Goal: Task Accomplishment & Management: Complete application form

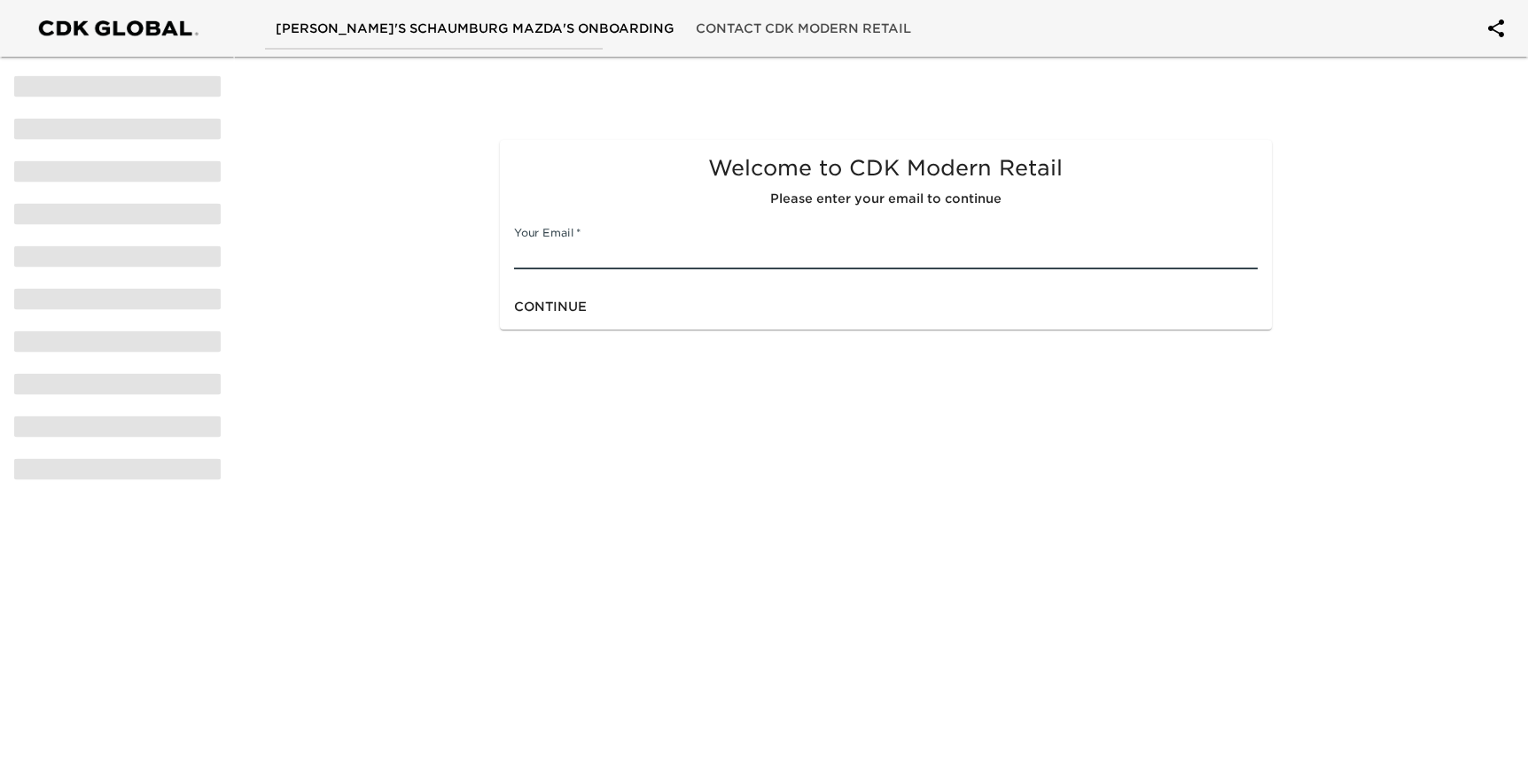
click at [588, 253] on input "text" at bounding box center [886, 255] width 744 height 28
type input "[EMAIL_ADDRESS][DOMAIN_NAME]"
click at [555, 300] on span "Continue" at bounding box center [550, 307] width 73 height 22
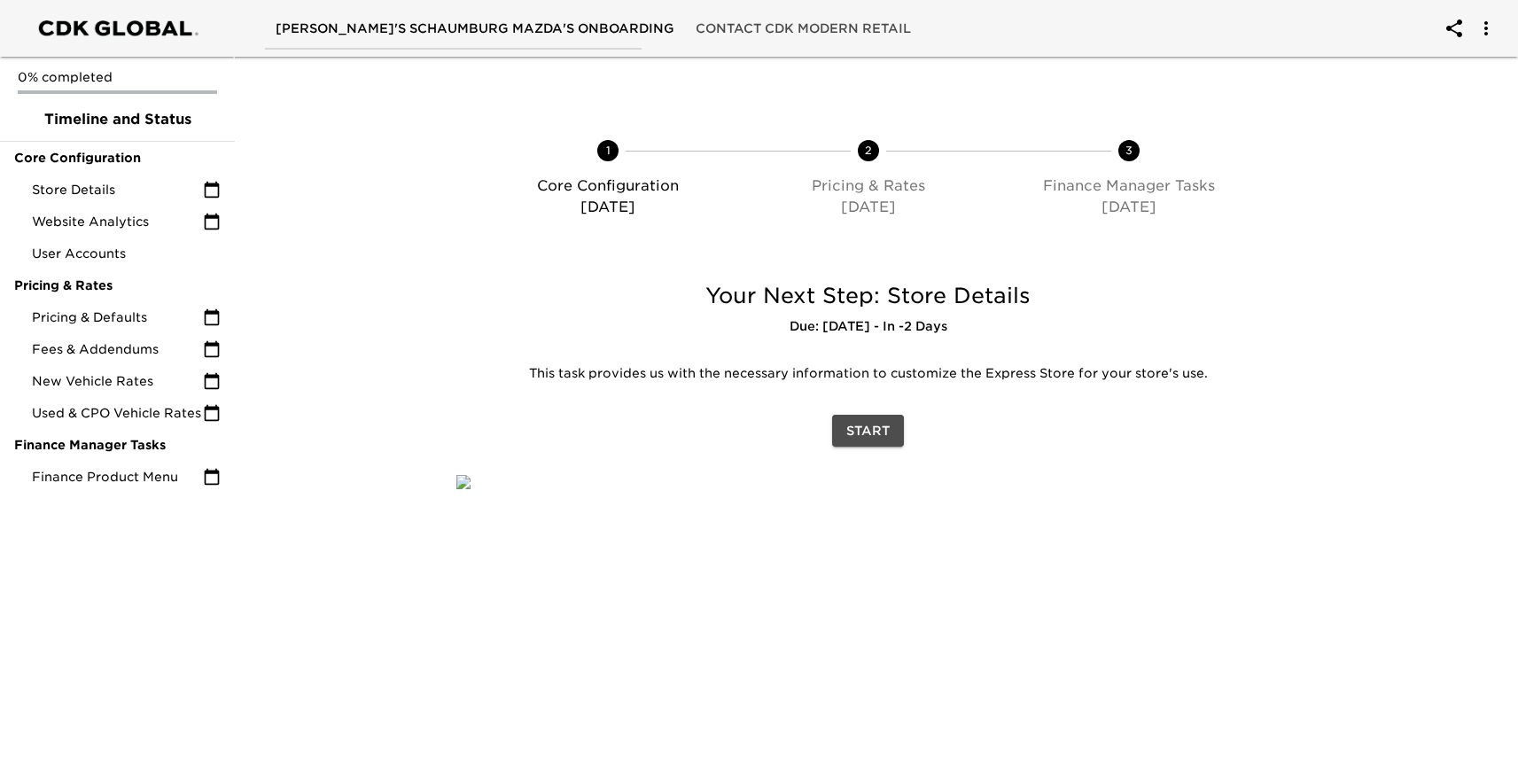
click at [852, 432] on span "Start" at bounding box center [867, 431] width 43 height 22
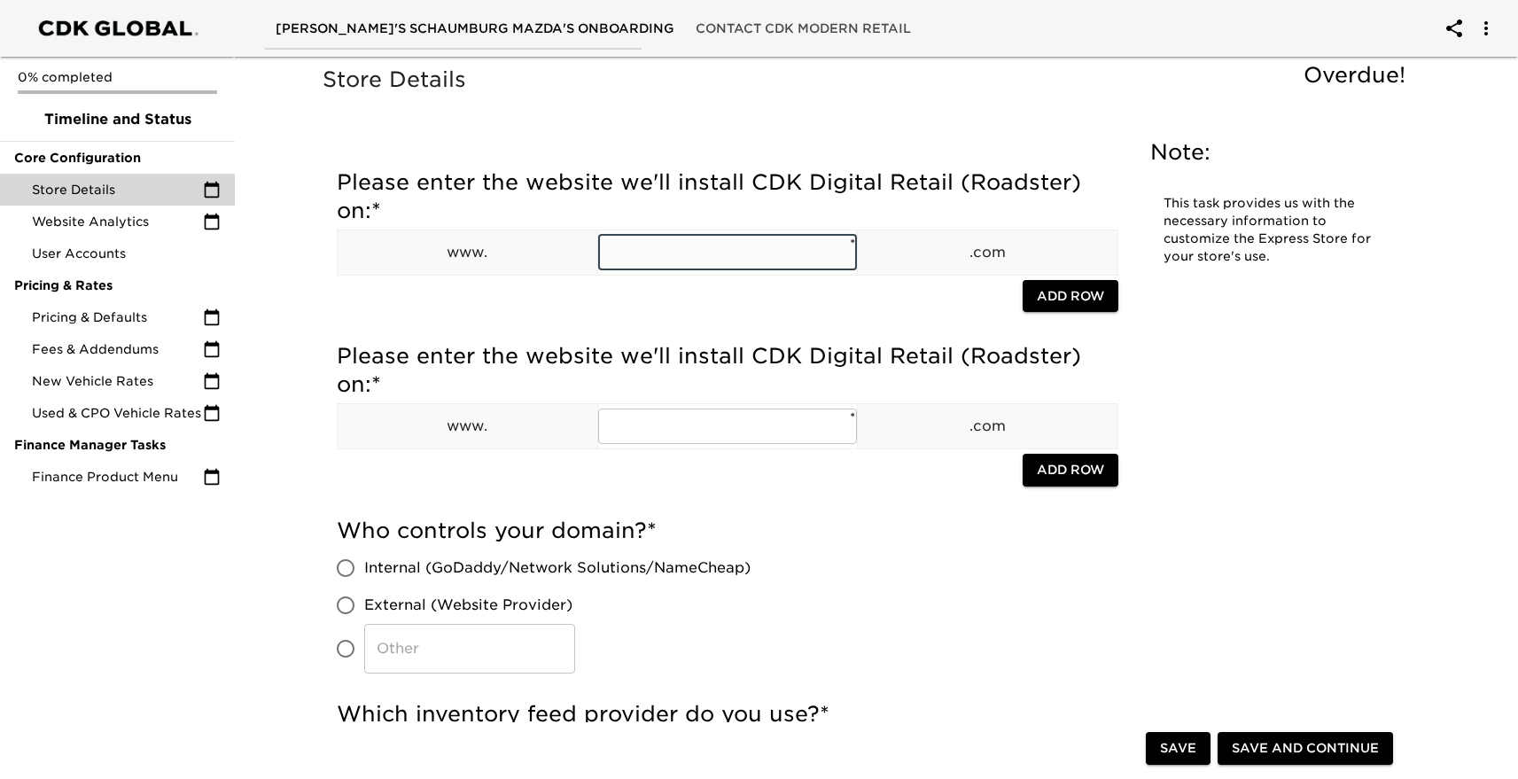
click at [747, 253] on input "text" at bounding box center [728, 252] width 260 height 35
type input "schaumburgmazda"
click at [682, 429] on input "text" at bounding box center [728, 426] width 260 height 35
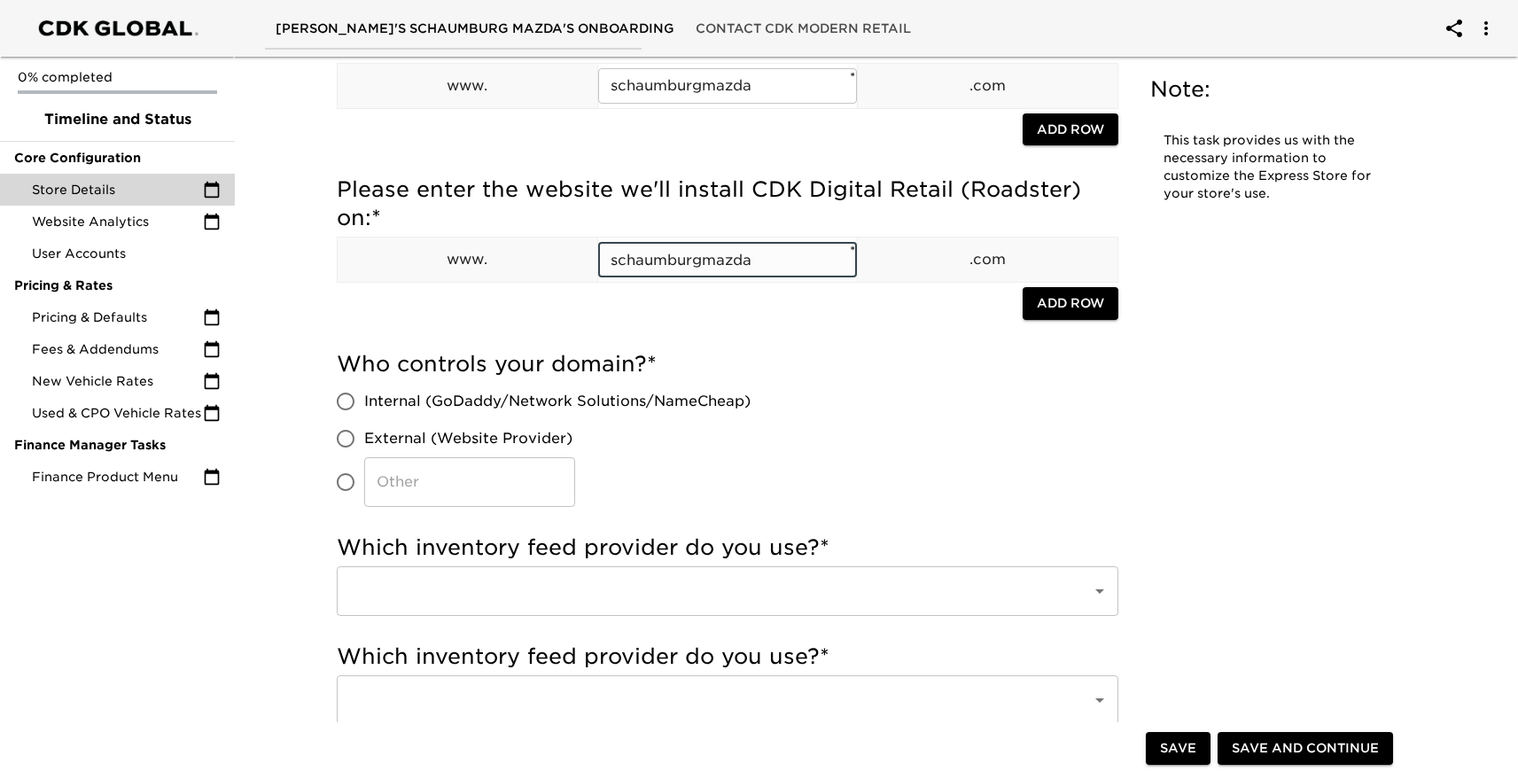
scroll to position [178, 0]
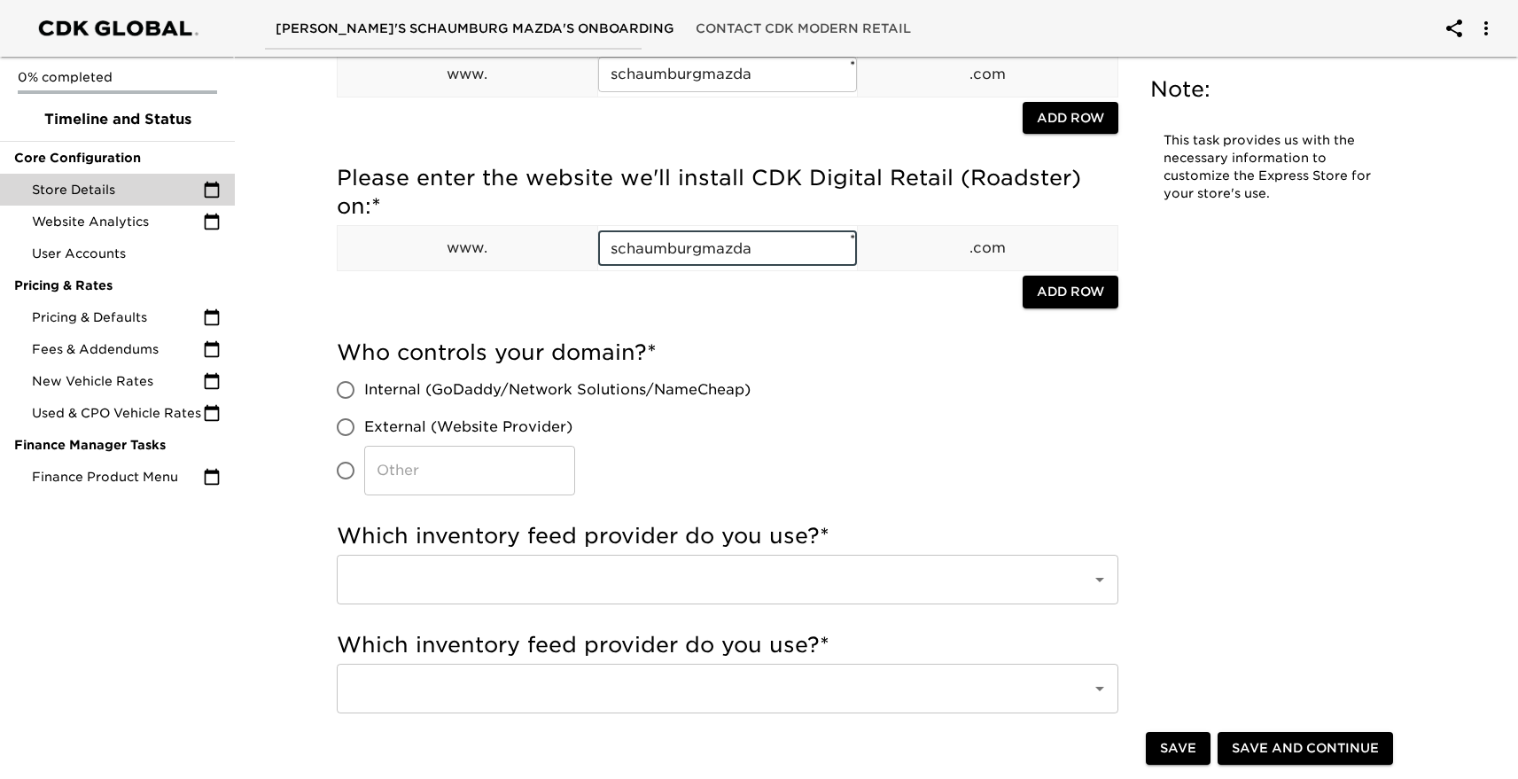
type input "schaumburgmazda"
click at [391, 387] on span "Internal (GoDaddy/Network Solutions/NameCheap)" at bounding box center [557, 389] width 386 height 21
click at [364, 387] on input "Internal (GoDaddy/Network Solutions/NameCheap)" at bounding box center [345, 389] width 37 height 37
radio input "true"
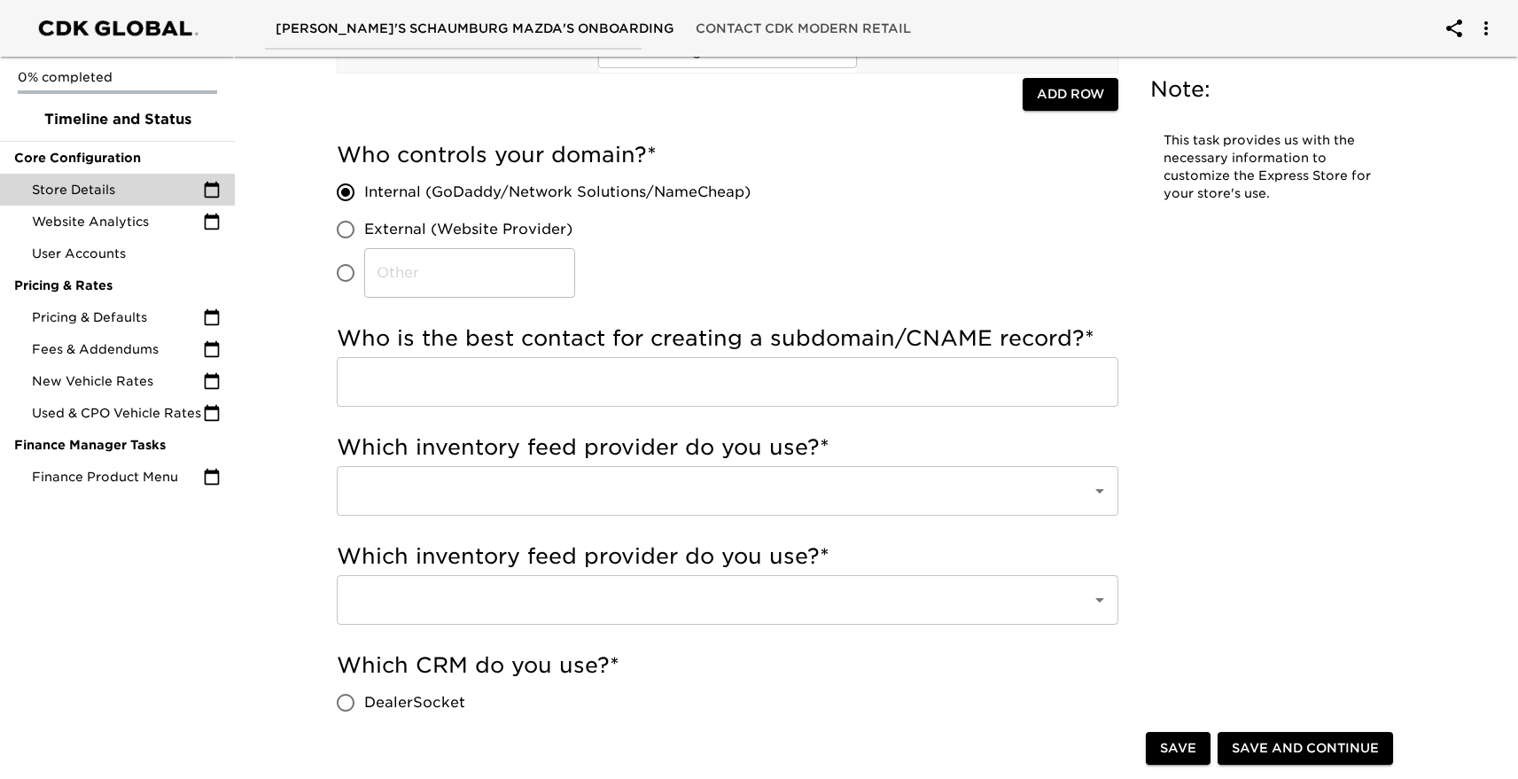
scroll to position [399, 0]
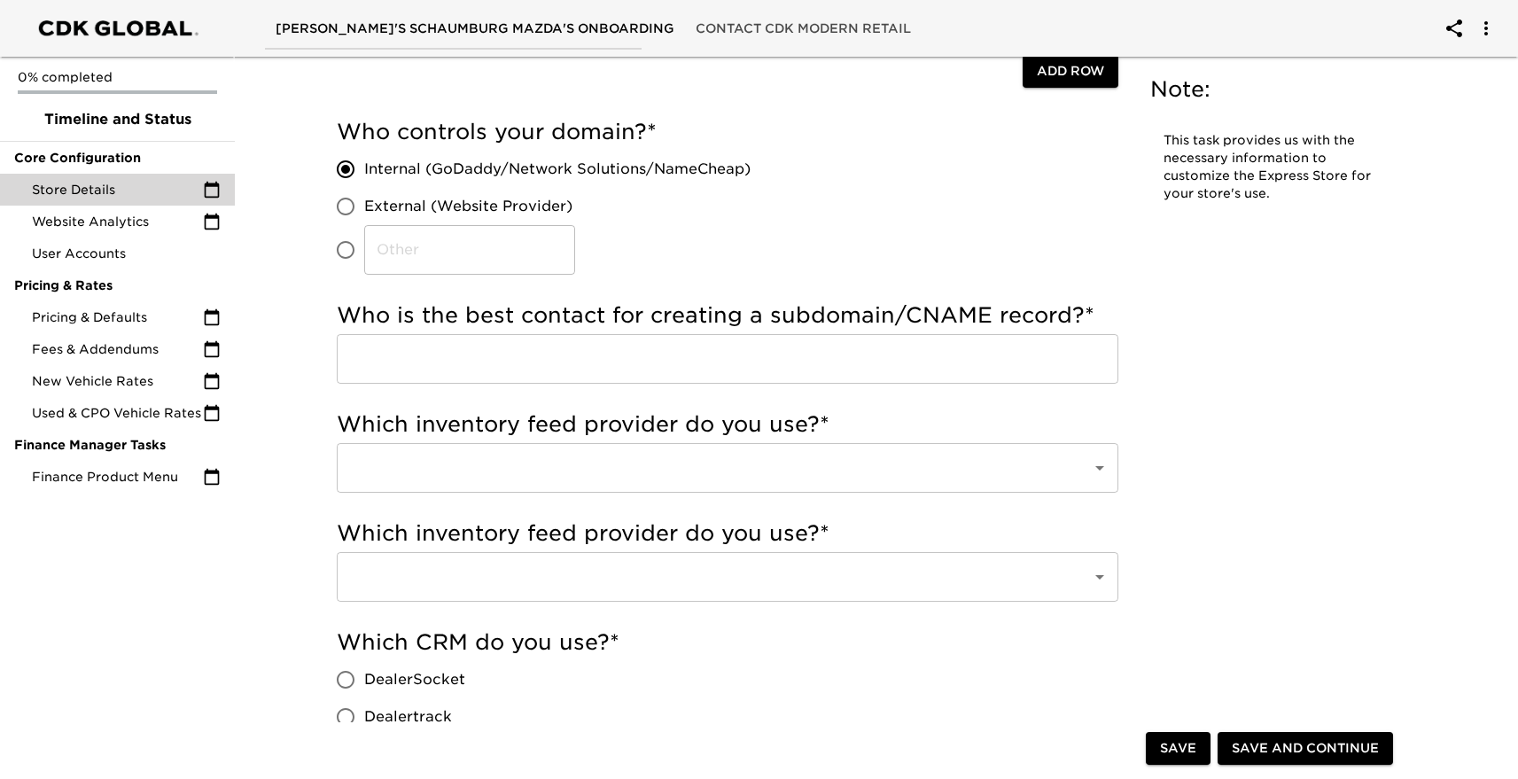
click at [570, 345] on input "text" at bounding box center [728, 359] width 782 height 50
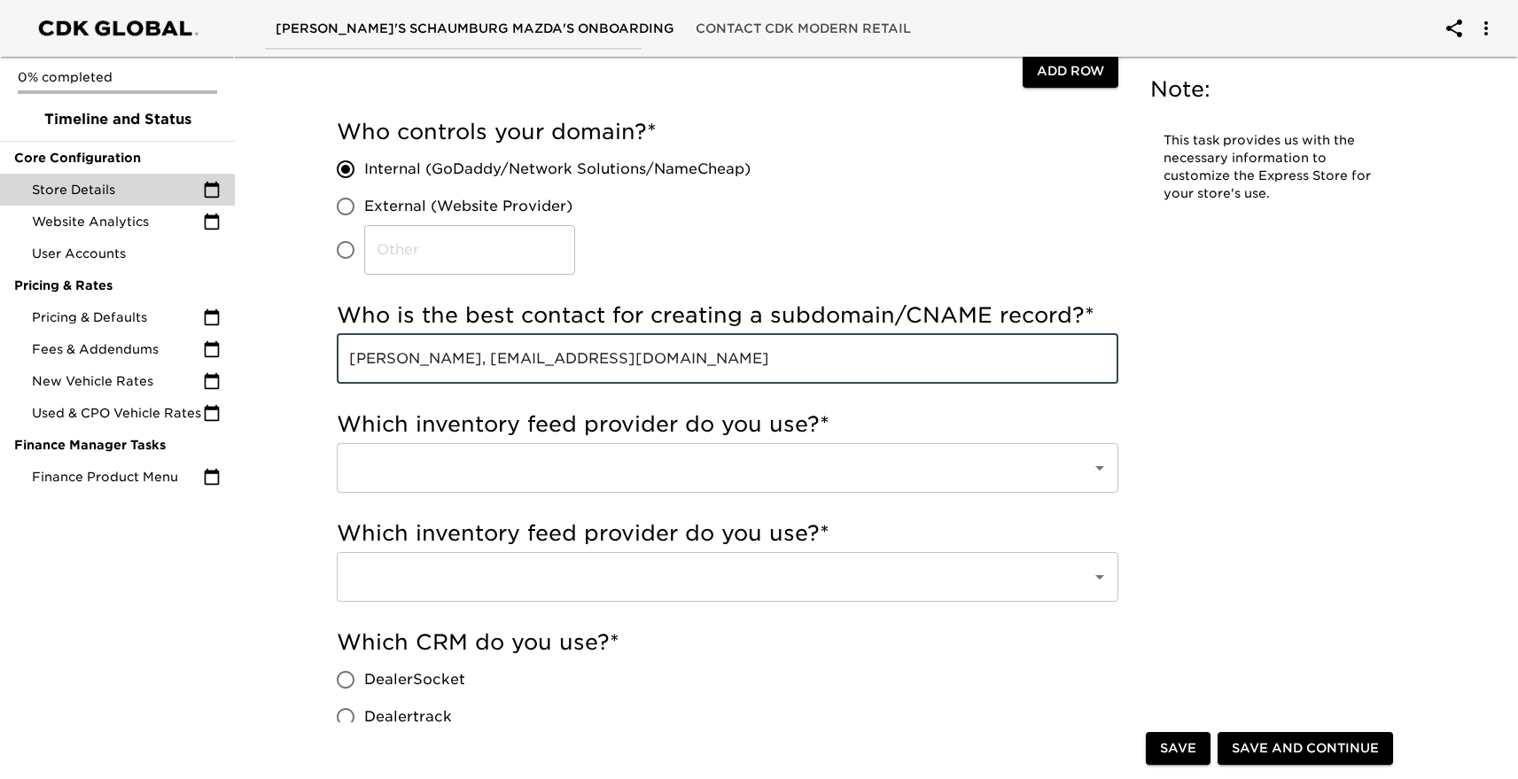
type input "[PERSON_NAME], [EMAIL_ADDRESS][DOMAIN_NAME]"
click at [572, 505] on div "Which inventory feed provider do you use? * ​" at bounding box center [728, 455] width 782 height 109
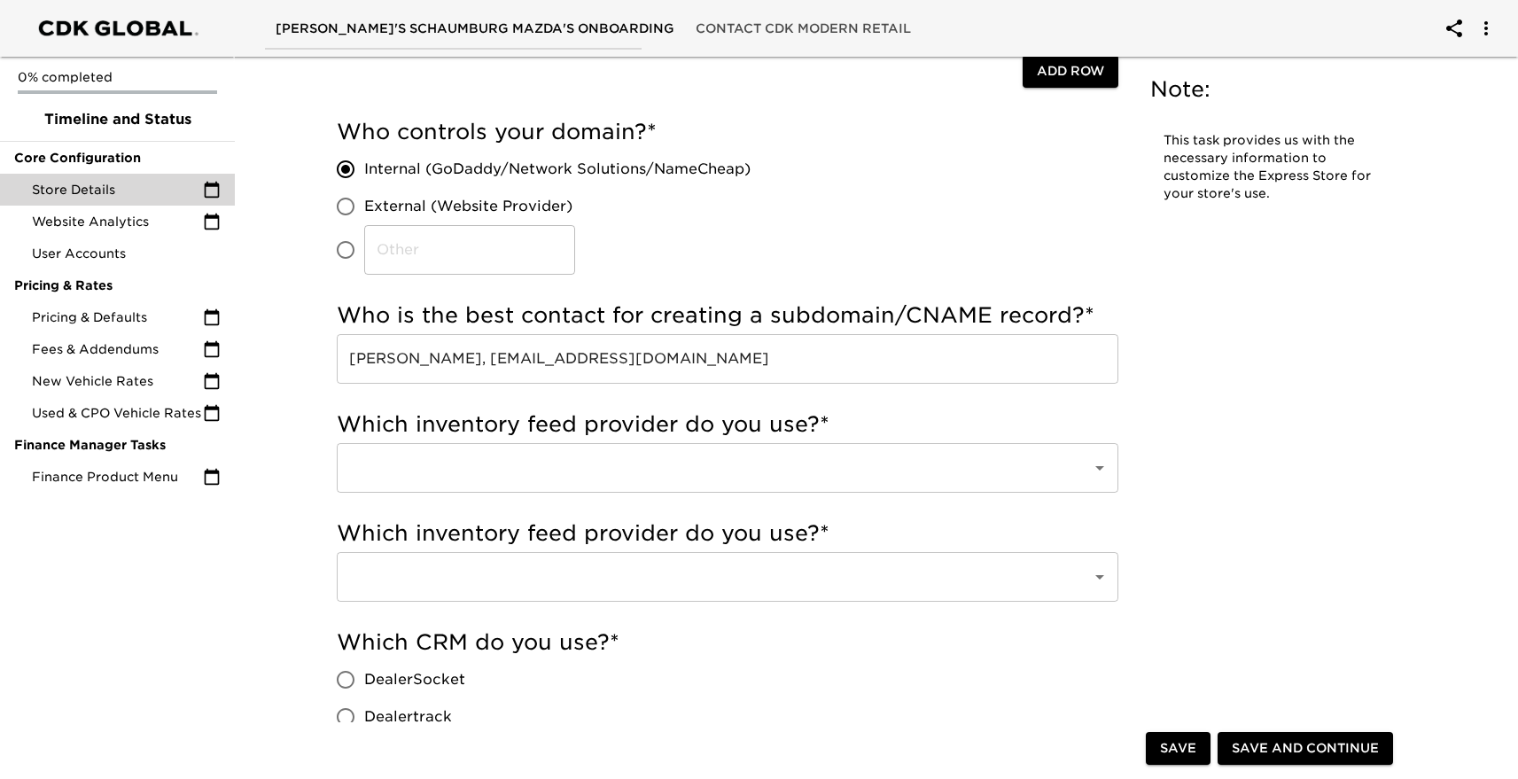
click at [572, 464] on input "text" at bounding box center [703, 468] width 716 height 34
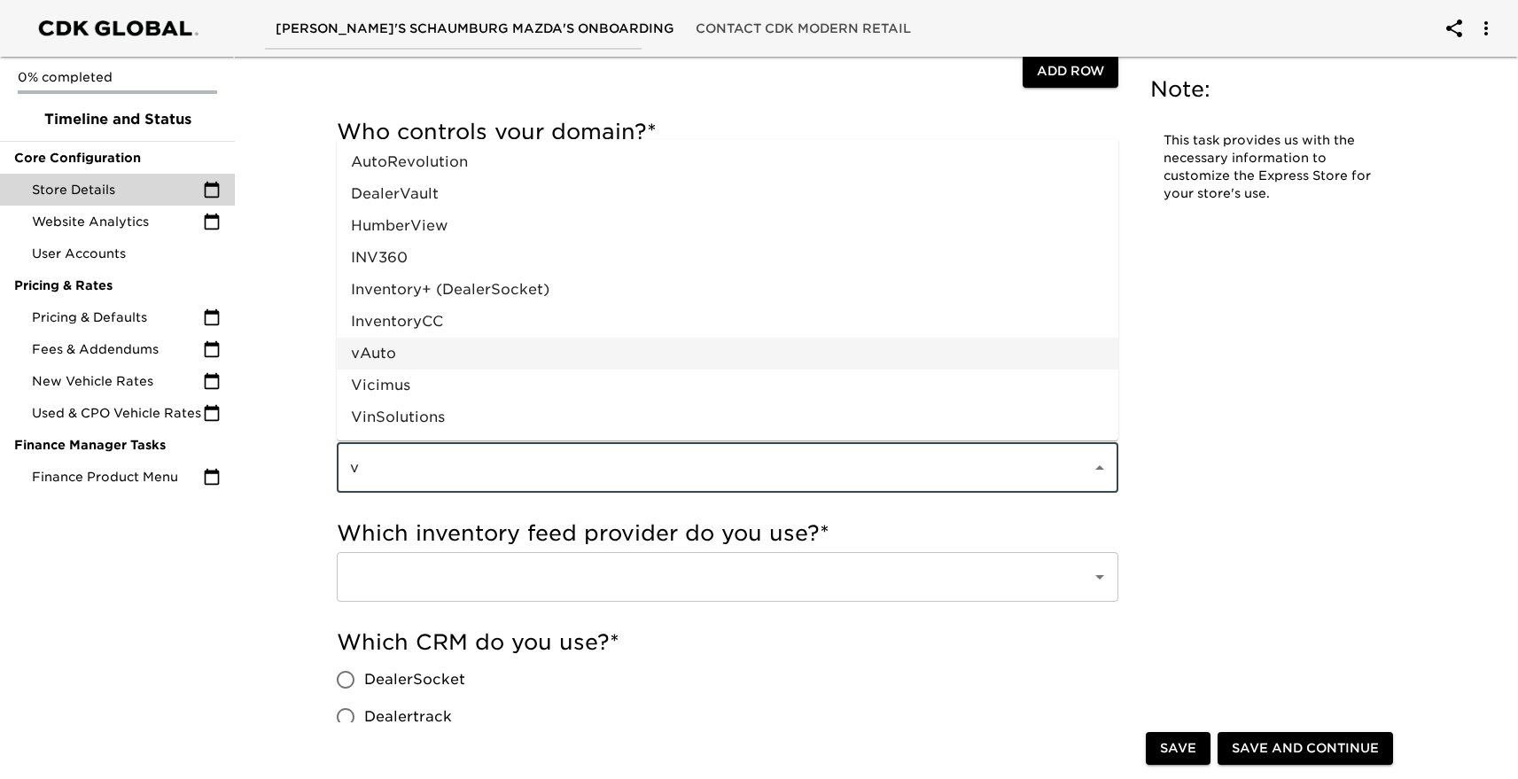
click at [544, 355] on li "vAuto" at bounding box center [728, 354] width 782 height 32
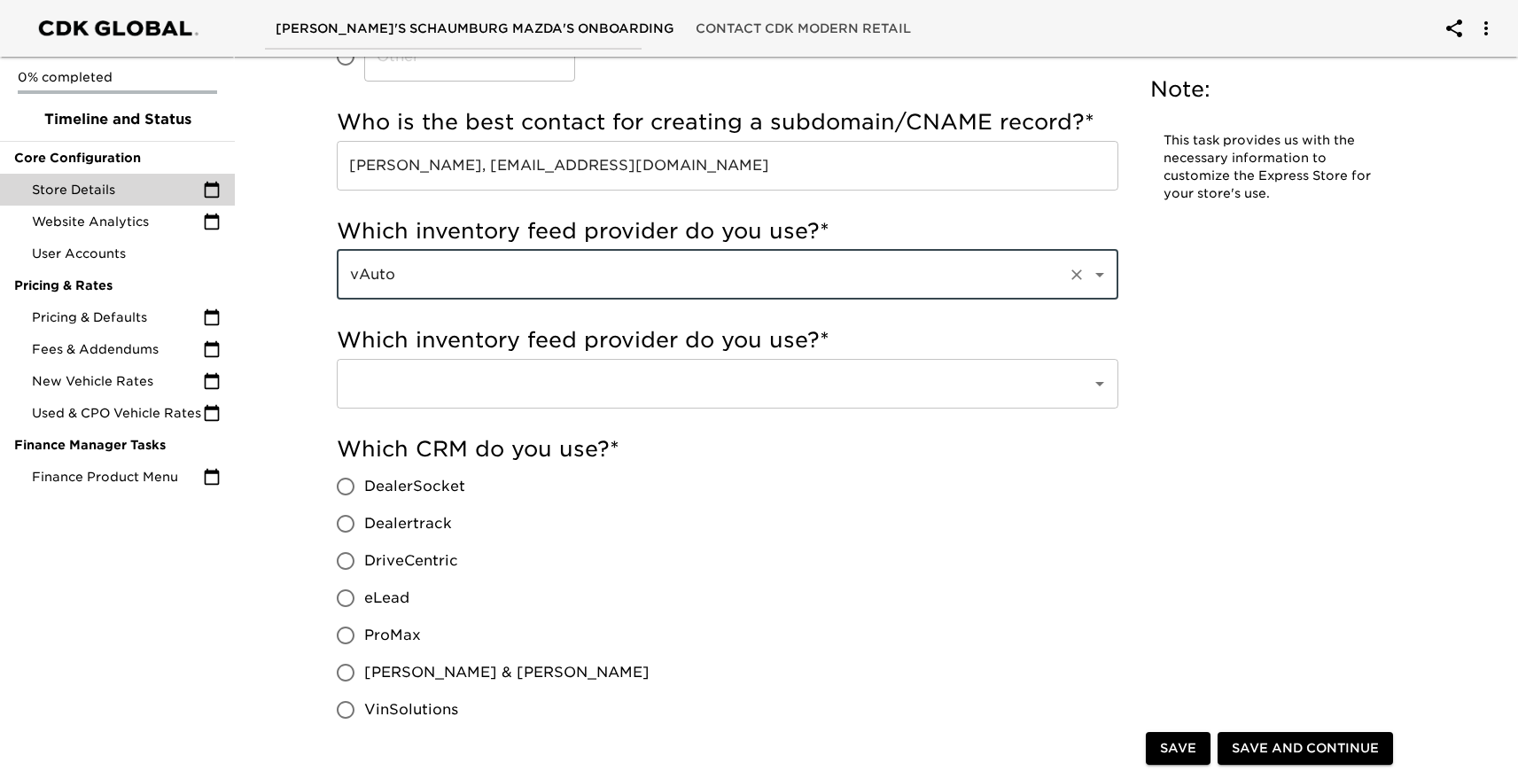
scroll to position [597, 0]
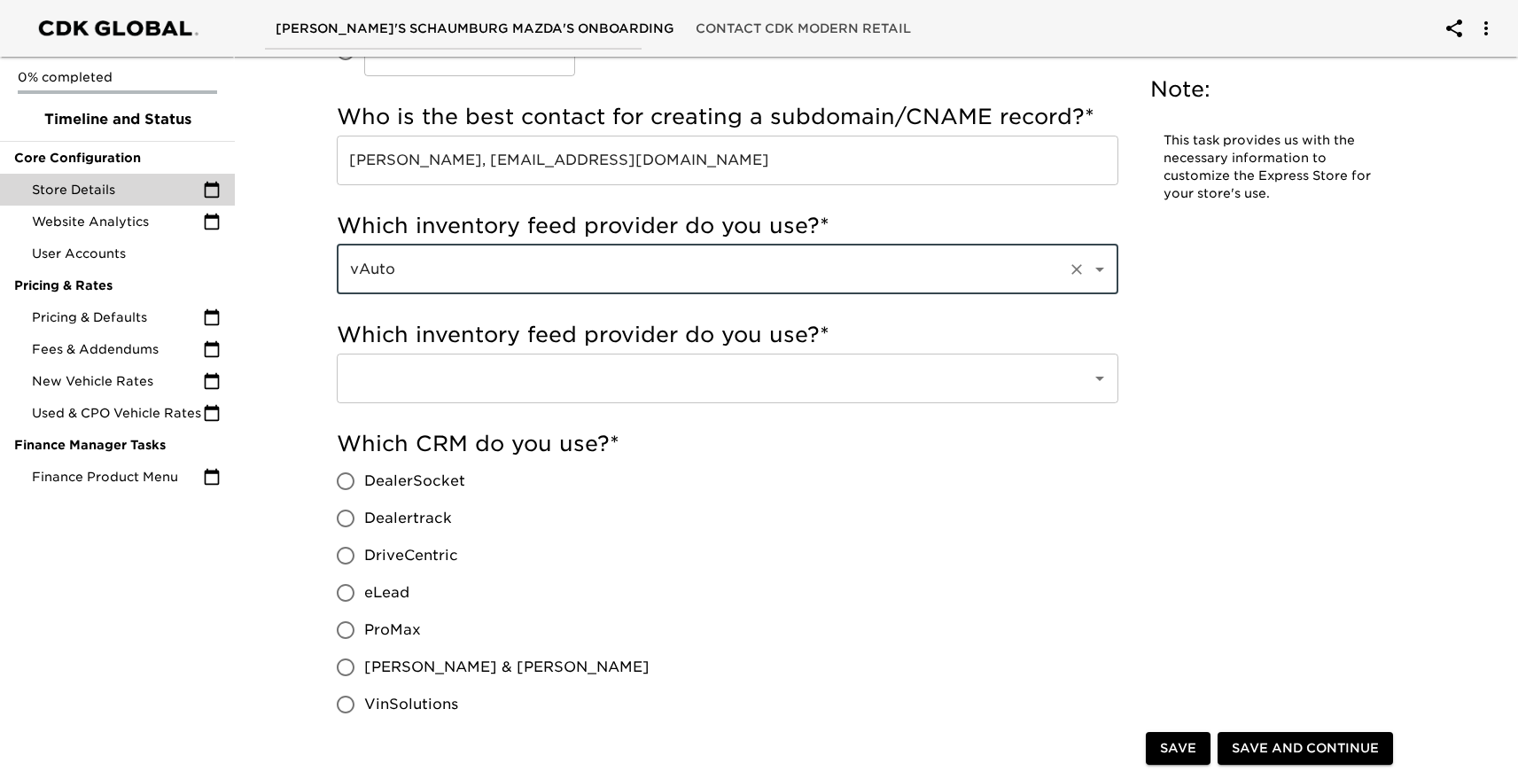
type input "vAuto"
click at [450, 377] on input "text" at bounding box center [703, 379] width 716 height 34
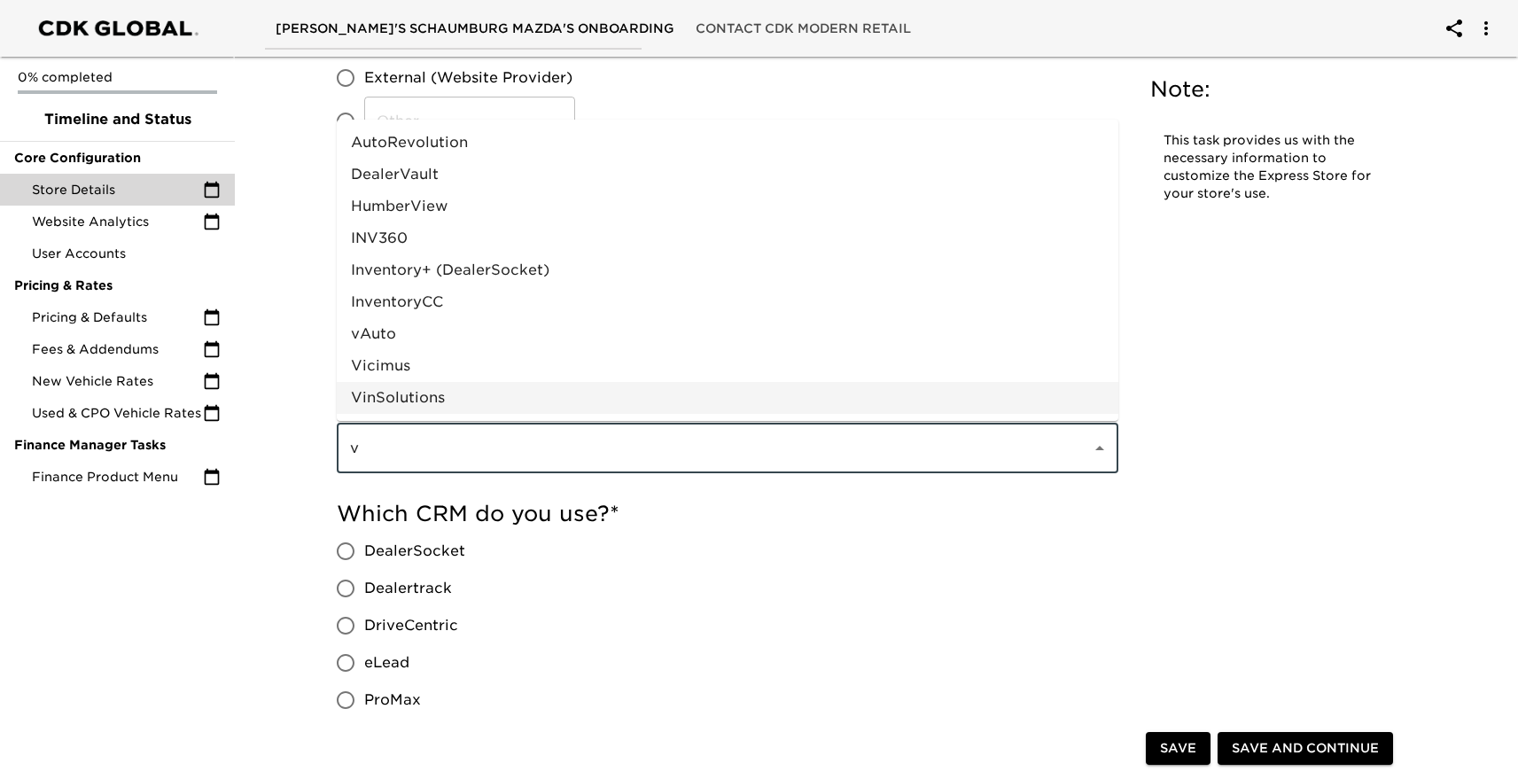
scroll to position [534, 0]
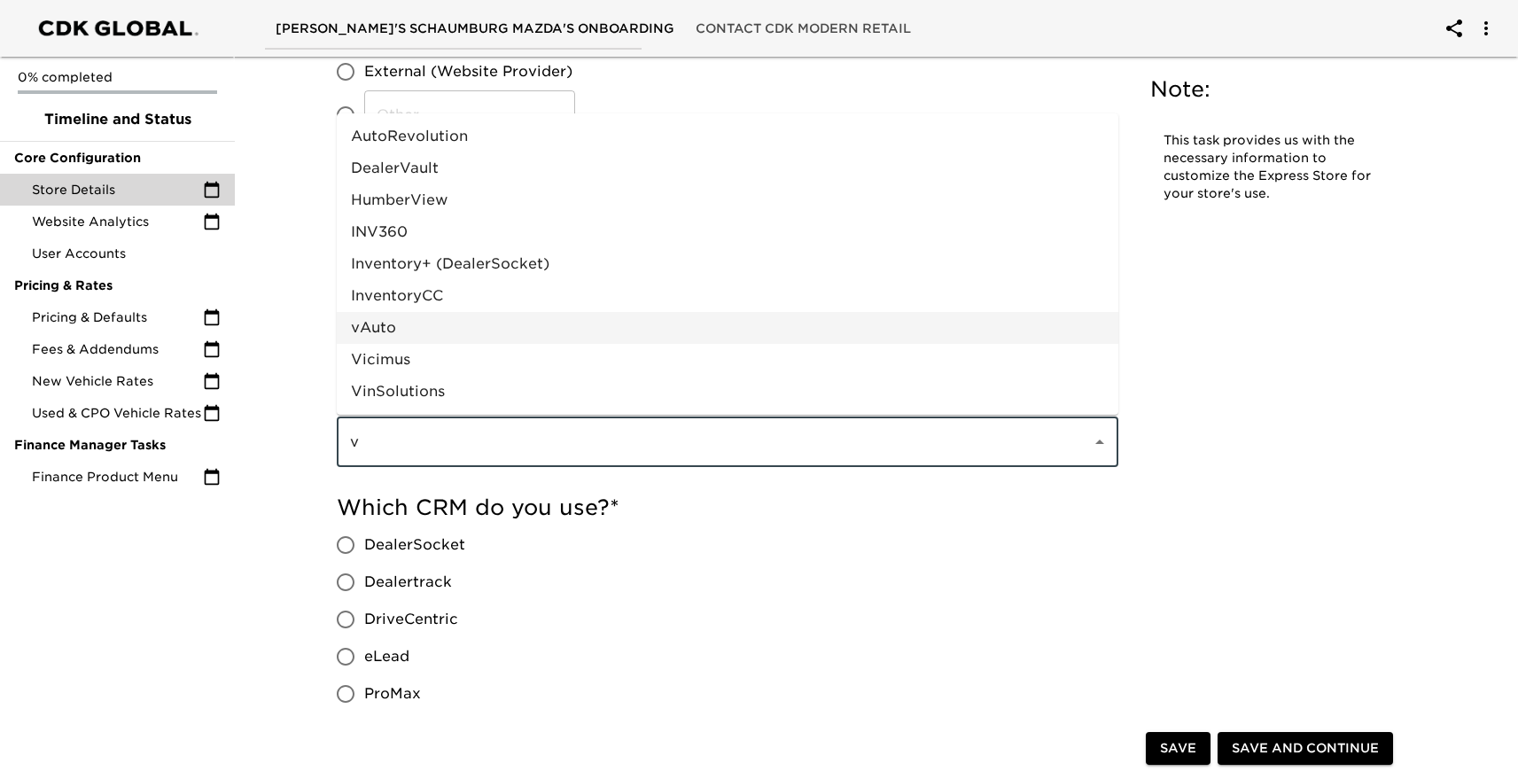
click at [429, 333] on li "vAuto" at bounding box center [728, 328] width 782 height 32
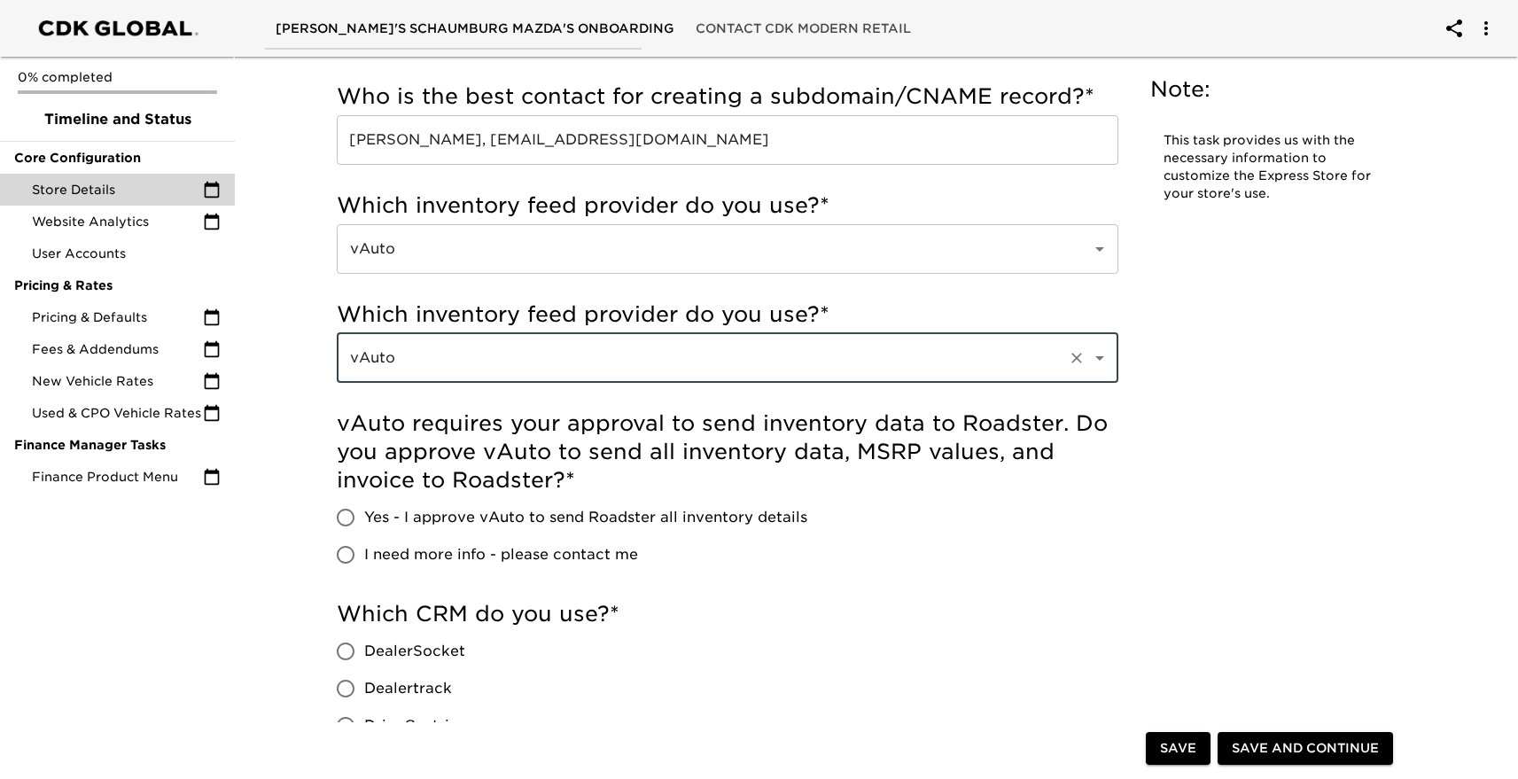
scroll to position [659, 0]
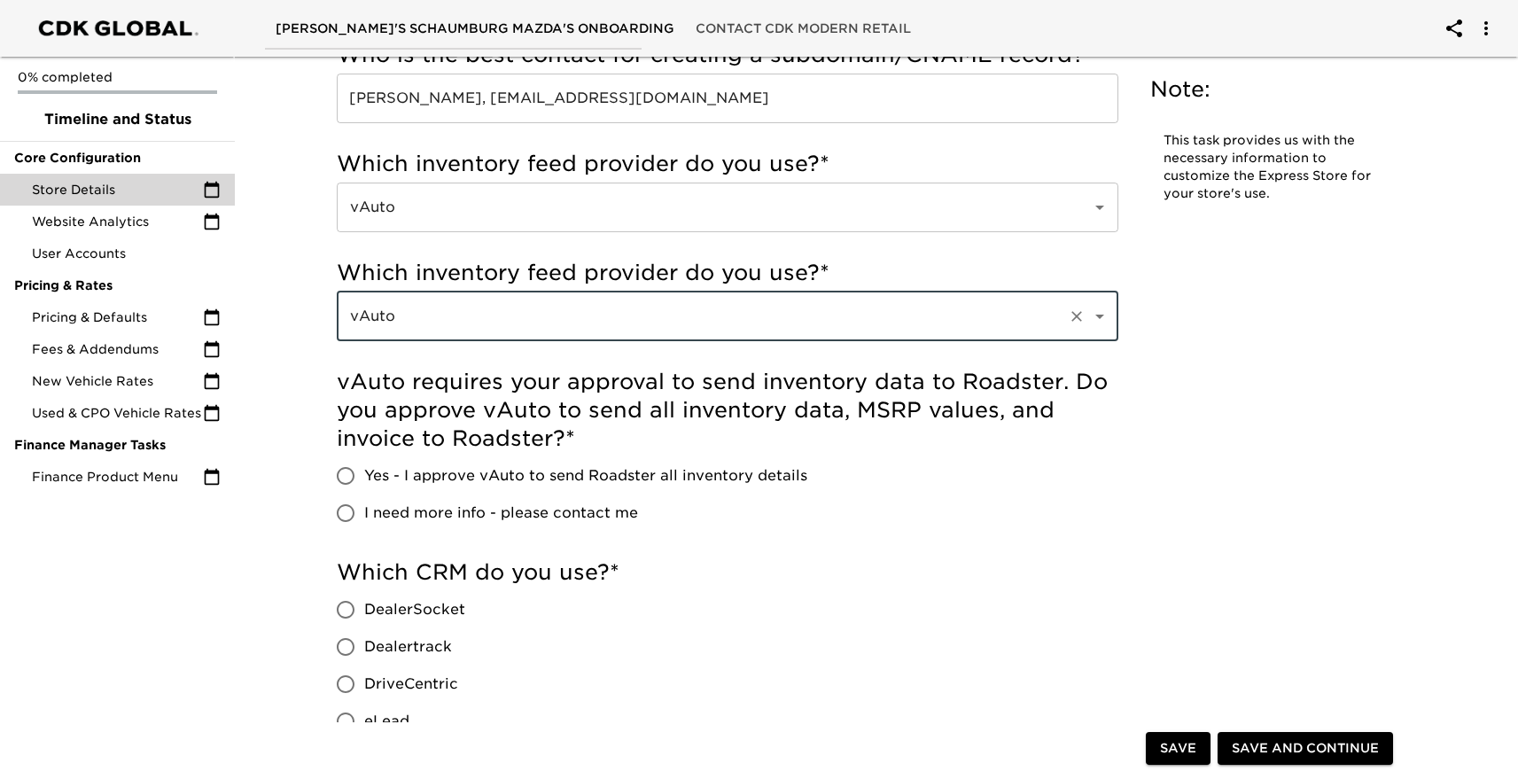
type input "vAuto"
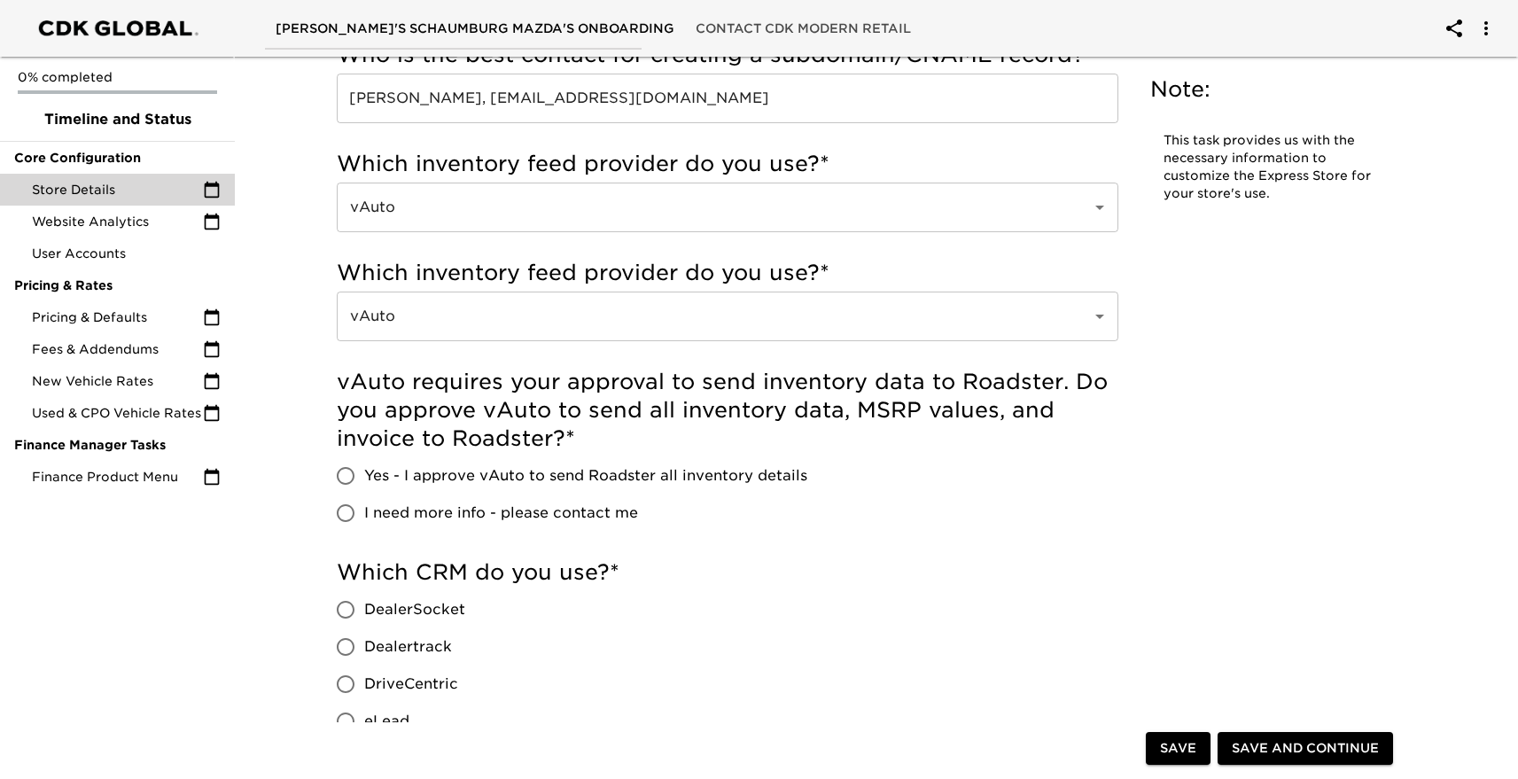
click at [460, 473] on span "Yes - I approve vAuto to send Roadster all inventory details" at bounding box center [585, 475] width 443 height 21
click at [364, 473] on input "Yes - I approve vAuto to send Roadster all inventory details" at bounding box center [345, 475] width 37 height 37
radio input "true"
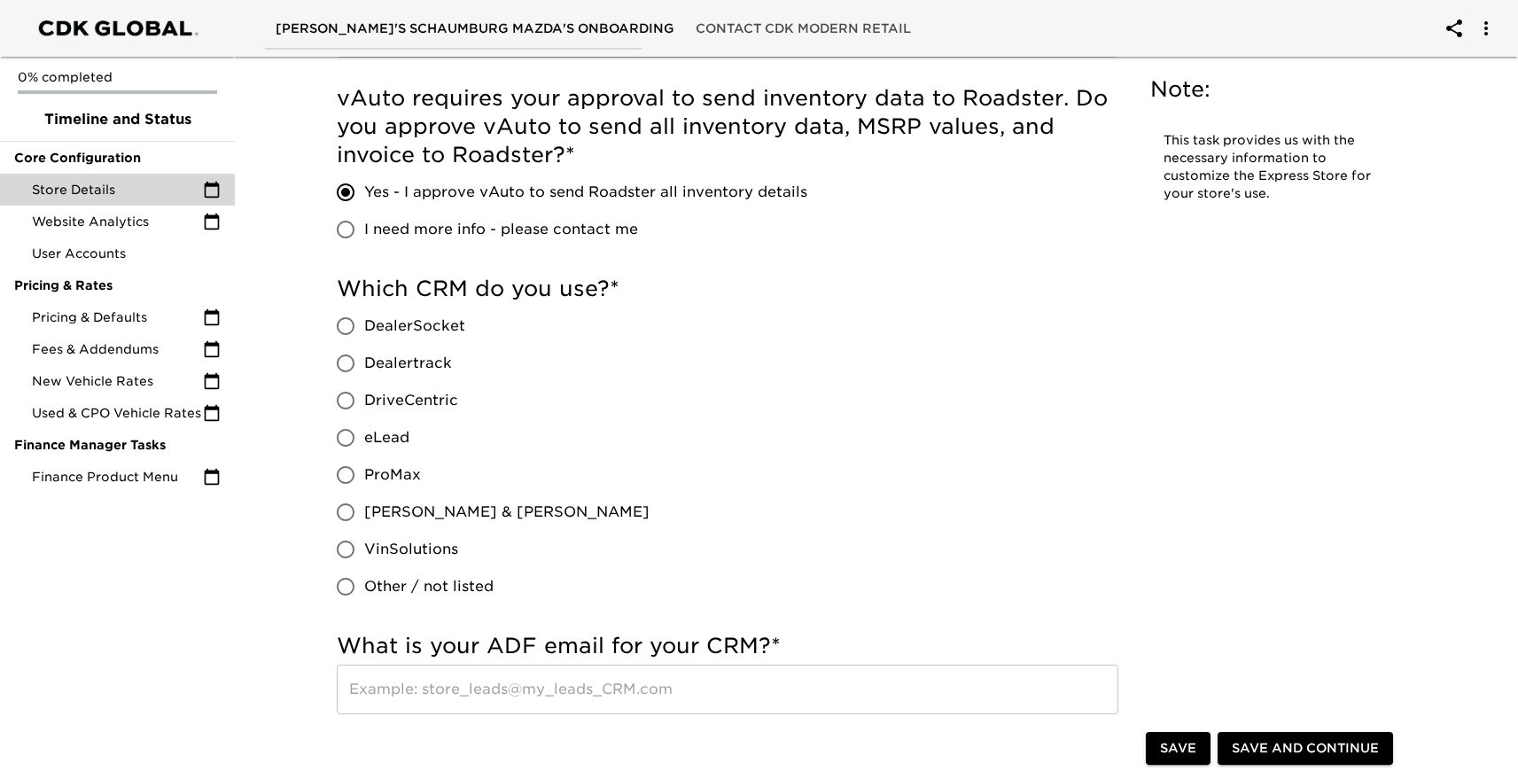
scroll to position [950, 0]
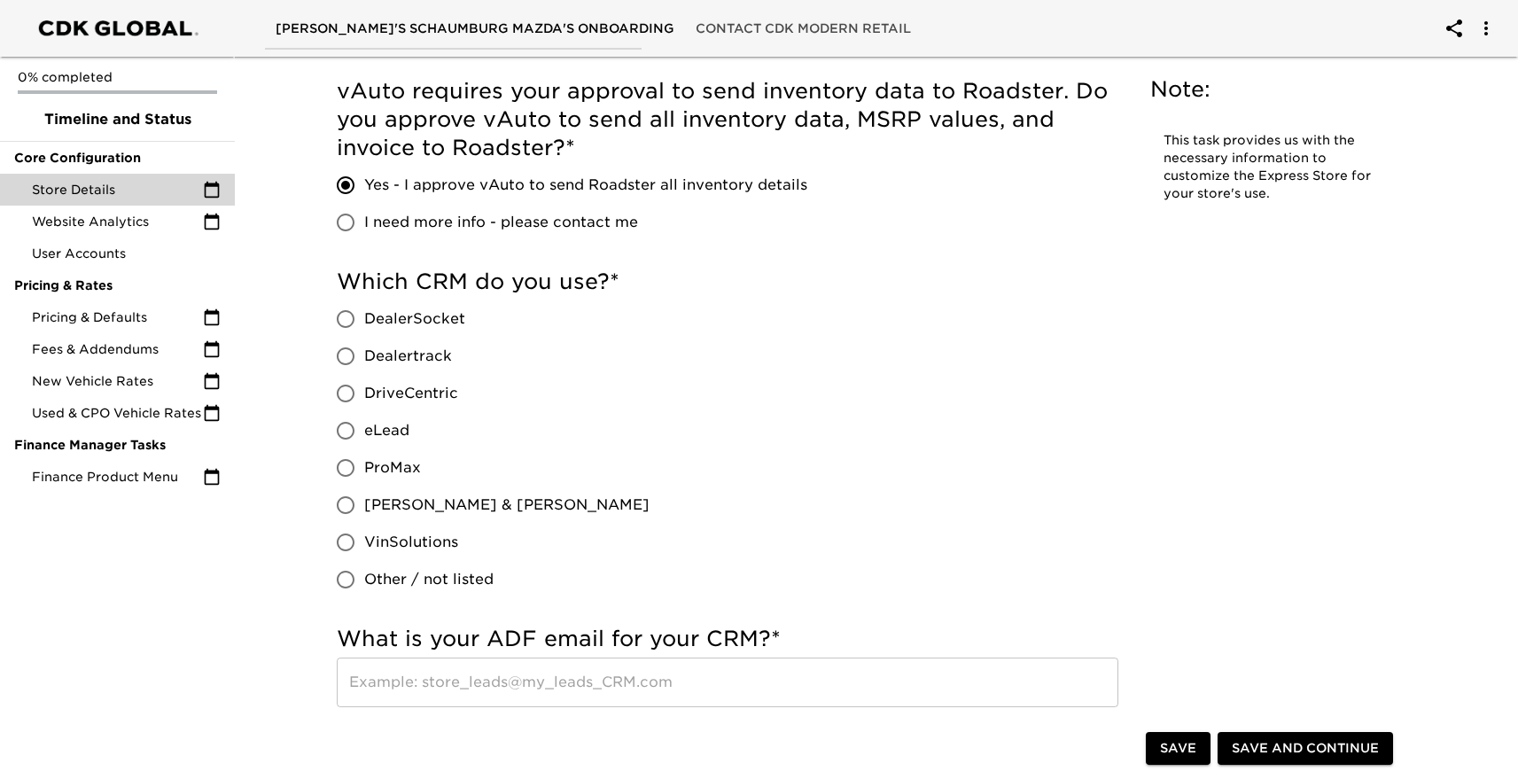
click at [421, 576] on span "Other / not listed" at bounding box center [428, 579] width 129 height 21
click at [364, 576] on input "Other / not listed" at bounding box center [345, 579] width 37 height 37
radio input "true"
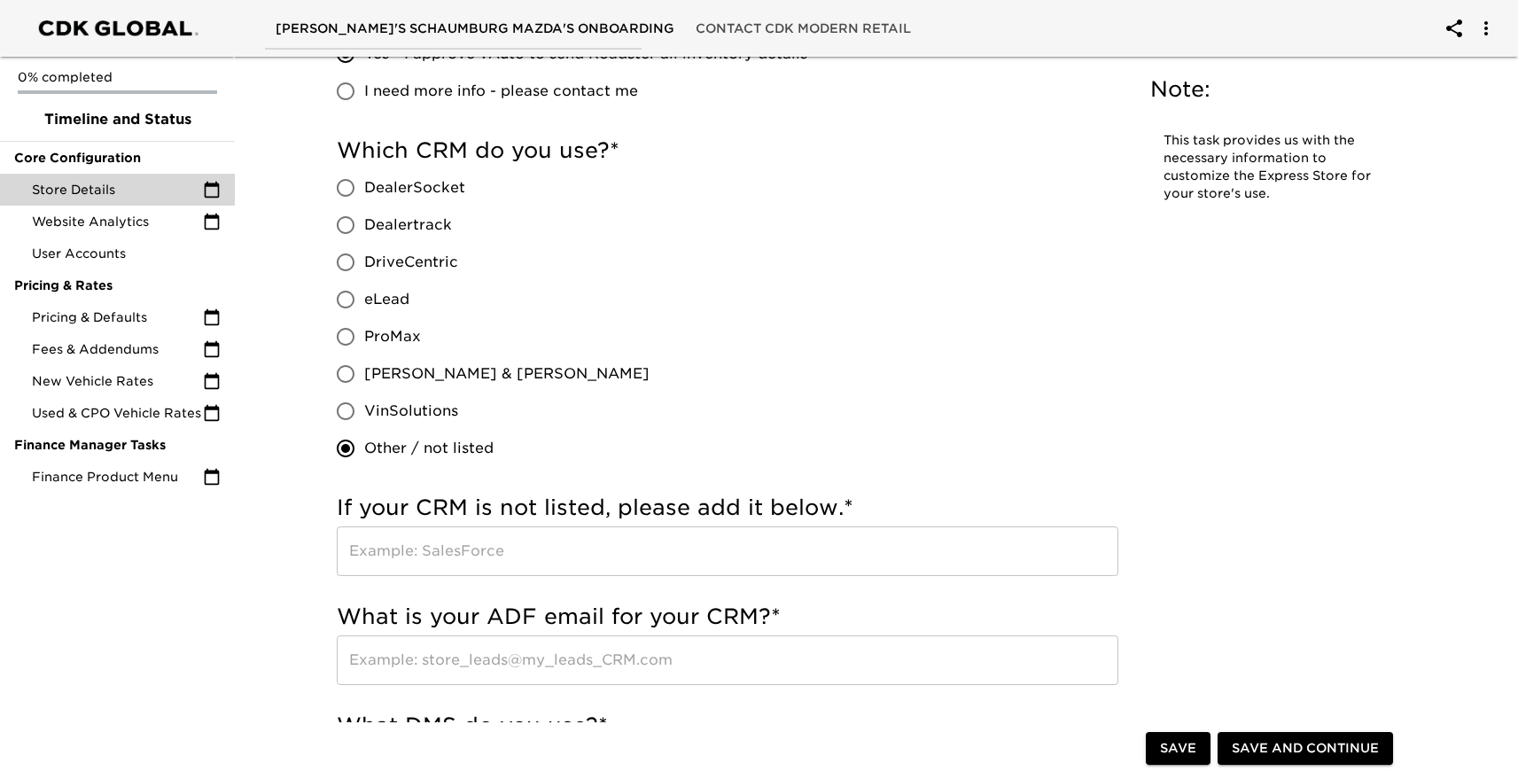
scroll to position [1086, 0]
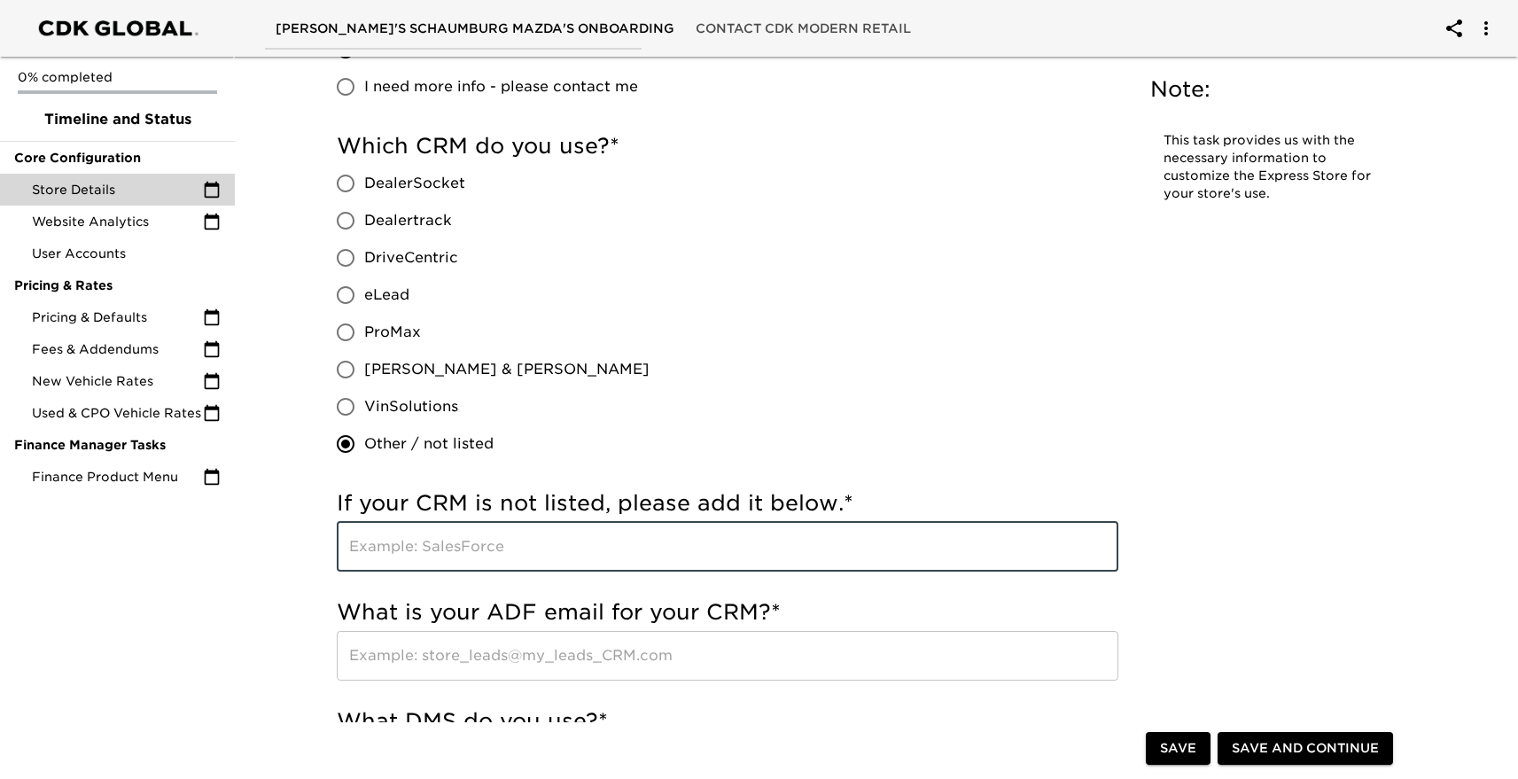
click at [462, 560] on input "text" at bounding box center [728, 547] width 782 height 50
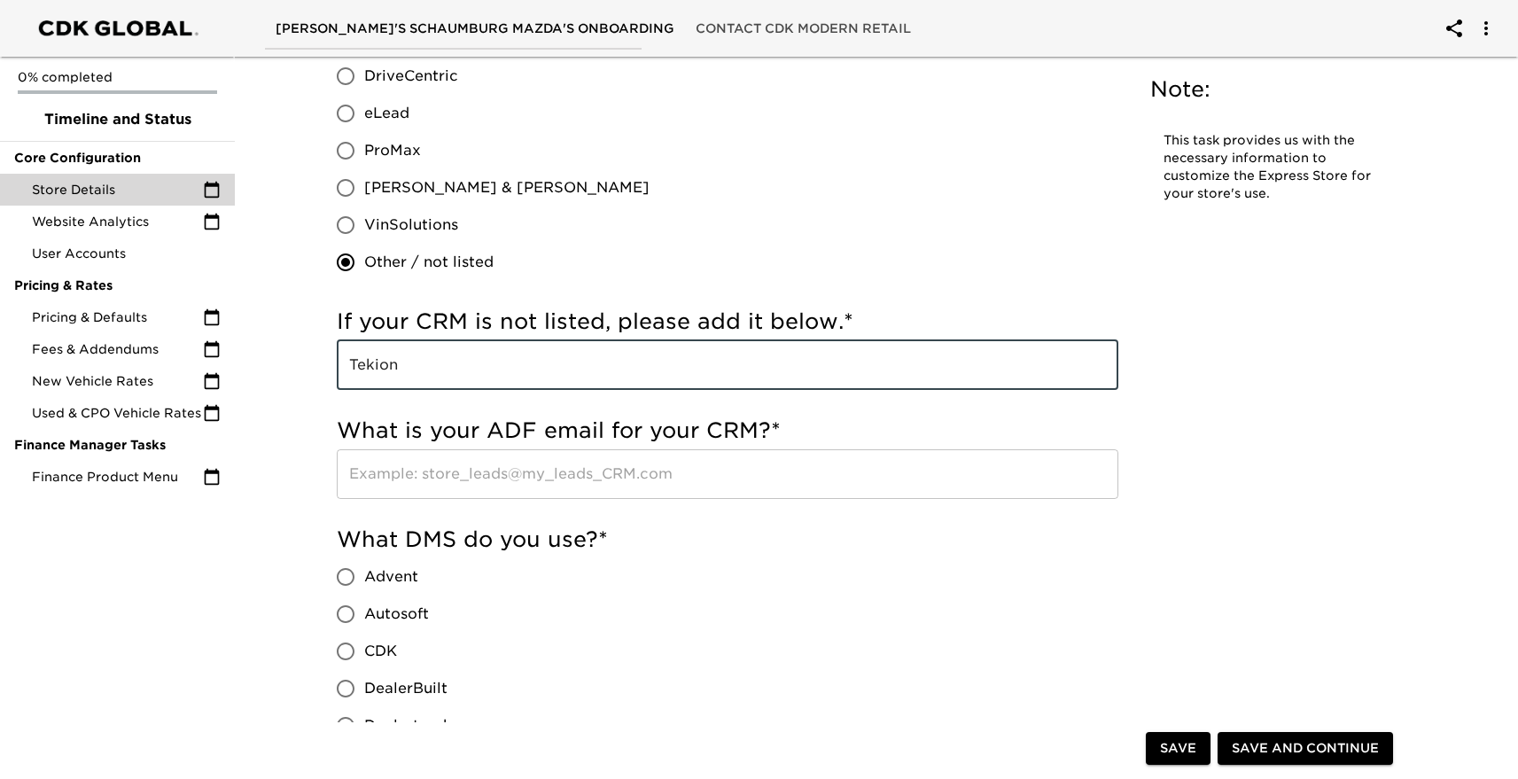
scroll to position [1273, 0]
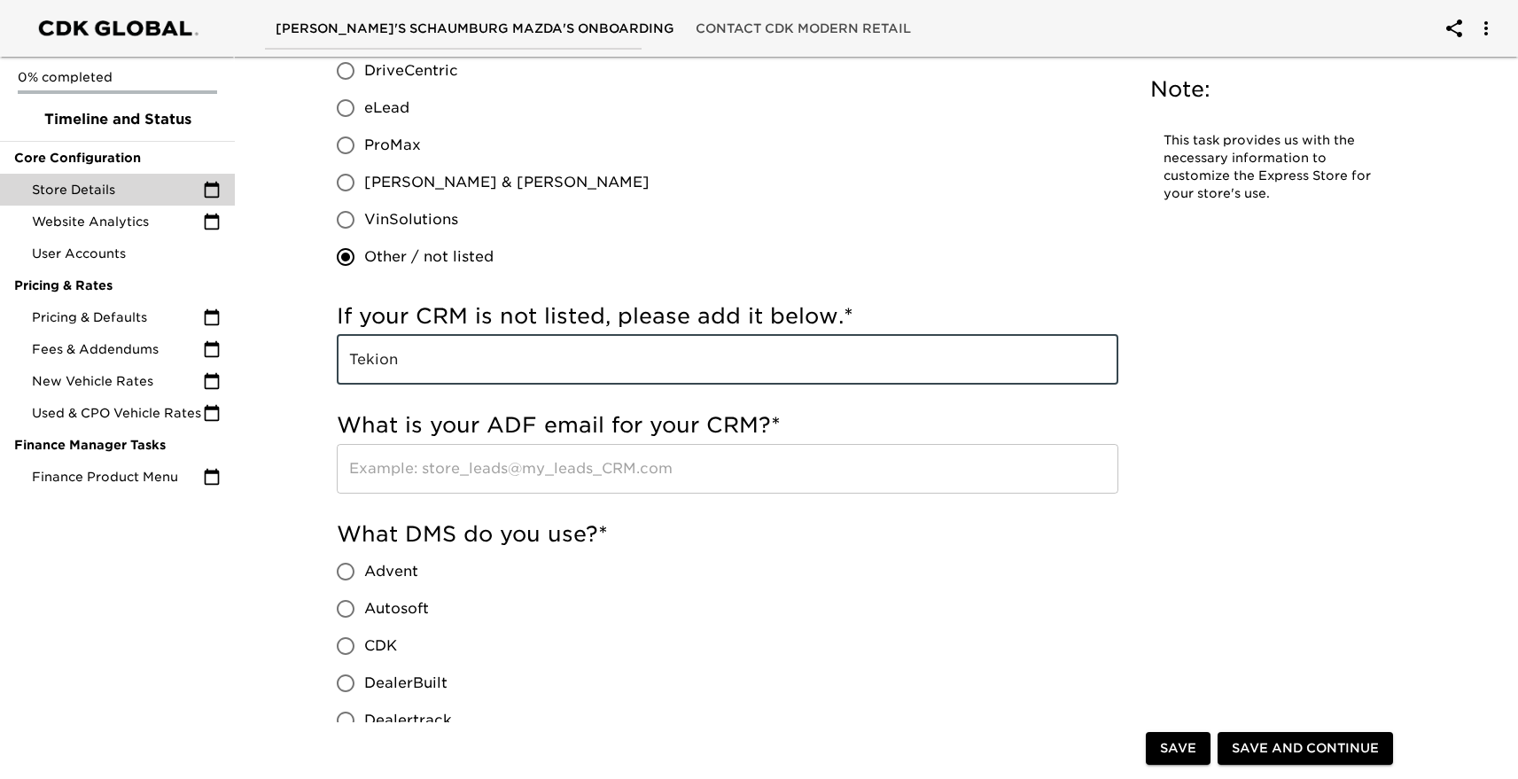
type input "Tekion"
click at [492, 464] on input "text" at bounding box center [728, 469] width 782 height 50
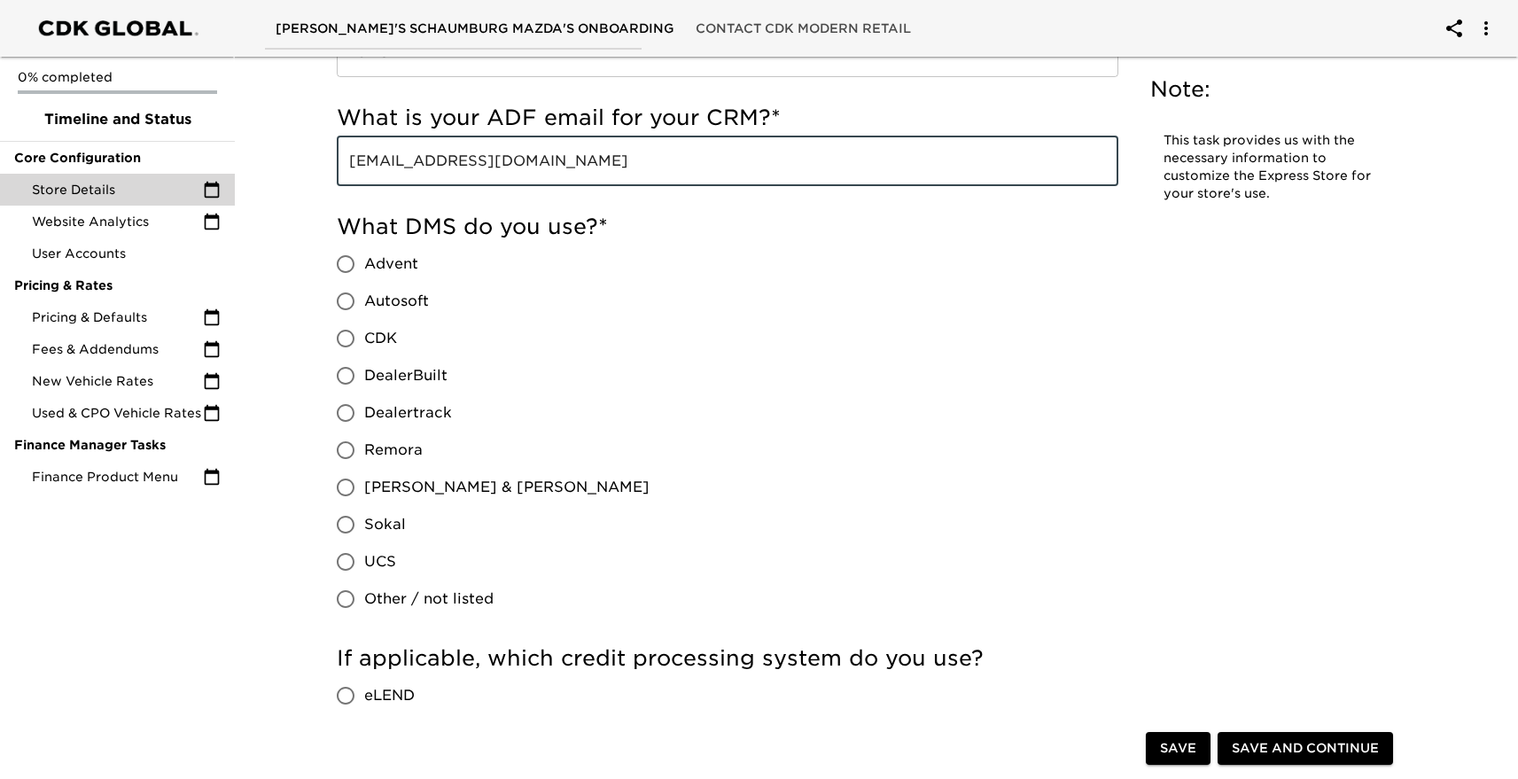
scroll to position [1581, 0]
type input "[EMAIL_ADDRESS][DOMAIN_NAME]"
click at [373, 594] on span "Other / not listed" at bounding box center [428, 598] width 129 height 21
click at [364, 594] on input "Other / not listed" at bounding box center [345, 598] width 37 height 37
radio input "true"
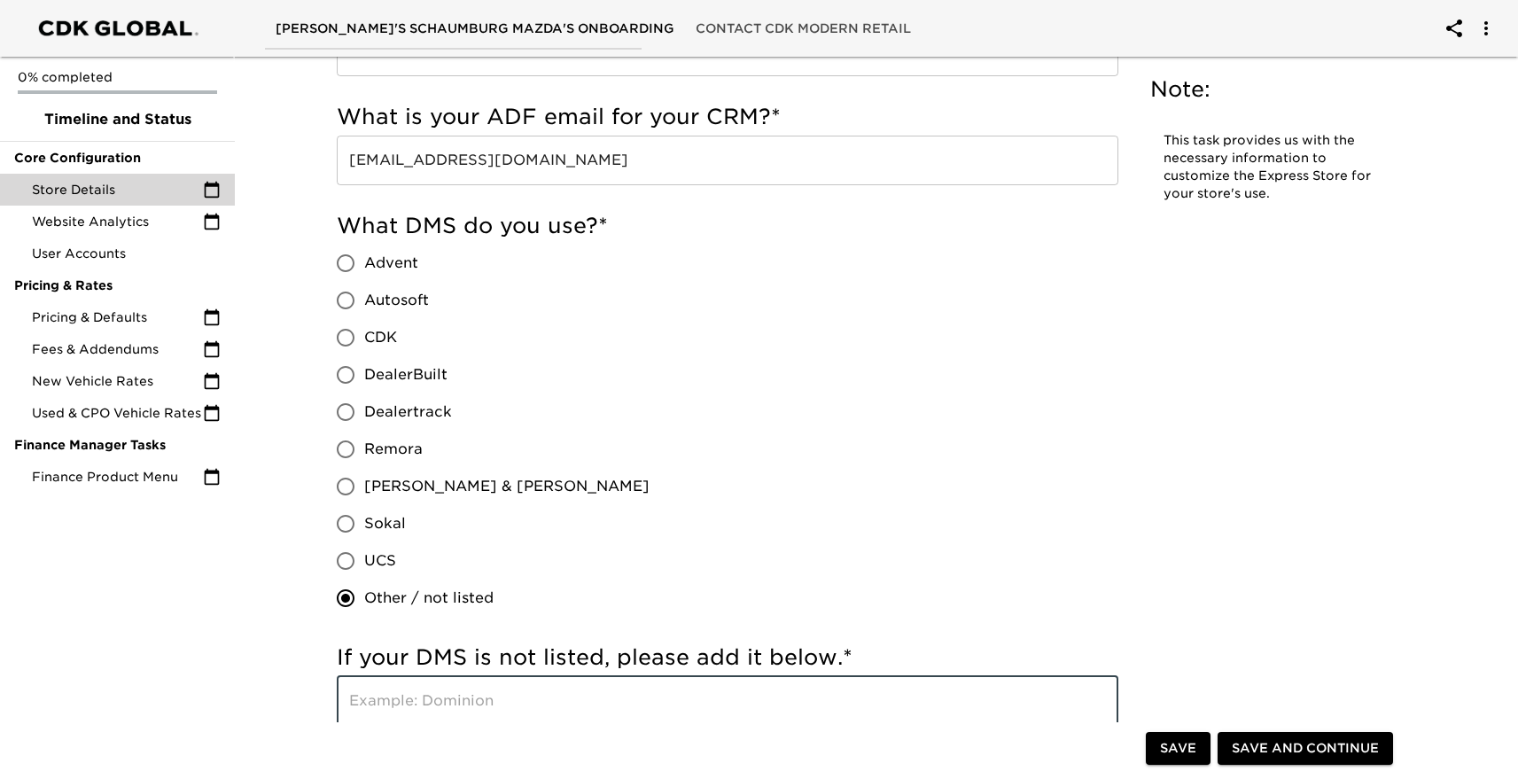
click at [371, 701] on input "text" at bounding box center [728, 701] width 782 height 50
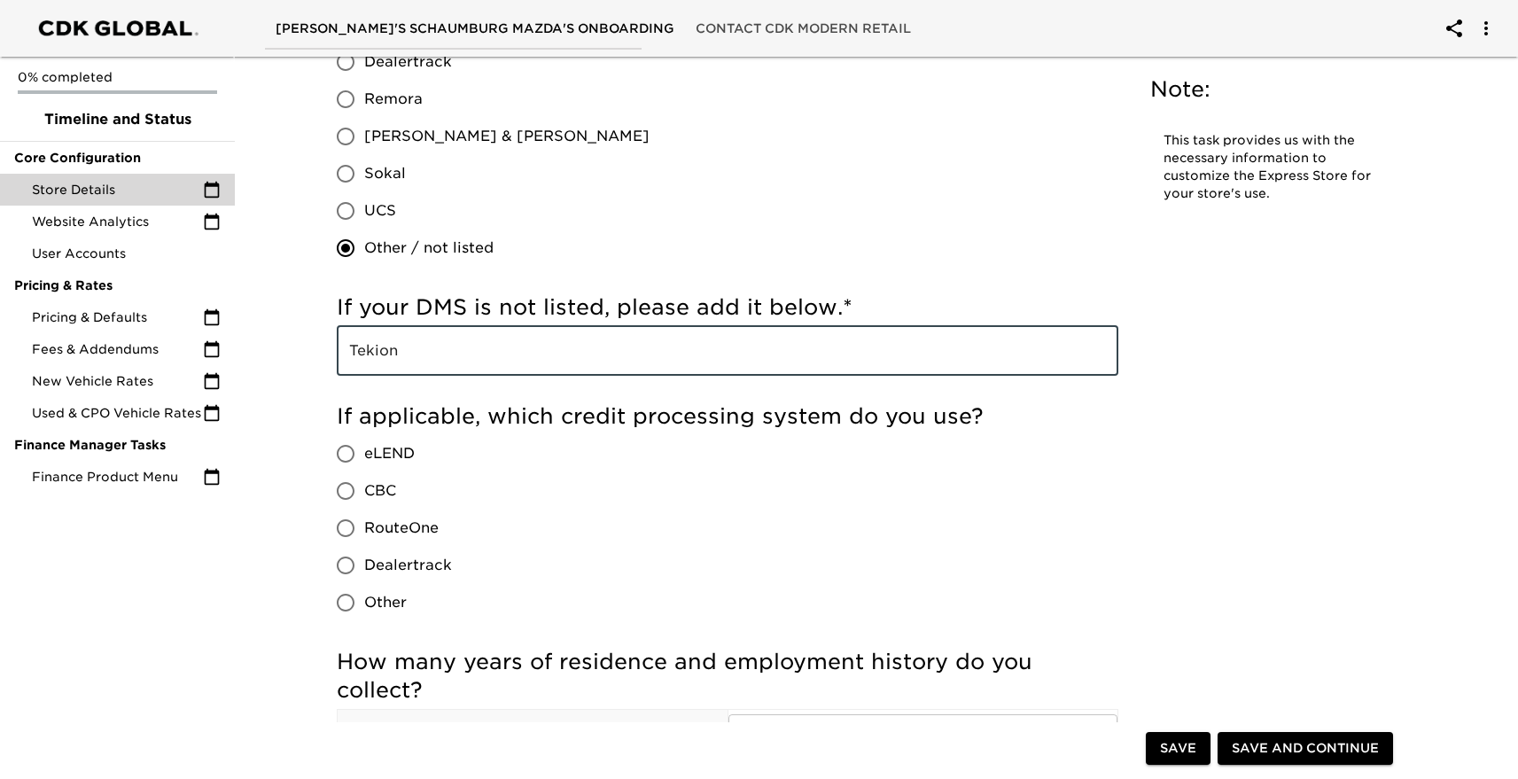
scroll to position [1934, 0]
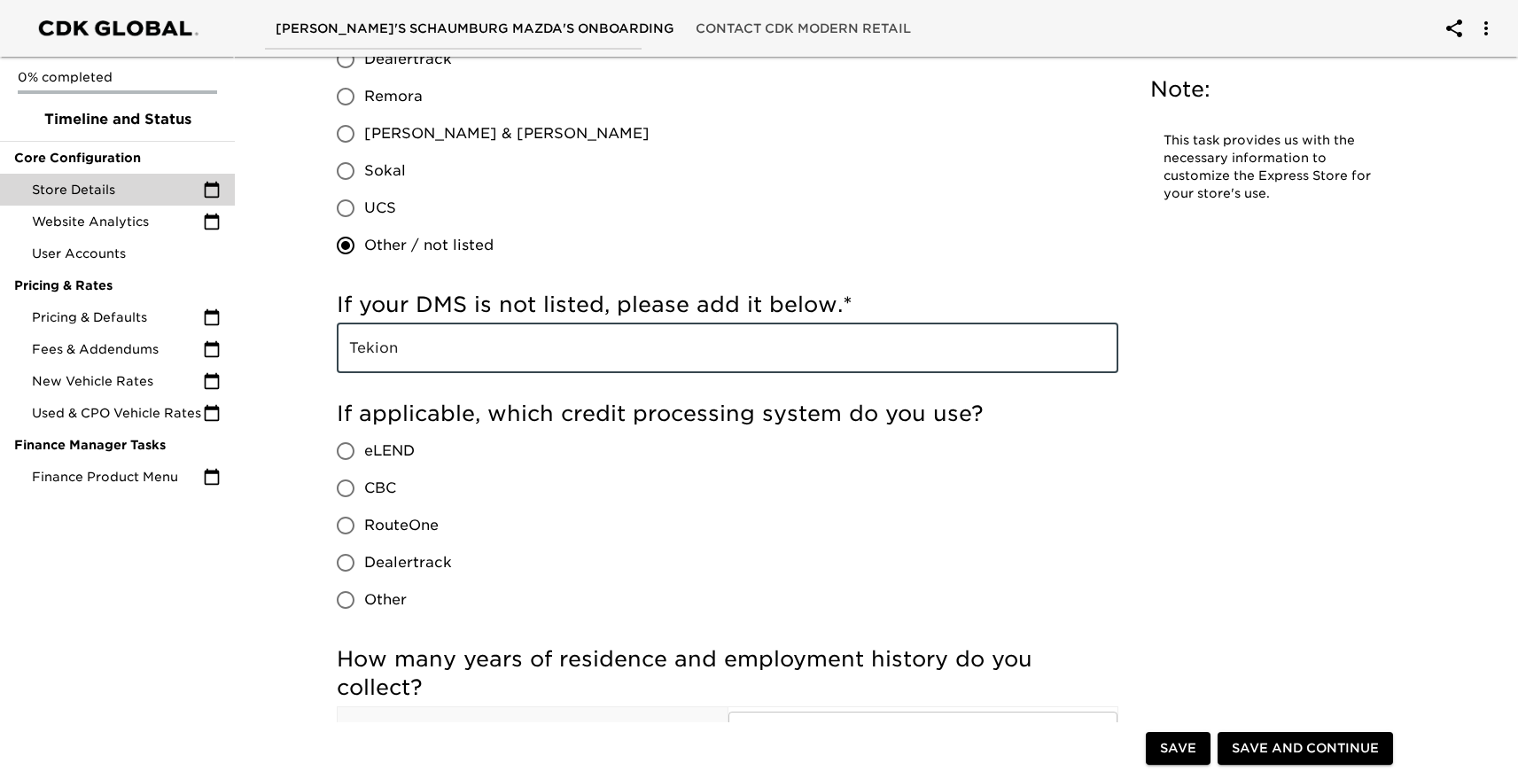
type input "Tekion"
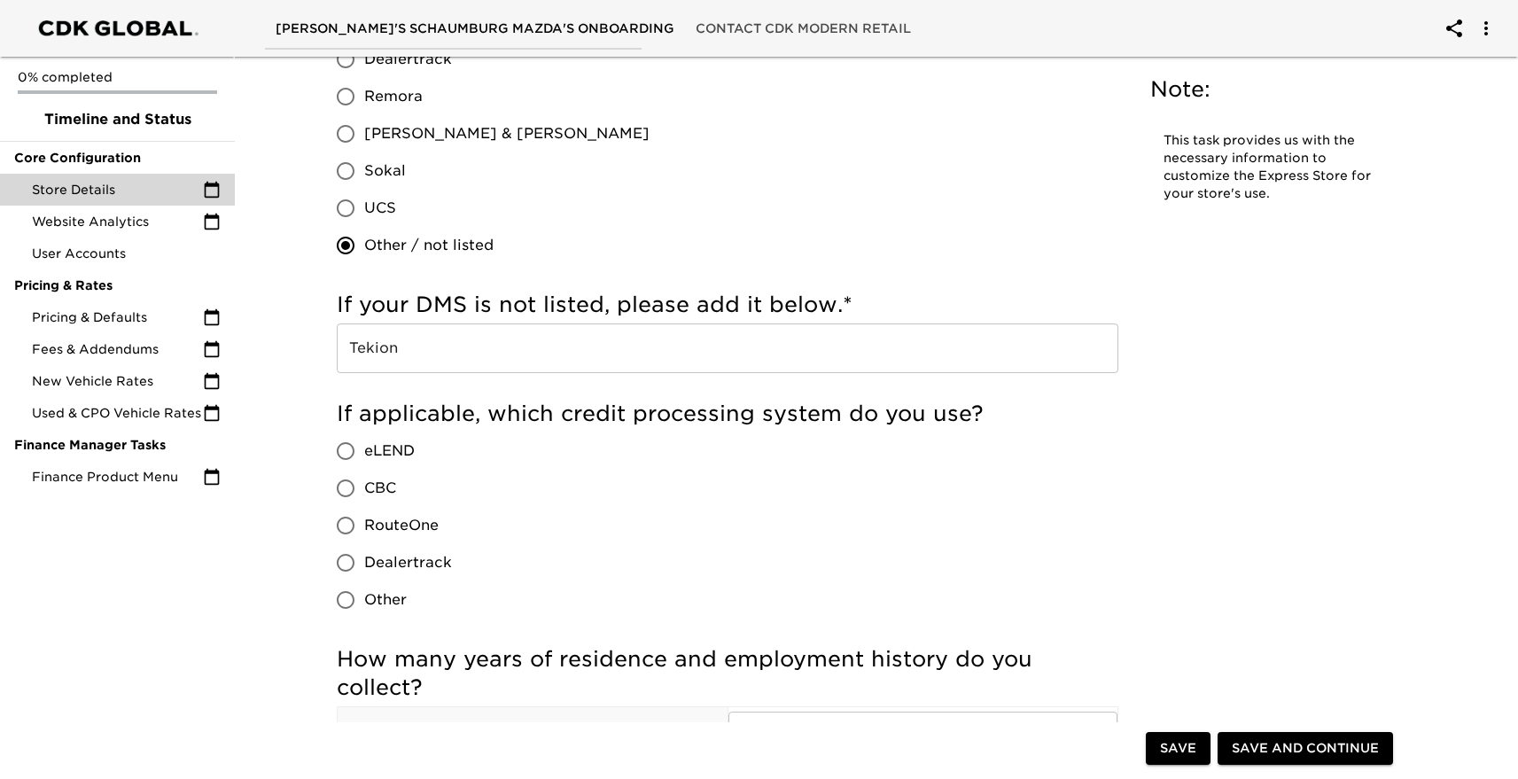
click at [392, 522] on span "RouteOne" at bounding box center [401, 525] width 74 height 21
click at [364, 522] on input "RouteOne" at bounding box center [345, 525] width 37 height 37
radio input "true"
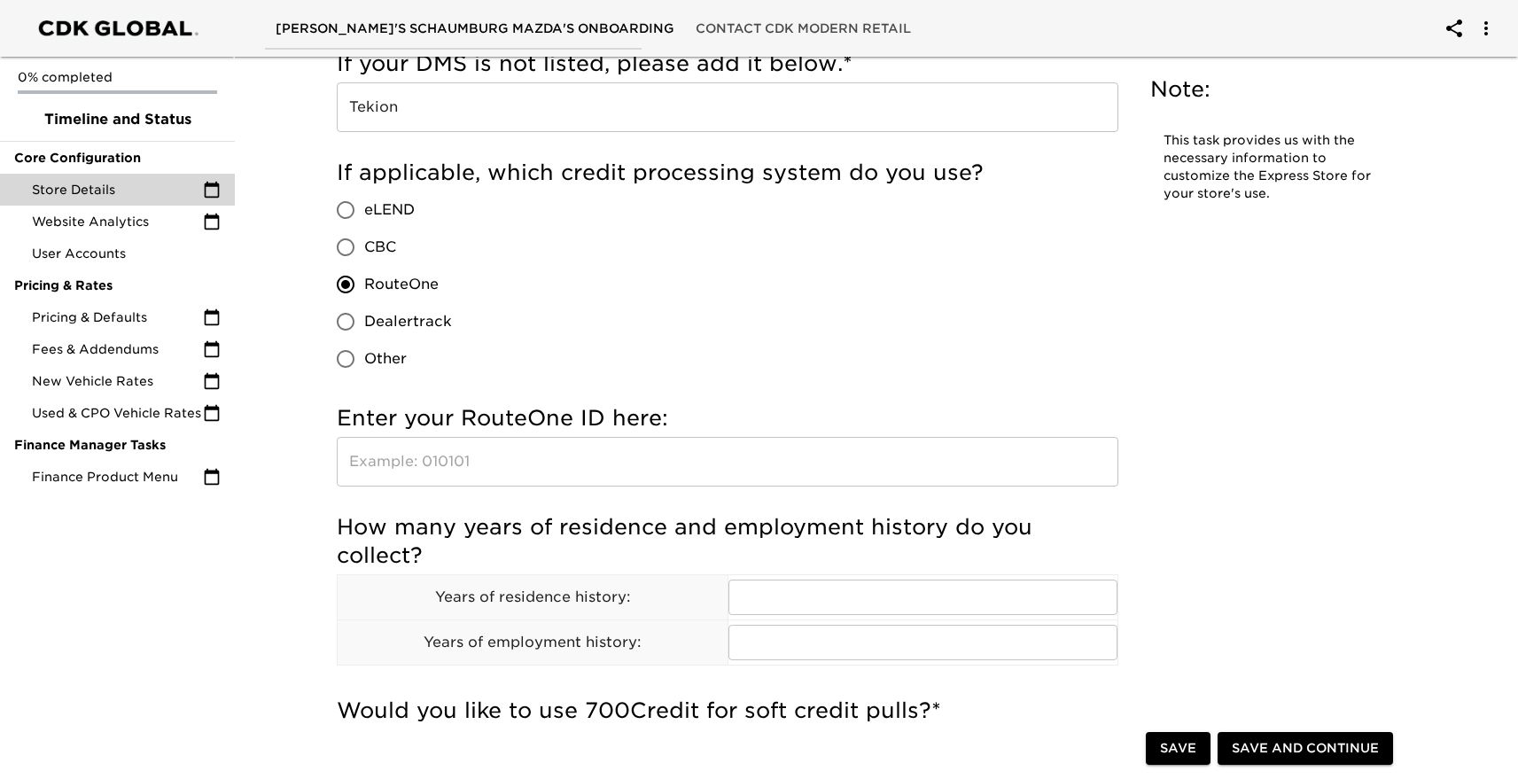
scroll to position [2177, 0]
click at [380, 448] on input "text" at bounding box center [728, 460] width 782 height 50
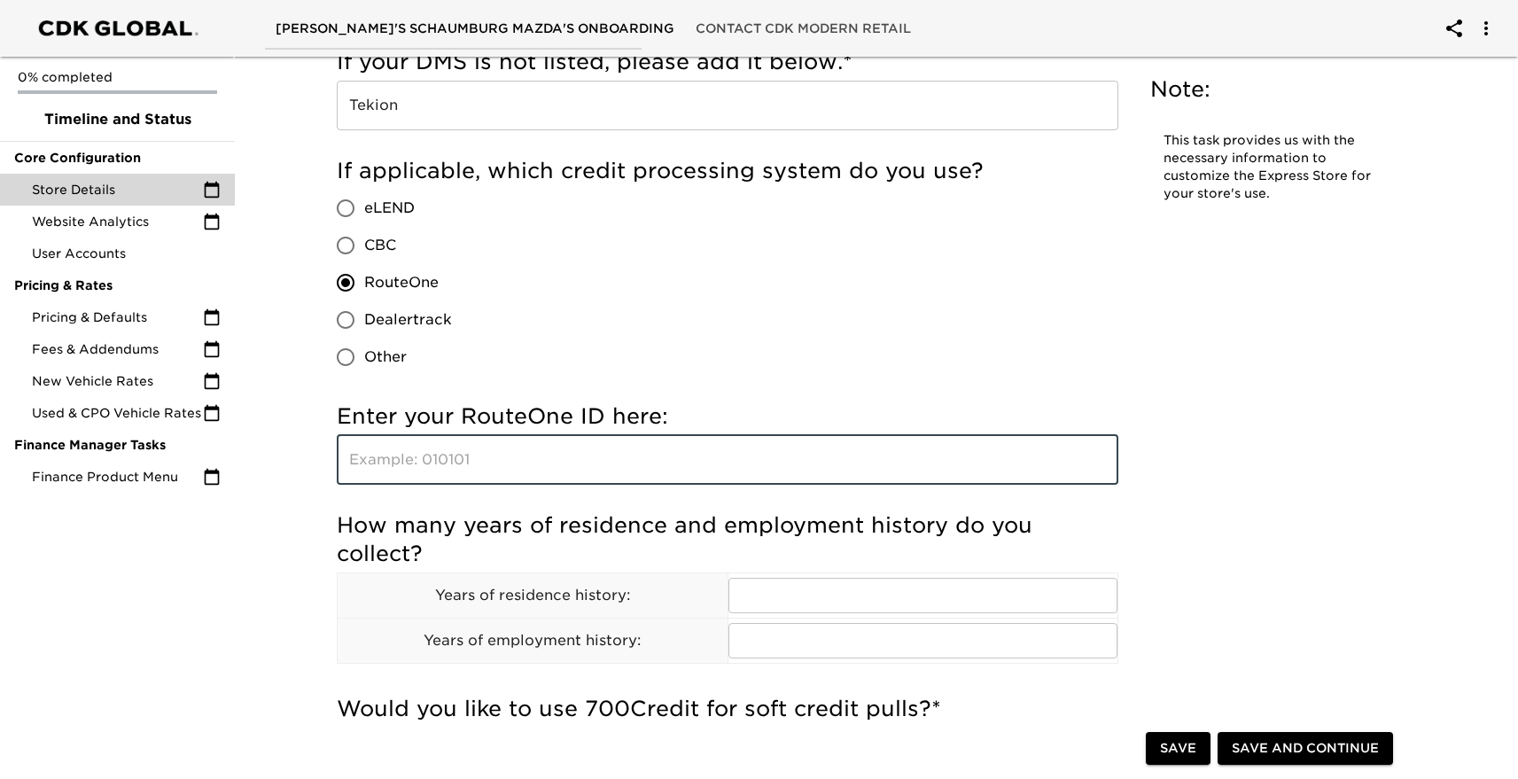
paste input "KA0NZ"
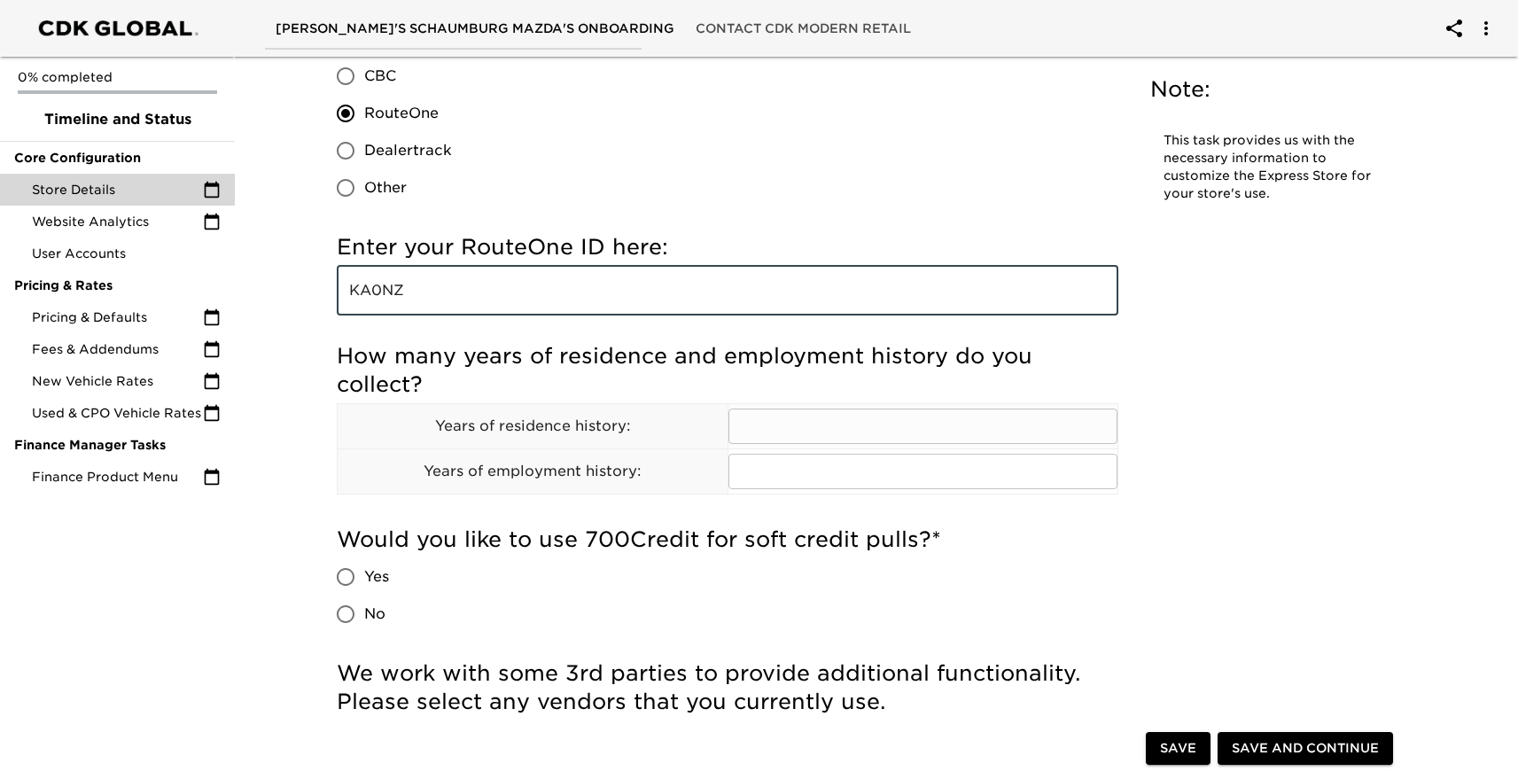
scroll to position [2357, 0]
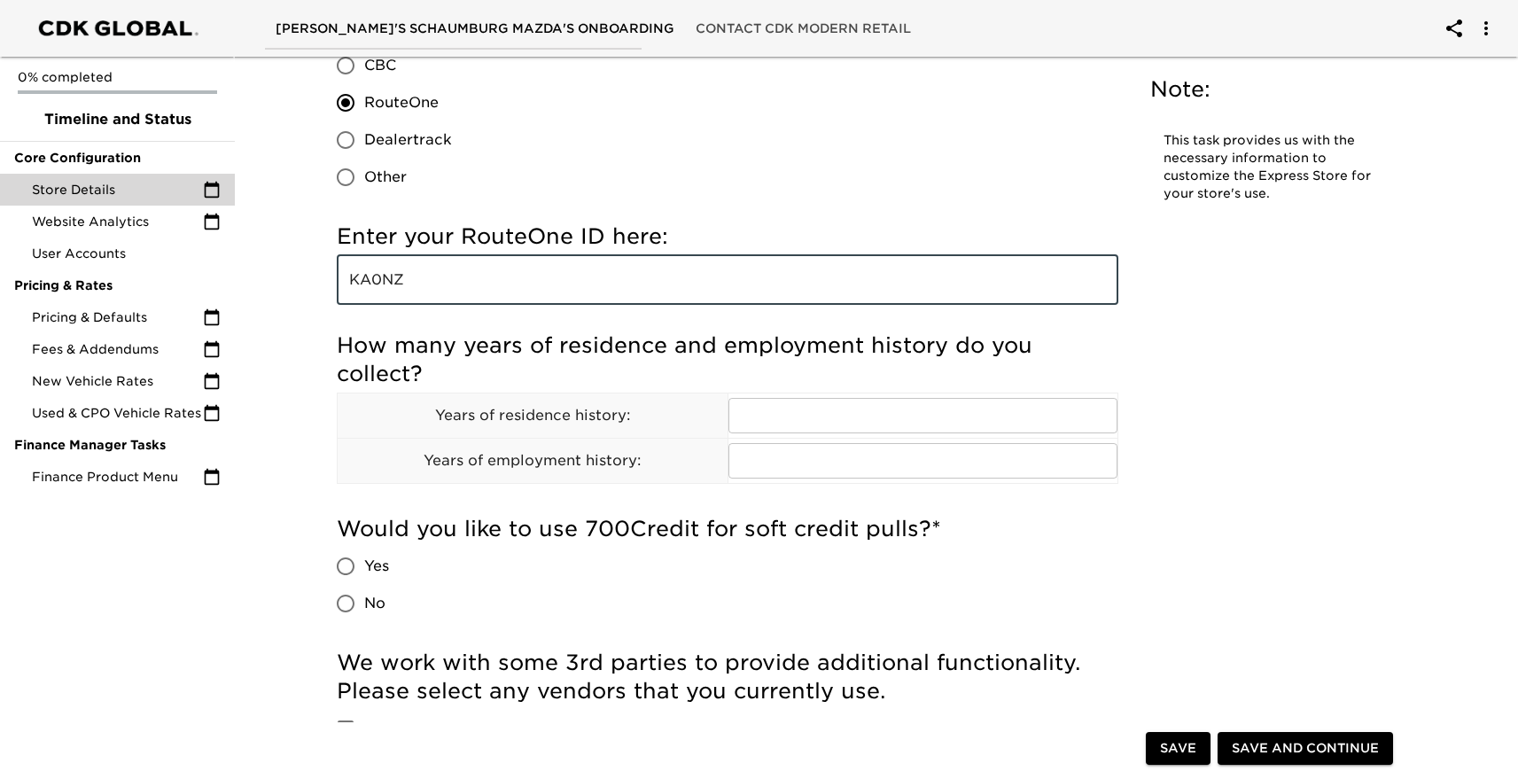
type input "KA0NZ"
click at [347, 608] on input "No" at bounding box center [345, 603] width 37 height 37
radio input "true"
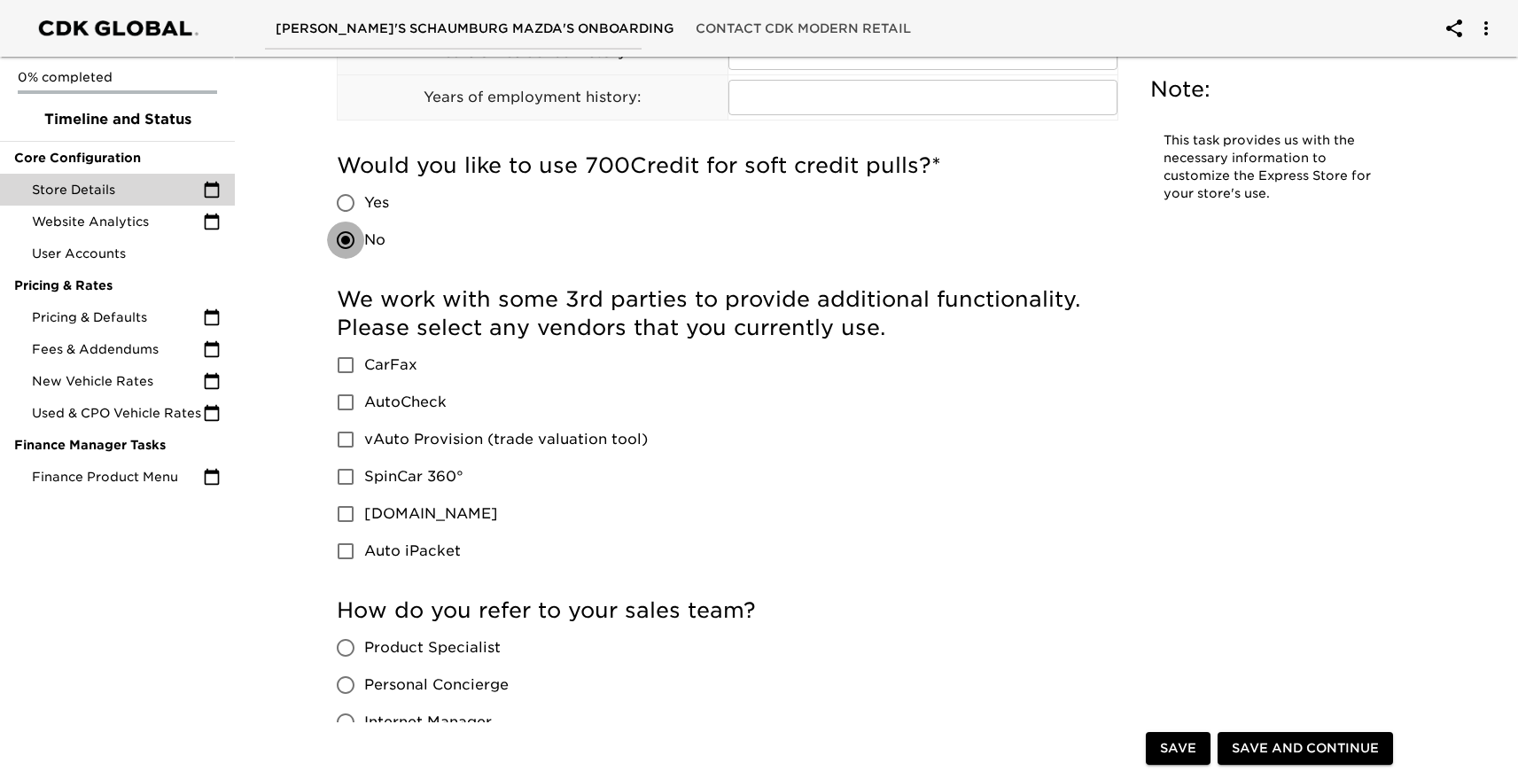
scroll to position [2738, 0]
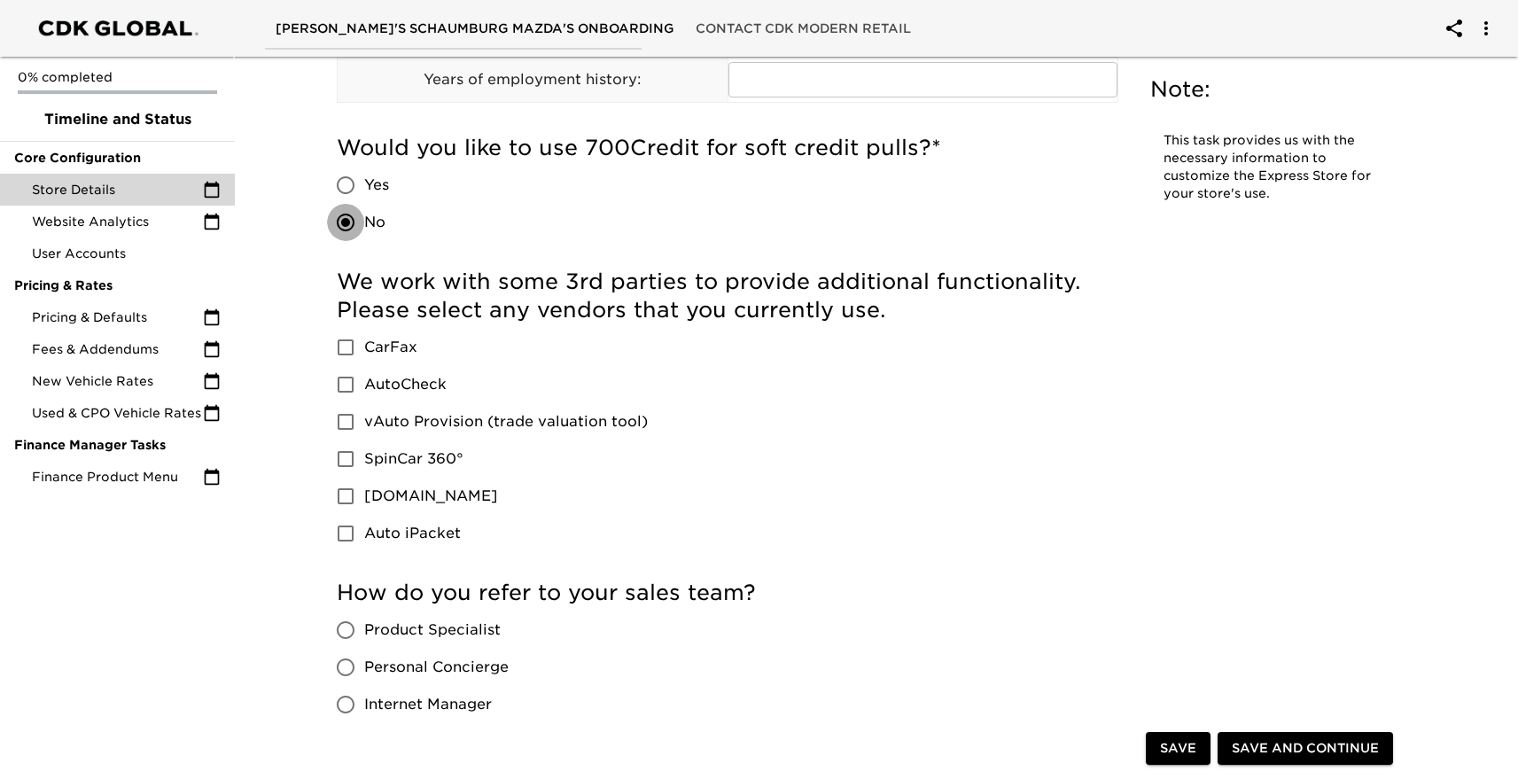
click at [366, 348] on span "CarFax" at bounding box center [390, 347] width 53 height 21
click at [364, 348] on input "CarFax" at bounding box center [345, 347] width 37 height 37
checkbox input "true"
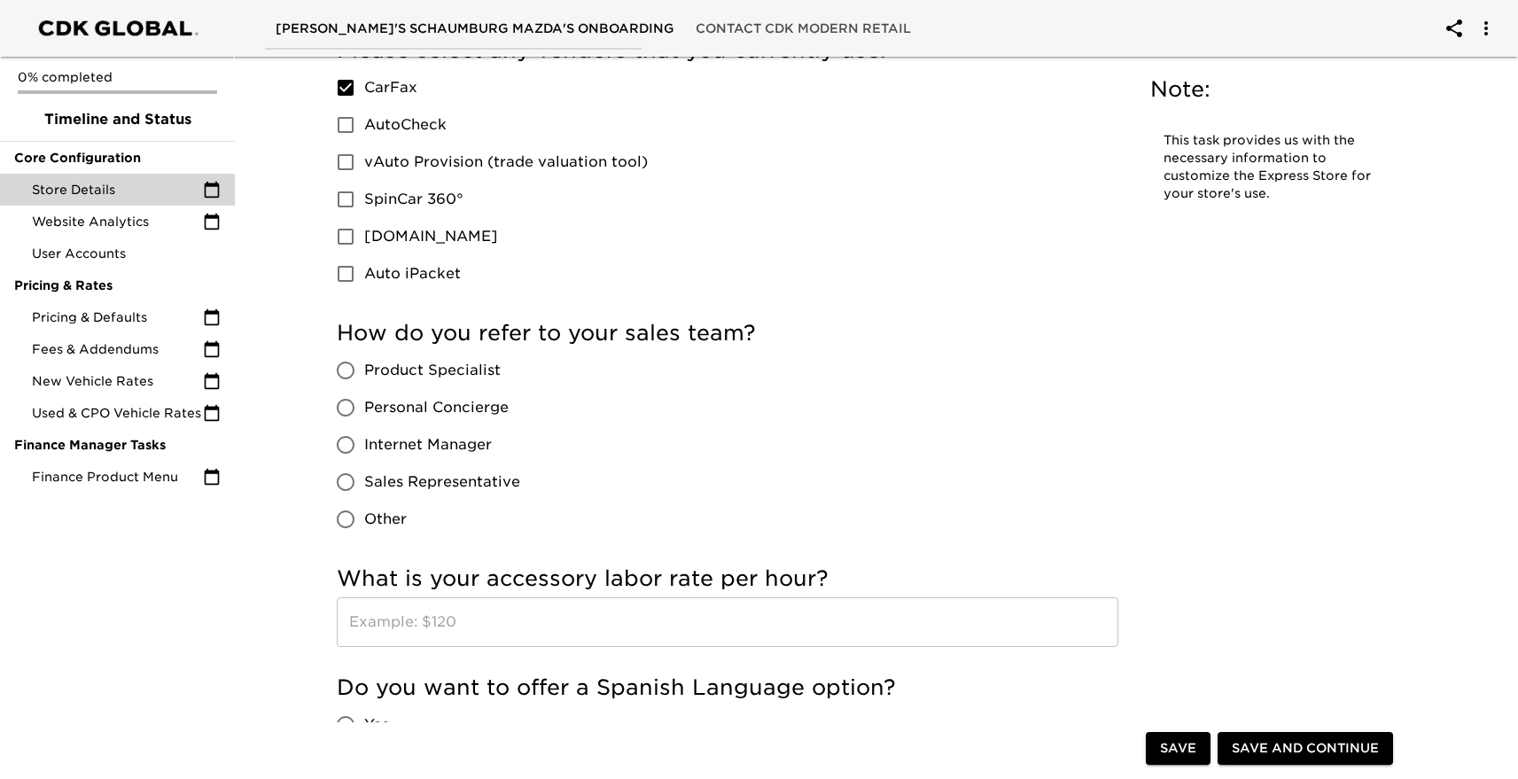
scroll to position [3003, 0]
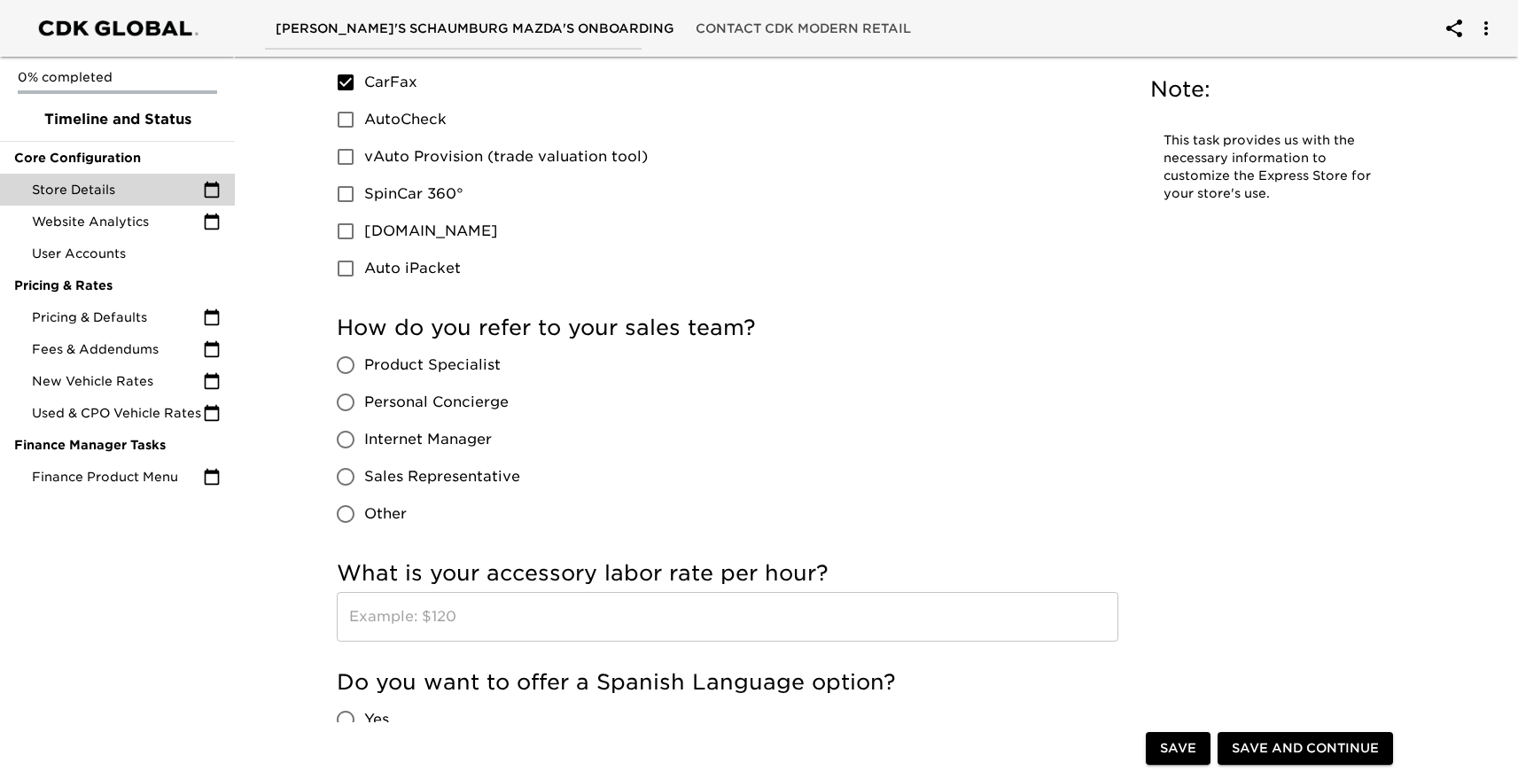
click at [402, 480] on span "Sales Representative" at bounding box center [442, 476] width 156 height 21
click at [364, 480] on input "Sales Representative" at bounding box center [345, 476] width 37 height 37
radio input "true"
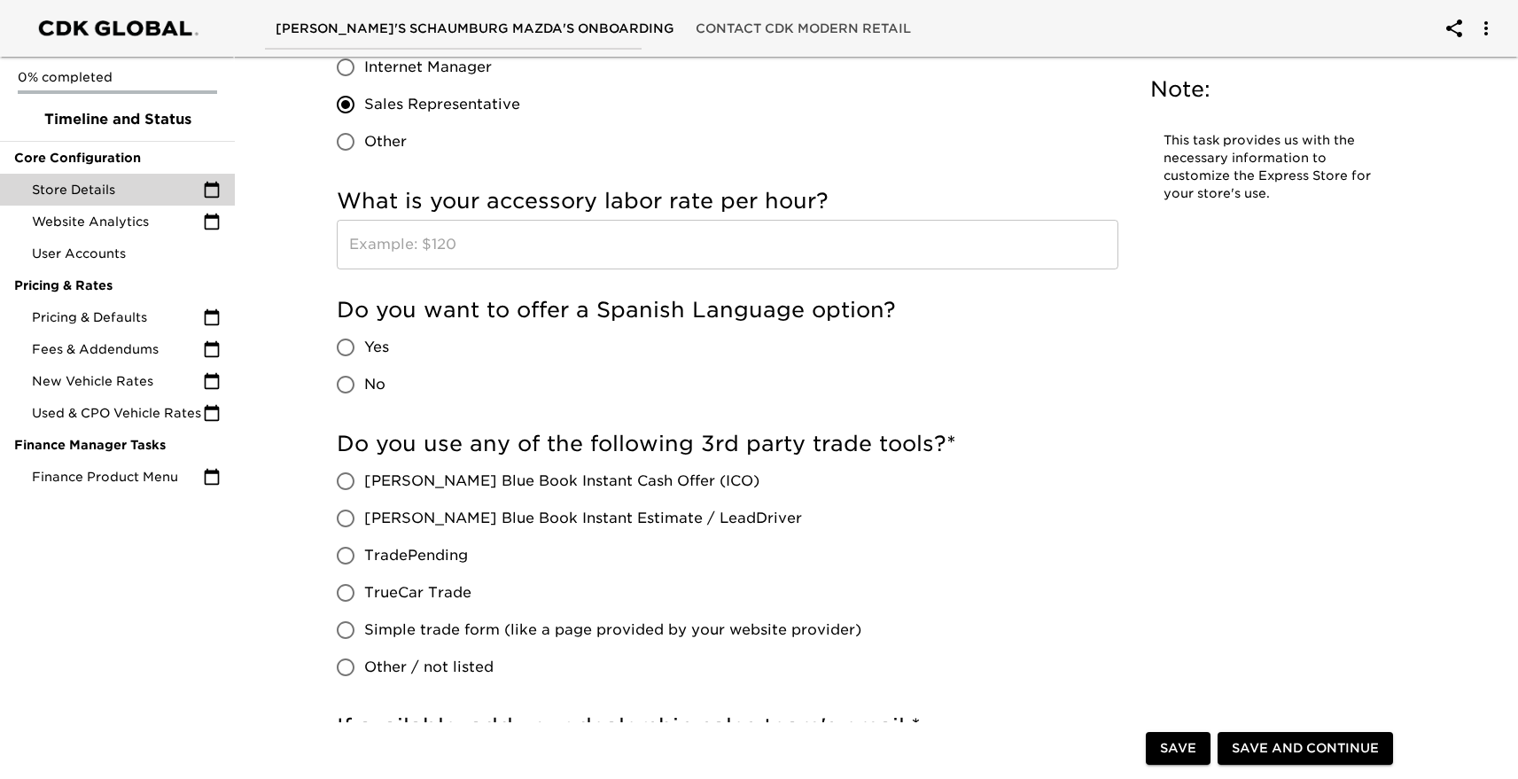
scroll to position [3378, 0]
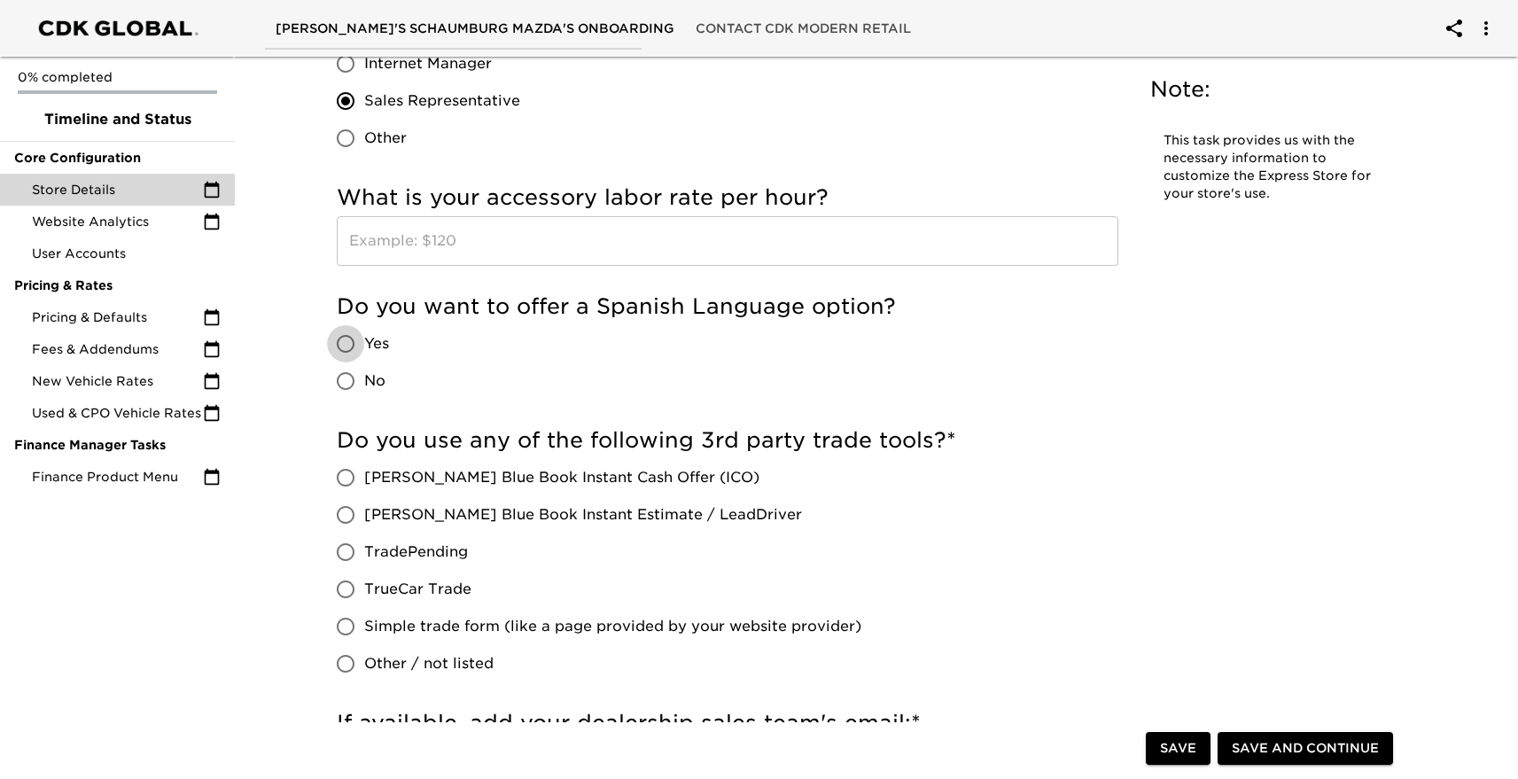
click at [349, 341] on input "Yes" at bounding box center [345, 343] width 37 height 37
radio input "true"
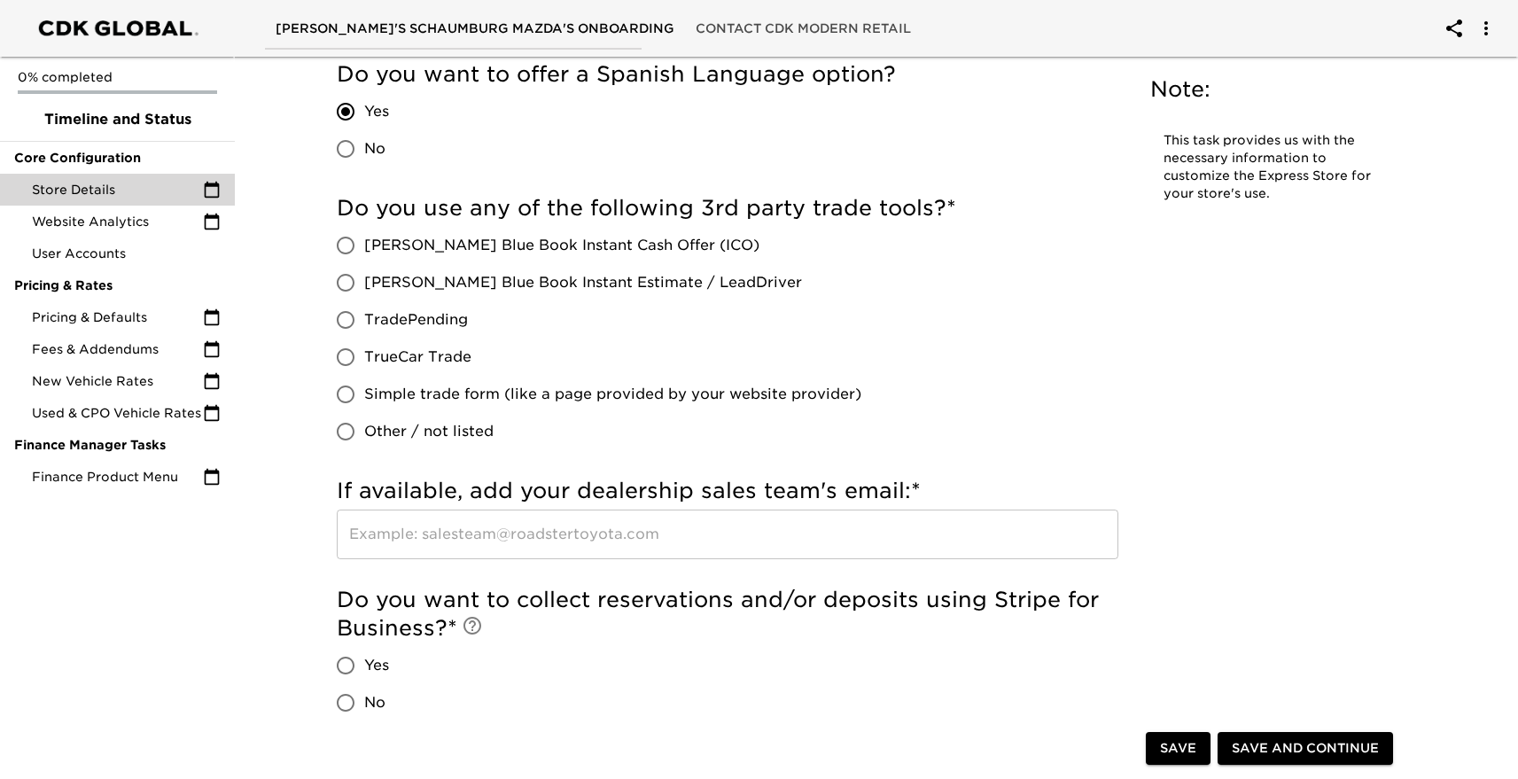
scroll to position [3615, 0]
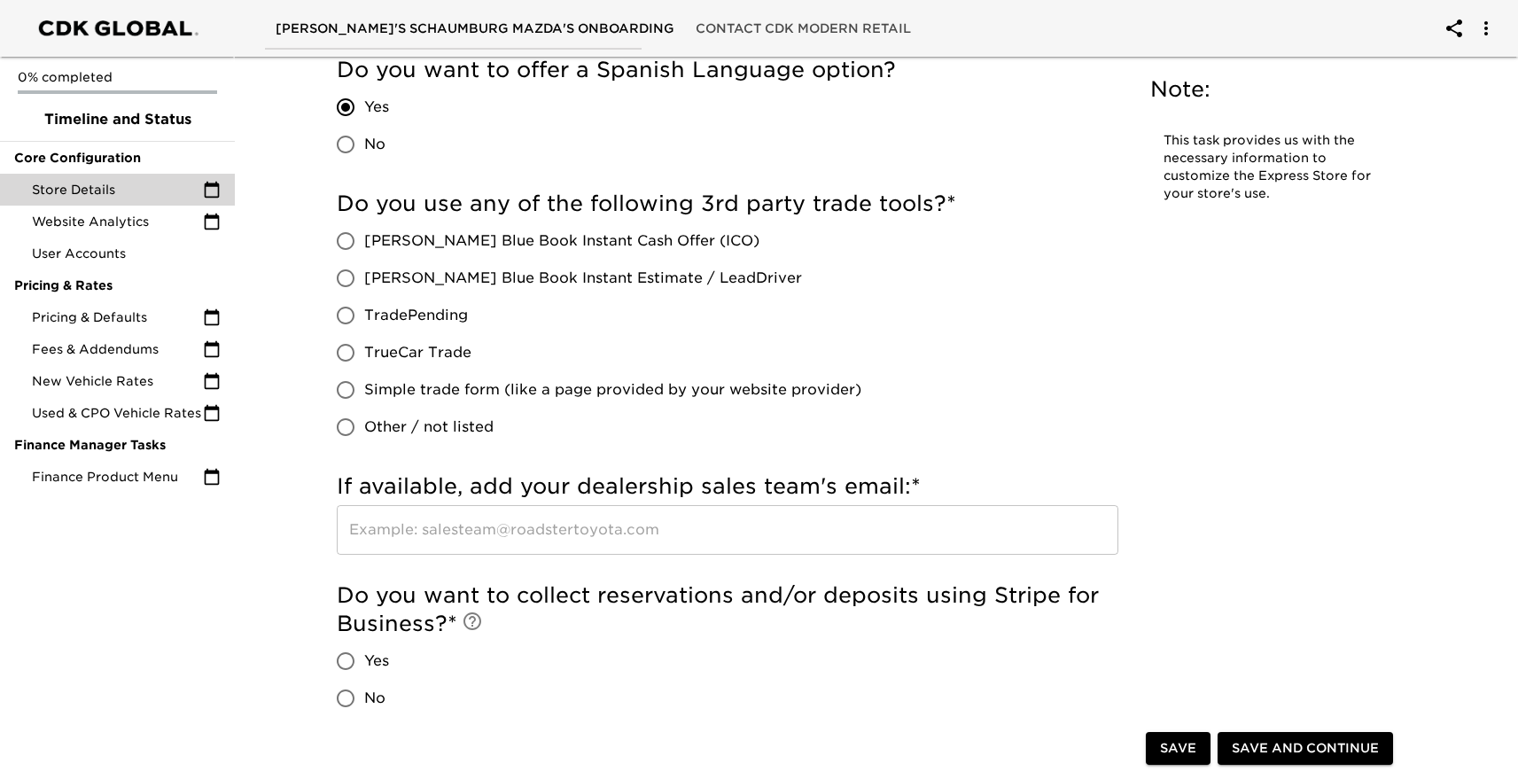
click at [421, 277] on span "[PERSON_NAME] Blue Book Instant Estimate / LeadDriver" at bounding box center [583, 278] width 438 height 21
click at [364, 277] on input "[PERSON_NAME] Blue Book Instant Estimate / LeadDriver" at bounding box center [345, 278] width 37 height 37
radio input "true"
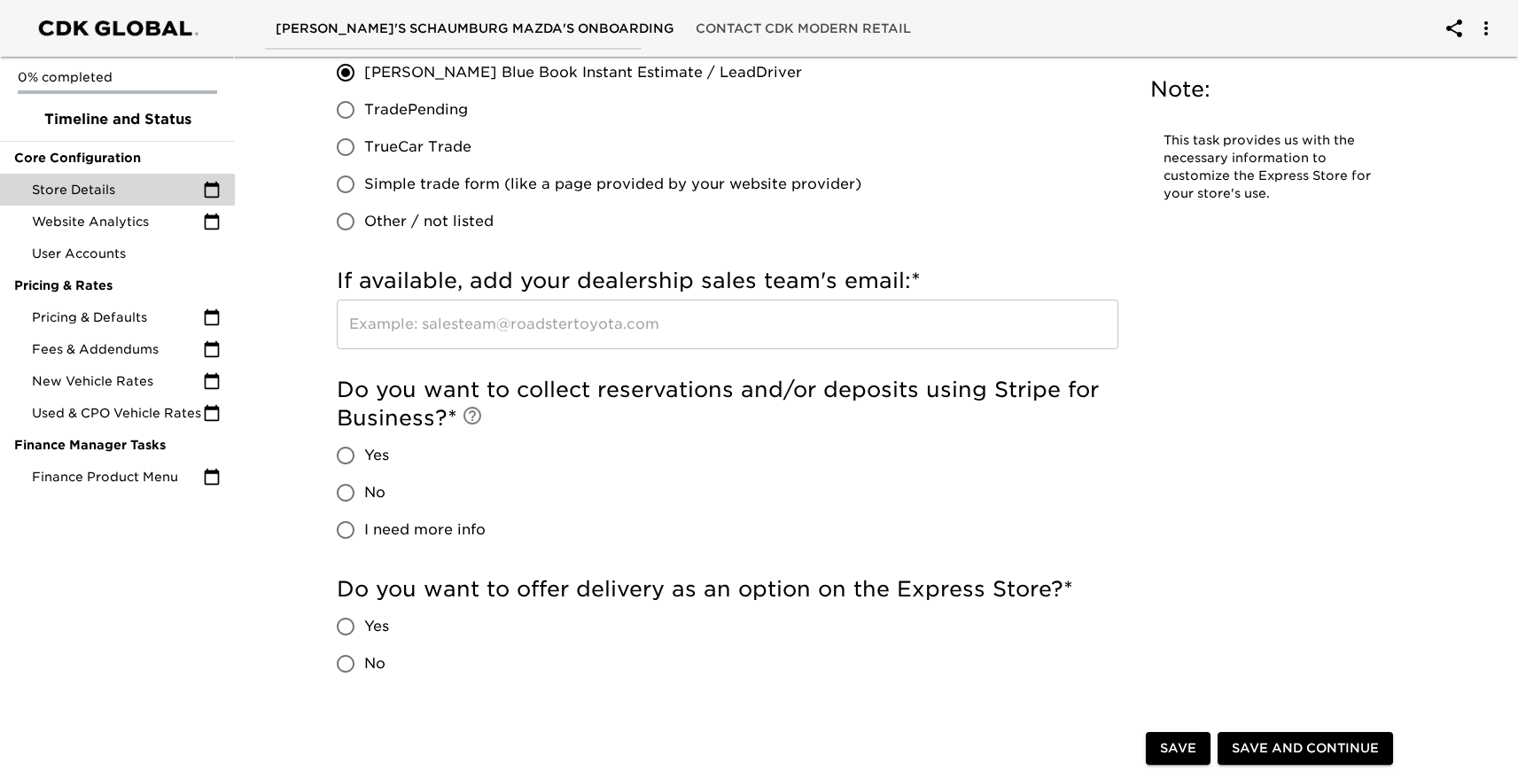
scroll to position [3843, 0]
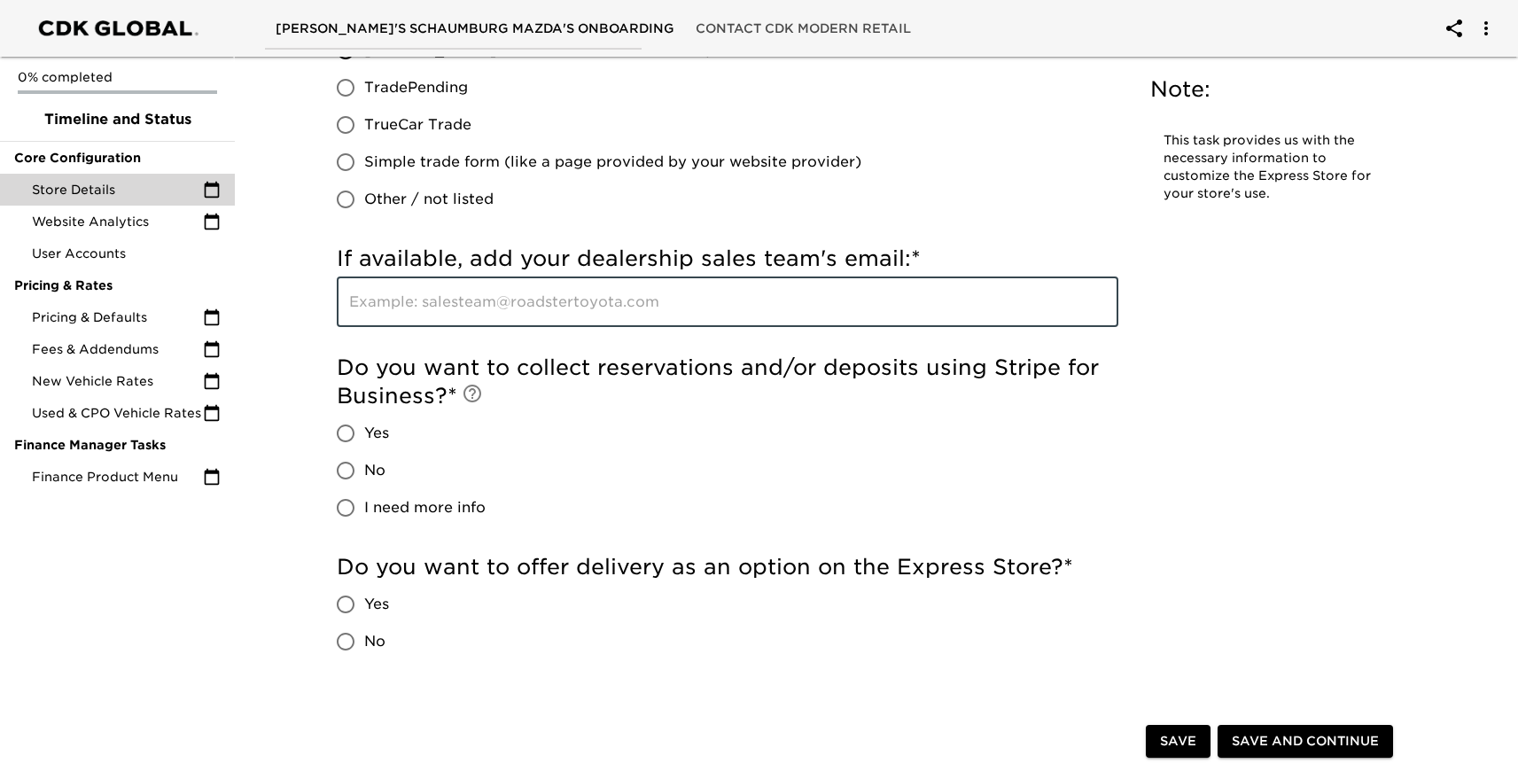
click at [588, 298] on input "text" at bounding box center [728, 302] width 782 height 50
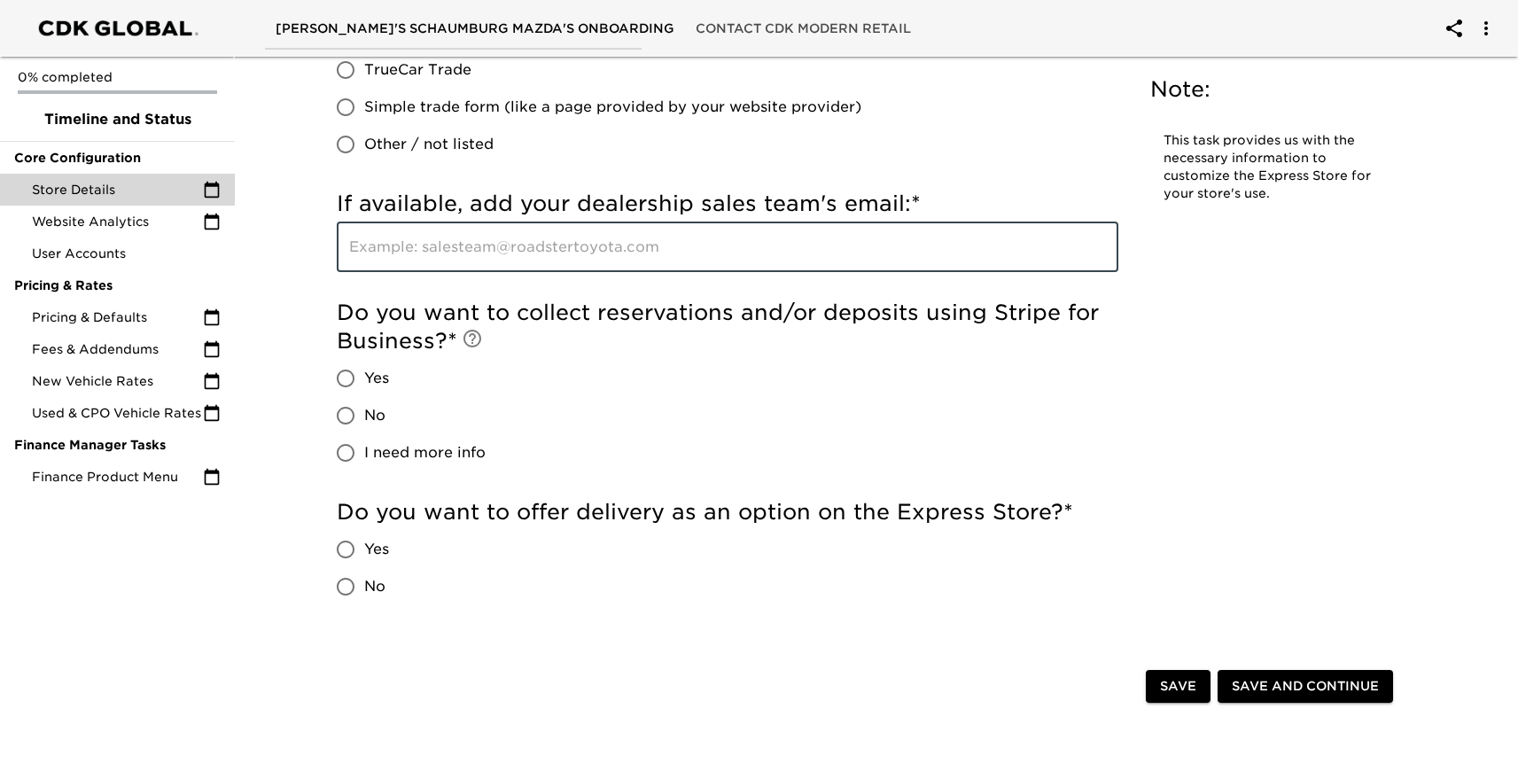
scroll to position [3911, 0]
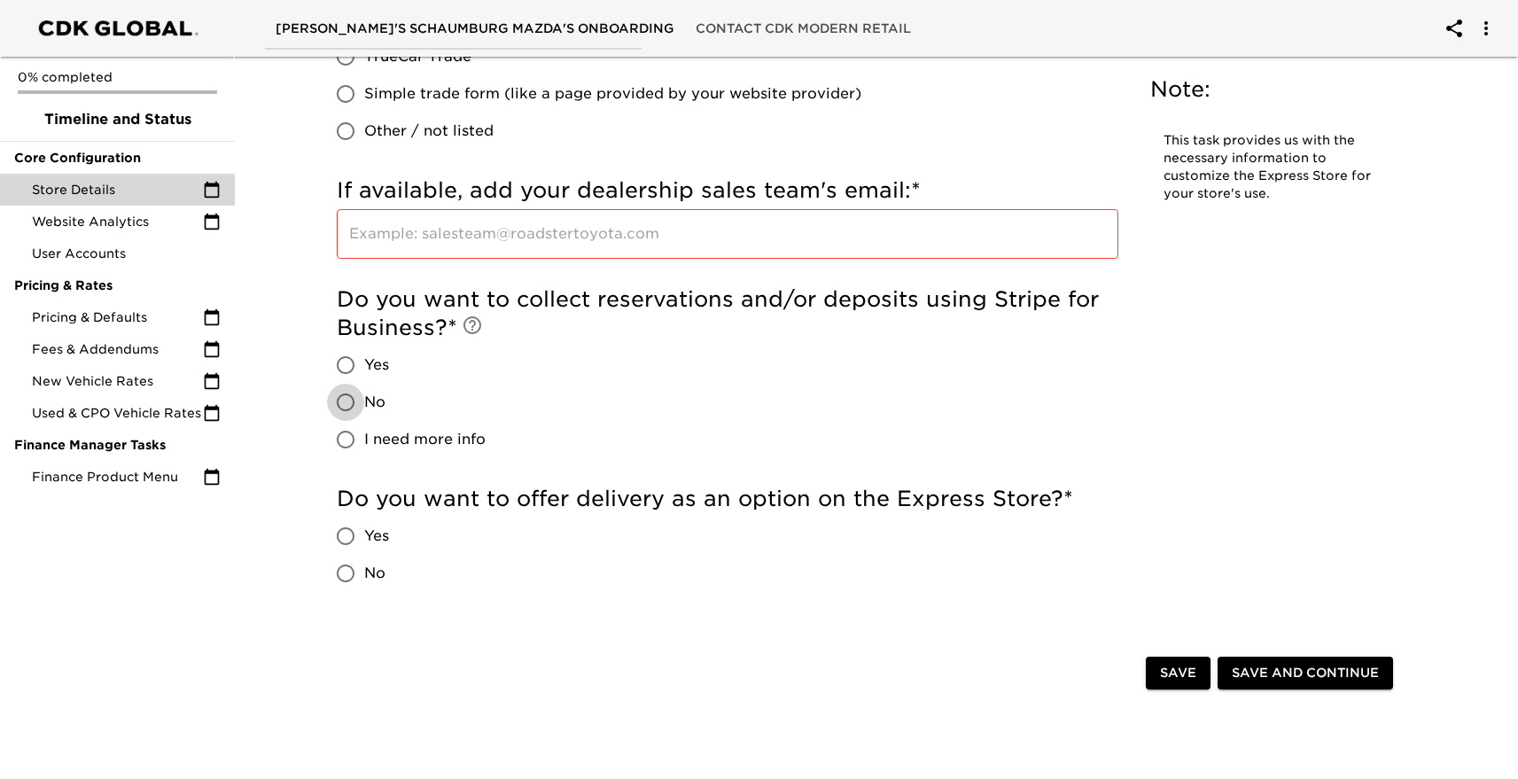
click at [348, 401] on input "No" at bounding box center [345, 402] width 37 height 37
radio input "true"
click at [526, 229] on input "text" at bounding box center [728, 234] width 782 height 50
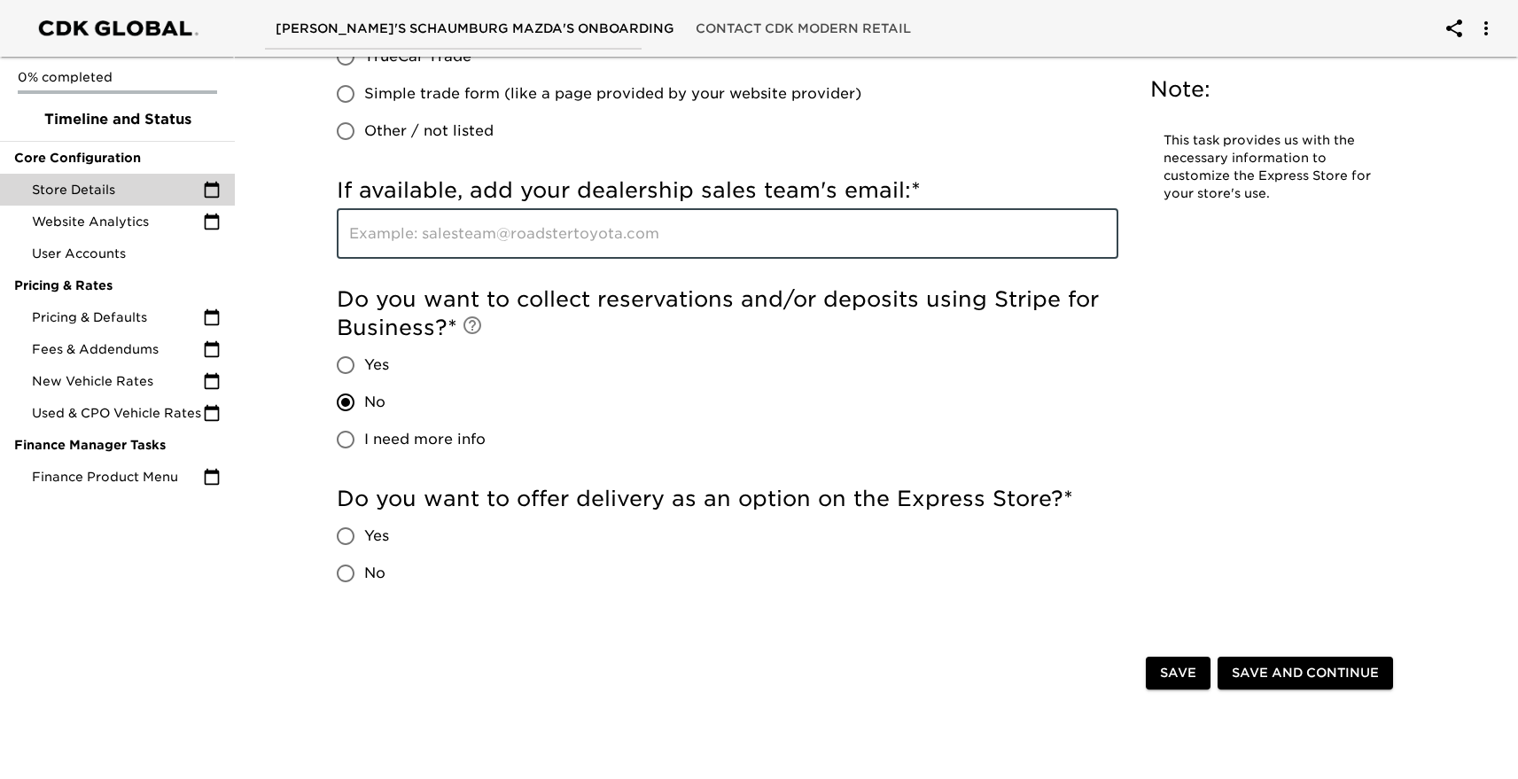
click at [348, 534] on input "Yes" at bounding box center [345, 536] width 37 height 37
radio input "true"
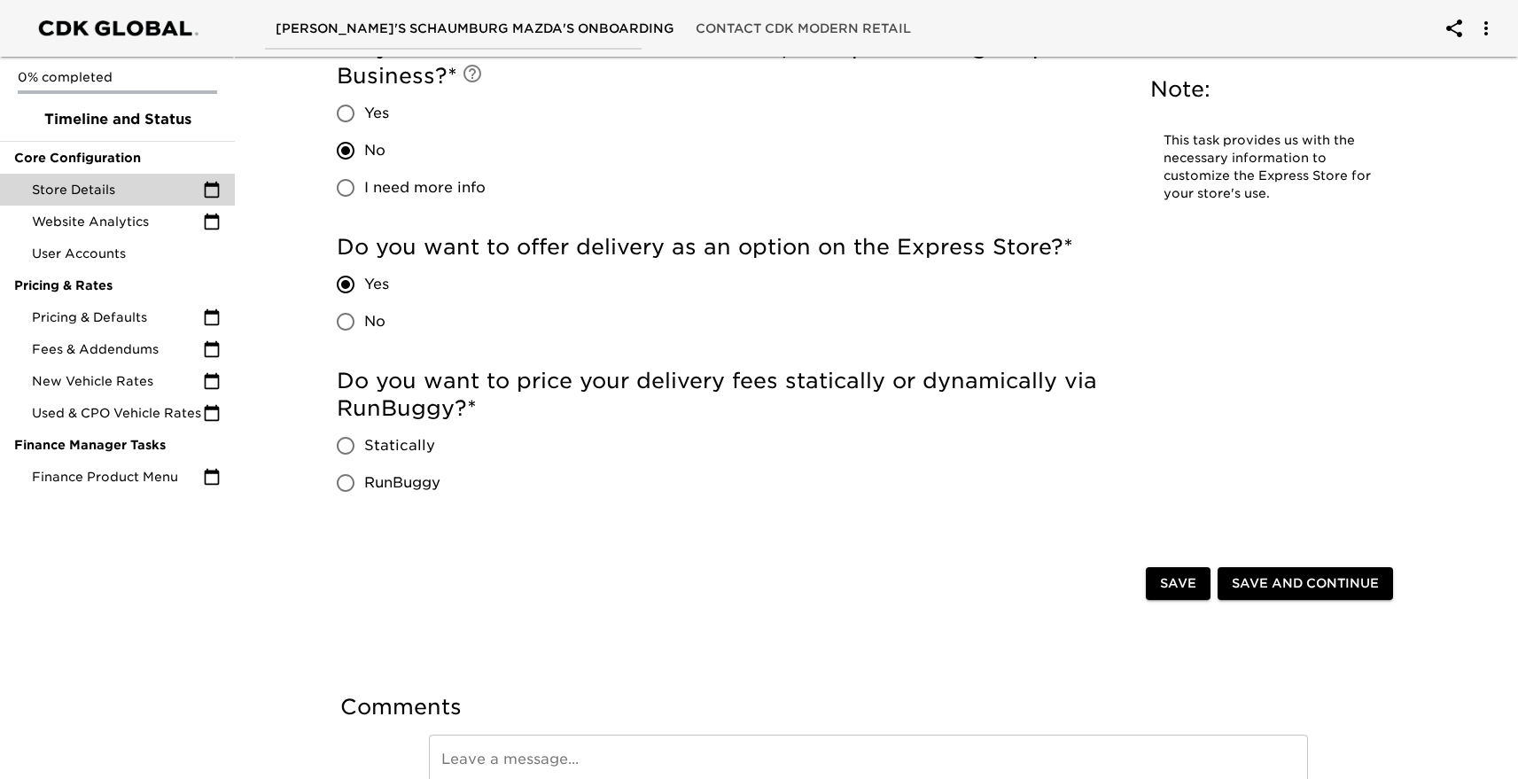
scroll to position [4165, 0]
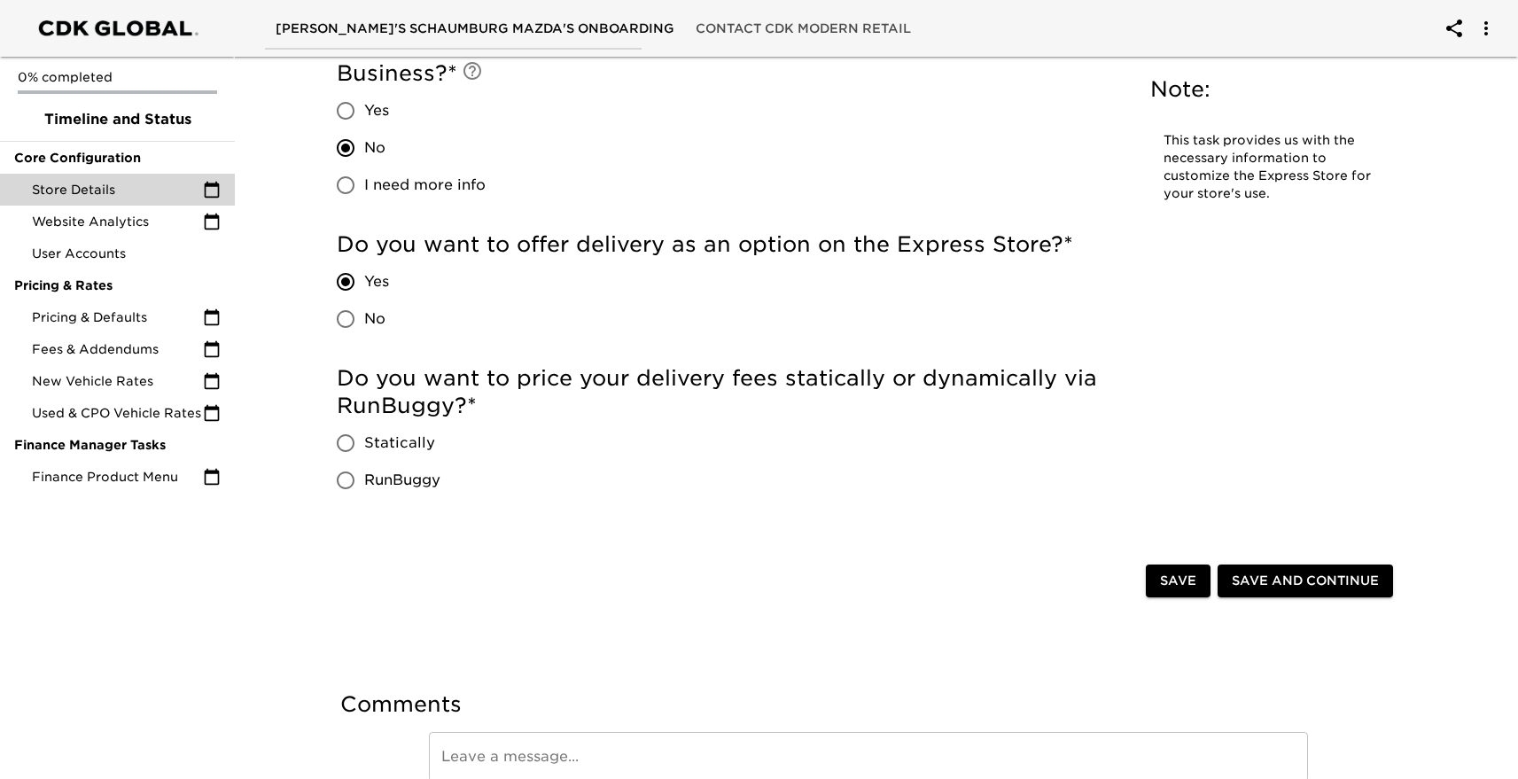
click at [351, 479] on input "RunBuggy" at bounding box center [345, 480] width 37 height 37
radio input "true"
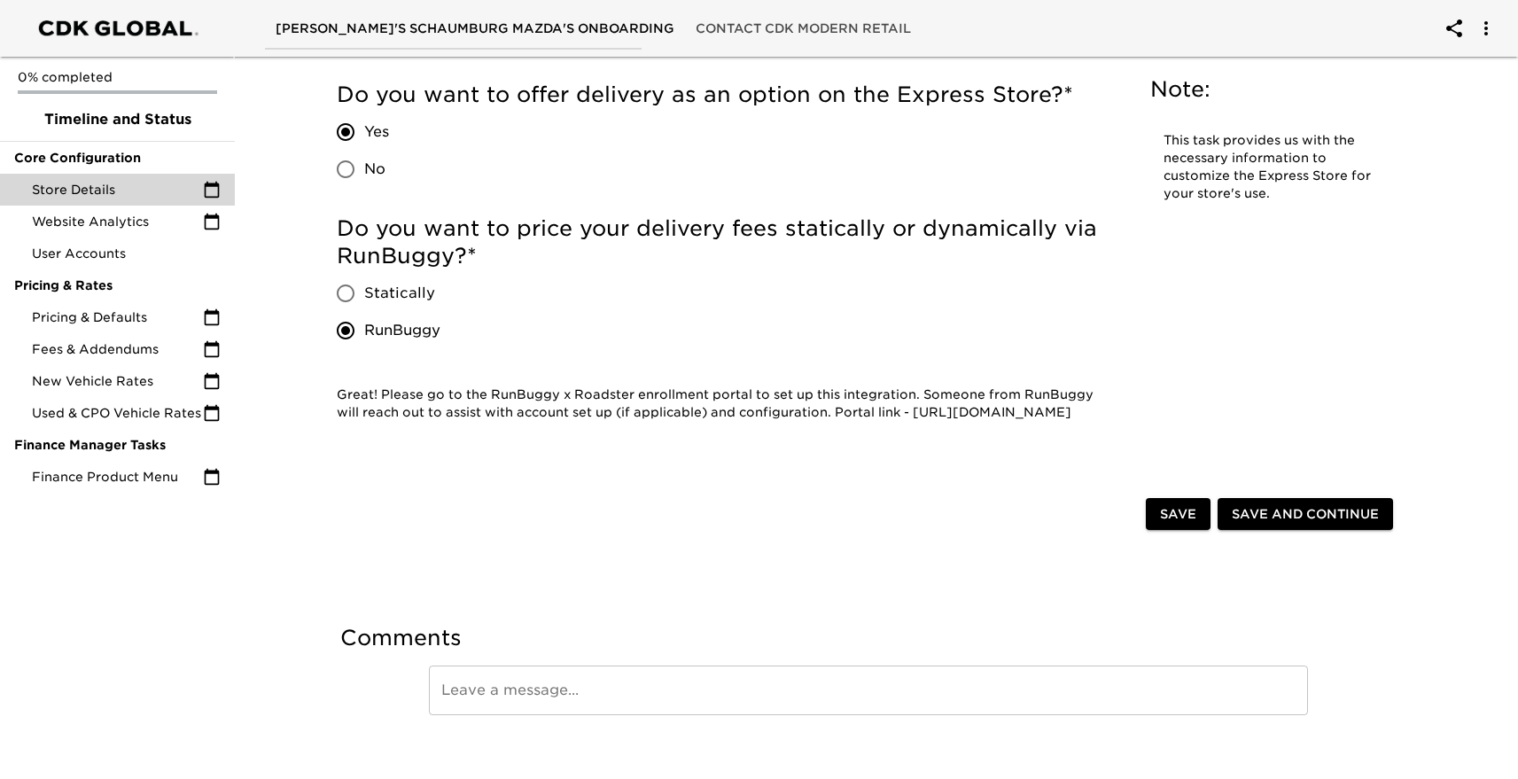
scroll to position [4353, 0]
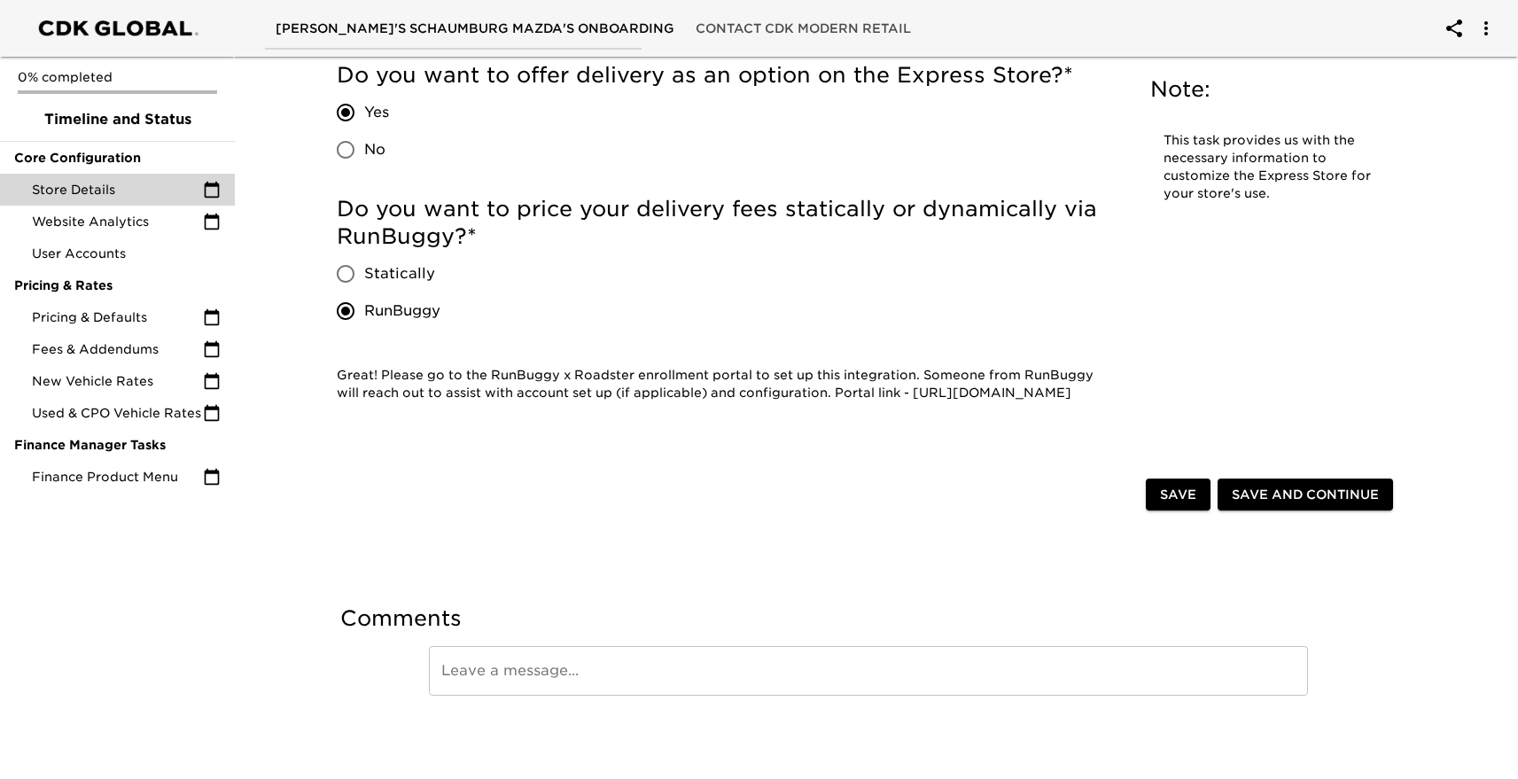
click at [1190, 493] on span "Save" at bounding box center [1178, 495] width 36 height 22
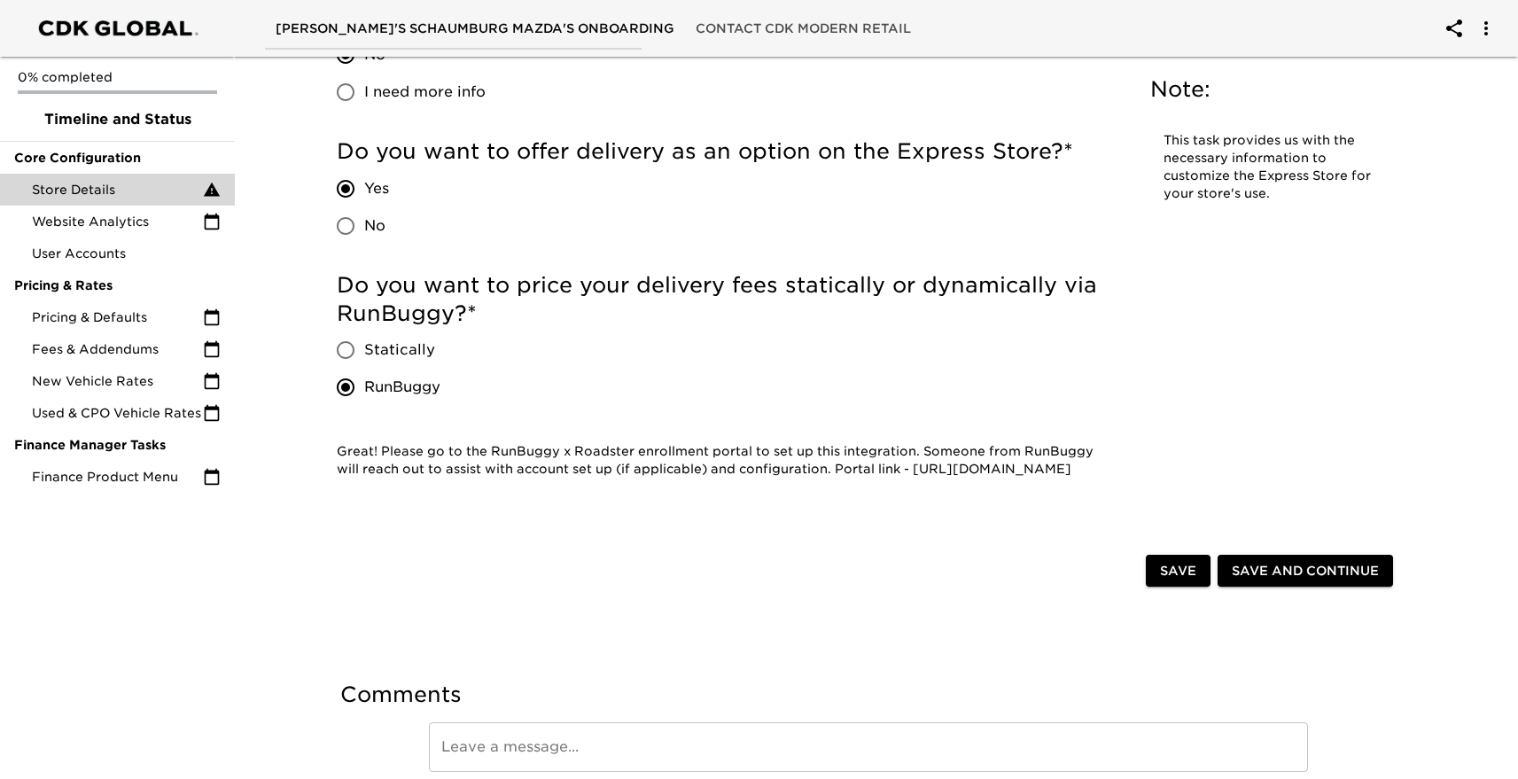
scroll to position [4274, 0]
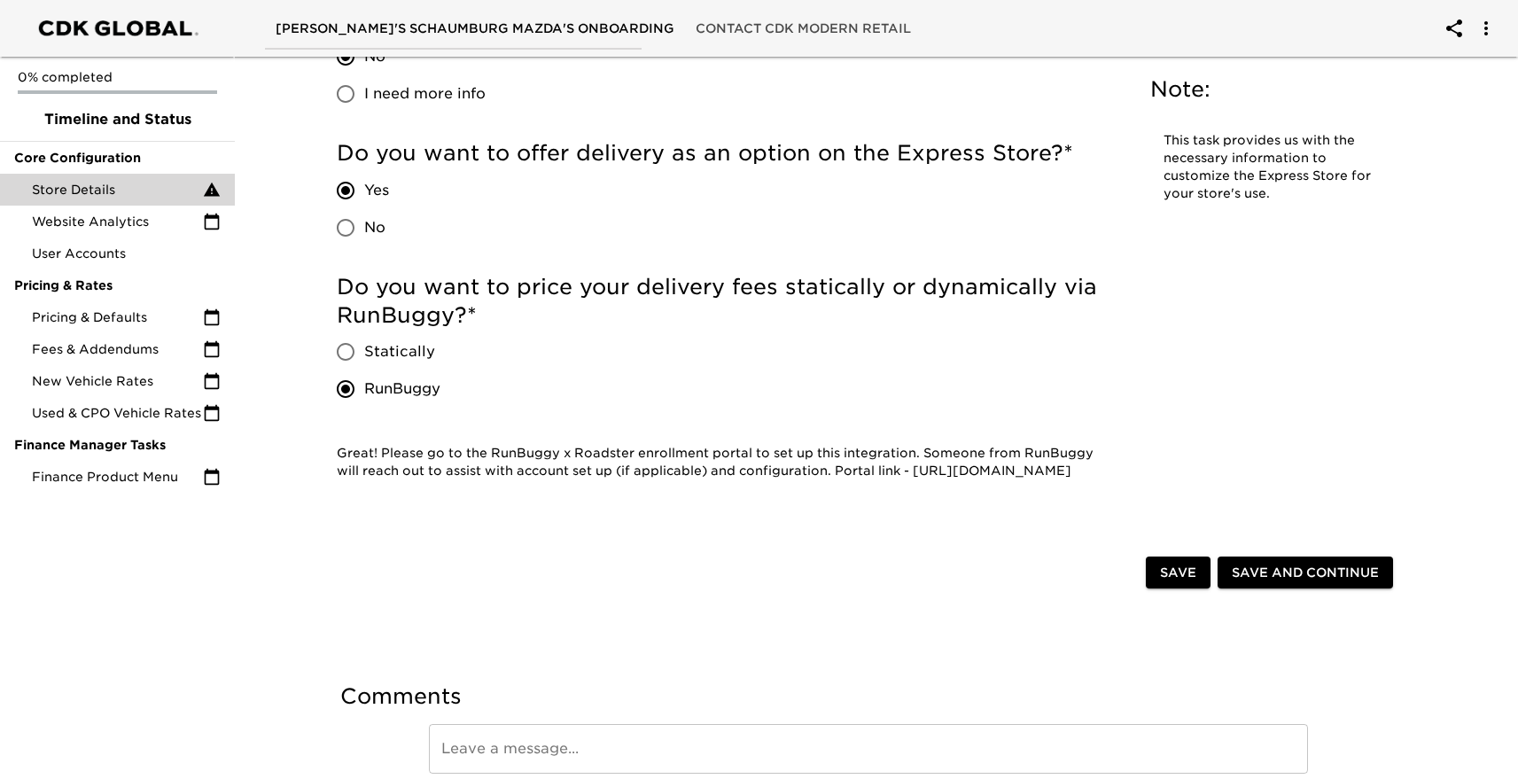
click at [393, 359] on span "Statically" at bounding box center [399, 351] width 71 height 21
click at [364, 359] on input "Statically" at bounding box center [345, 351] width 37 height 37
radio input "true"
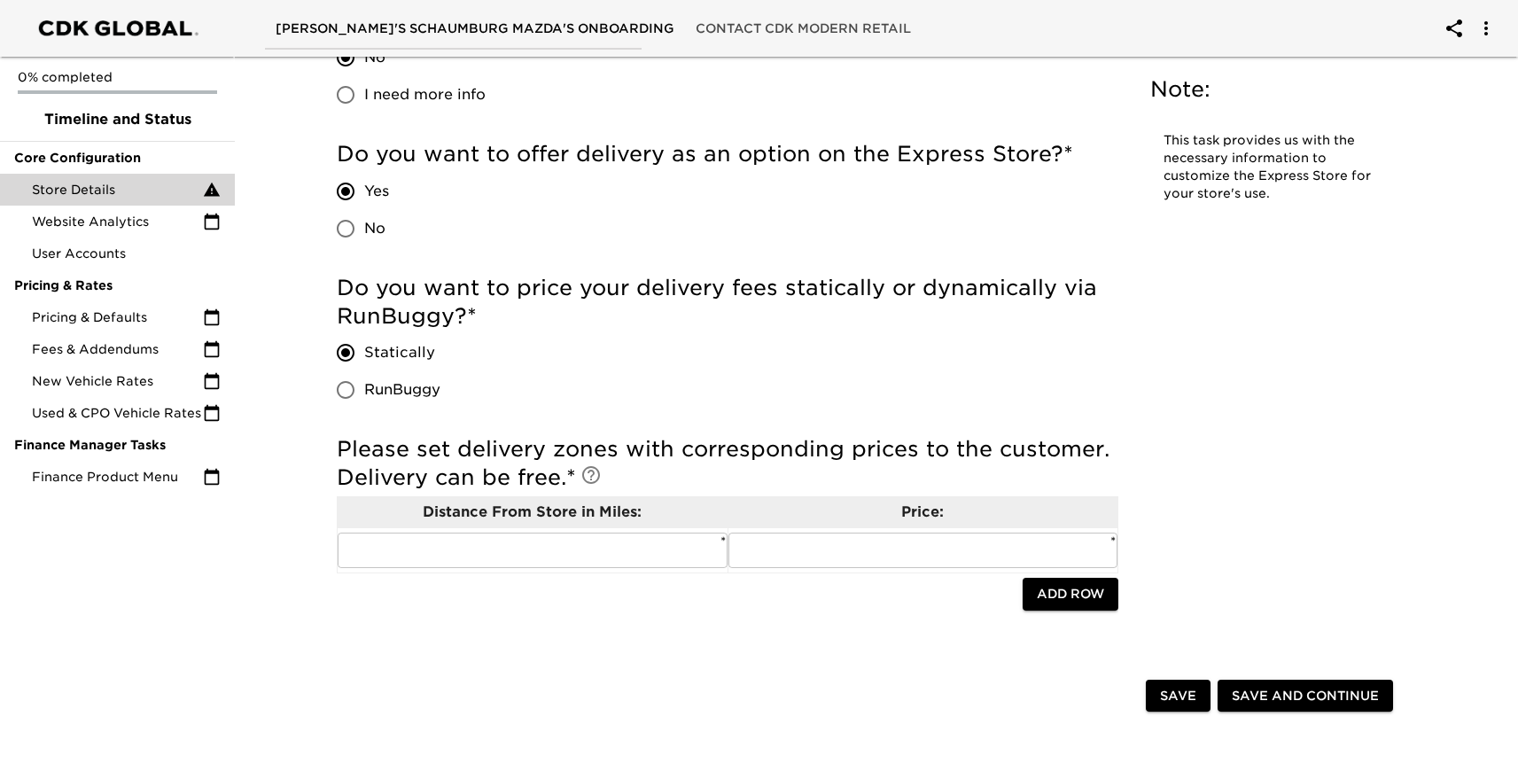
scroll to position [4292, 0]
click at [651, 543] on input "text" at bounding box center [533, 549] width 390 height 35
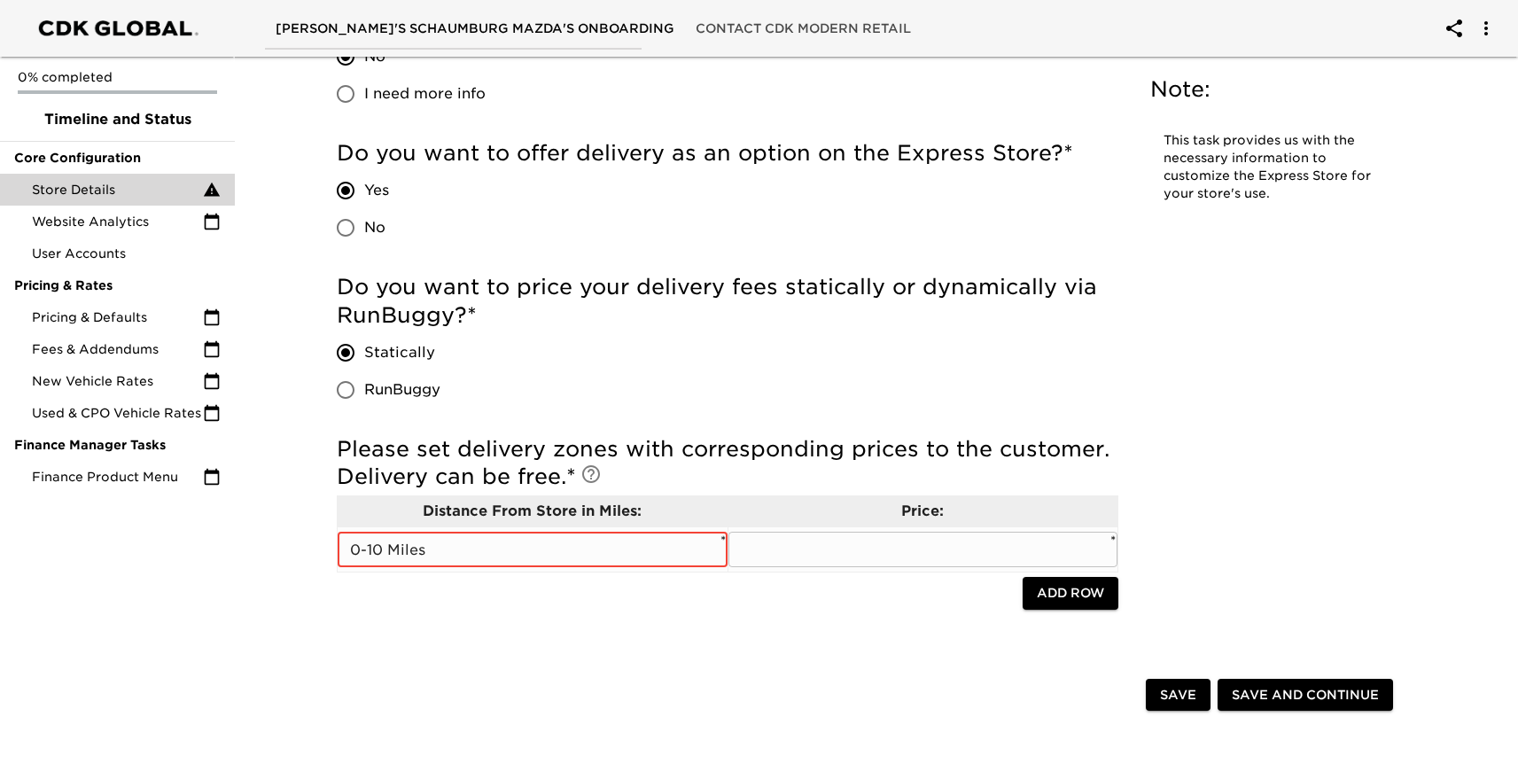
type input "0-10 Miles"
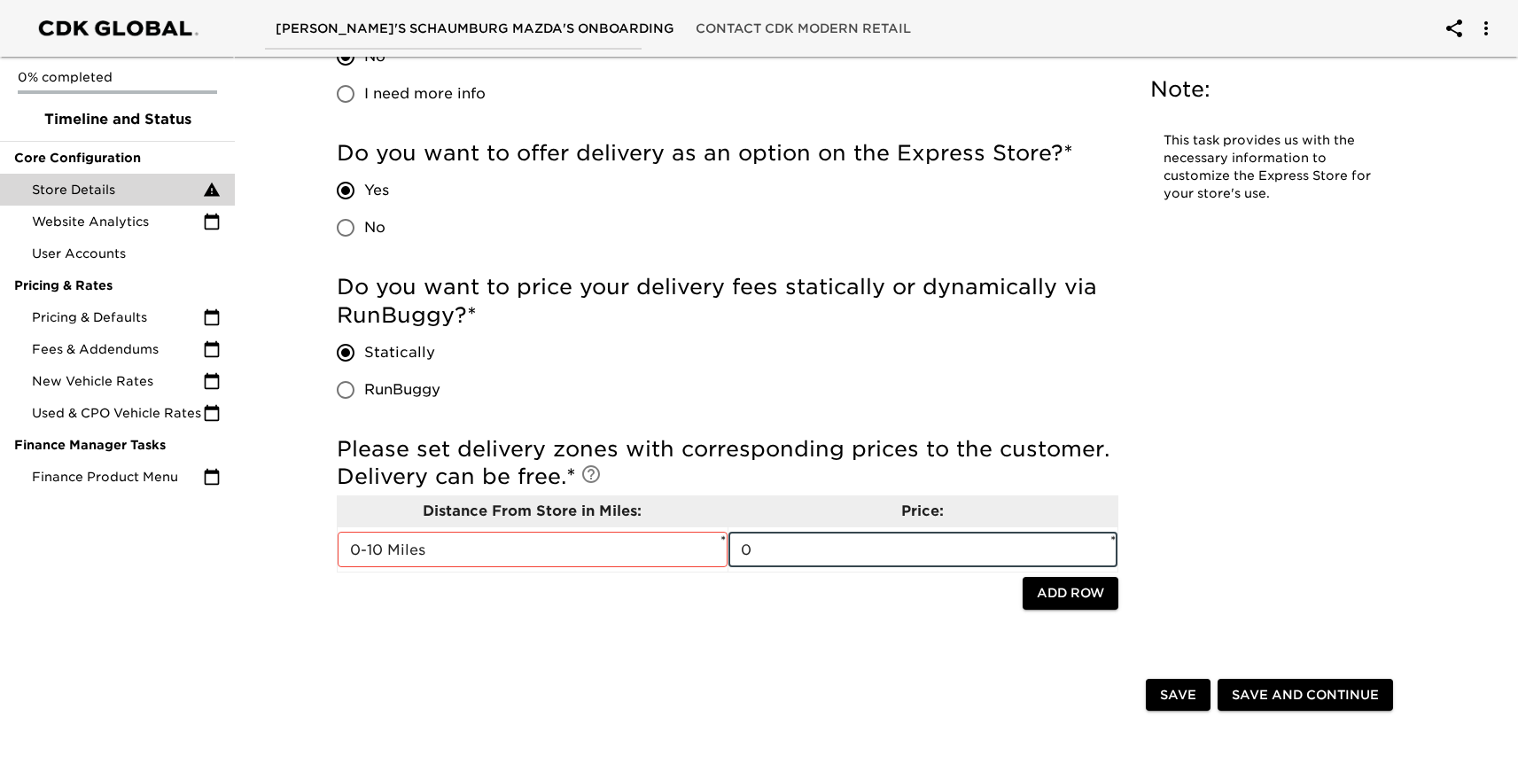
type input "0"
click at [1067, 592] on span "Add Row" at bounding box center [1070, 593] width 67 height 22
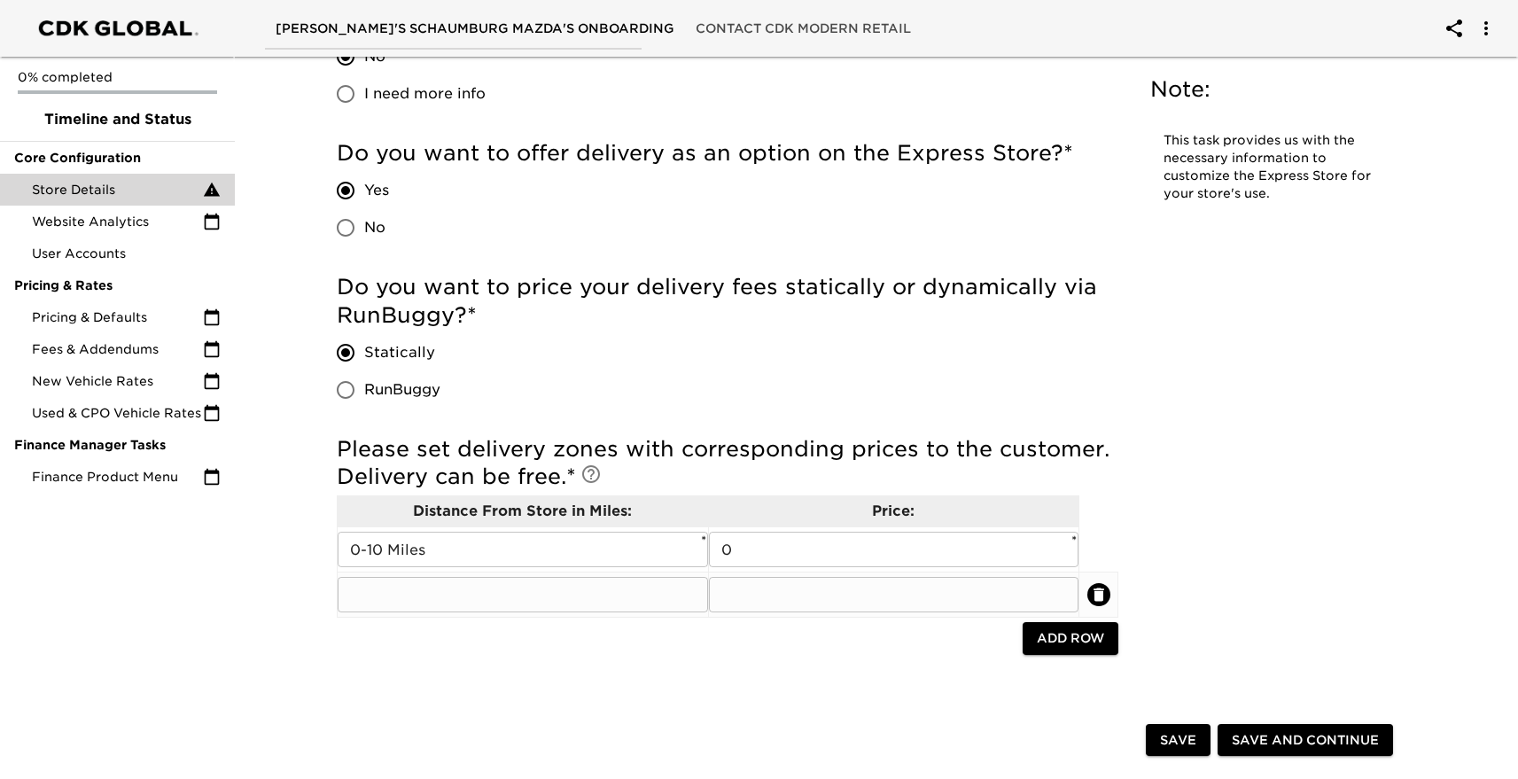
click at [577, 595] on input "text" at bounding box center [523, 594] width 370 height 35
type input "10+ Miles"
type input "250"
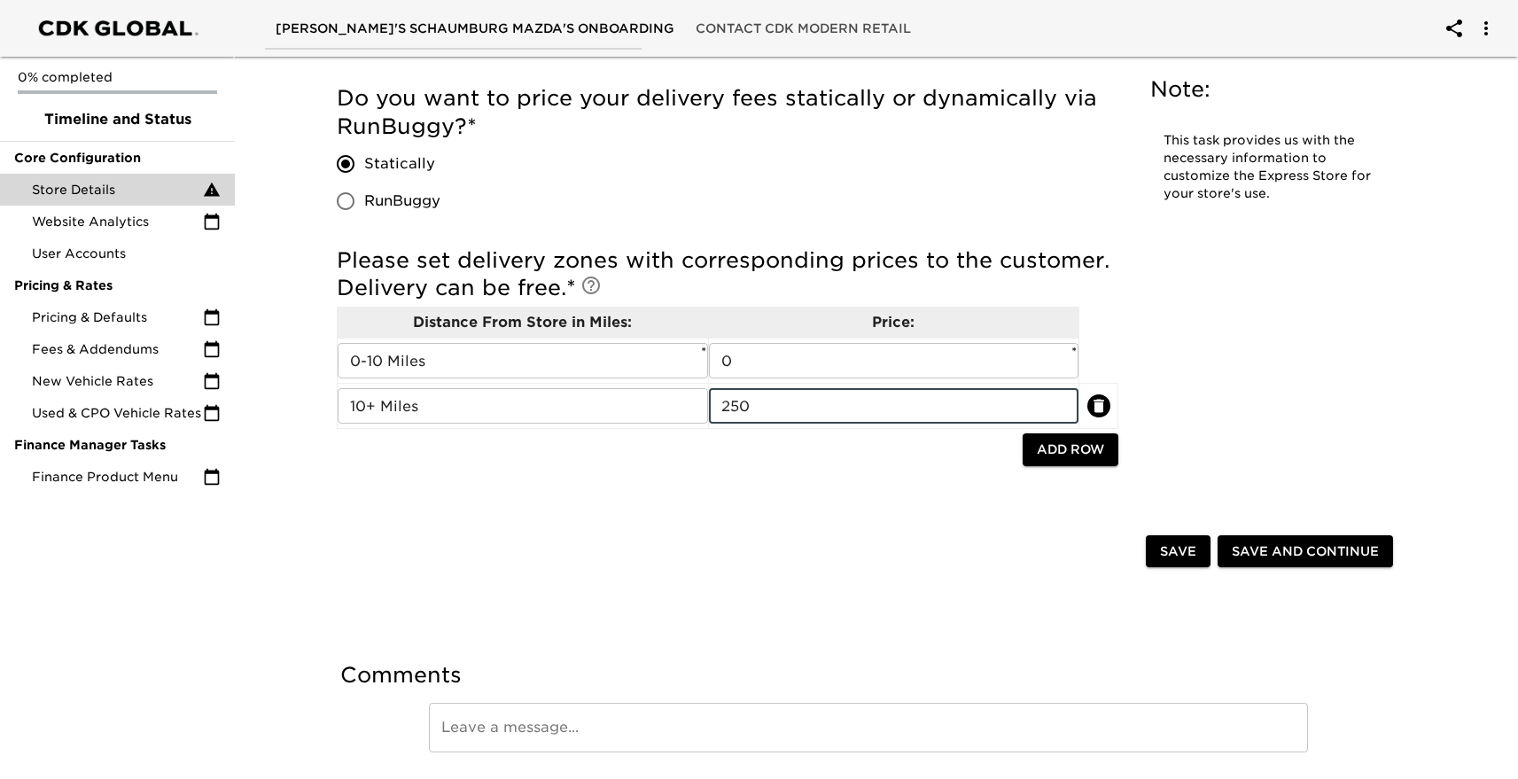
scroll to position [4513, 0]
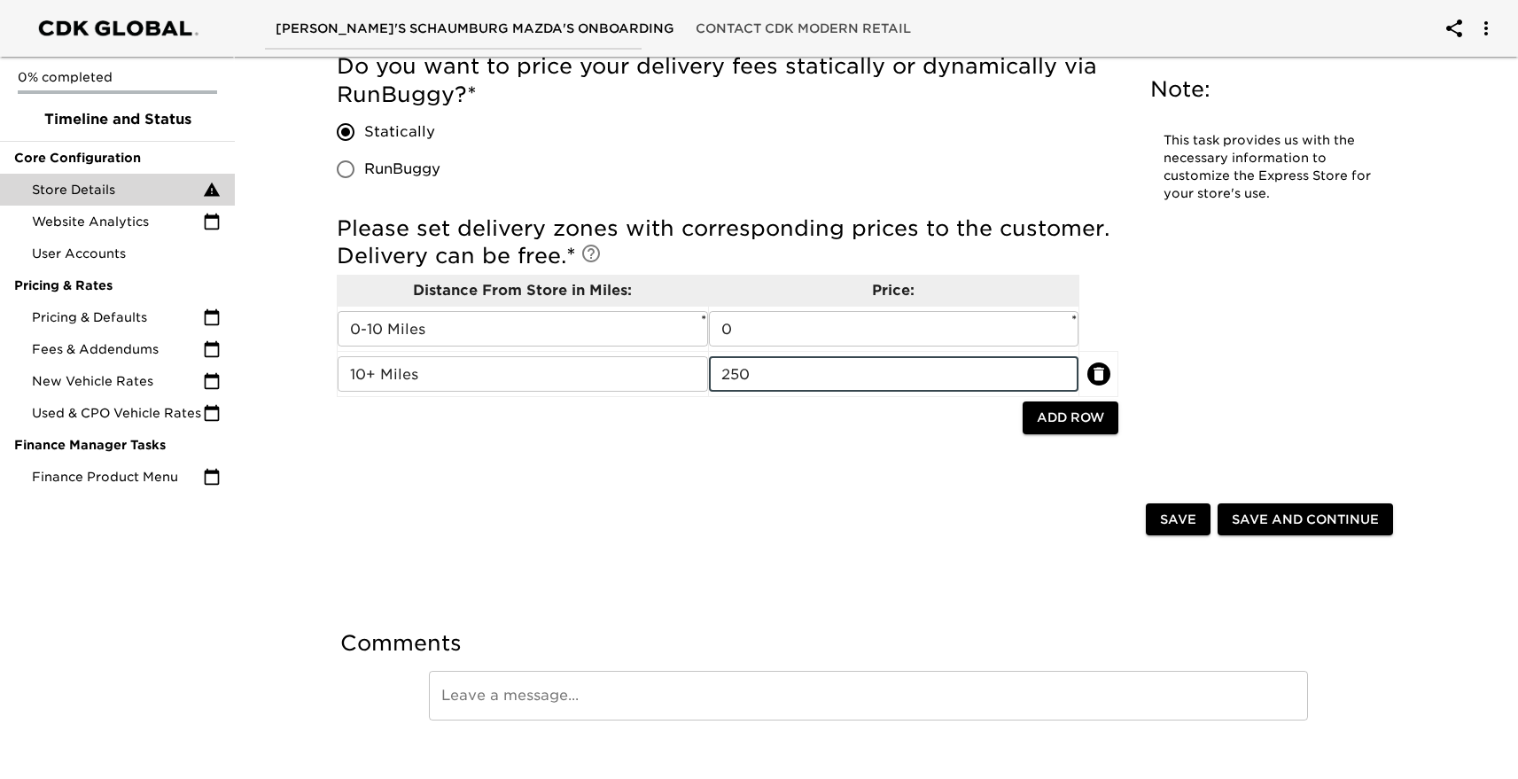
click at [1180, 515] on span "Save" at bounding box center [1178, 520] width 36 height 22
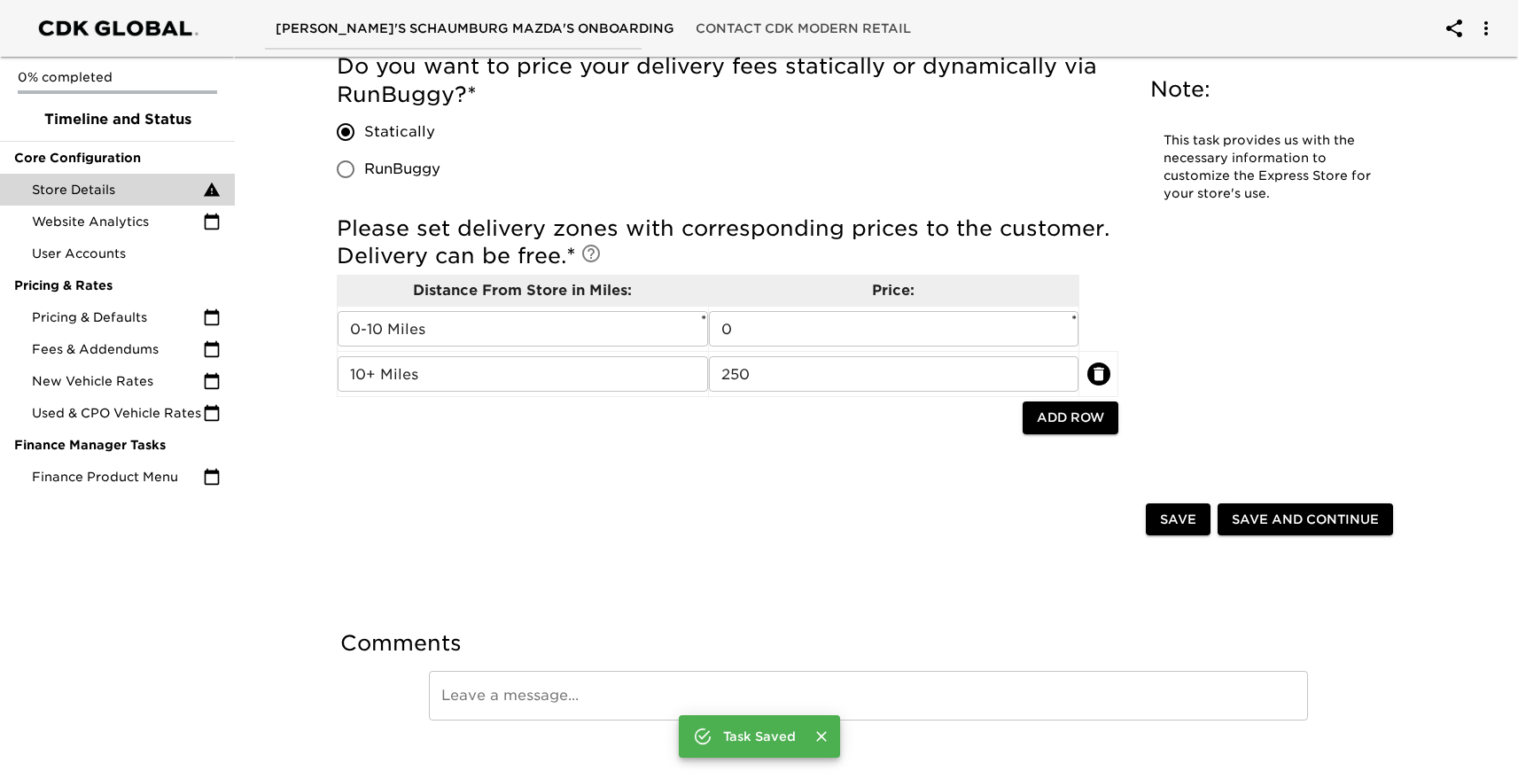
scroll to position [4495, 0]
click at [1282, 518] on span "Save and Continue" at bounding box center [1305, 520] width 147 height 22
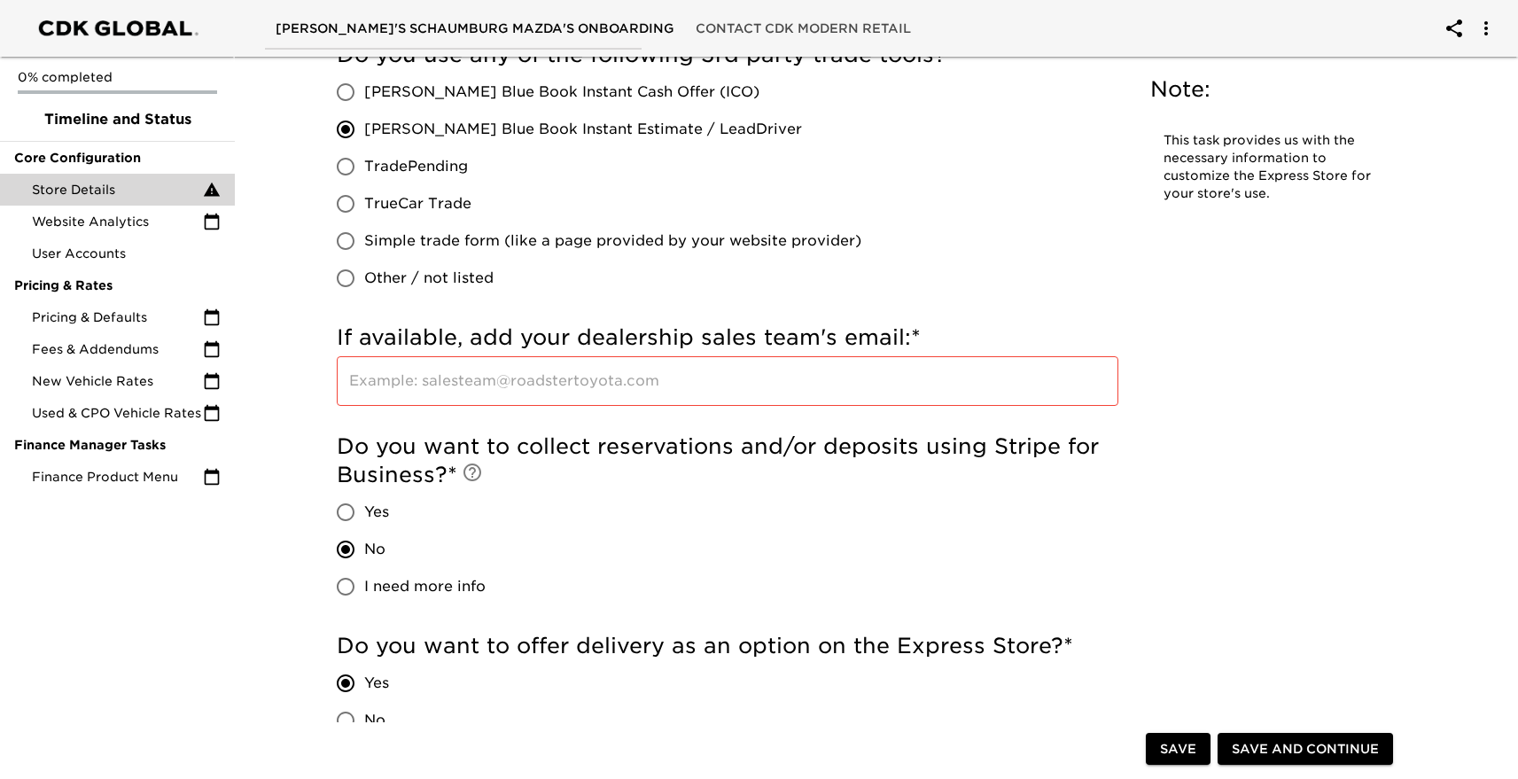
scroll to position [3867, 0]
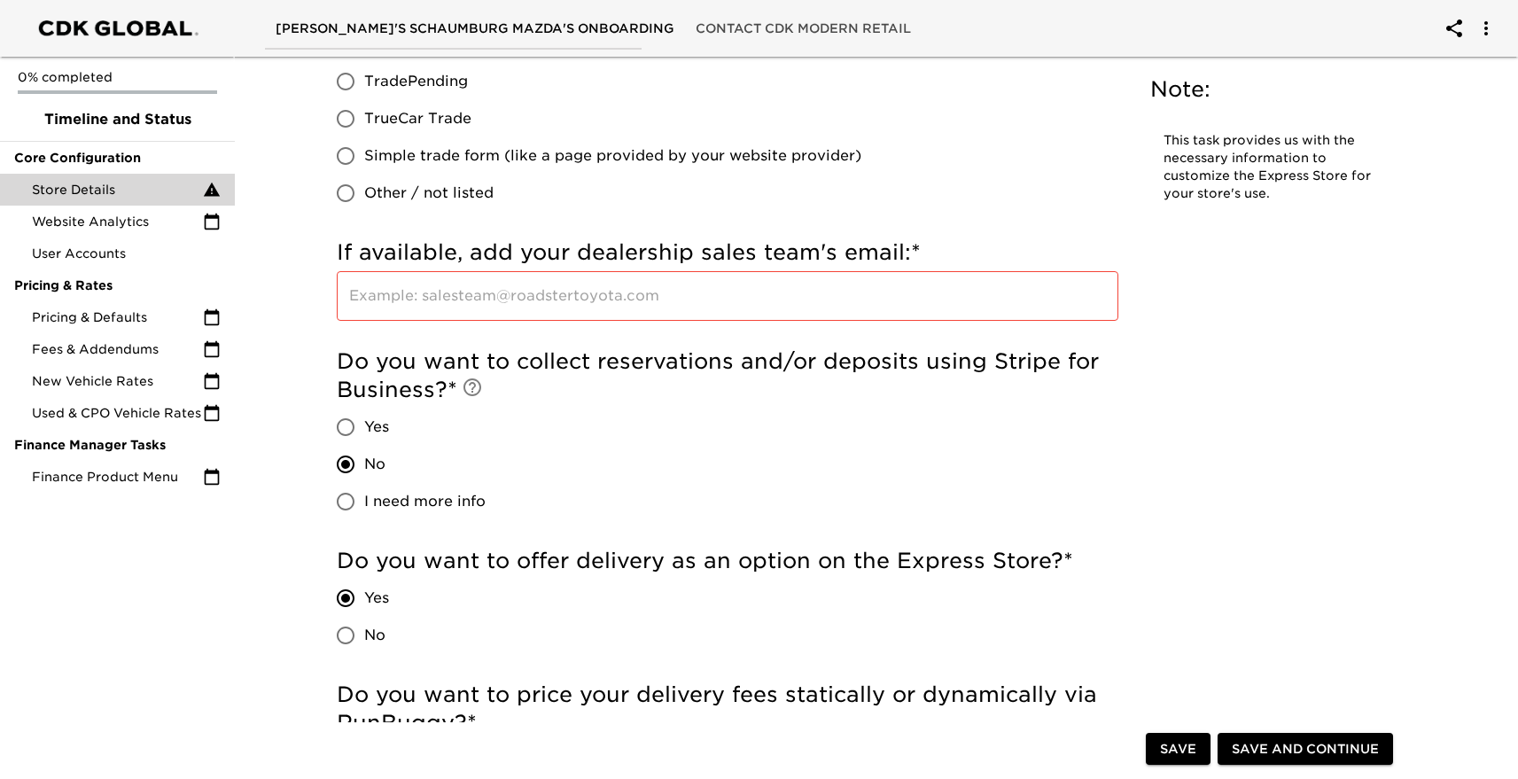
click at [399, 300] on input "text" at bounding box center [728, 296] width 782 height 50
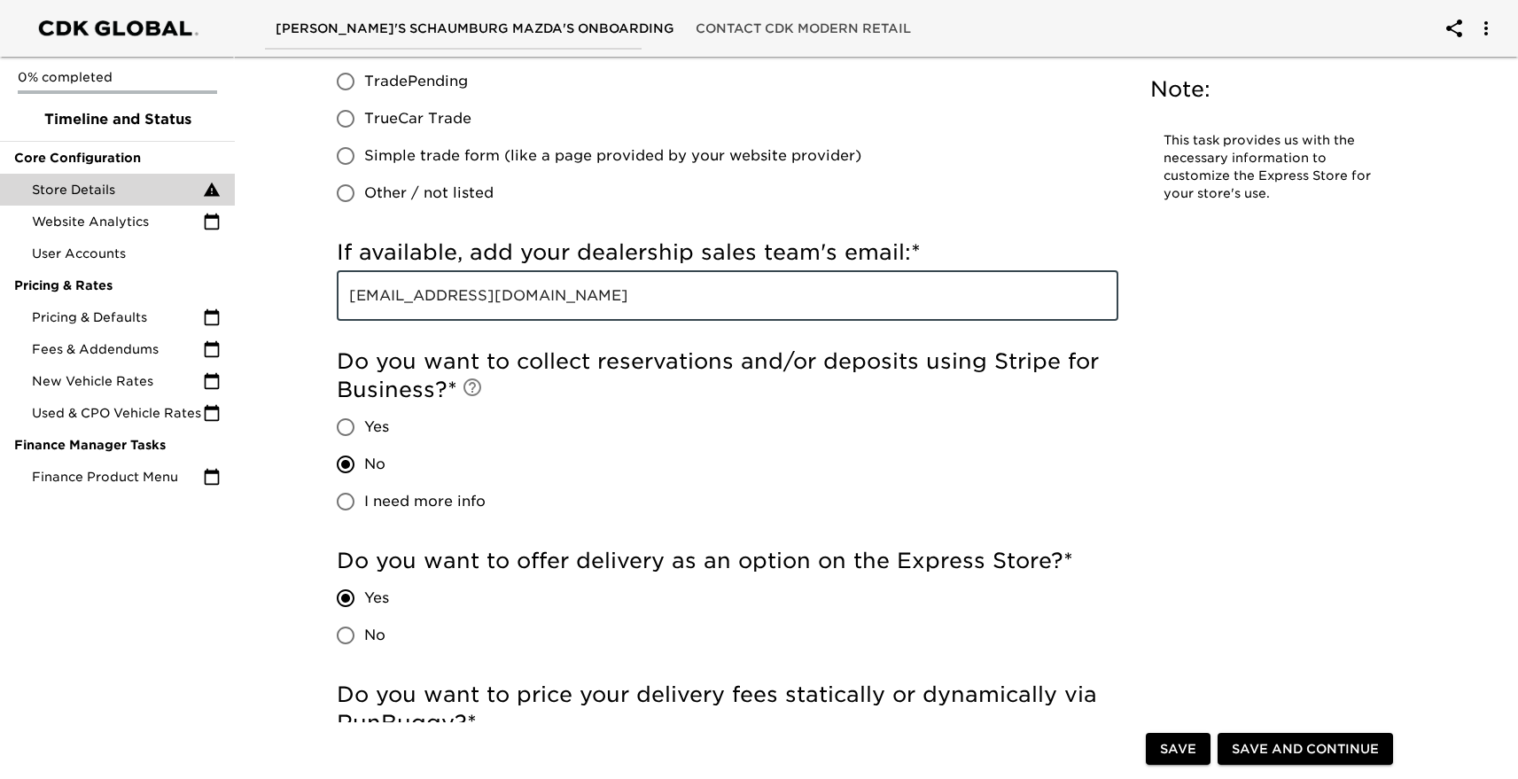
type input "[EMAIL_ADDRESS][DOMAIN_NAME]"
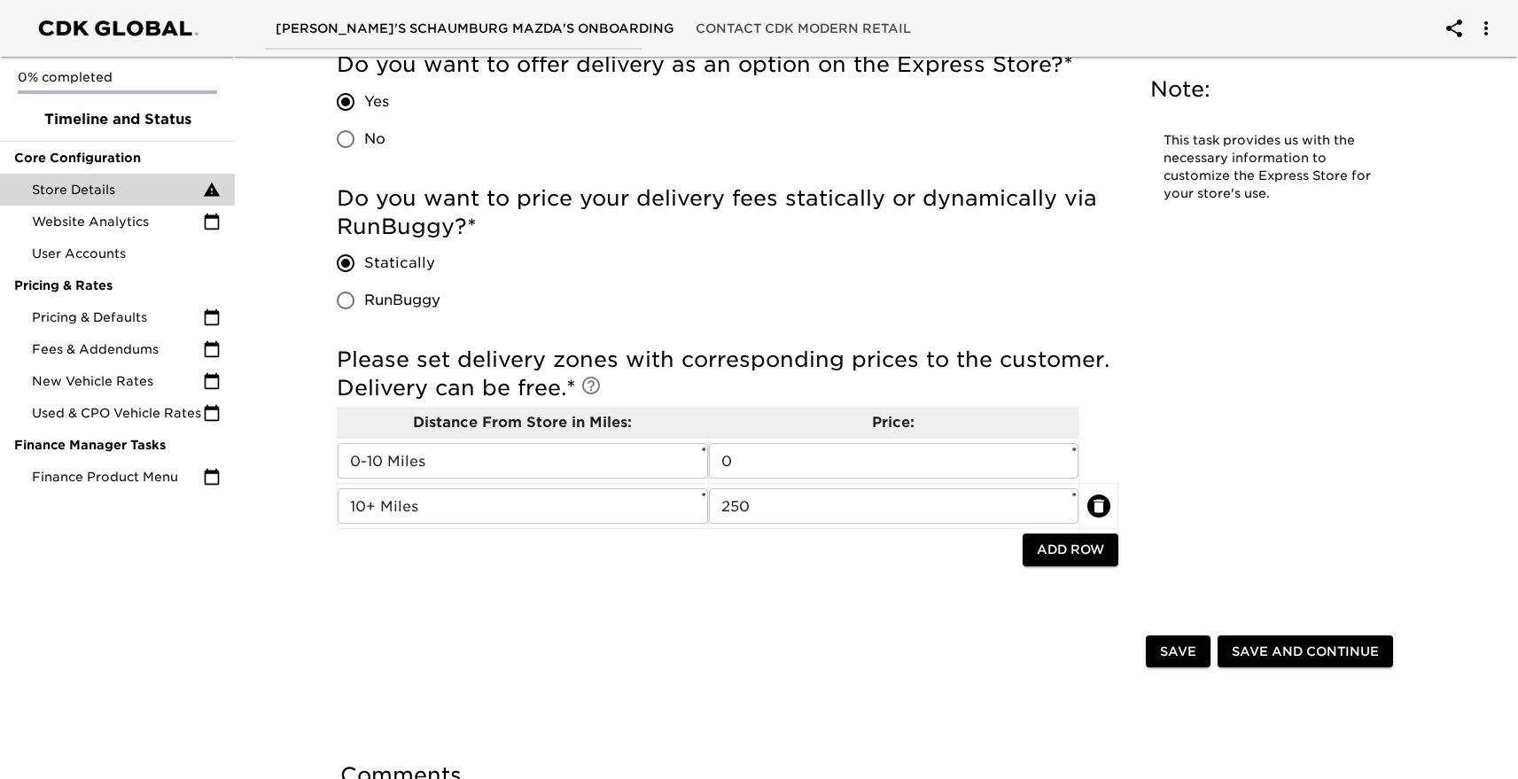
scroll to position [4365, 0]
click at [1253, 656] on span "Save and Continue" at bounding box center [1305, 650] width 147 height 22
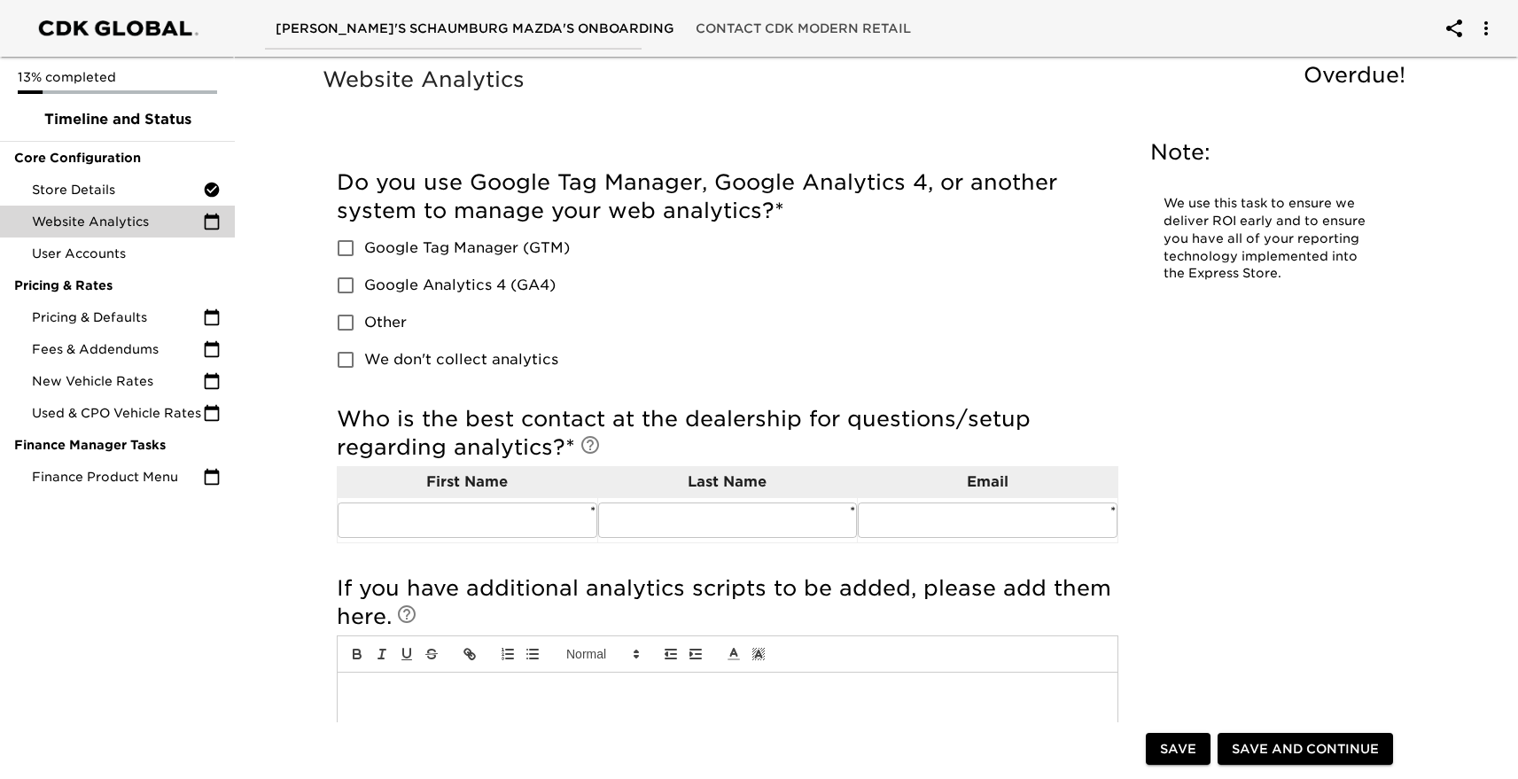
click at [436, 284] on span "Google Analytics 4 (GA4)" at bounding box center [459, 285] width 191 height 21
click at [364, 284] on input "Google Analytics 4 (GA4)" at bounding box center [345, 285] width 37 height 37
checkbox input "true"
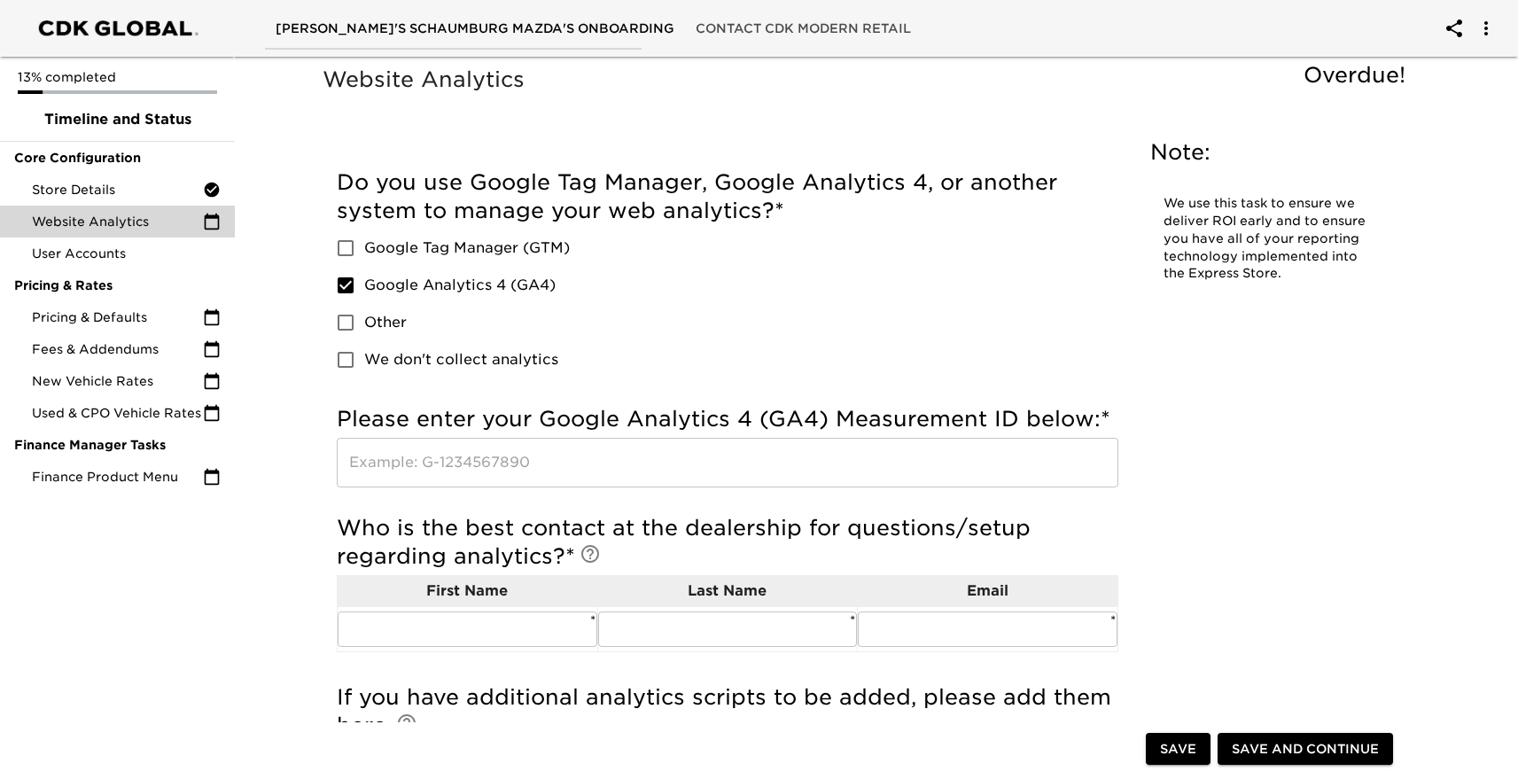
click at [597, 442] on input "text" at bounding box center [728, 463] width 782 height 50
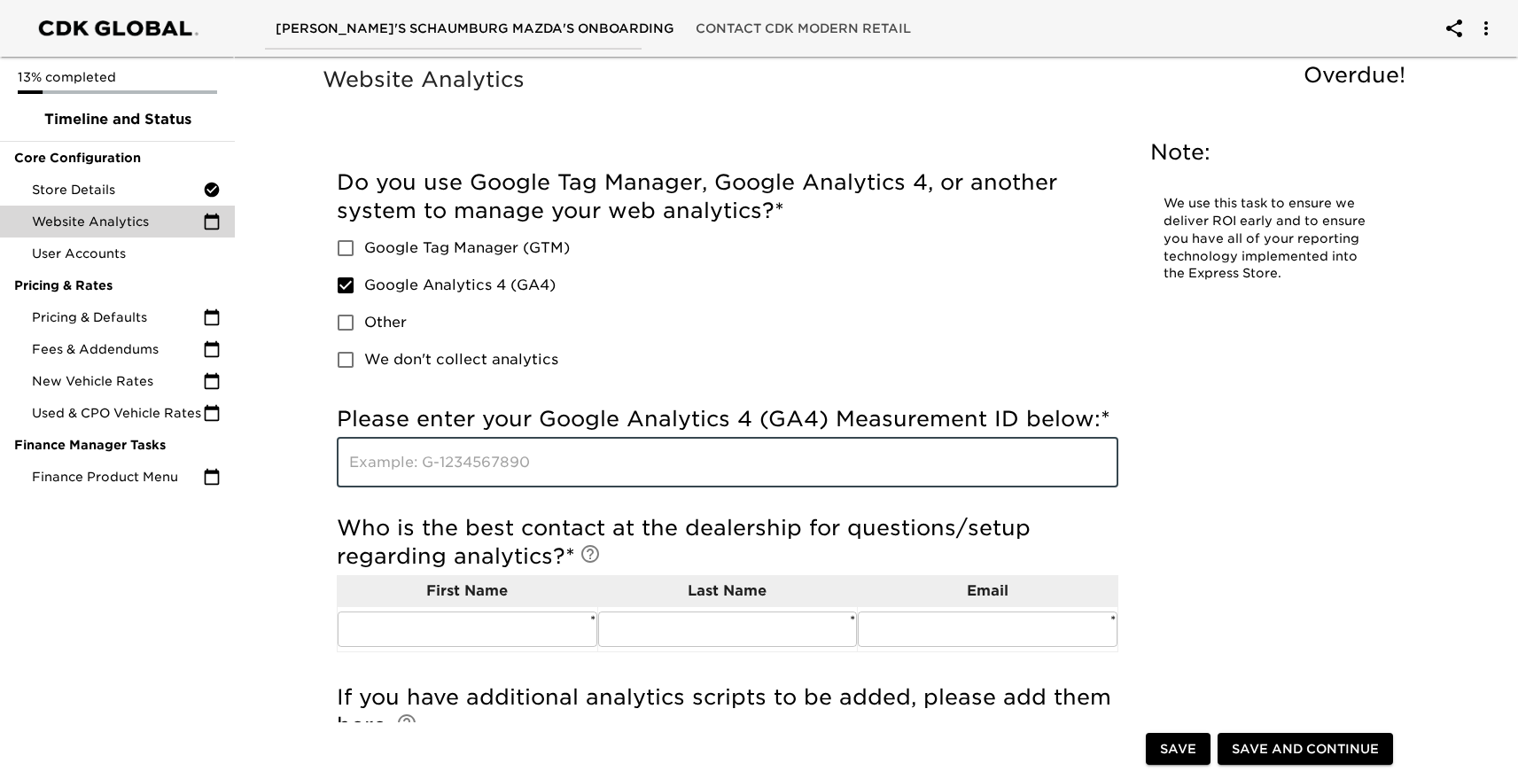
paste input "G-MXPJG6R1DH"
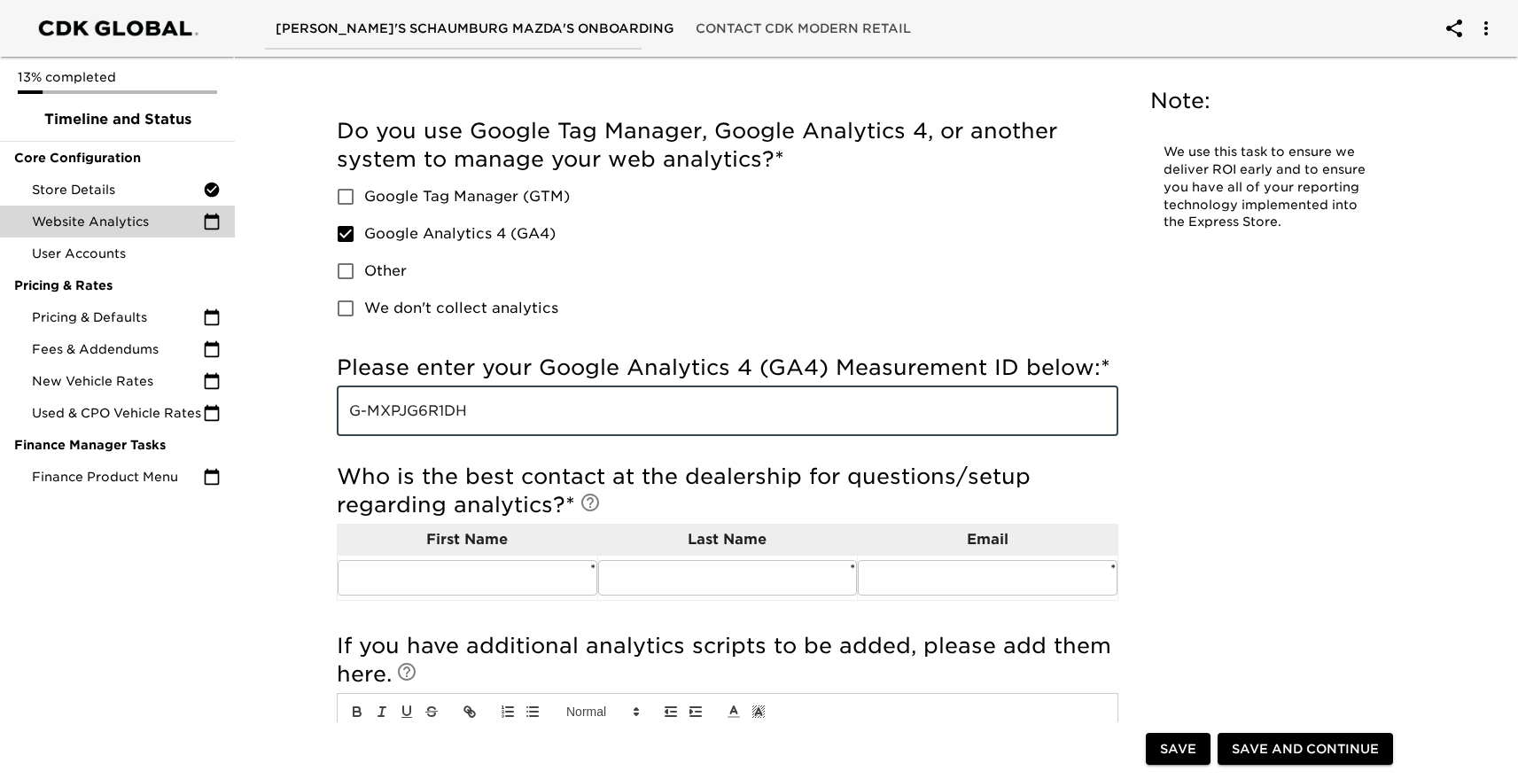
scroll to position [60, 0]
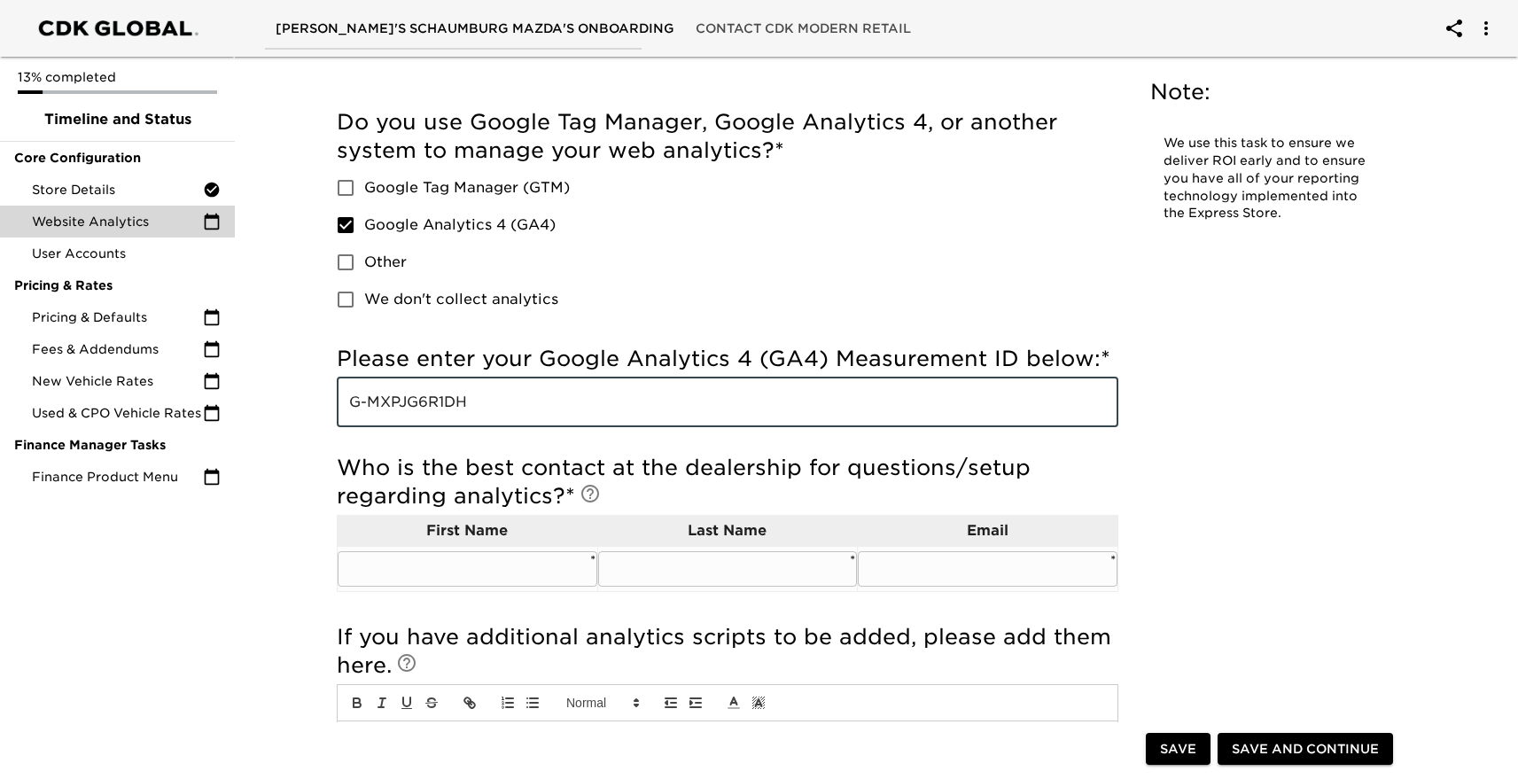
type input "G-MXPJG6R1DH"
click at [407, 569] on input "text" at bounding box center [468, 568] width 260 height 35
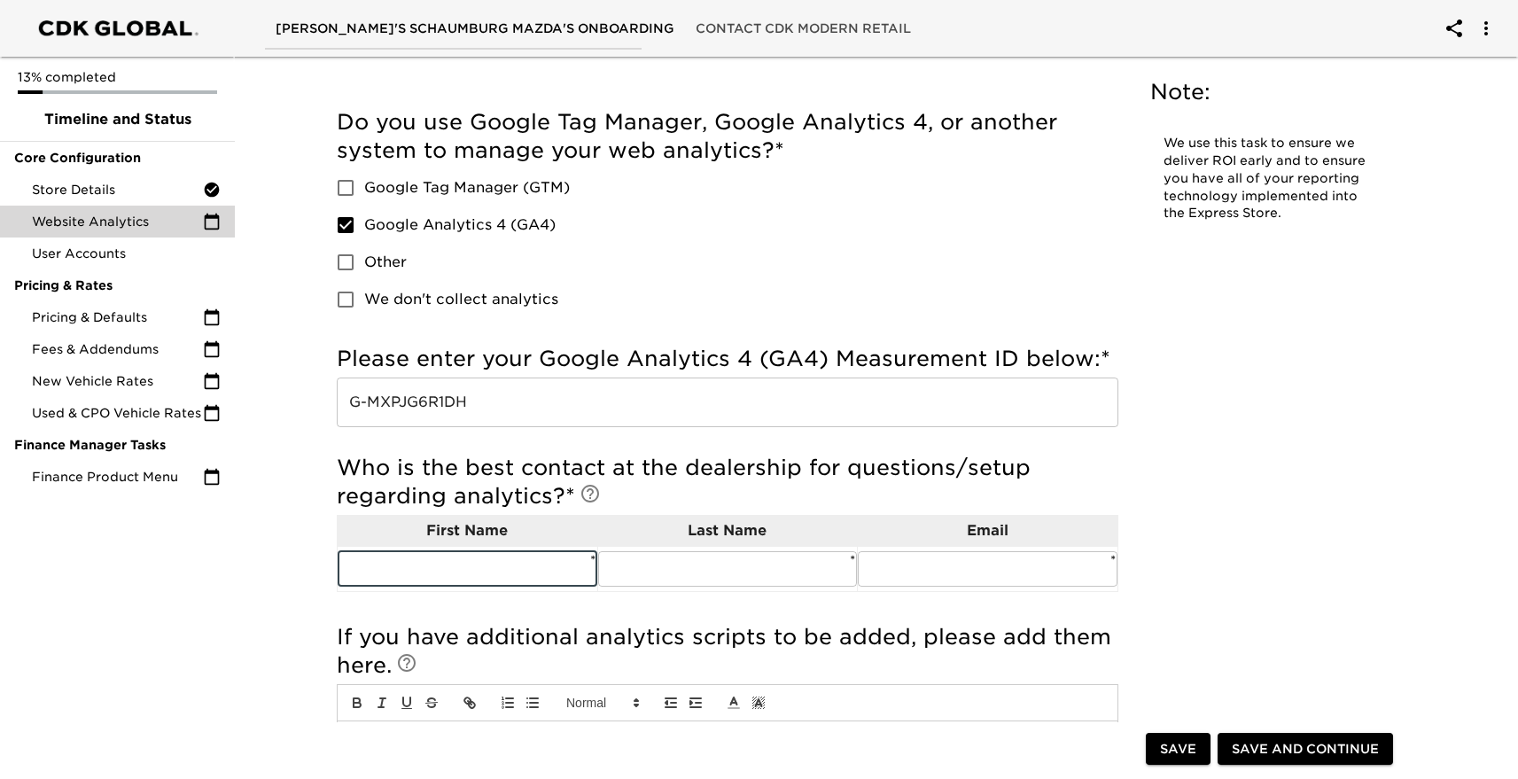
type input "[PERSON_NAME]"
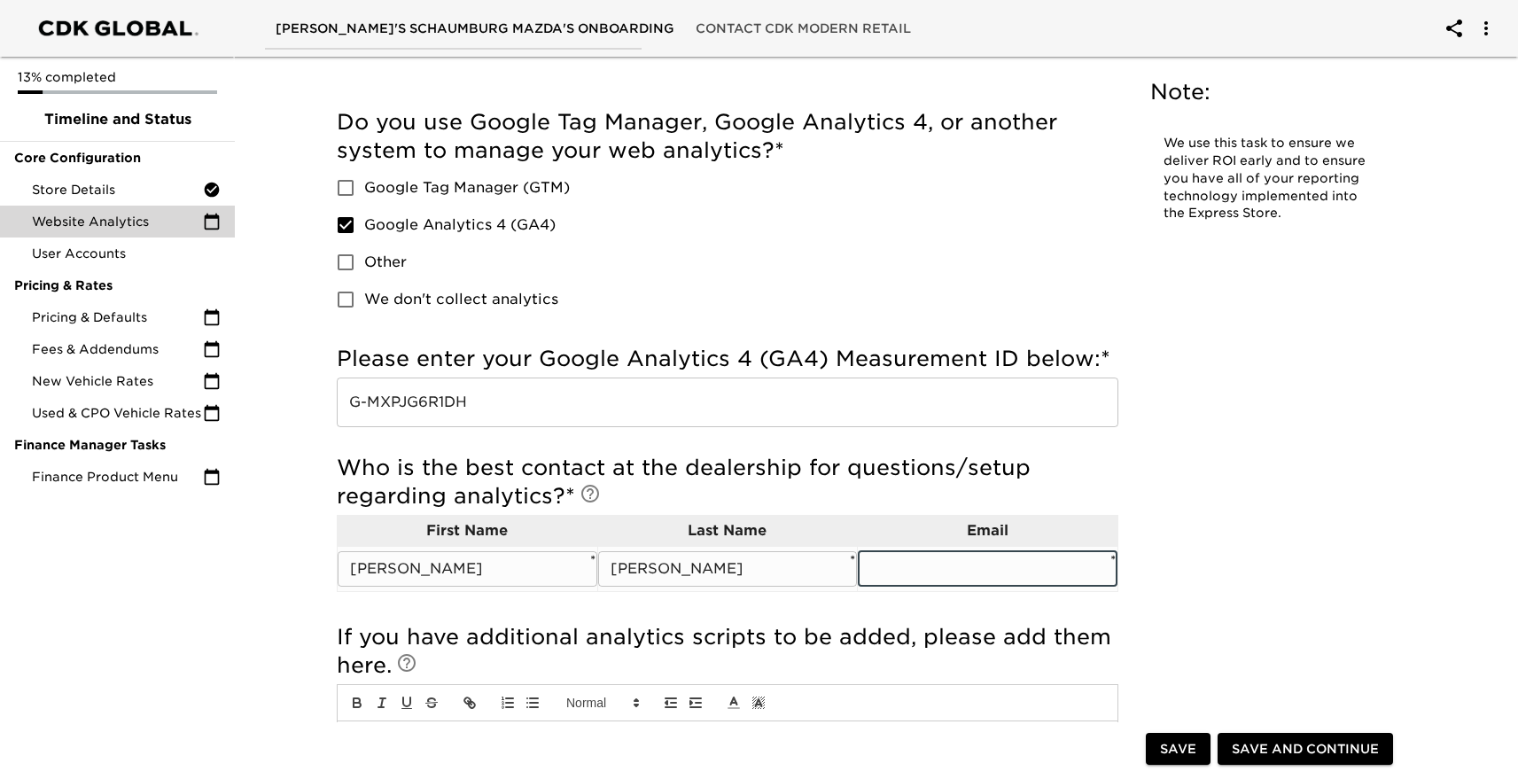
click at [936, 557] on input "text" at bounding box center [988, 568] width 260 height 35
type input "[EMAIL_ADDRESS][DOMAIN_NAME]"
click at [1198, 531] on div "Website Analytics Overdue! Note: We use this task to ensure we deliver ROI earl…" at bounding box center [868, 434] width 1099 height 864
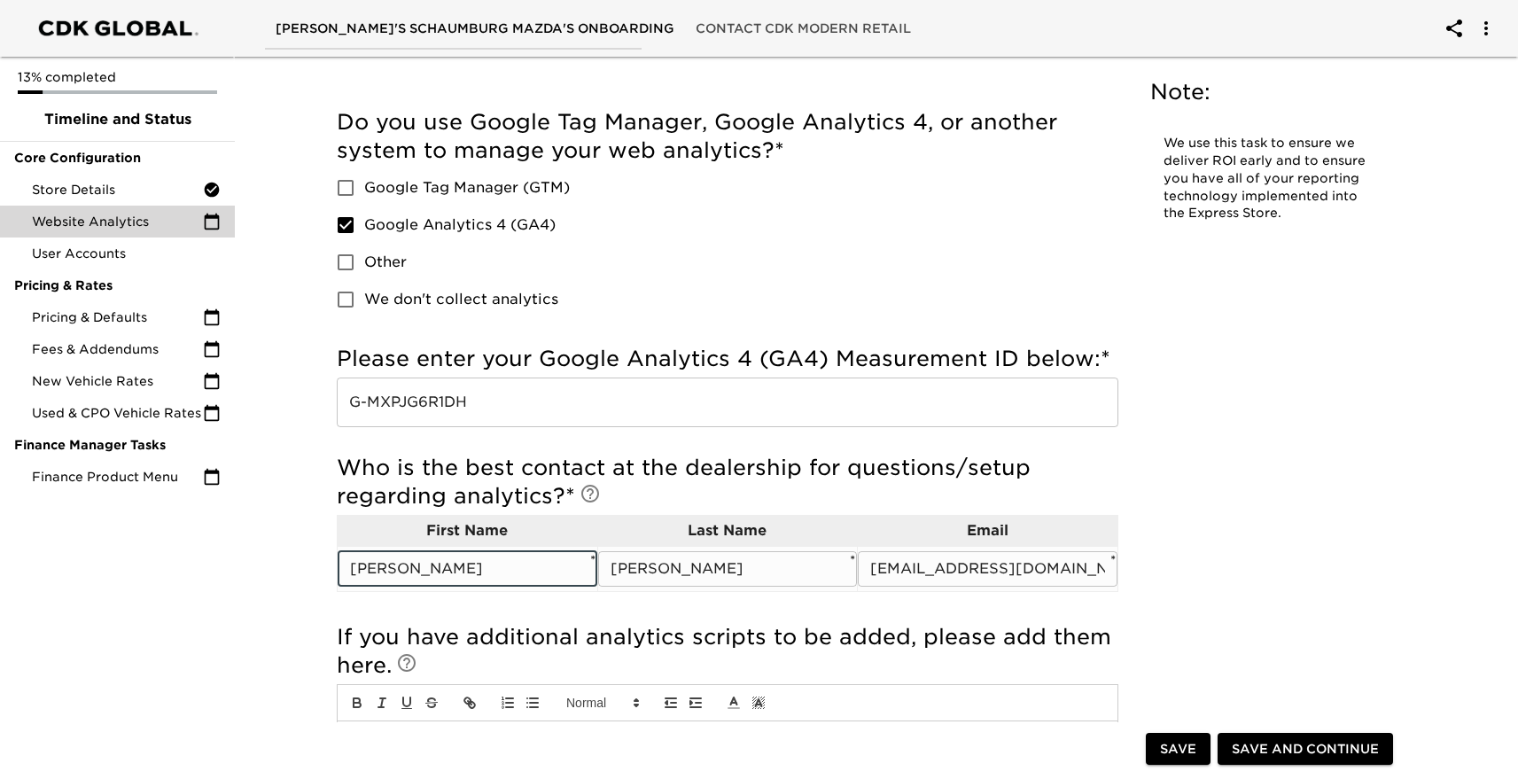
click at [457, 579] on input "[PERSON_NAME]" at bounding box center [468, 568] width 260 height 35
type input "[PERSON_NAME]"
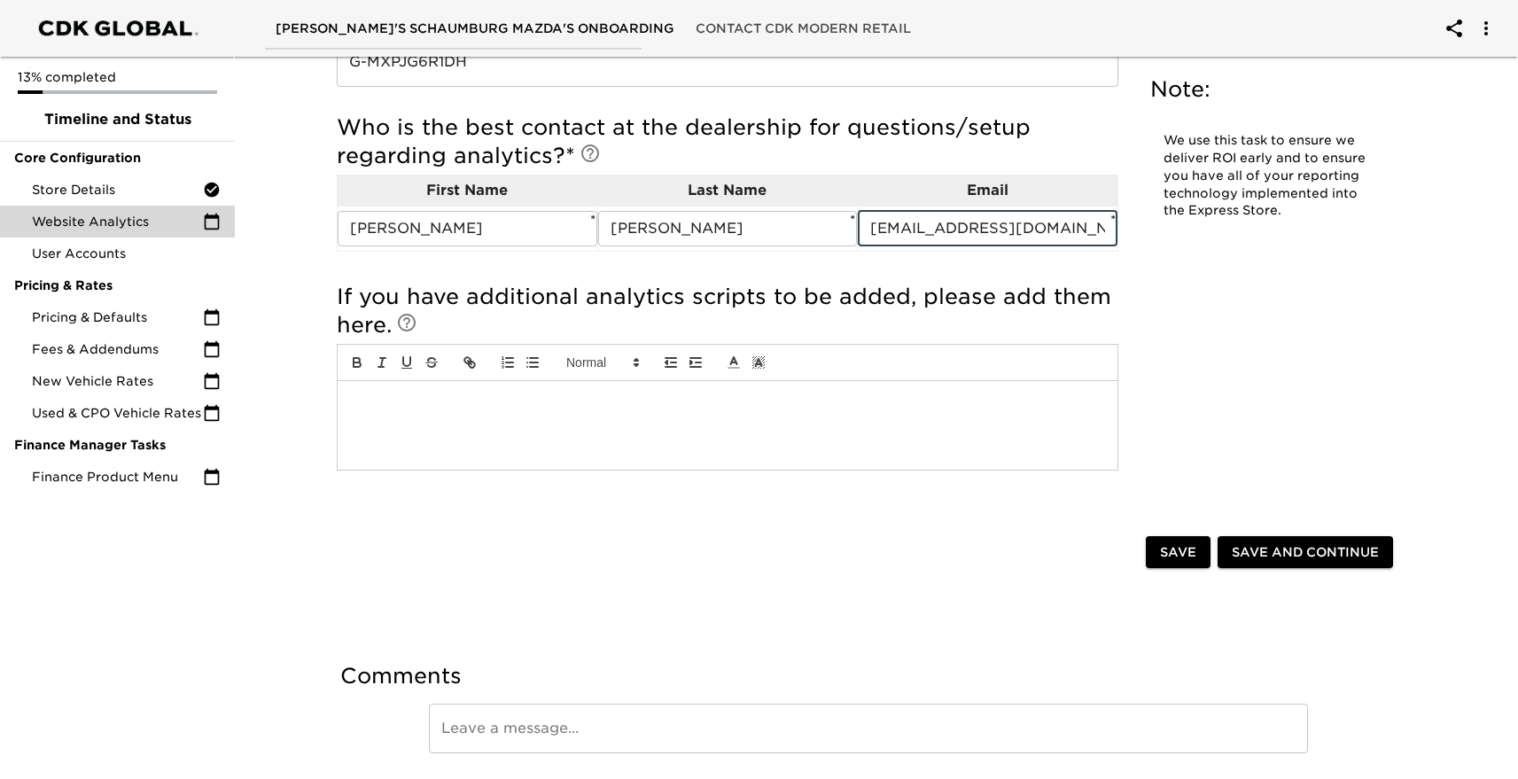
scroll to position [402, 0]
type input "[EMAIL_ADDRESS][DOMAIN_NAME]"
click at [1298, 542] on span "Save and Continue" at bounding box center [1305, 551] width 147 height 22
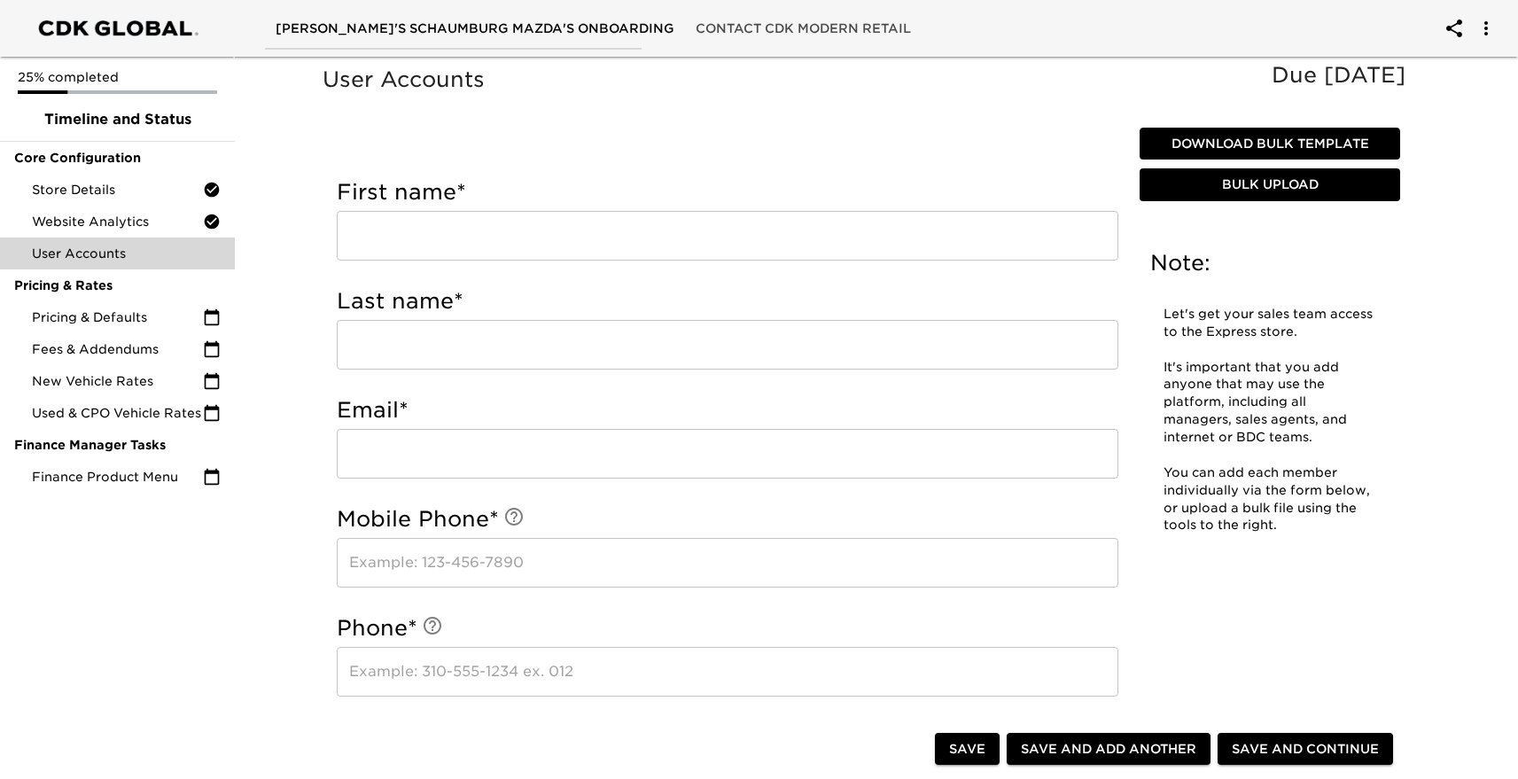
click at [635, 231] on input "text" at bounding box center [728, 236] width 782 height 50
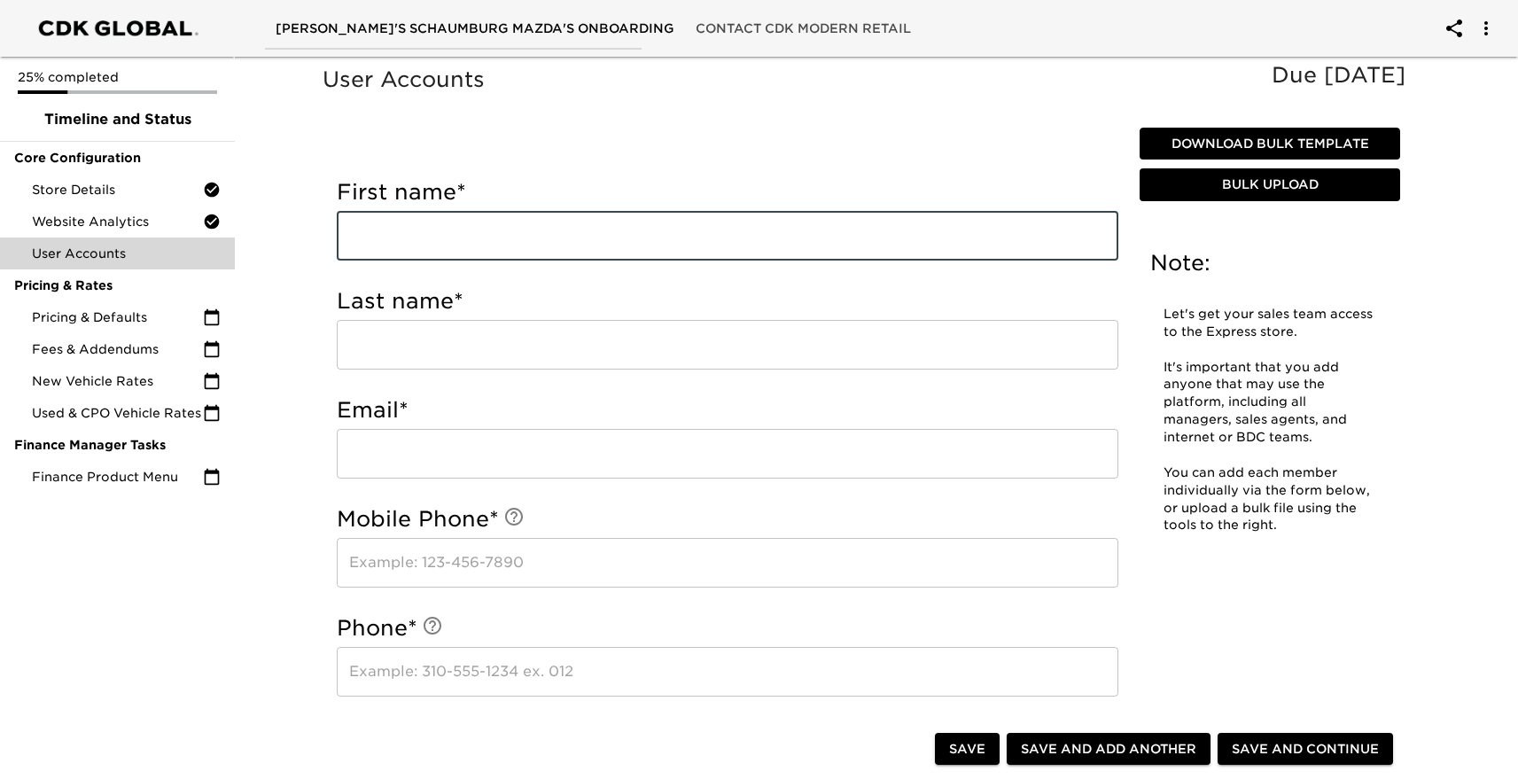
click at [1239, 132] on button "Download Bulk Template" at bounding box center [1270, 144] width 261 height 33
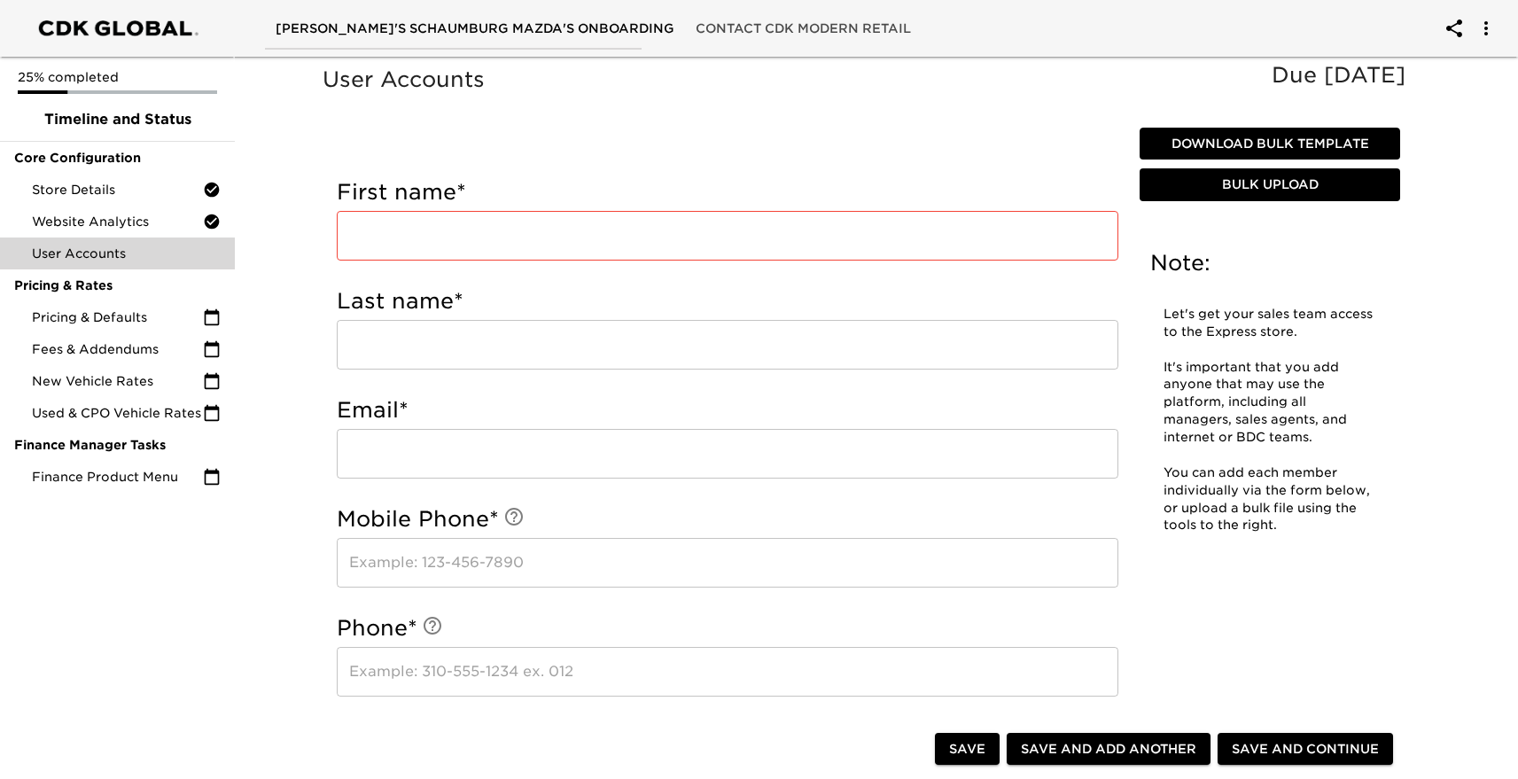
click at [1280, 177] on span "Bulk Upload" at bounding box center [1270, 185] width 246 height 22
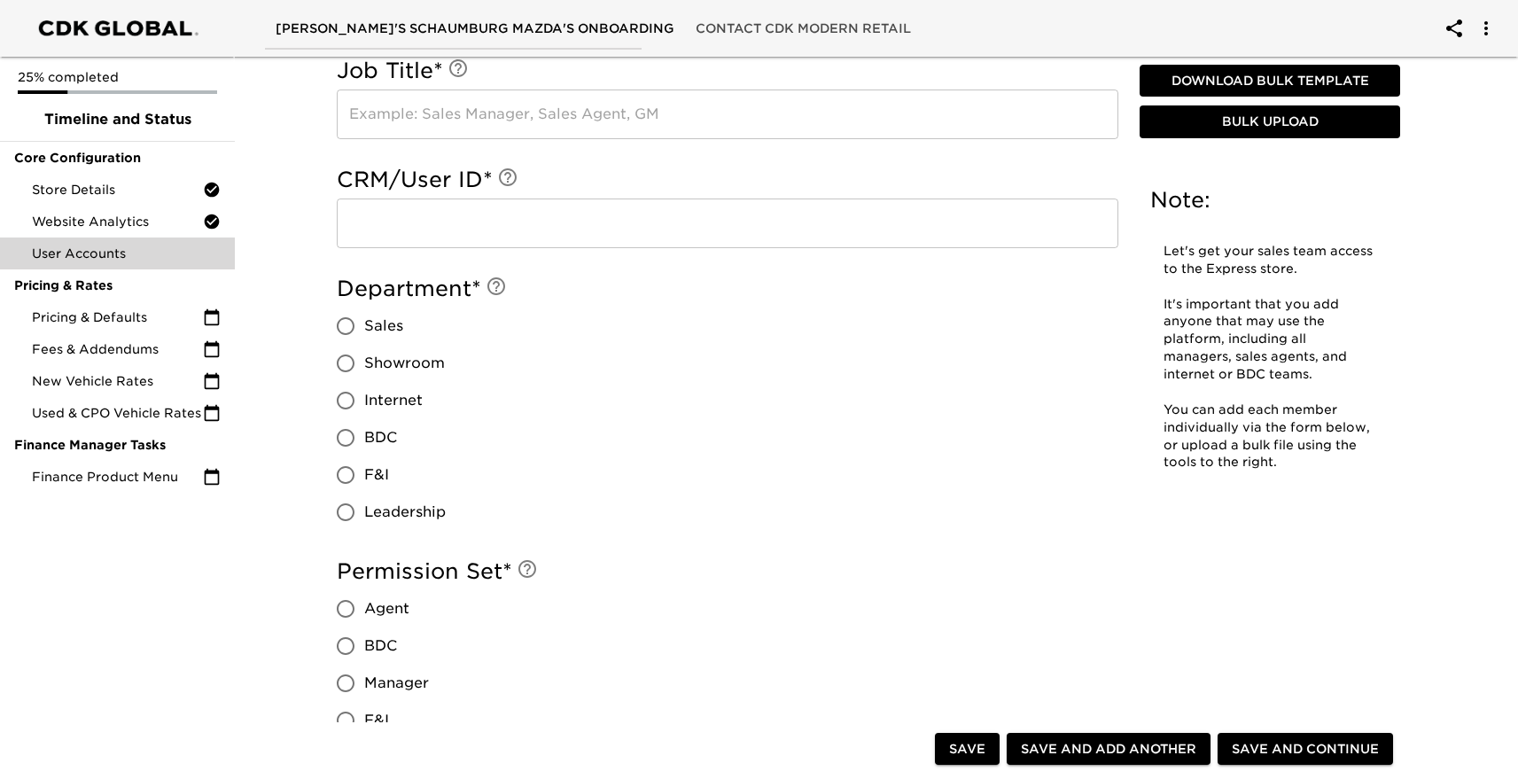
scroll to position [1525, 0]
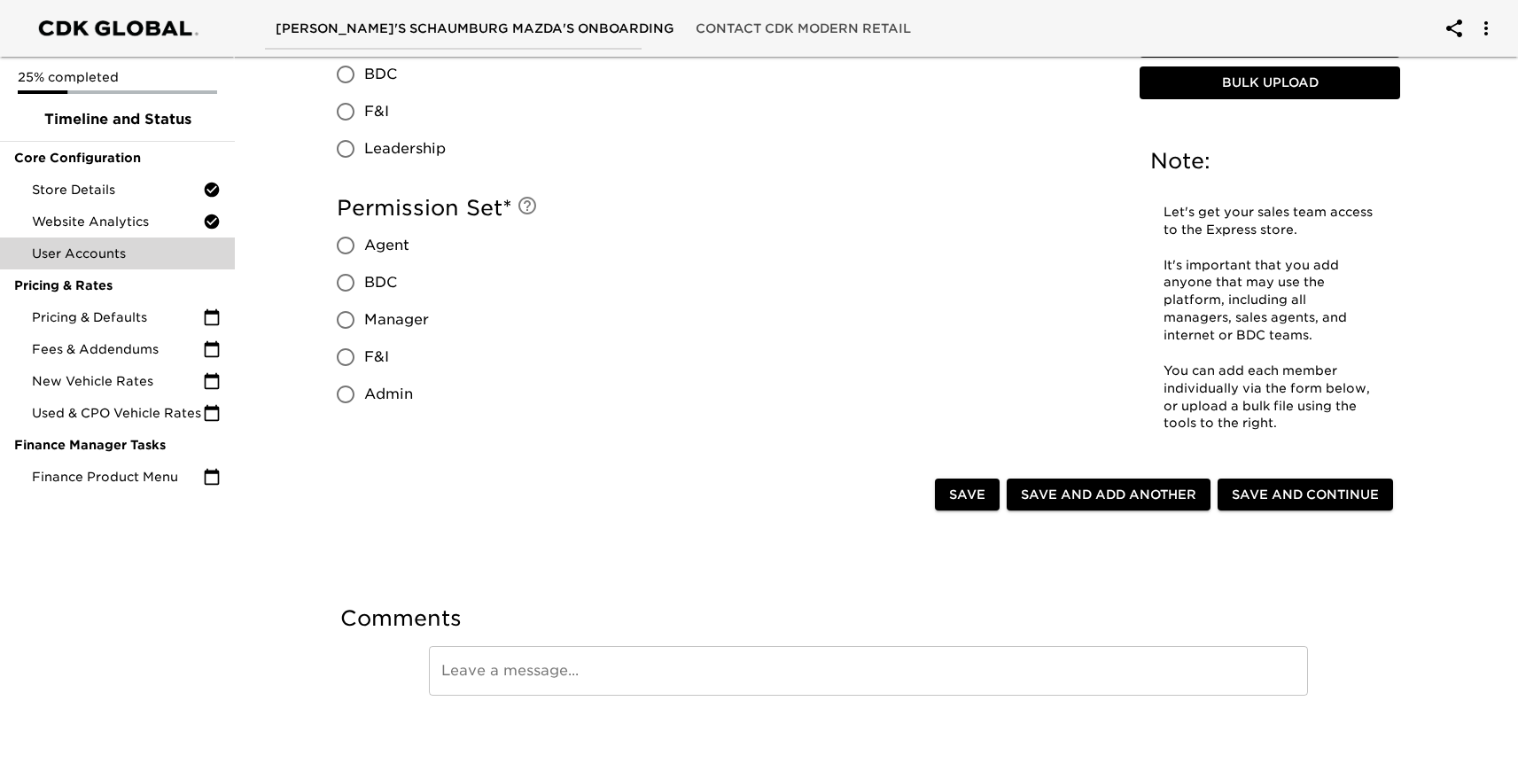
click at [1305, 496] on span "Save and Continue" at bounding box center [1305, 495] width 147 height 22
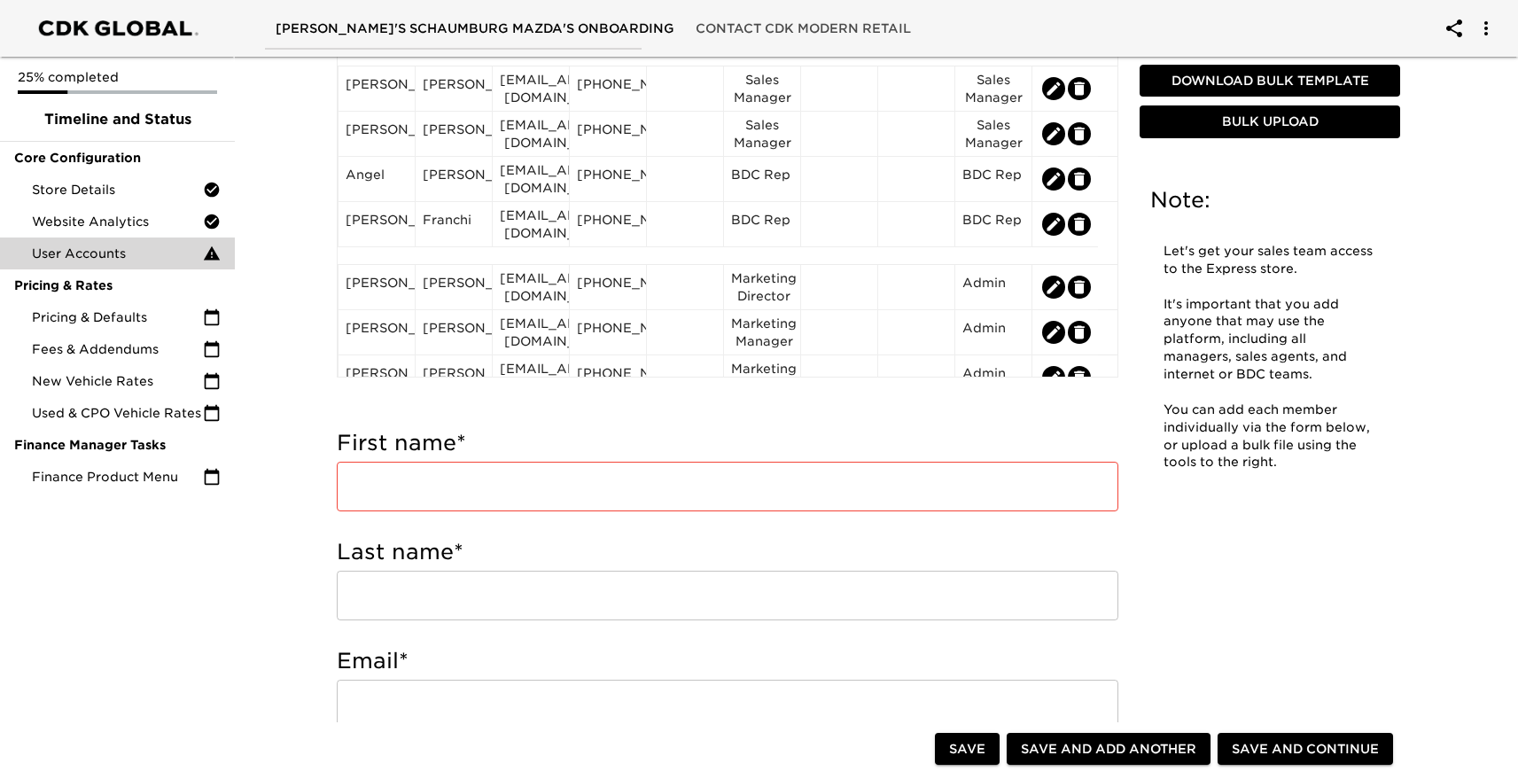
scroll to position [251, 0]
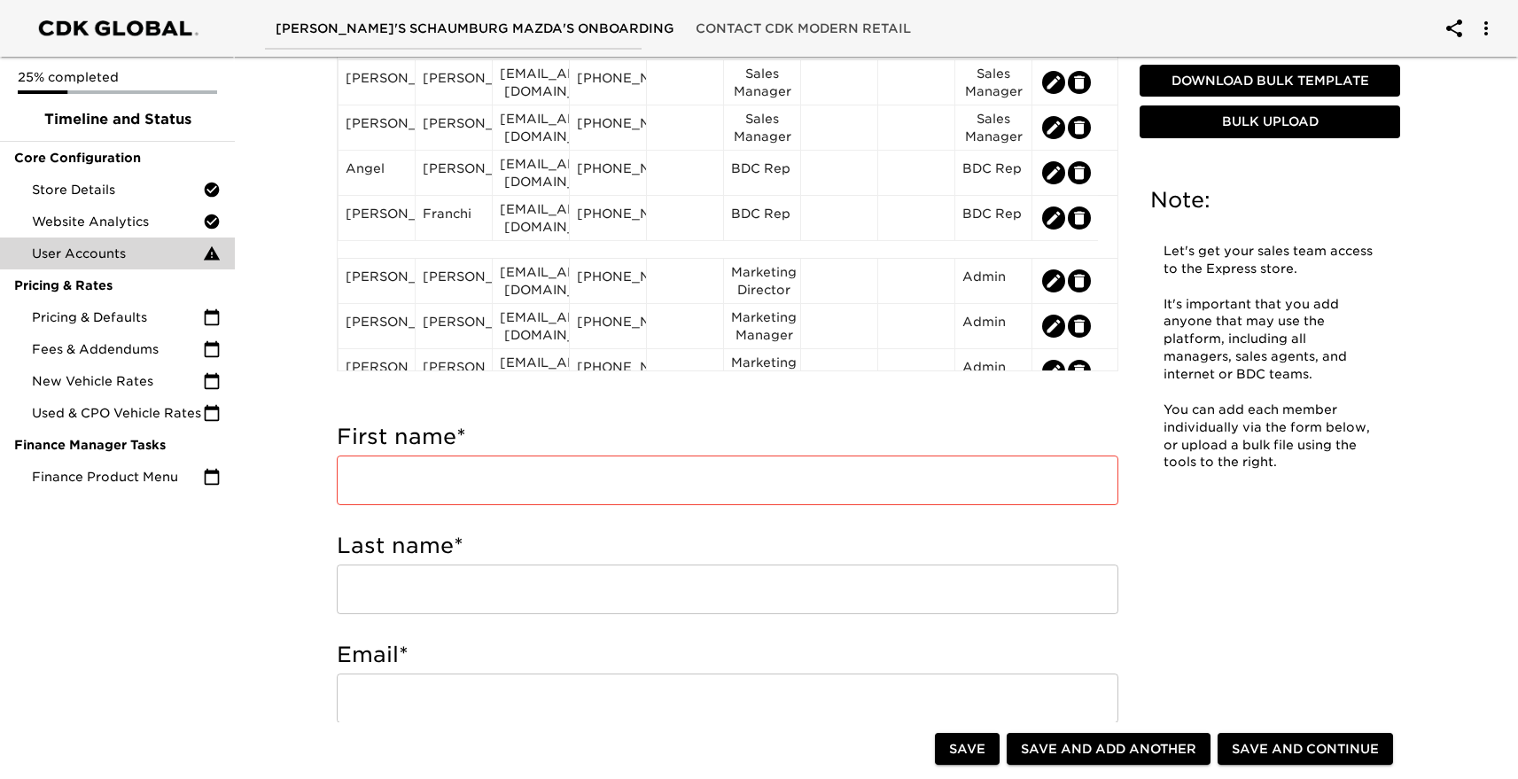
click at [413, 478] on input "text" at bounding box center [728, 481] width 782 height 50
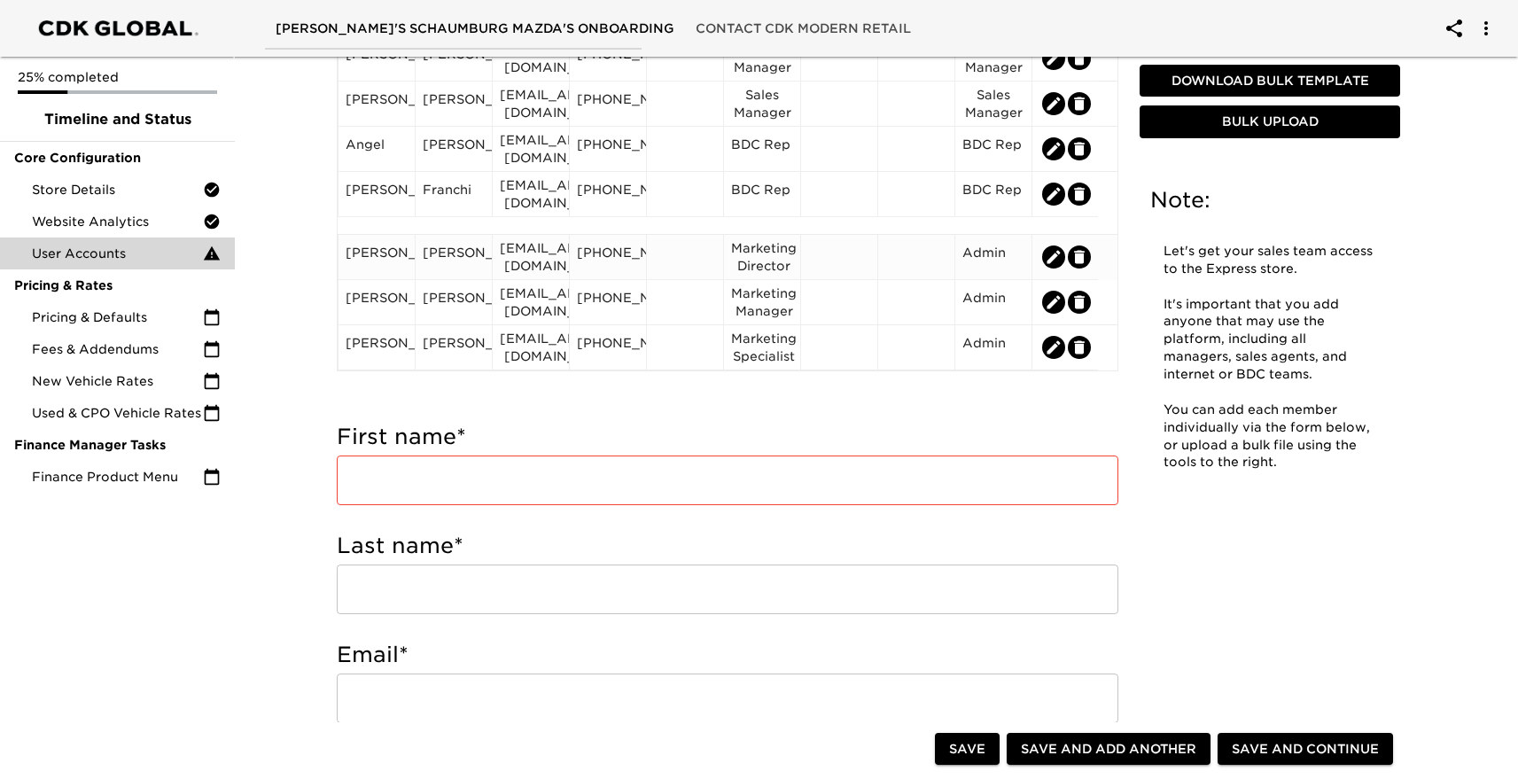
scroll to position [0, 0]
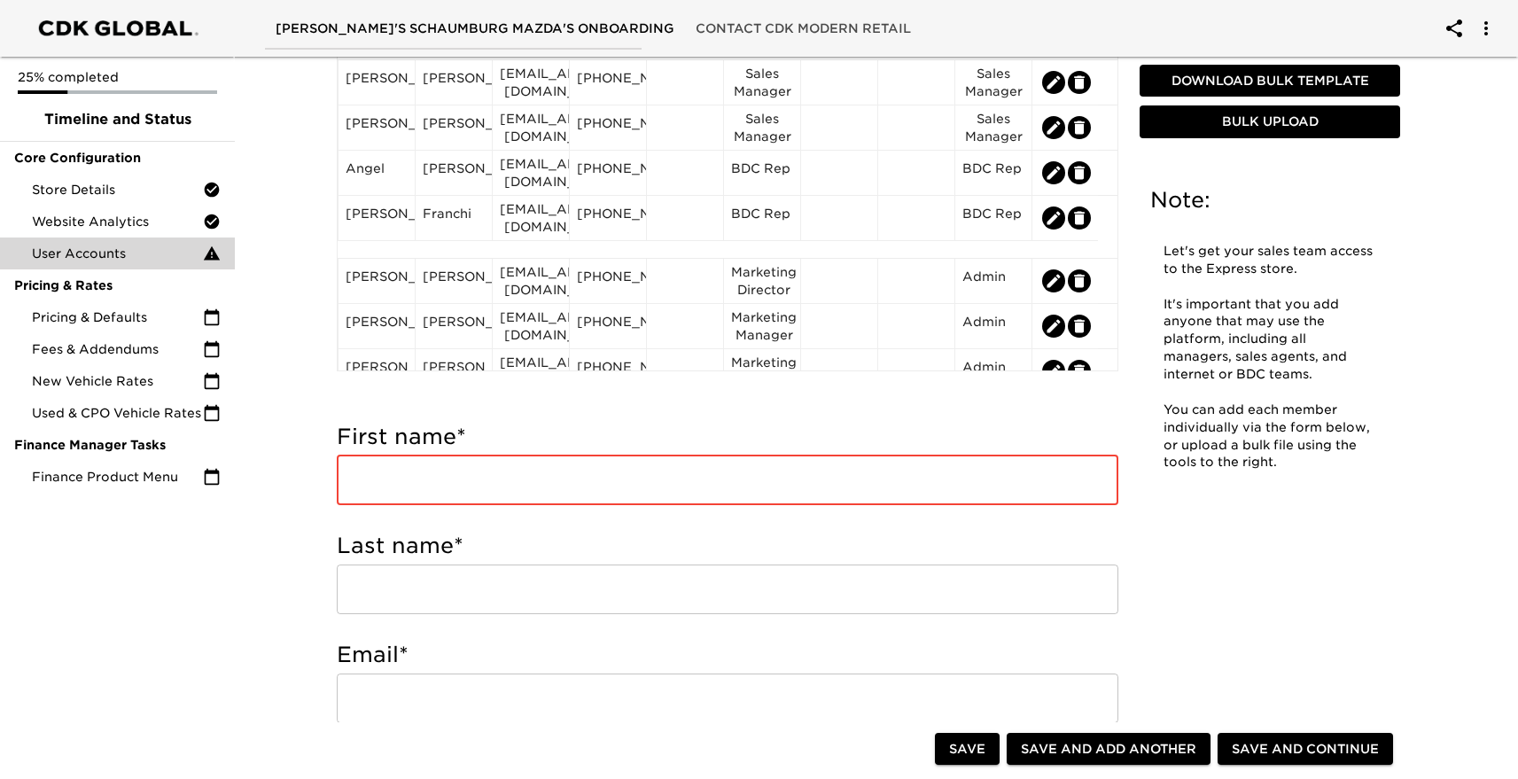
click at [462, 468] on input "text" at bounding box center [728, 481] width 782 height 50
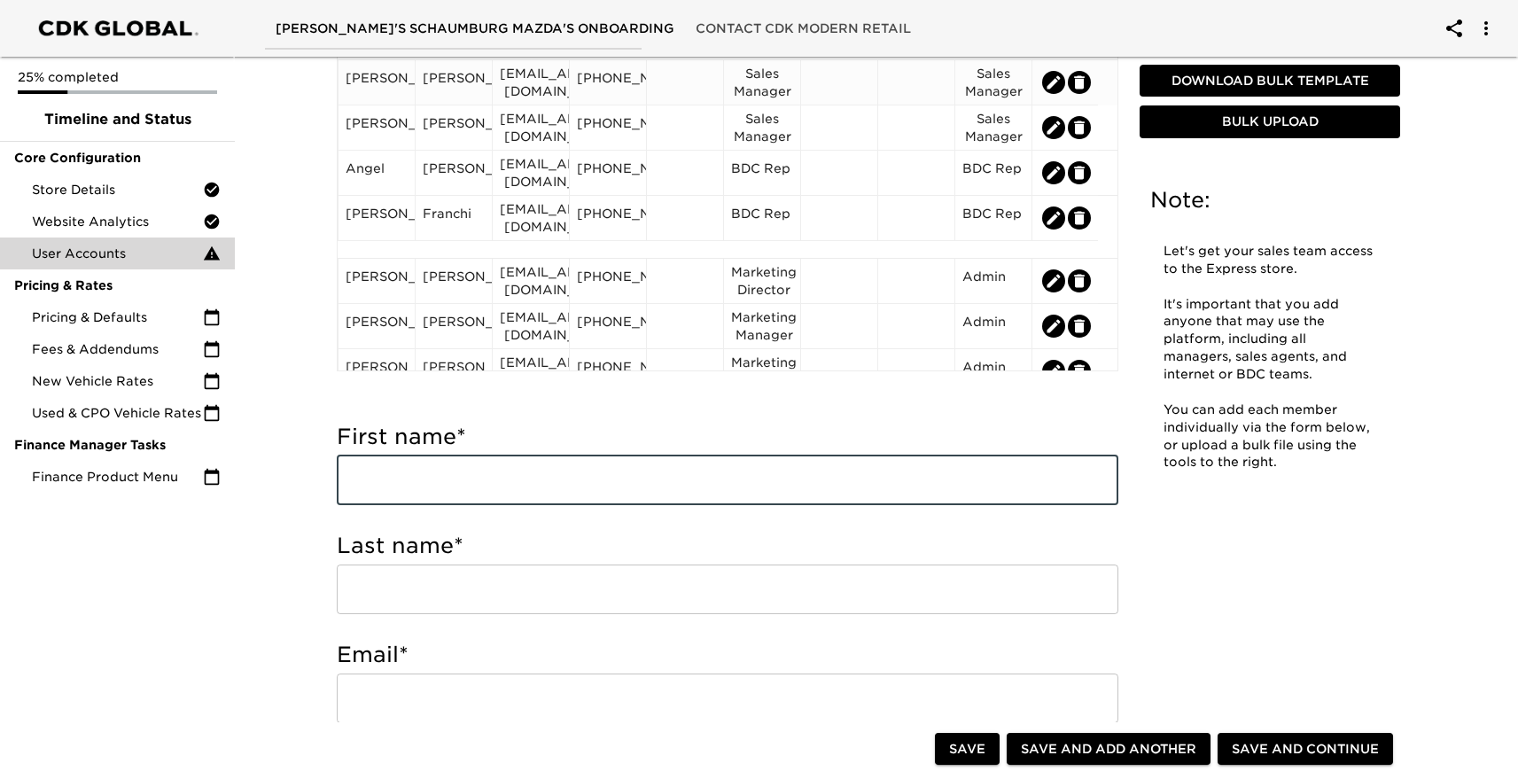
type input "[PERSON_NAME]"
type input "8473127385"
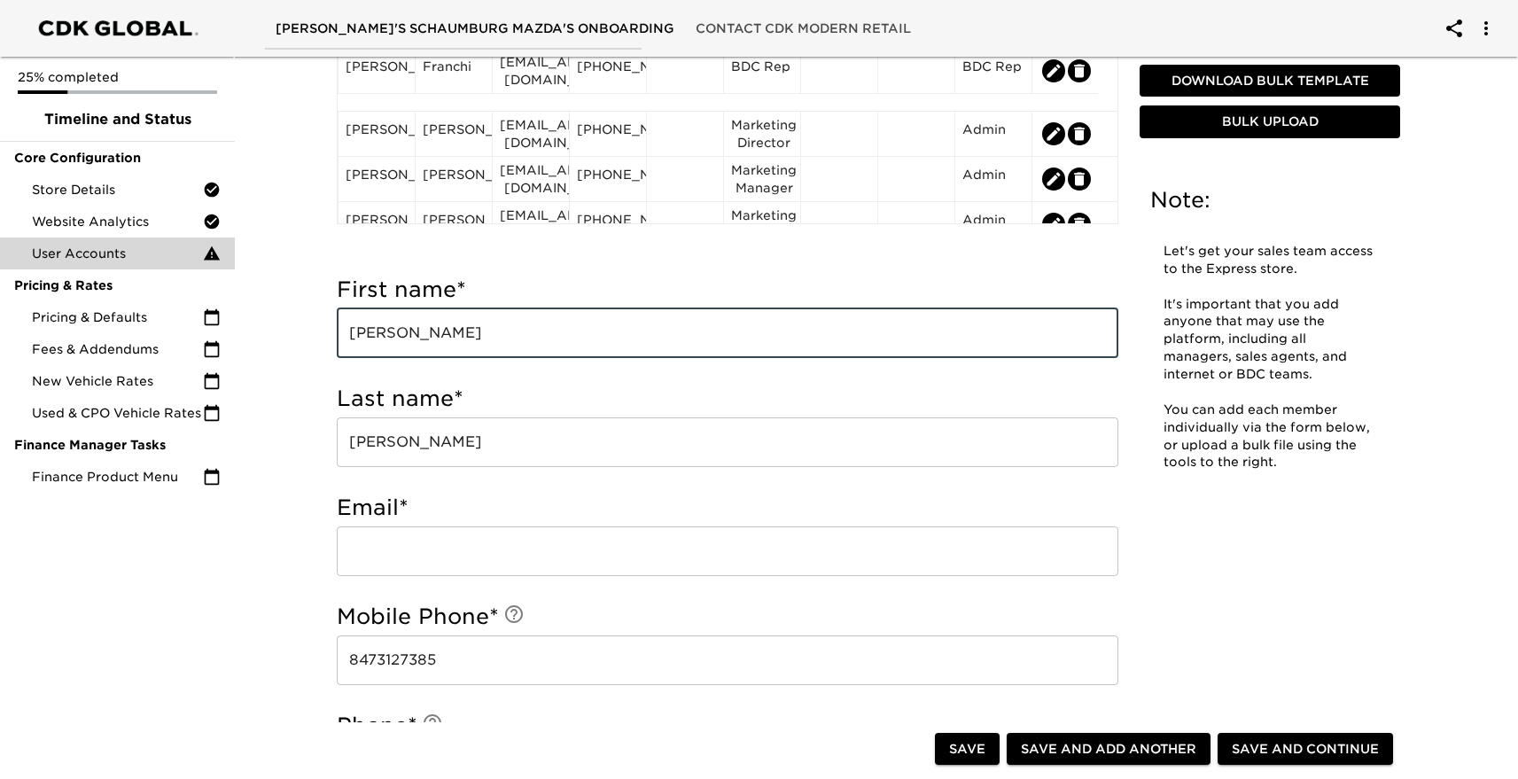
scroll to position [400, 0]
click at [462, 539] on input "email" at bounding box center [728, 550] width 782 height 50
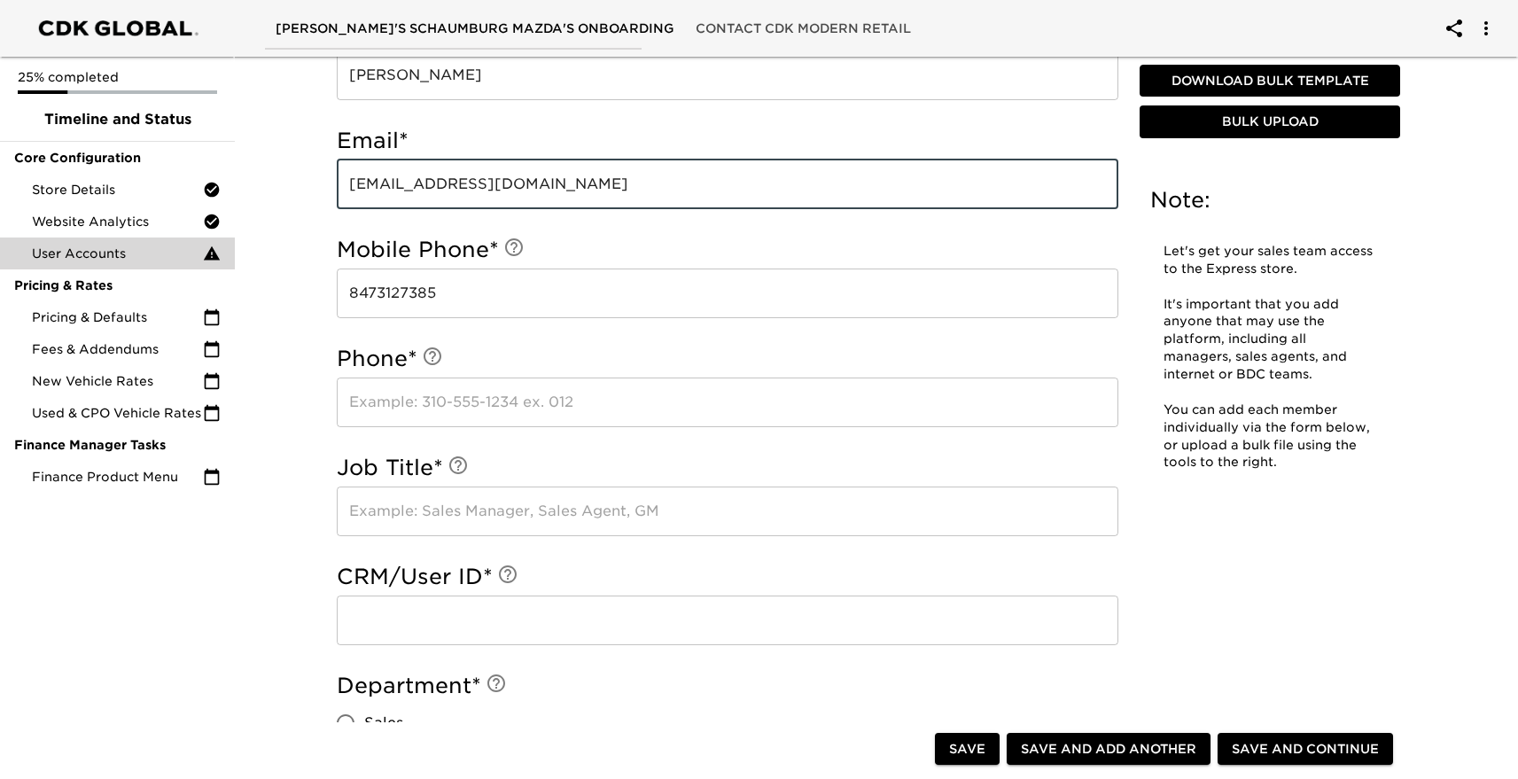
scroll to position [797, 0]
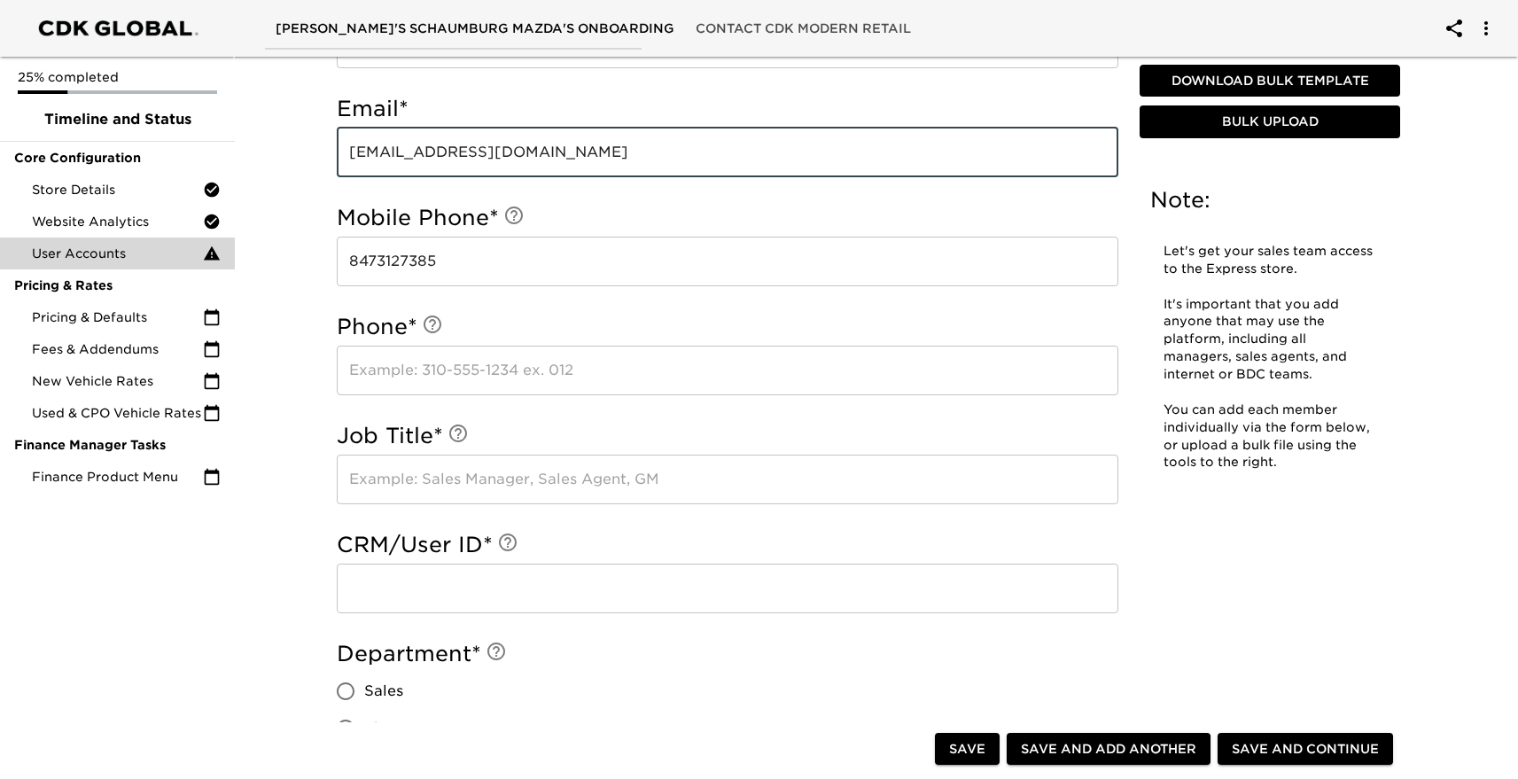
type input "[EMAIL_ADDRESS][DOMAIN_NAME]"
click at [492, 479] on input "text" at bounding box center [728, 480] width 782 height 50
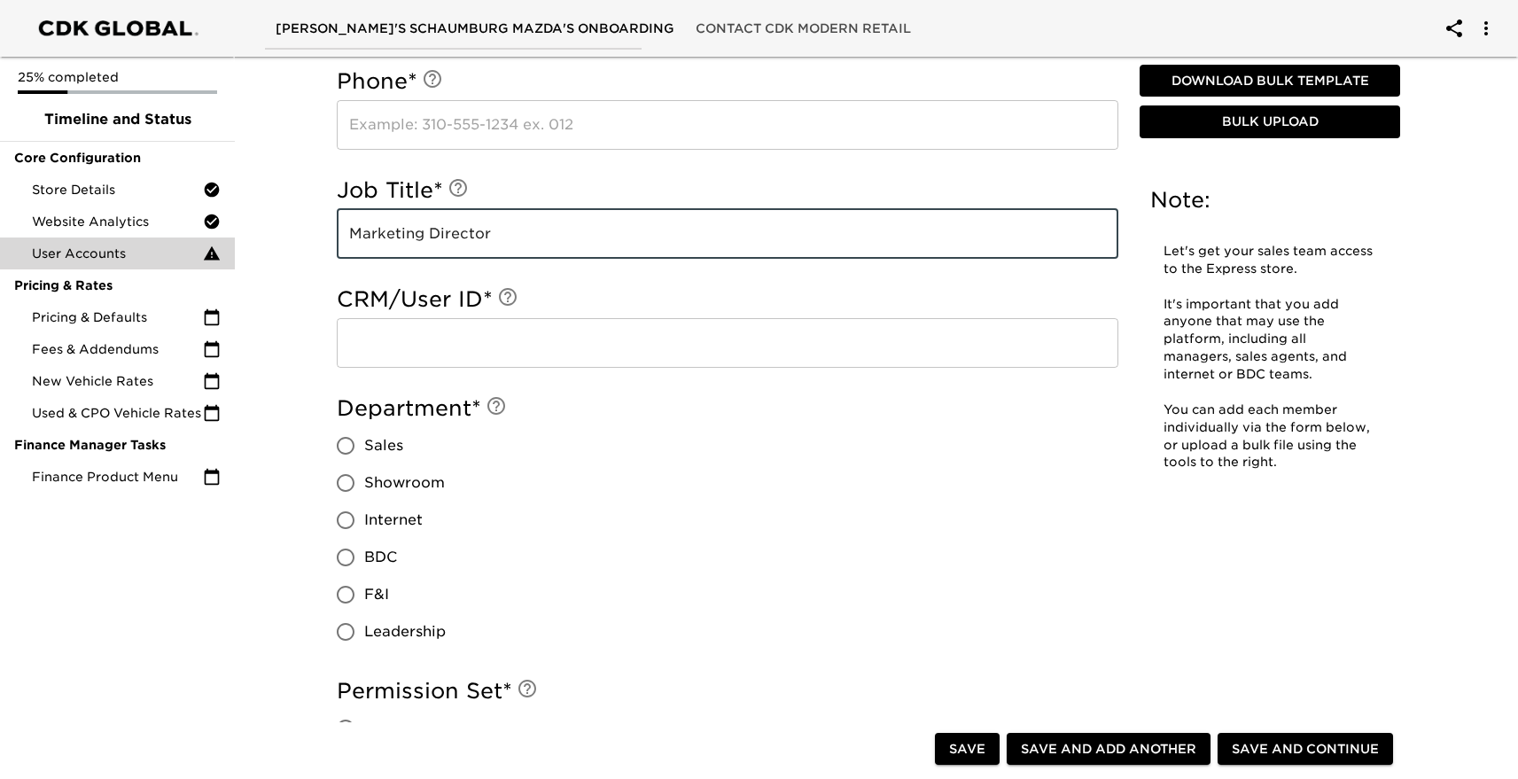
scroll to position [1079, 0]
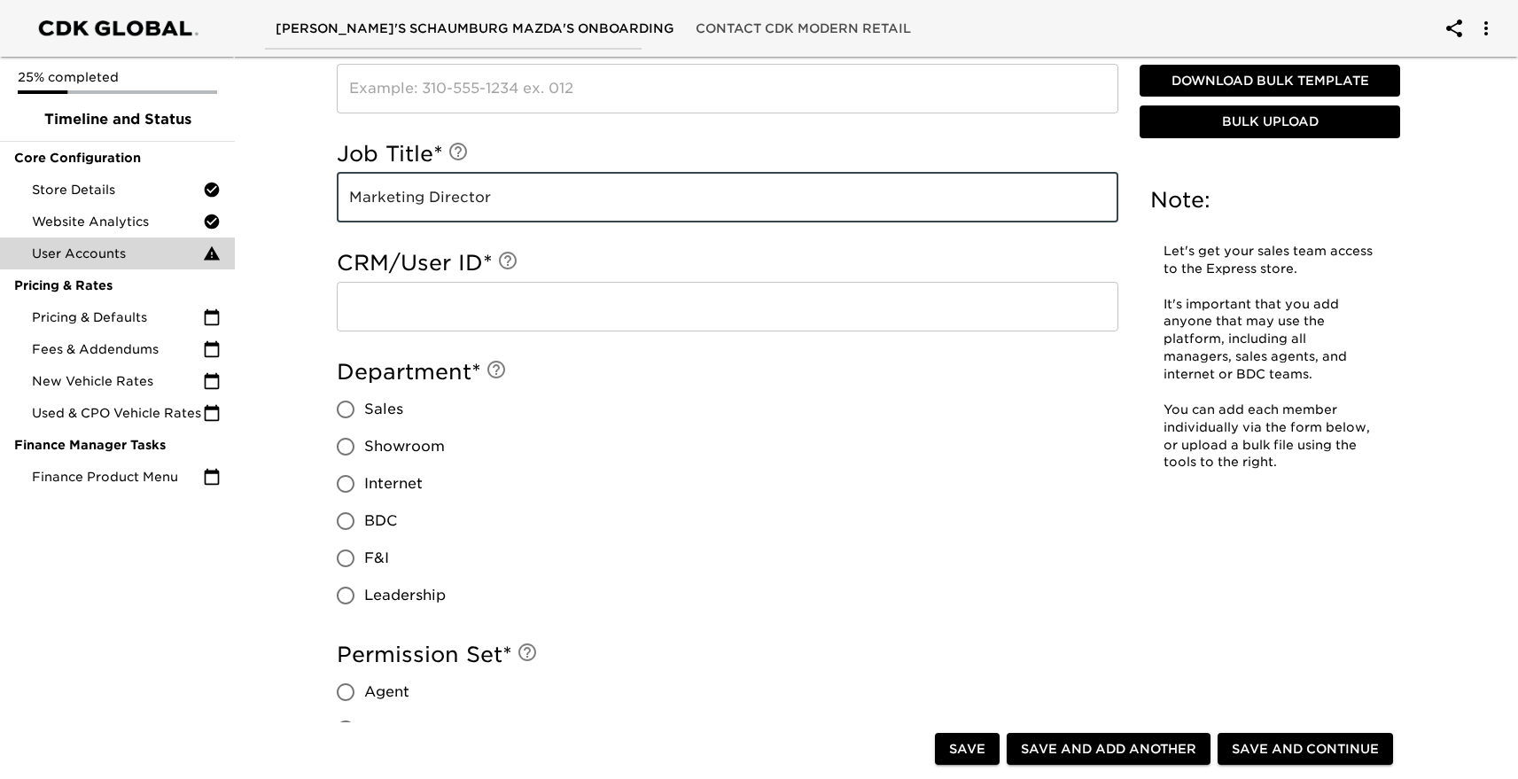
type input "Marketing Director"
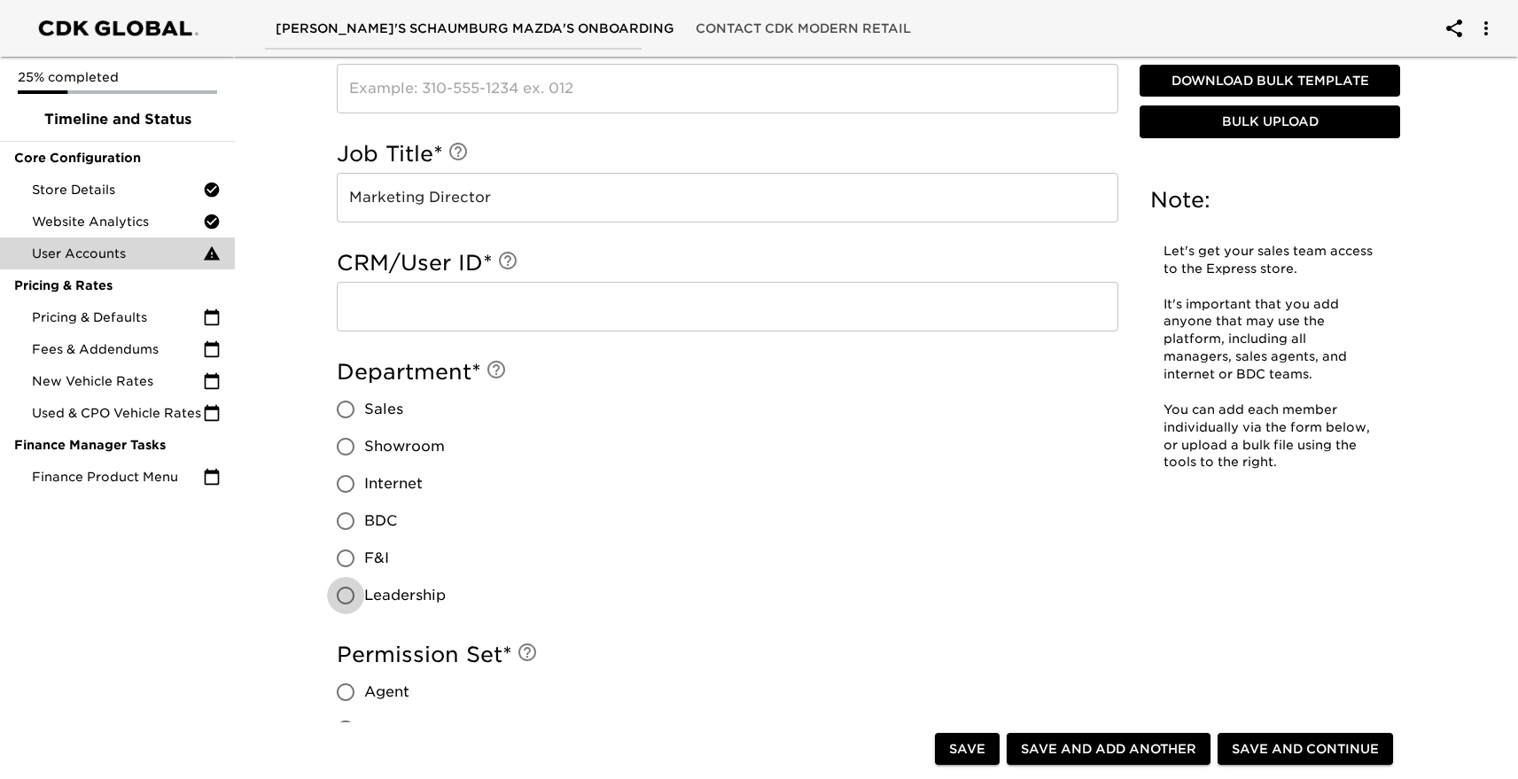
click at [349, 590] on input "Leadership" at bounding box center [345, 595] width 37 height 37
radio input "true"
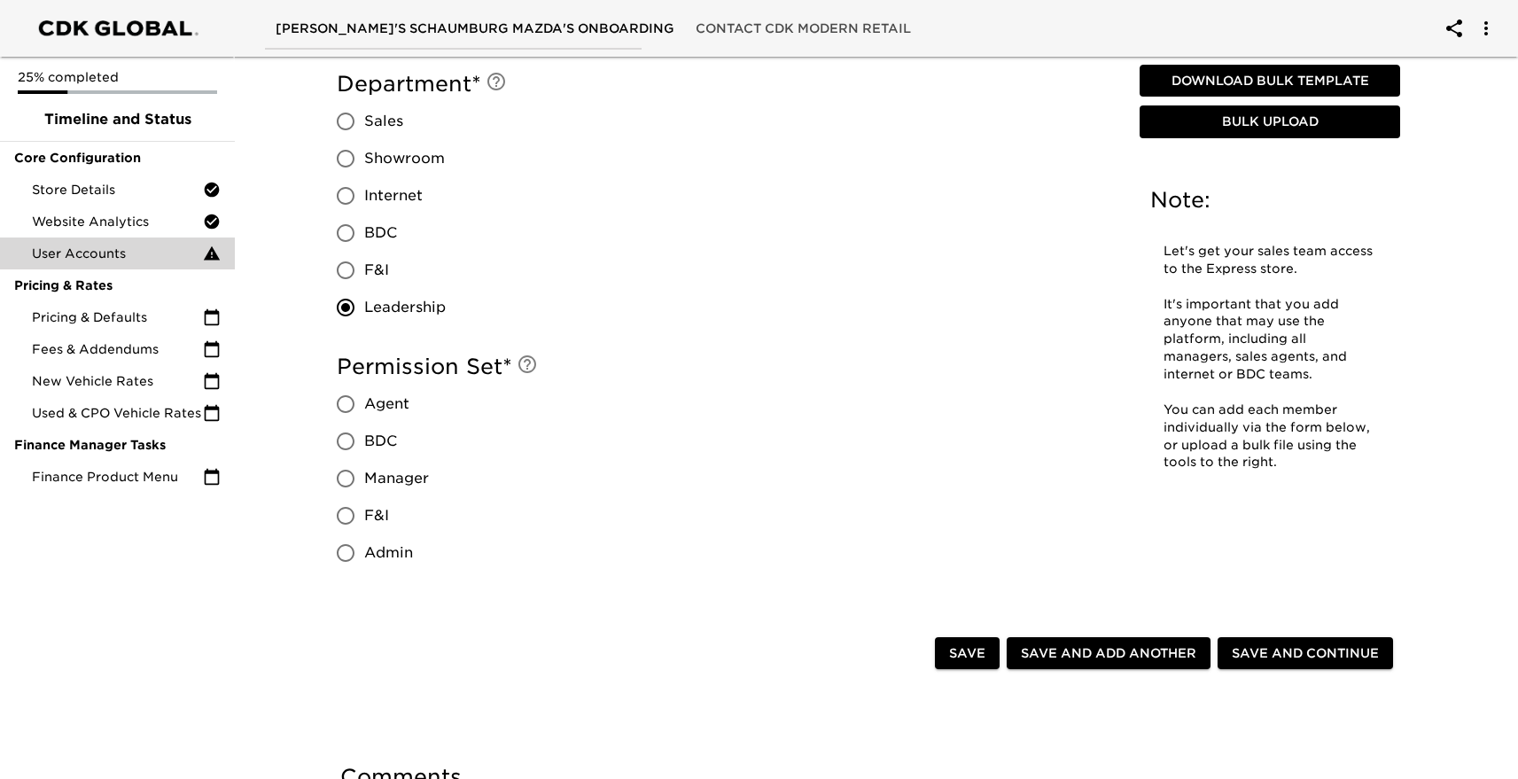
scroll to position [1377, 0]
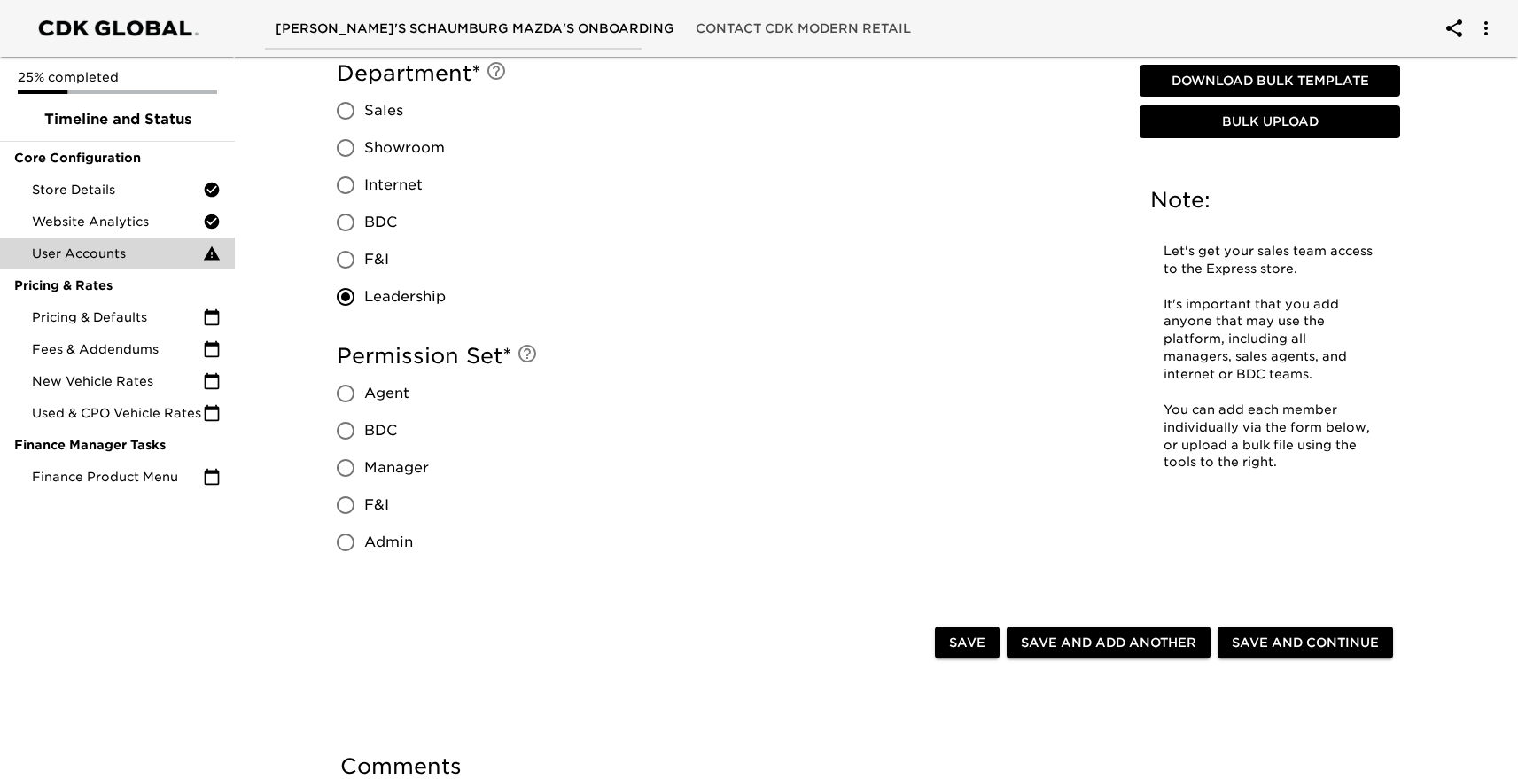
click at [347, 541] on input "Admin" at bounding box center [345, 542] width 37 height 37
radio input "true"
click at [1327, 643] on span "Save and Continue" at bounding box center [1305, 643] width 147 height 22
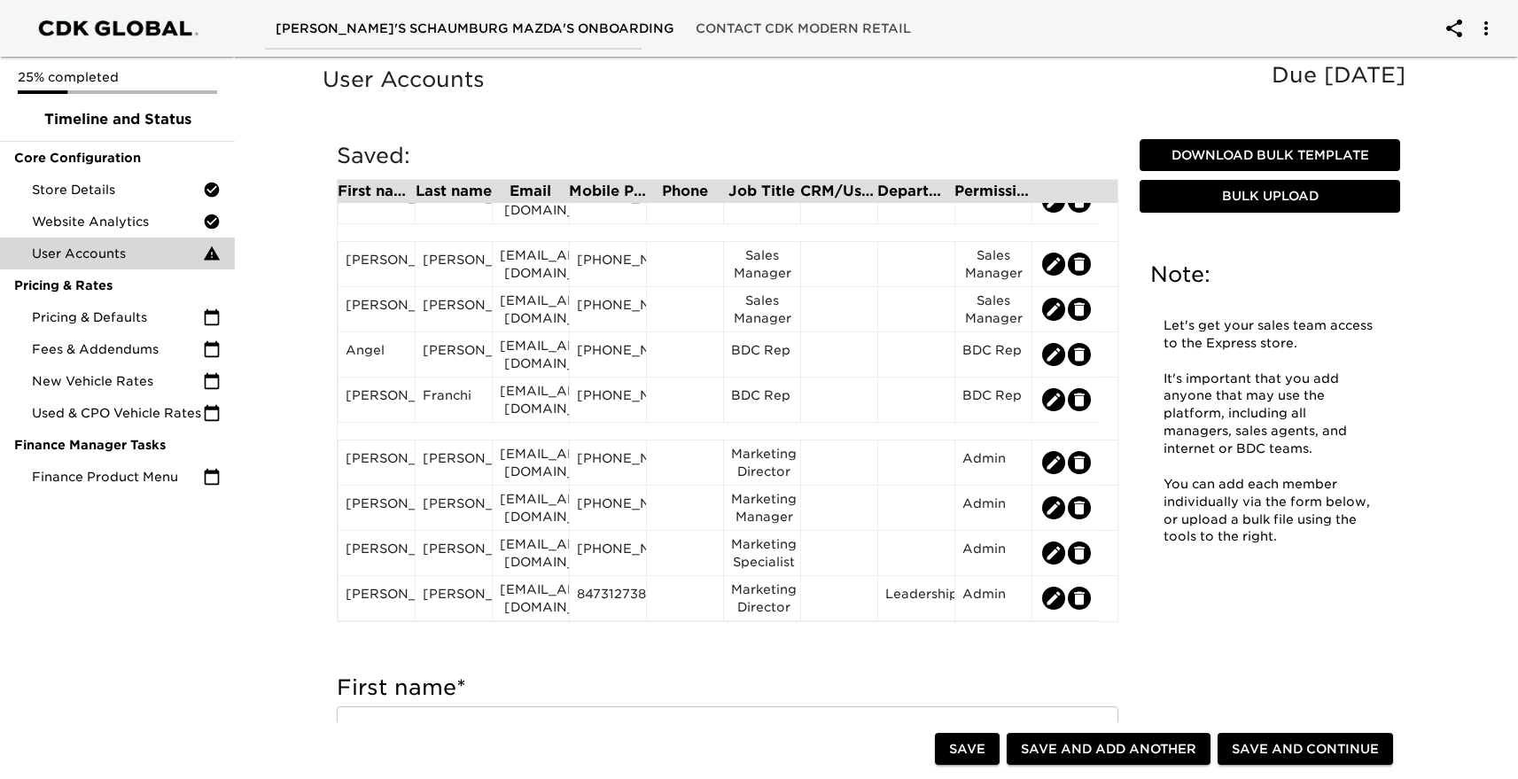
scroll to position [69, 0]
click at [1081, 464] on icon "edit" at bounding box center [1079, 462] width 11 height 13
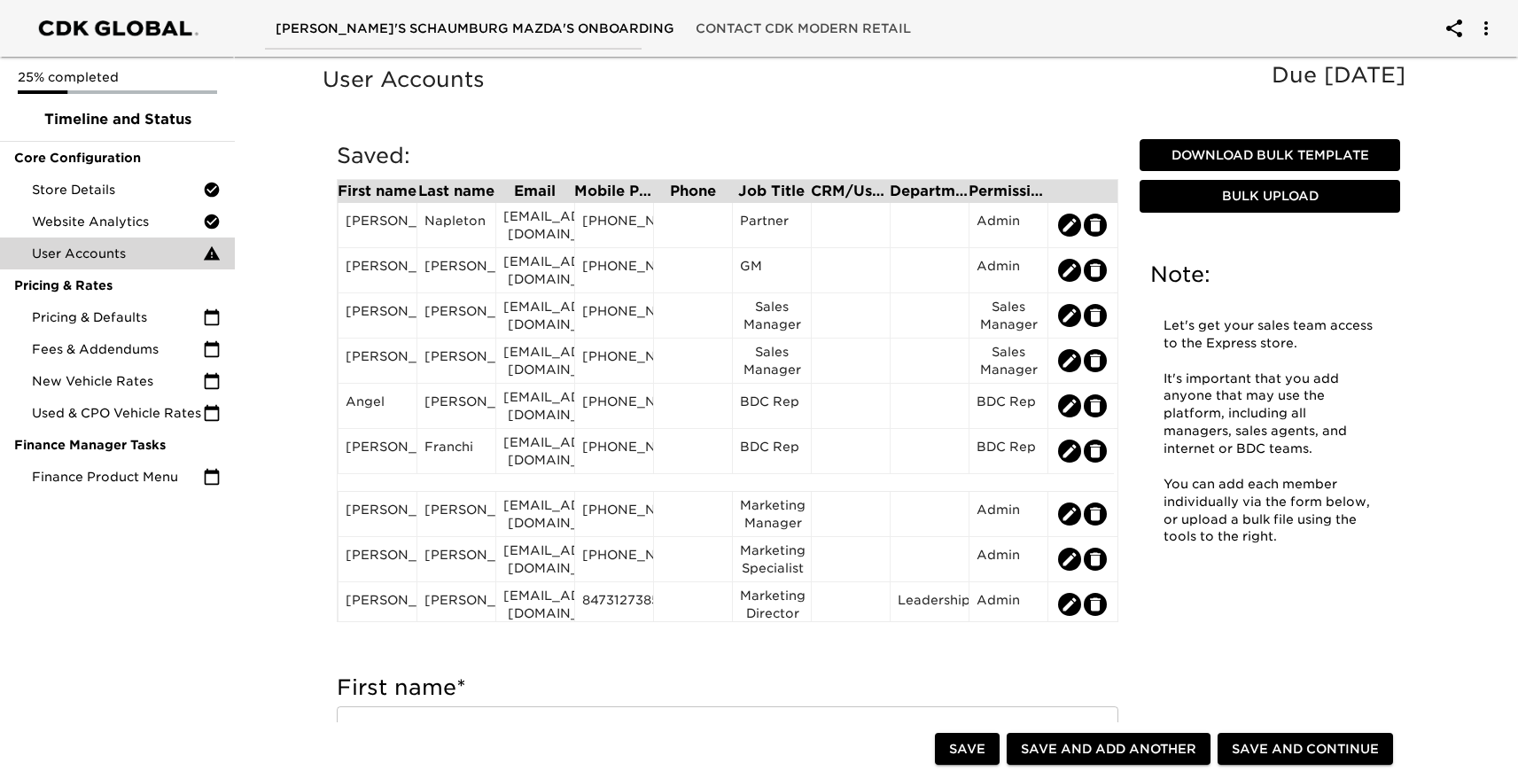
radio input "false"
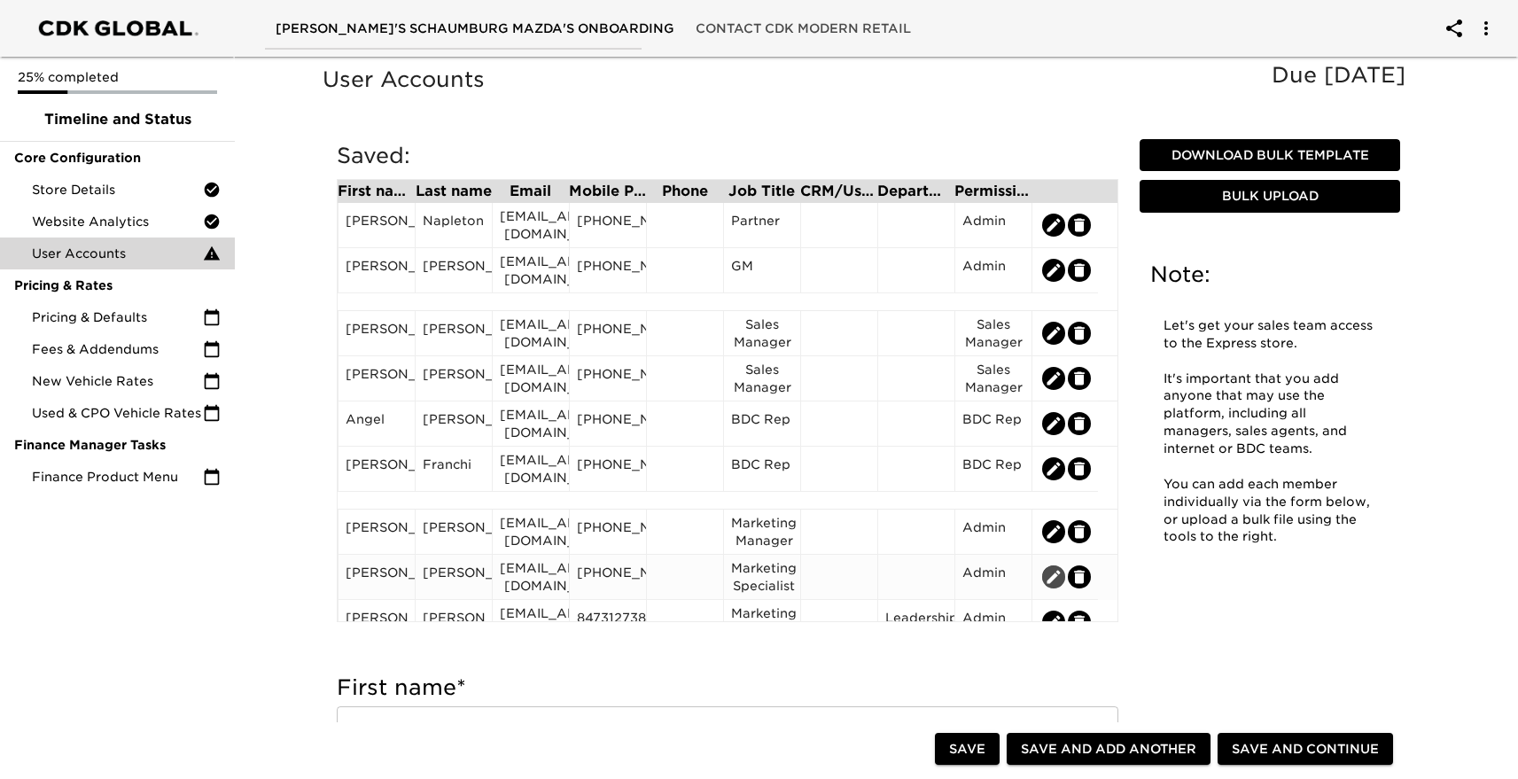
click at [1054, 574] on icon "edit" at bounding box center [1054, 576] width 13 height 13
type input "[PERSON_NAME]"
type input "[EMAIL_ADDRESS][DOMAIN_NAME]"
type input "[PHONE_NUMBER]"
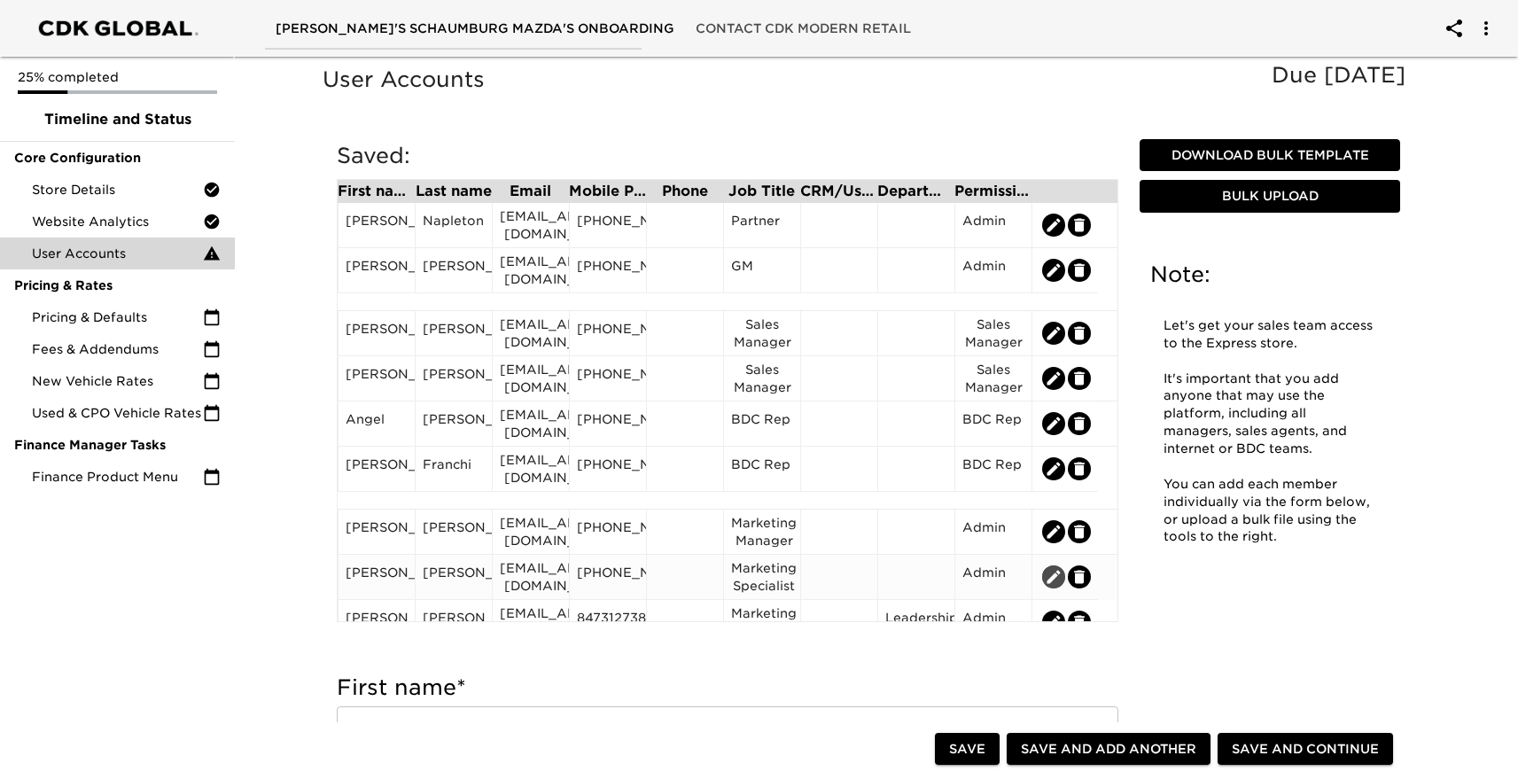
type input "Marketing Specialist"
radio input "true"
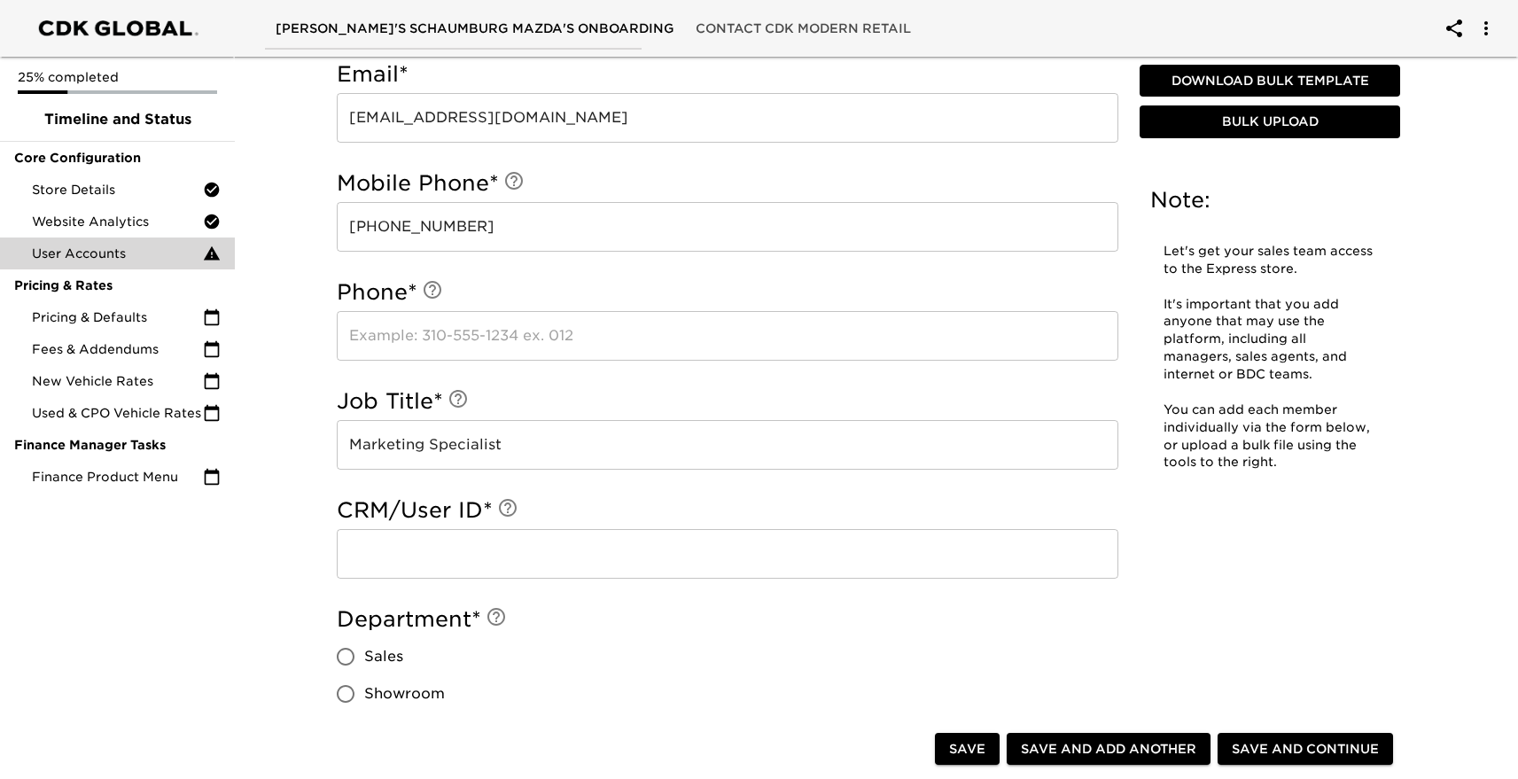
scroll to position [888, 0]
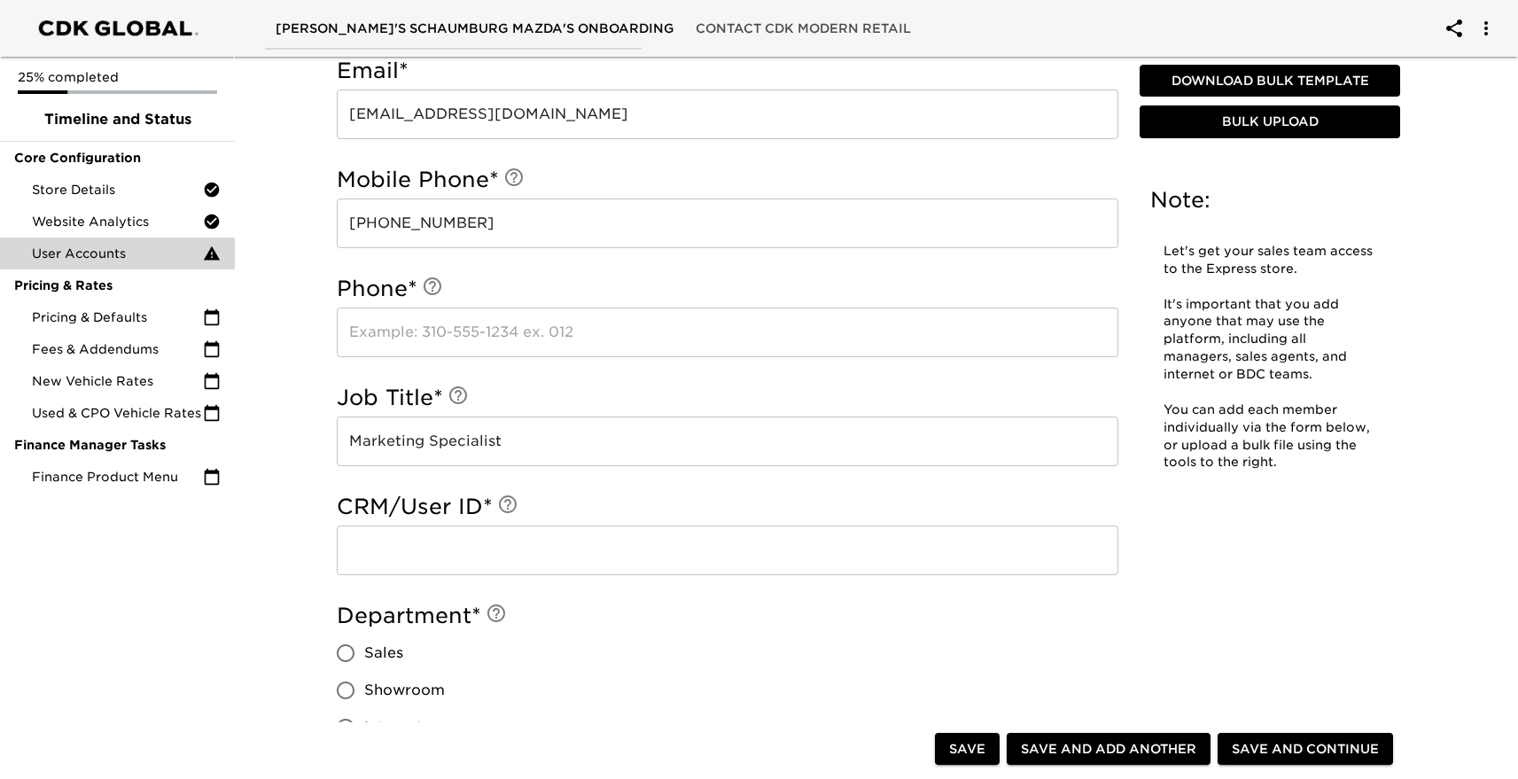
click at [408, 214] on input "[PHONE_NUMBER]" at bounding box center [728, 224] width 782 height 50
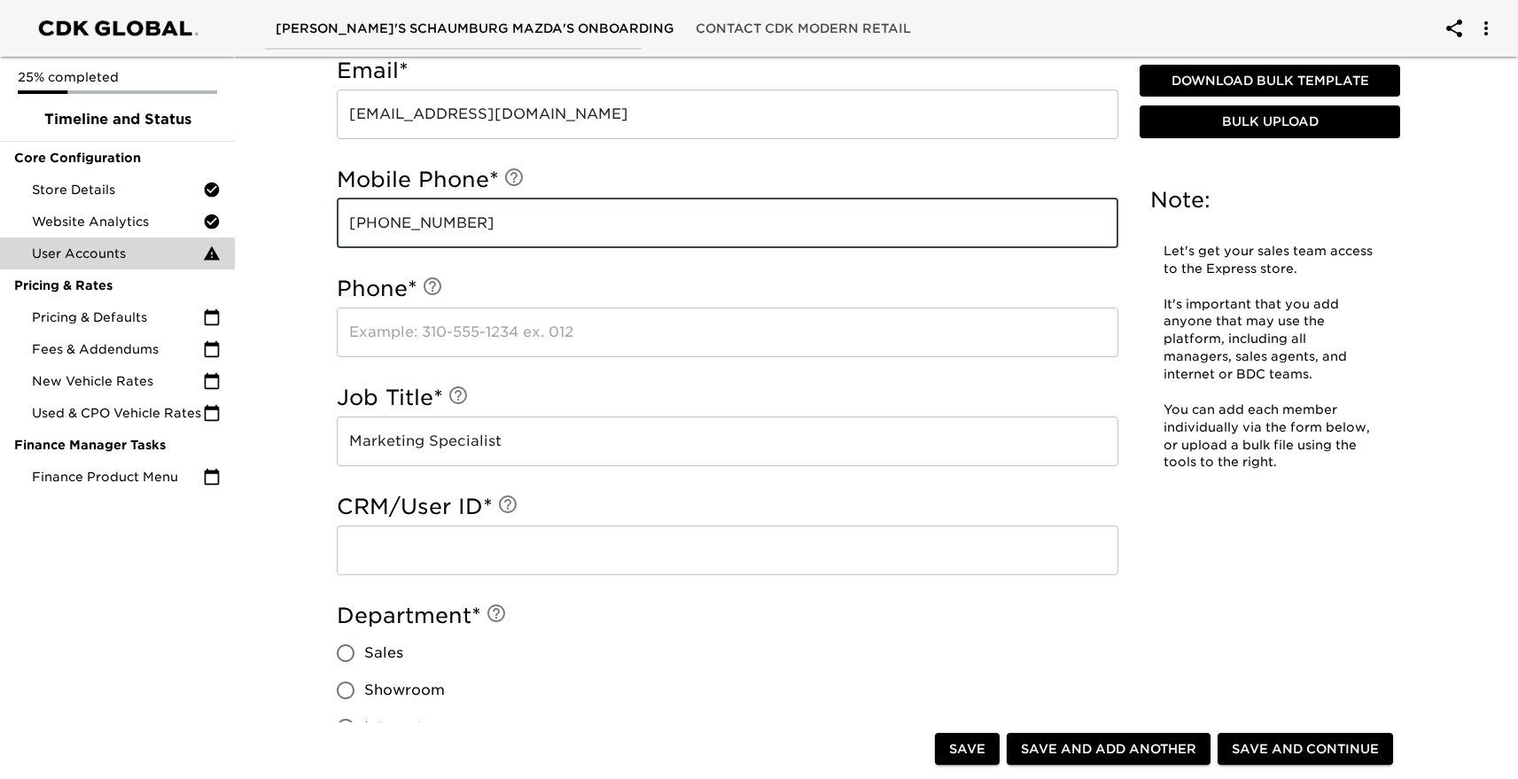
click at [408, 214] on input "[PHONE_NUMBER]" at bounding box center [728, 224] width 782 height 50
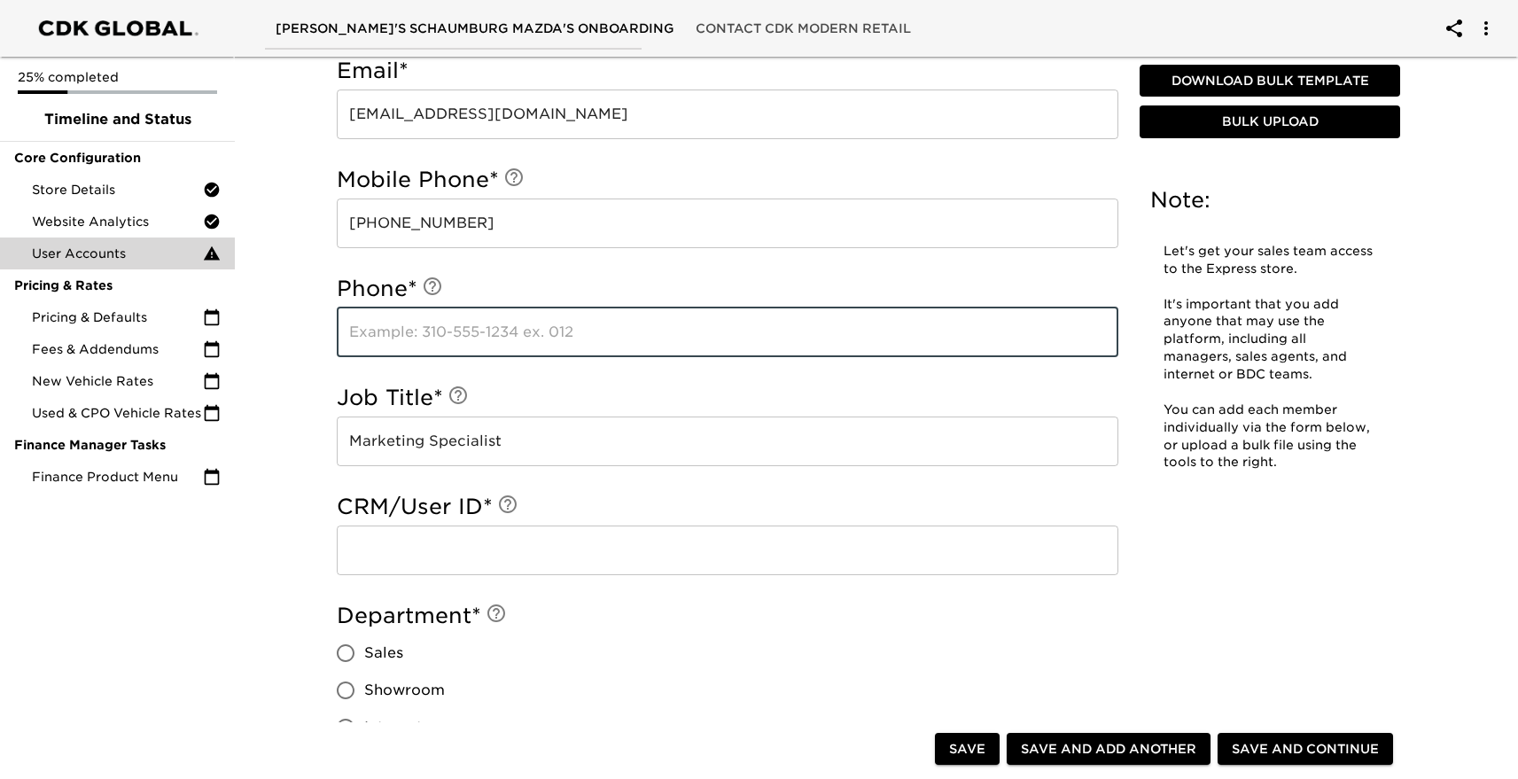
click at [382, 332] on input "text" at bounding box center [728, 333] width 782 height 50
paste input "[PHONE_NUMBER]"
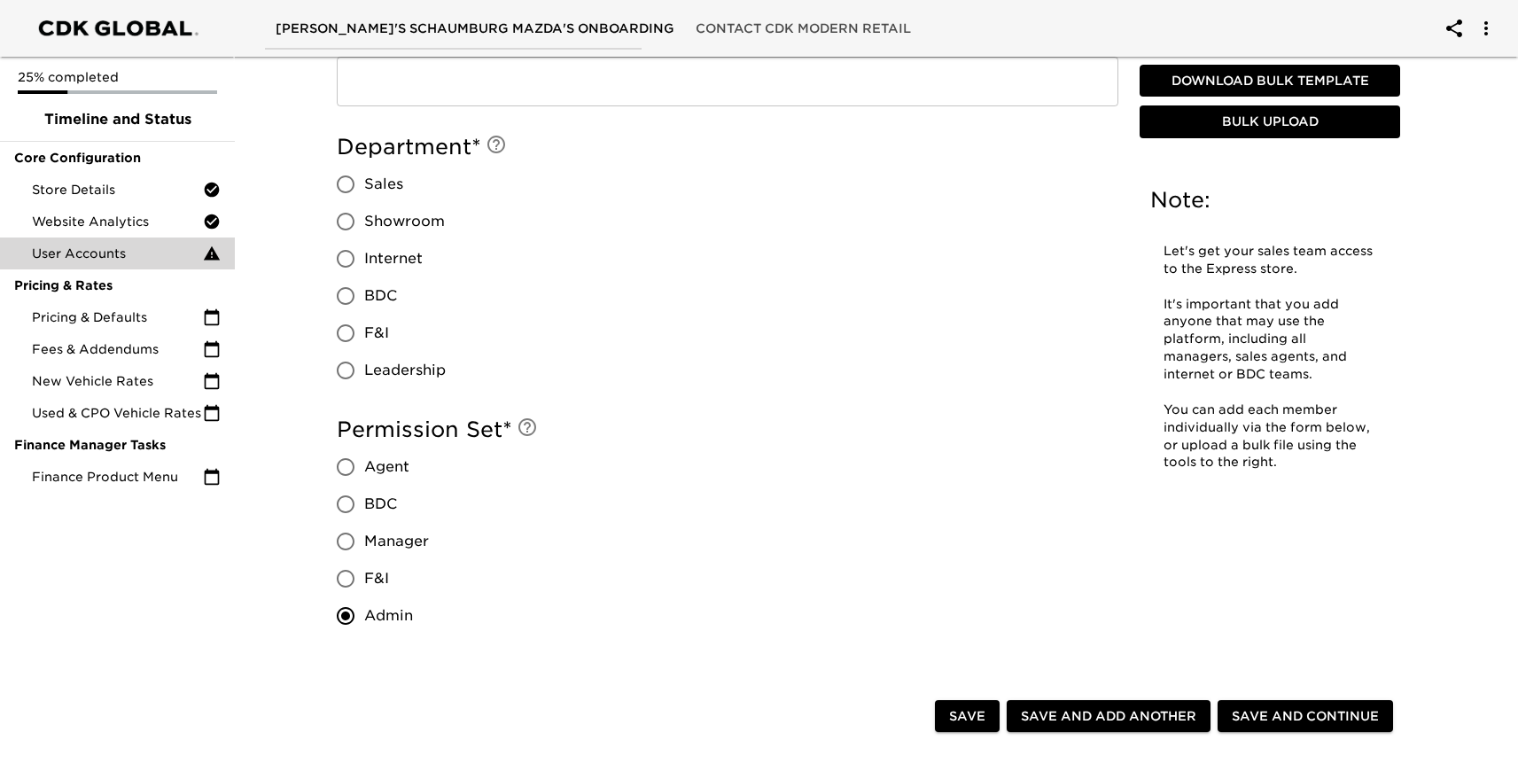
scroll to position [1369, 0]
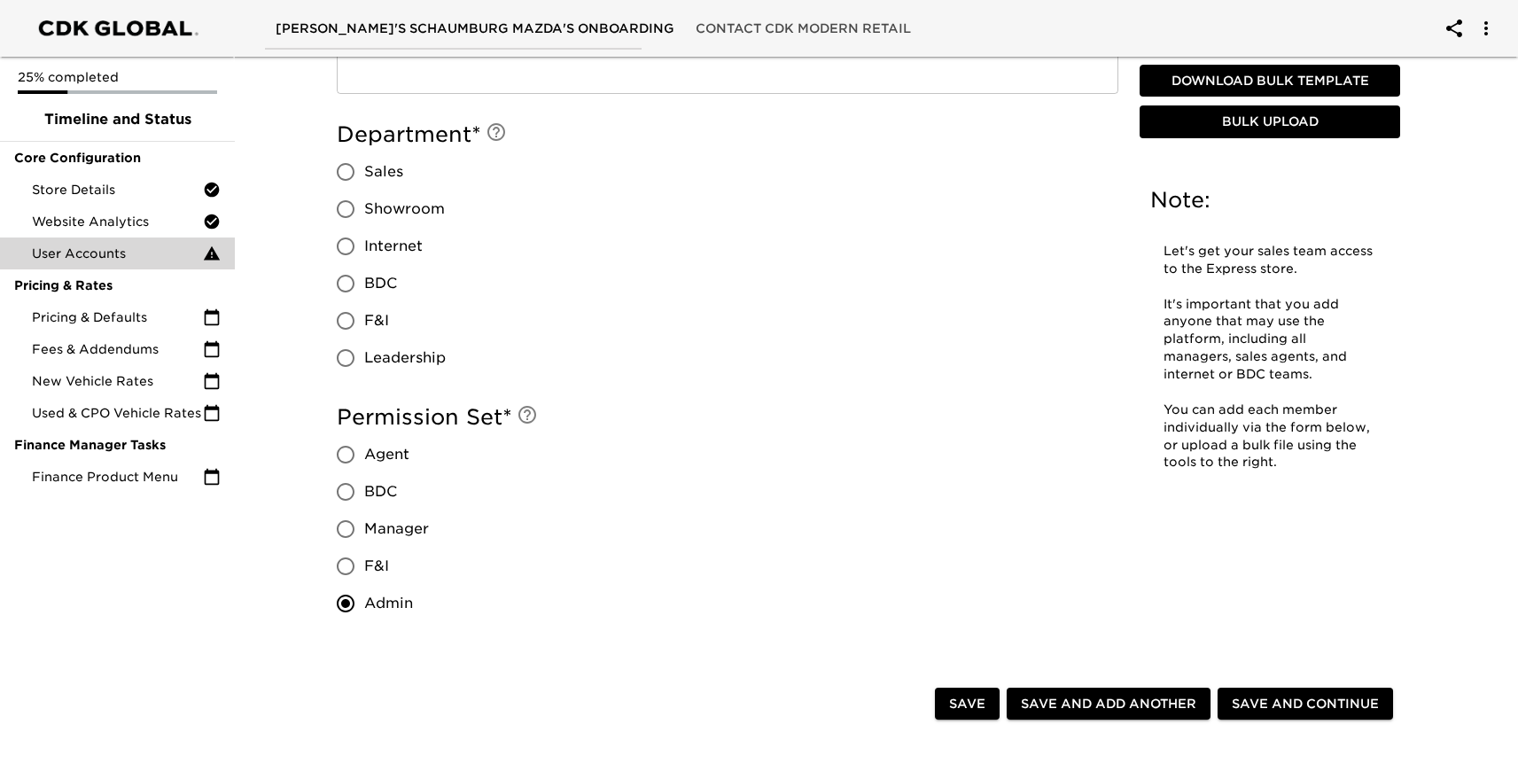
type input "[PHONE_NUMBER]"
click at [355, 352] on input "Leadership" at bounding box center [345, 357] width 37 height 37
radio input "true"
click at [1348, 712] on span "Save and Continue" at bounding box center [1305, 704] width 147 height 22
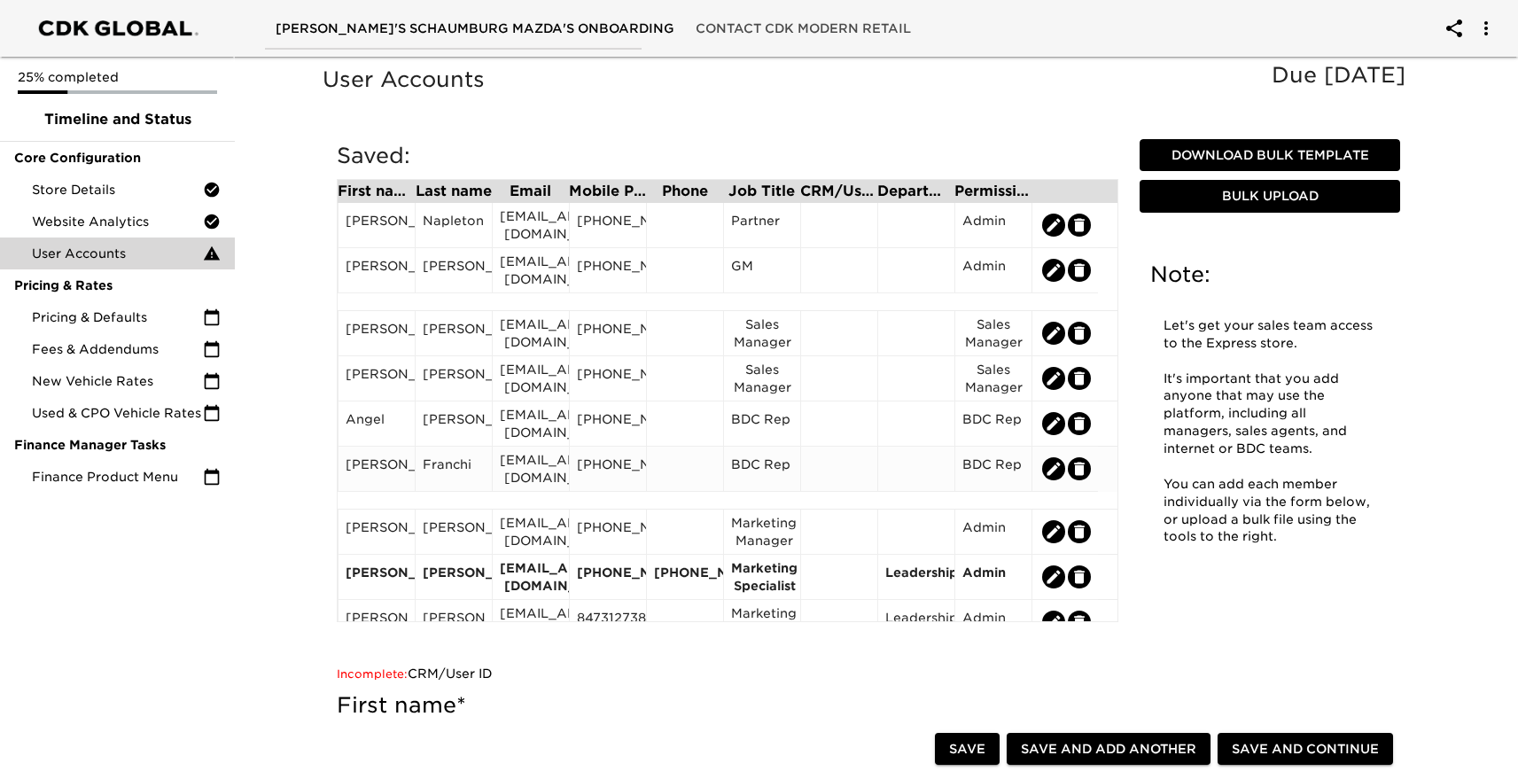
scroll to position [24, 0]
click at [130, 312] on span "Pricing & Defaults" at bounding box center [117, 317] width 171 height 18
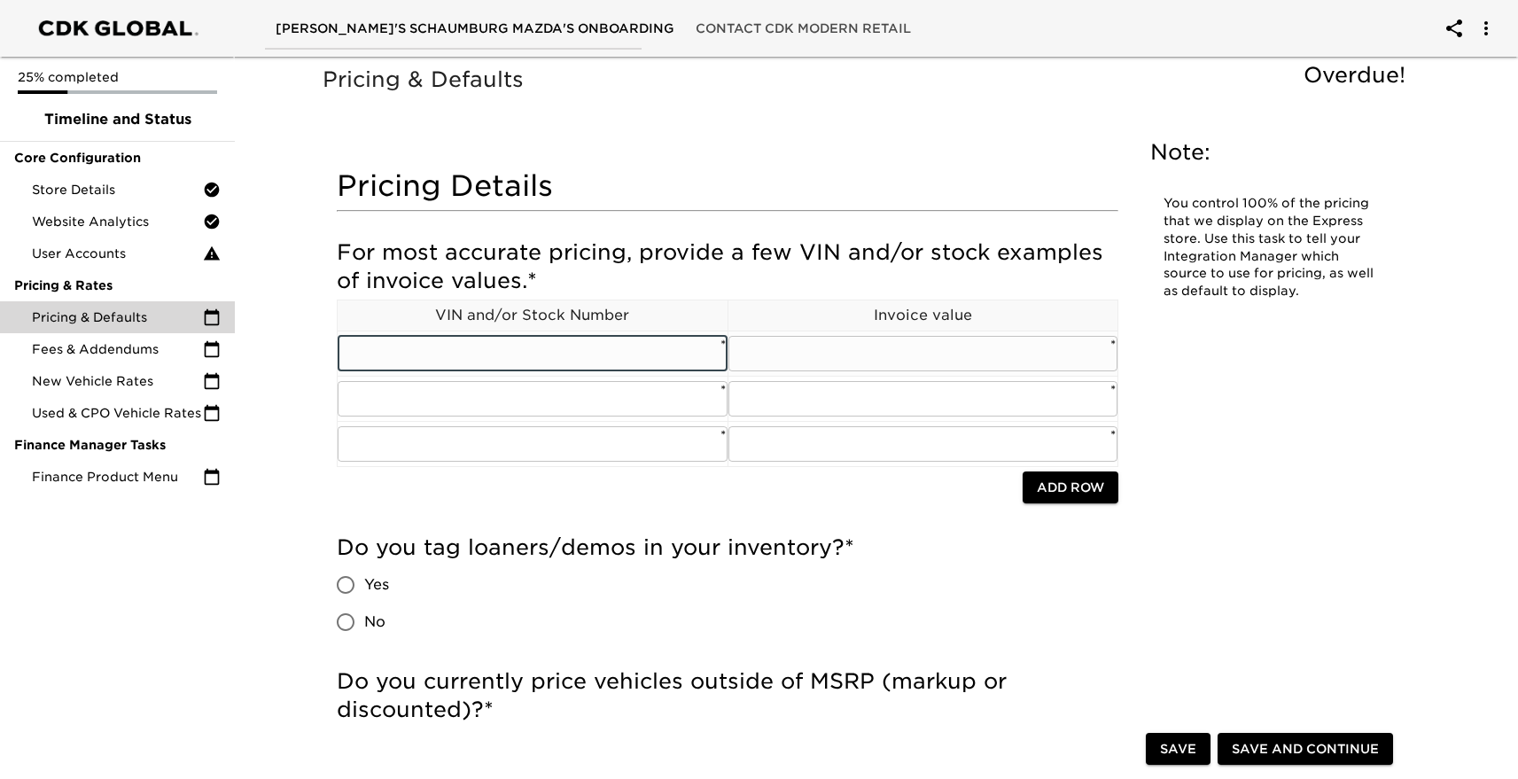
click at [466, 356] on input "text" at bounding box center [533, 353] width 390 height 35
click at [603, 350] on input "text" at bounding box center [533, 353] width 390 height 35
paste input "[US_VEHICLE_IDENTIFICATION_NUMBER]"
type input "[US_VEHICLE_IDENTIFICATION_NUMBER]"
click at [861, 355] on input "text" at bounding box center [924, 353] width 390 height 35
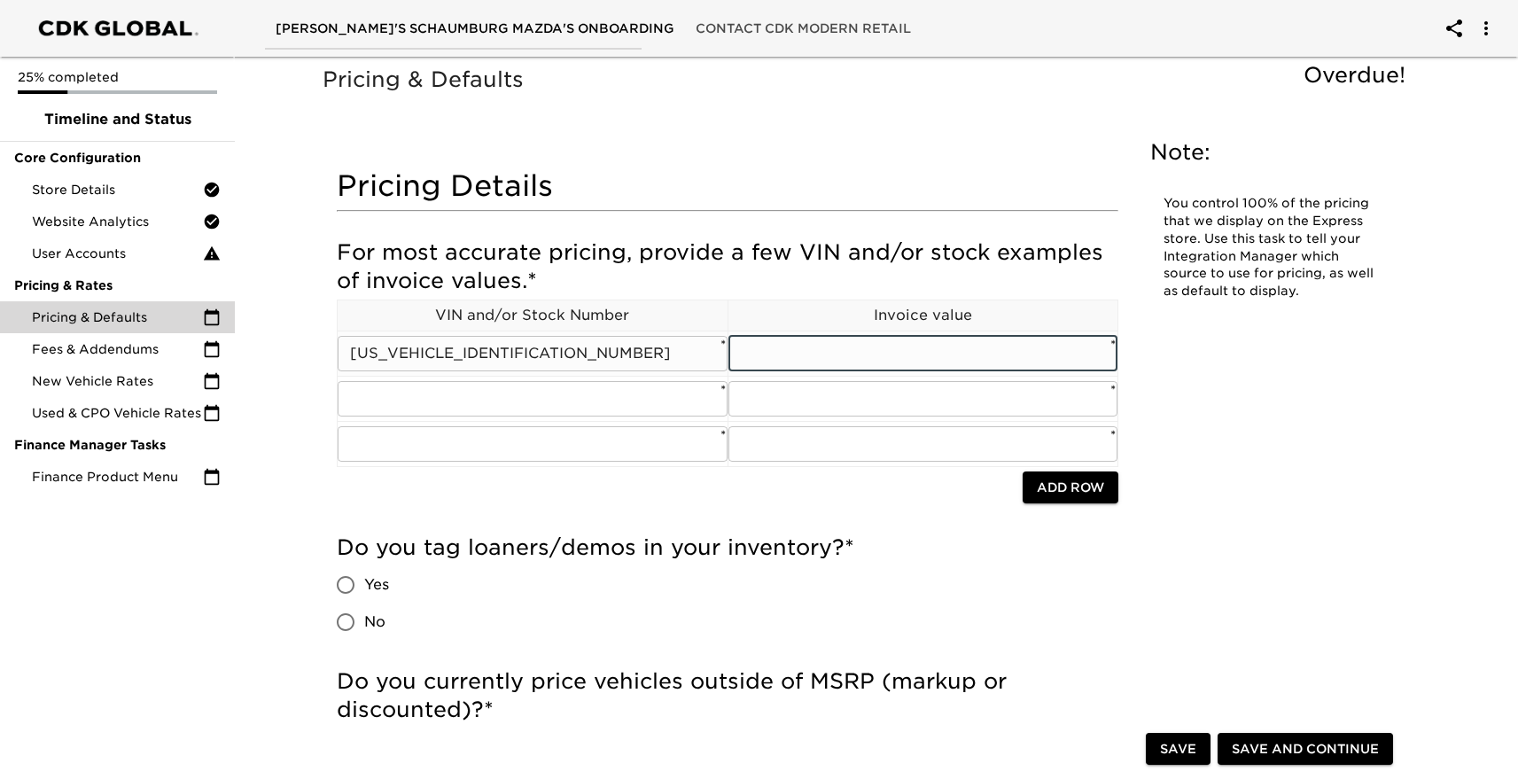
click at [840, 342] on input "text" at bounding box center [924, 353] width 390 height 35
paste input "33,083.00"
type input "33,083.00"
click at [345, 588] on input "Yes" at bounding box center [345, 584] width 37 height 37
radio input "true"
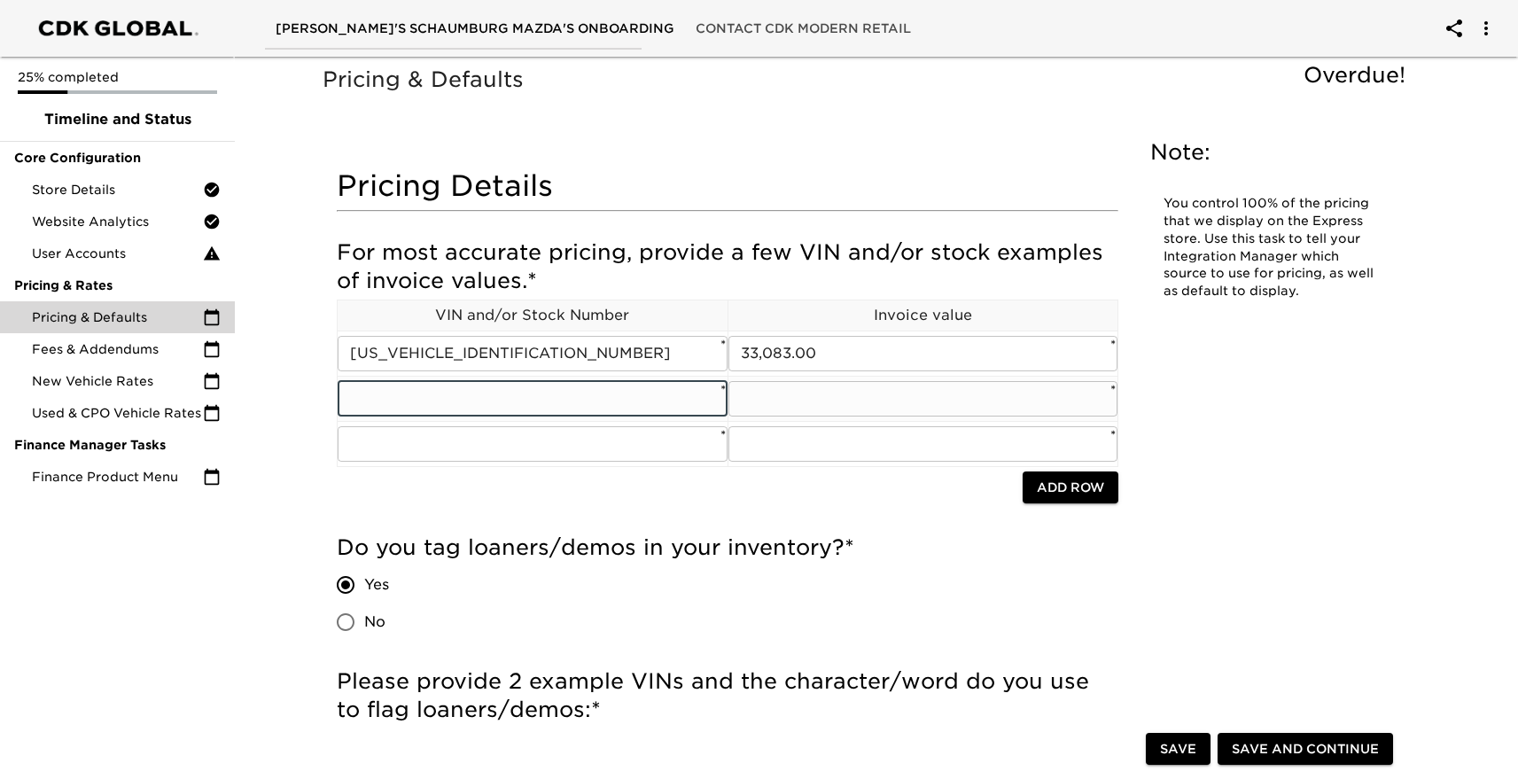
click at [667, 393] on input "text" at bounding box center [533, 398] width 390 height 35
paste input "[US_VEHICLE_IDENTIFICATION_NUMBER]"
type input "[US_VEHICLE_IDENTIFICATION_NUMBER]"
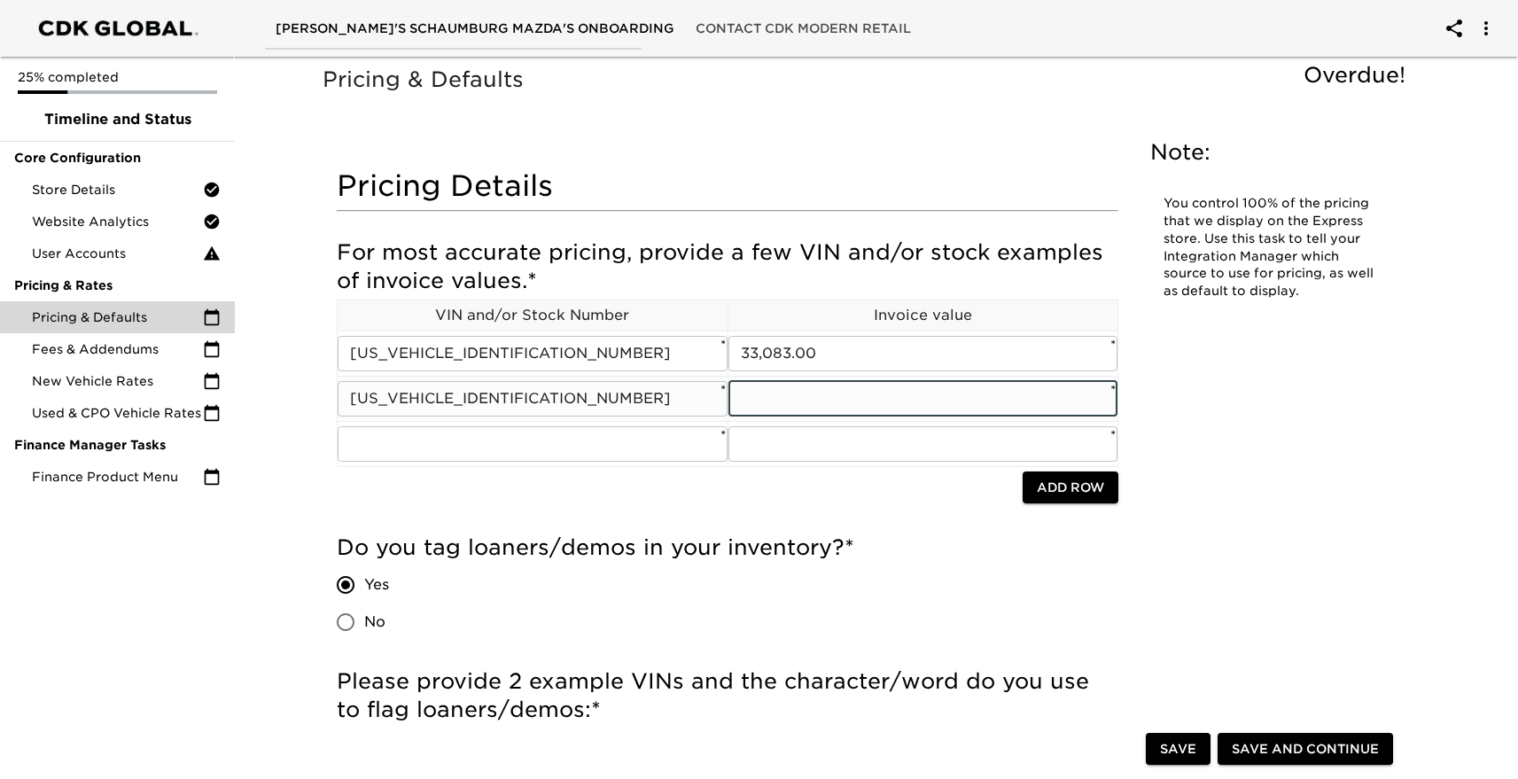
click at [837, 391] on input "text" at bounding box center [924, 398] width 390 height 35
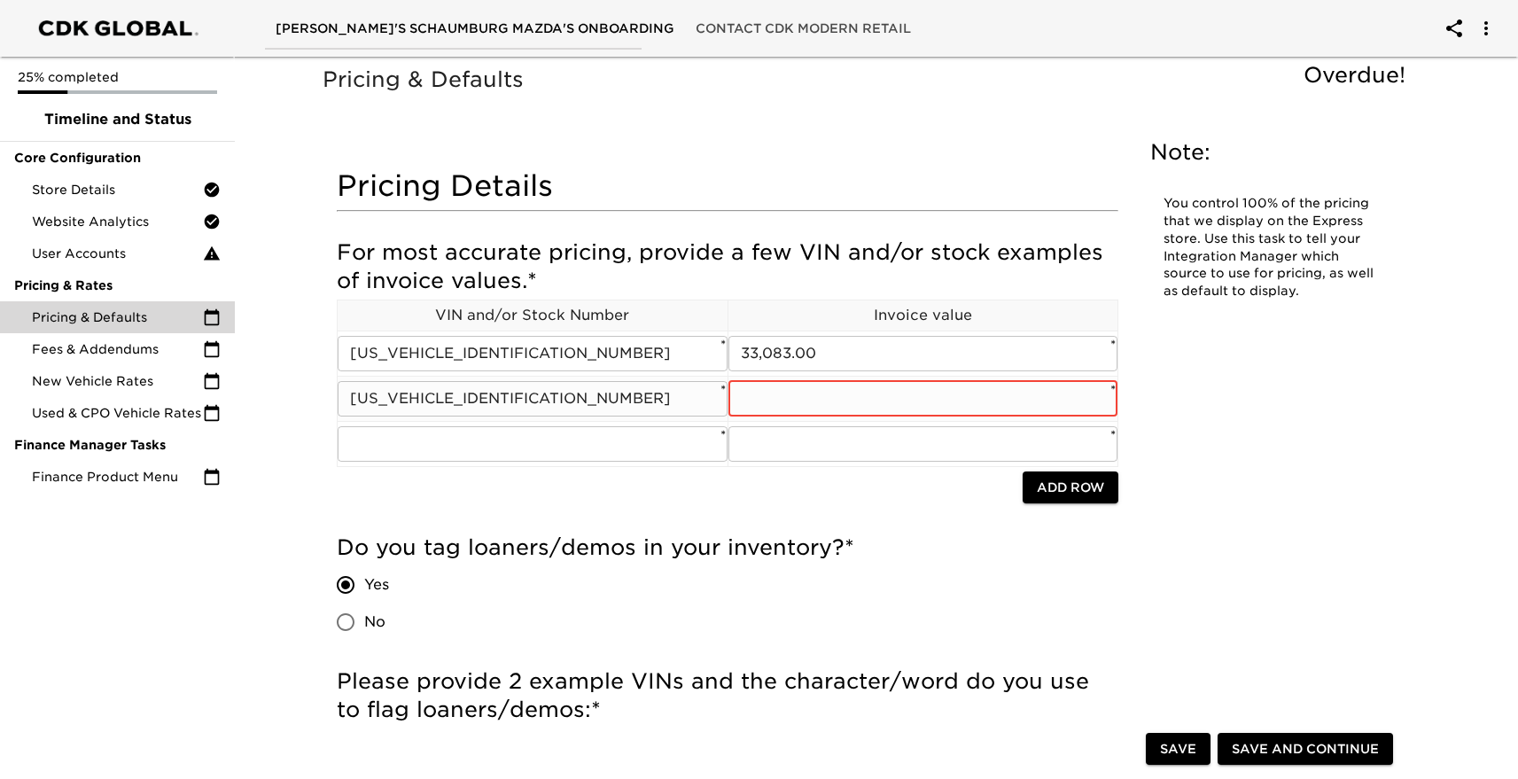
click at [485, 411] on input "[US_VEHICLE_IDENTIFICATION_NUMBER]" at bounding box center [533, 398] width 390 height 35
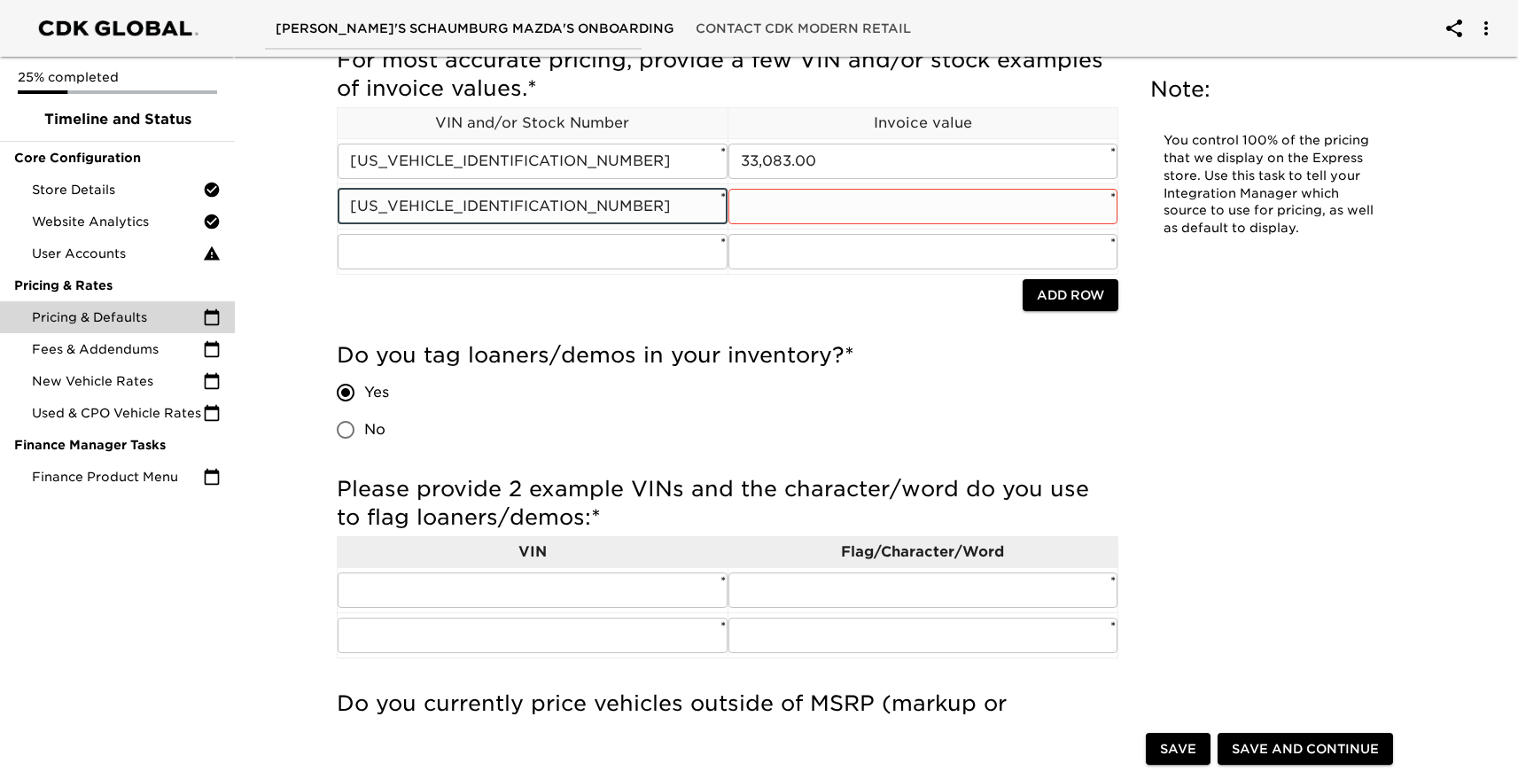
scroll to position [194, 0]
click at [444, 590] on input "text" at bounding box center [533, 588] width 390 height 35
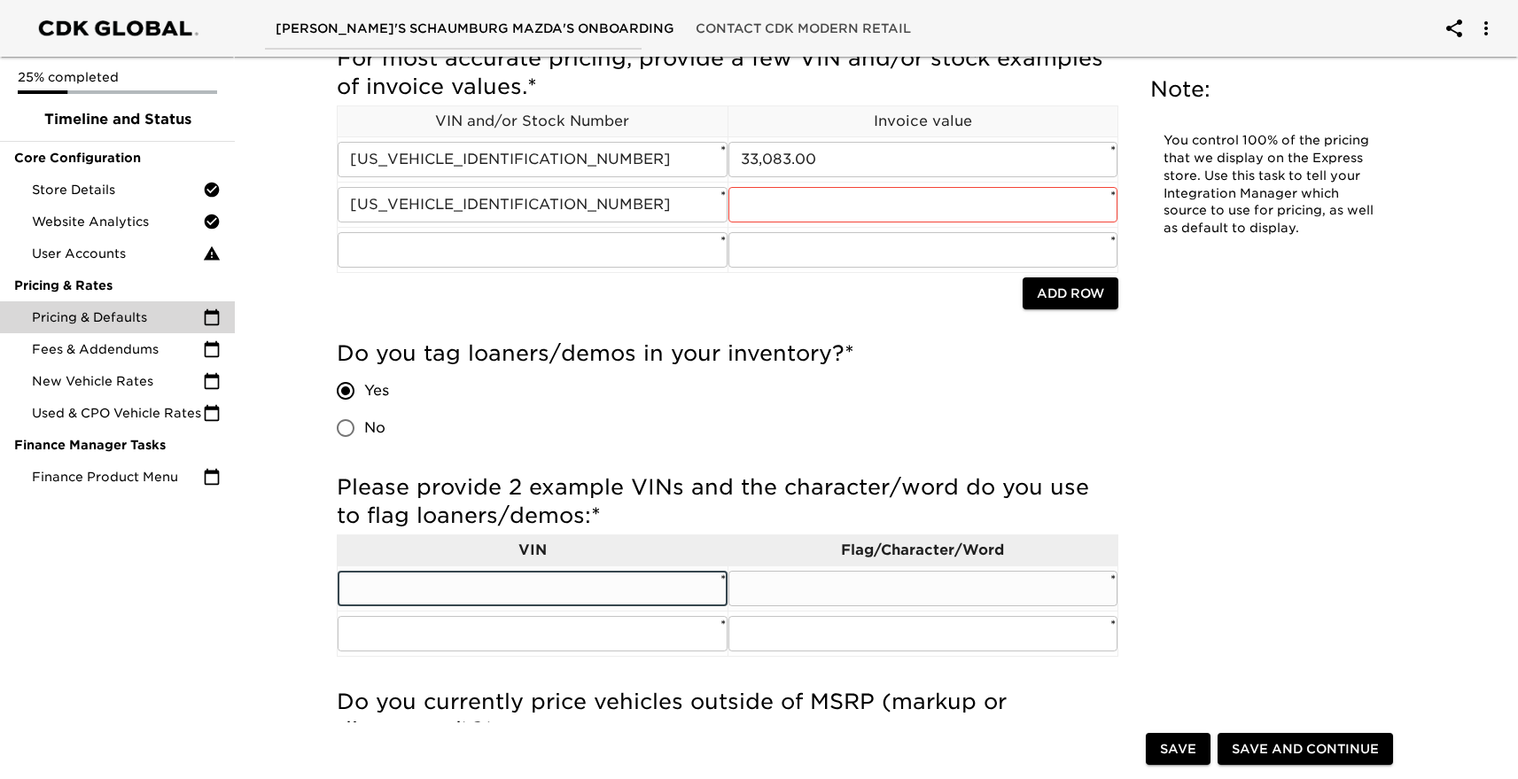
paste input "[US_VEHICLE_IDENTIFICATION_NUMBER]"
type input "[US_VEHICLE_IDENTIFICATION_NUMBER]"
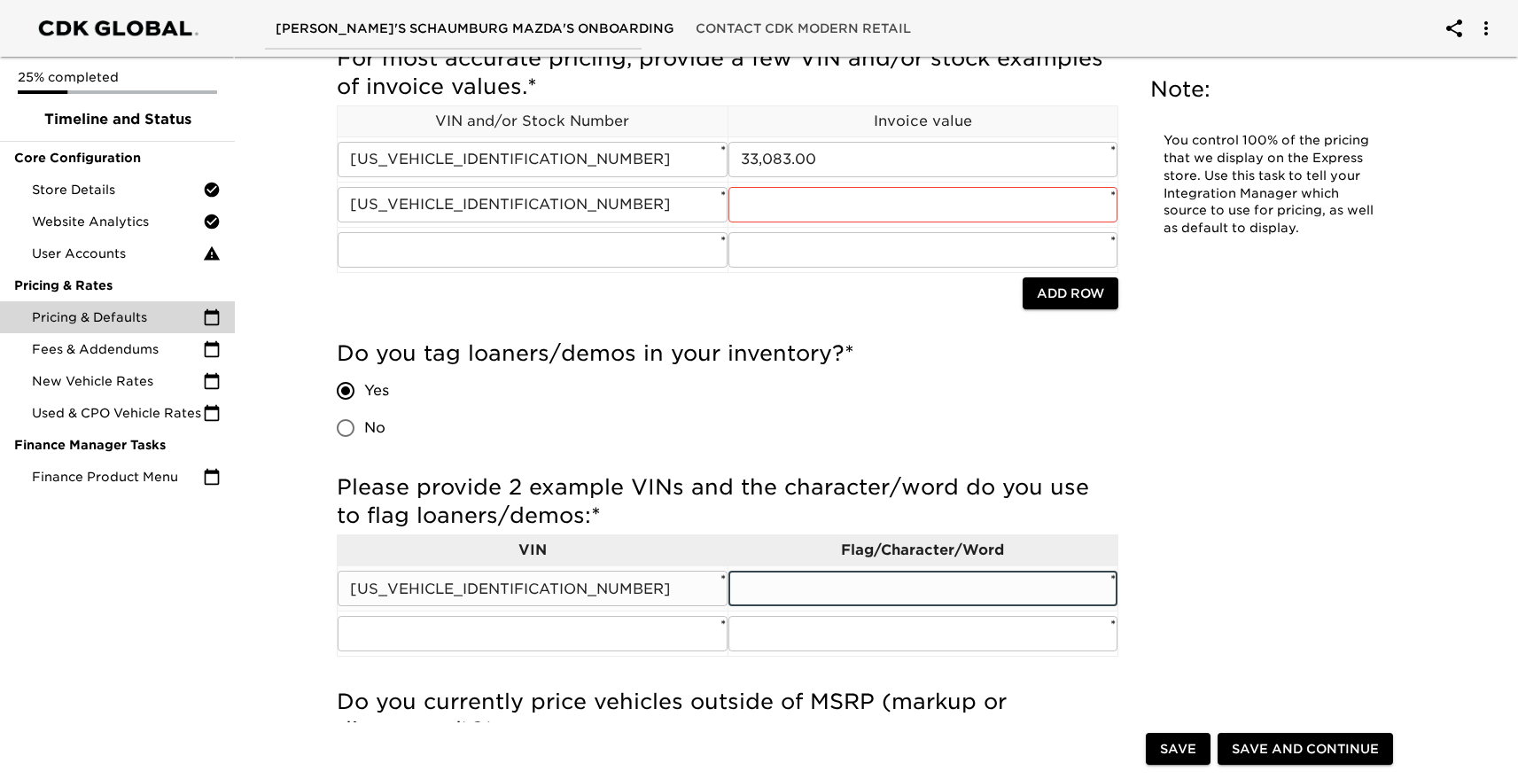
click at [843, 584] on input "text" at bounding box center [924, 588] width 390 height 35
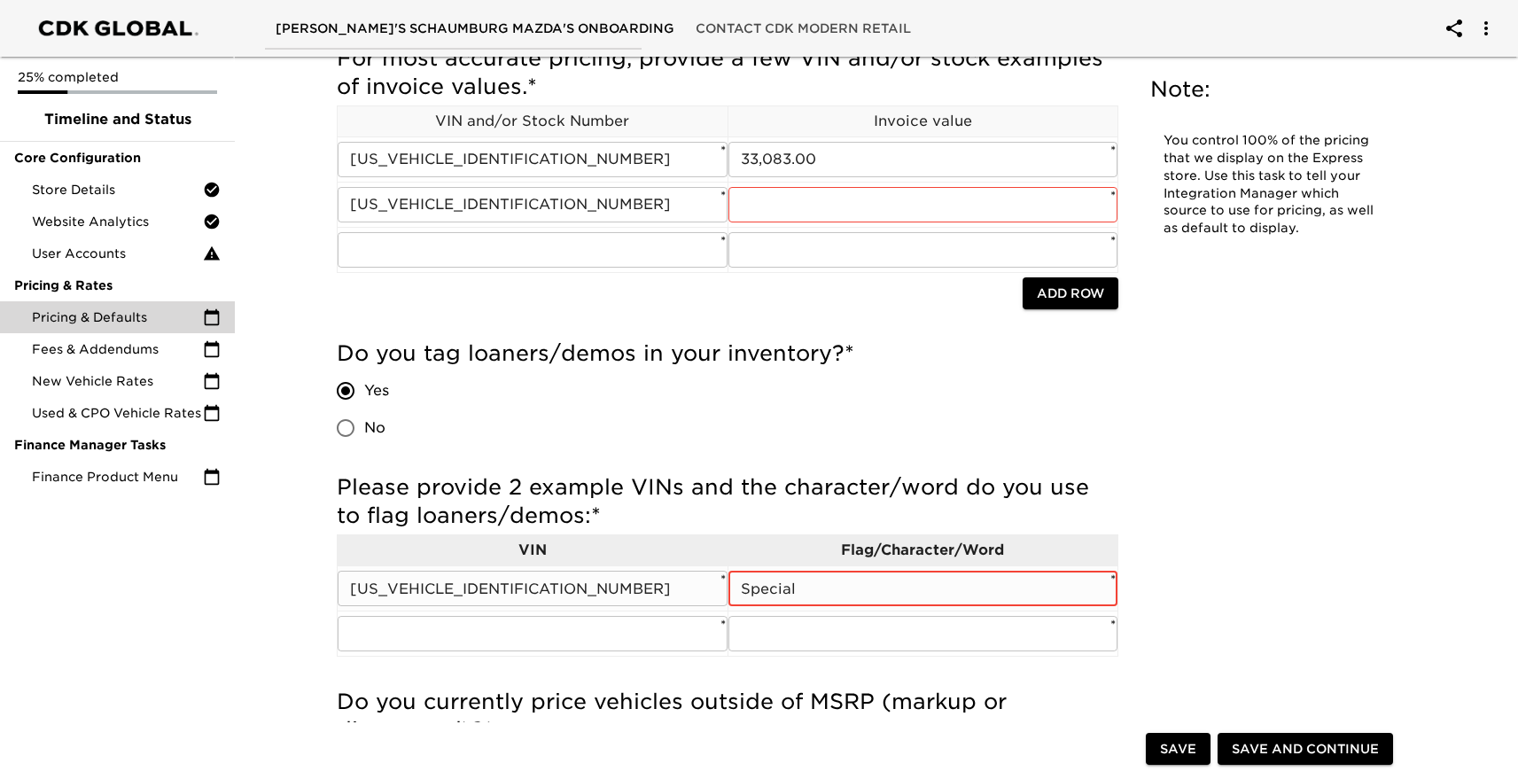
click at [744, 589] on input "Special" at bounding box center [924, 588] width 390 height 35
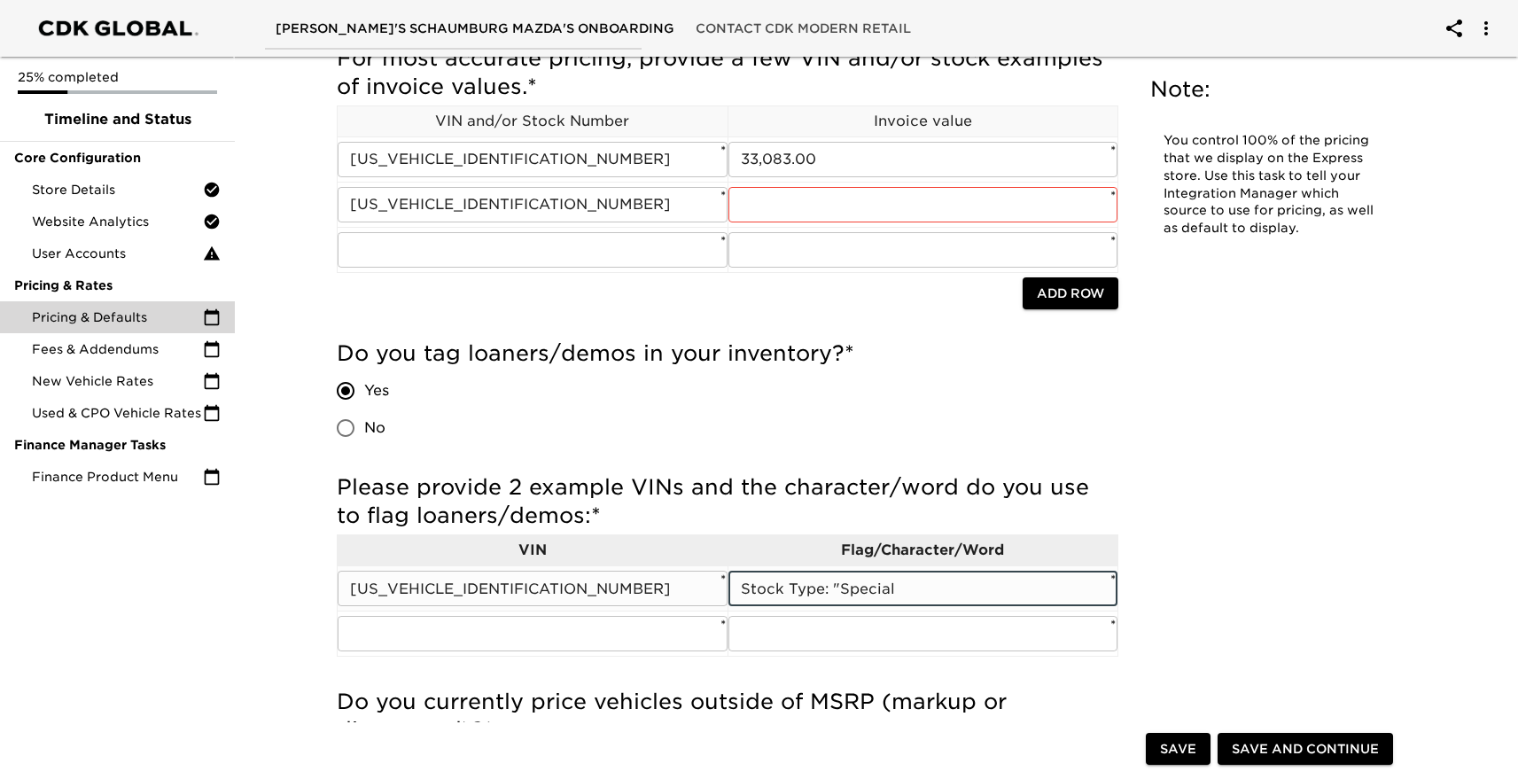
click at [936, 590] on input "Stock Type: "Special" at bounding box center [924, 588] width 390 height 35
type input "Stock Type: "Special," Stock Sub-type: "Active Loaner""
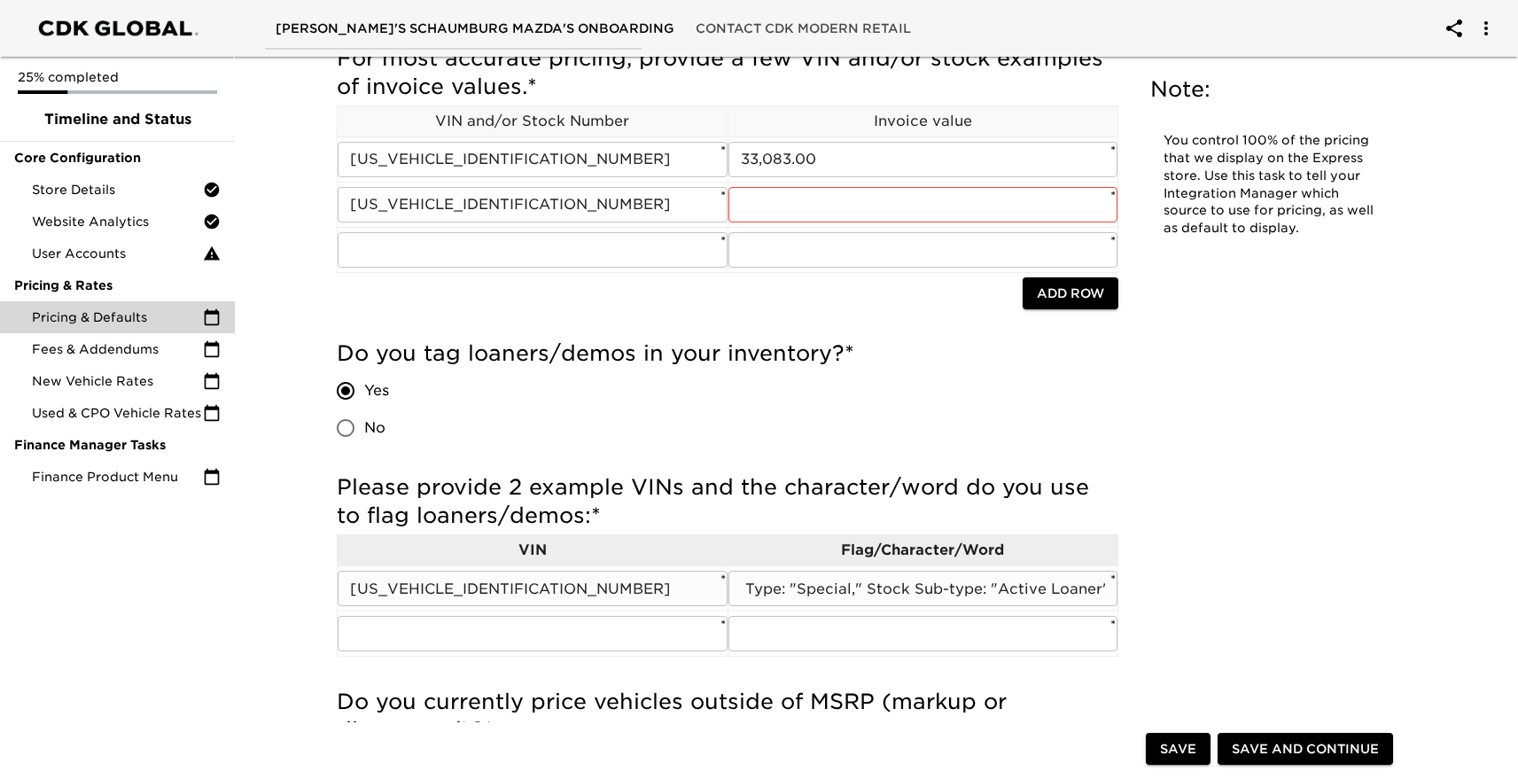
scroll to position [0, 0]
click at [486, 202] on input "[US_VEHICLE_IDENTIFICATION_NUMBER]" at bounding box center [533, 204] width 390 height 35
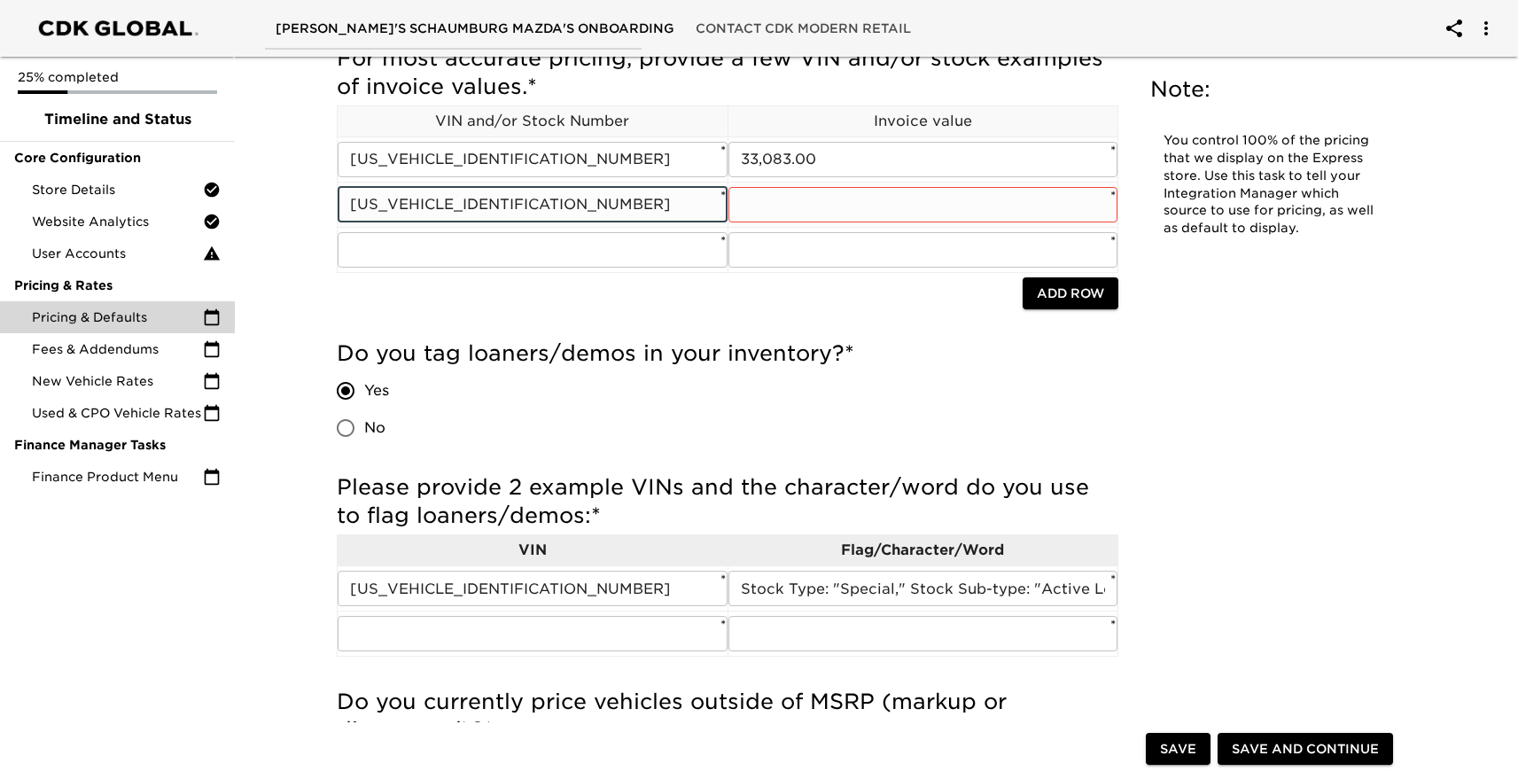
click at [486, 202] on input "[US_VEHICLE_IDENTIFICATION_NUMBER]" at bounding box center [533, 204] width 390 height 35
paste input "XY0SM798334"
type input "[US_VEHICLE_IDENTIFICATION_NUMBER]"
click at [832, 194] on input "text" at bounding box center [924, 204] width 390 height 35
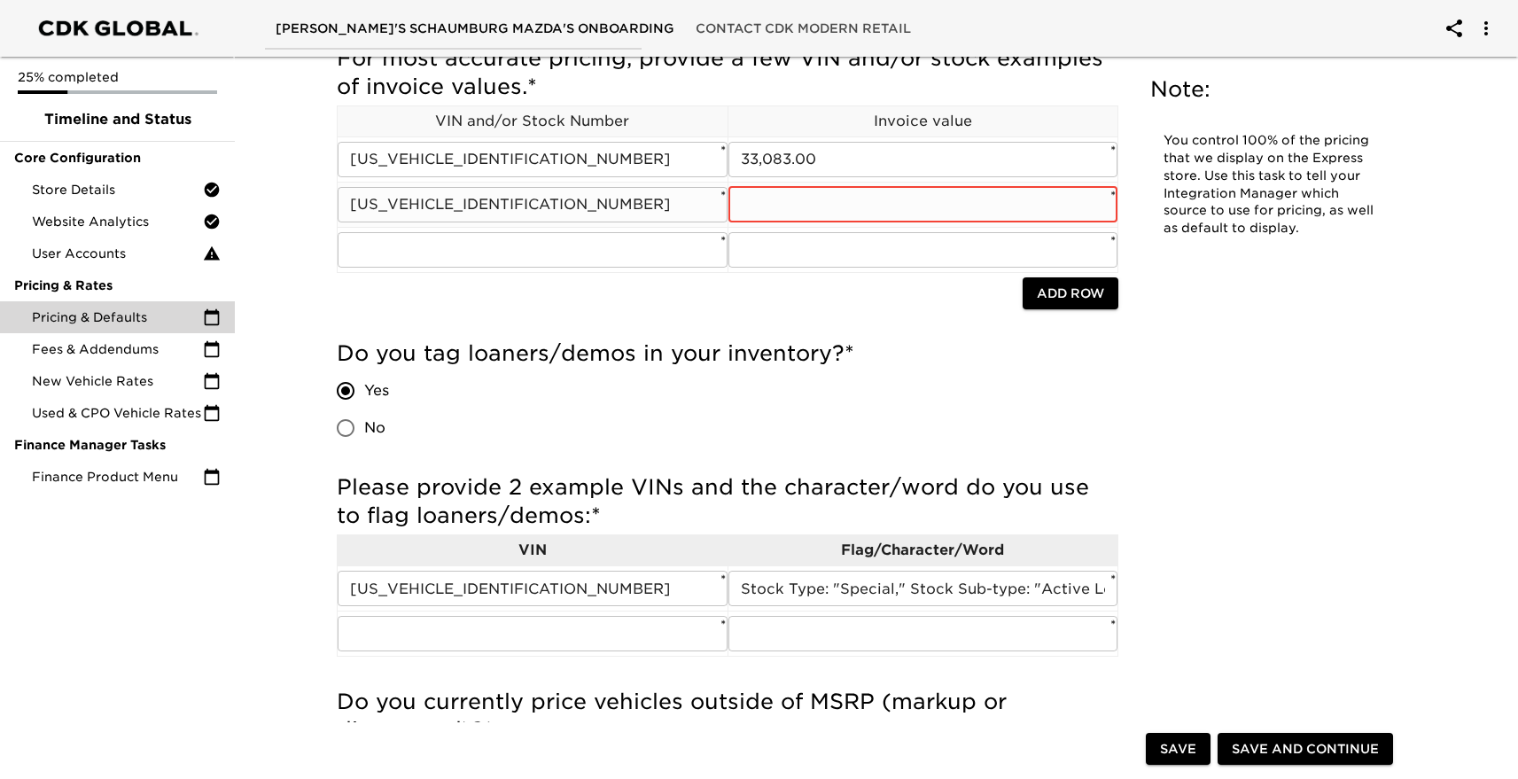
paste input "33,836.00"
type input "33,836.00"
click at [558, 246] on input "text" at bounding box center [533, 249] width 390 height 35
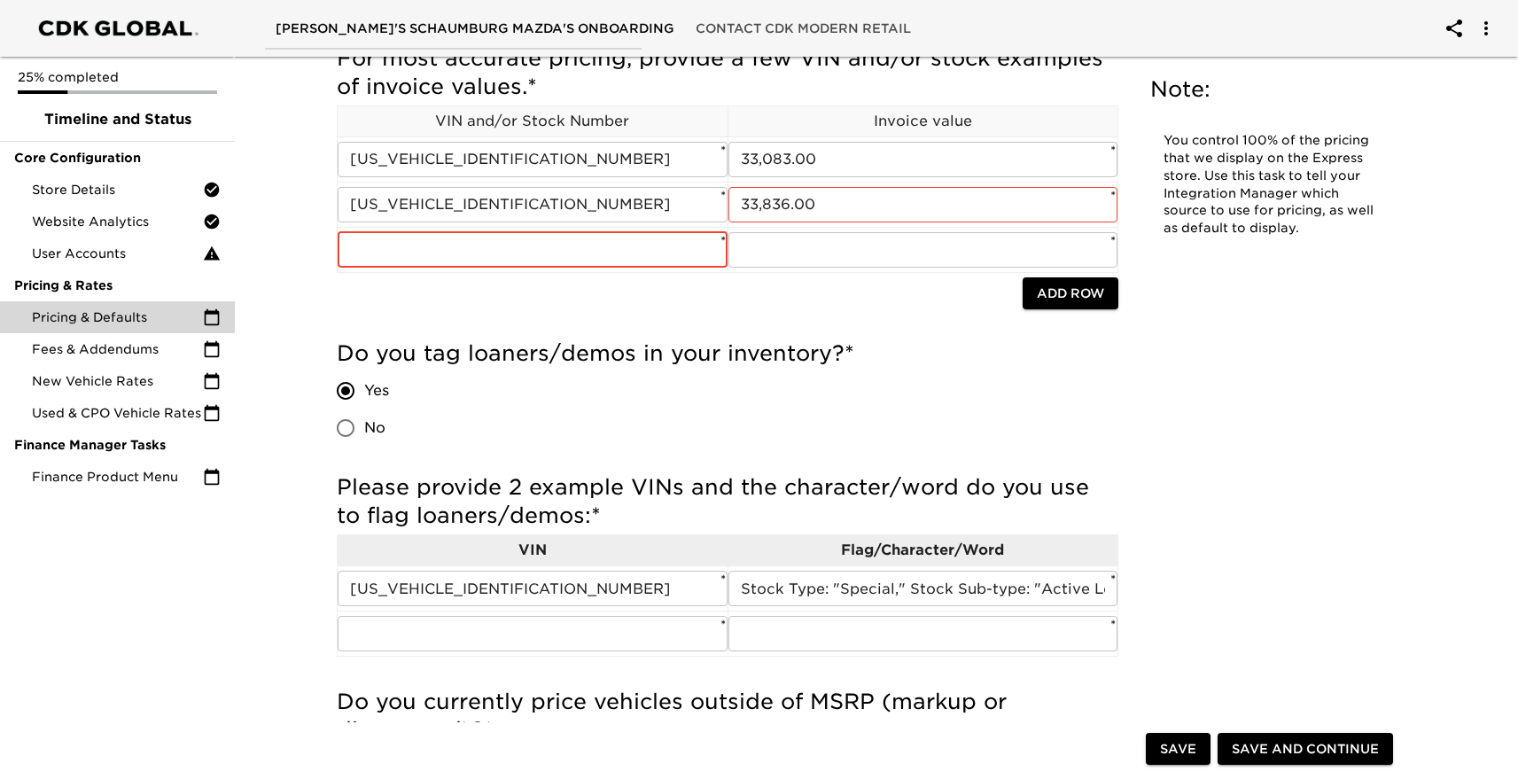
click at [1174, 738] on span "Save" at bounding box center [1178, 749] width 36 height 22
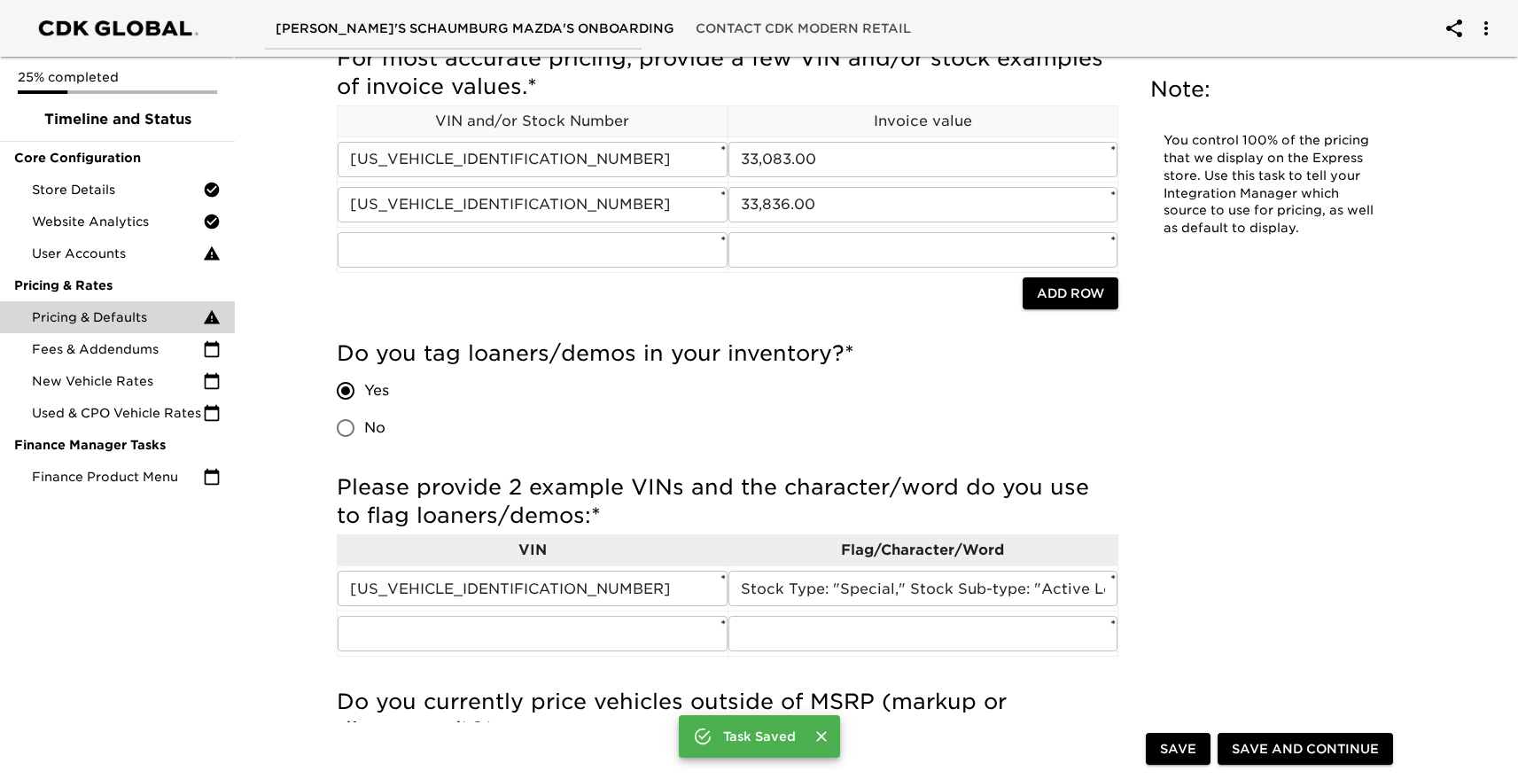
scroll to position [318, 0]
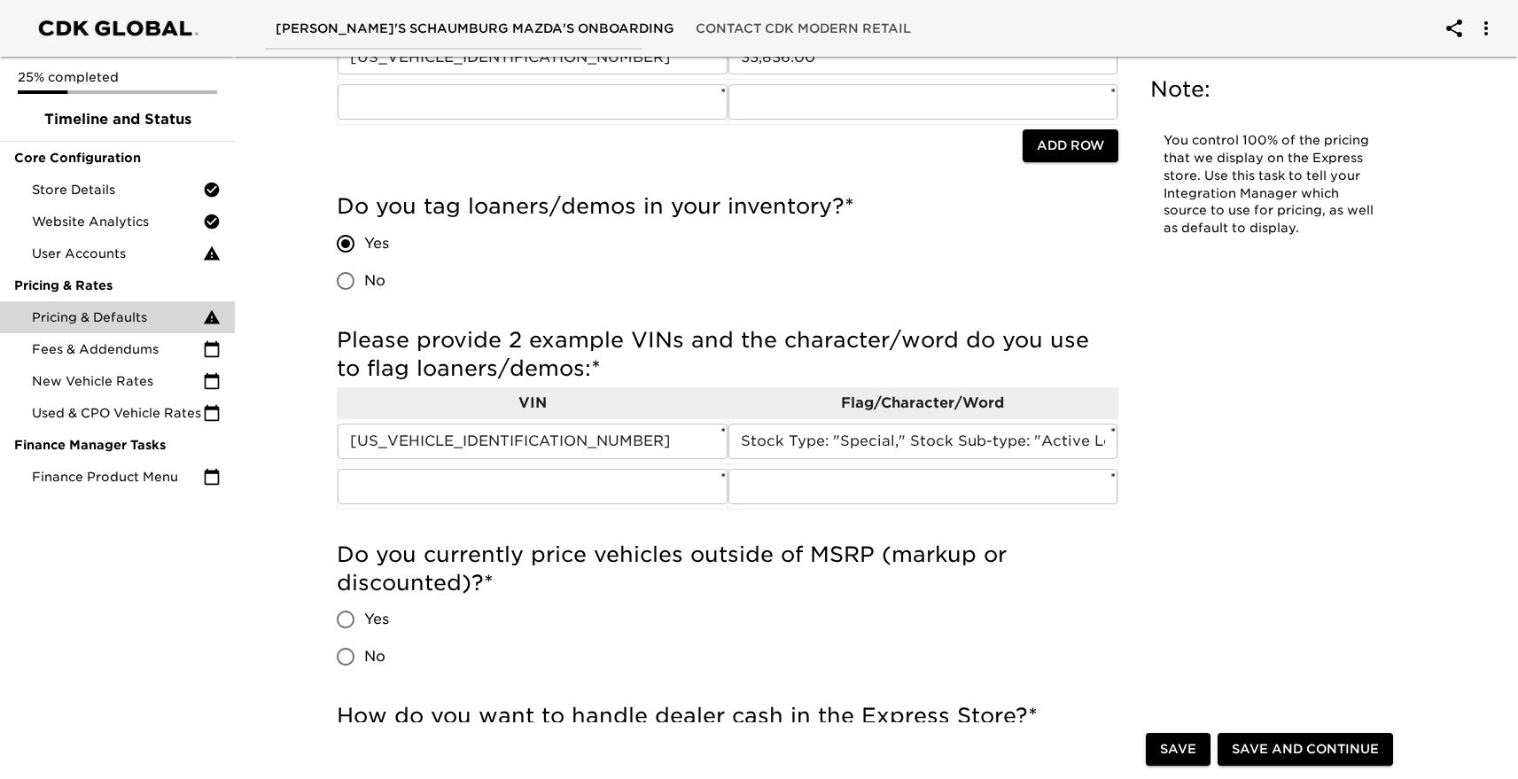
scroll to position [467, 0]
click at [345, 619] on input "Yes" at bounding box center [345, 618] width 37 height 37
radio input "true"
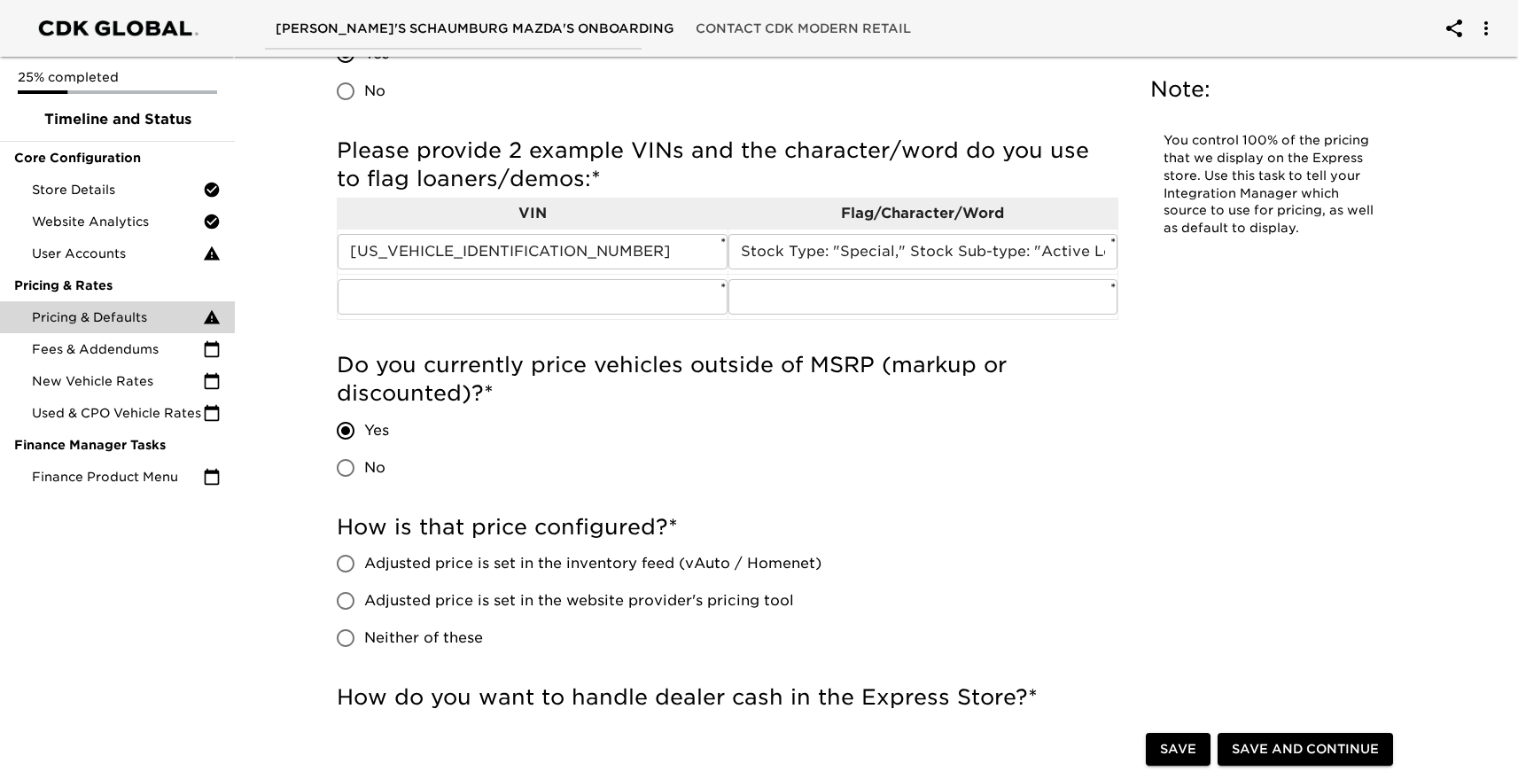
scroll to position [693, 0]
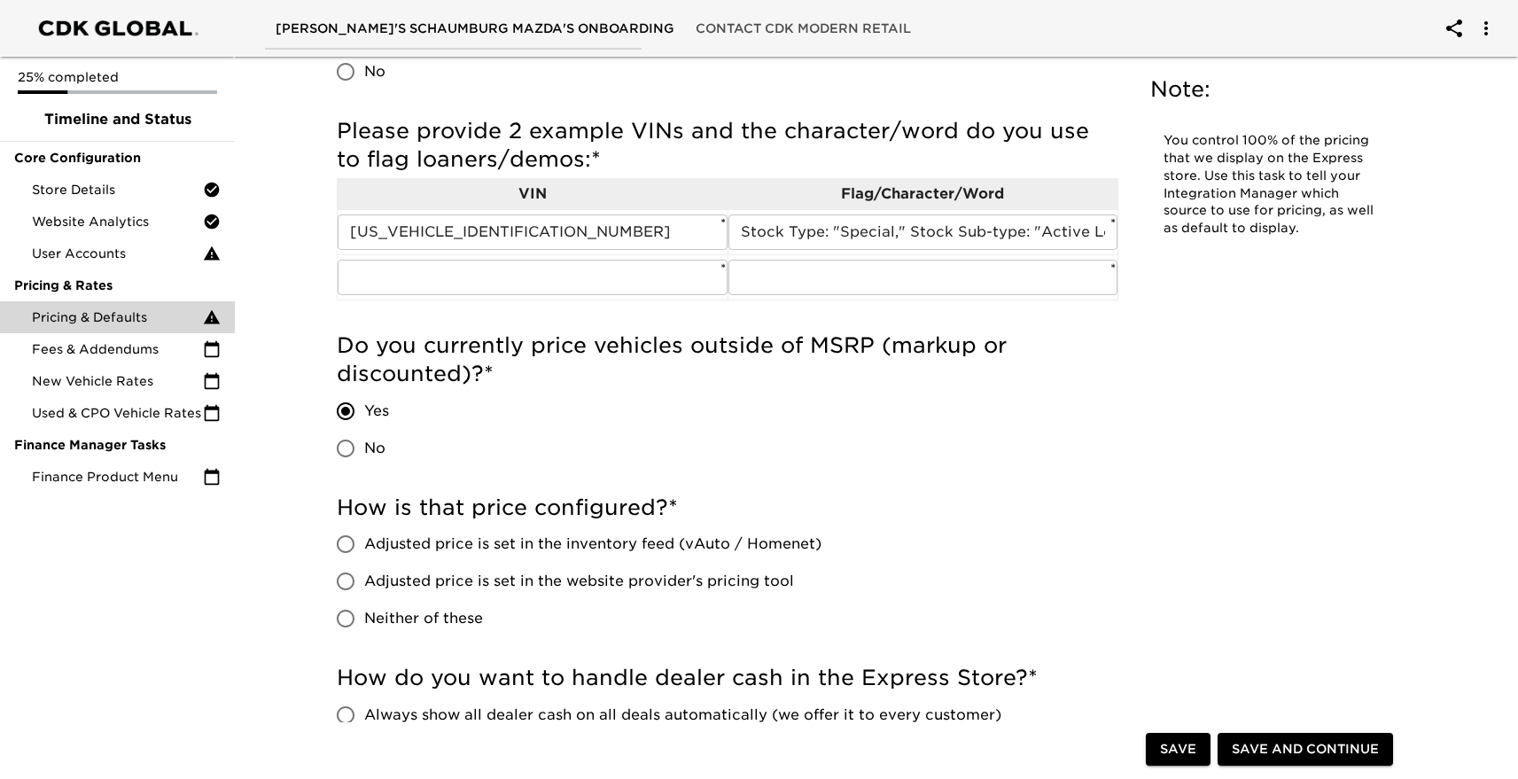
click at [367, 542] on span "Adjusted price is set in the inventory feed (vAuto / Homenet)" at bounding box center [592, 544] width 457 height 21
click at [364, 542] on input "Adjusted price is set in the inventory feed (vAuto / Homenet)" at bounding box center [345, 544] width 37 height 37
radio input "true"
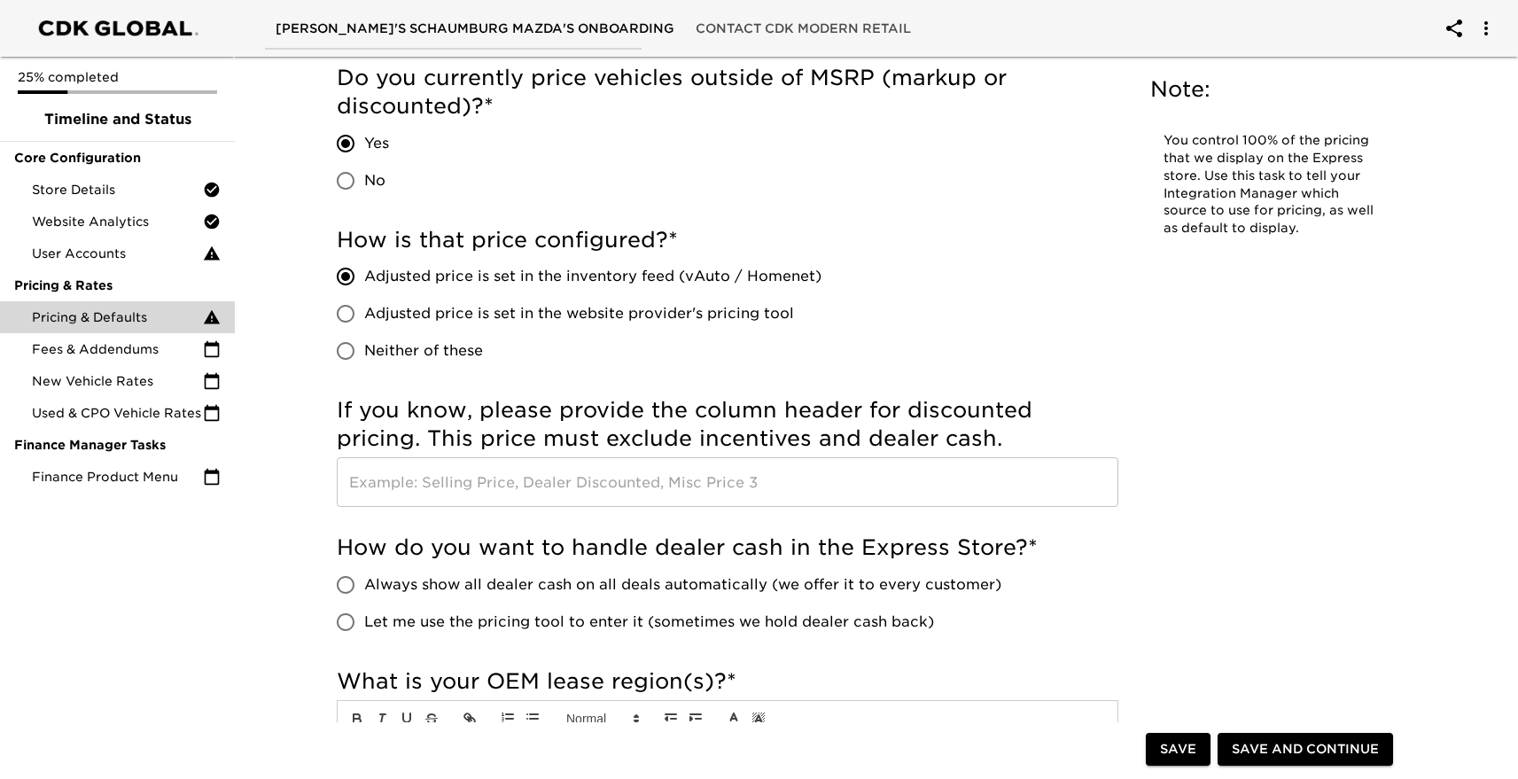
scroll to position [962, 0]
click at [344, 619] on input "Let me use the pricing tool to enter it (sometimes we hold dealer cash back)" at bounding box center [345, 620] width 37 height 37
radio input "true"
click at [354, 581] on input "Always show all dealer cash on all deals automatically (we offer it to every cu…" at bounding box center [345, 583] width 37 height 37
radio input "true"
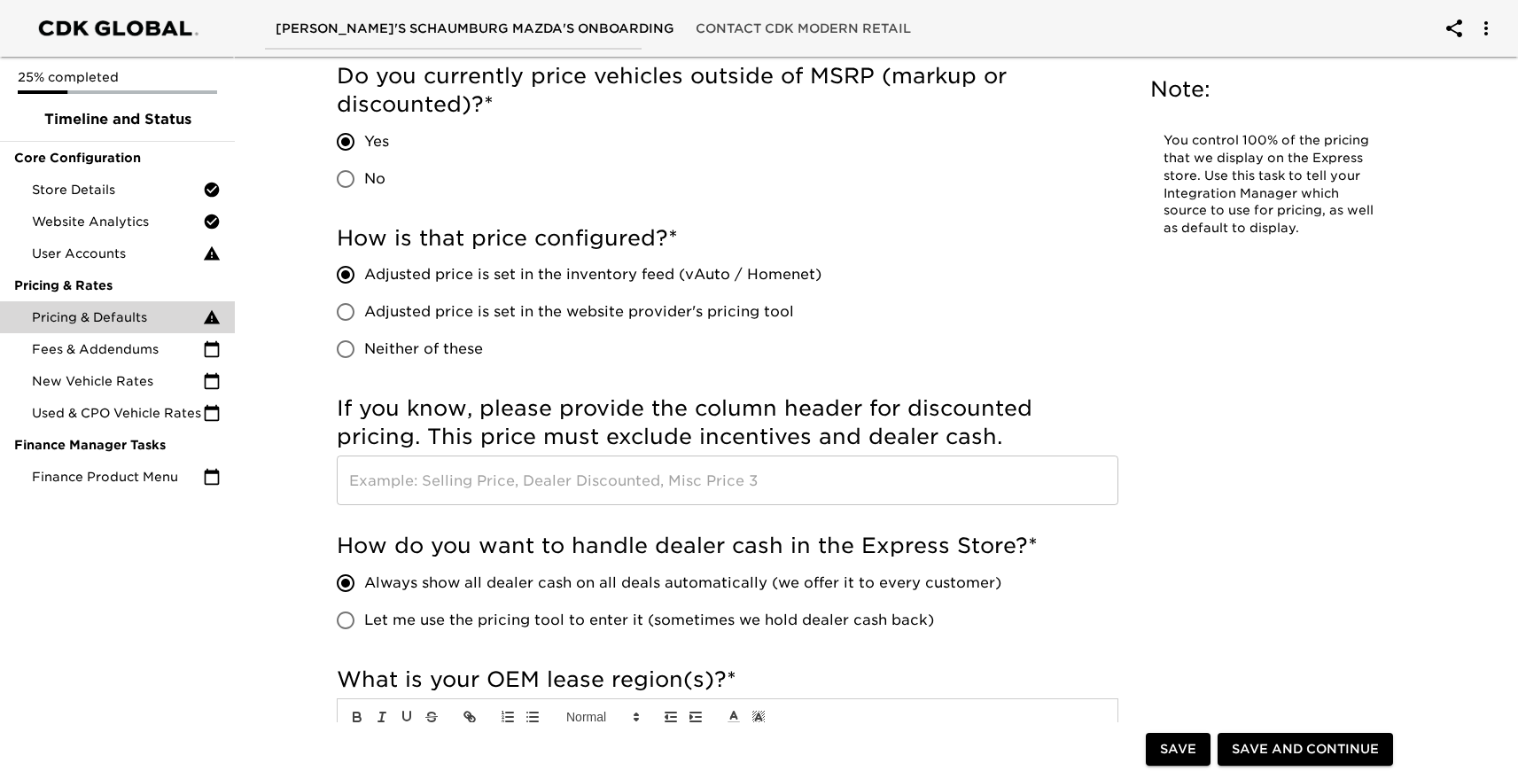
click at [568, 487] on input "text" at bounding box center [728, 481] width 782 height 50
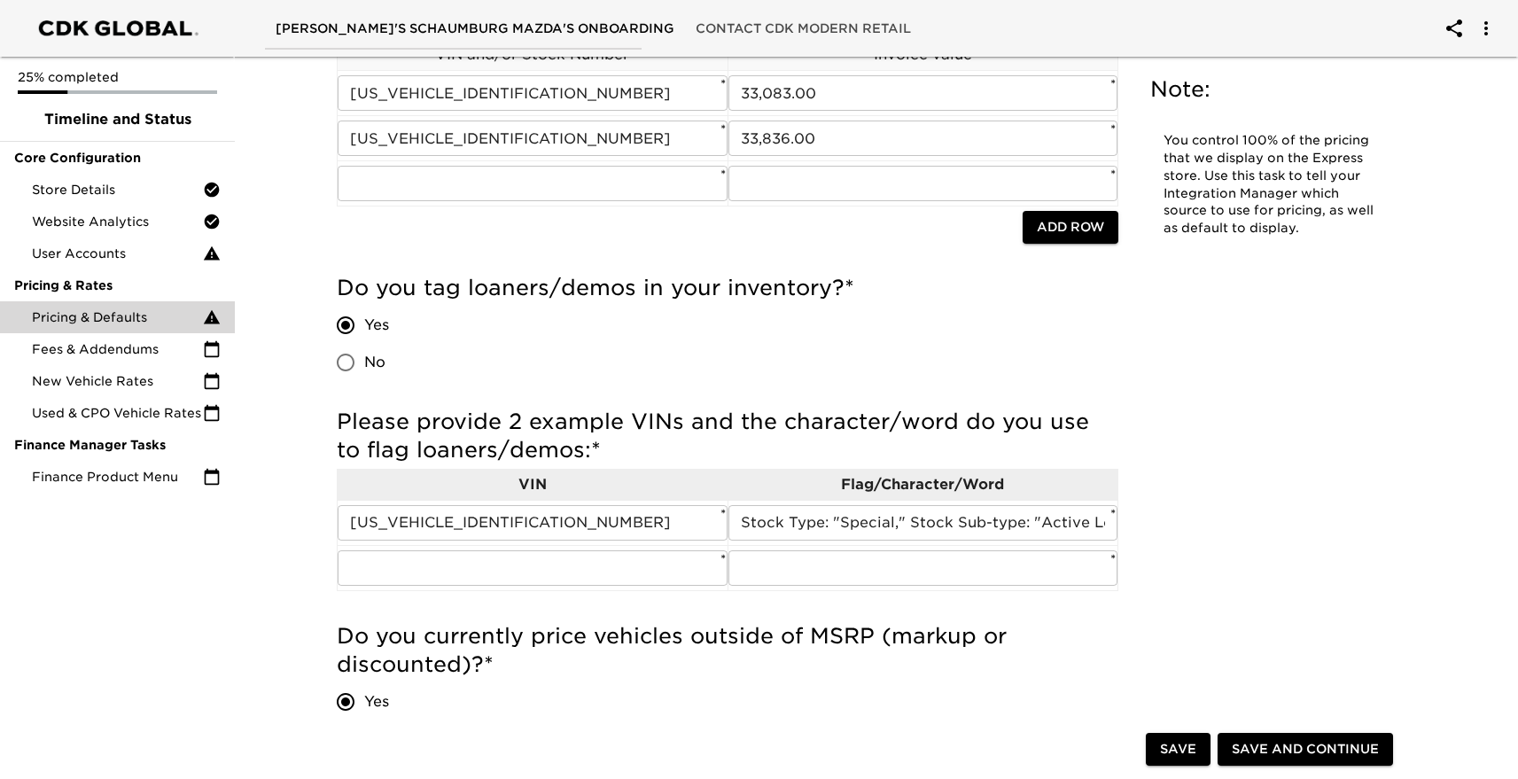
scroll to position [394, 0]
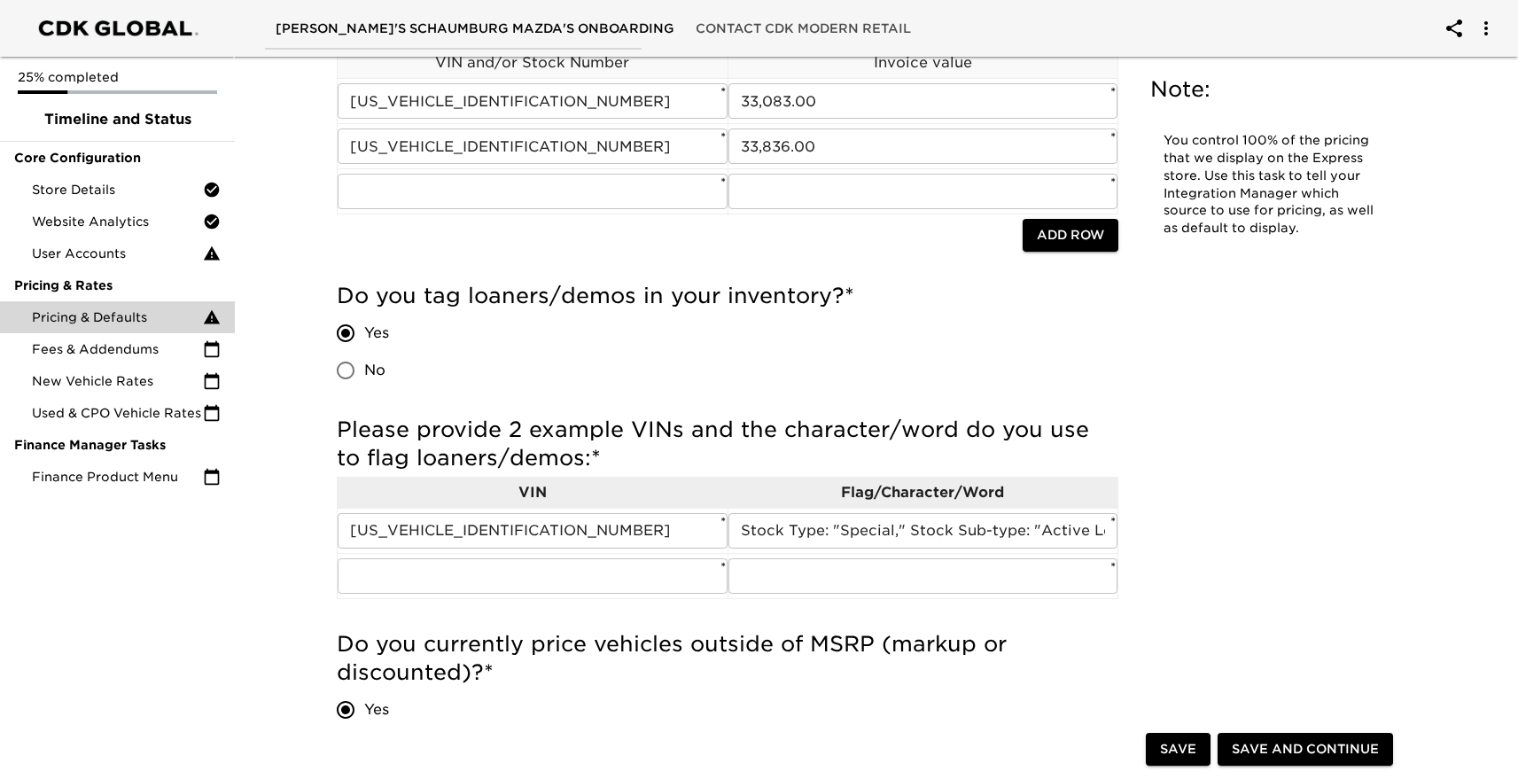
type input "List Price"
click at [550, 195] on input "text" at bounding box center [533, 191] width 390 height 35
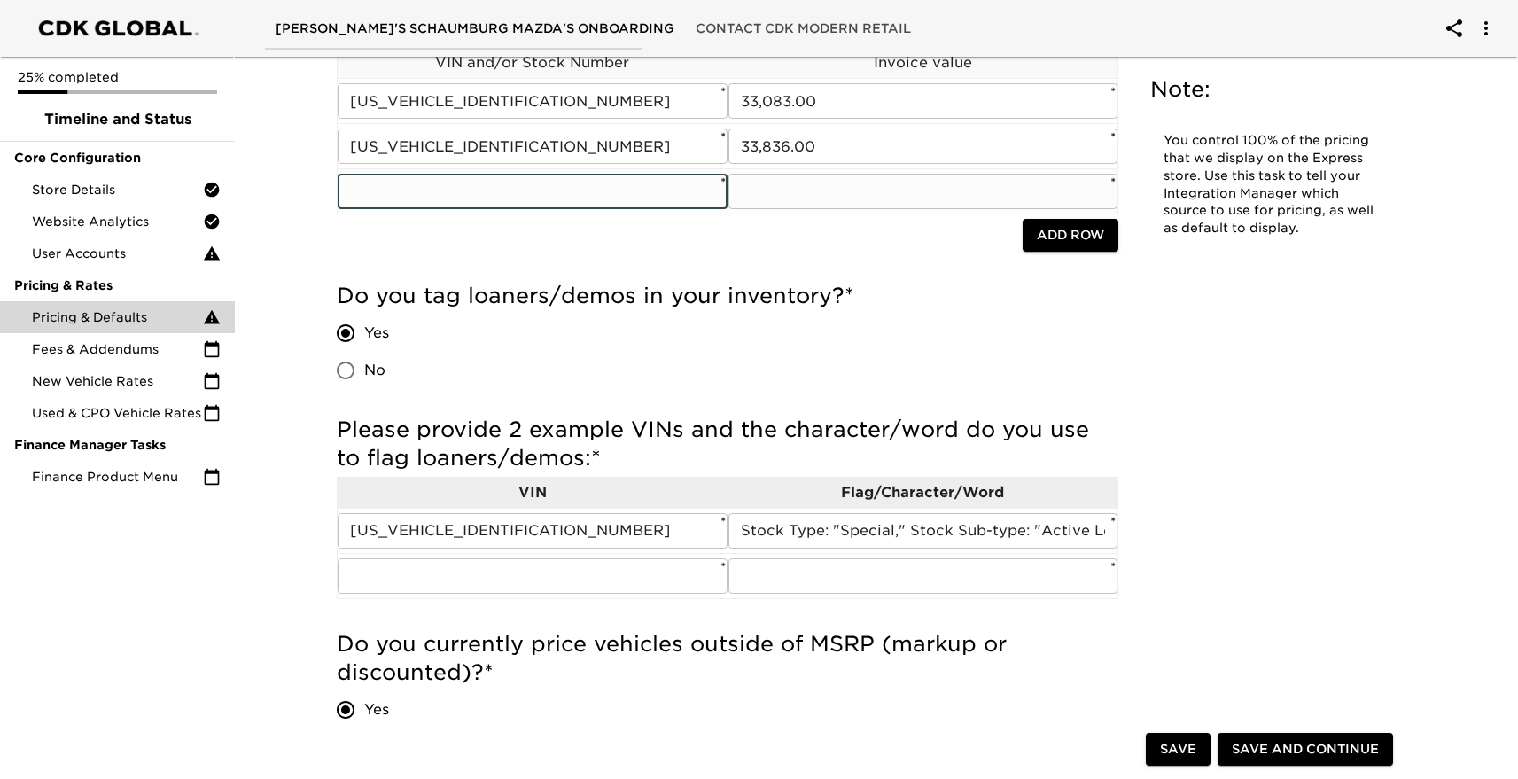
paste input "[US_VEHICLE_IDENTIFICATION_NUMBER]"
type input "[US_VEHICLE_IDENTIFICATION_NUMBER]"
click at [791, 186] on input "text" at bounding box center [924, 191] width 390 height 35
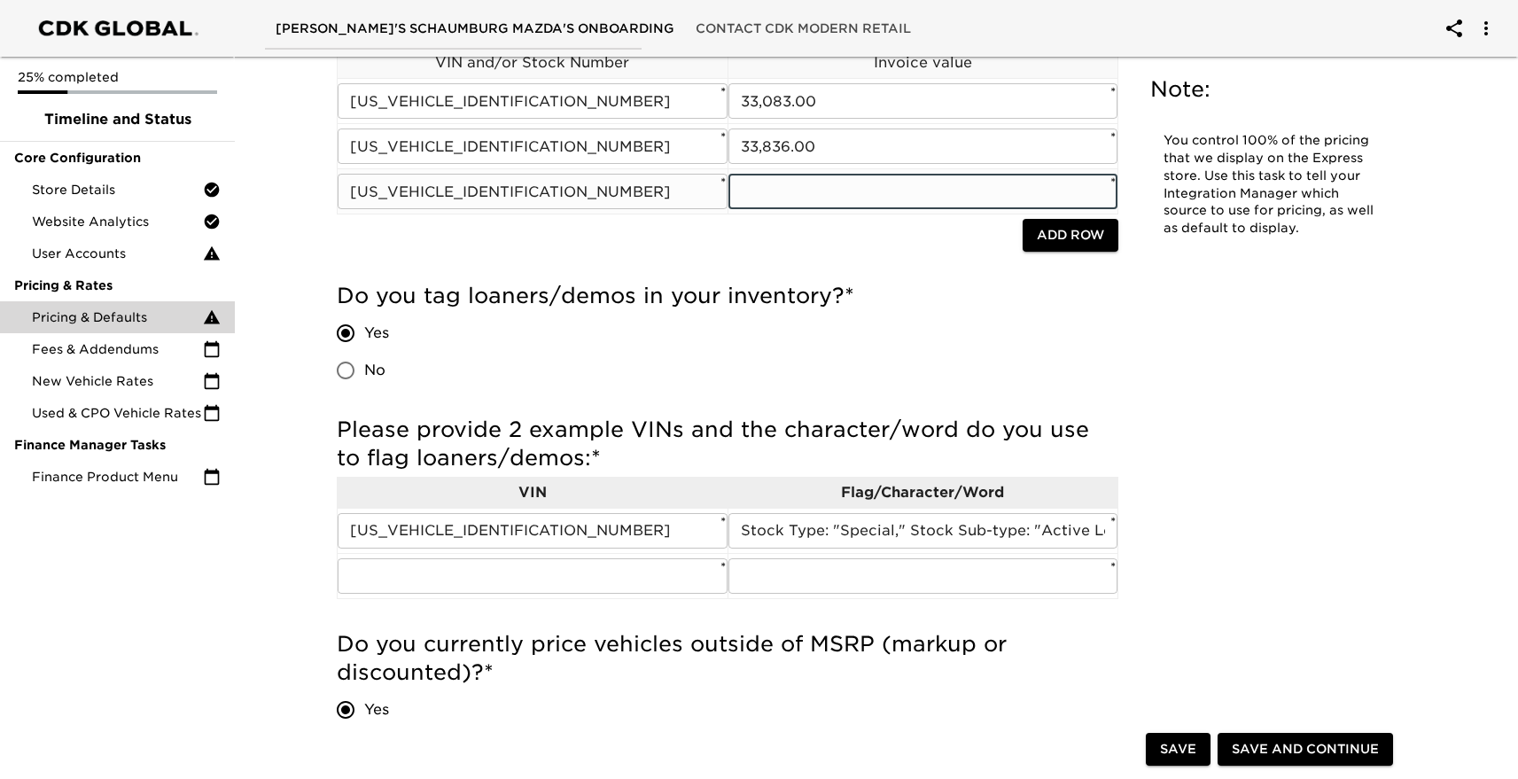
paste input "41,362.00"
type input "41,362.00"
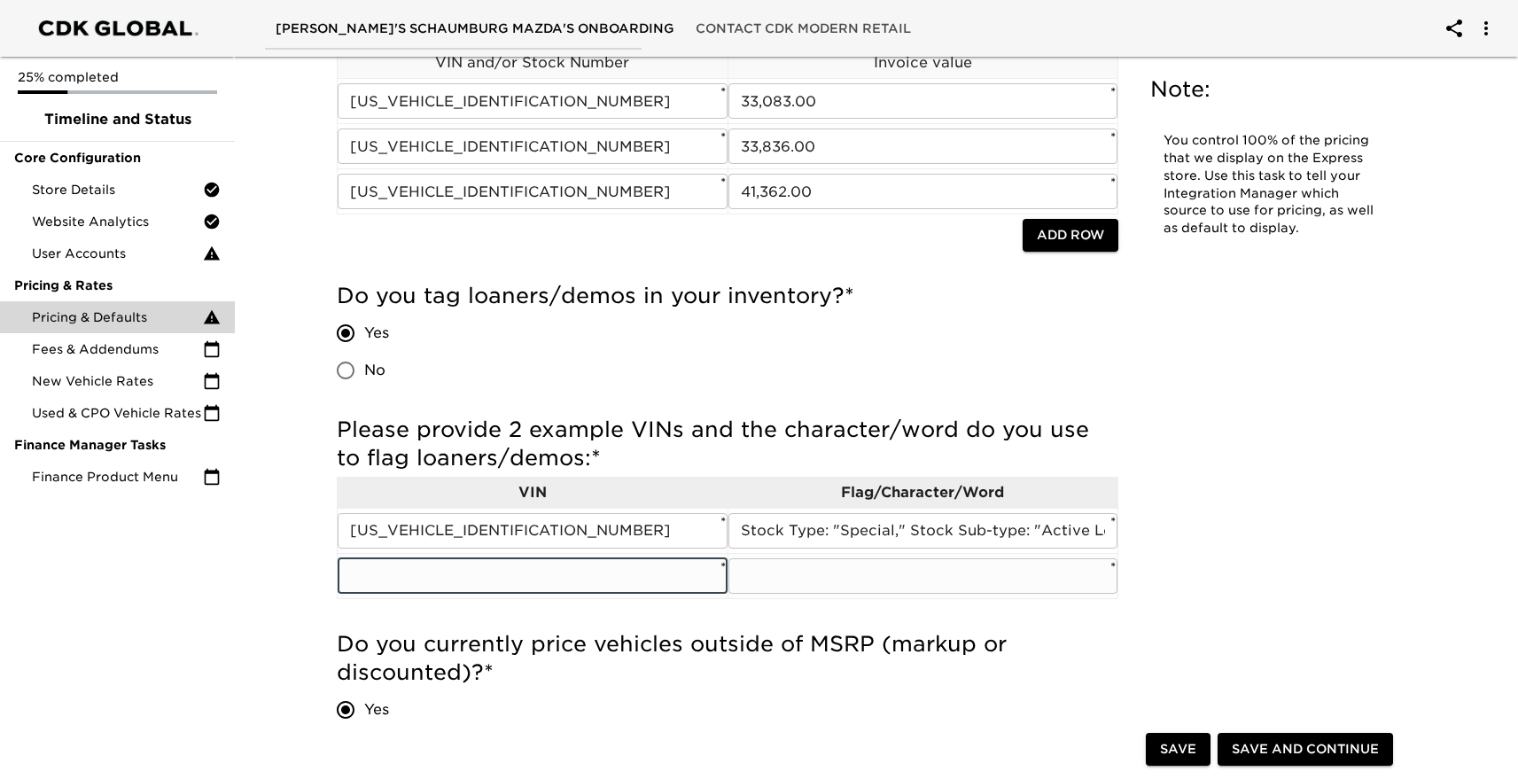
click at [480, 579] on input "text" at bounding box center [533, 575] width 390 height 35
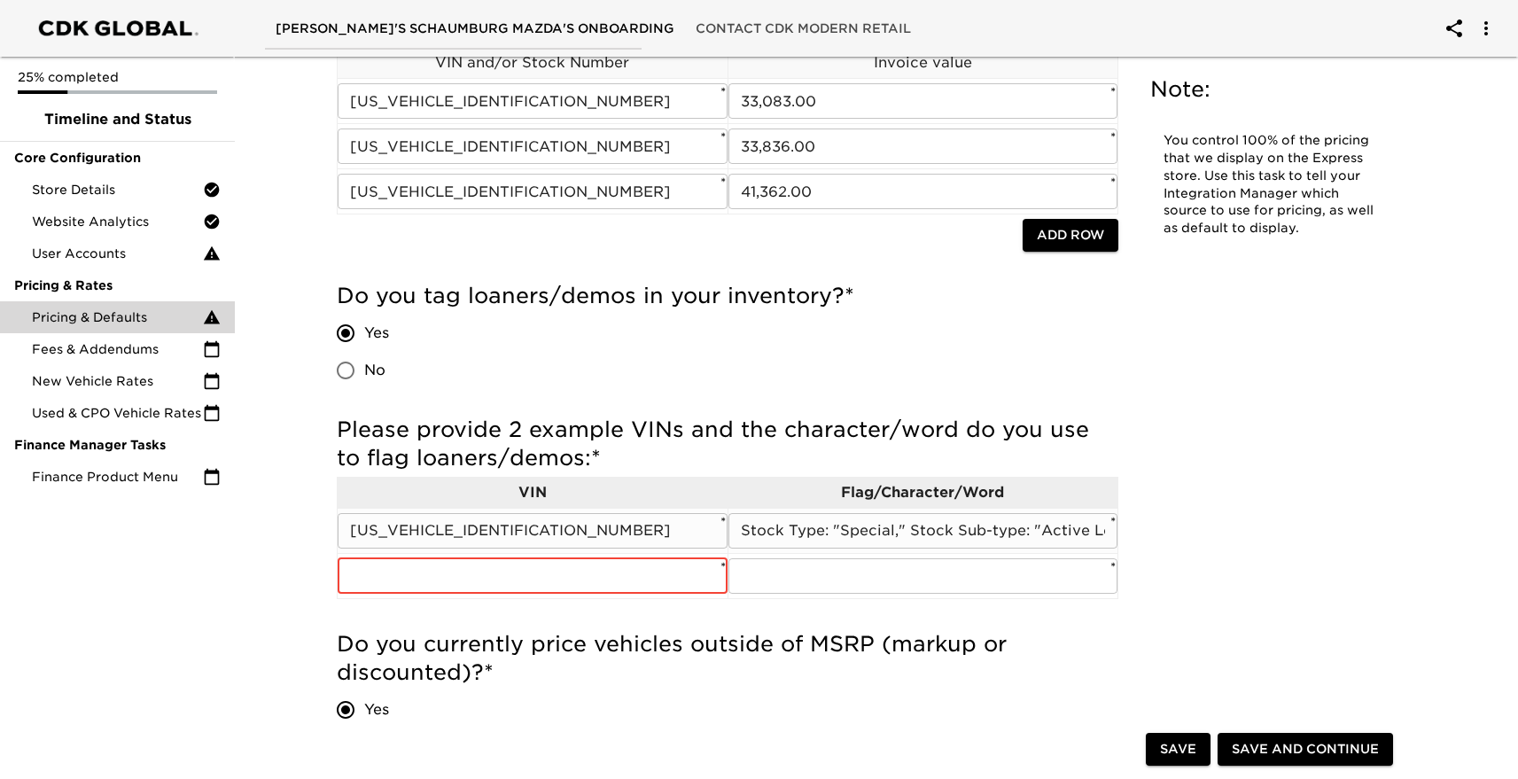
paste input "[US_VEHICLE_IDENTIFICATION_NUMBER]"
type input "[US_VEHICLE_IDENTIFICATION_NUMBER]"
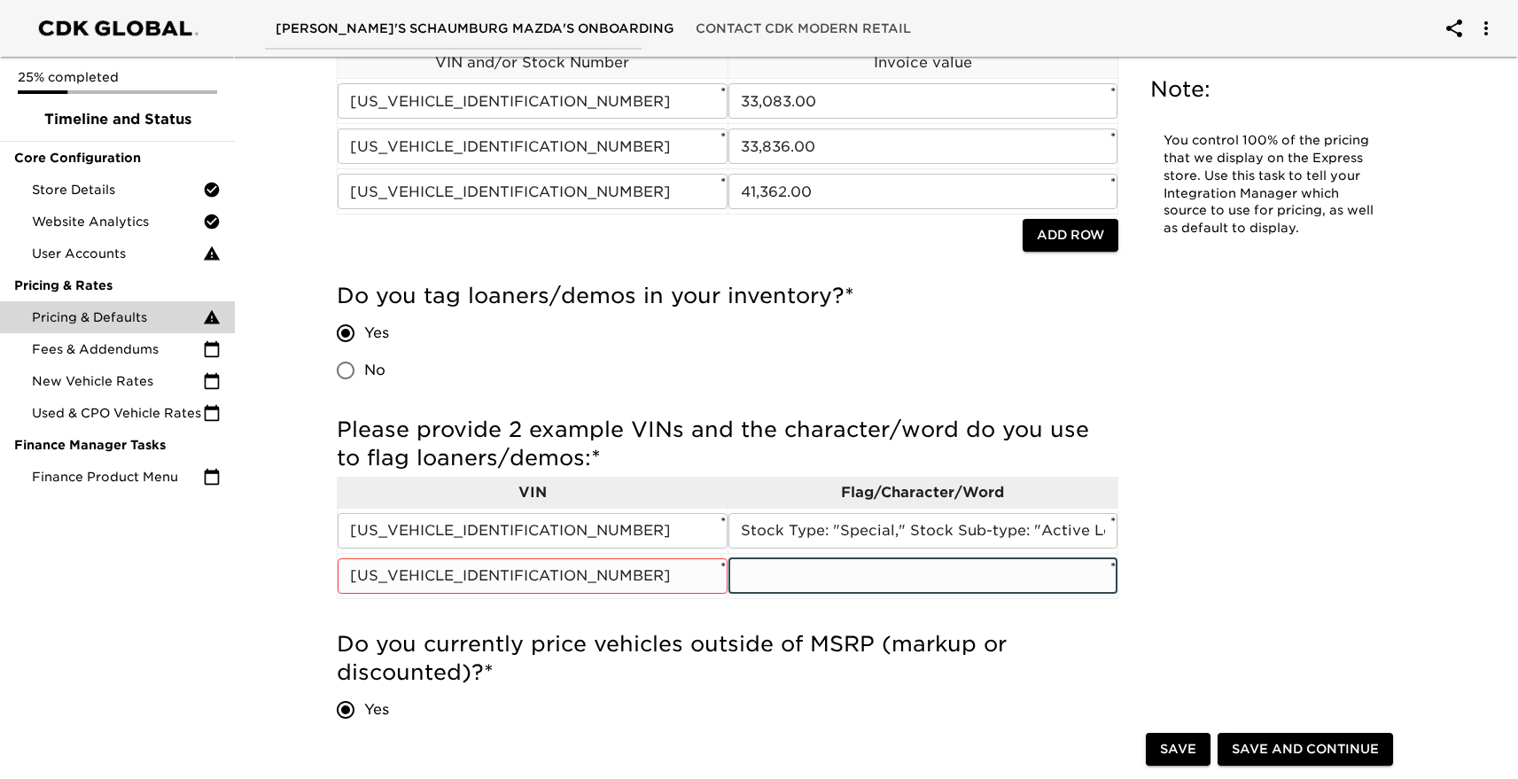
click at [798, 578] on input "text" at bounding box center [924, 575] width 390 height 35
click at [785, 528] on input "Stock Type: "Special," Stock Sub-type: "Active Loaner"" at bounding box center [924, 530] width 390 height 35
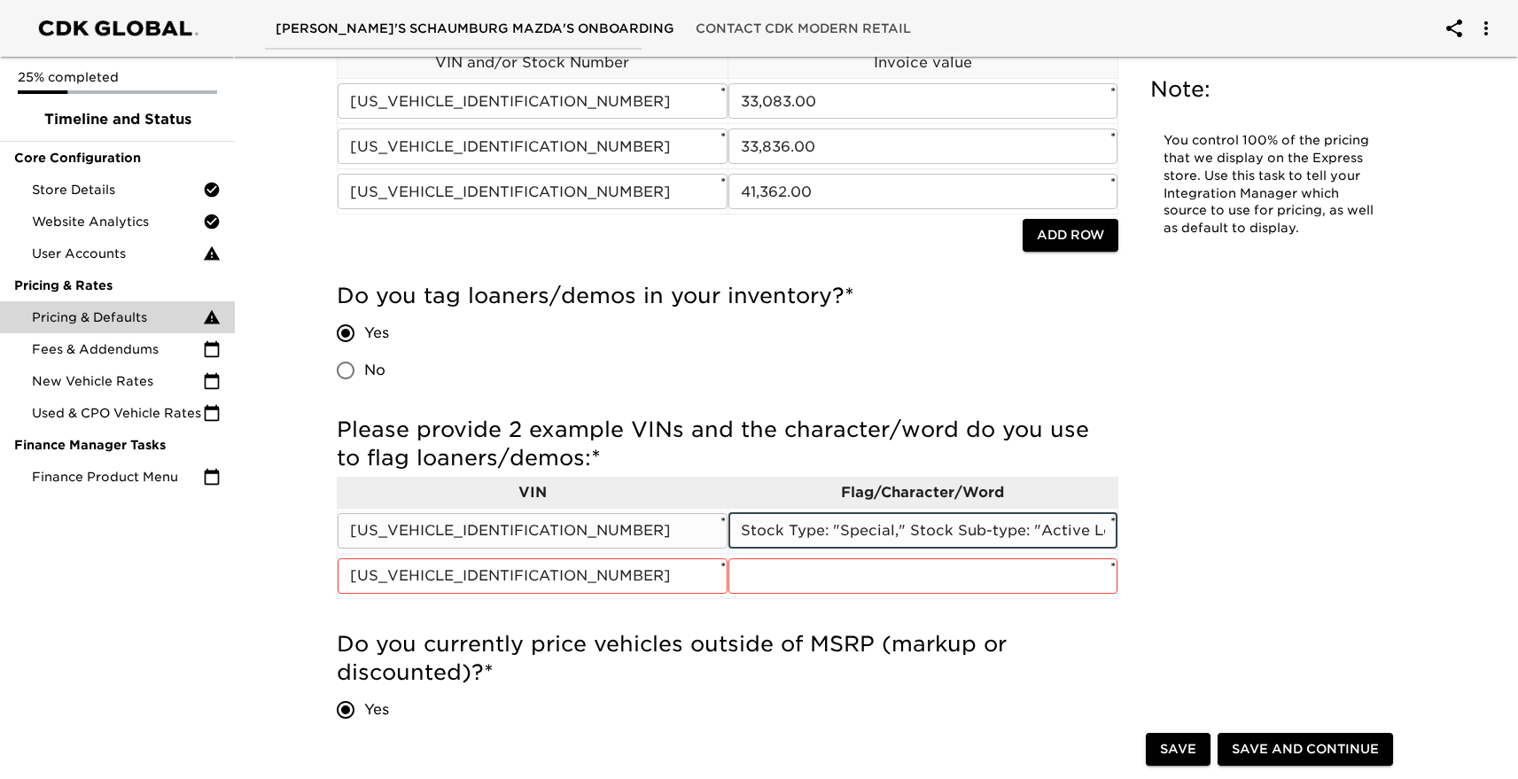
click at [785, 528] on input "Stock Type: "Special," Stock Sub-type: "Active Loaner"" at bounding box center [924, 530] width 390 height 35
click at [763, 573] on input "text" at bounding box center [924, 575] width 390 height 35
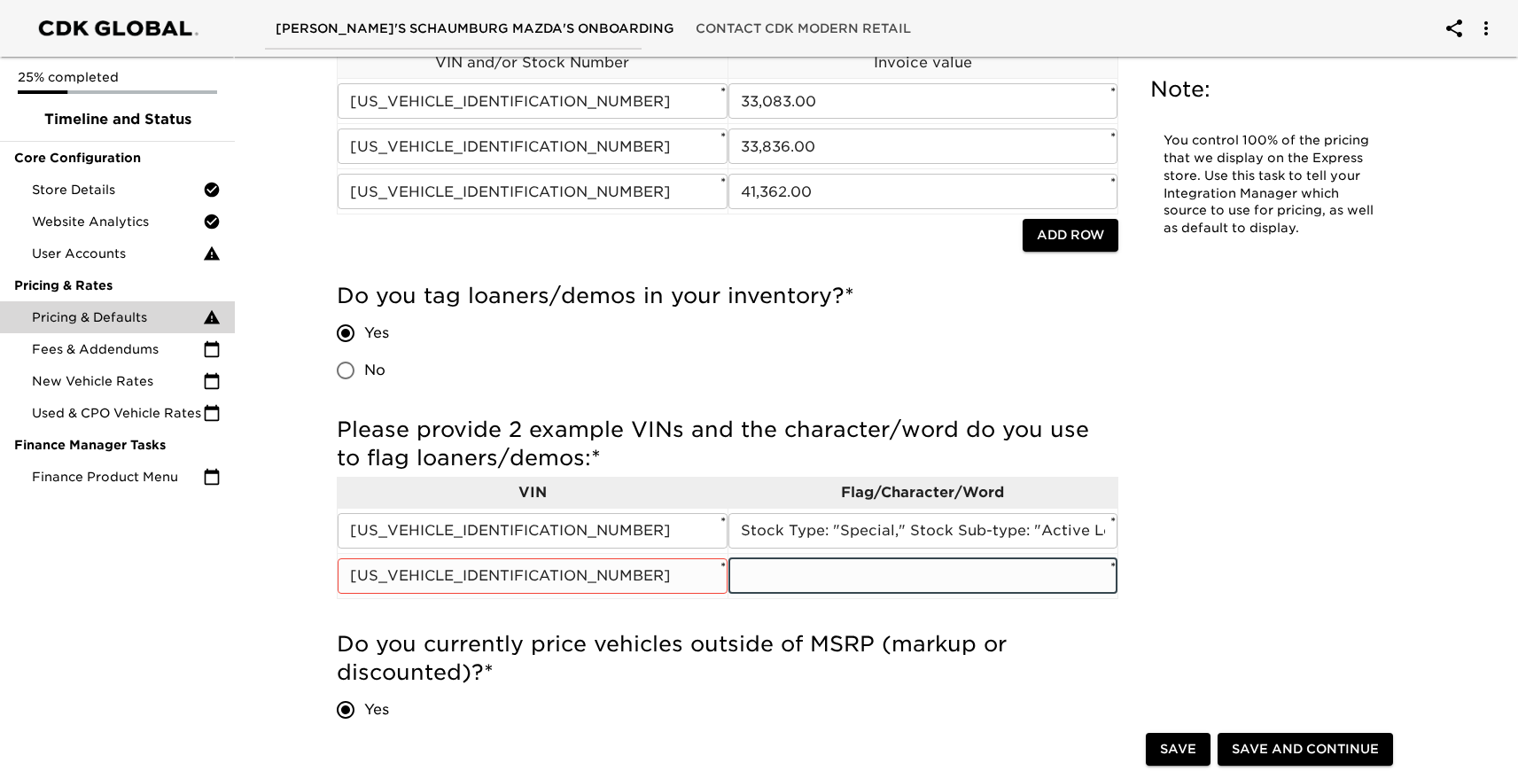
paste input "Stock Type: "Special," Stock Sub-type: "Active Loaner""
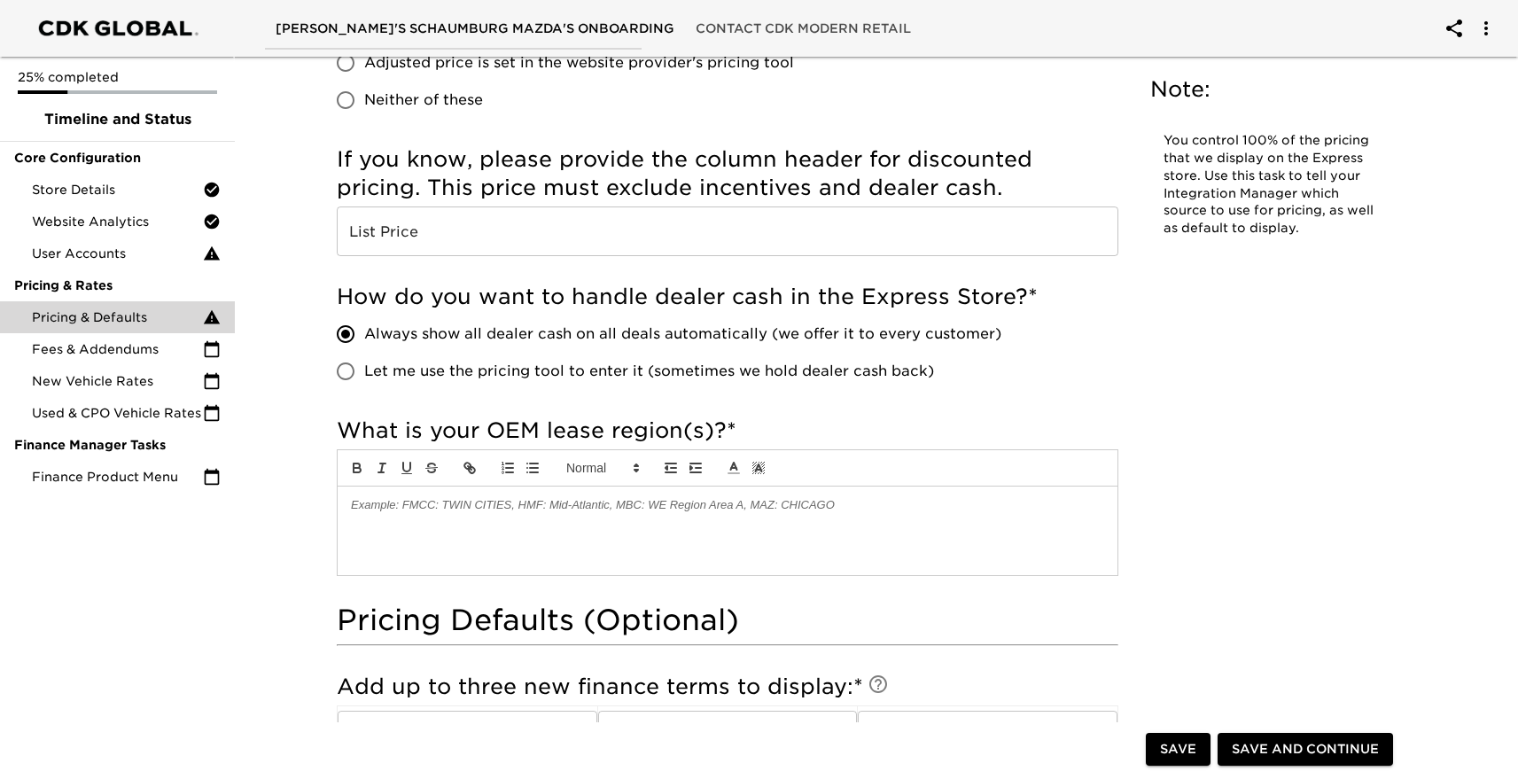
scroll to position [1245, 0]
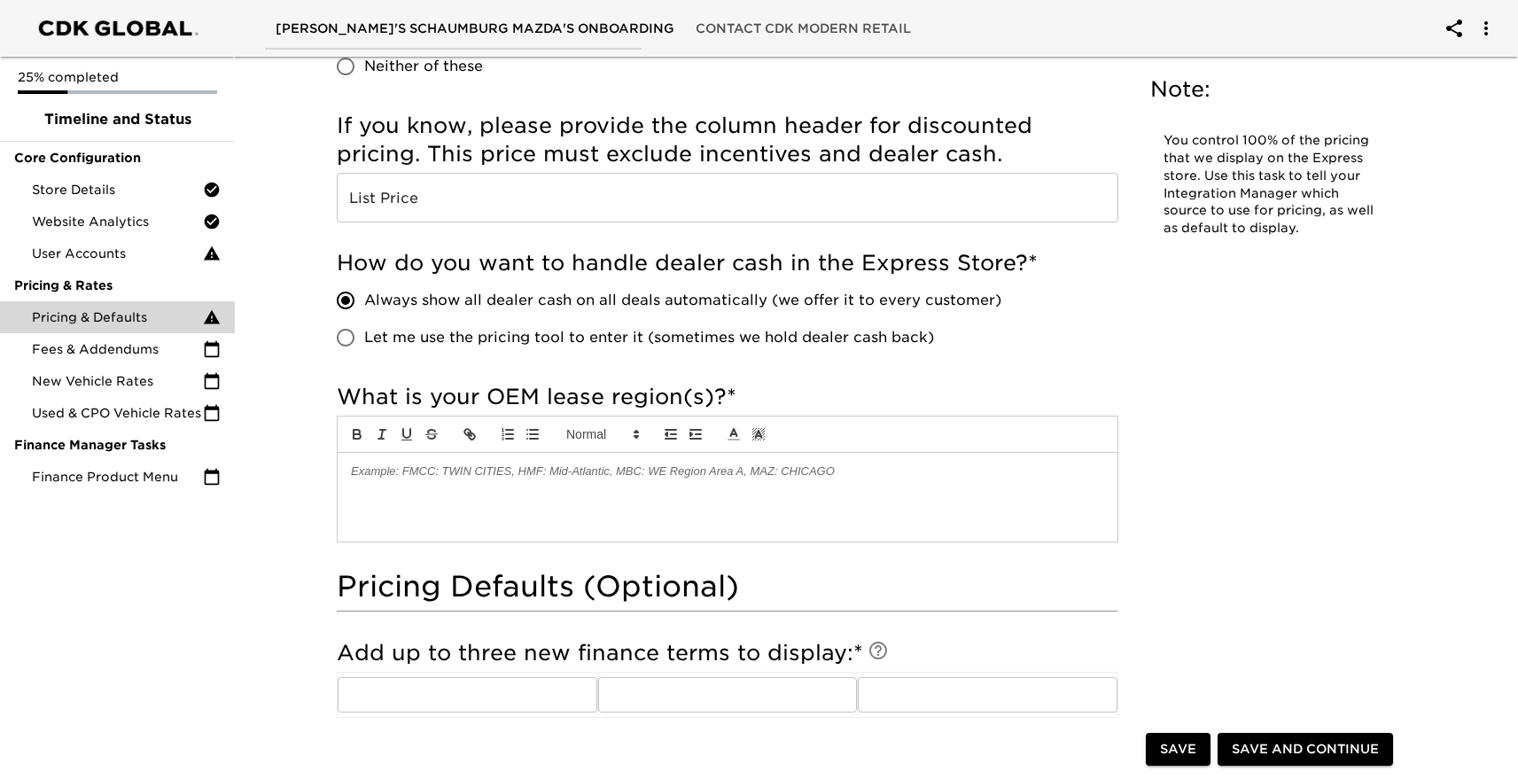
type input "Stock Type: "Special," Stock Sub-type: "Active Loaner""
click at [800, 476] on p at bounding box center [727, 472] width 753 height 16
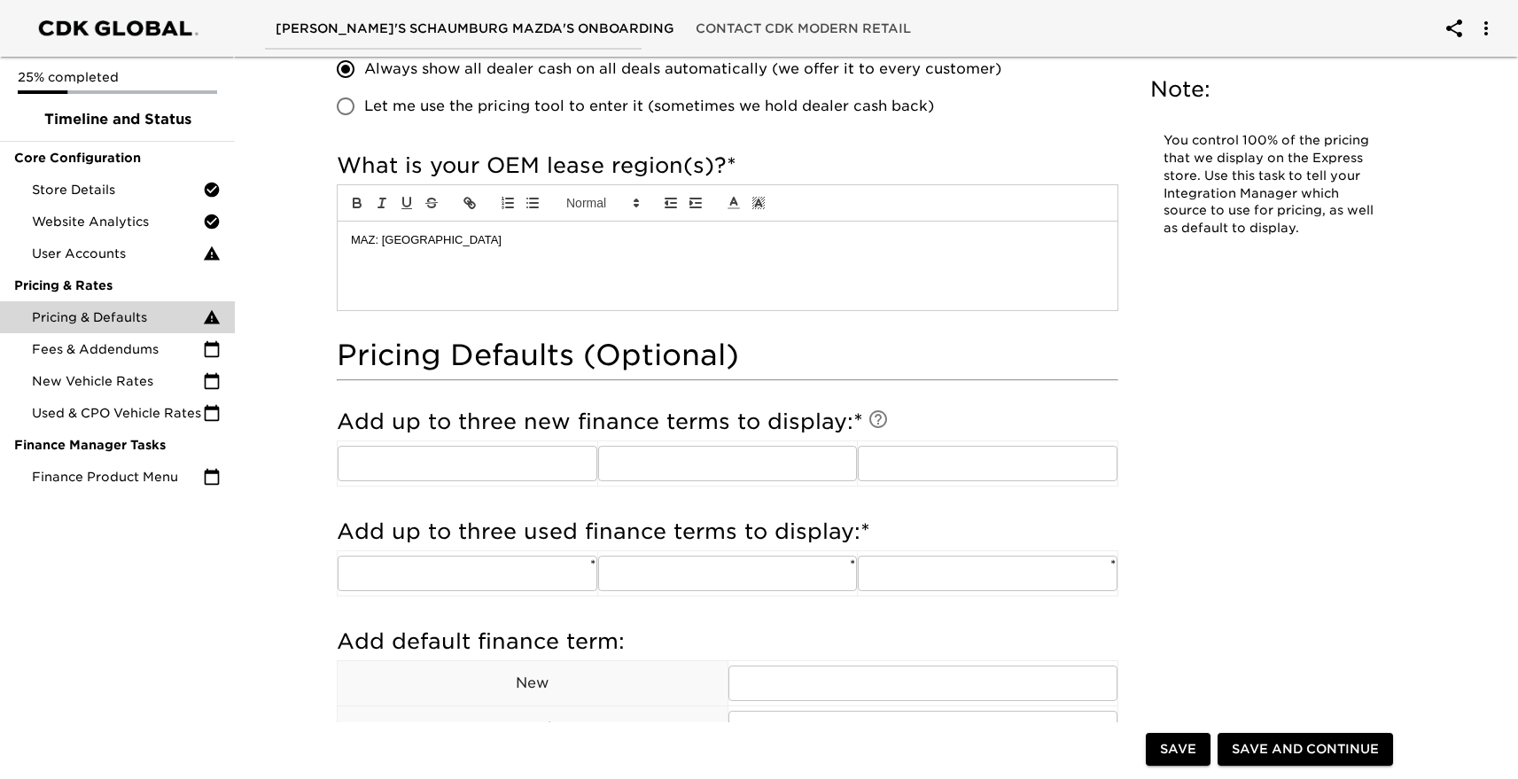
scroll to position [1480, 0]
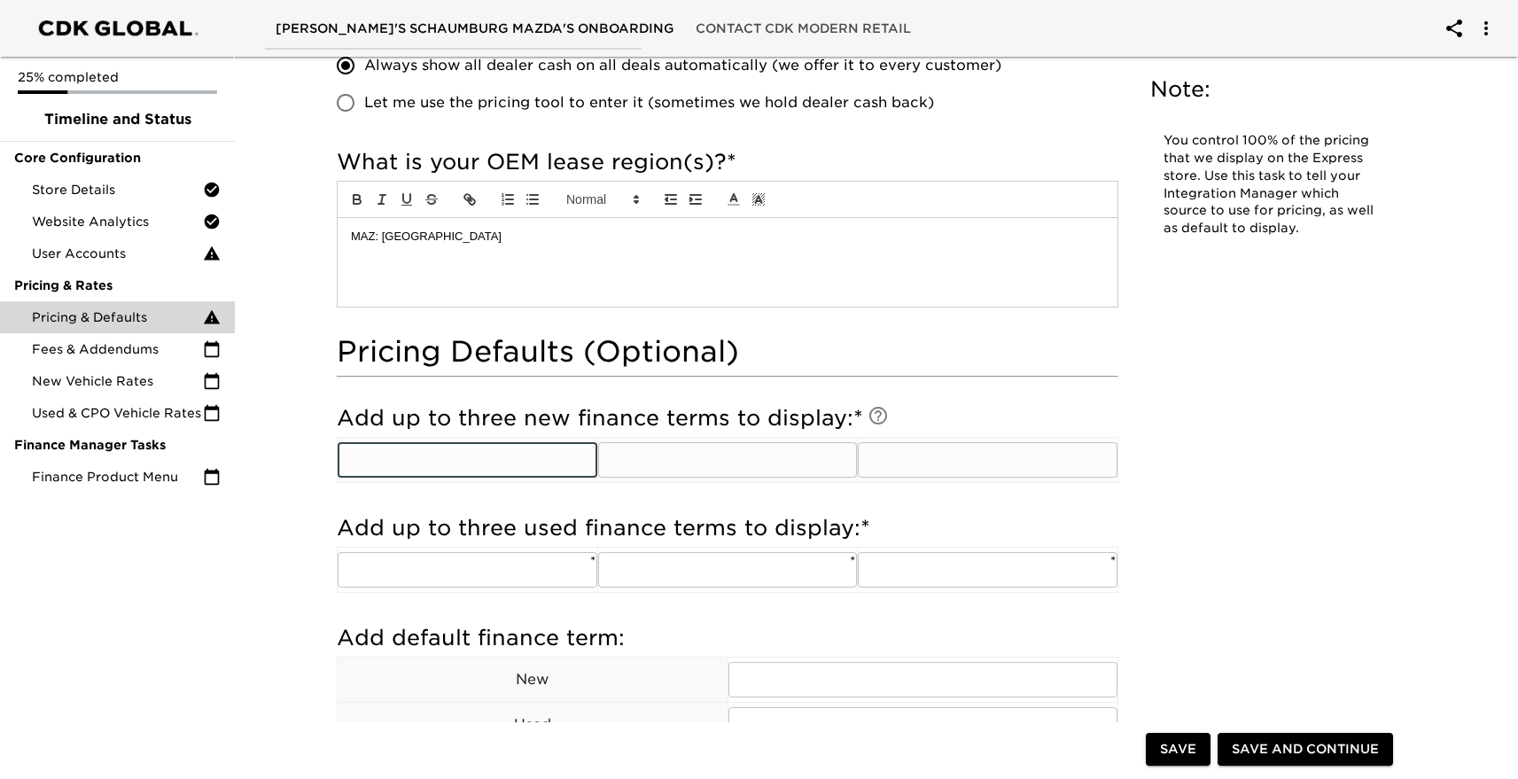
click at [538, 457] on input "text" at bounding box center [468, 459] width 260 height 35
type input "36"
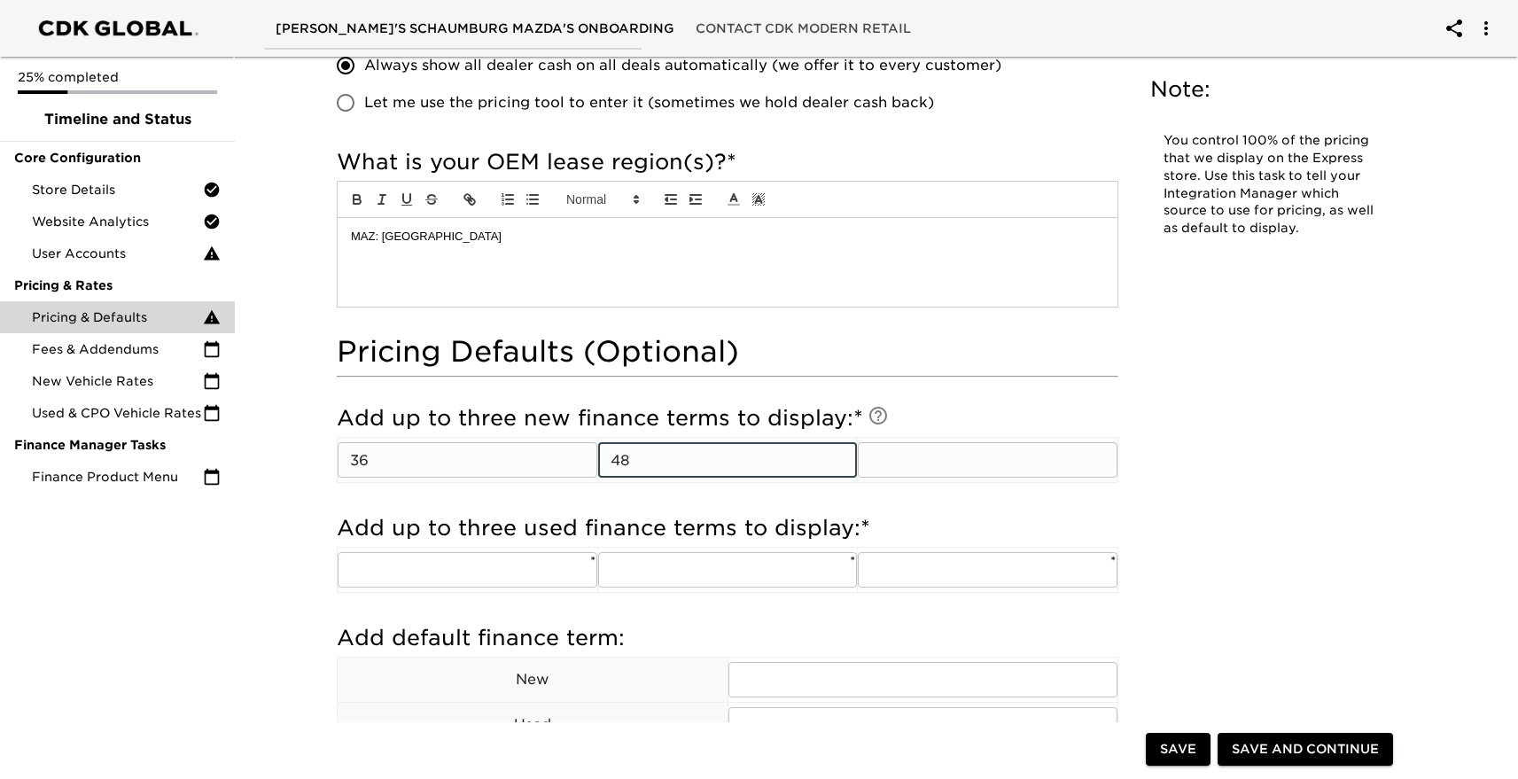
type input "48"
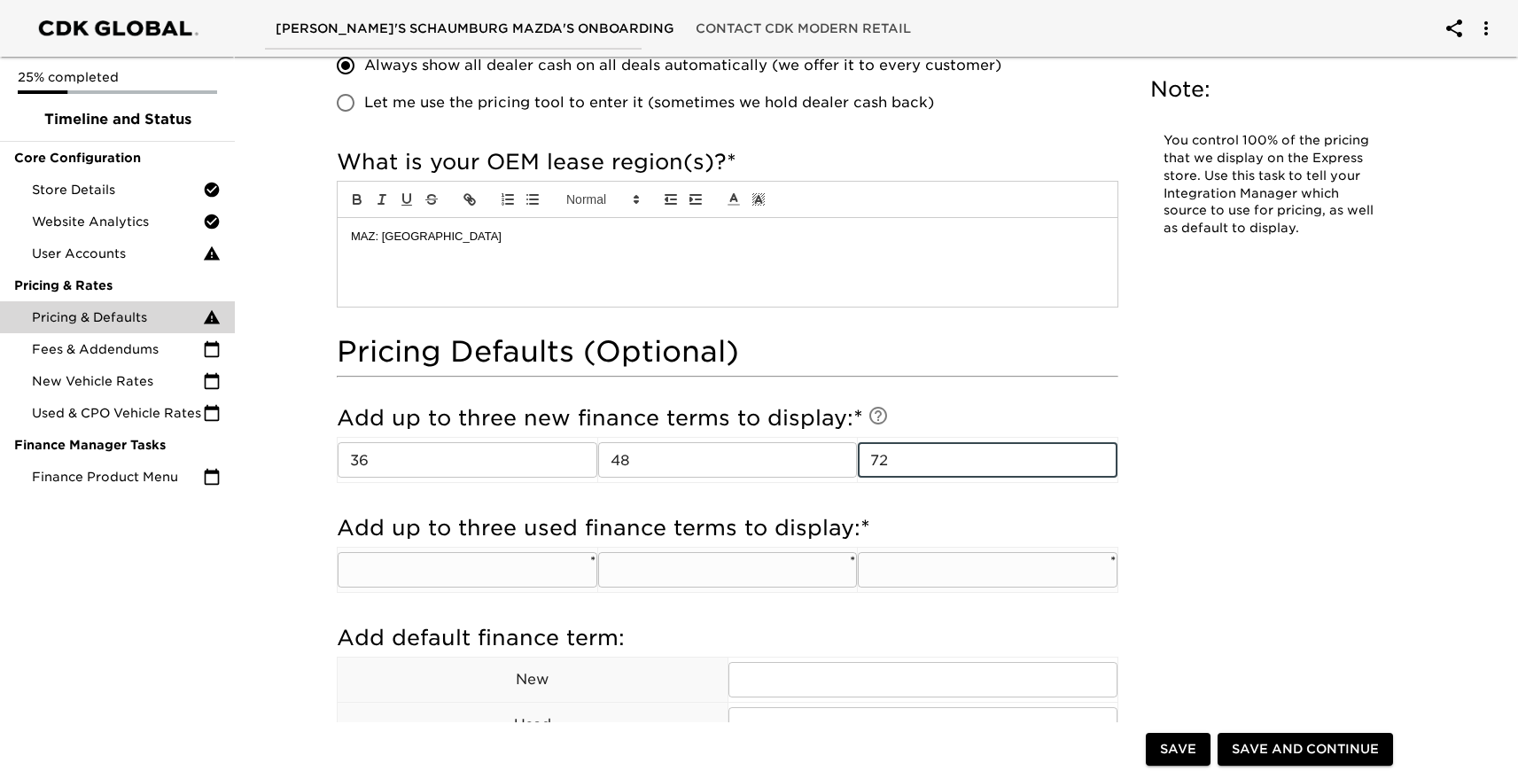
type input "72"
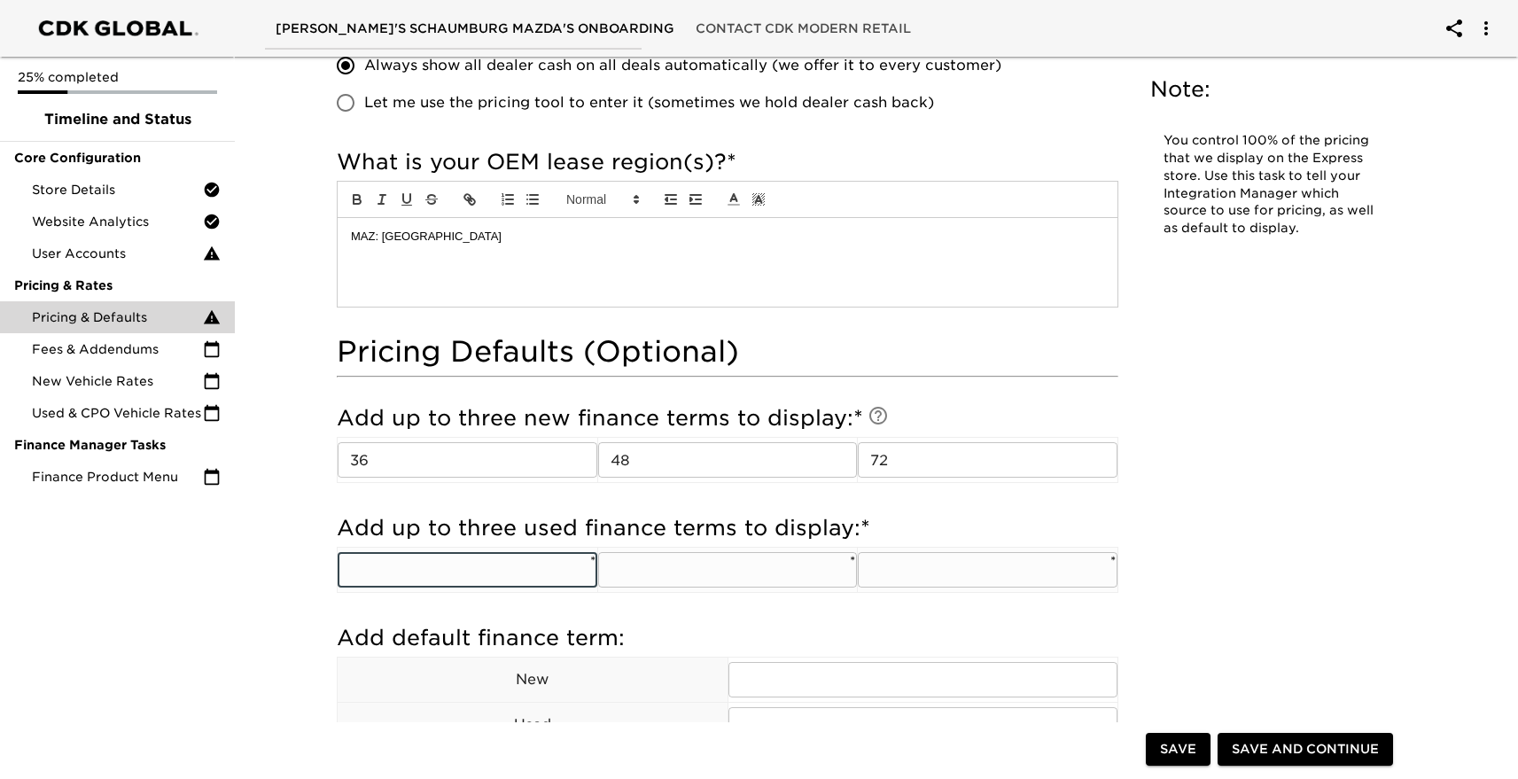
click at [454, 564] on input "text" at bounding box center [468, 569] width 260 height 35
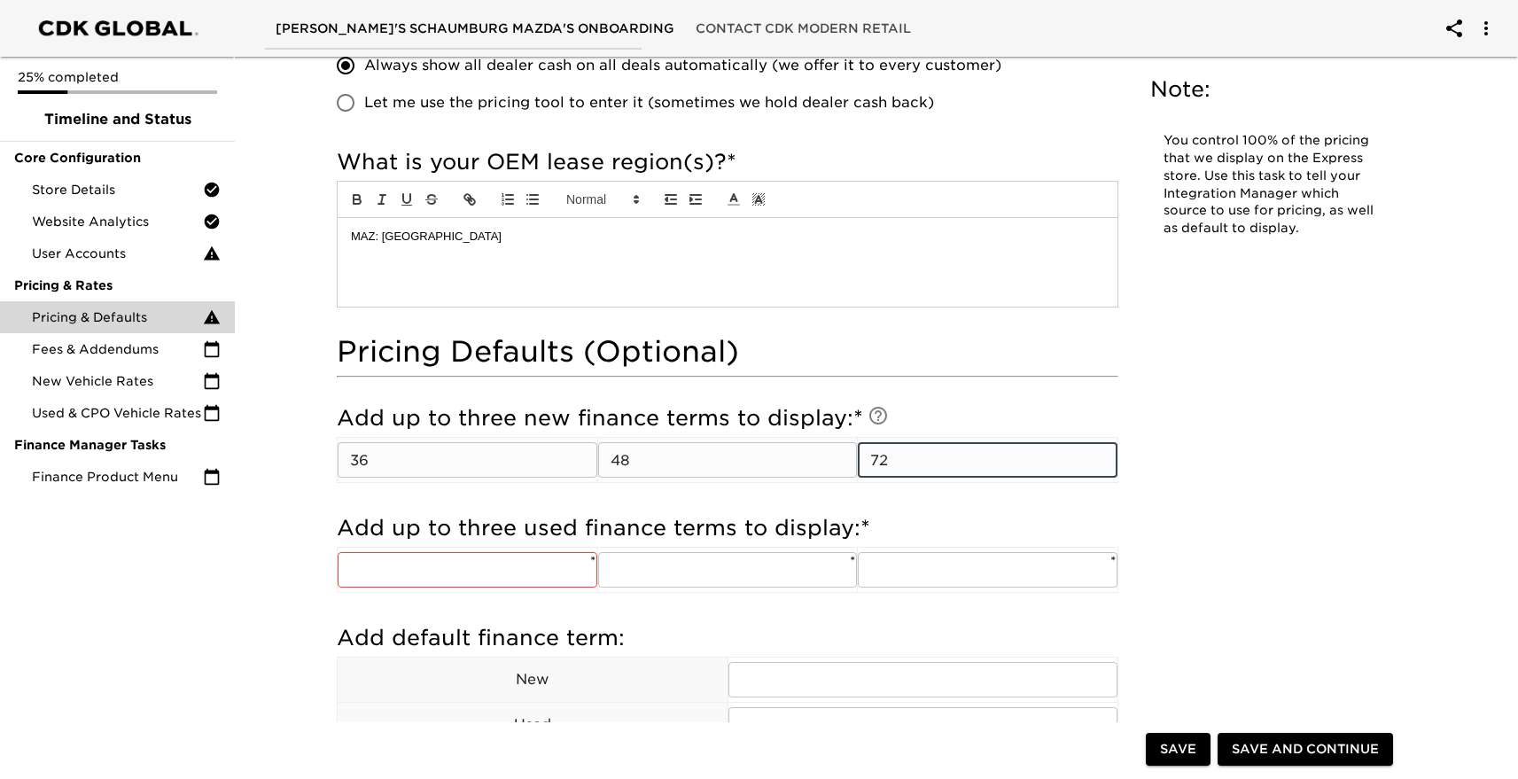
click at [891, 454] on input "72" at bounding box center [988, 459] width 260 height 35
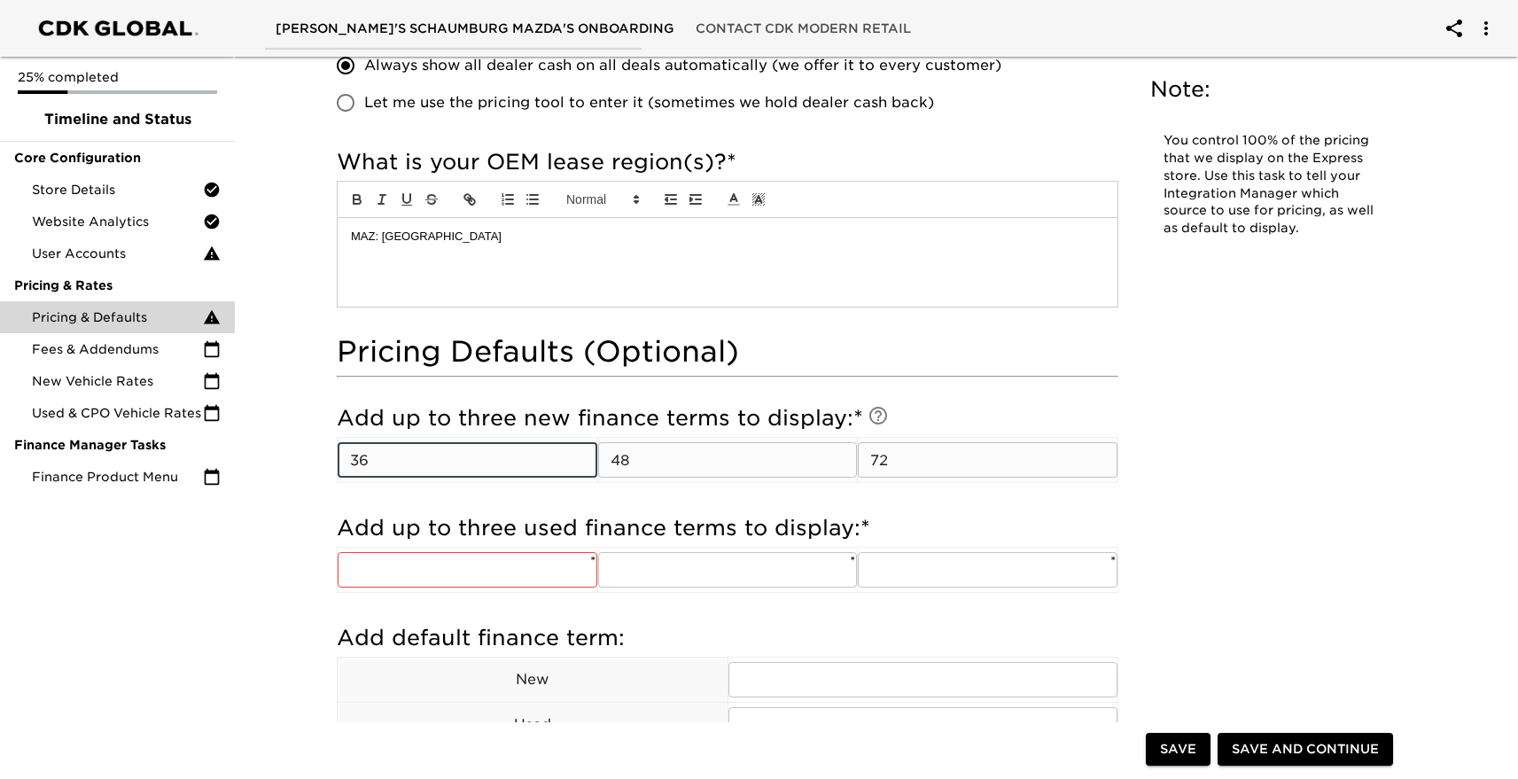
click at [417, 458] on input "36" at bounding box center [468, 459] width 260 height 35
type input "48"
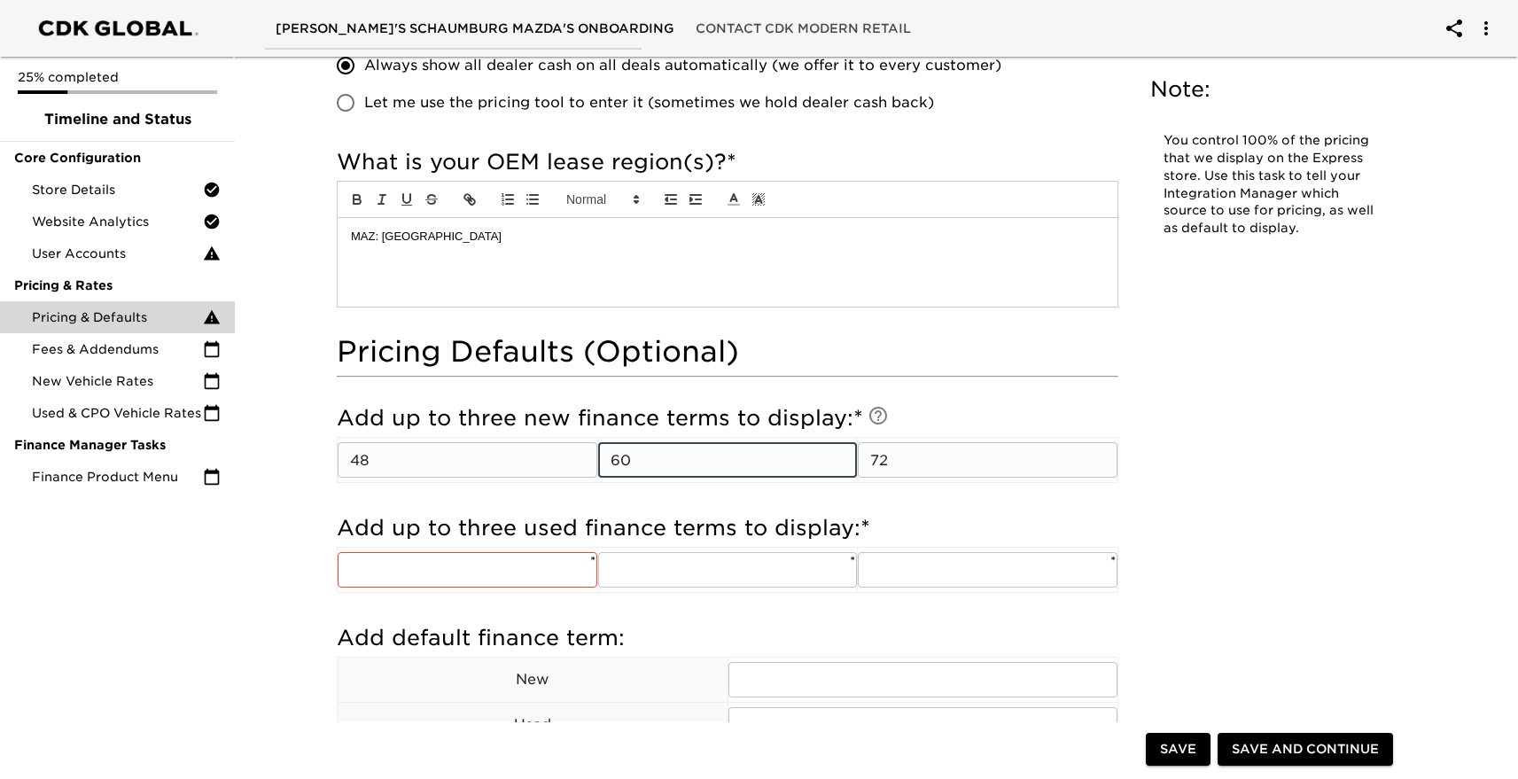
type input "60"
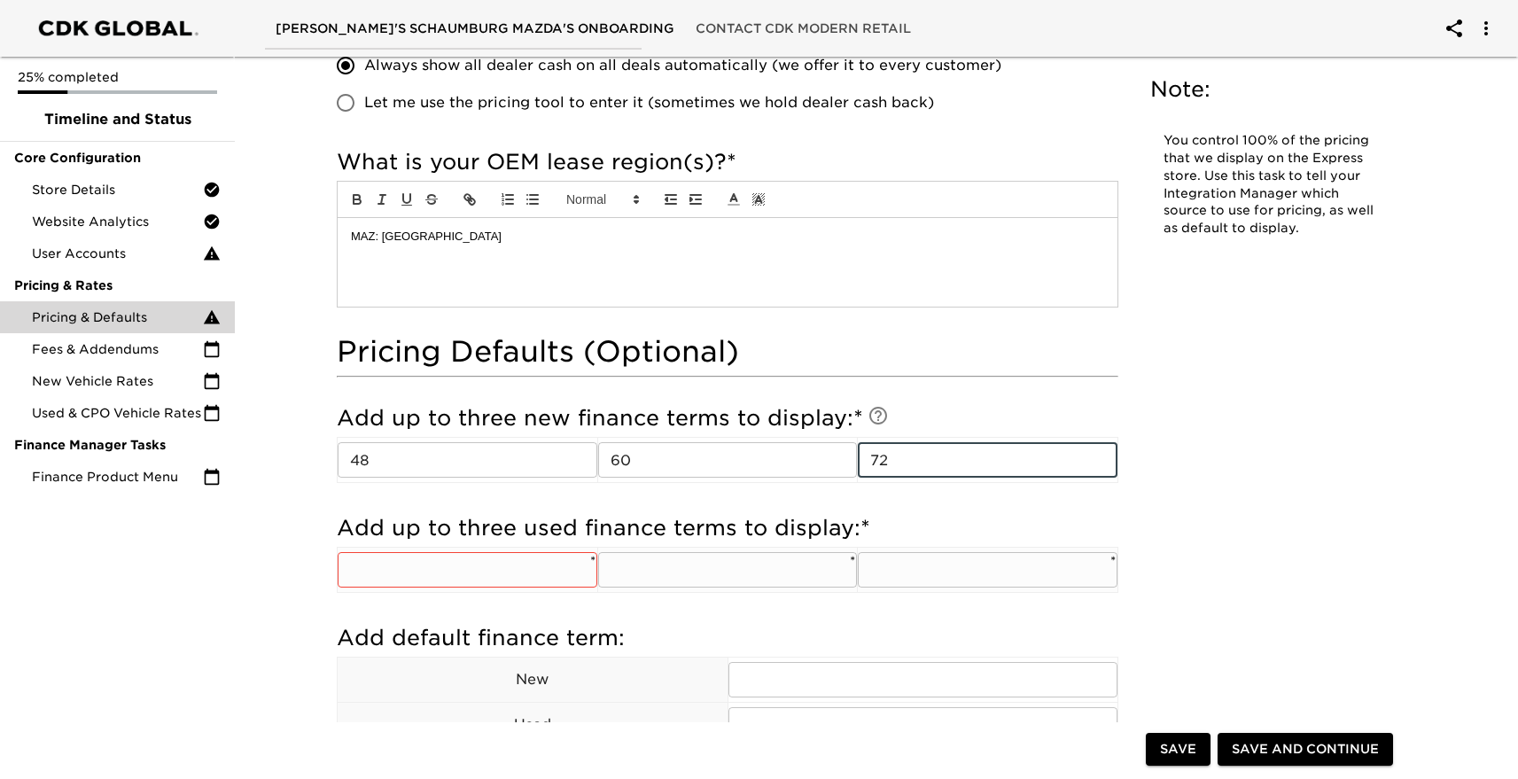
click at [418, 572] on input "text" at bounding box center [468, 569] width 260 height 35
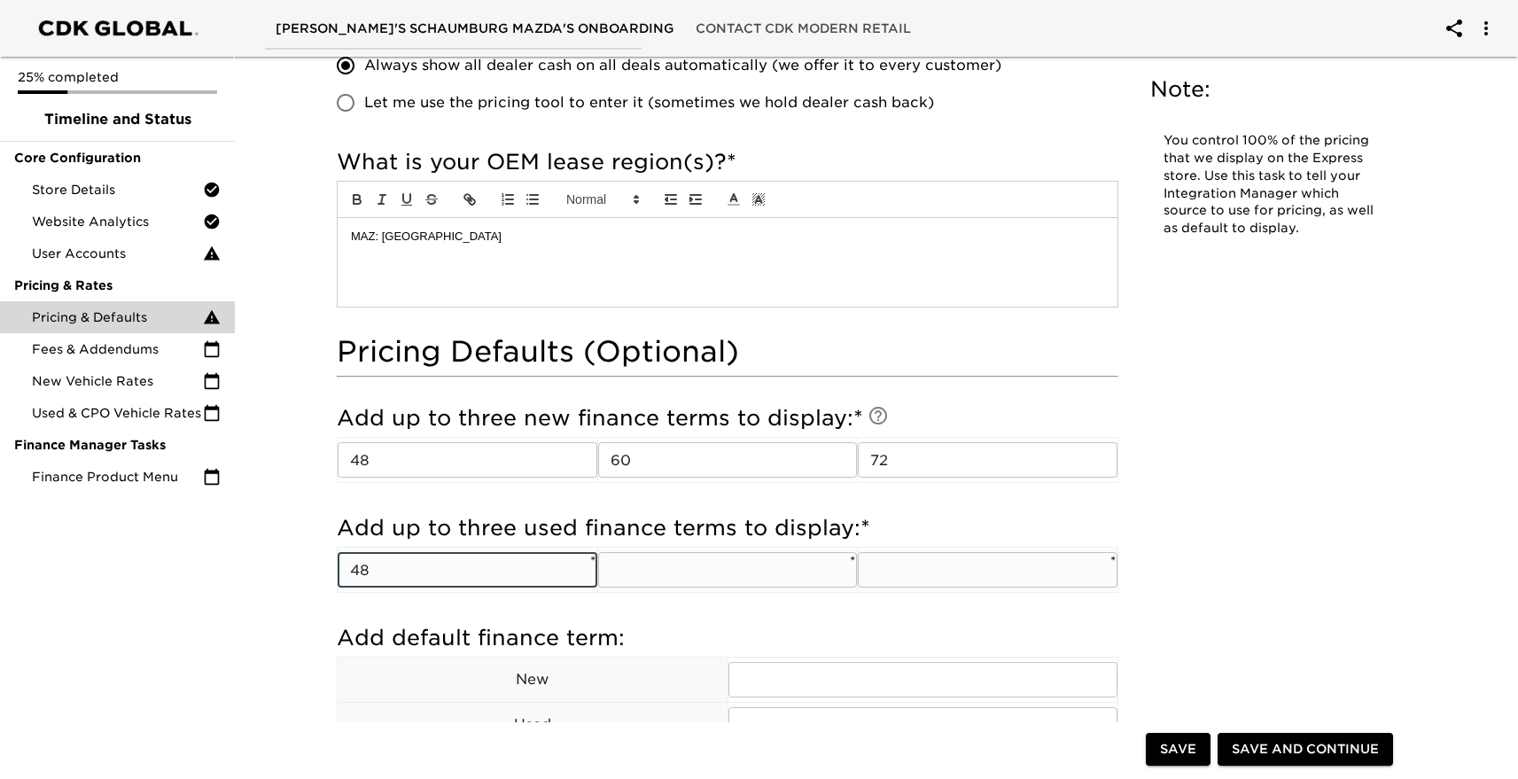
type input "48"
type input "60"
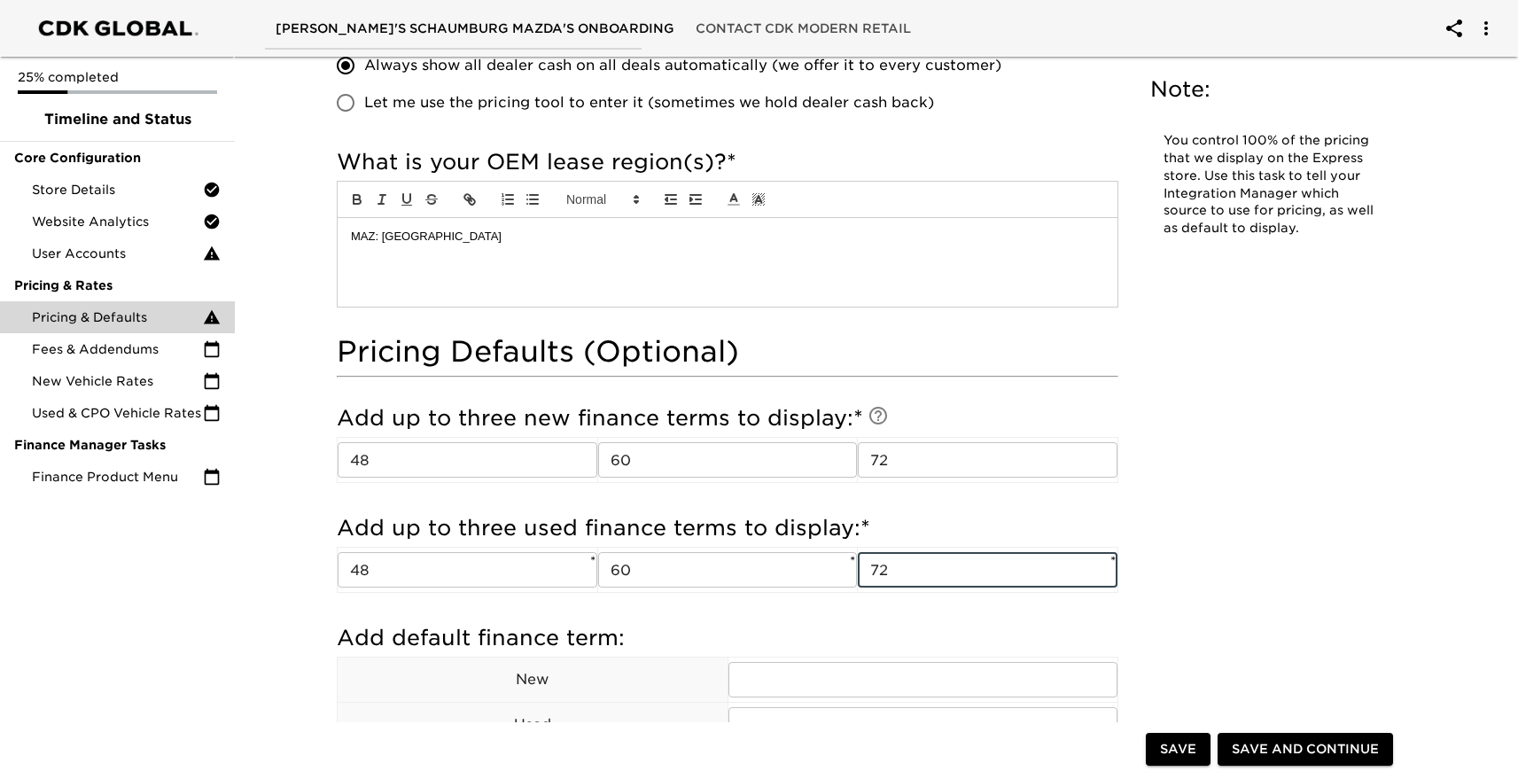
type input "72"
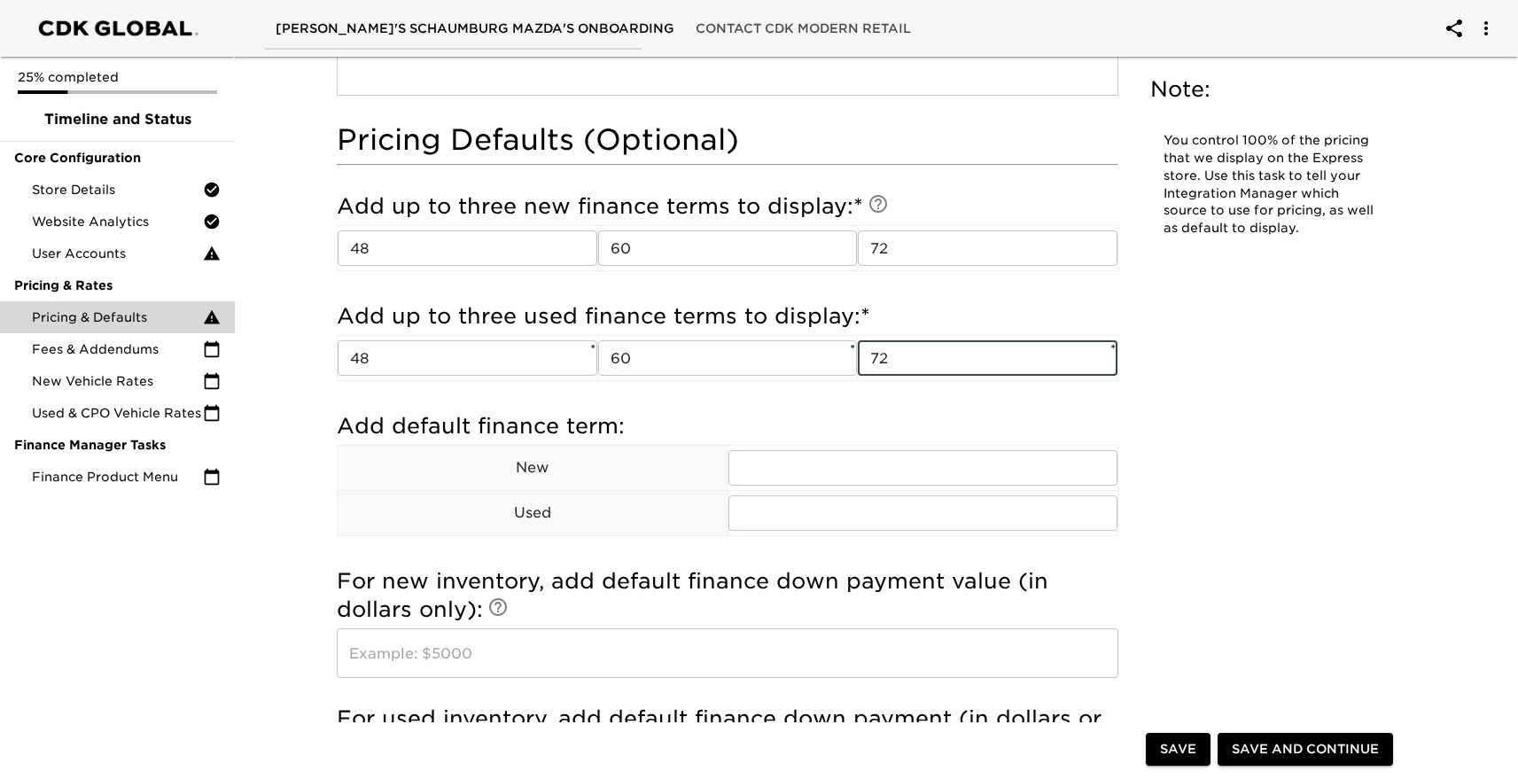
scroll to position [1728, 0]
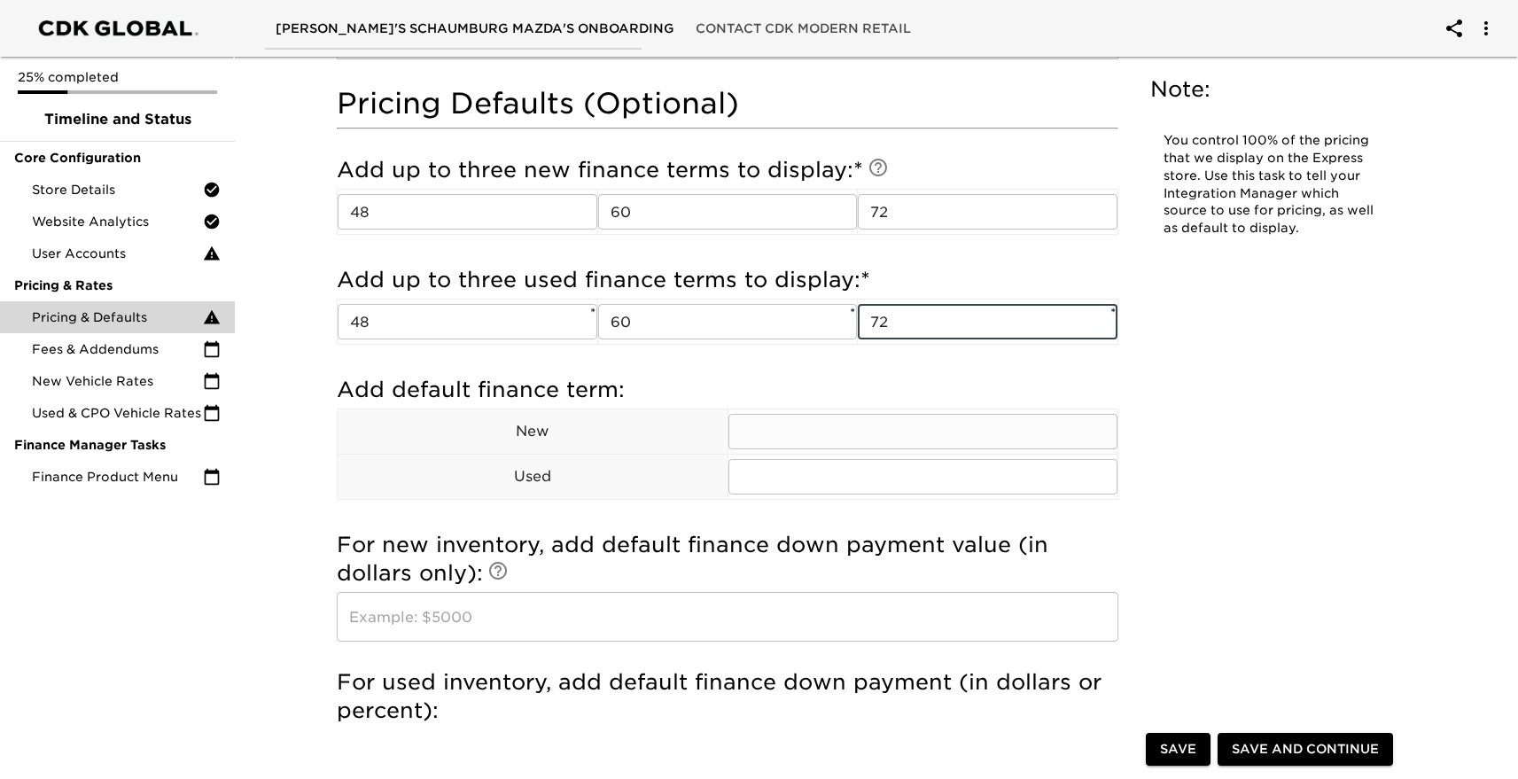
click at [870, 438] on input "text" at bounding box center [924, 431] width 390 height 35
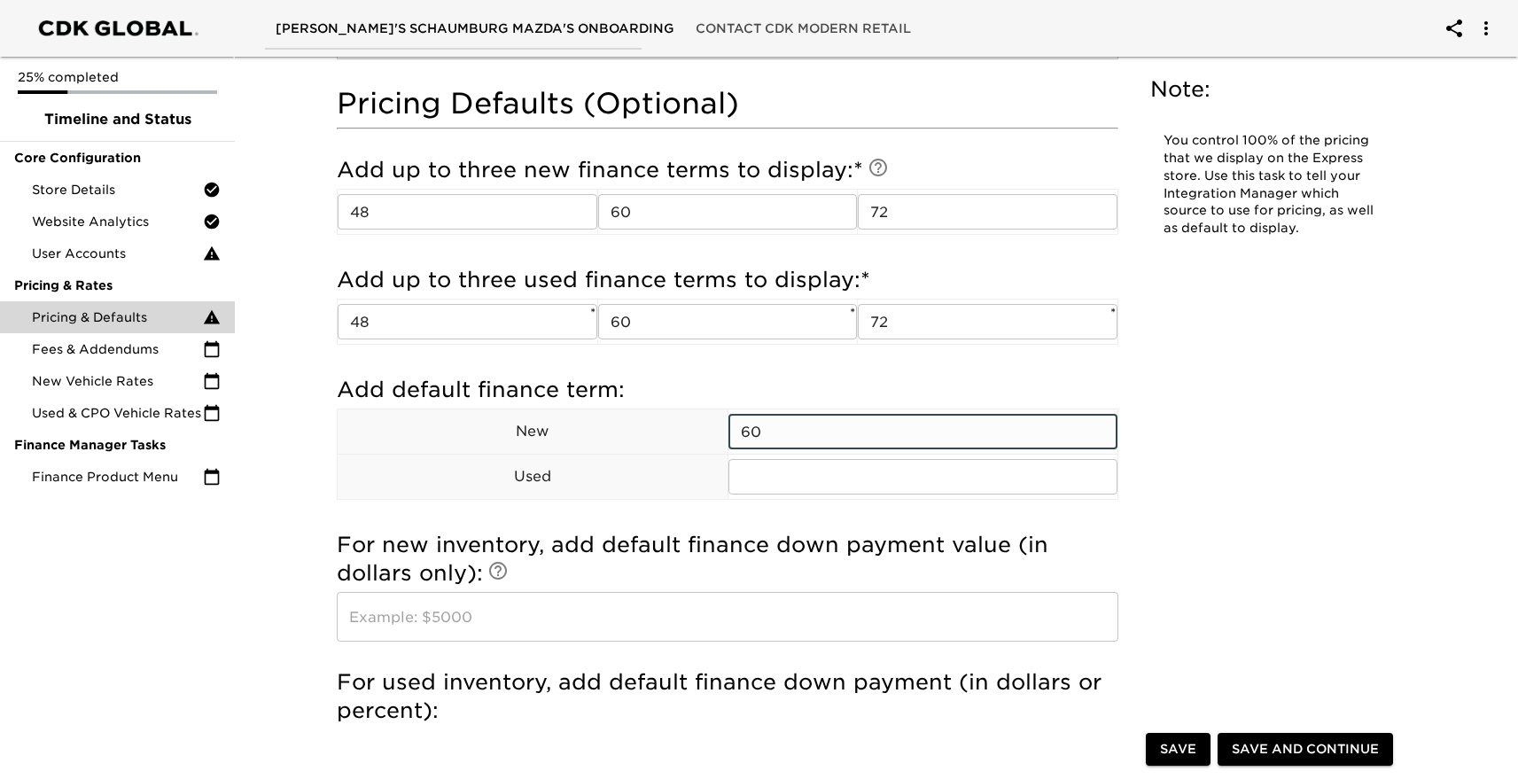
type input "60"
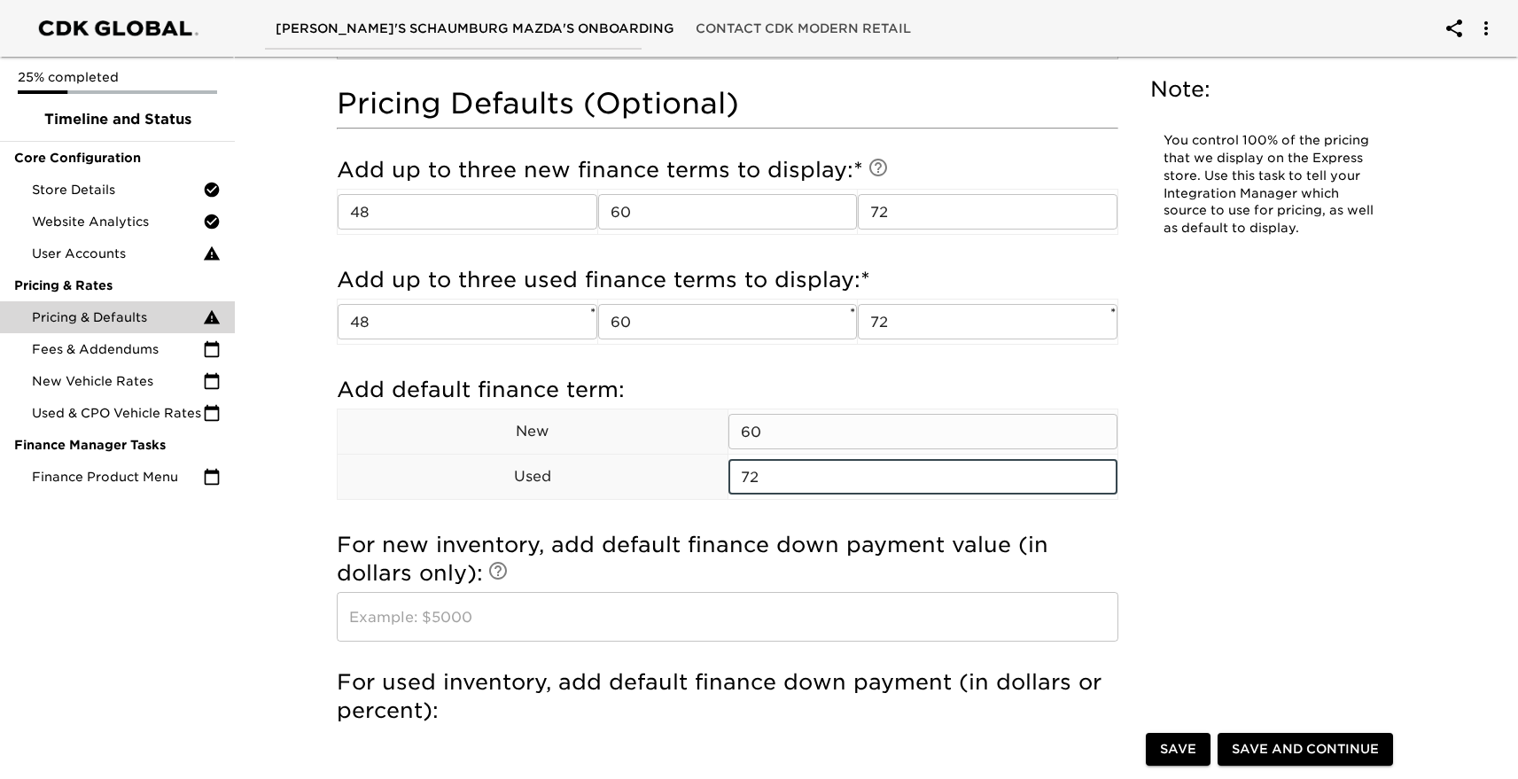
type input "72"
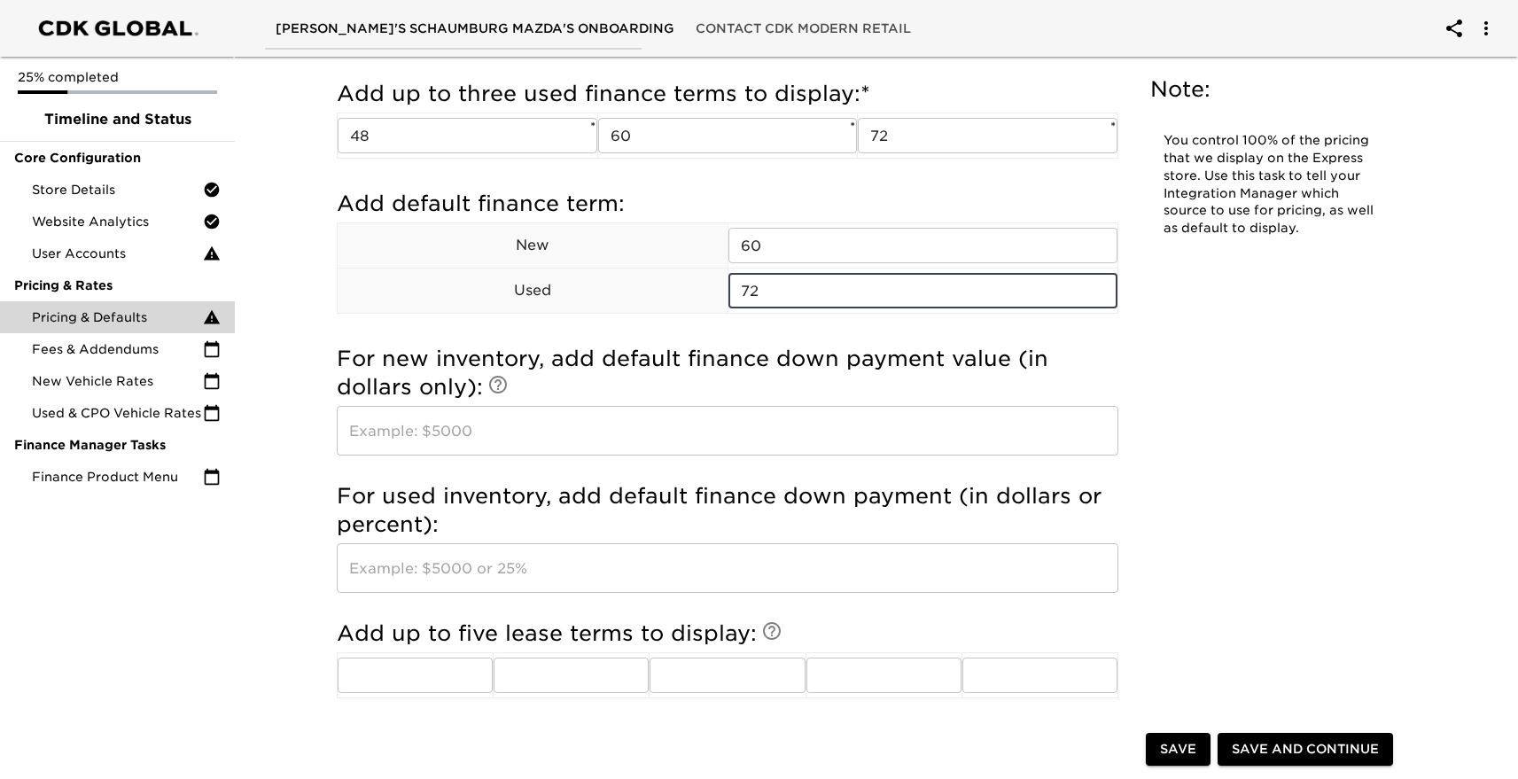
scroll to position [1915, 0]
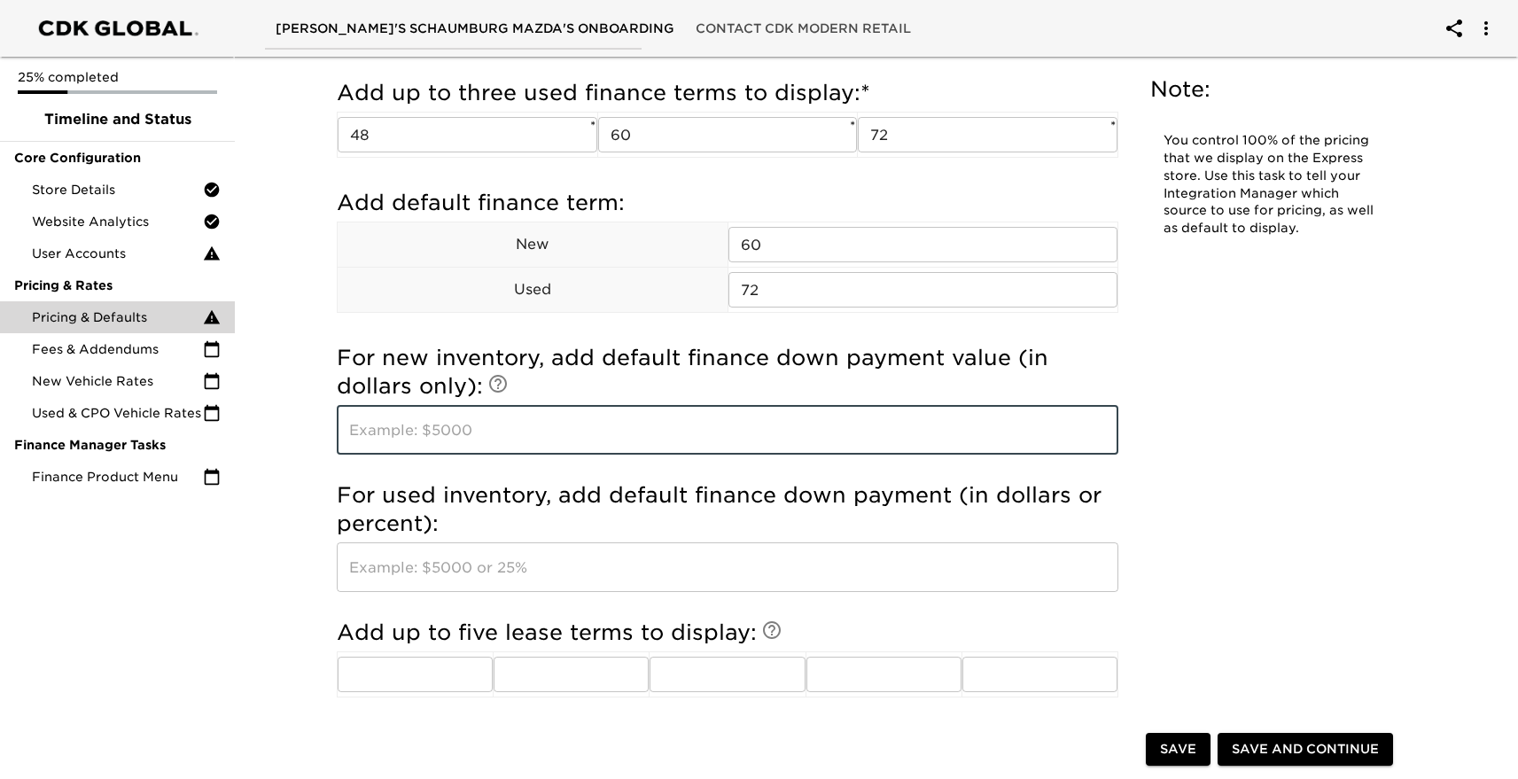
click at [838, 437] on input "text" at bounding box center [728, 430] width 782 height 50
type input "5000"
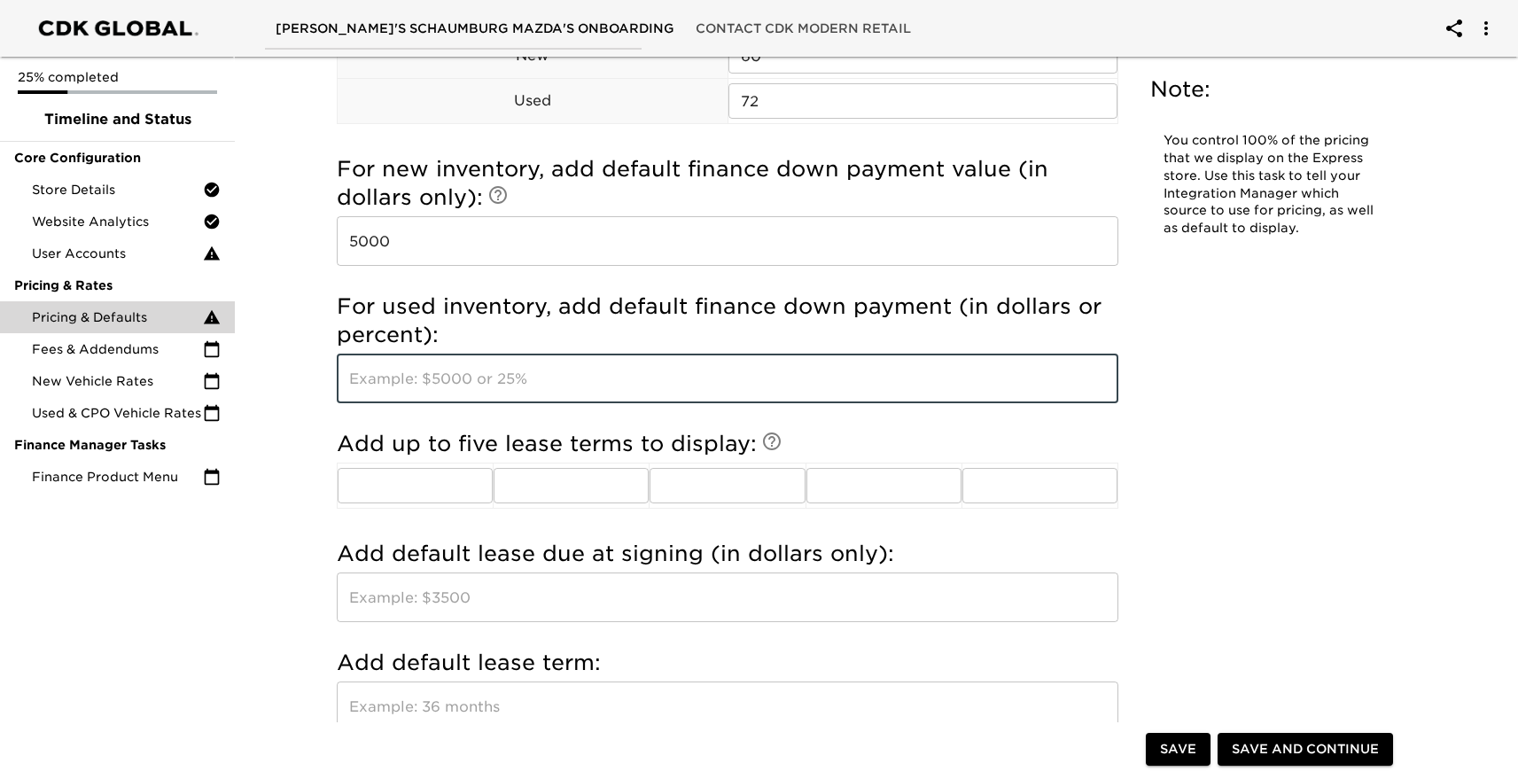
scroll to position [2123, 0]
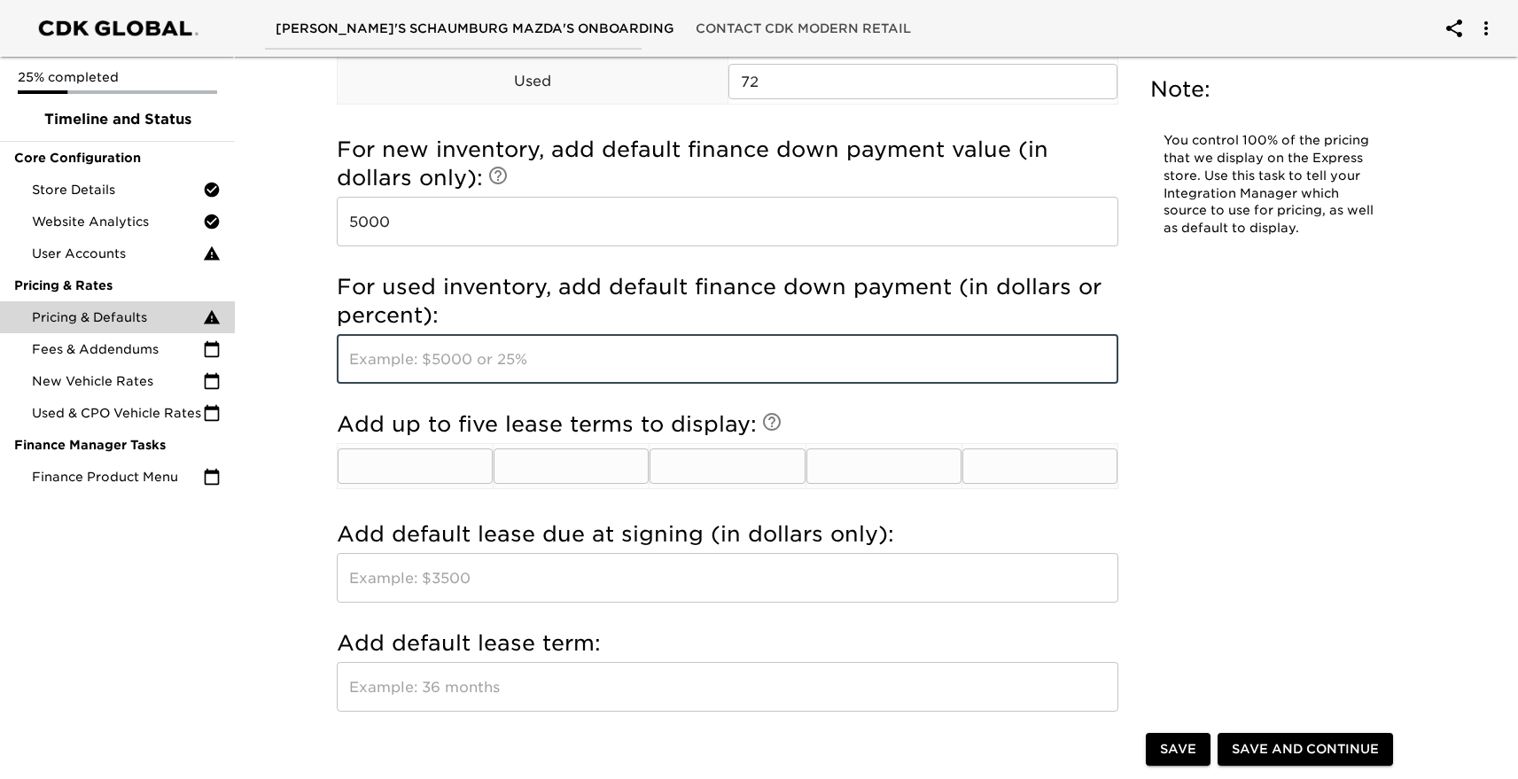
click at [456, 459] on input "text" at bounding box center [415, 465] width 155 height 35
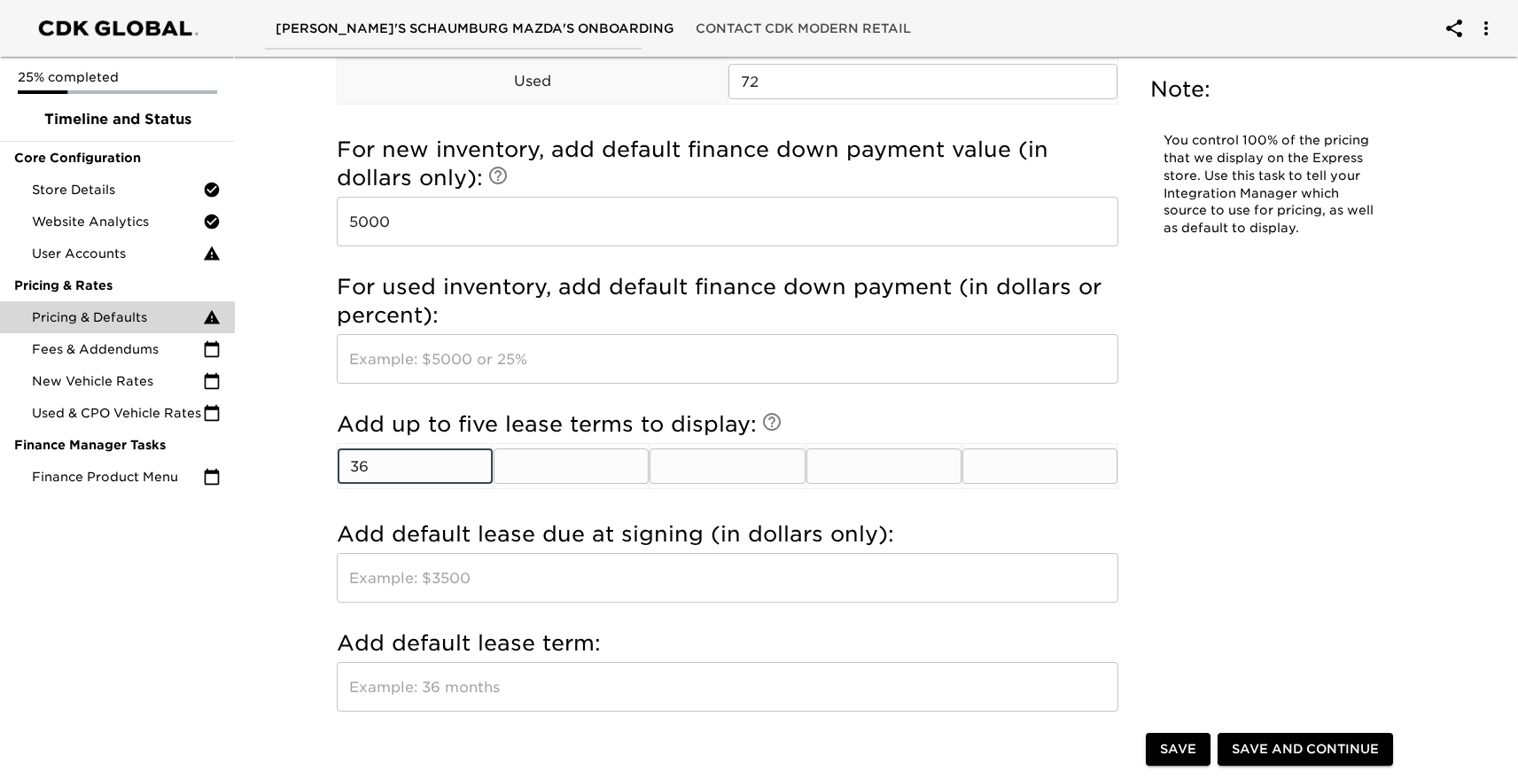
type input "36"
type input "39"
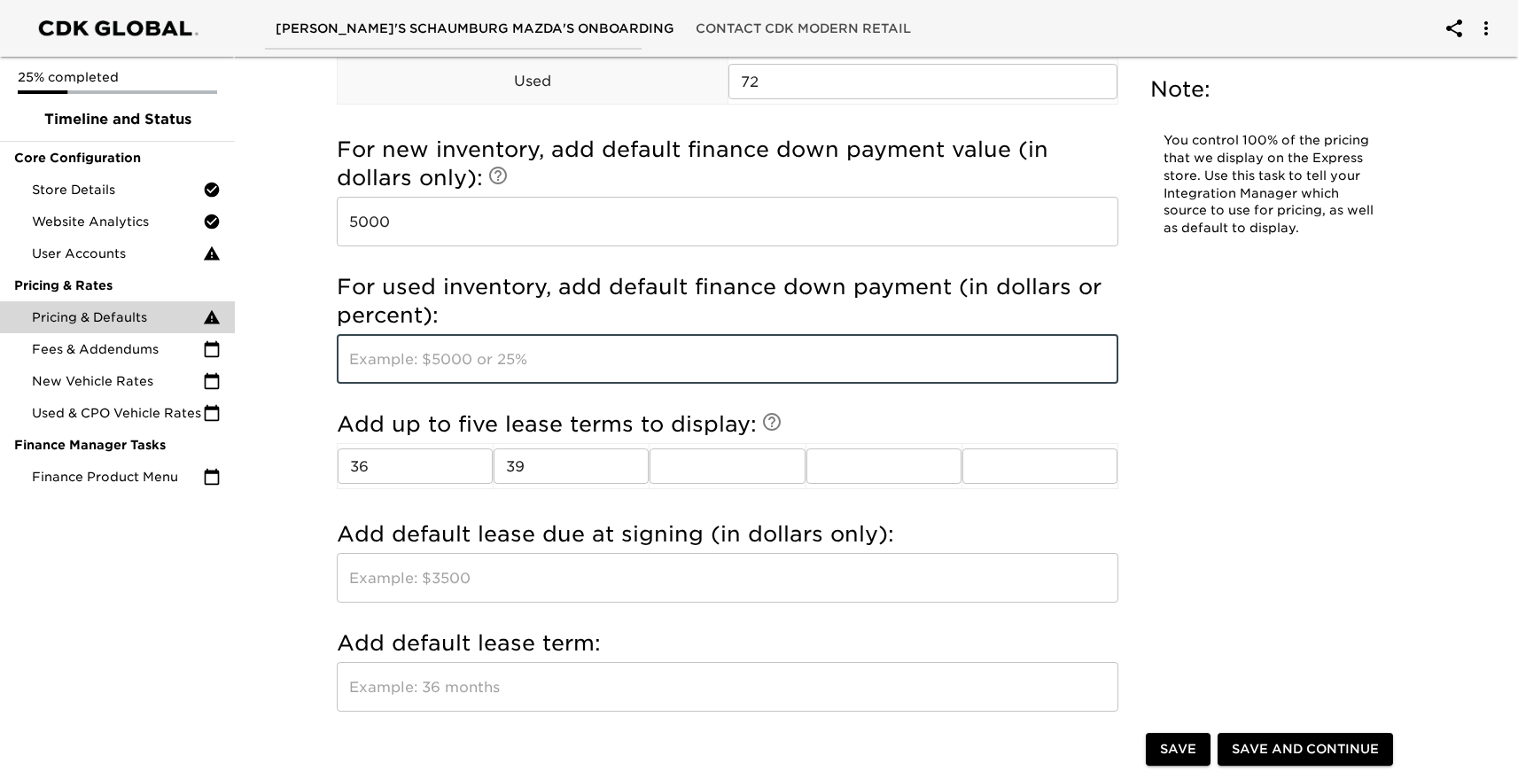
click at [467, 369] on input "text" at bounding box center [728, 359] width 782 height 50
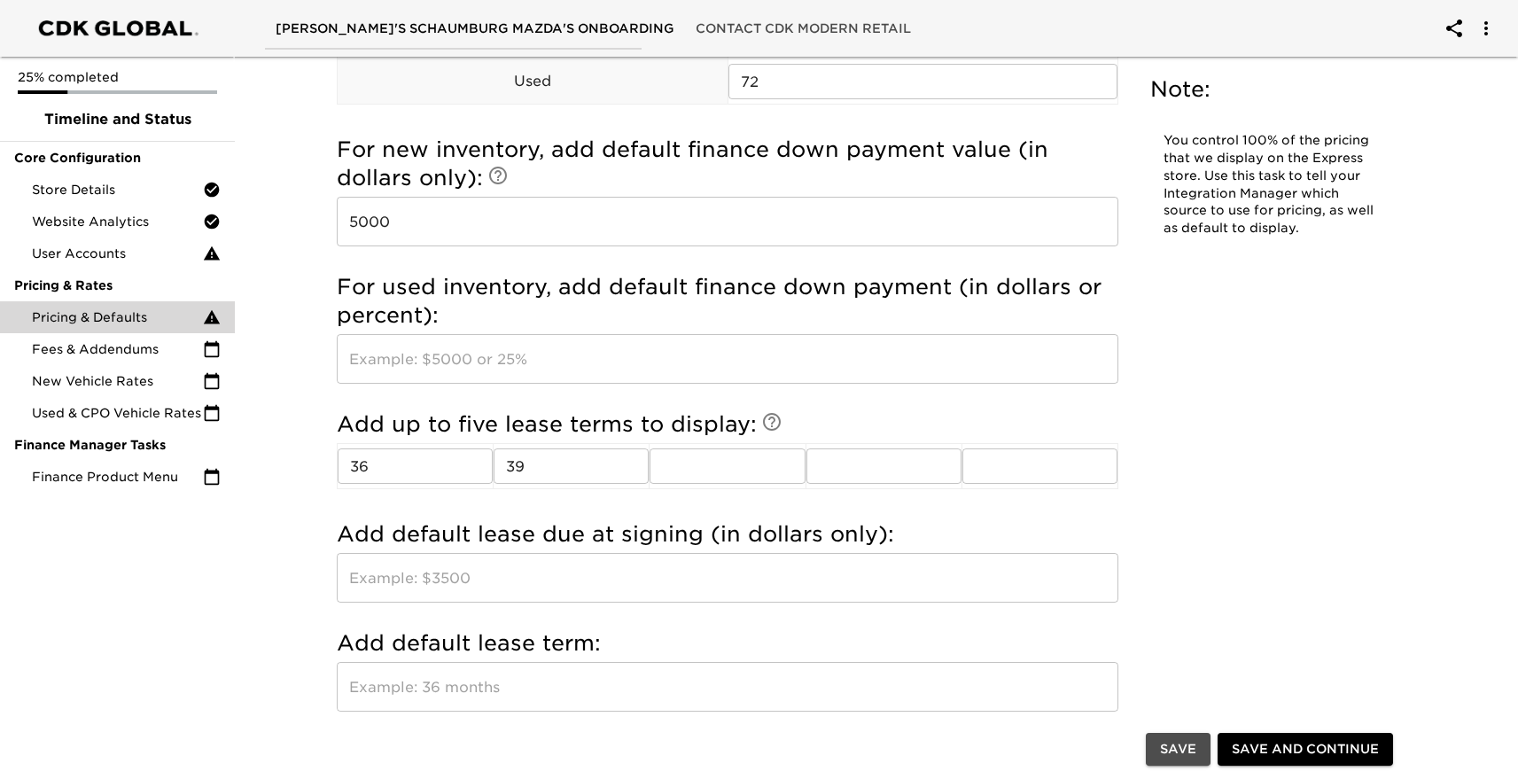
click at [1179, 752] on span "Save" at bounding box center [1178, 749] width 36 height 22
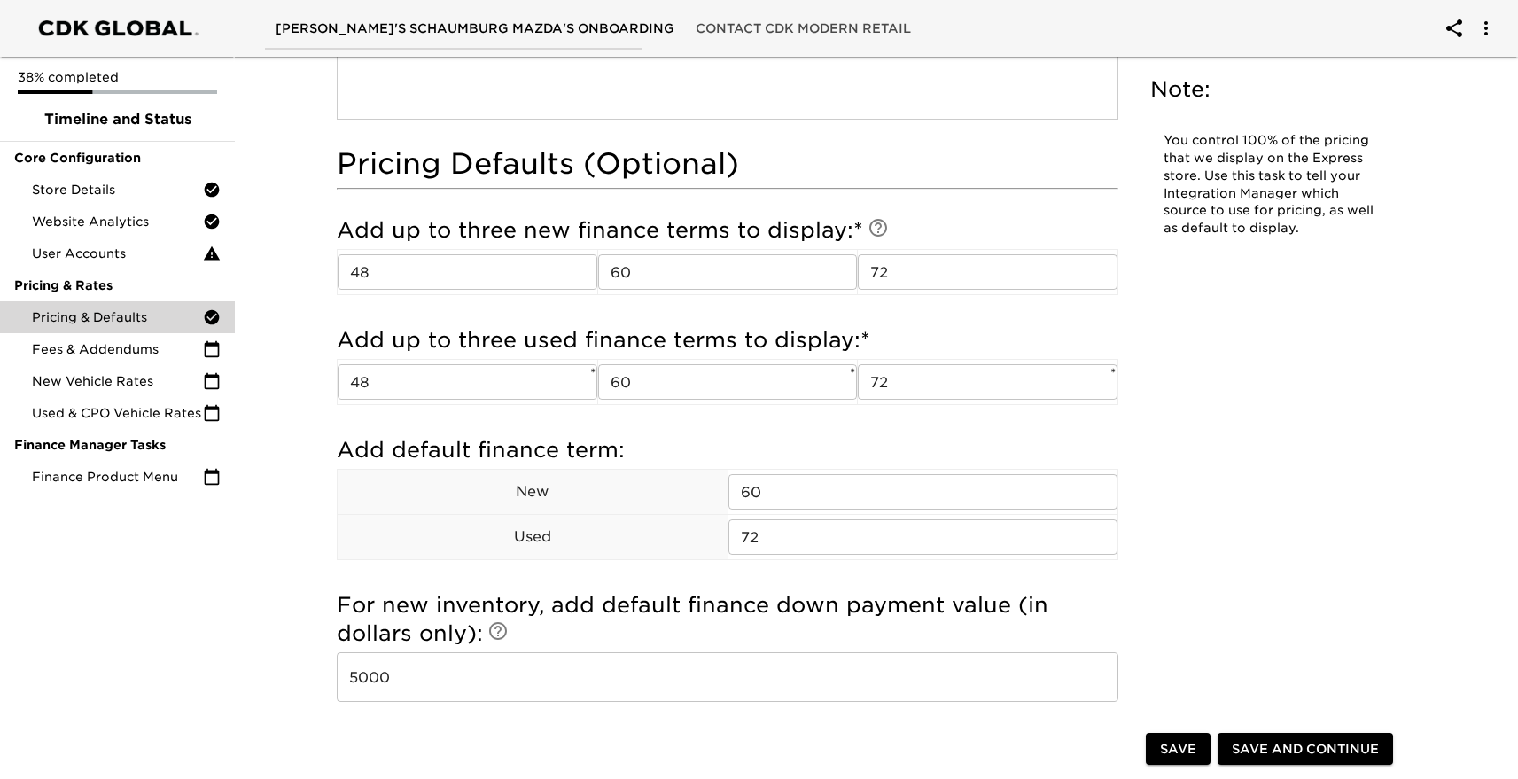
scroll to position [1477, 0]
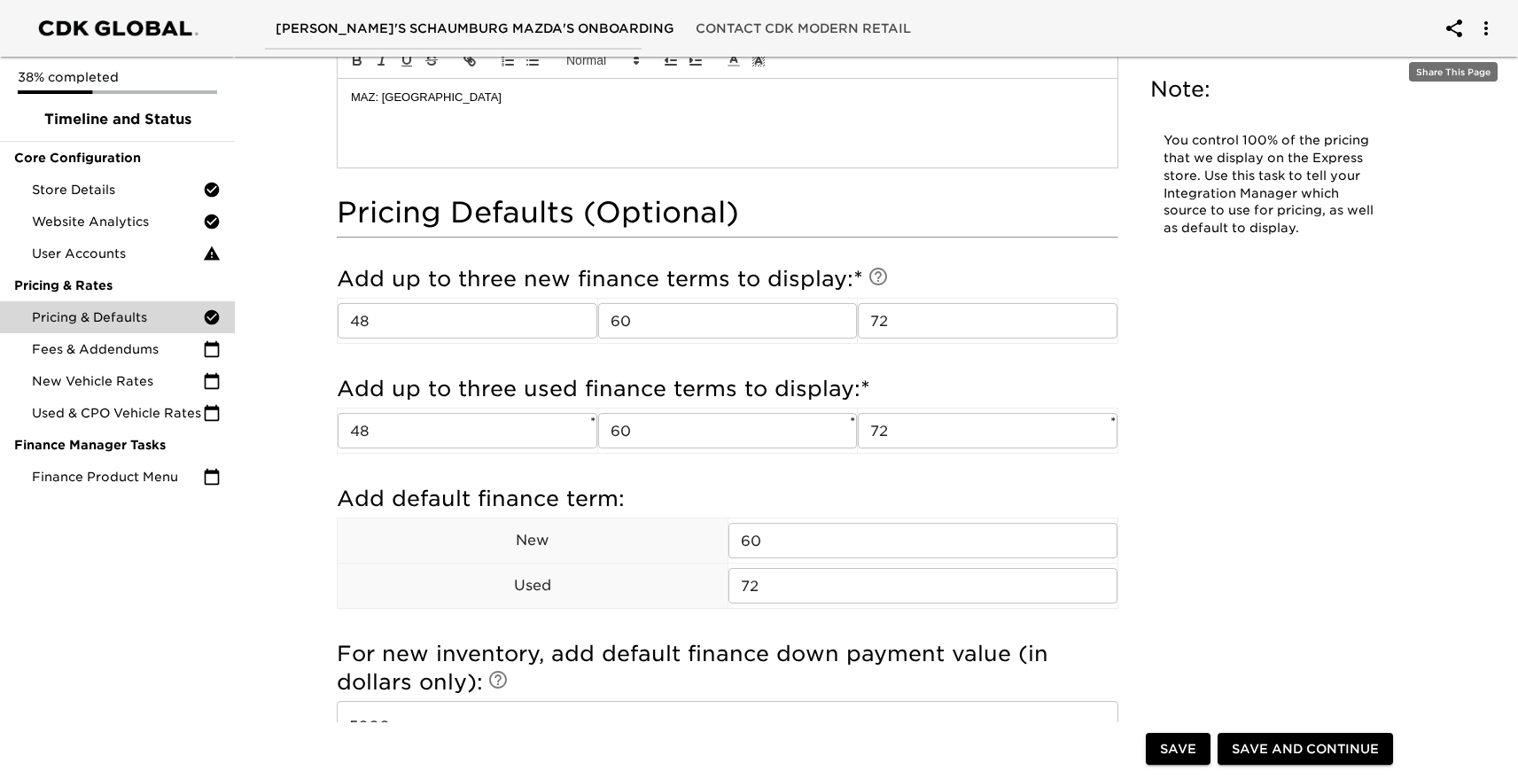
click at [1459, 17] on button "account of current user" at bounding box center [1454, 28] width 43 height 43
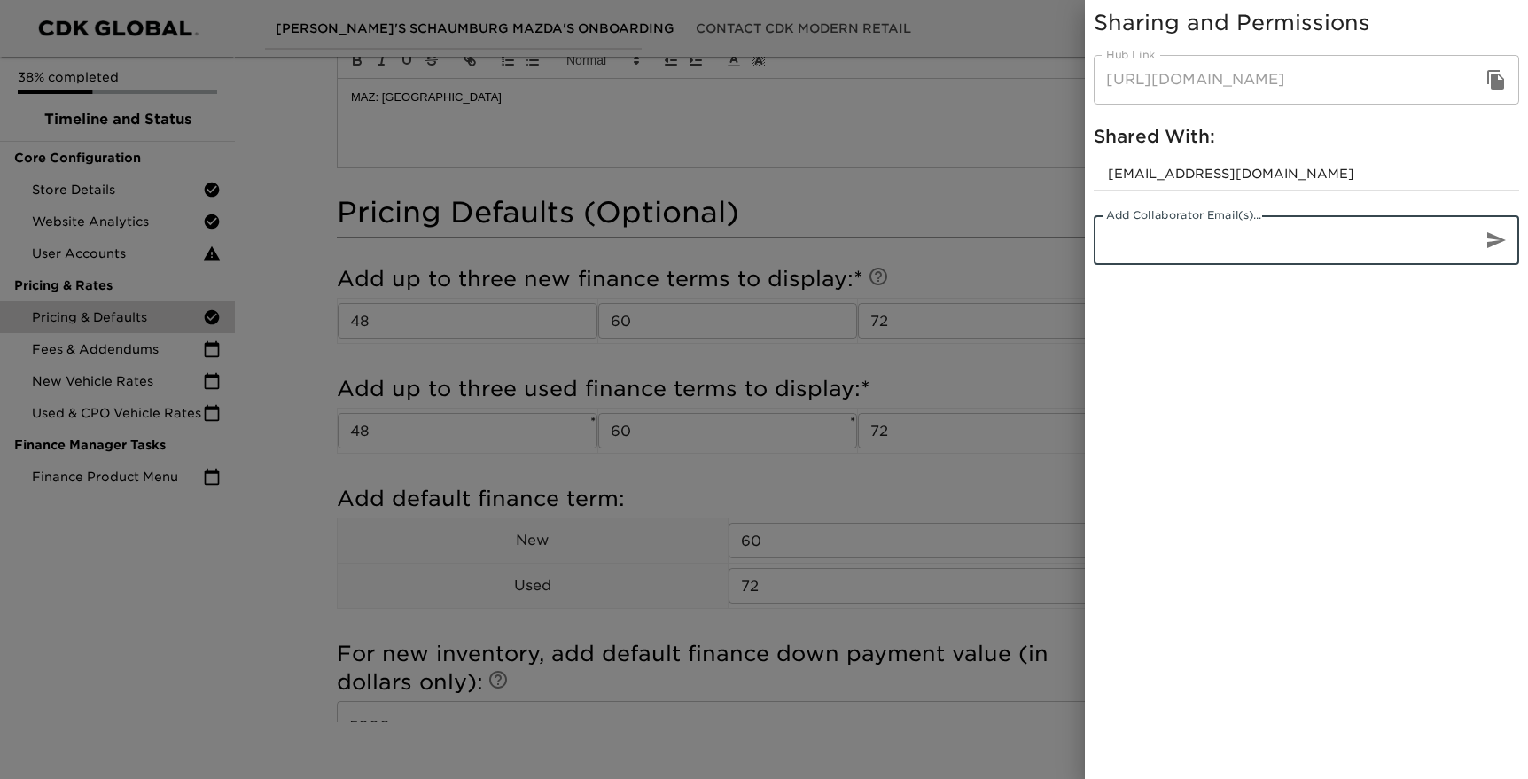
click at [1268, 220] on input "email" at bounding box center [1281, 240] width 374 height 50
type input "[EMAIL_ADDRESS][DOMAIN_NAME]"
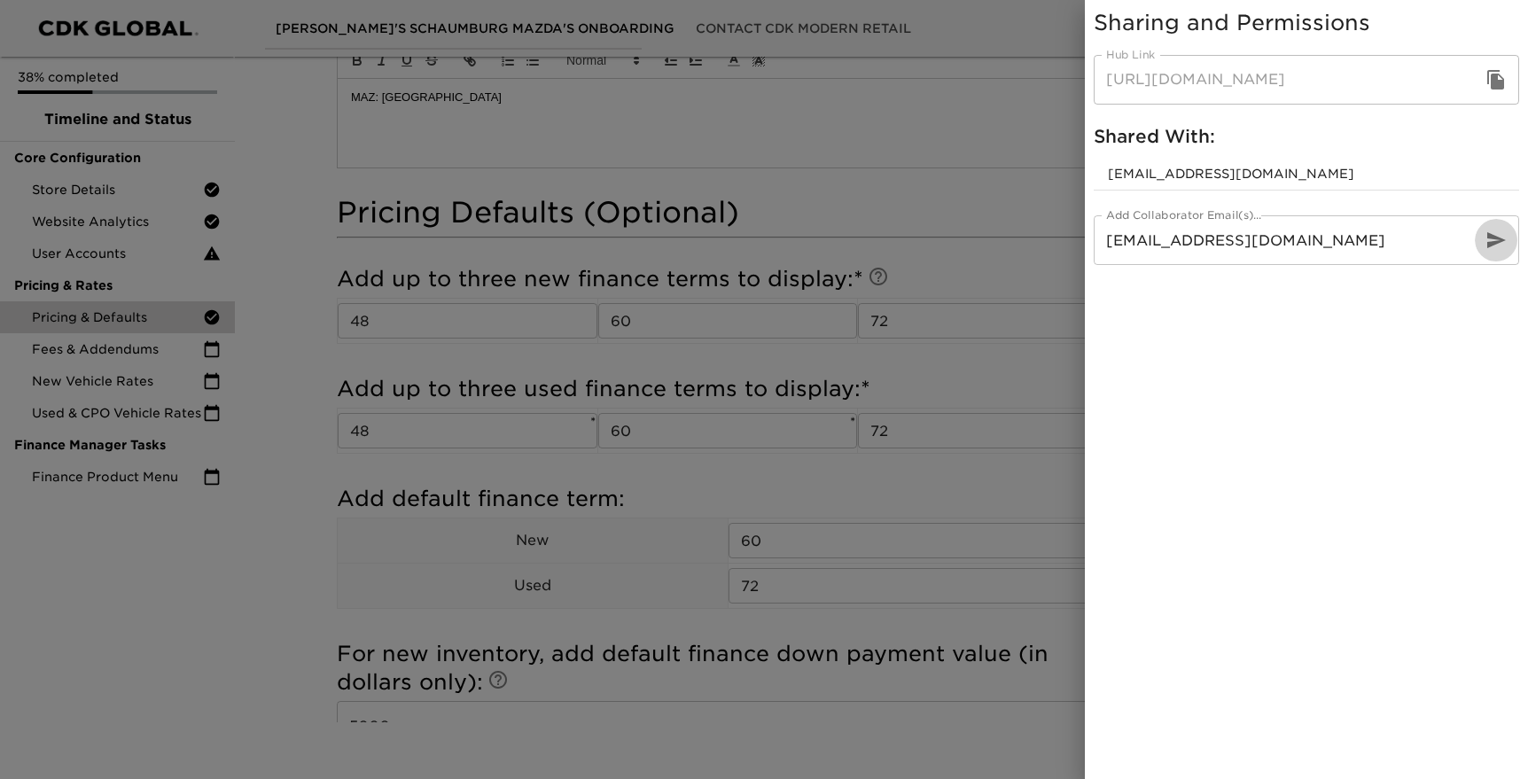
click at [1493, 237] on icon "button" at bounding box center [1496, 240] width 19 height 16
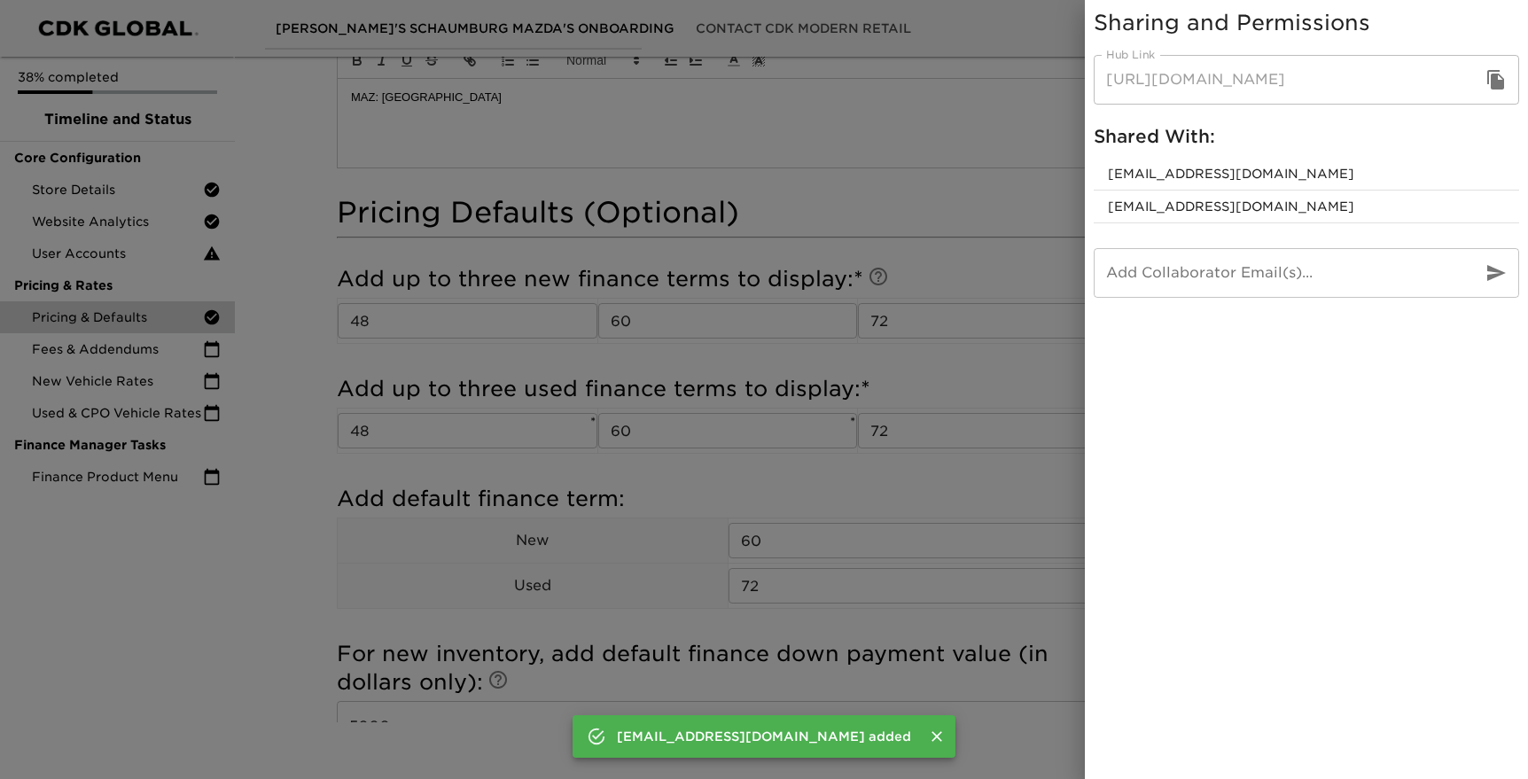
click at [1039, 206] on div at bounding box center [764, 389] width 1528 height 779
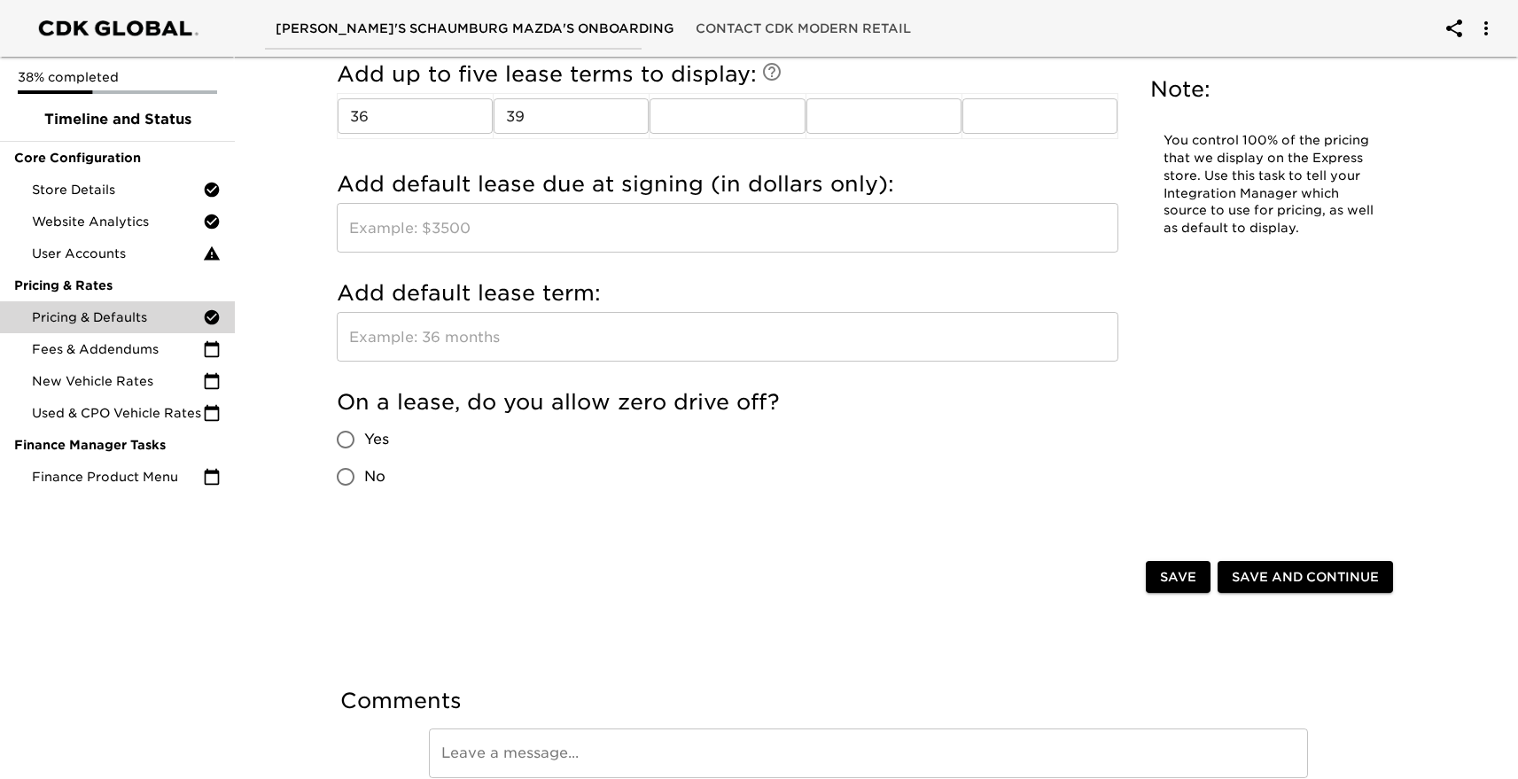
scroll to position [2336, 0]
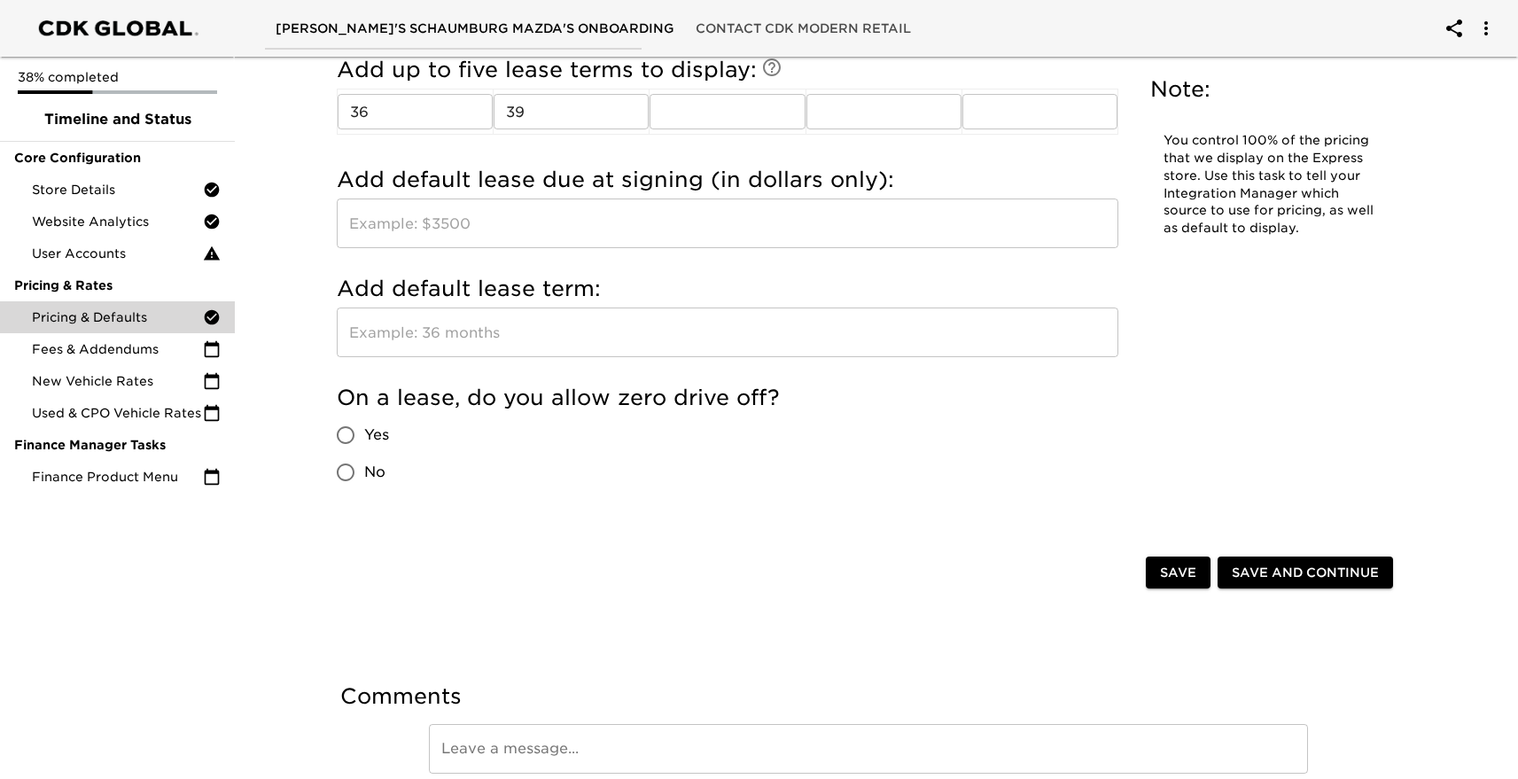
click at [382, 431] on span "Yes" at bounding box center [376, 435] width 25 height 21
click at [364, 431] on input "Yes" at bounding box center [345, 435] width 37 height 37
radio input "true"
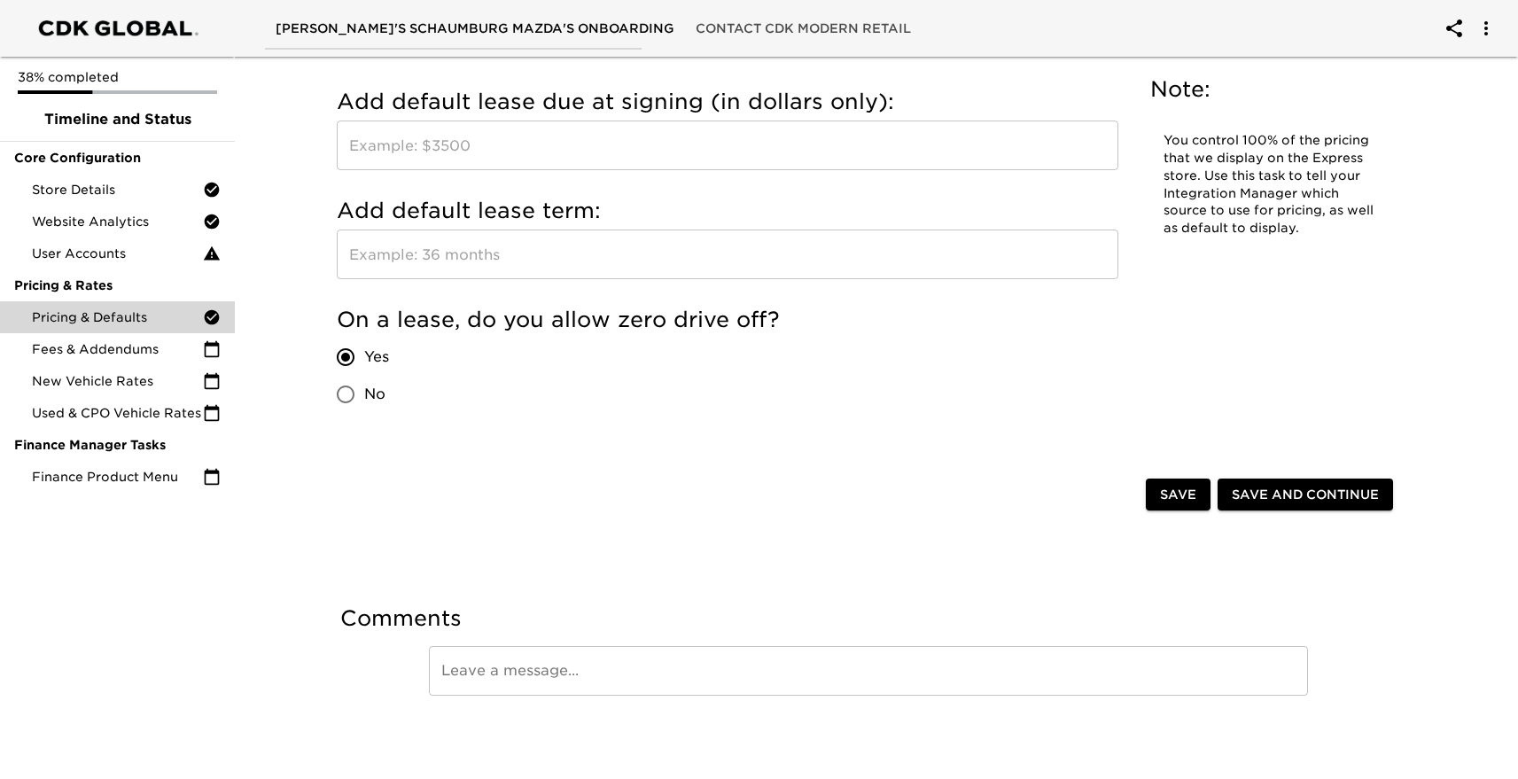
scroll to position [2365, 0]
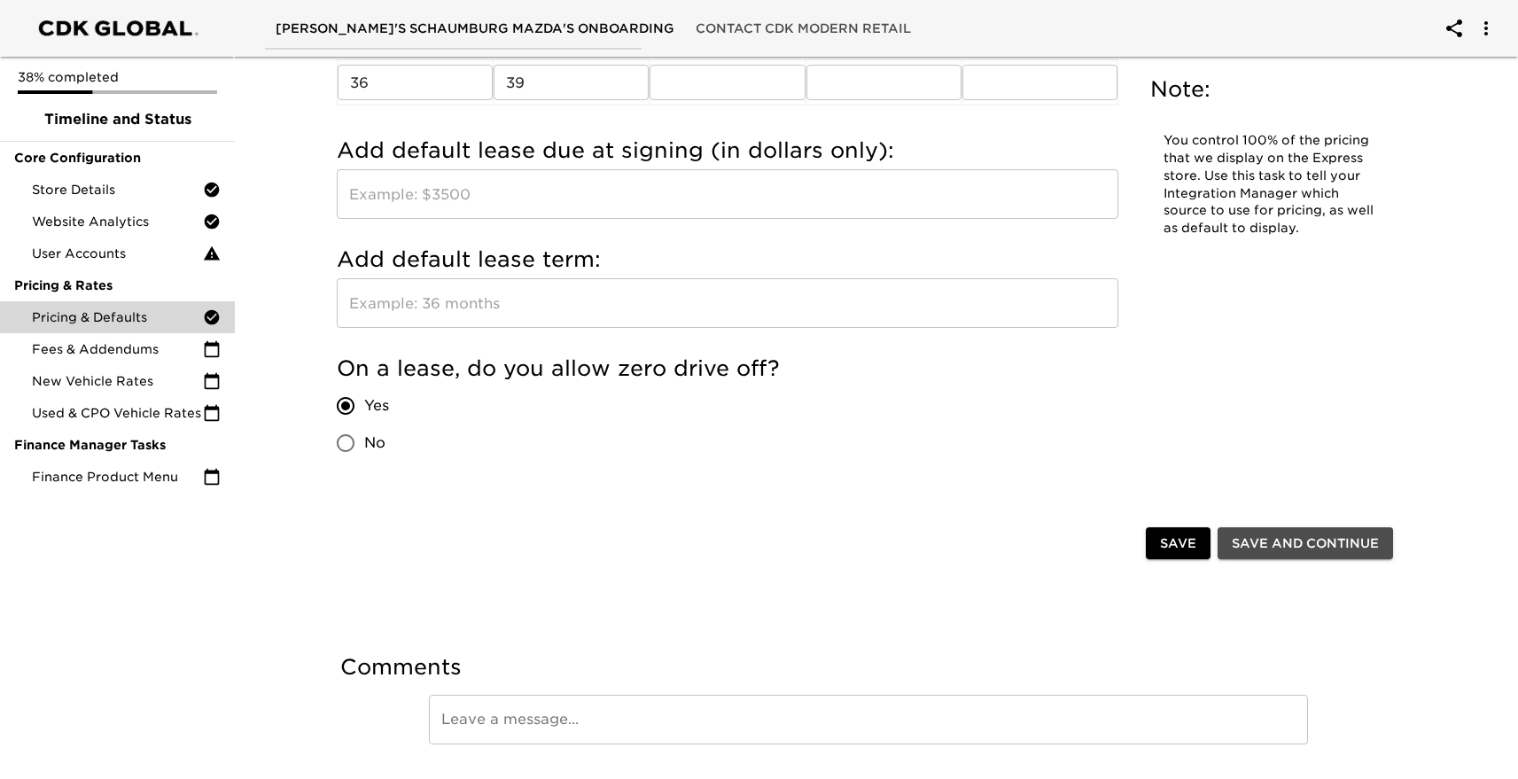
click at [1309, 550] on span "Save and Continue" at bounding box center [1305, 544] width 147 height 22
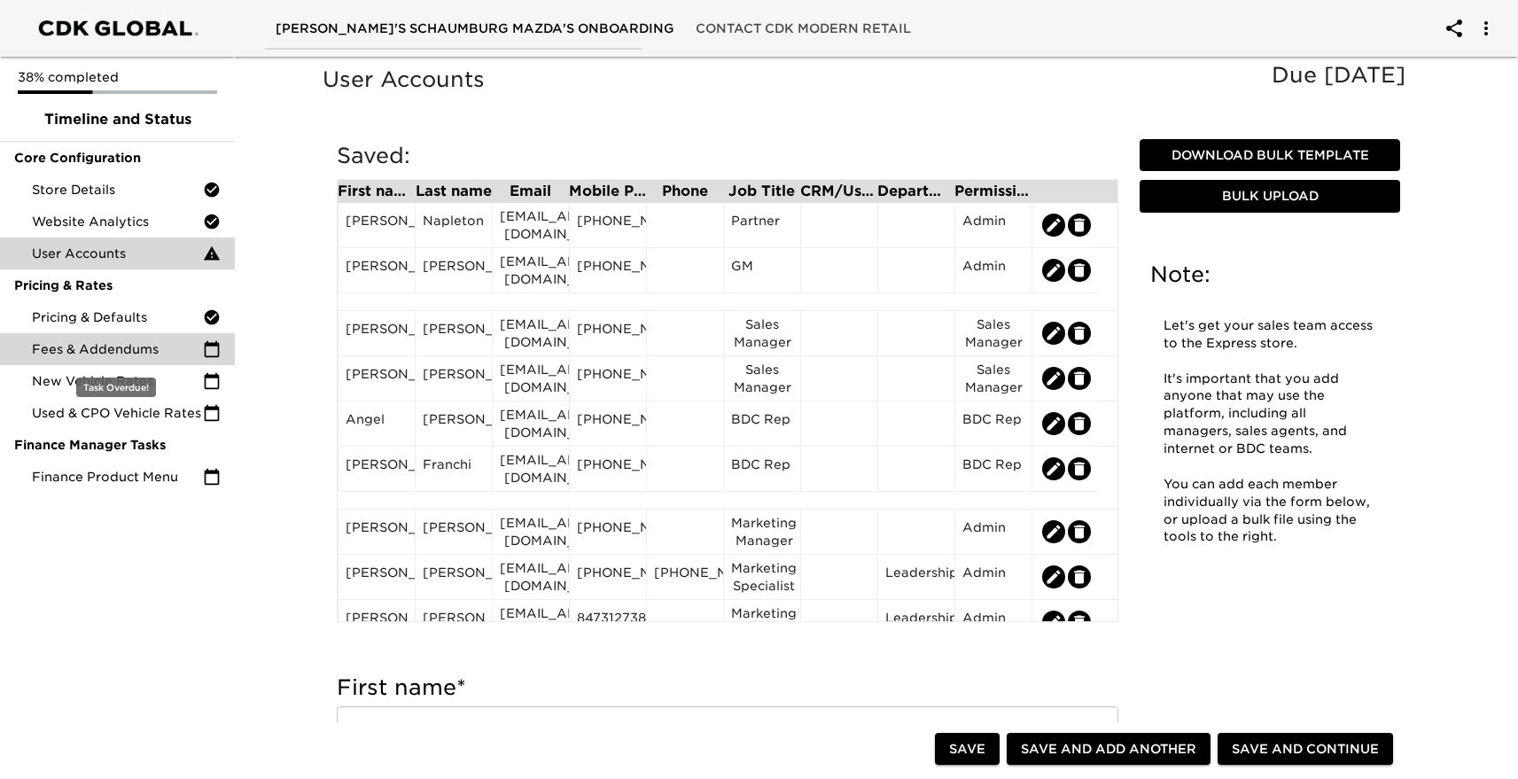
click at [133, 349] on span "Fees & Addendums" at bounding box center [117, 349] width 171 height 18
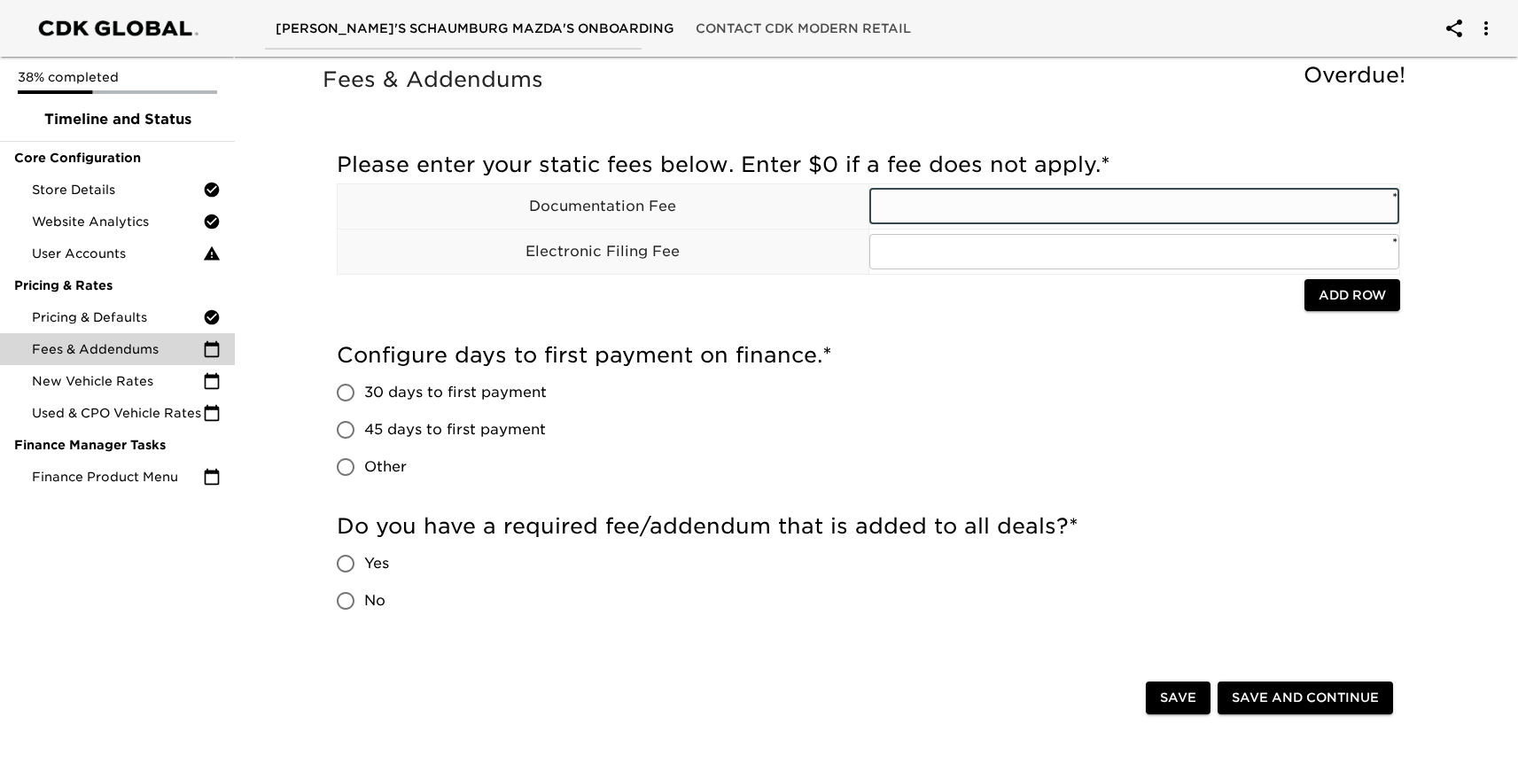
click at [909, 206] on input "text" at bounding box center [1134, 206] width 531 height 35
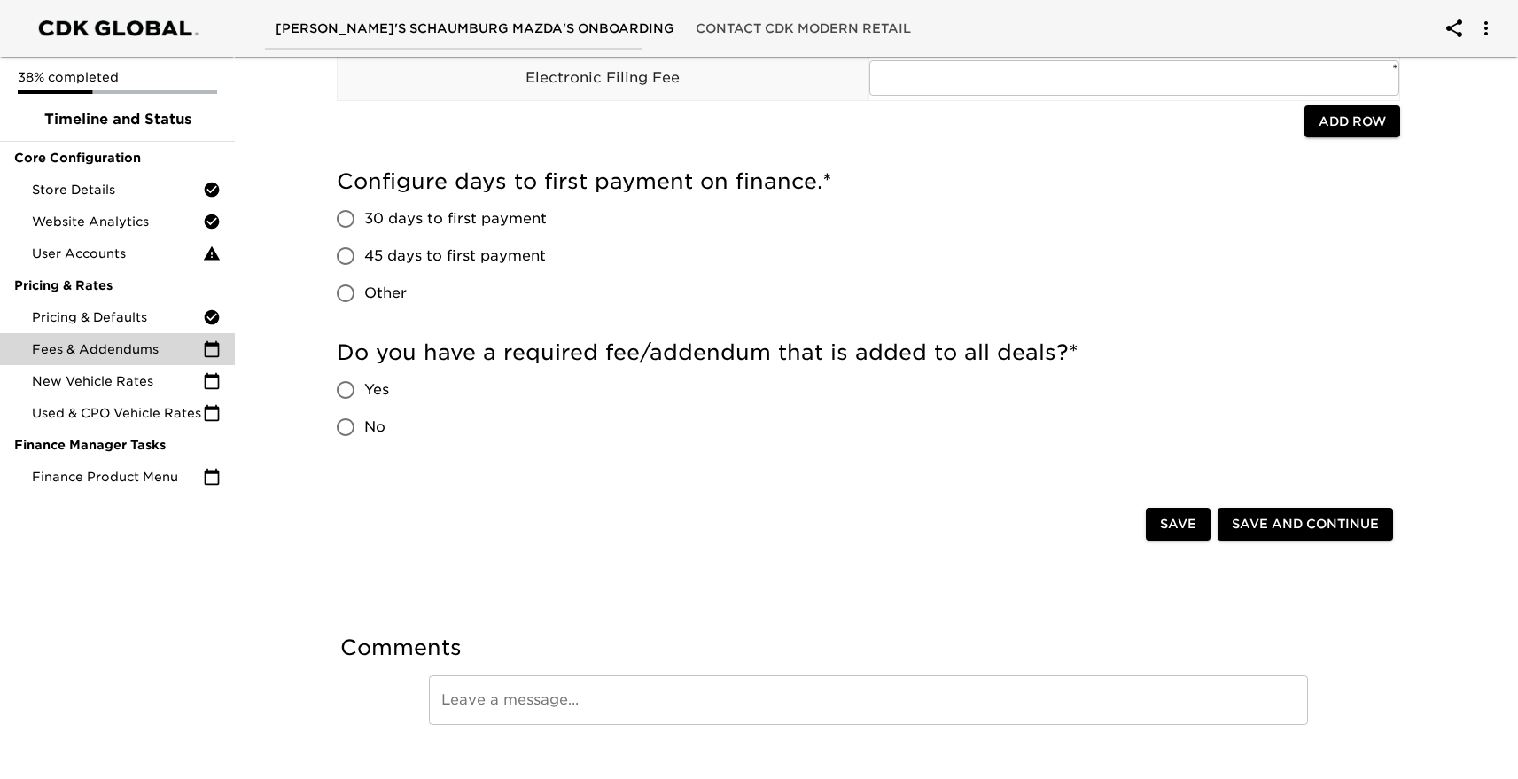
scroll to position [203, 0]
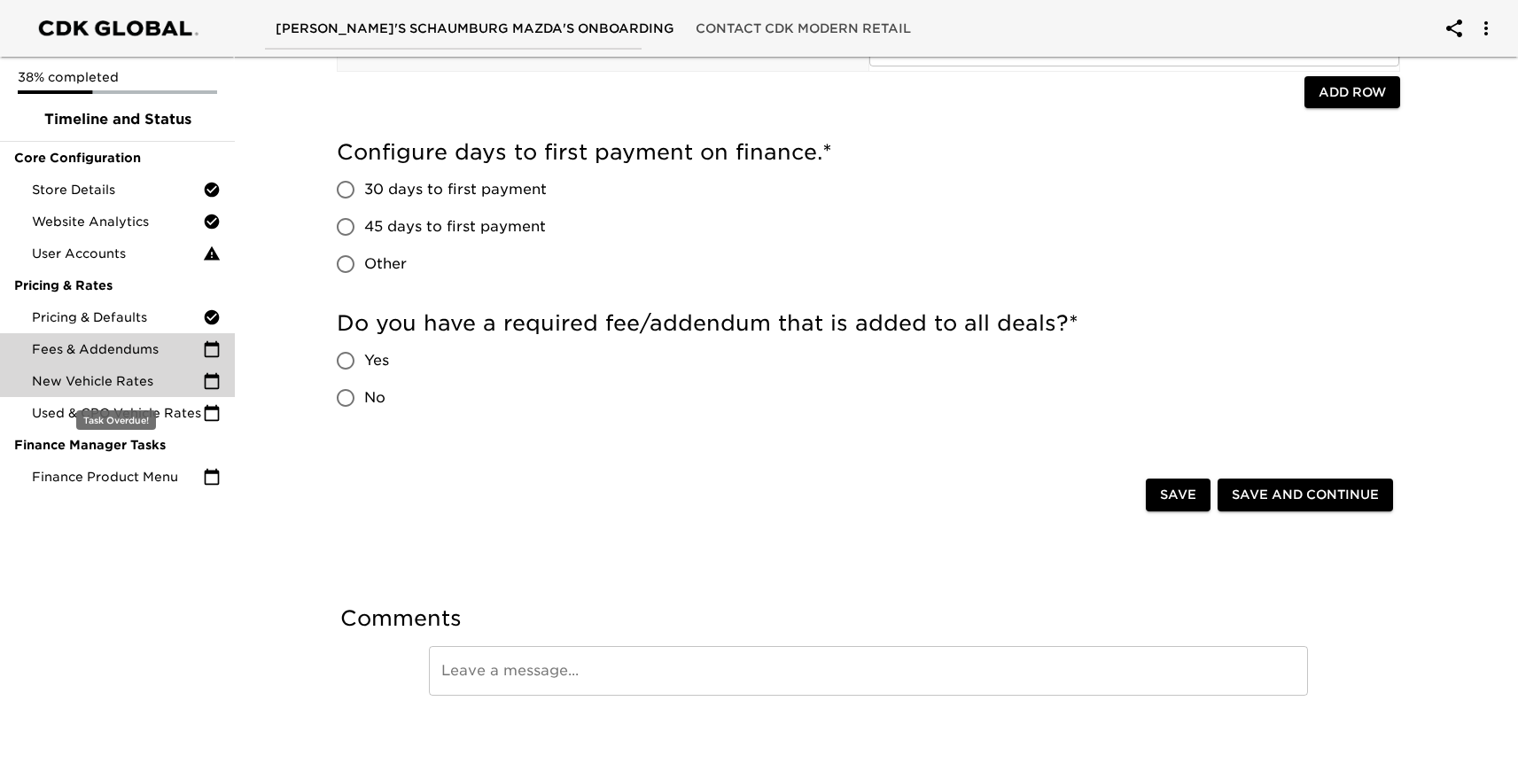
click at [90, 380] on span "New Vehicle Rates" at bounding box center [117, 381] width 171 height 18
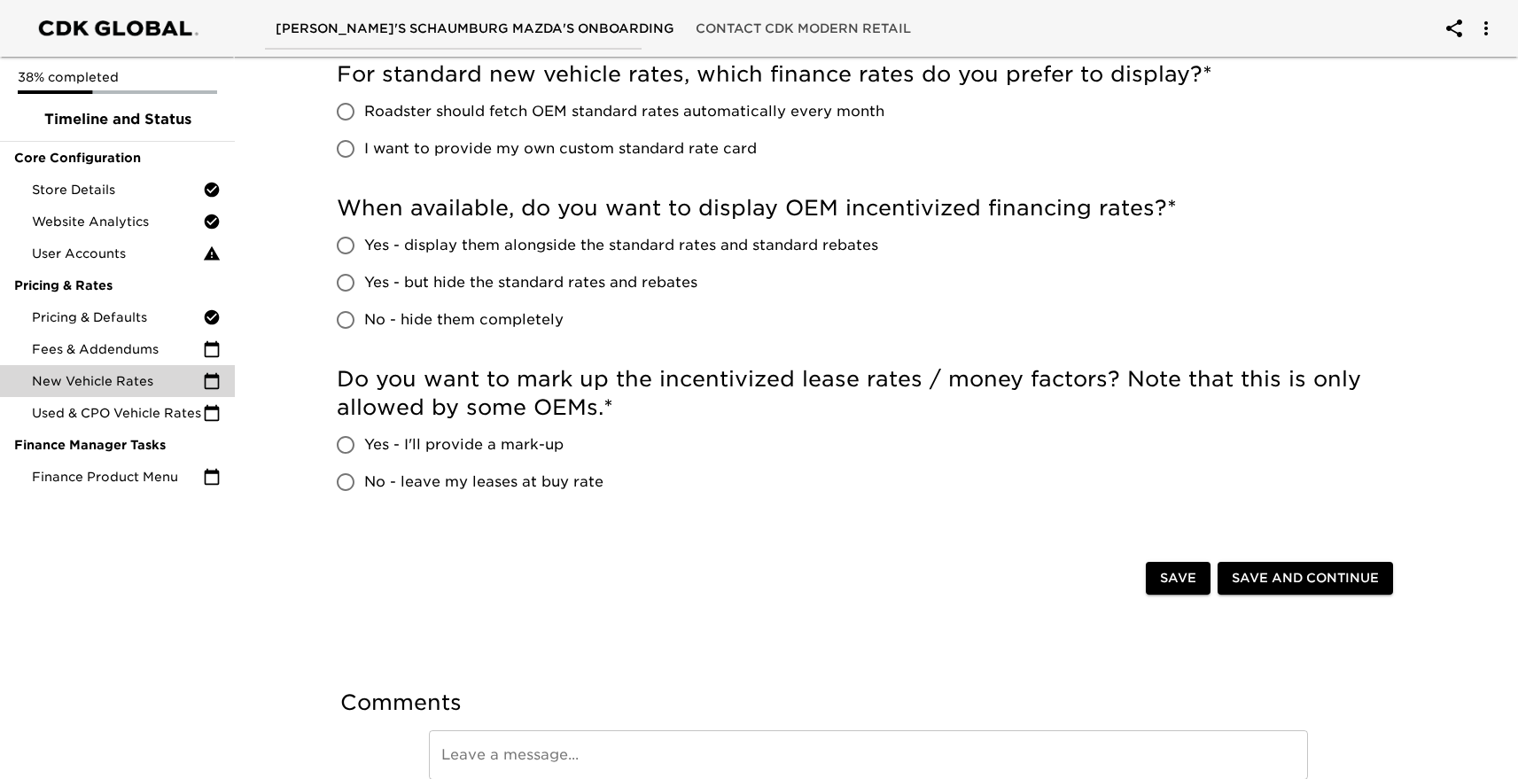
scroll to position [232, 0]
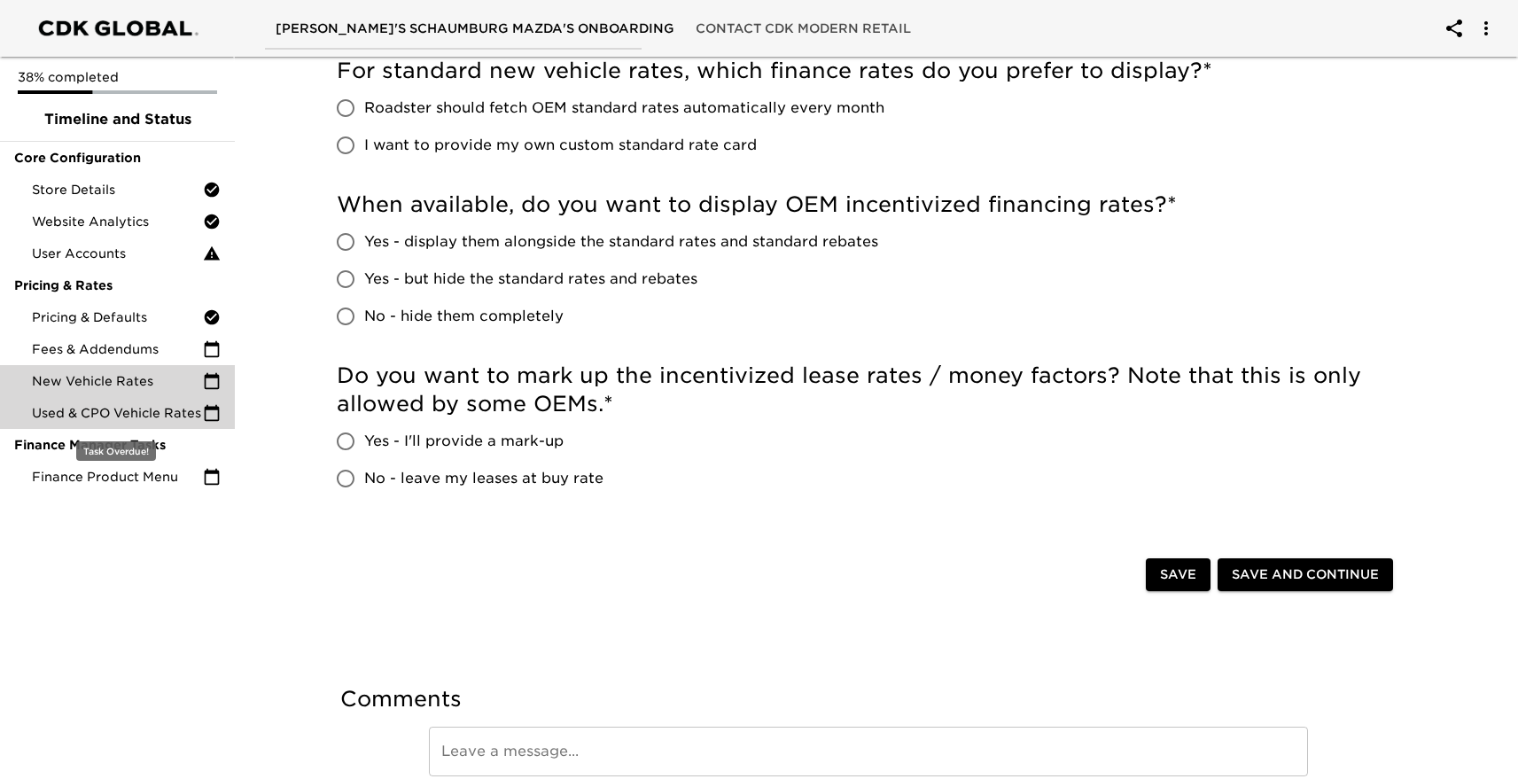
click at [113, 409] on span "Used & CPO Vehicle Rates" at bounding box center [117, 413] width 171 height 18
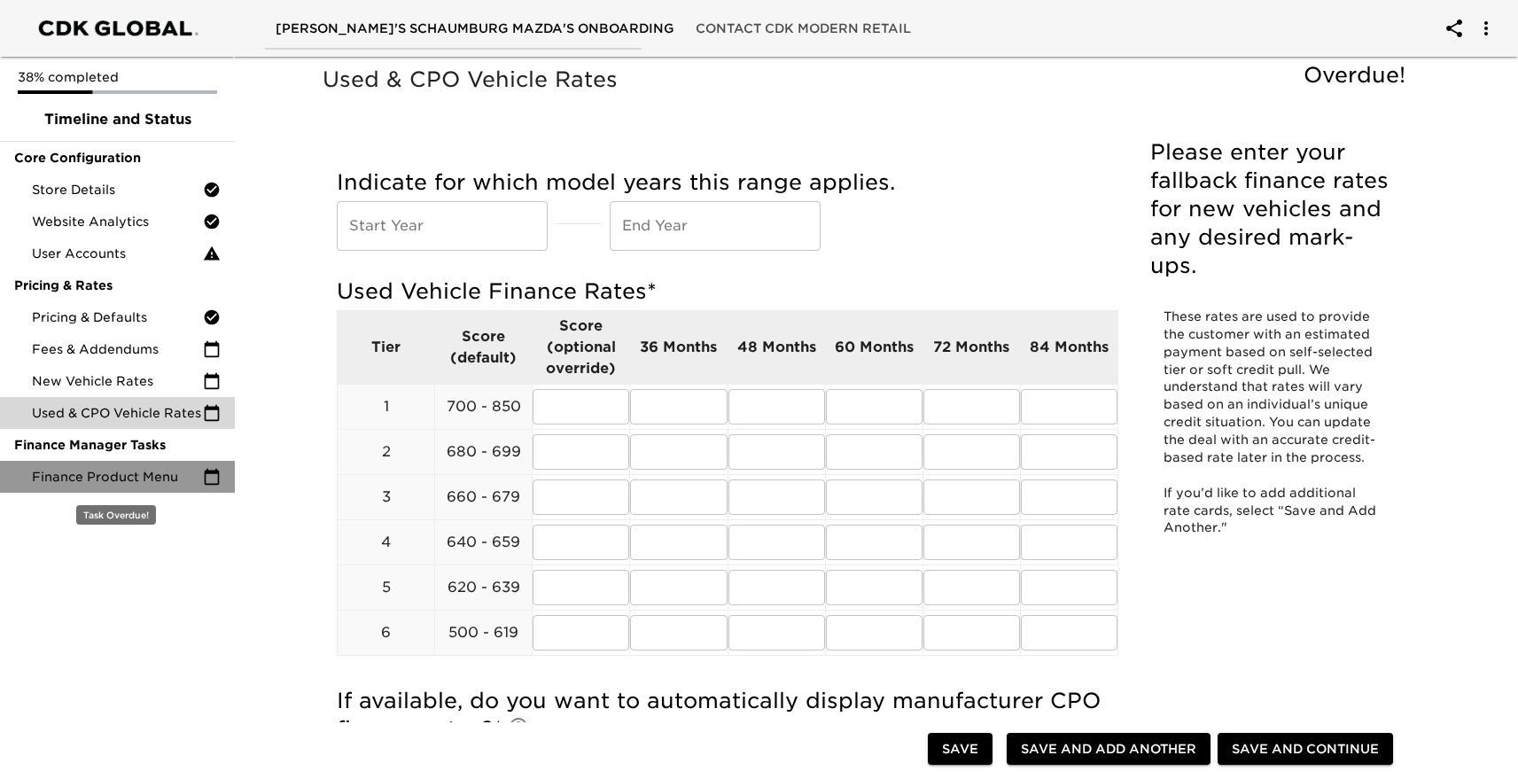
click at [105, 464] on div "Finance Product Menu" at bounding box center [117, 477] width 235 height 32
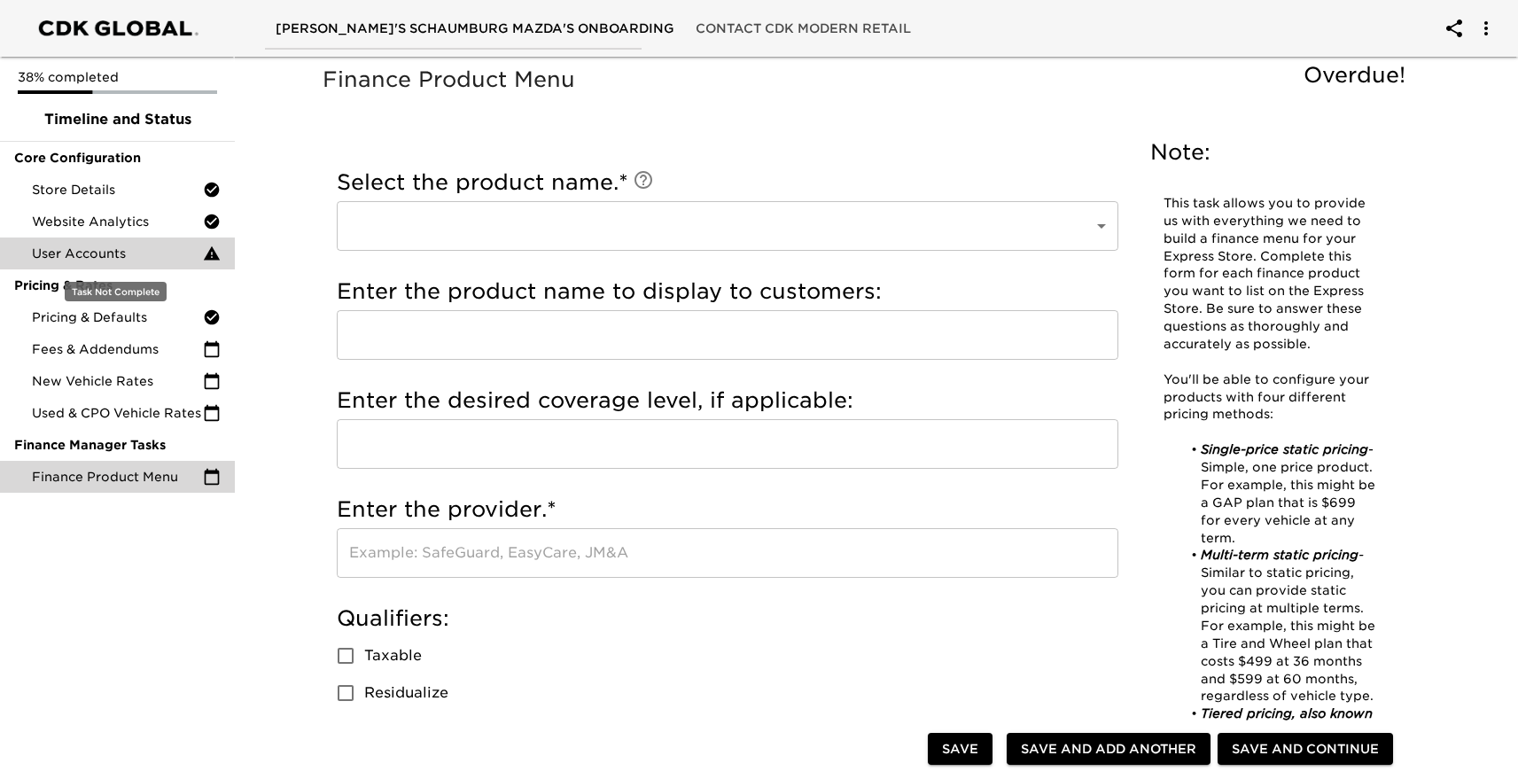
click at [78, 254] on span "User Accounts" at bounding box center [117, 254] width 171 height 18
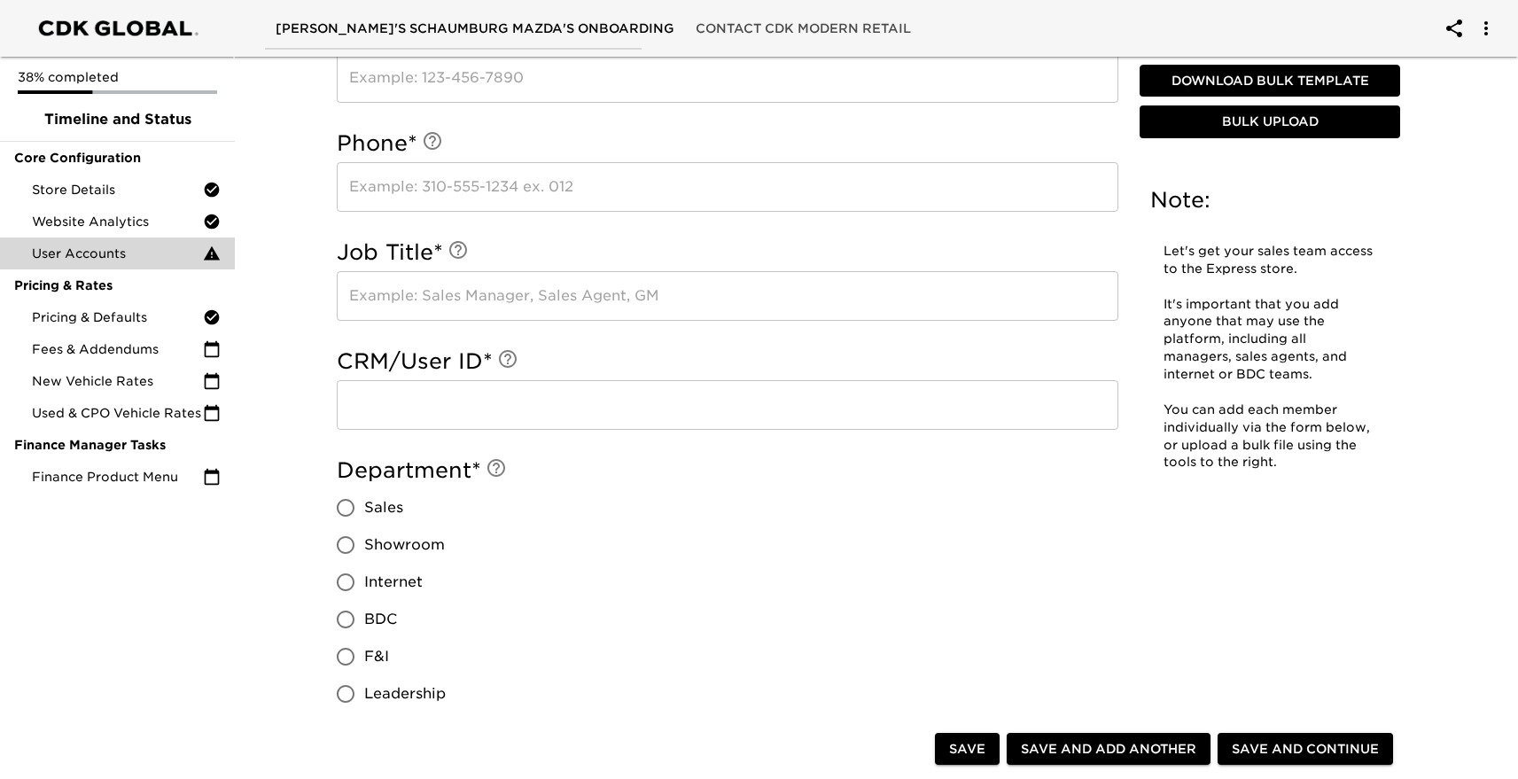
scroll to position [992, 0]
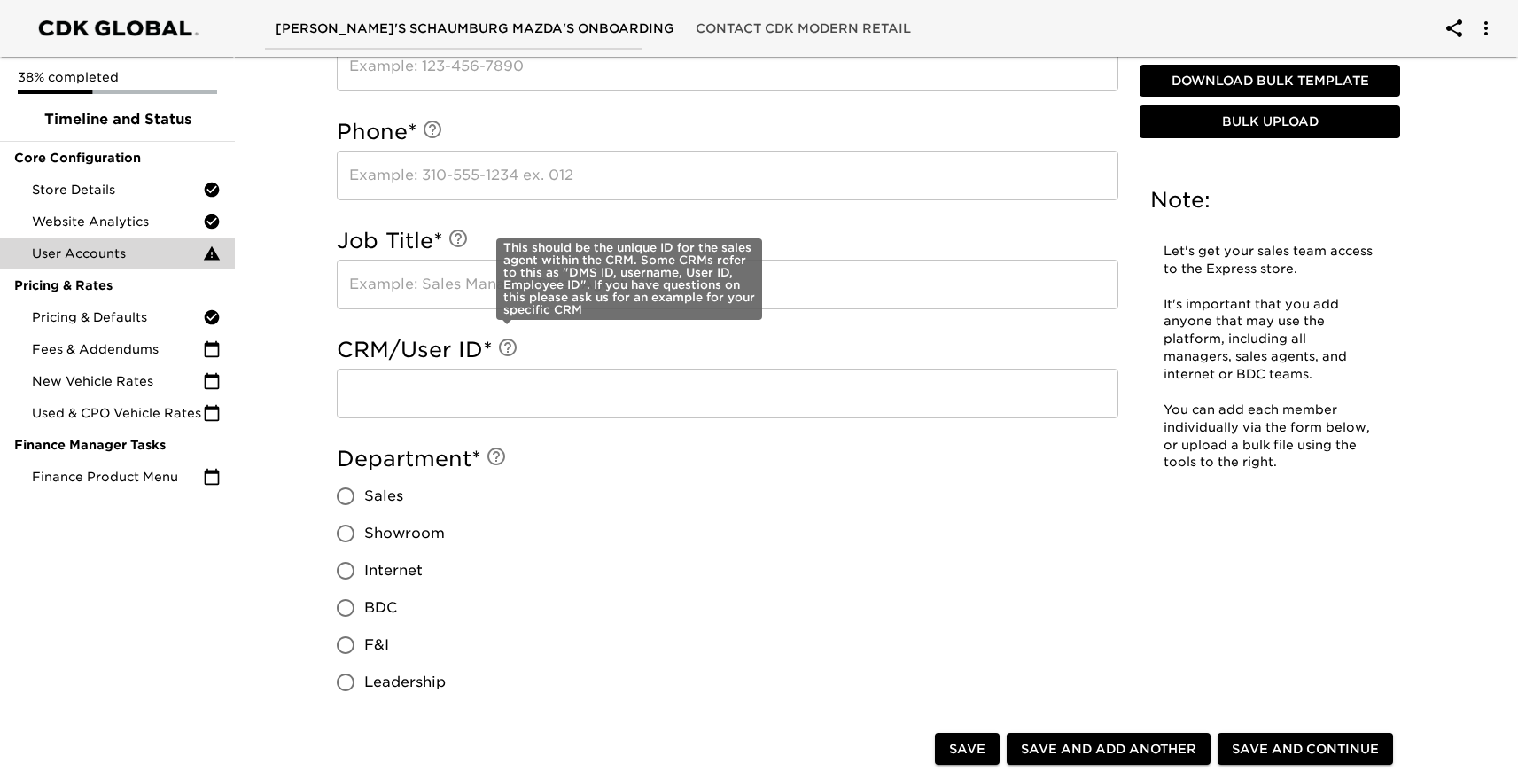
click at [508, 348] on icon at bounding box center [508, 348] width 18 height 18
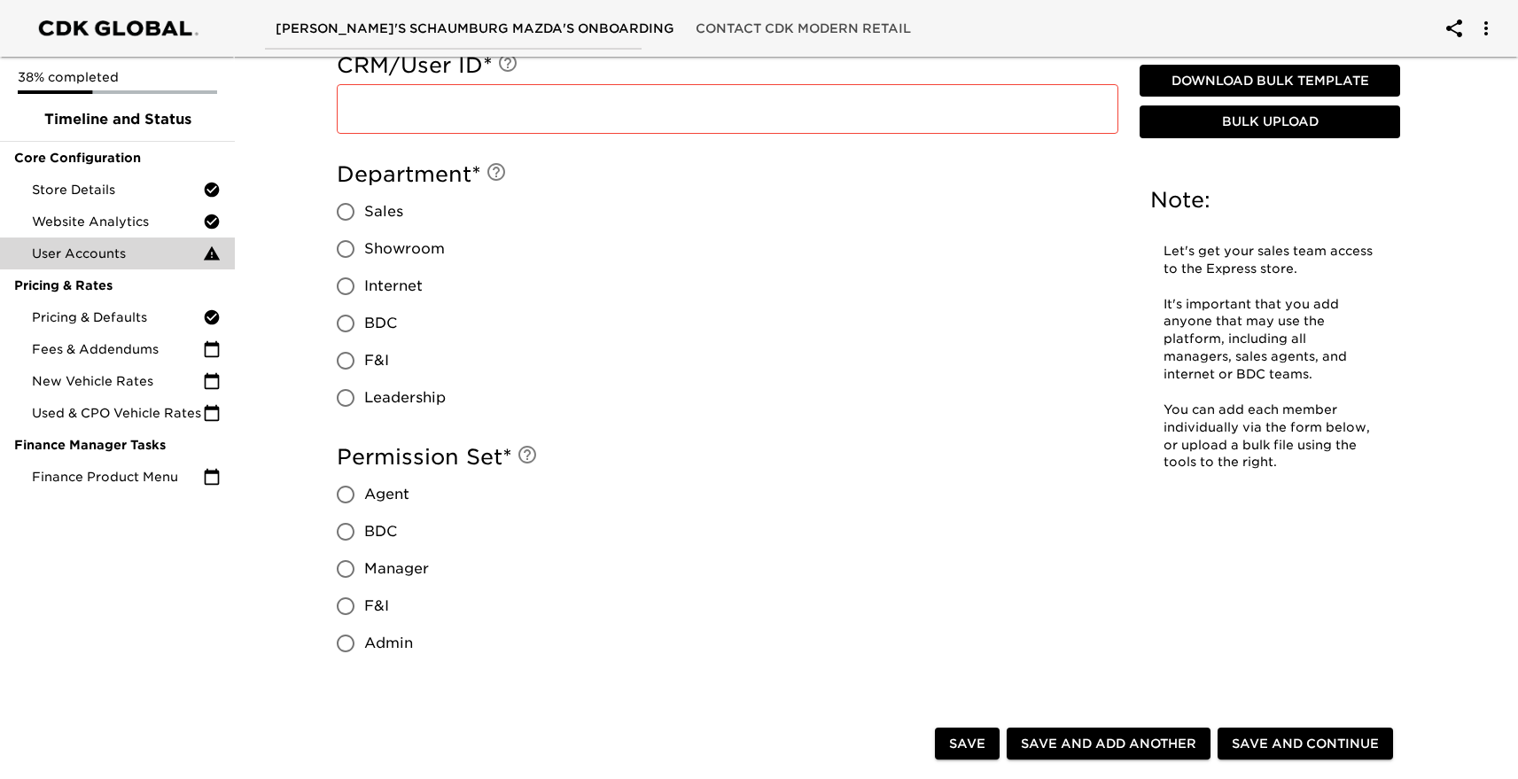
scroll to position [0, 0]
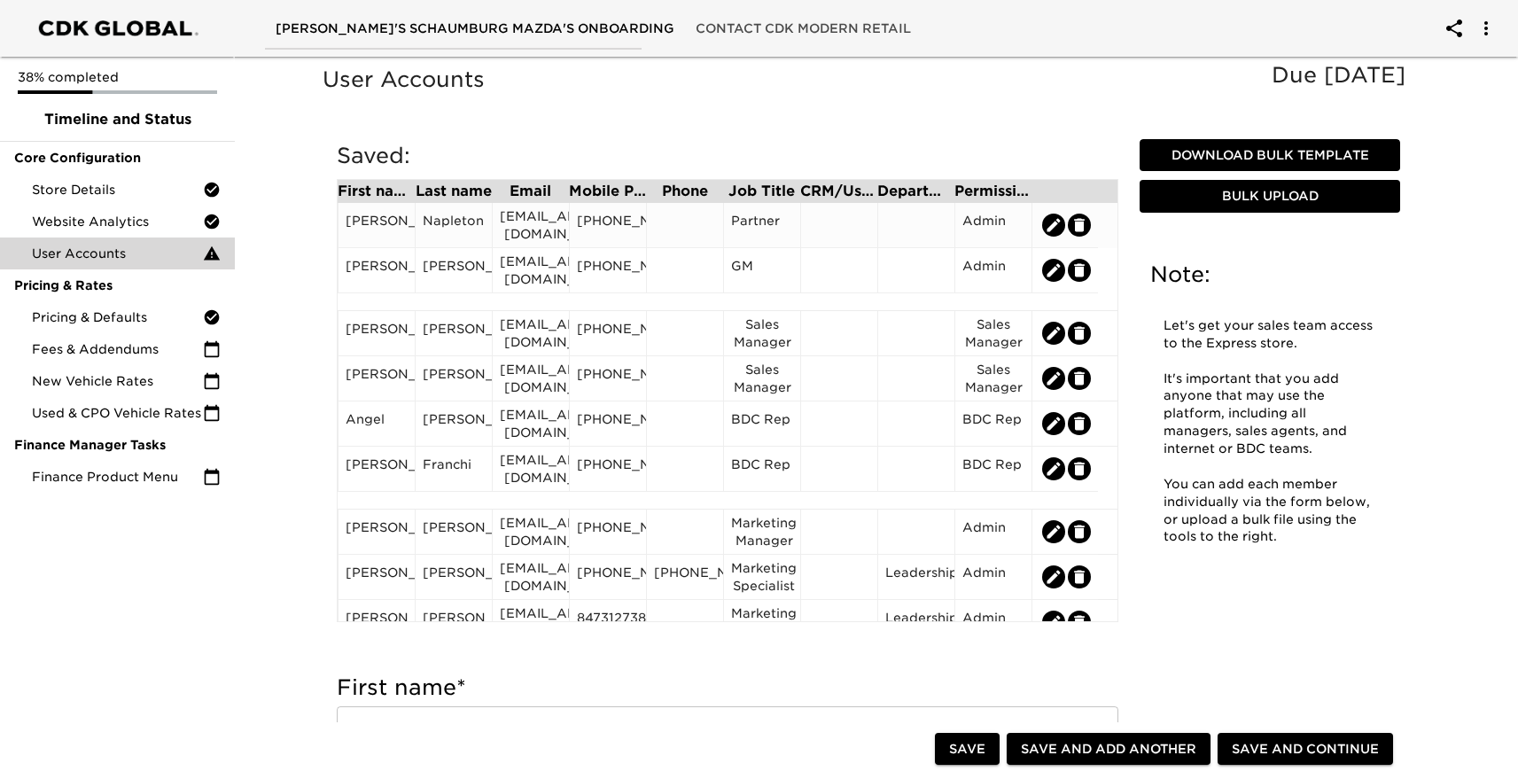
click at [1085, 223] on icon "edit" at bounding box center [1080, 225] width 18 height 18
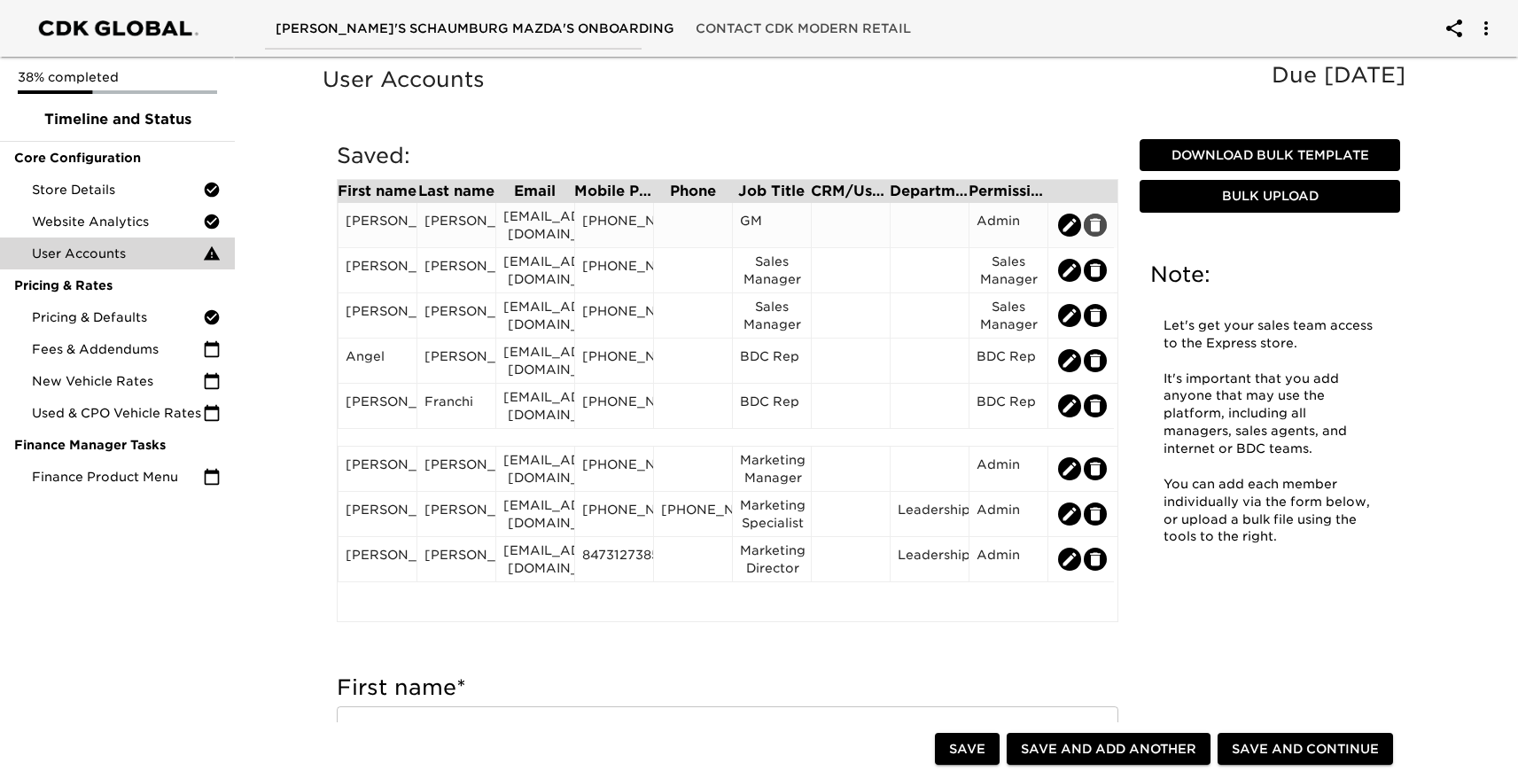
click at [1096, 225] on icon "edit" at bounding box center [1095, 224] width 11 height 13
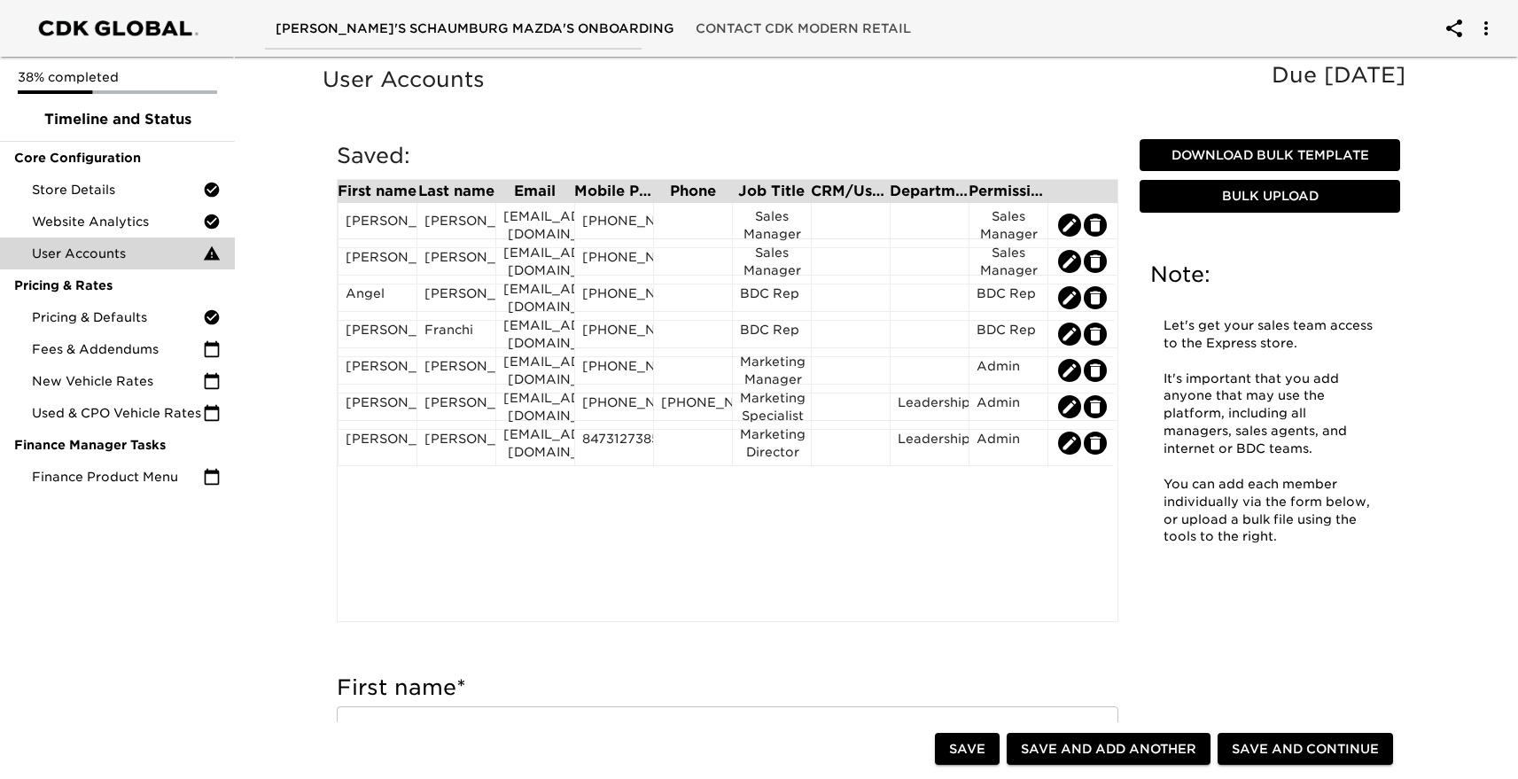
click at [1096, 225] on icon "edit" at bounding box center [1095, 224] width 11 height 13
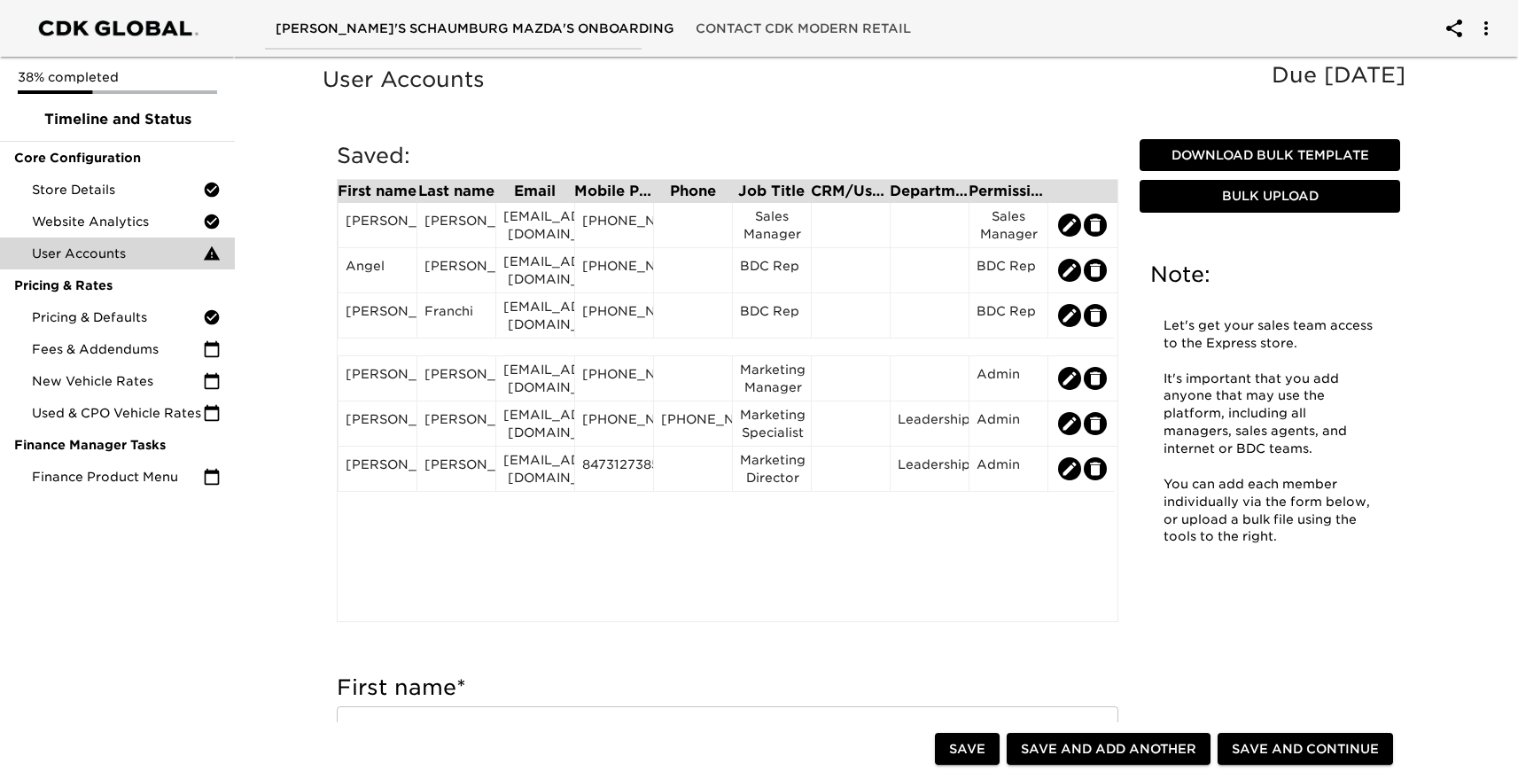
click at [1096, 225] on icon "edit" at bounding box center [1095, 224] width 11 height 13
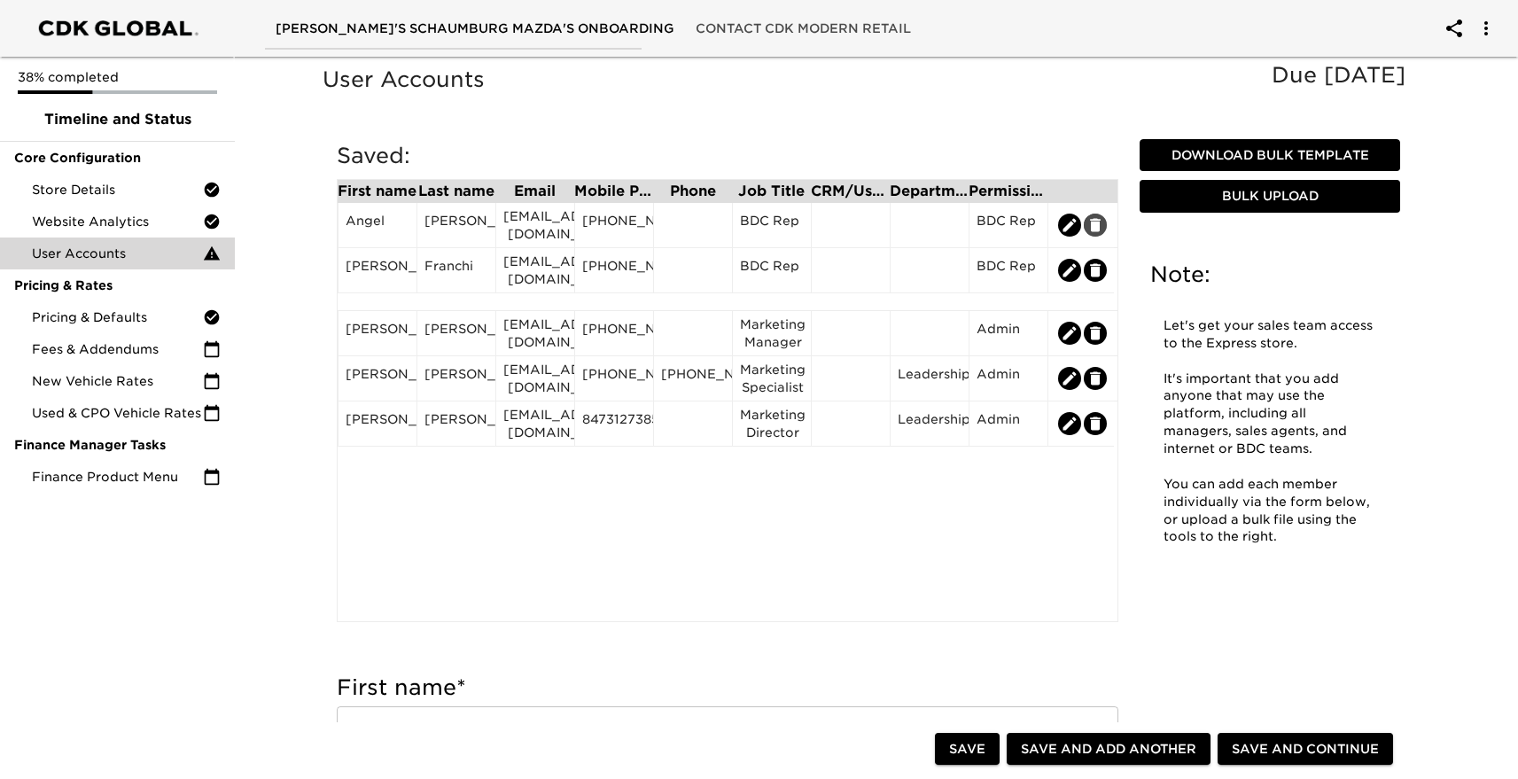
click at [1096, 225] on icon "edit" at bounding box center [1095, 224] width 11 height 13
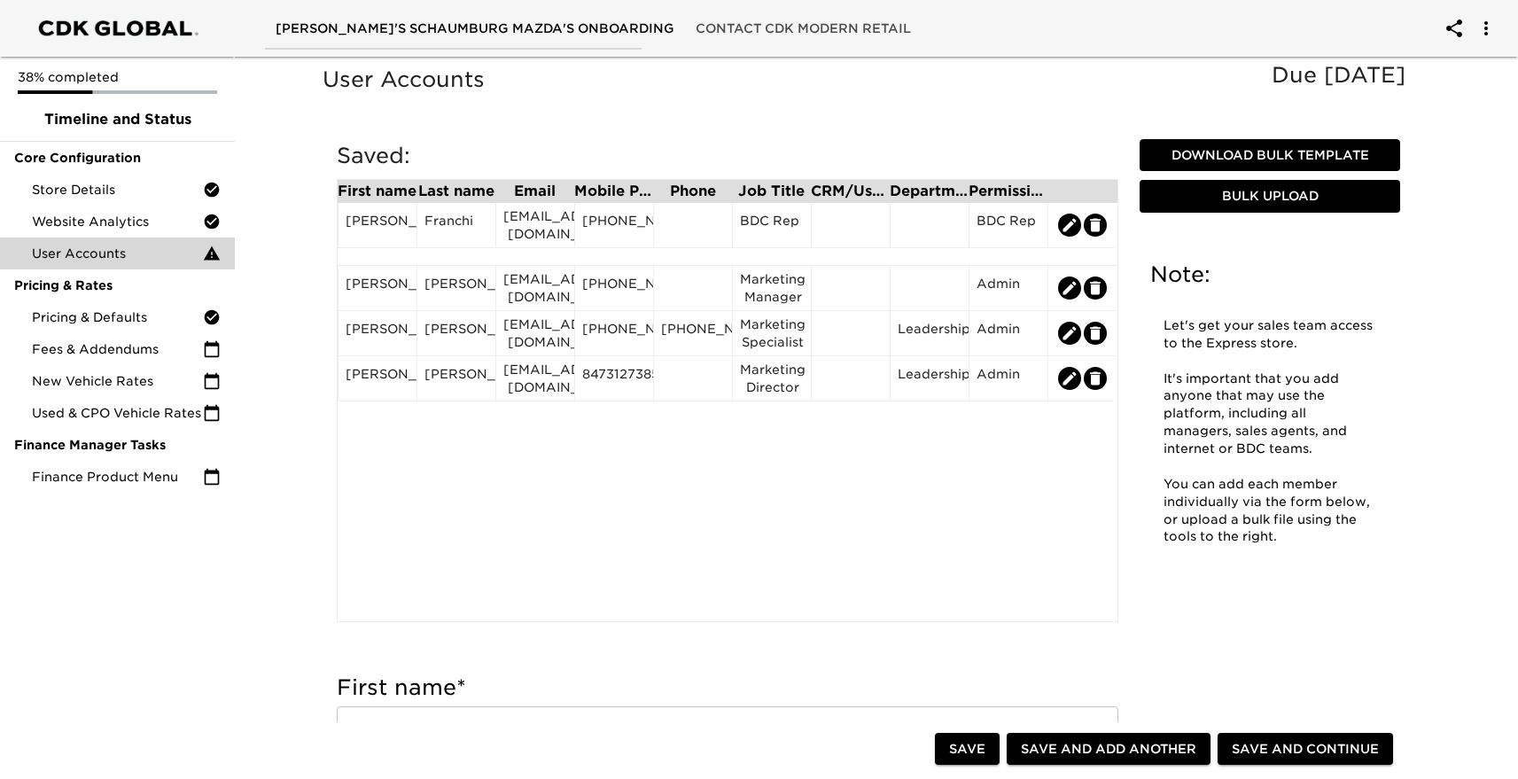
click at [1096, 225] on icon "edit" at bounding box center [1096, 225] width 18 height 18
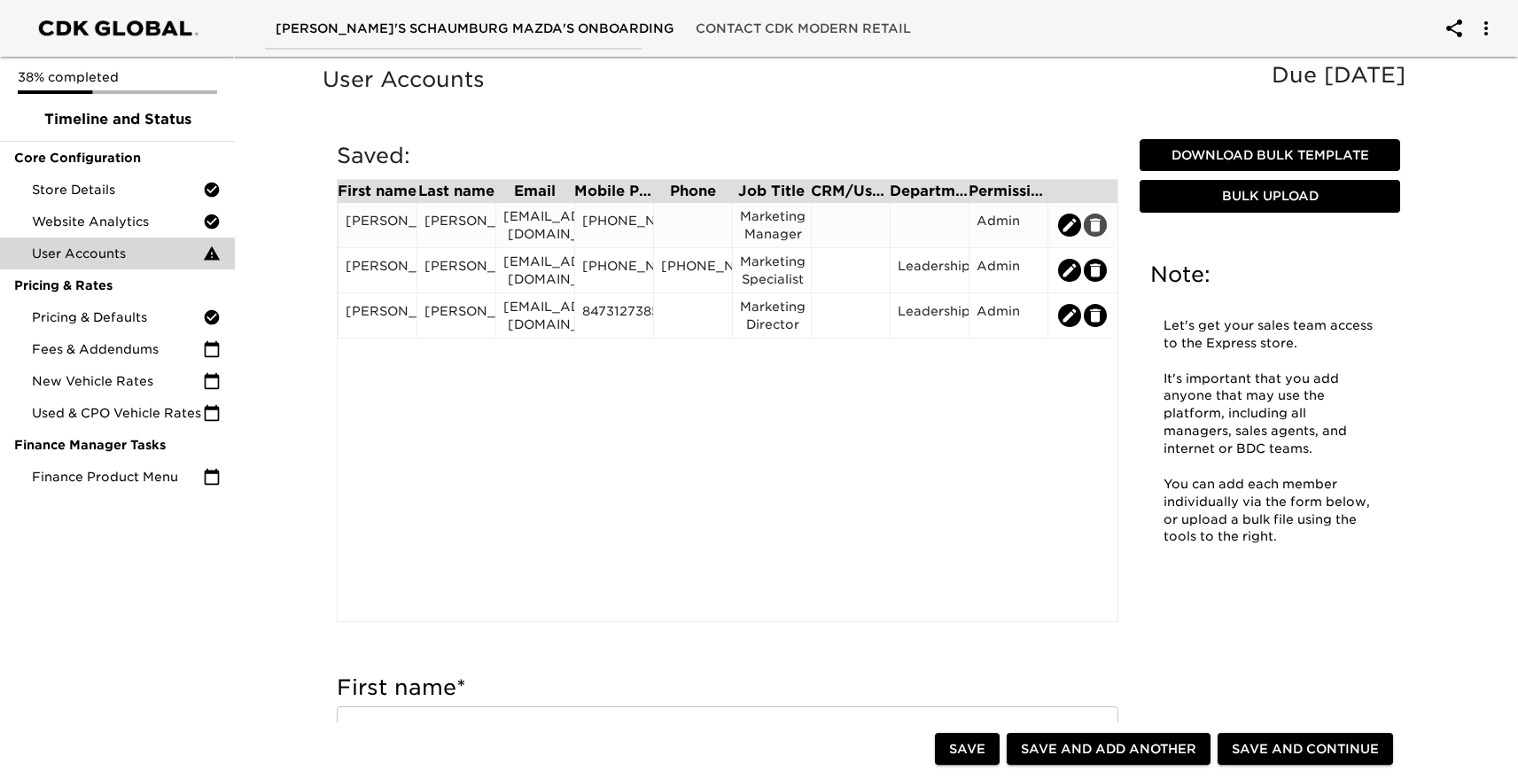
click at [1097, 232] on icon "edit" at bounding box center [1096, 225] width 18 height 18
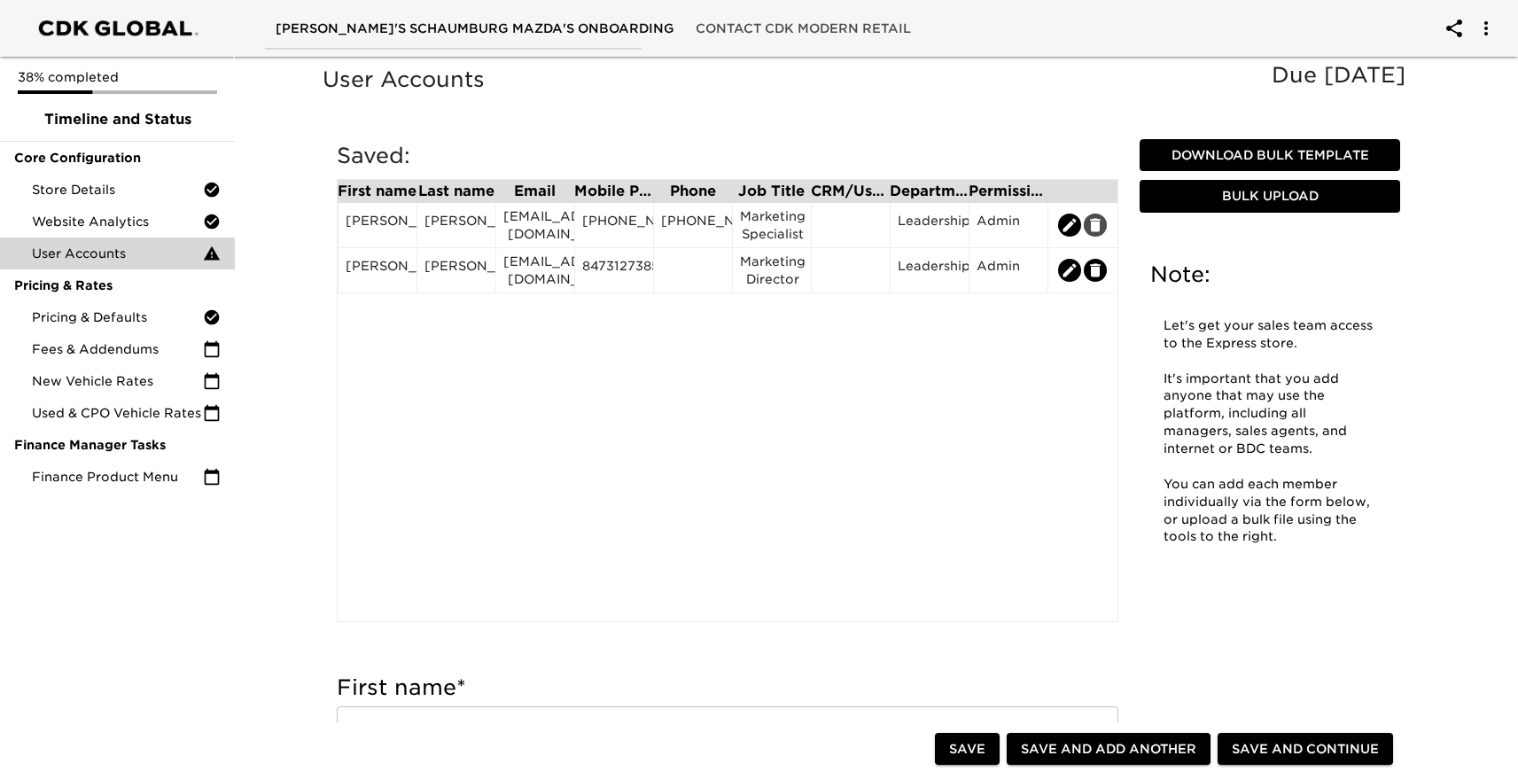
click at [1097, 232] on icon "edit" at bounding box center [1096, 225] width 18 height 18
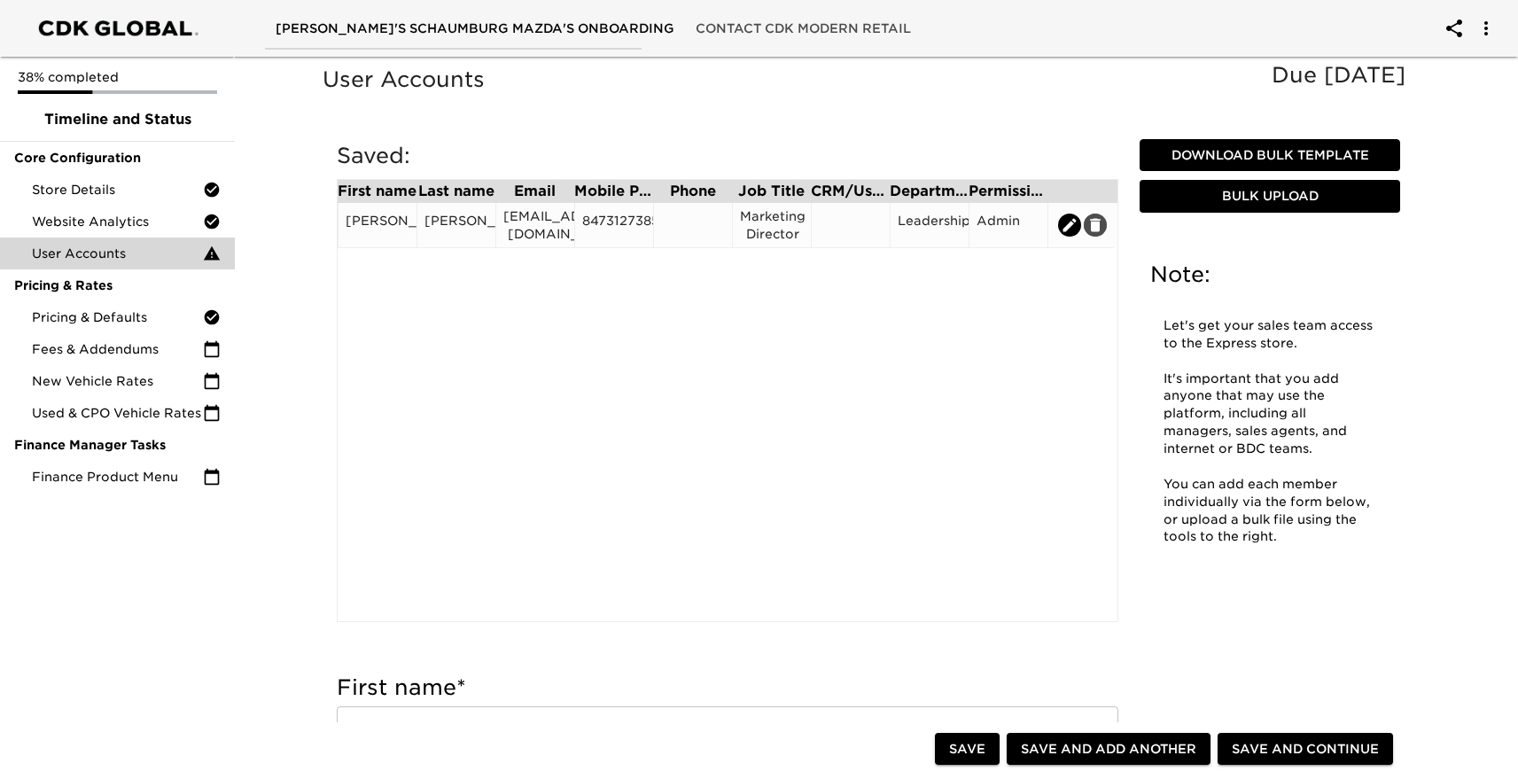
click at [1097, 232] on icon "edit" at bounding box center [1096, 225] width 18 height 18
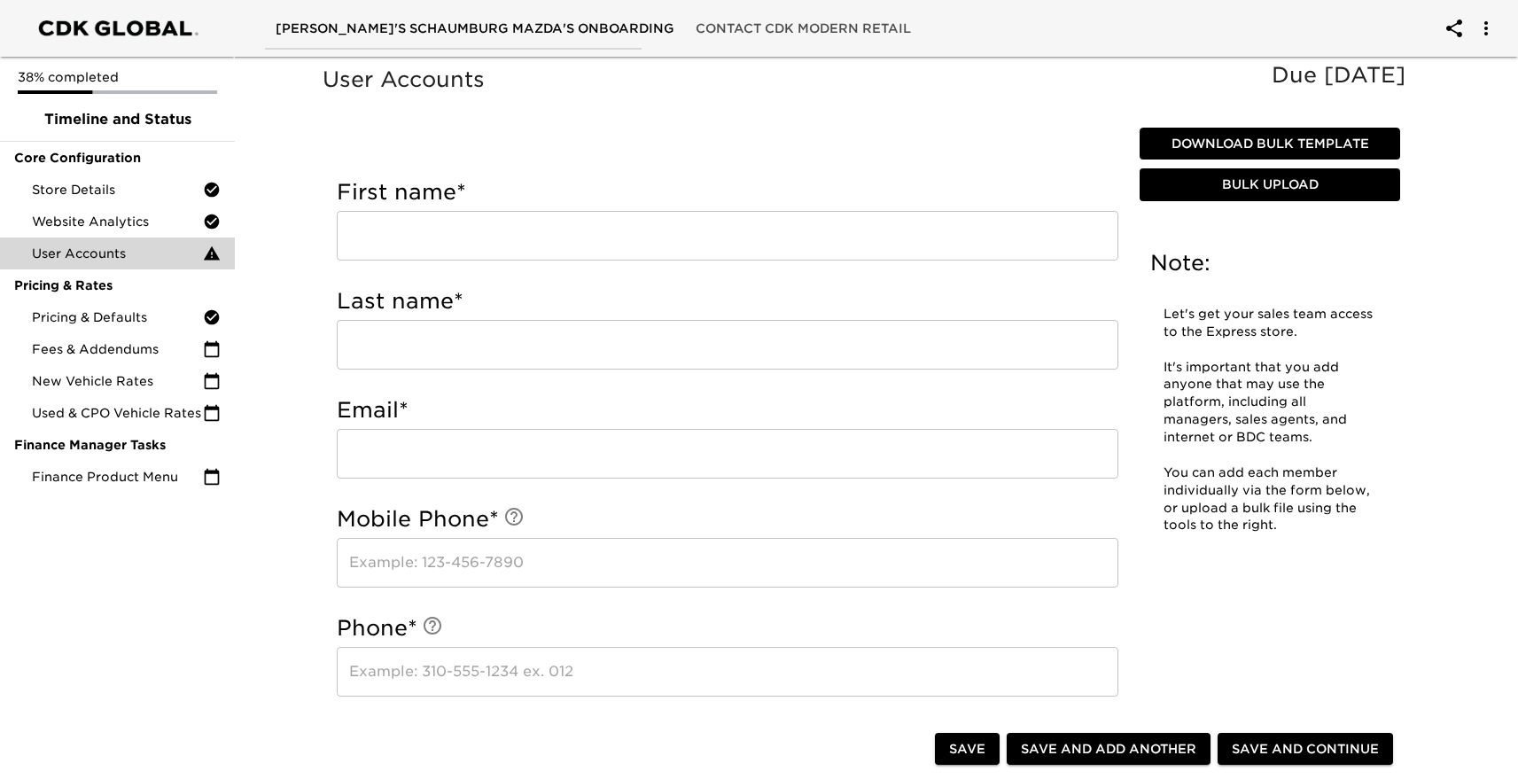
click at [1274, 184] on span "Bulk Upload" at bounding box center [1270, 185] width 246 height 22
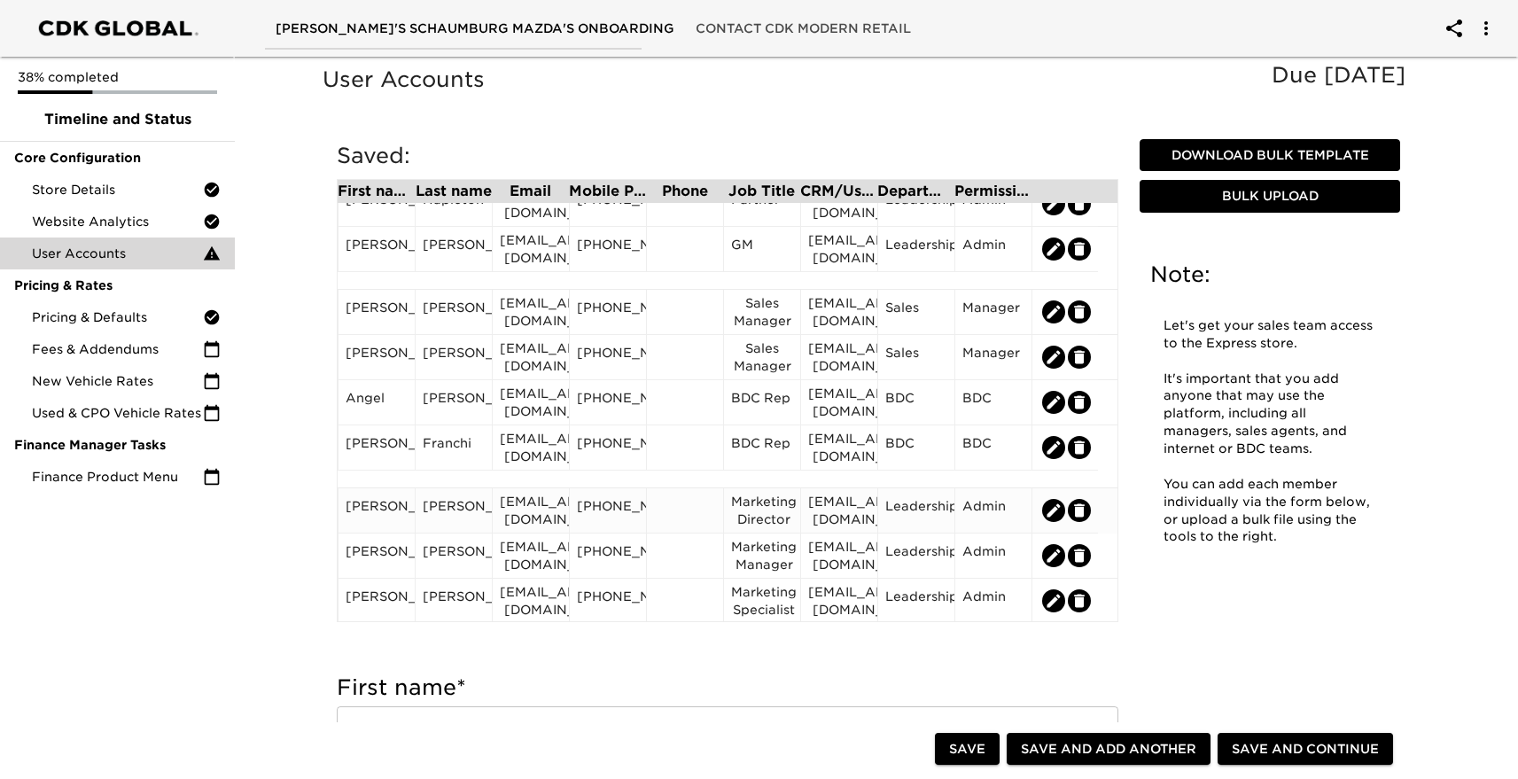
scroll to position [24, 0]
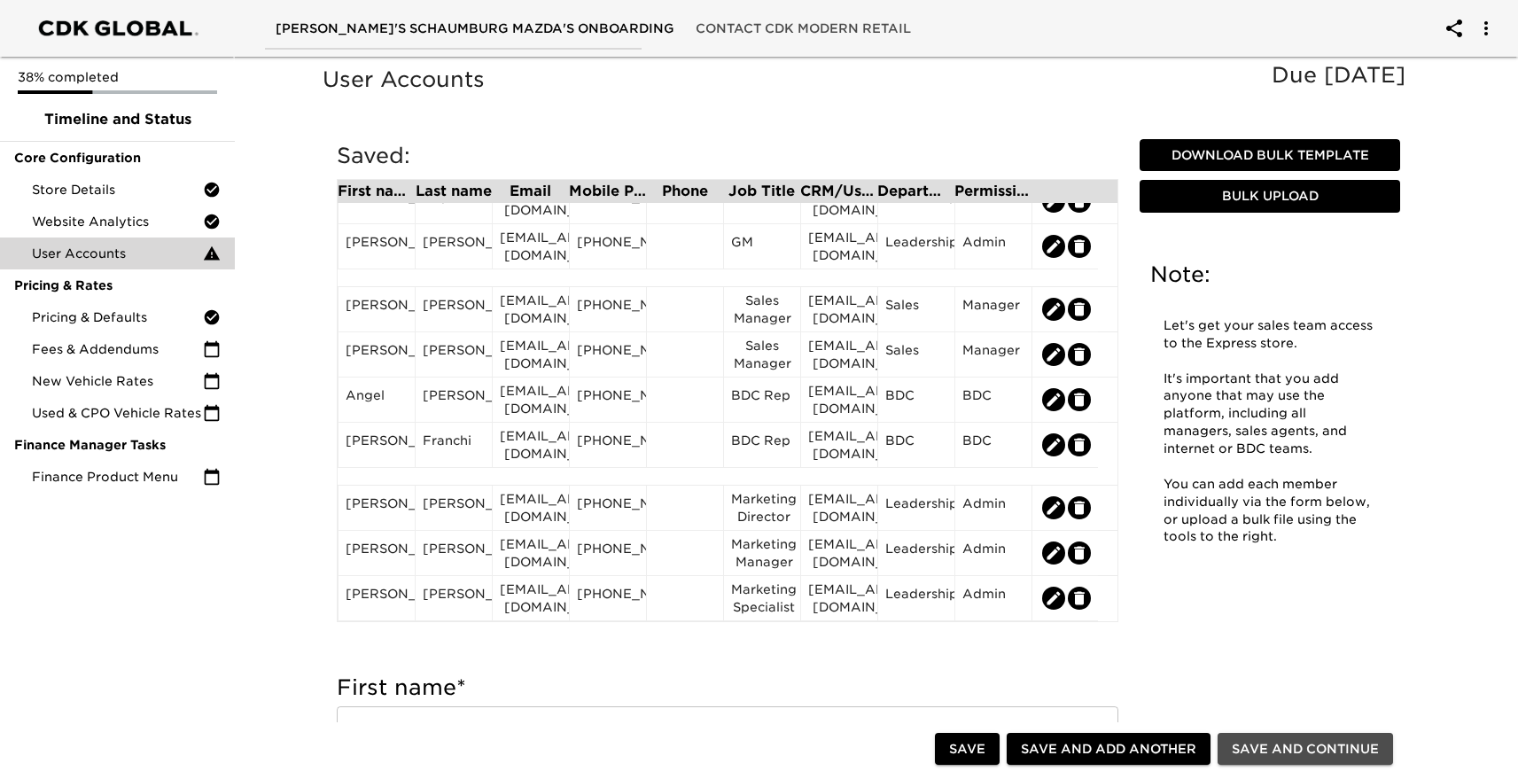
click at [1303, 744] on span "Save and Continue" at bounding box center [1305, 749] width 147 height 22
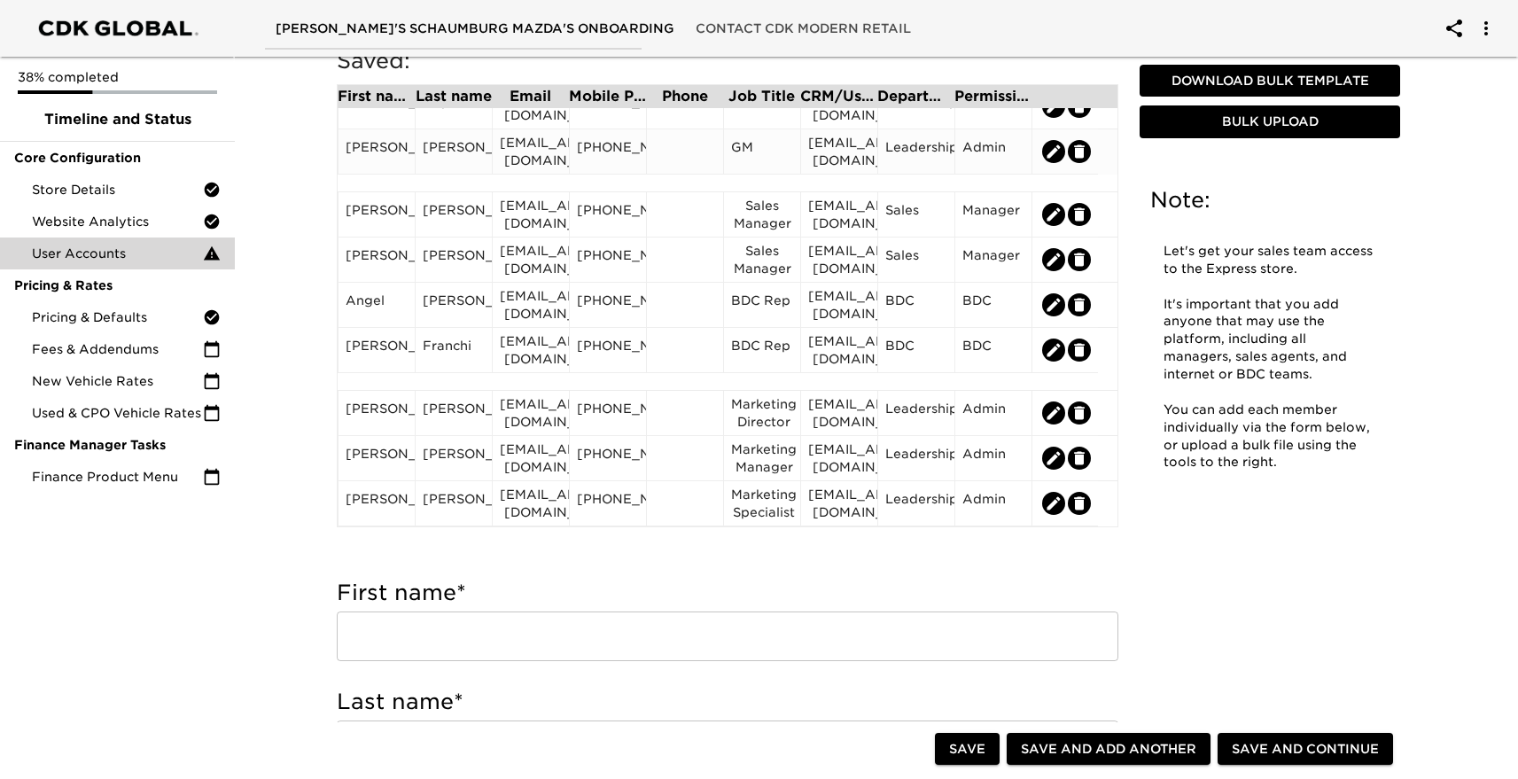
scroll to position [0, 0]
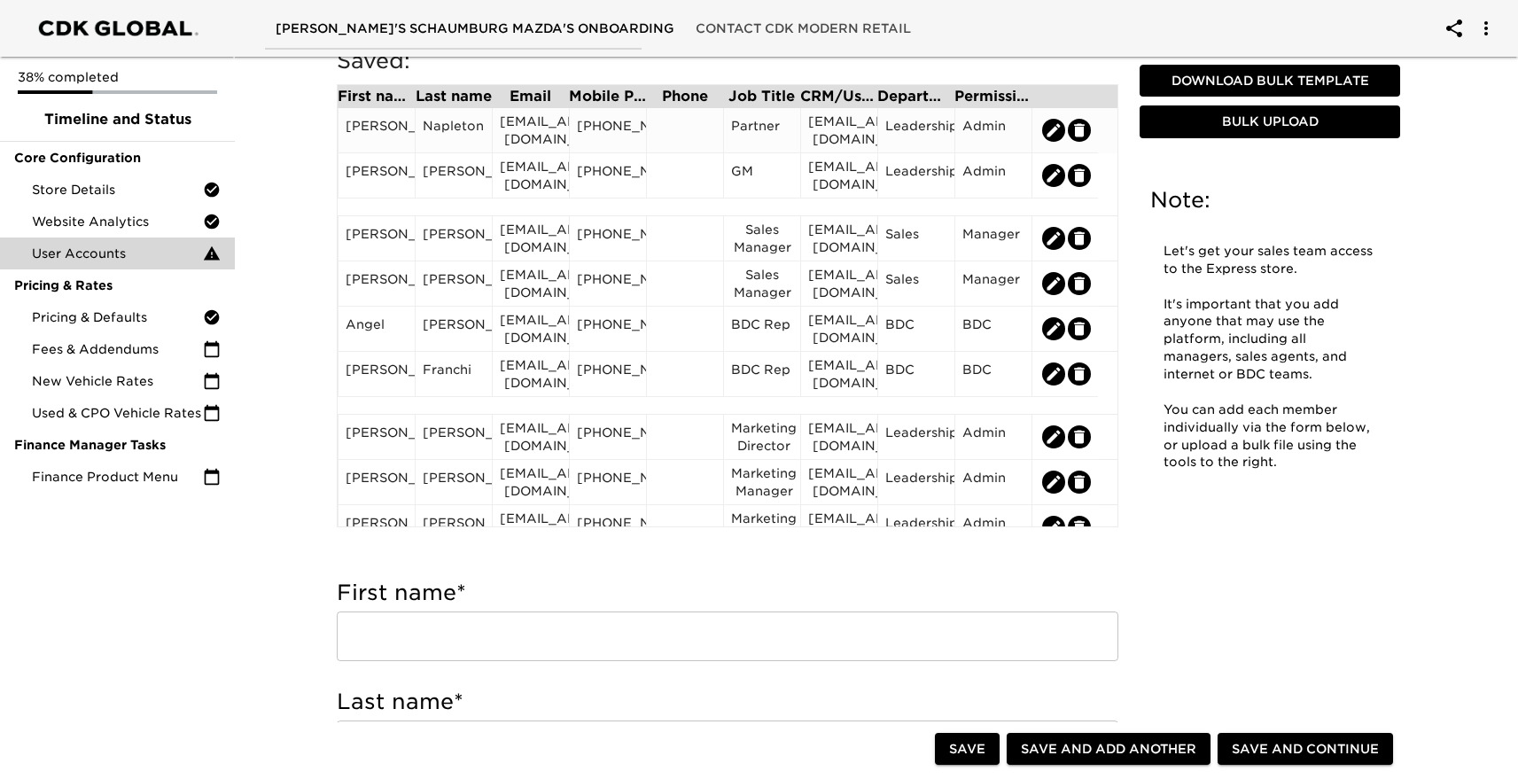
click at [1081, 126] on icon "edit" at bounding box center [1080, 130] width 18 height 18
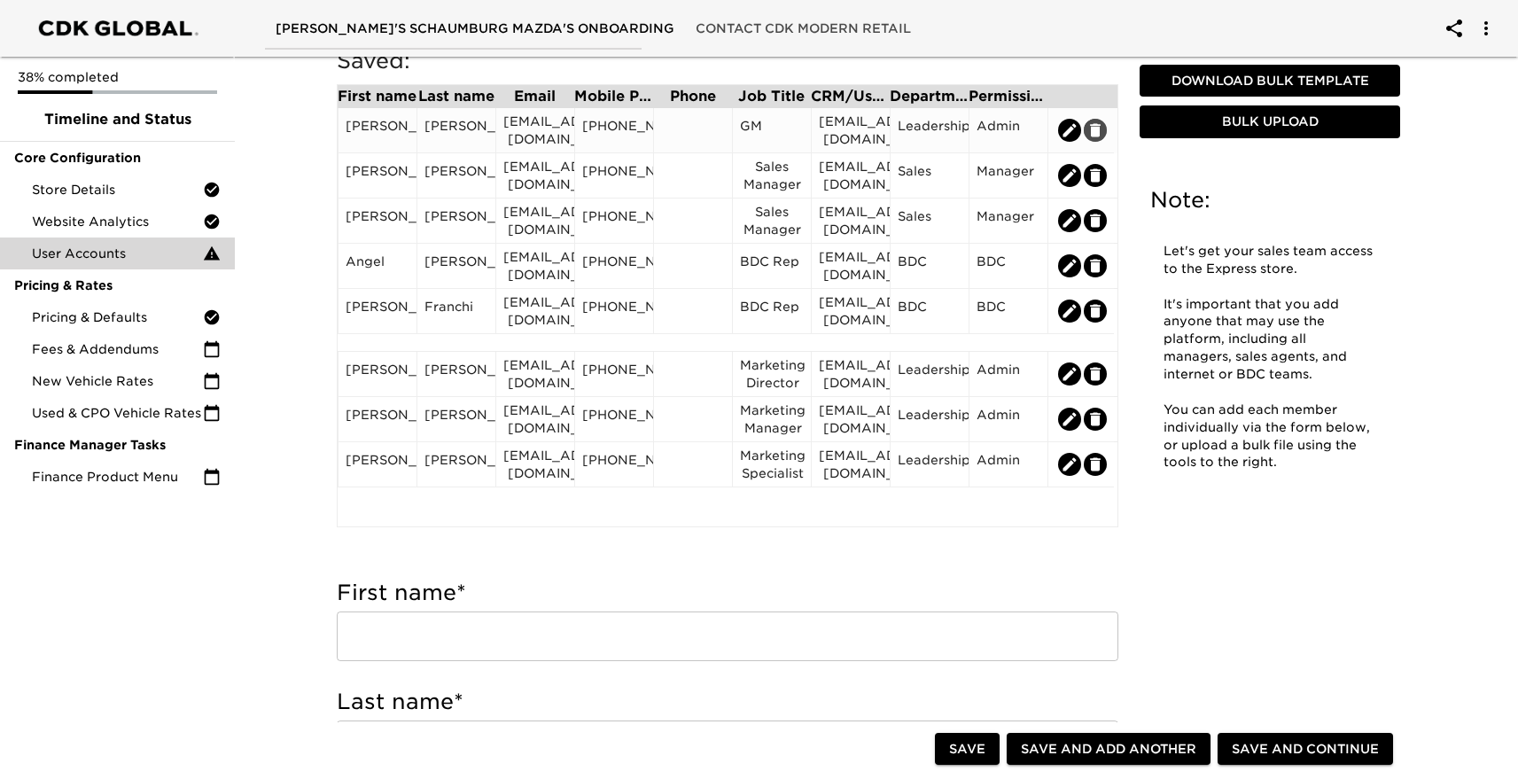
click at [1098, 127] on icon "edit" at bounding box center [1095, 129] width 11 height 13
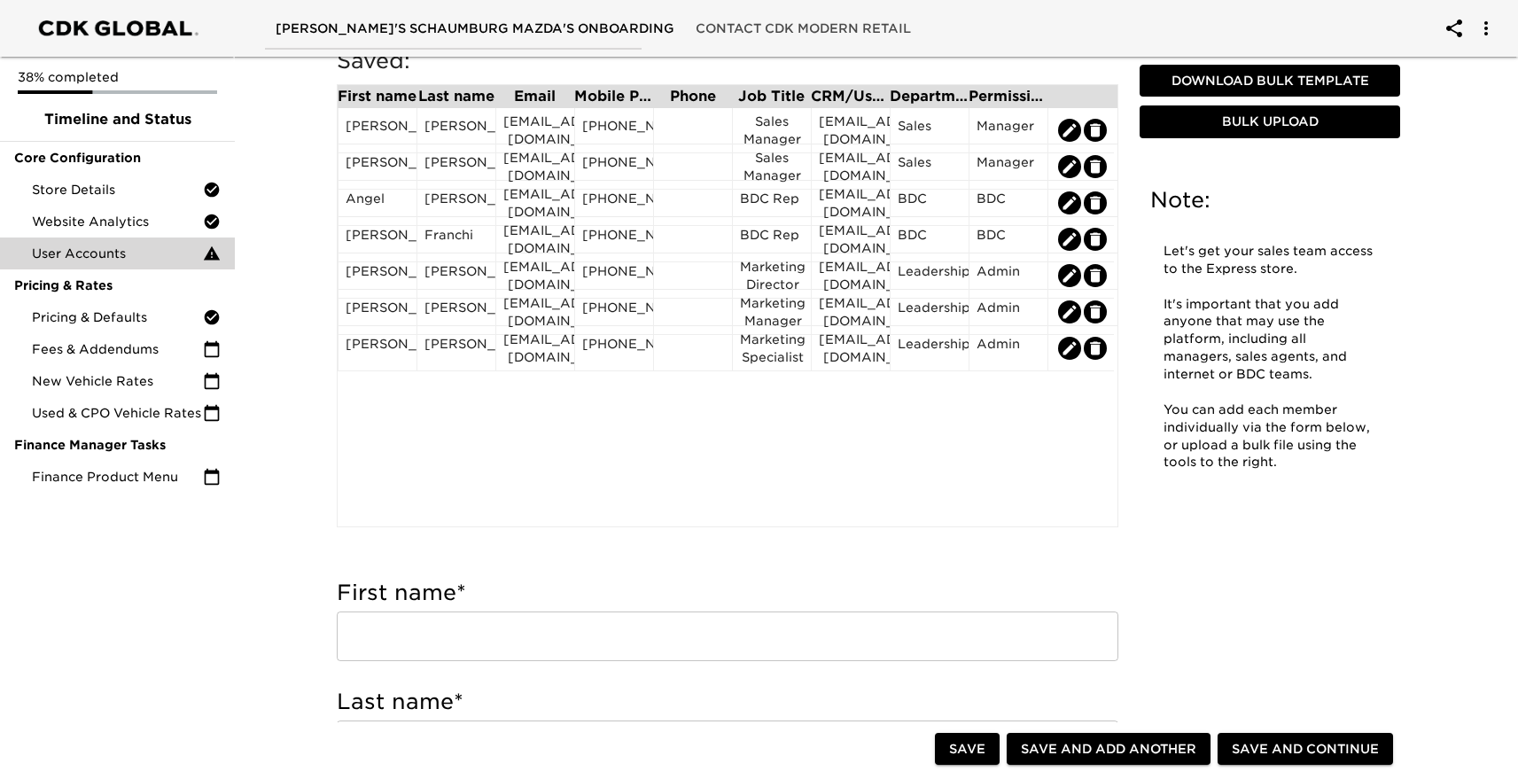
click at [1098, 127] on icon "edit" at bounding box center [1095, 129] width 11 height 13
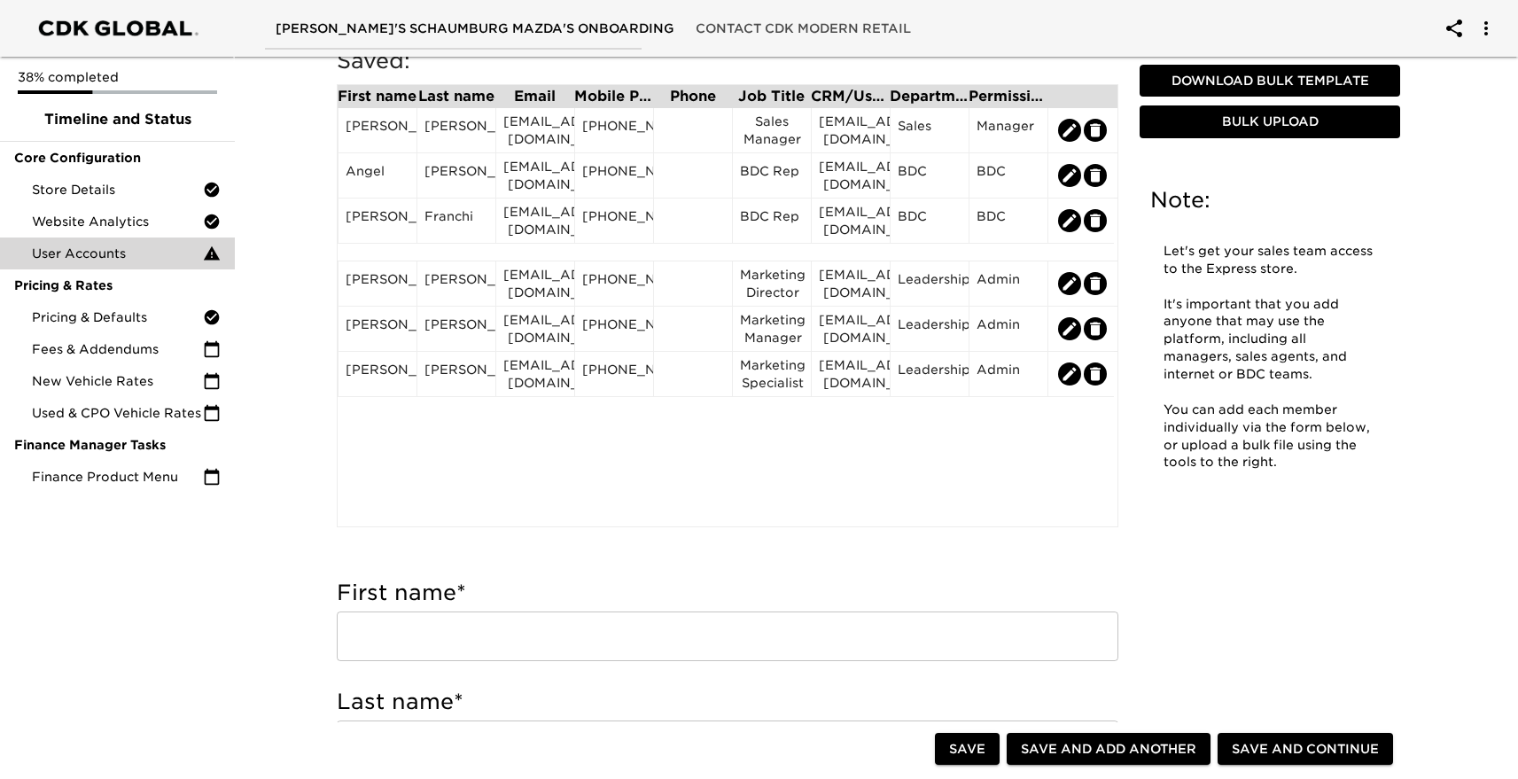
click at [1098, 127] on icon "edit" at bounding box center [1095, 129] width 11 height 13
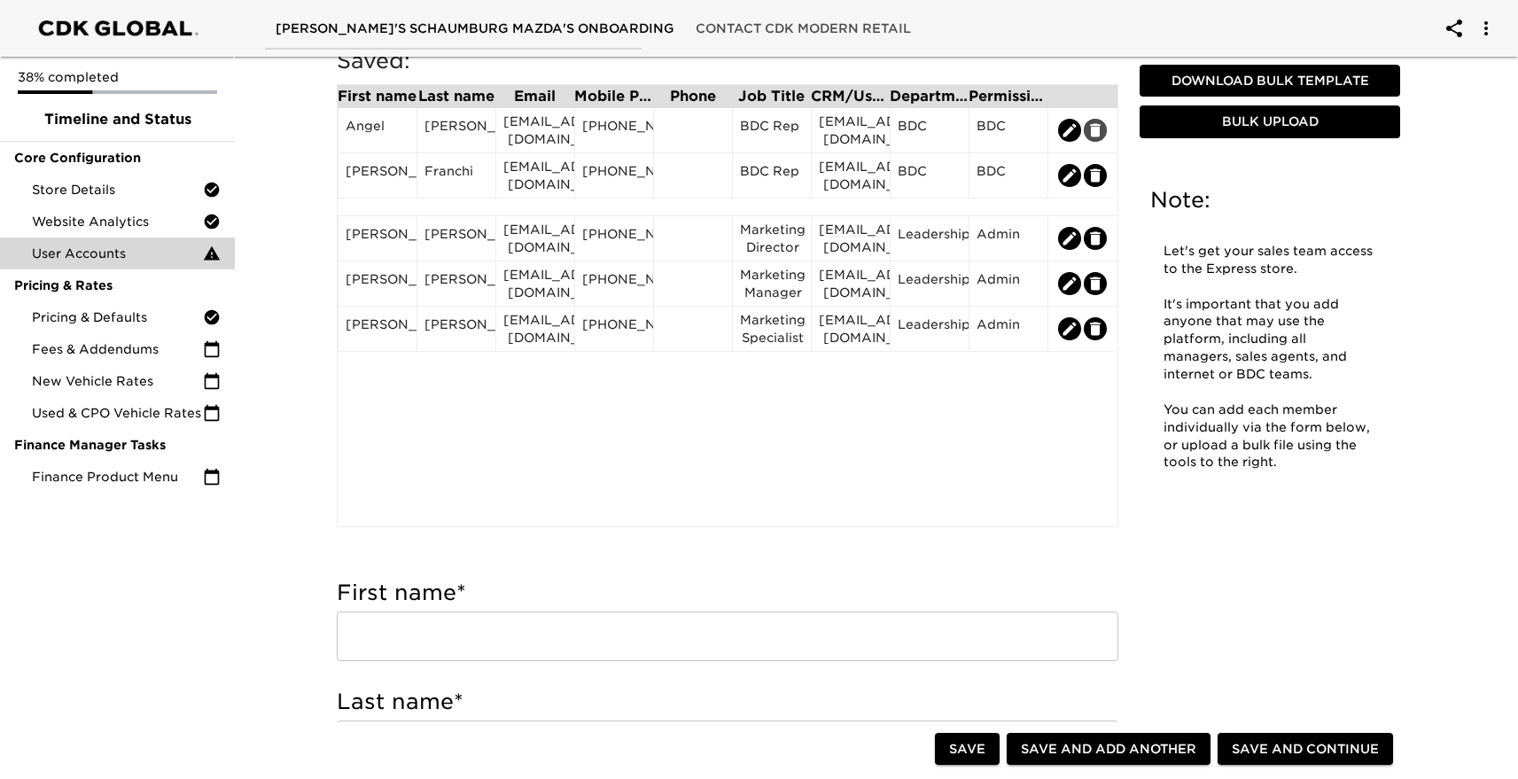
click at [1098, 127] on icon "edit" at bounding box center [1095, 129] width 11 height 13
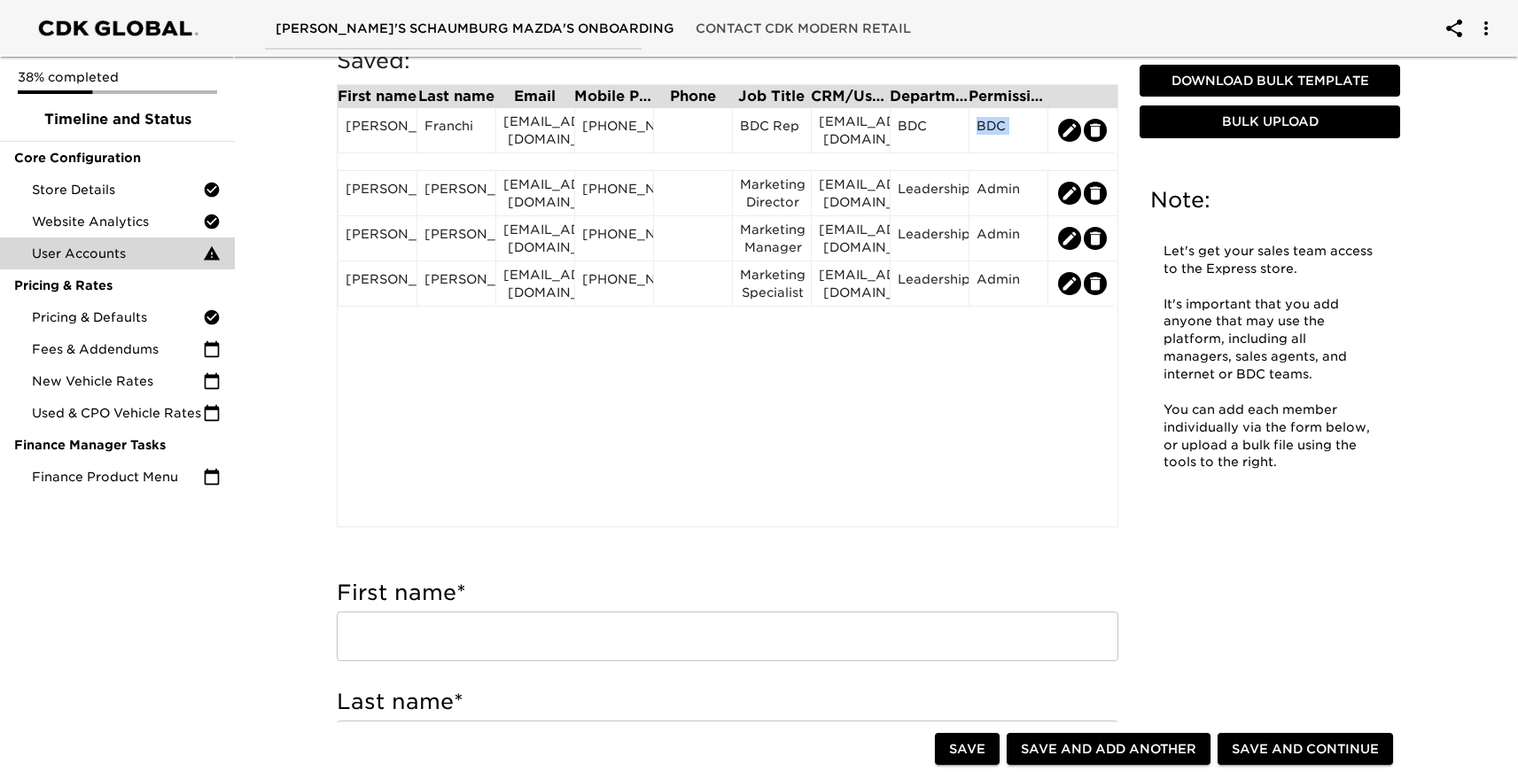
click at [1098, 127] on div at bounding box center [1081, 130] width 66 height 45
click at [1096, 132] on icon "edit" at bounding box center [1096, 130] width 18 height 18
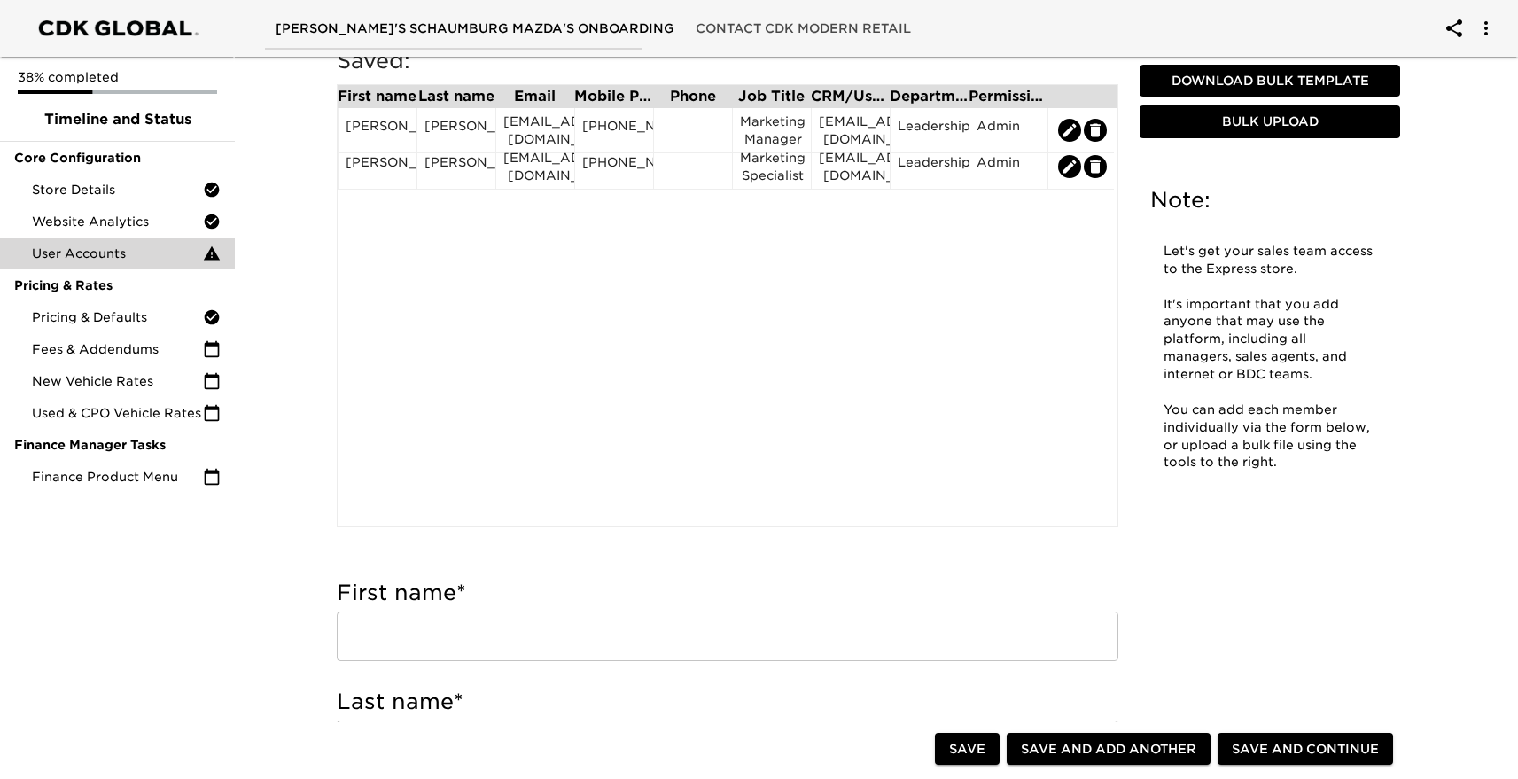
click at [1096, 132] on icon "edit" at bounding box center [1095, 129] width 11 height 13
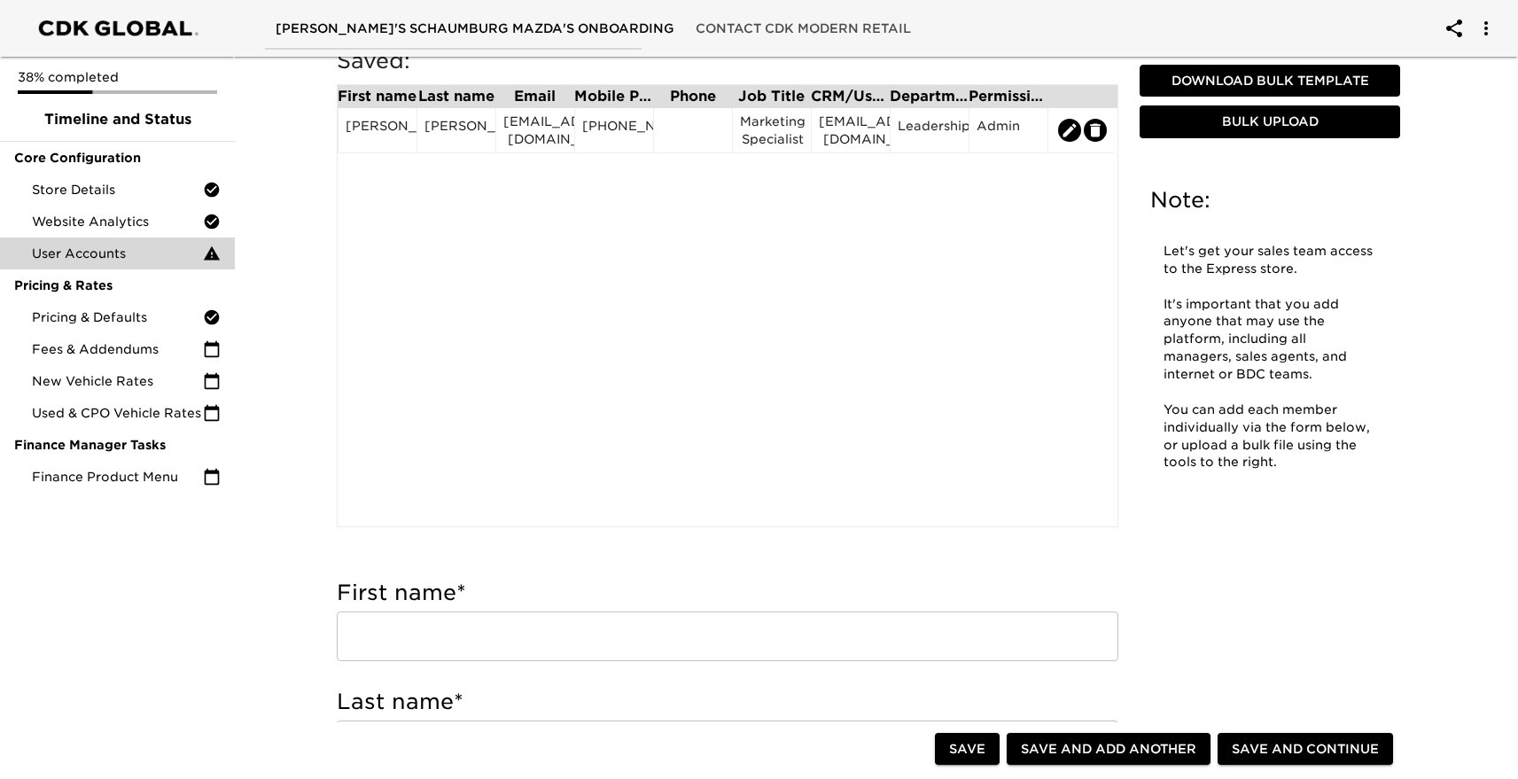
click at [1096, 132] on icon "edit" at bounding box center [1095, 129] width 11 height 13
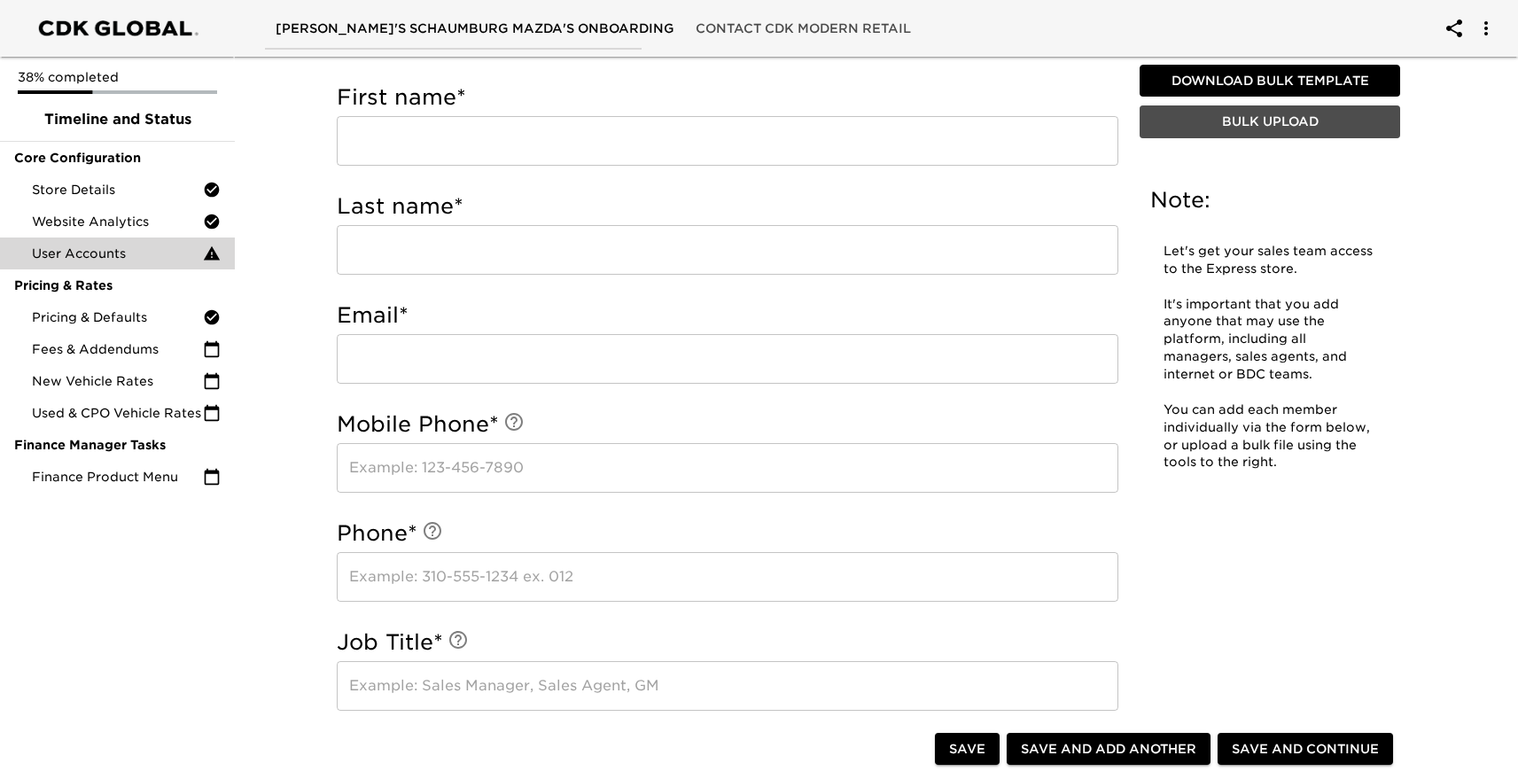
click at [1242, 123] on span "Bulk Upload" at bounding box center [1270, 123] width 246 height 22
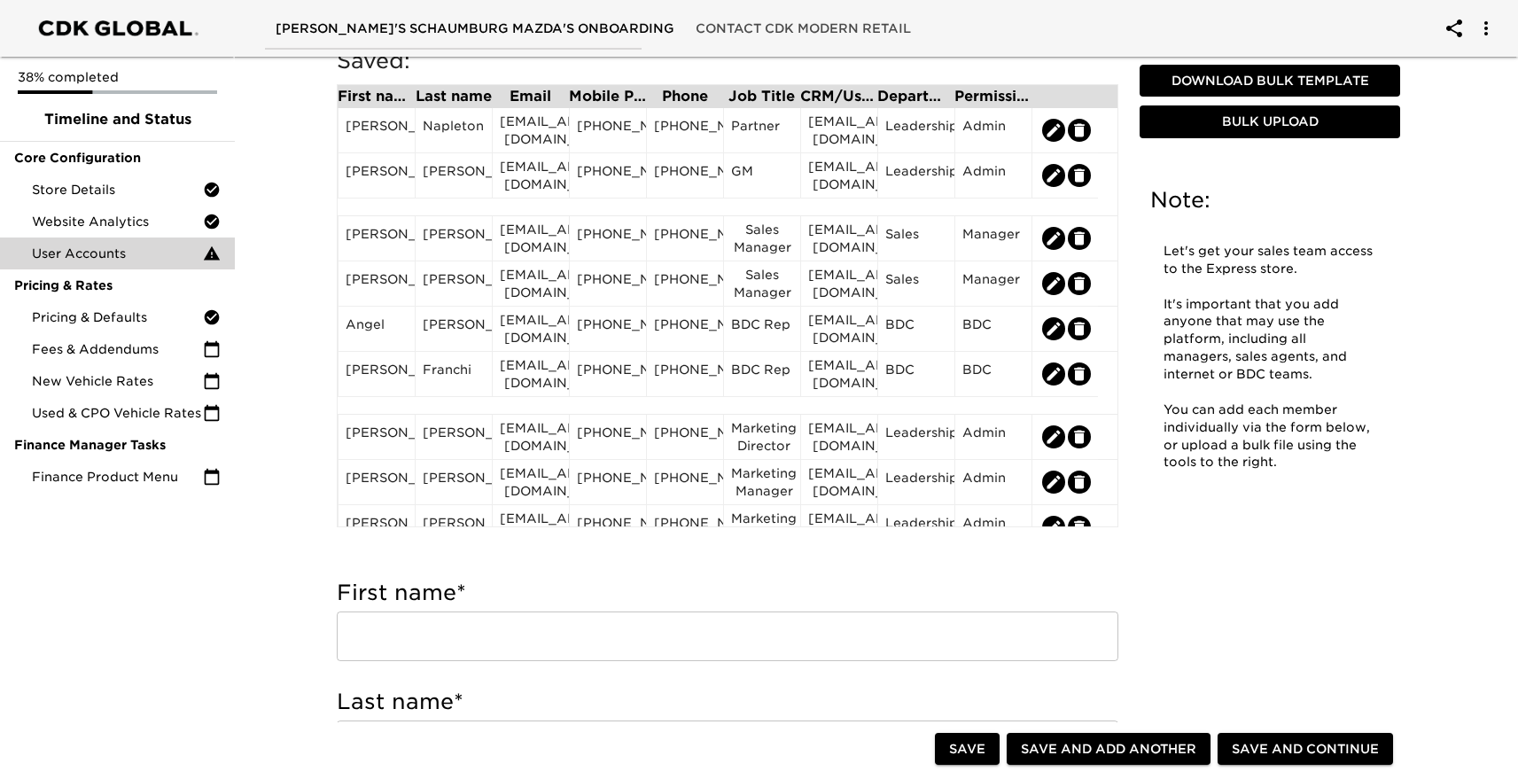
click at [1322, 741] on span "Save and Continue" at bounding box center [1305, 749] width 147 height 22
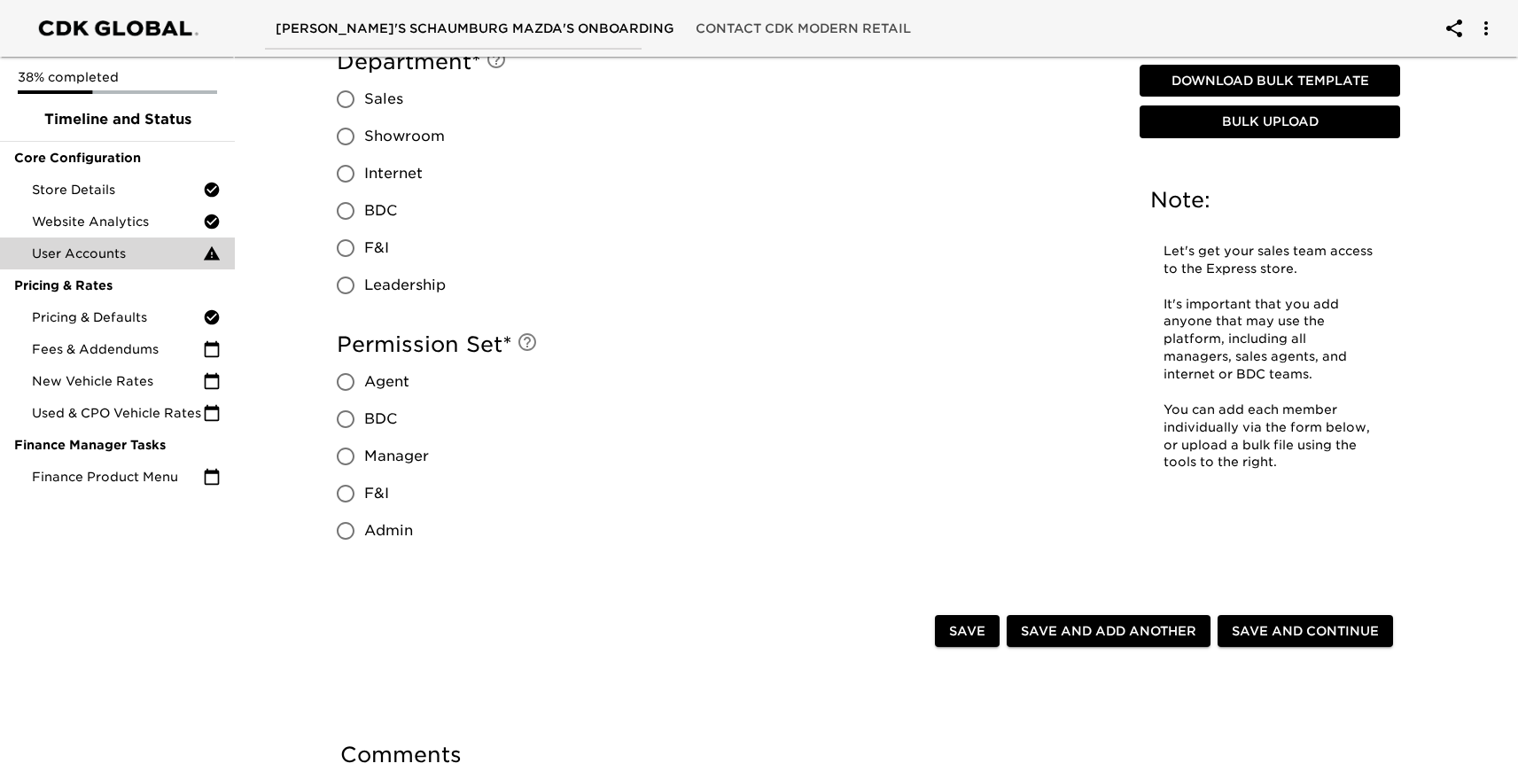
scroll to position [1525, 0]
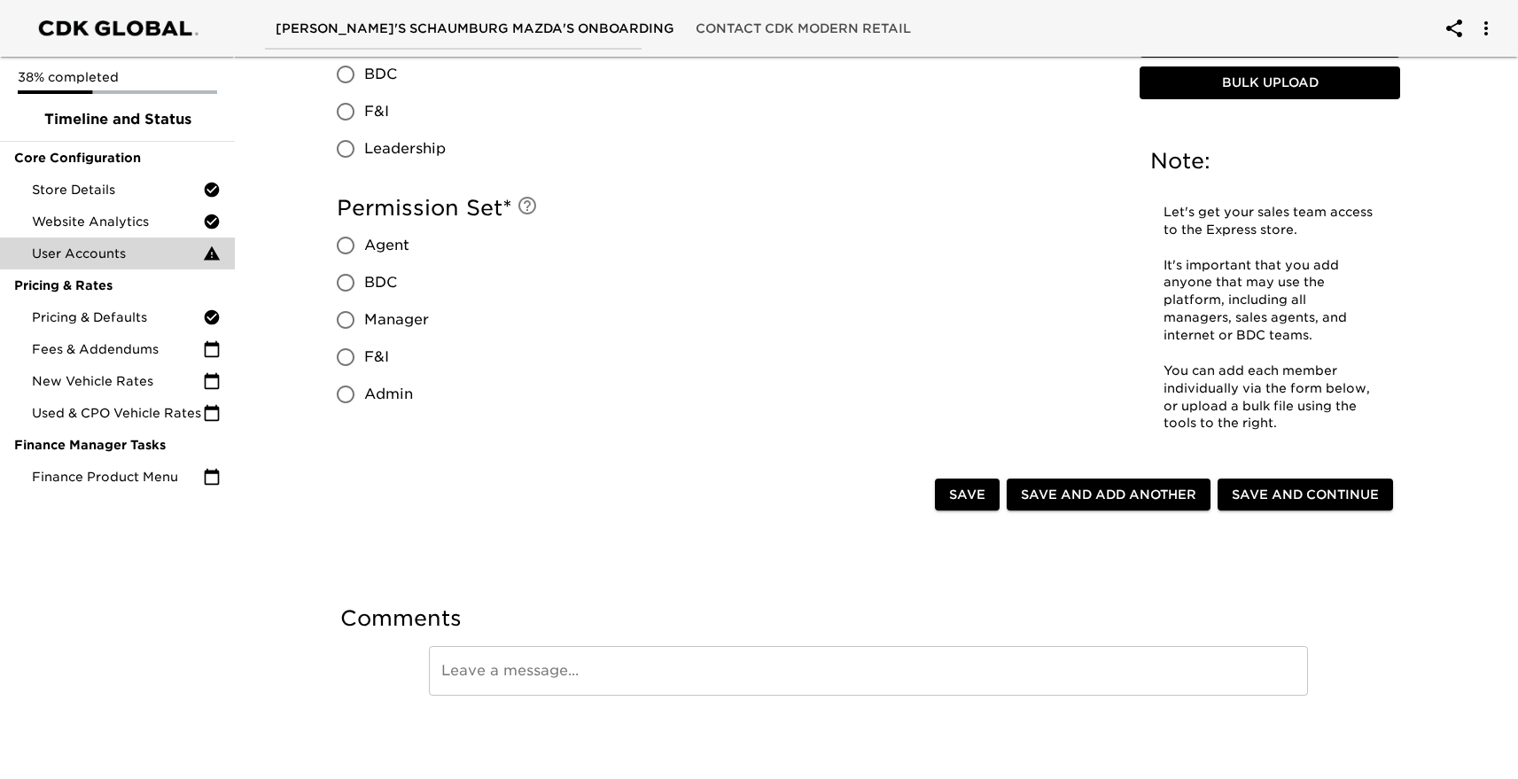
click at [971, 494] on span "Save" at bounding box center [967, 495] width 36 height 22
type input "[PERSON_NAME]"
type input "[EMAIL_ADDRESS][DOMAIN_NAME]"
type input "[PHONE_NUMBER]"
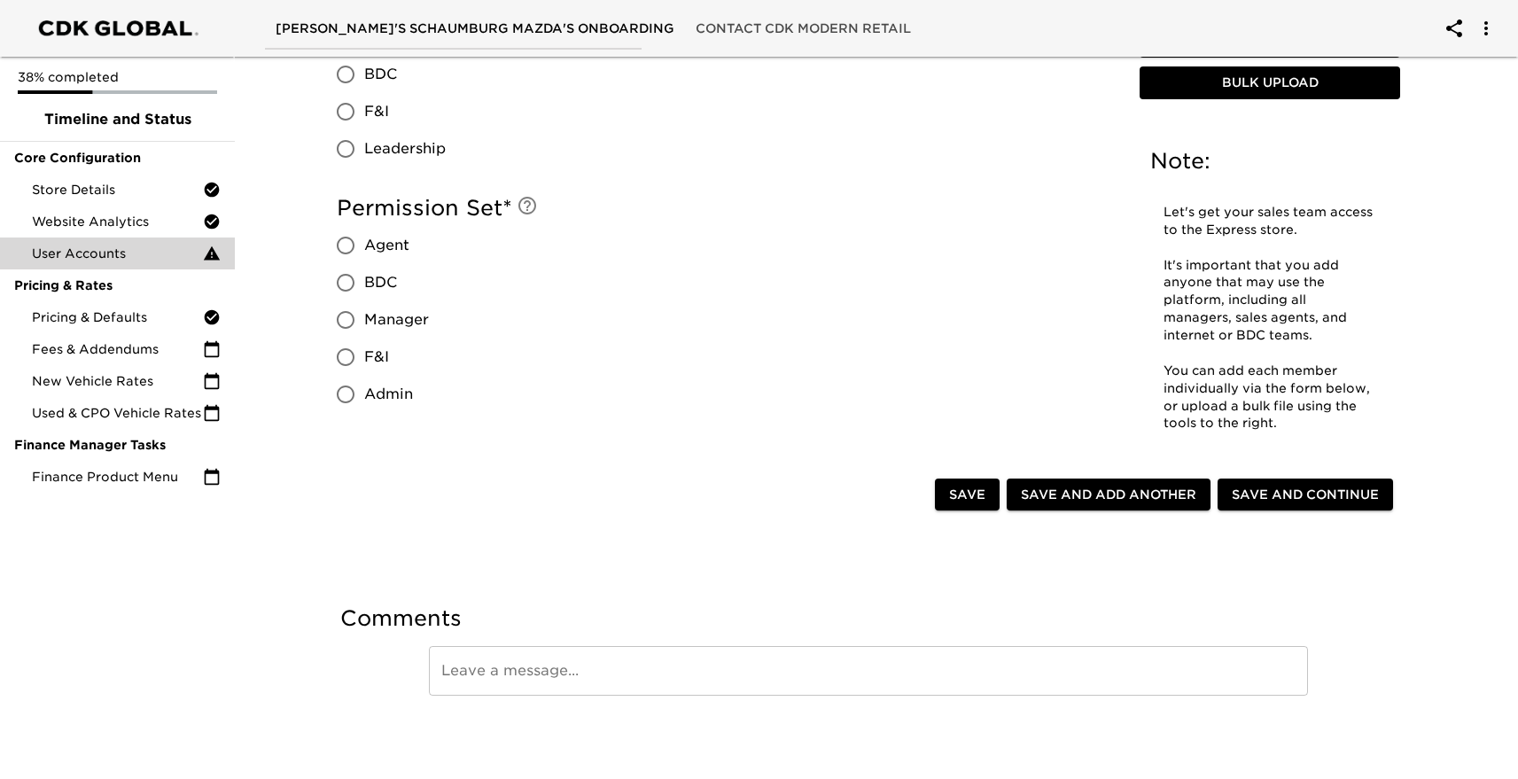
type input "[PHONE_NUMBER]"
type input "Marketing Specialist"
type input "[EMAIL_ADDRESS][DOMAIN_NAME]"
radio input "true"
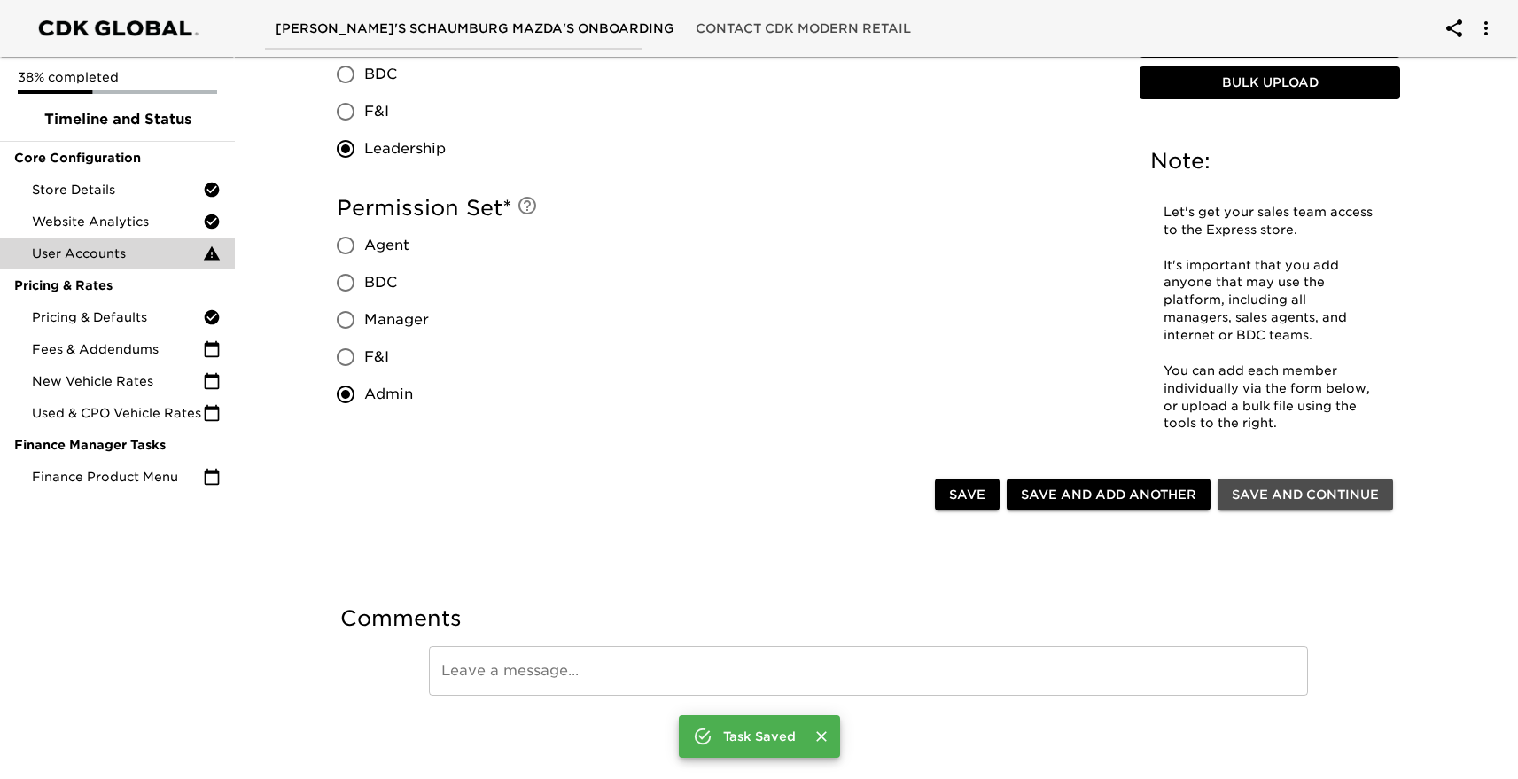
click at [1321, 502] on span "Save and Continue" at bounding box center [1305, 495] width 147 height 22
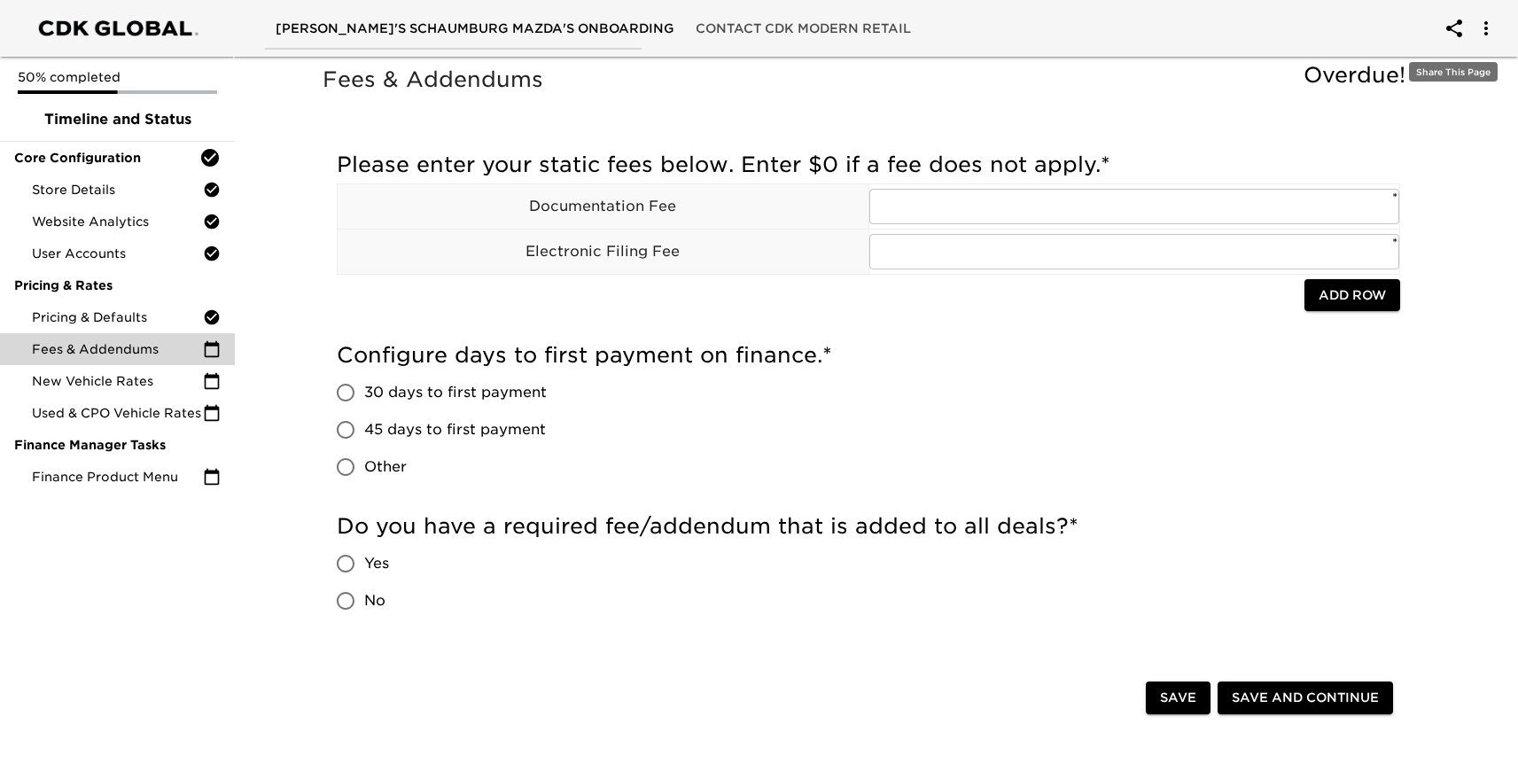
click at [1457, 25] on icon "account of current user" at bounding box center [1454, 28] width 21 height 21
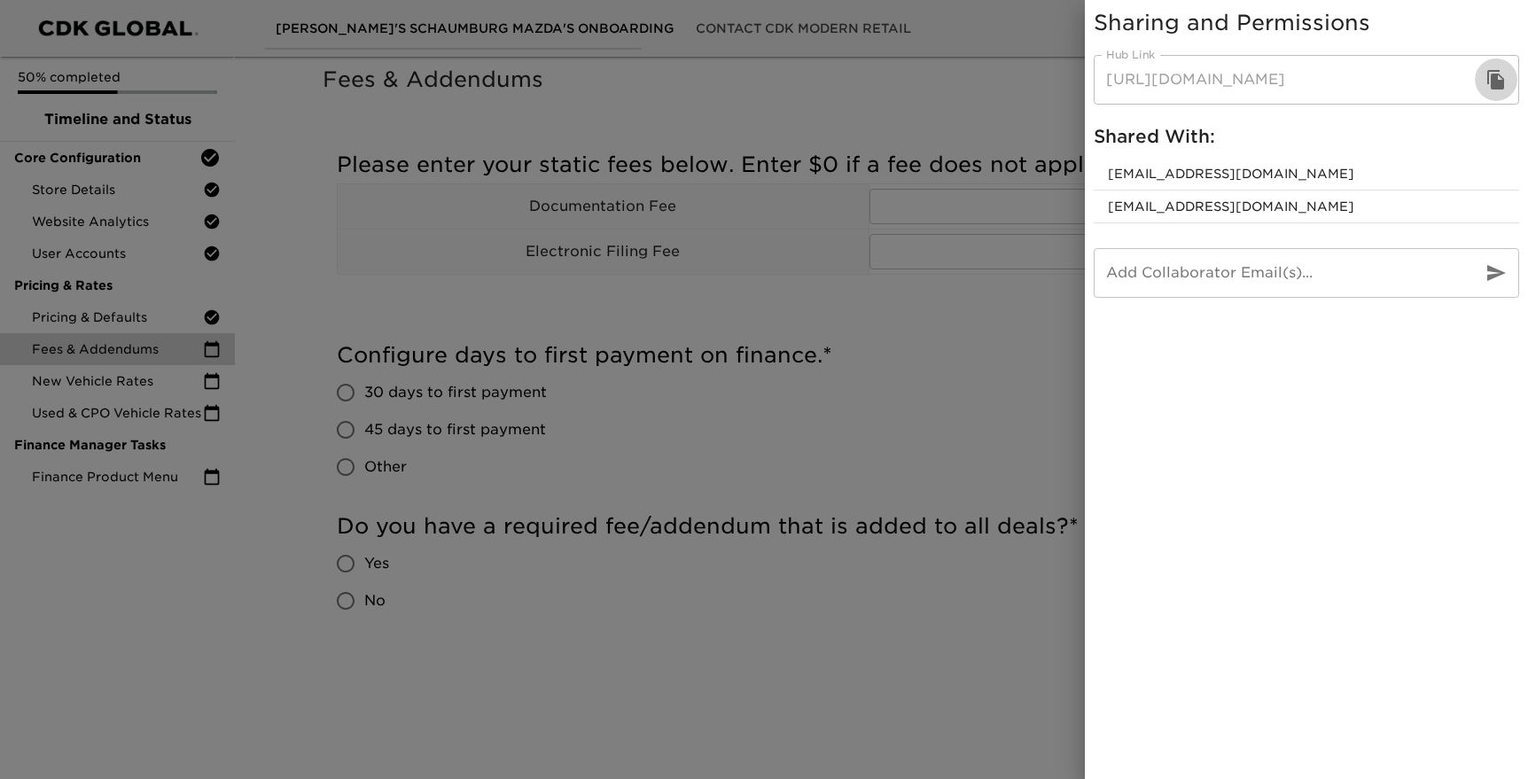
click at [1491, 80] on icon "button" at bounding box center [1495, 79] width 17 height 19
click at [529, 617] on div at bounding box center [764, 389] width 1528 height 779
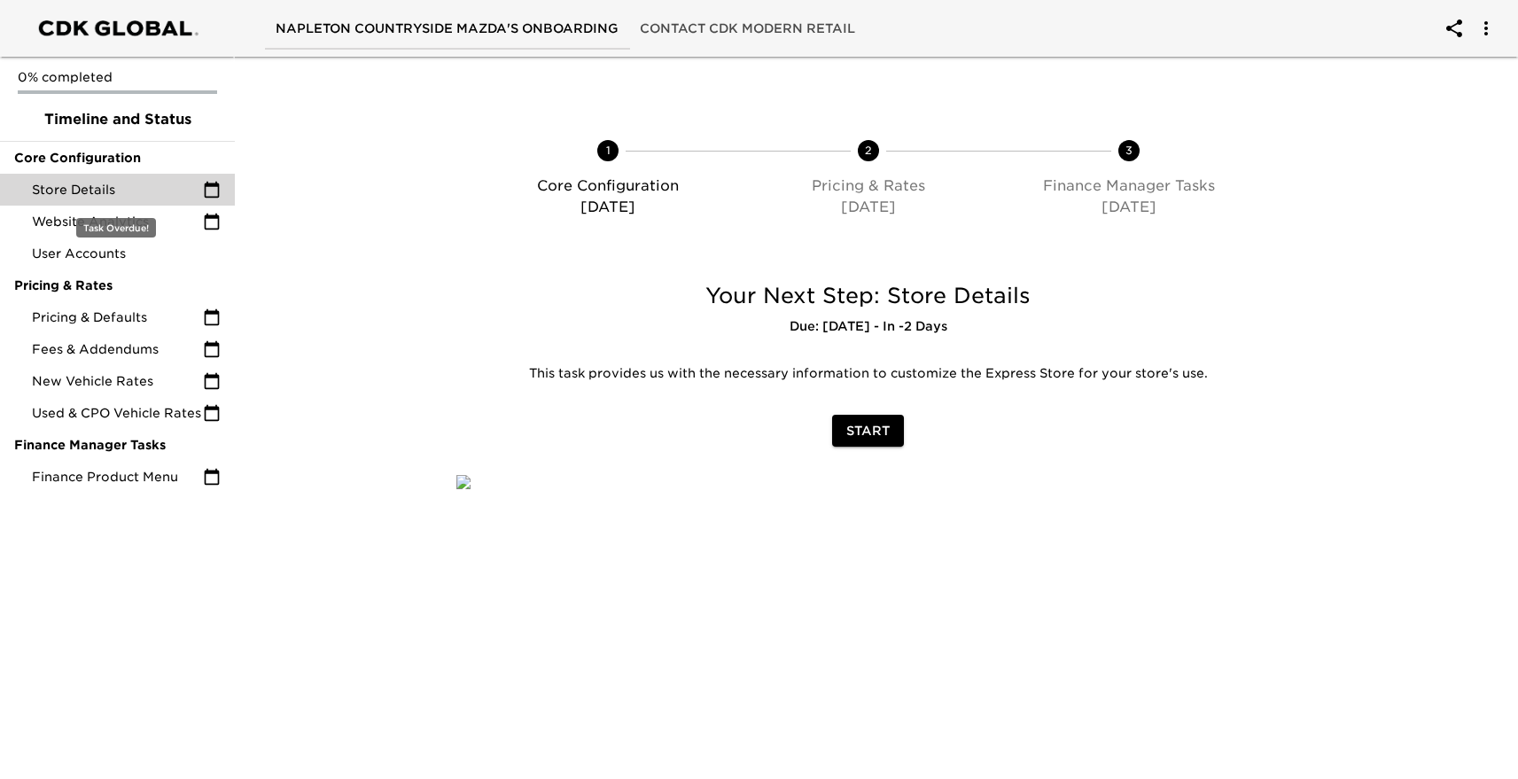
click at [210, 185] on icon at bounding box center [212, 190] width 15 height 16
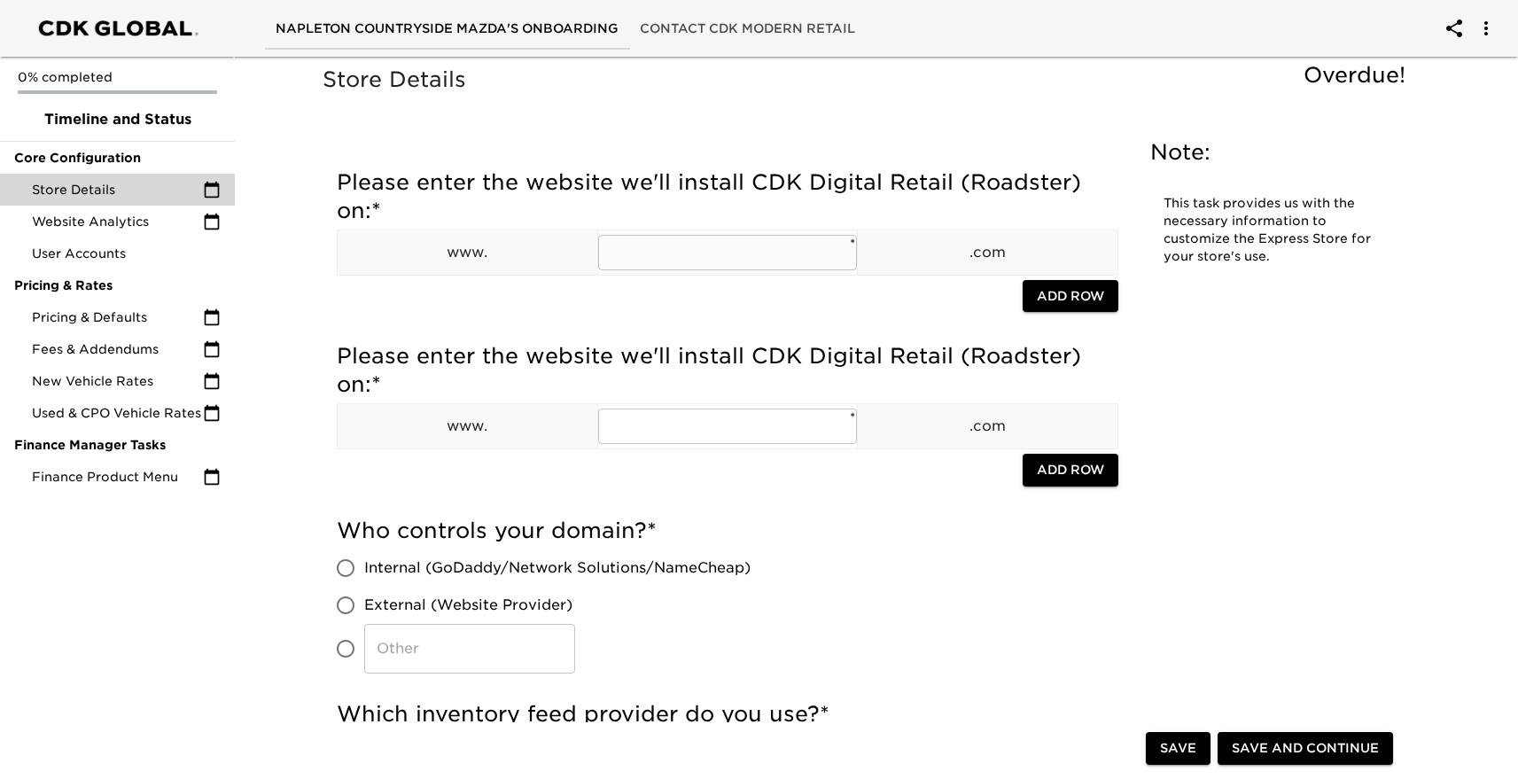
click at [631, 259] on input "text" at bounding box center [728, 252] width 260 height 35
type input "napletonscountrysidemazda"
click at [638, 431] on input "text" at bounding box center [728, 426] width 260 height 35
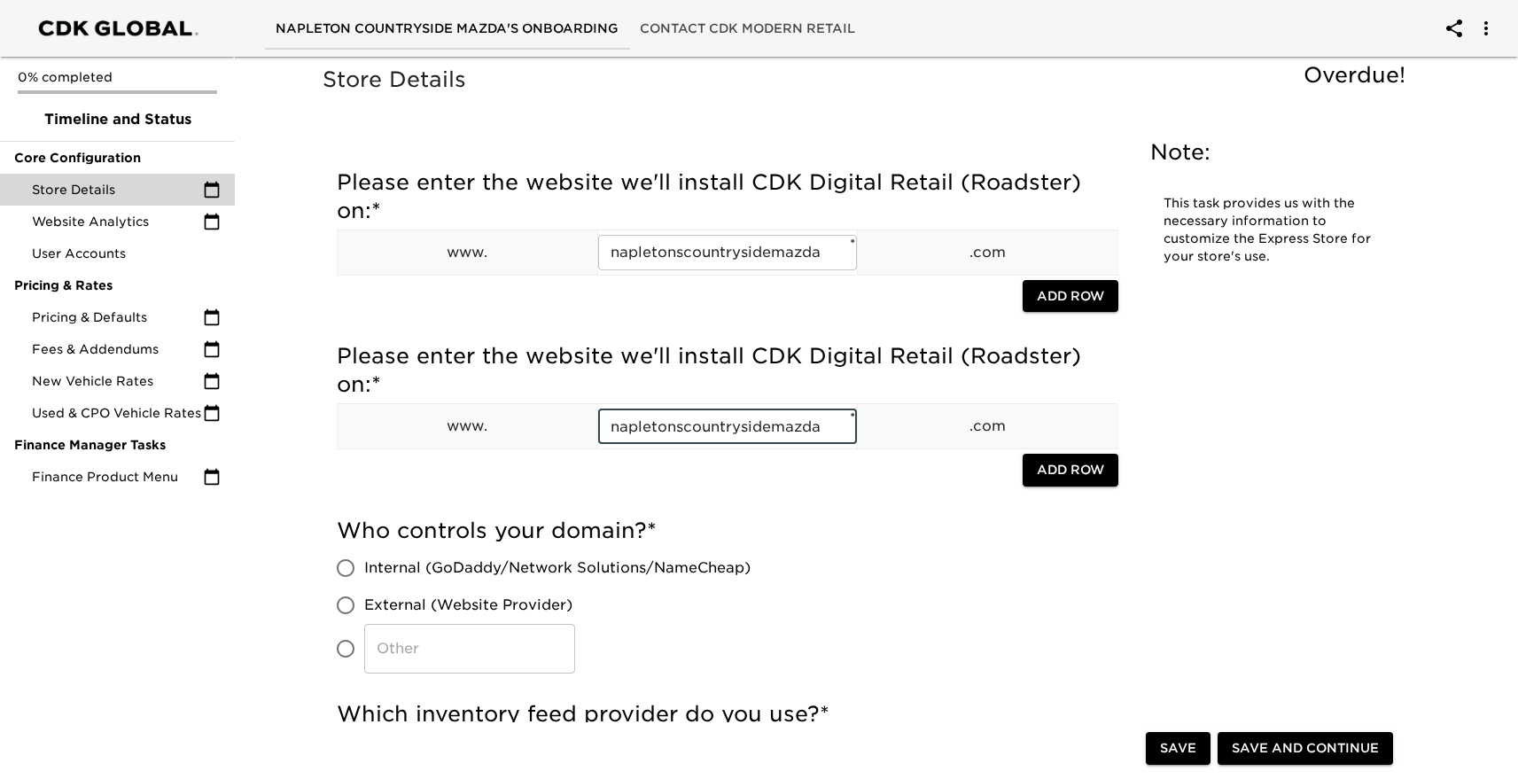
type input "napletonscountrysidemazda"
click at [351, 567] on input "Internal (GoDaddy/Network Solutions/NameCheap)" at bounding box center [345, 567] width 37 height 37
radio input "true"
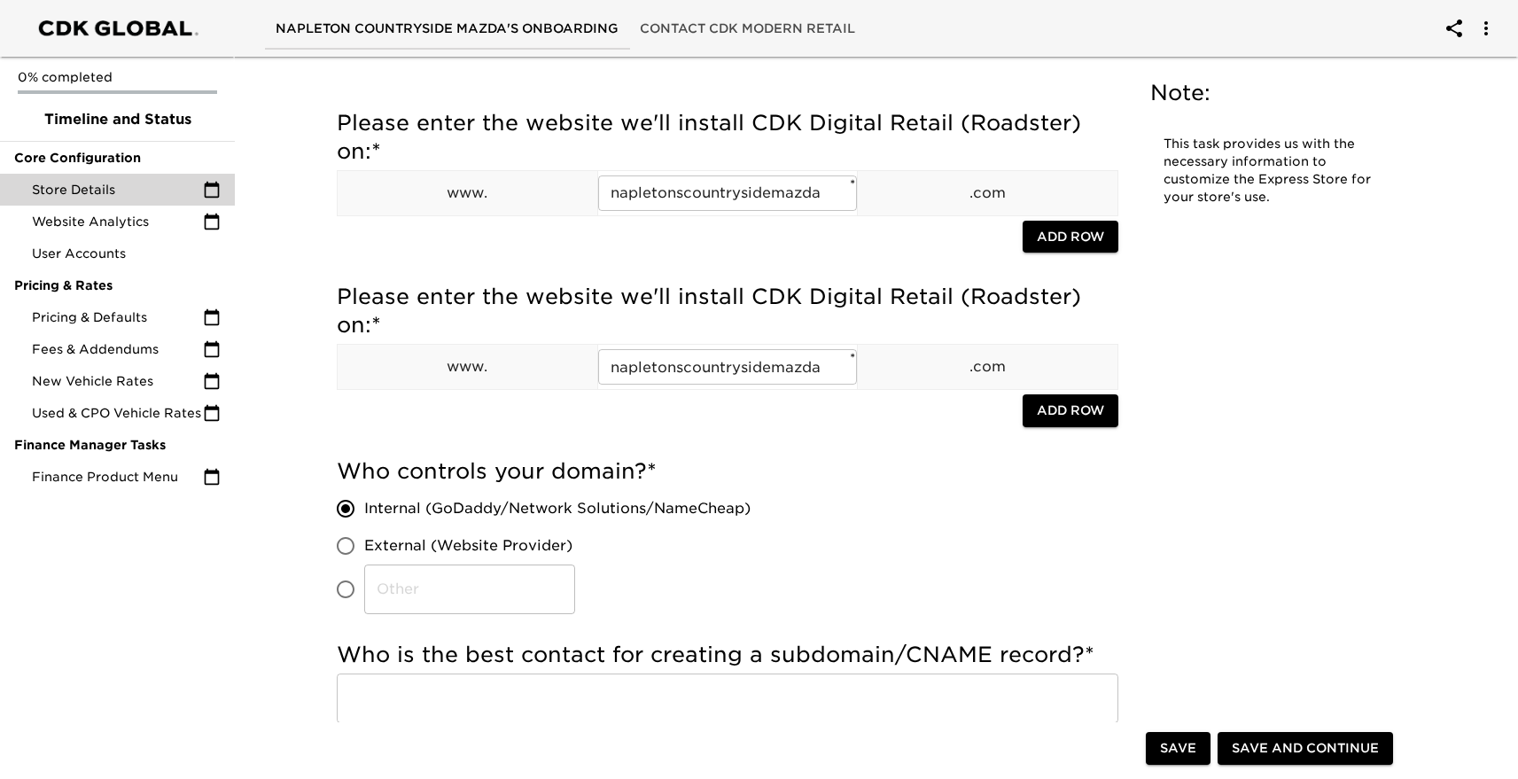
scroll to position [61, 0]
click at [418, 691] on input "text" at bounding box center [728, 697] width 782 height 50
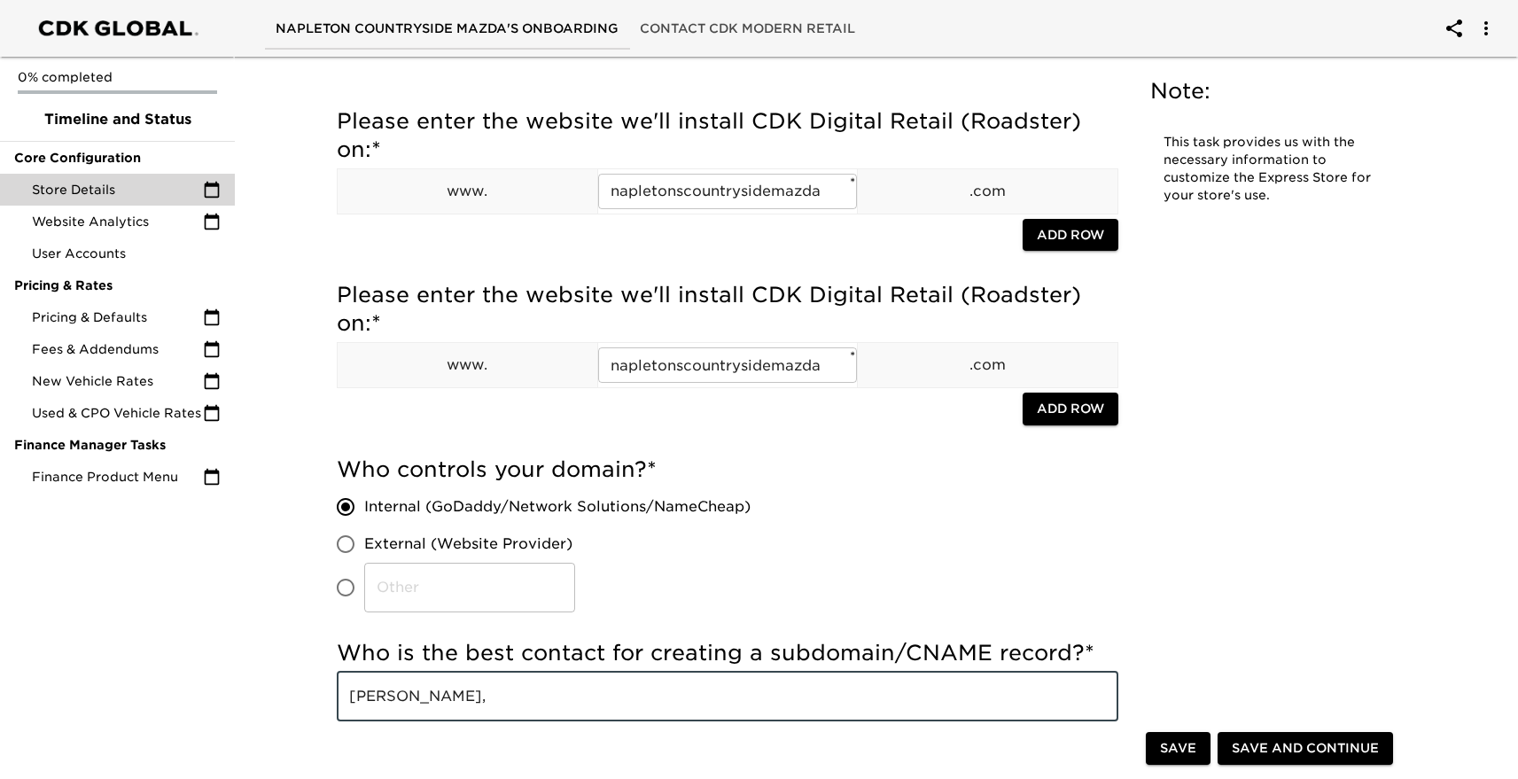
type input "[PERSON_NAME], [EMAIL_ADDRESS][DOMAIN_NAME]"
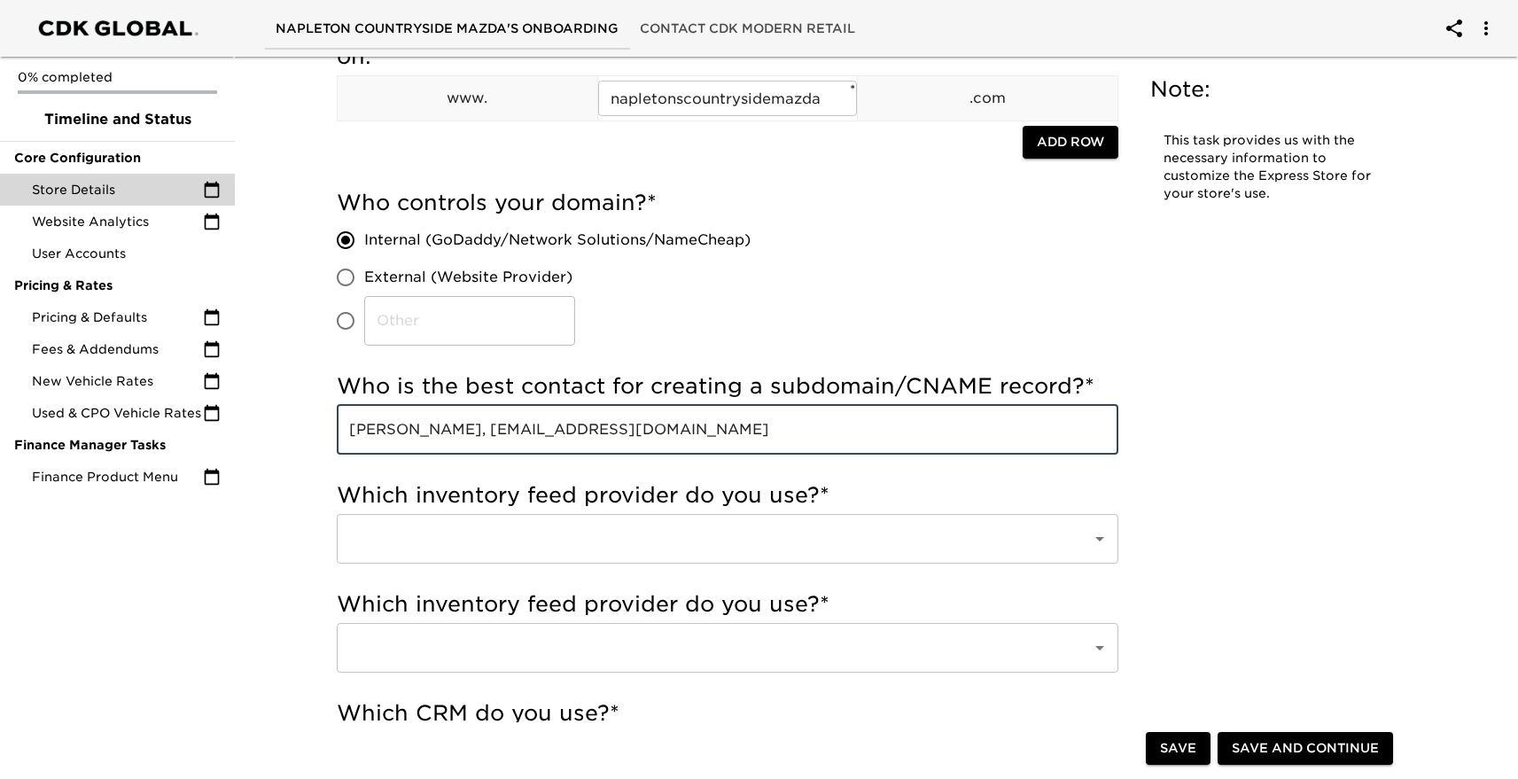
scroll to position [353, 0]
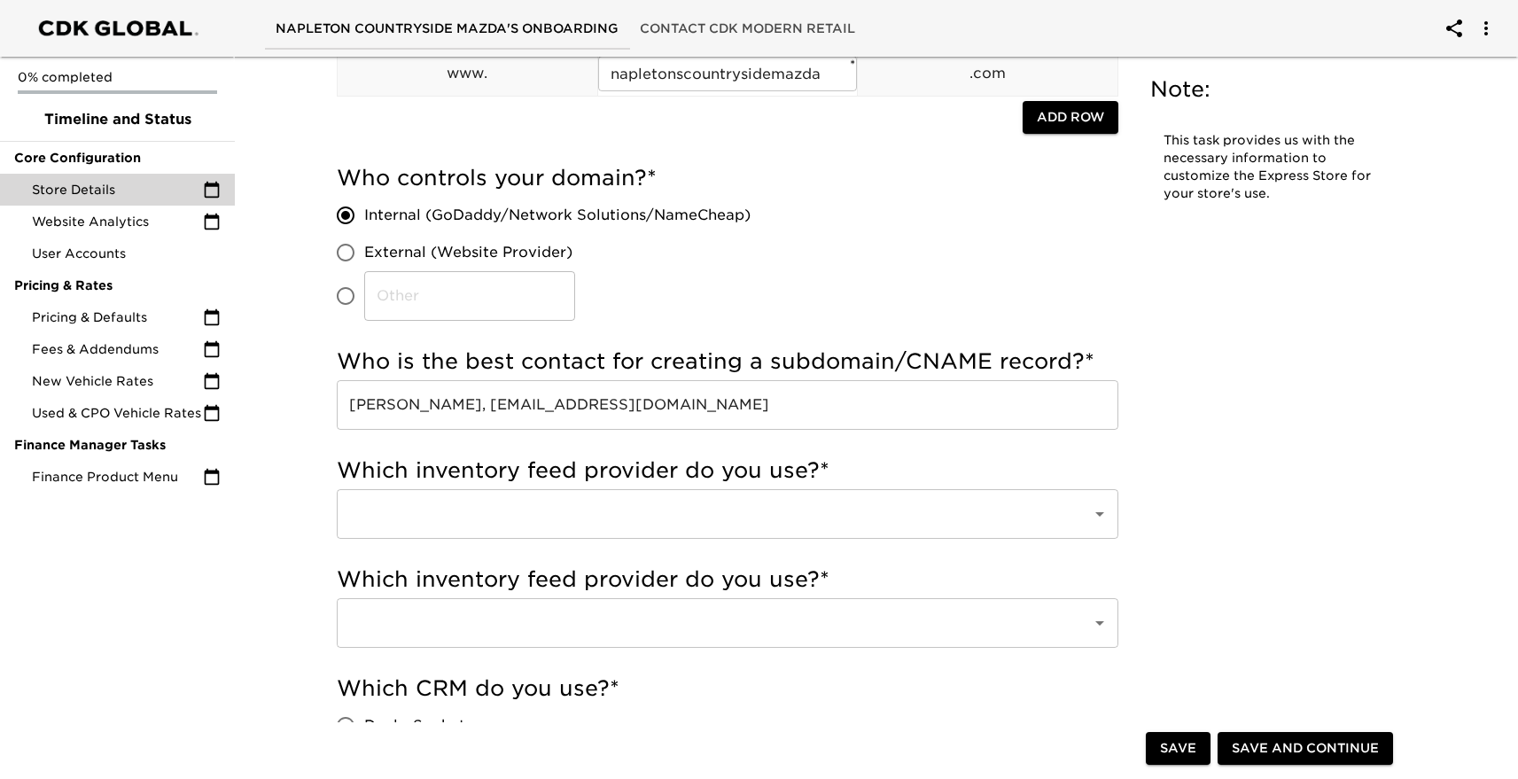
click at [441, 513] on input "text" at bounding box center [703, 514] width 716 height 34
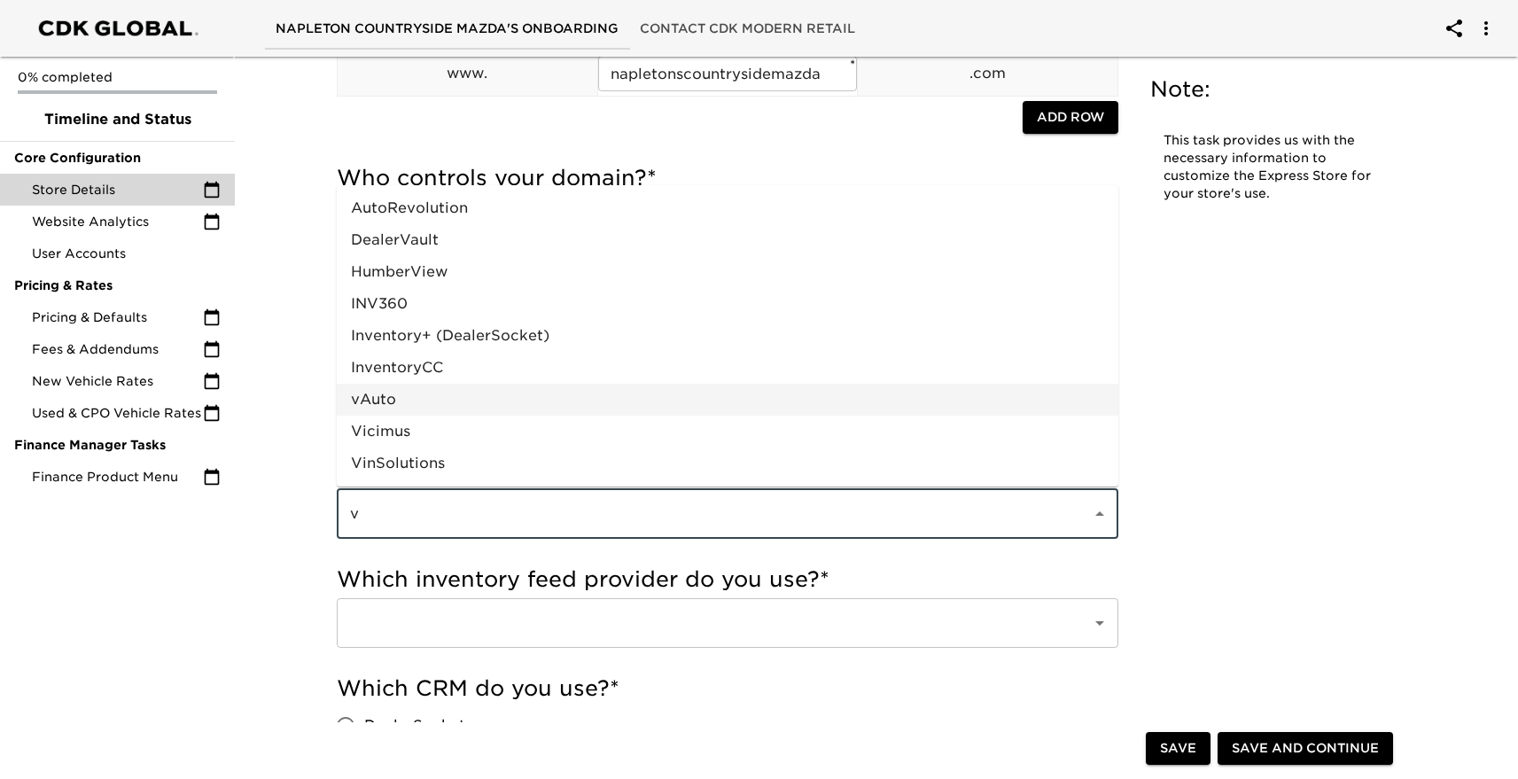
click at [457, 399] on li "vAuto" at bounding box center [728, 400] width 782 height 32
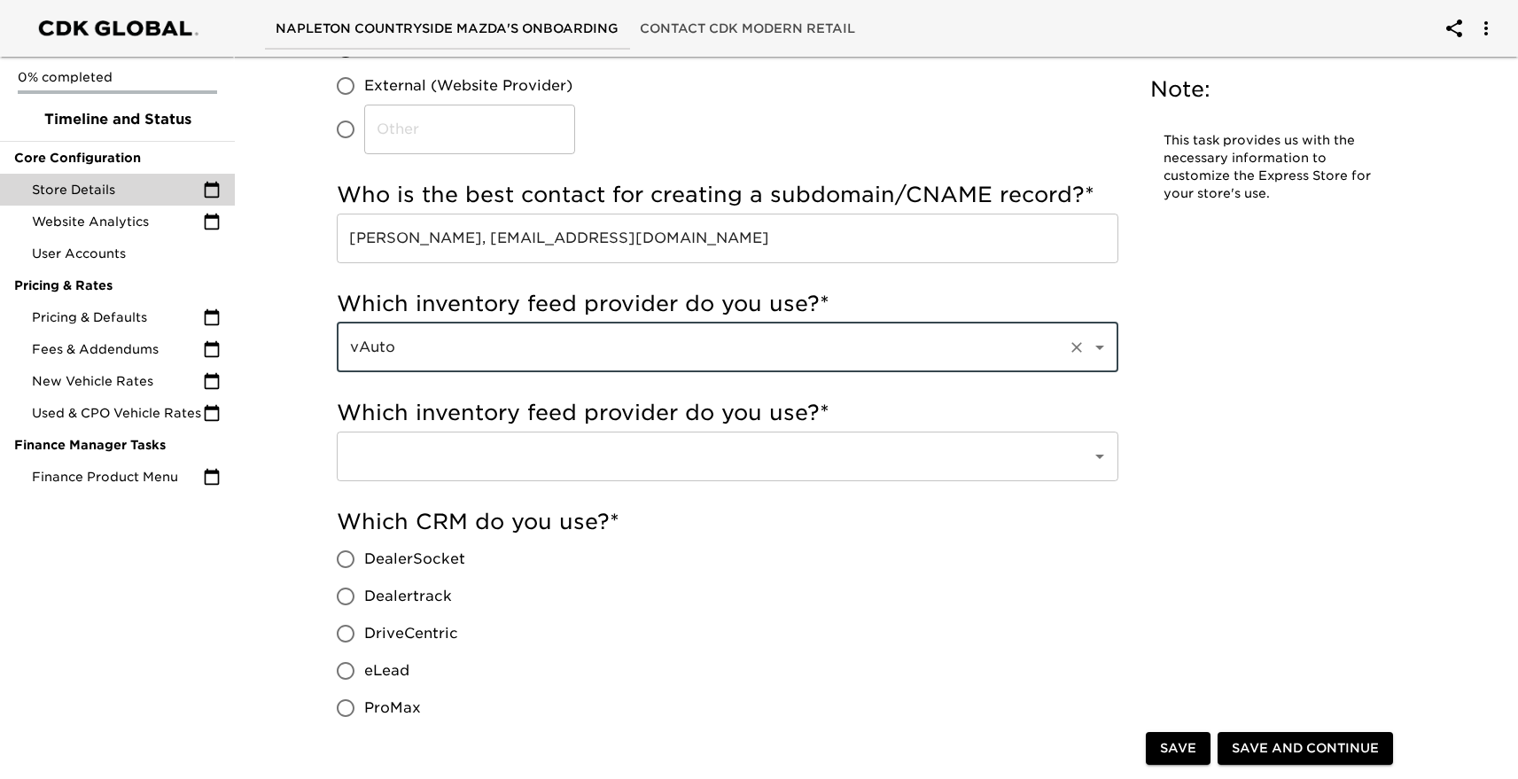
scroll to position [521, 0]
type input "vAuto"
click at [422, 453] on input "text" at bounding box center [703, 455] width 716 height 34
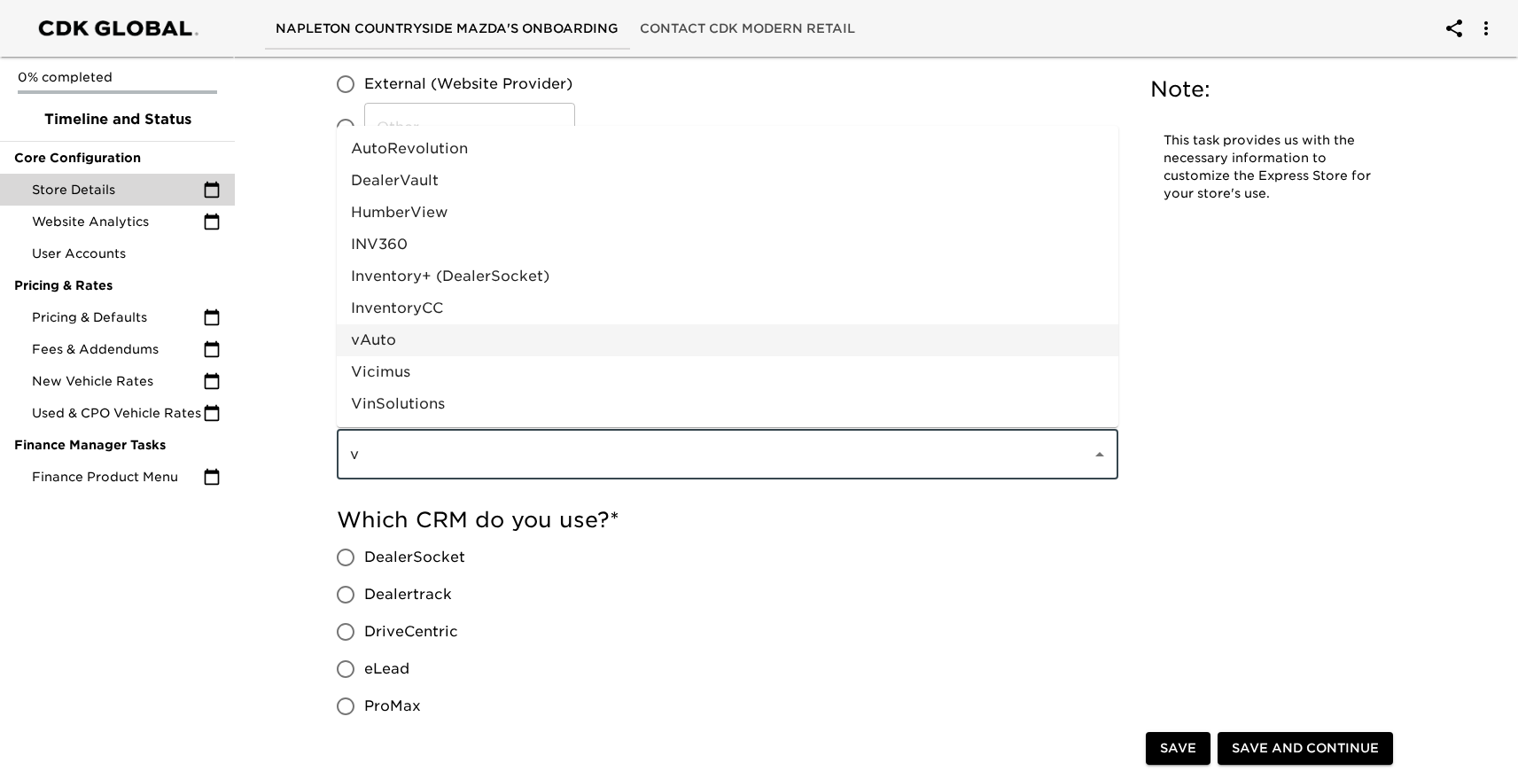
click at [438, 347] on li "vAuto" at bounding box center [728, 340] width 782 height 32
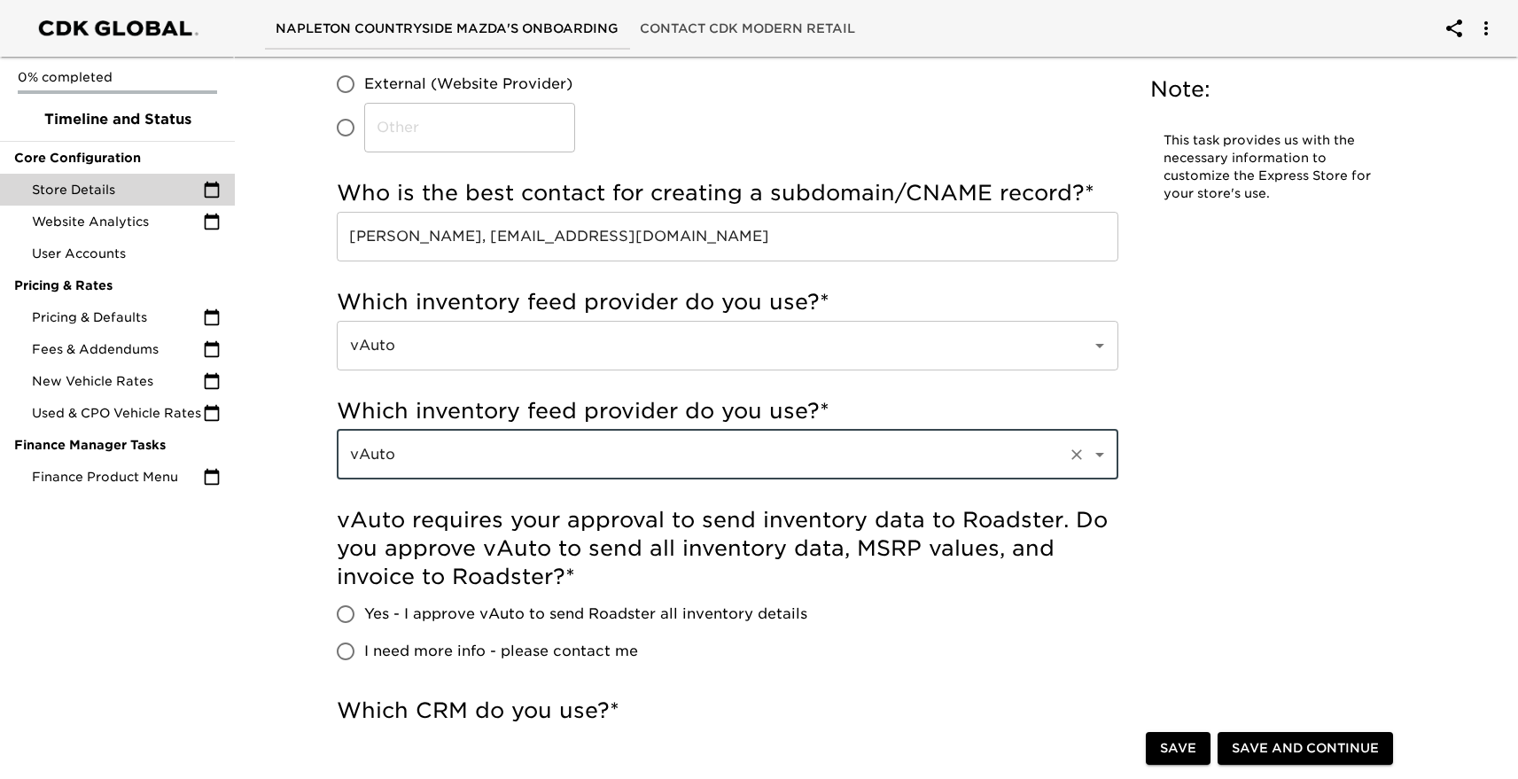
type input "vAuto"
click at [345, 618] on input "Yes - I approve vAuto to send Roadster all inventory details" at bounding box center [345, 614] width 37 height 37
radio input "true"
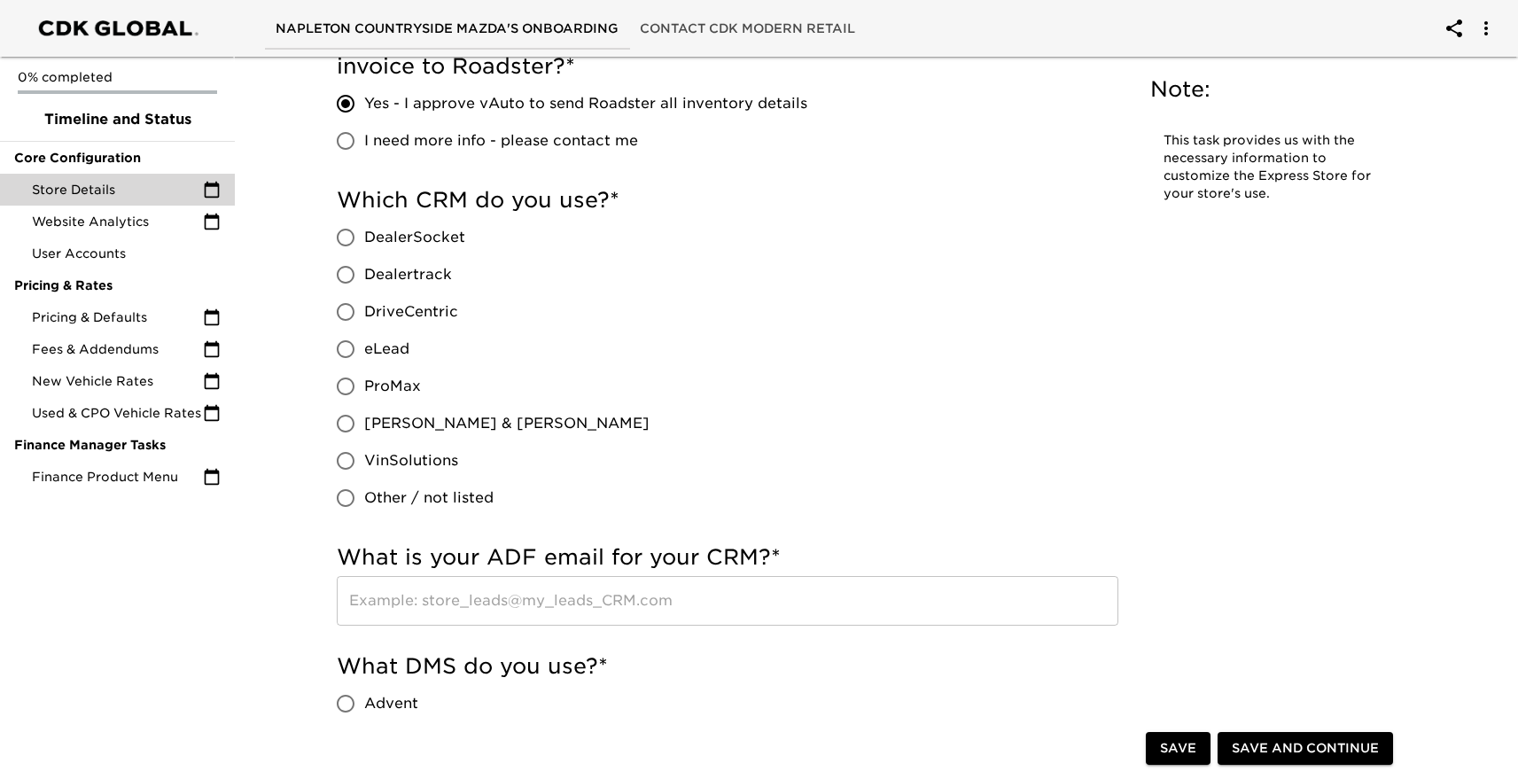
scroll to position [1036, 0]
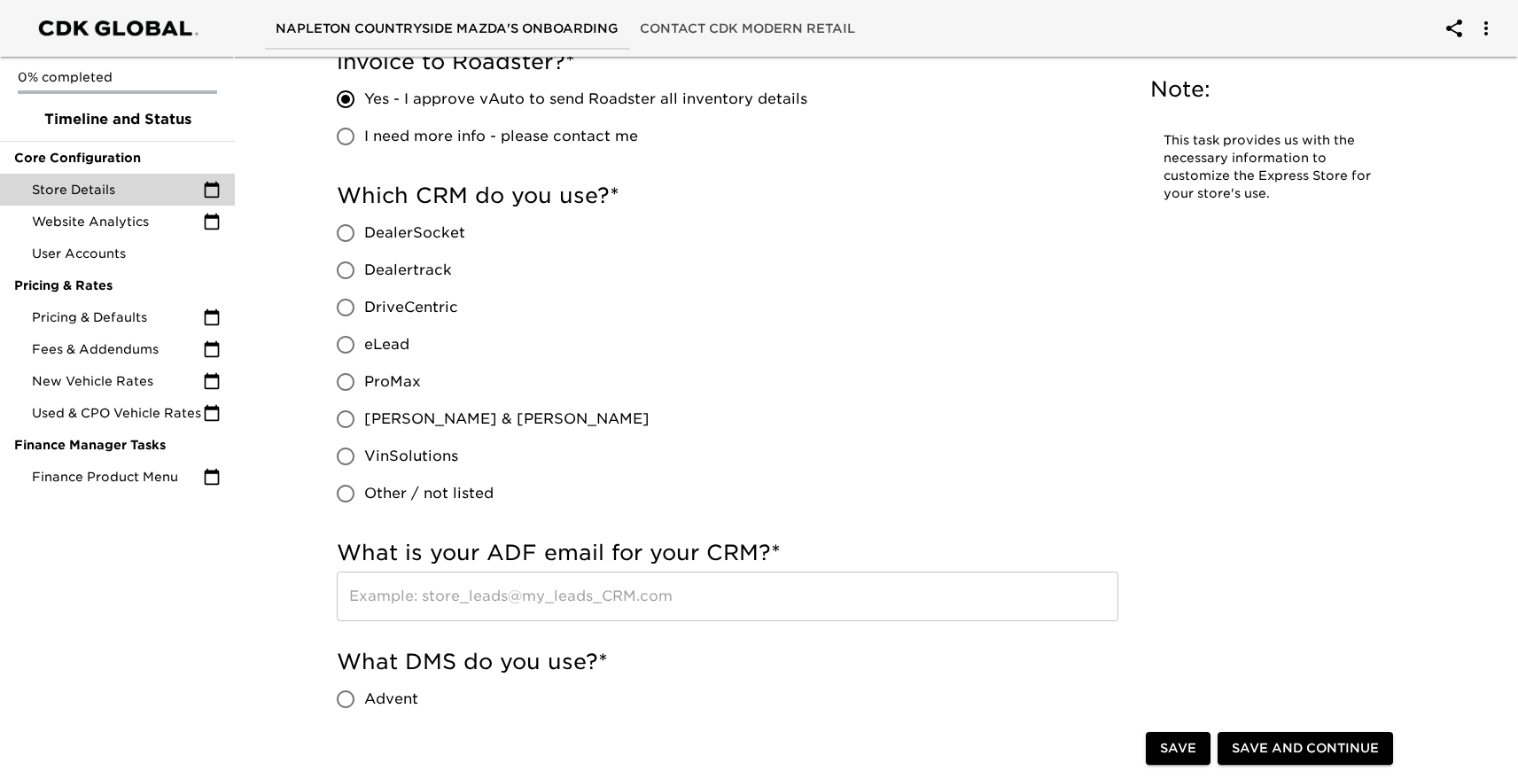
click at [453, 503] on span "Other / not listed" at bounding box center [428, 493] width 129 height 21
click at [364, 503] on input "Other / not listed" at bounding box center [345, 493] width 37 height 37
radio input "true"
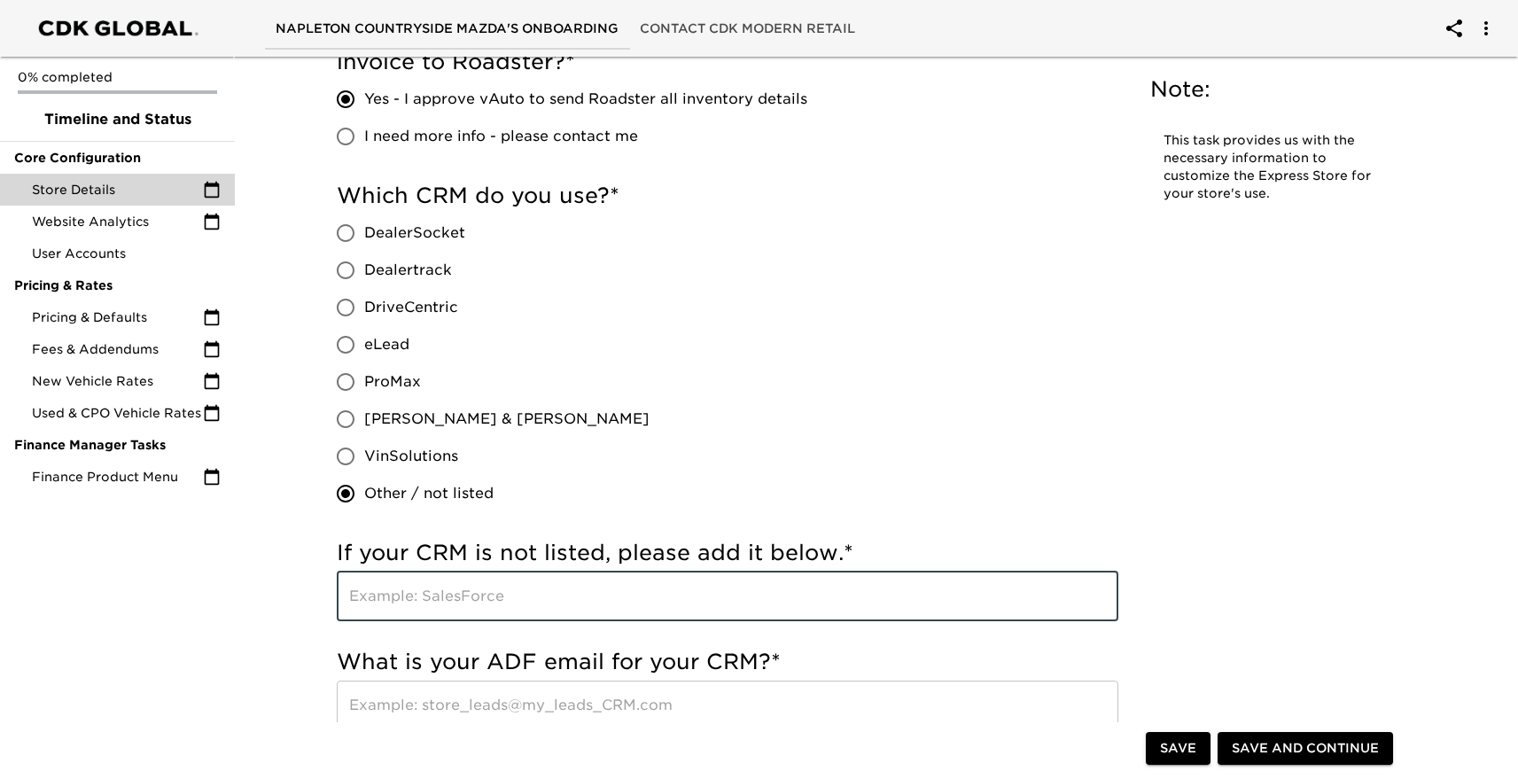
click at [435, 592] on input "text" at bounding box center [728, 597] width 782 height 50
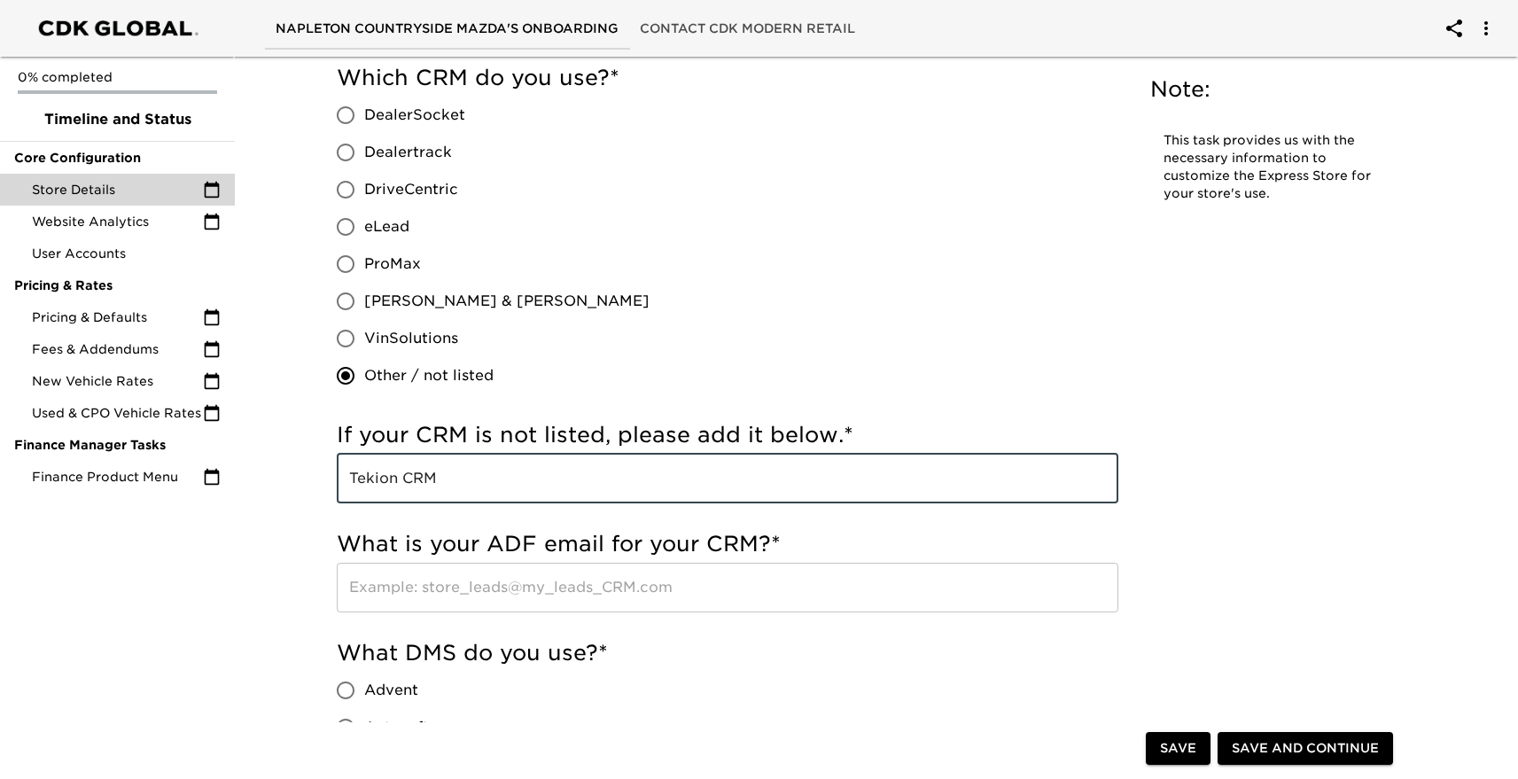
scroll to position [1158, 0]
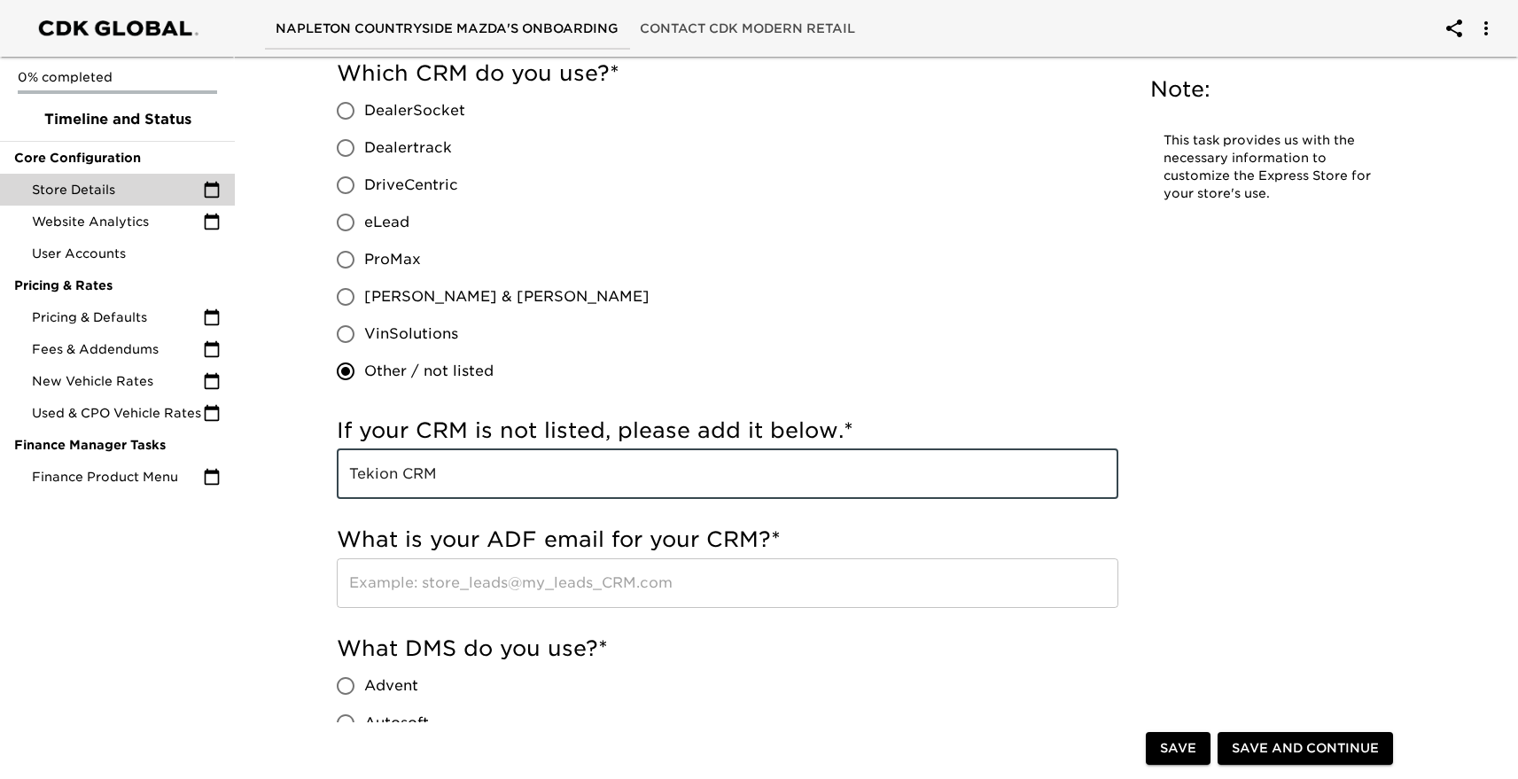
type input "Tekion CRM"
click at [404, 580] on input "text" at bounding box center [728, 583] width 782 height 50
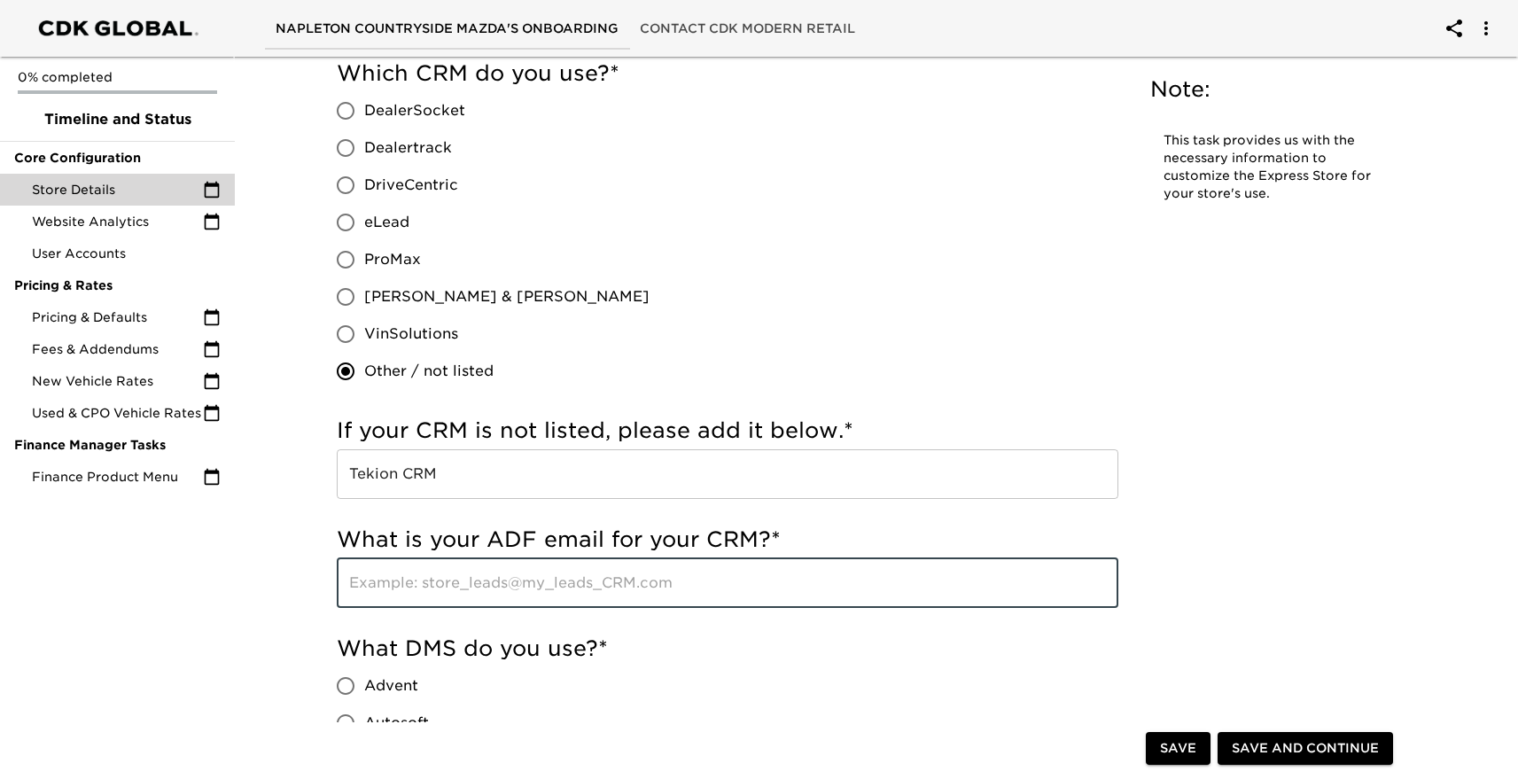
type input "k"
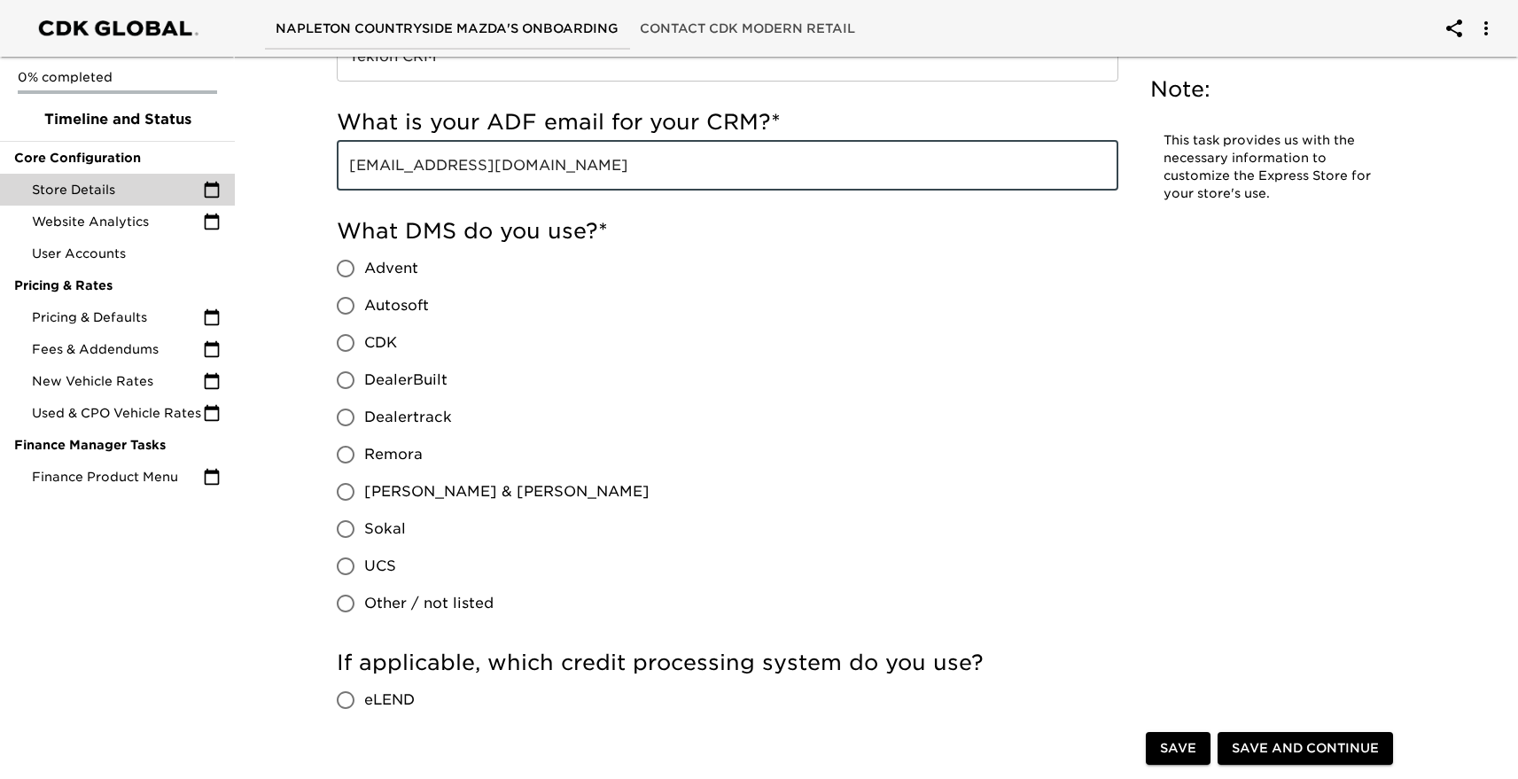
scroll to position [1579, 0]
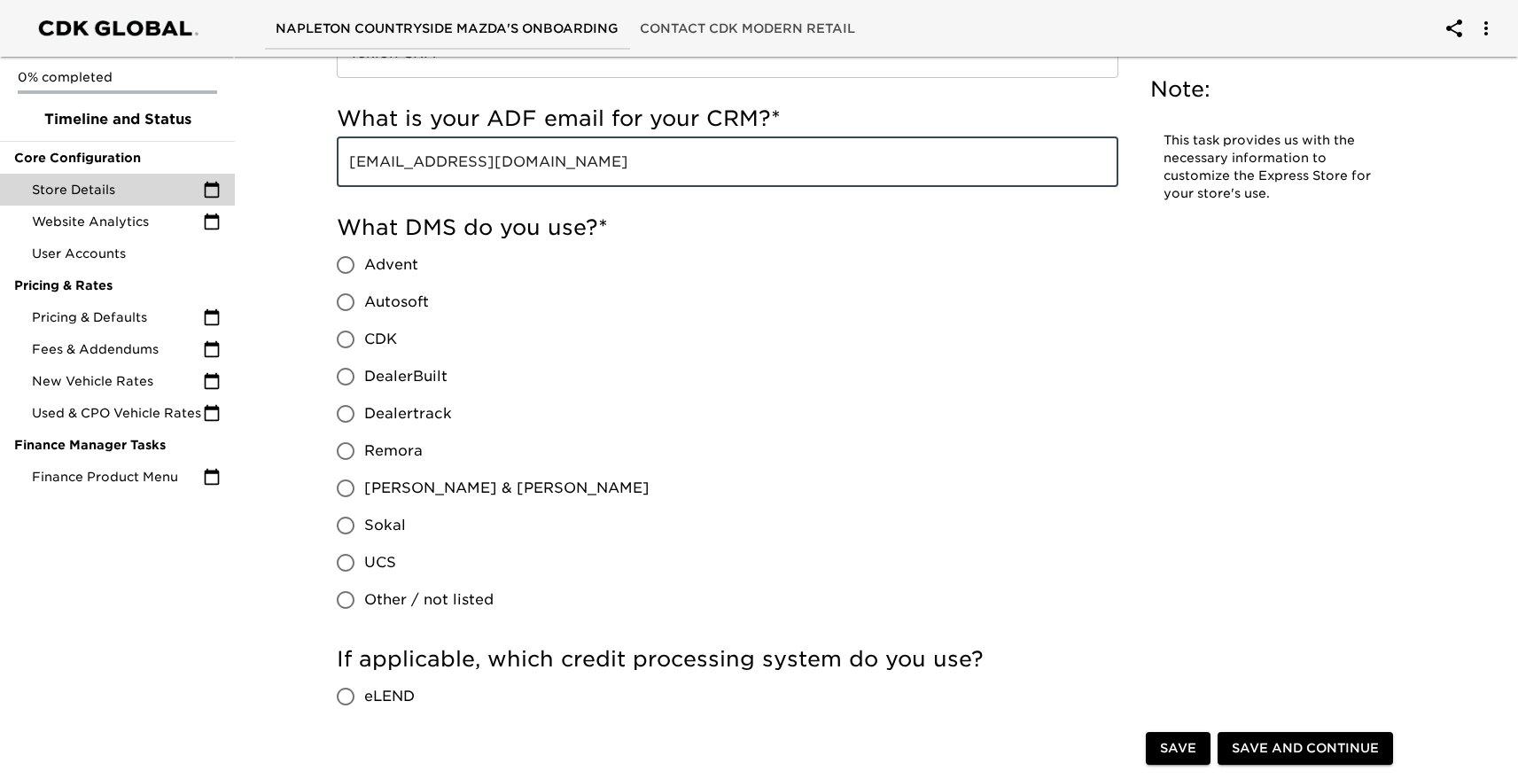
type input "leads@drive.countrysidemazda.com"
click at [346, 591] on input "Other / not listed" at bounding box center [345, 599] width 37 height 37
radio input "true"
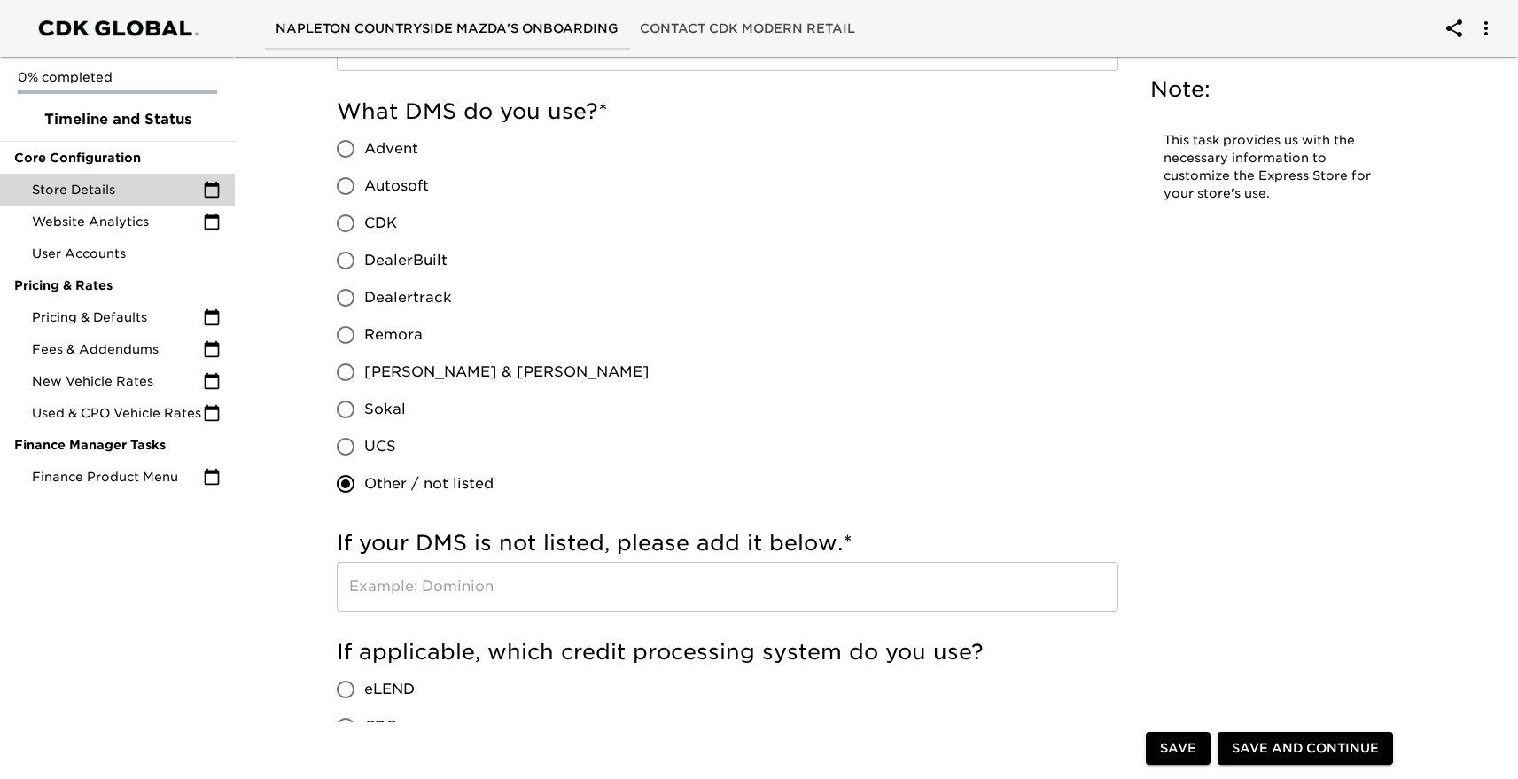
scroll to position [1718, 0]
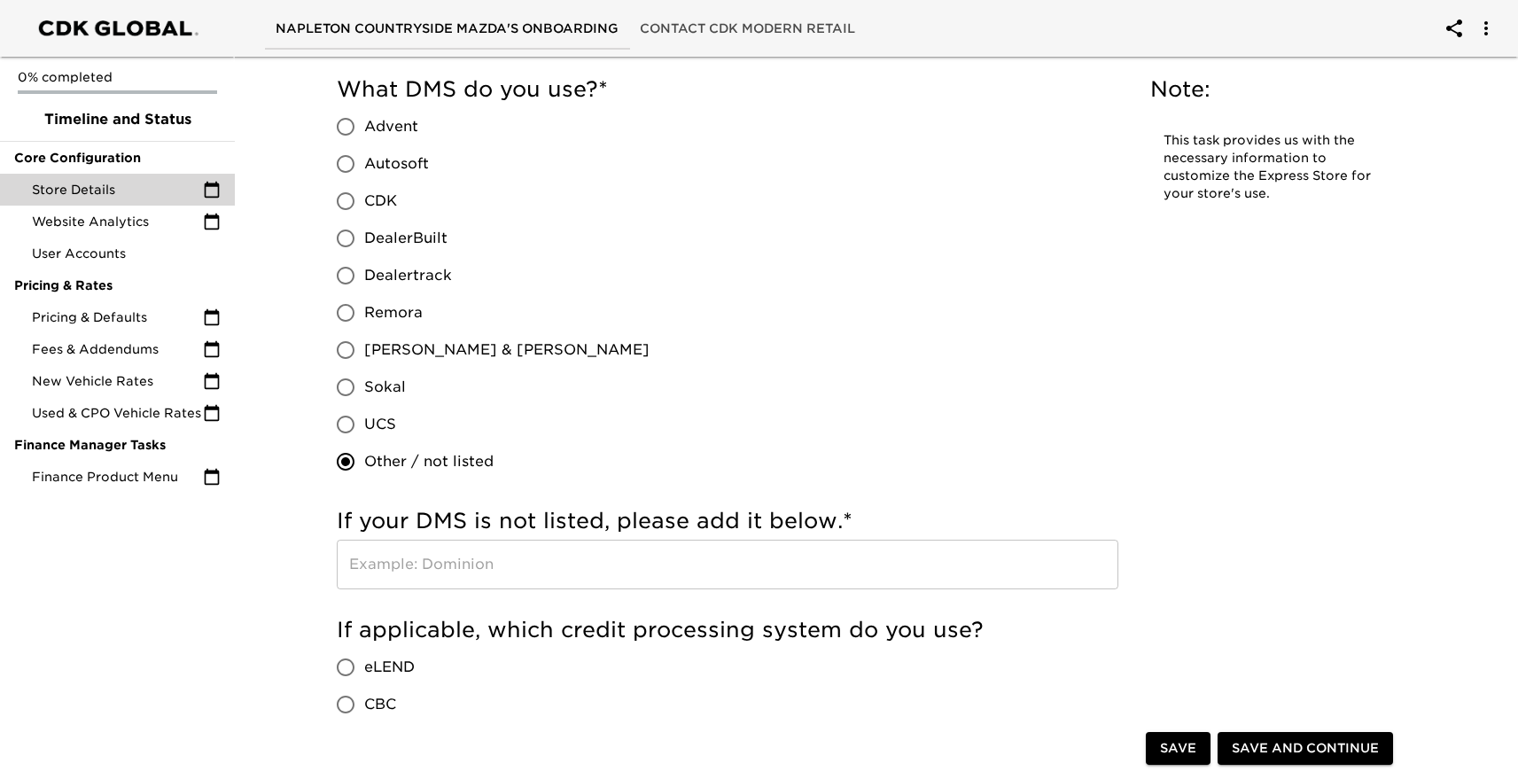
click at [513, 563] on input "text" at bounding box center [728, 565] width 782 height 50
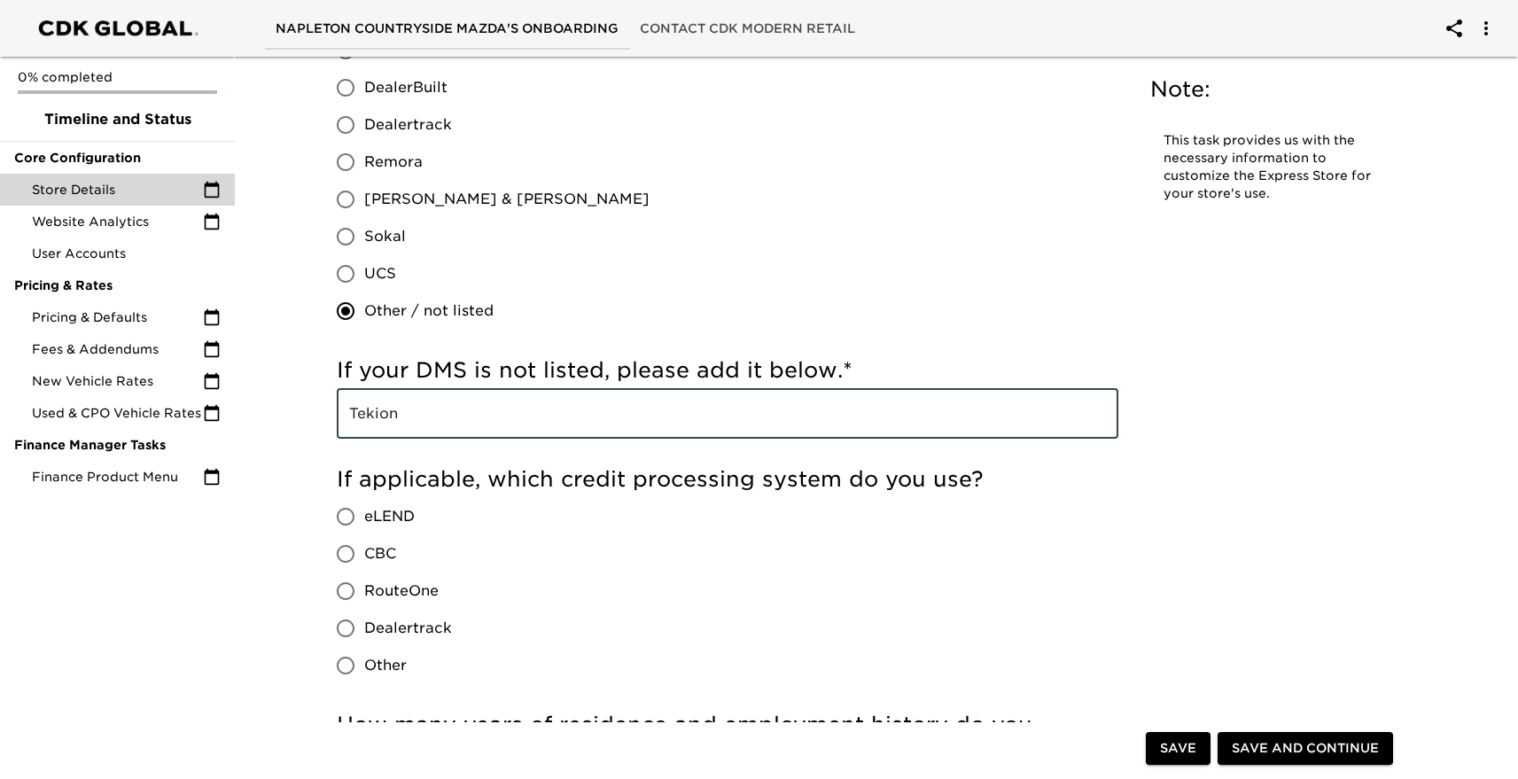
scroll to position [1870, 0]
type input "Tekion"
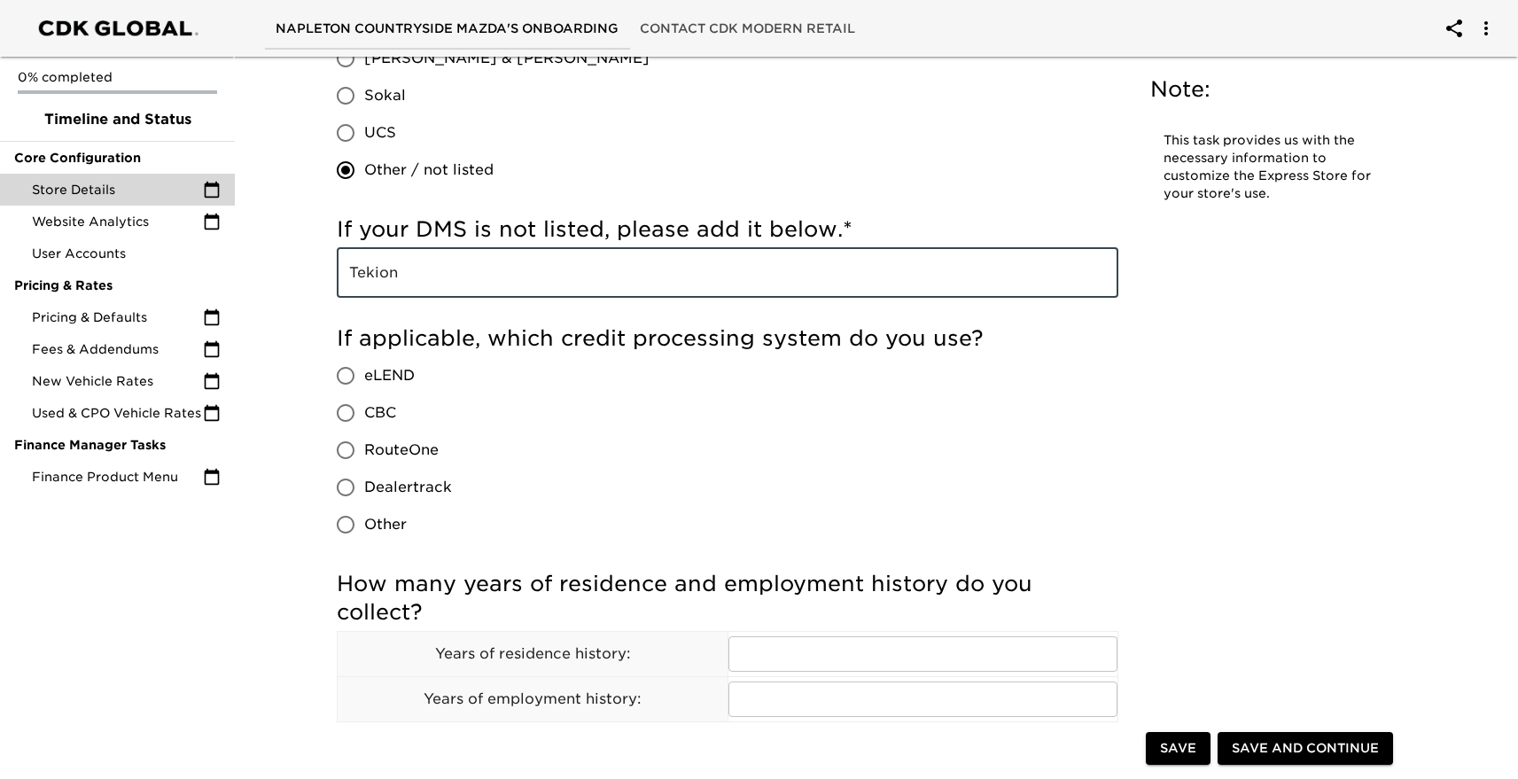
scroll to position [2025, 0]
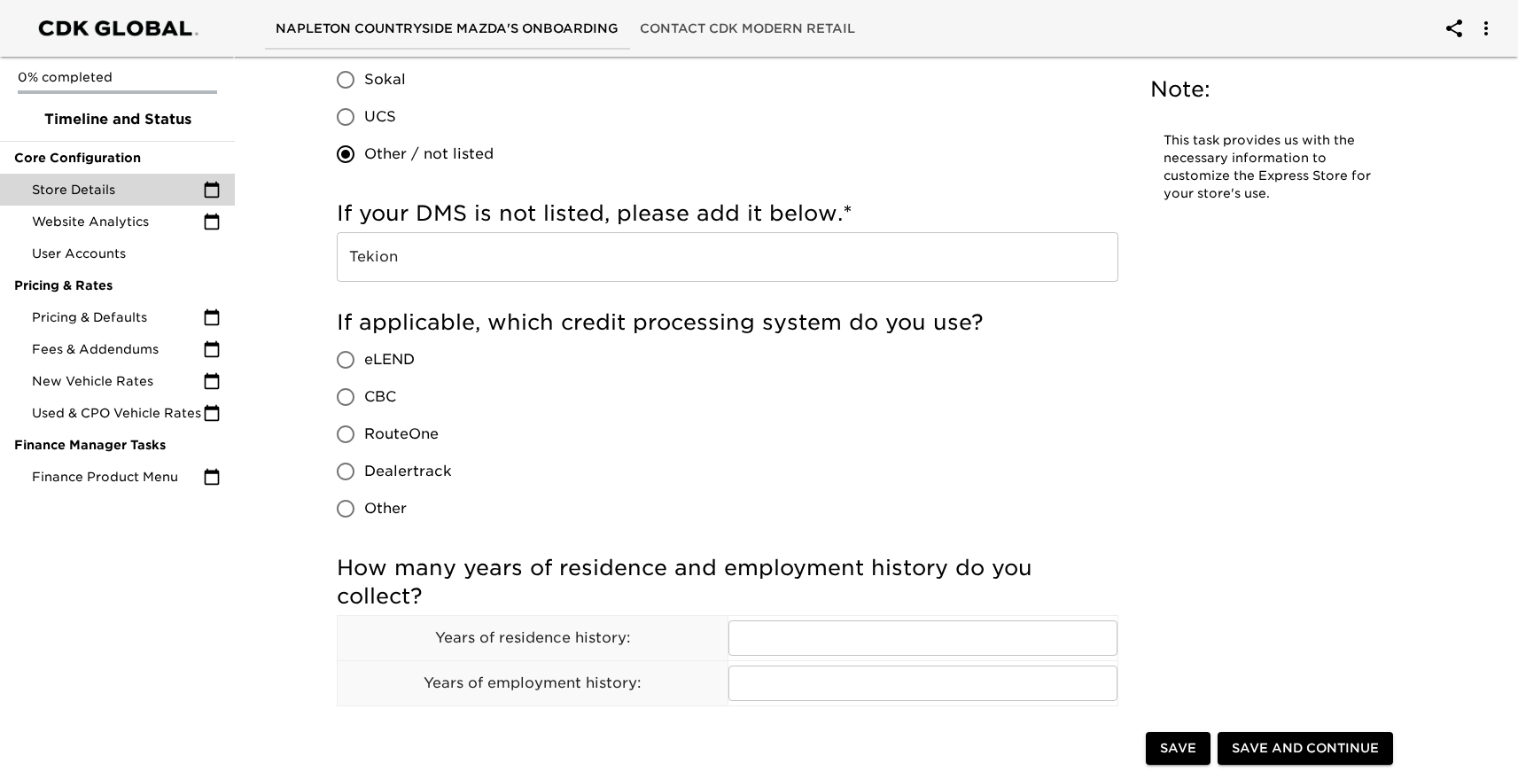
click at [385, 437] on span "RouteOne" at bounding box center [401, 434] width 74 height 21
click at [364, 437] on input "RouteOne" at bounding box center [345, 434] width 37 height 37
radio input "true"
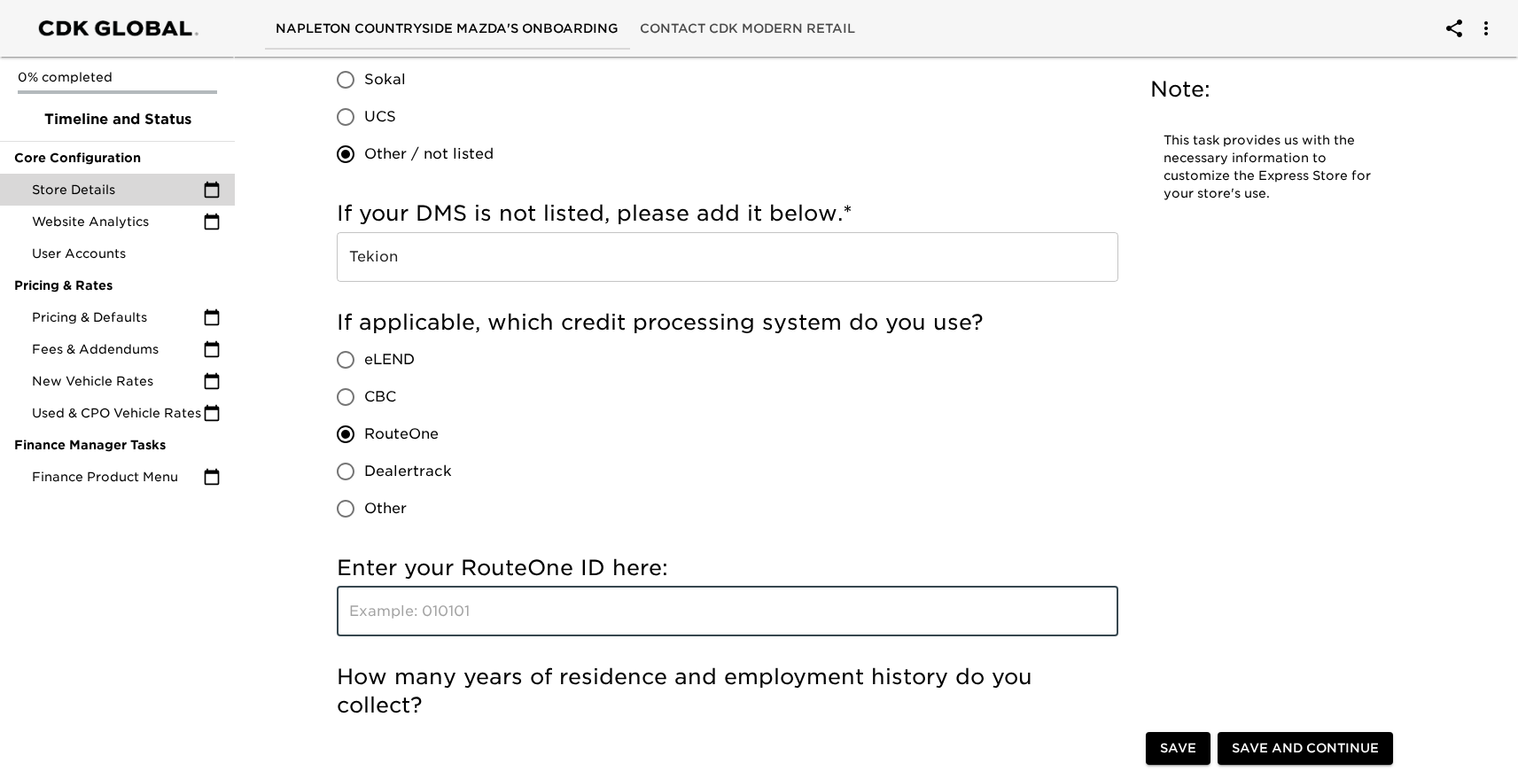
click at [439, 595] on input "text" at bounding box center [728, 612] width 782 height 50
paste input "FJ9JZ"
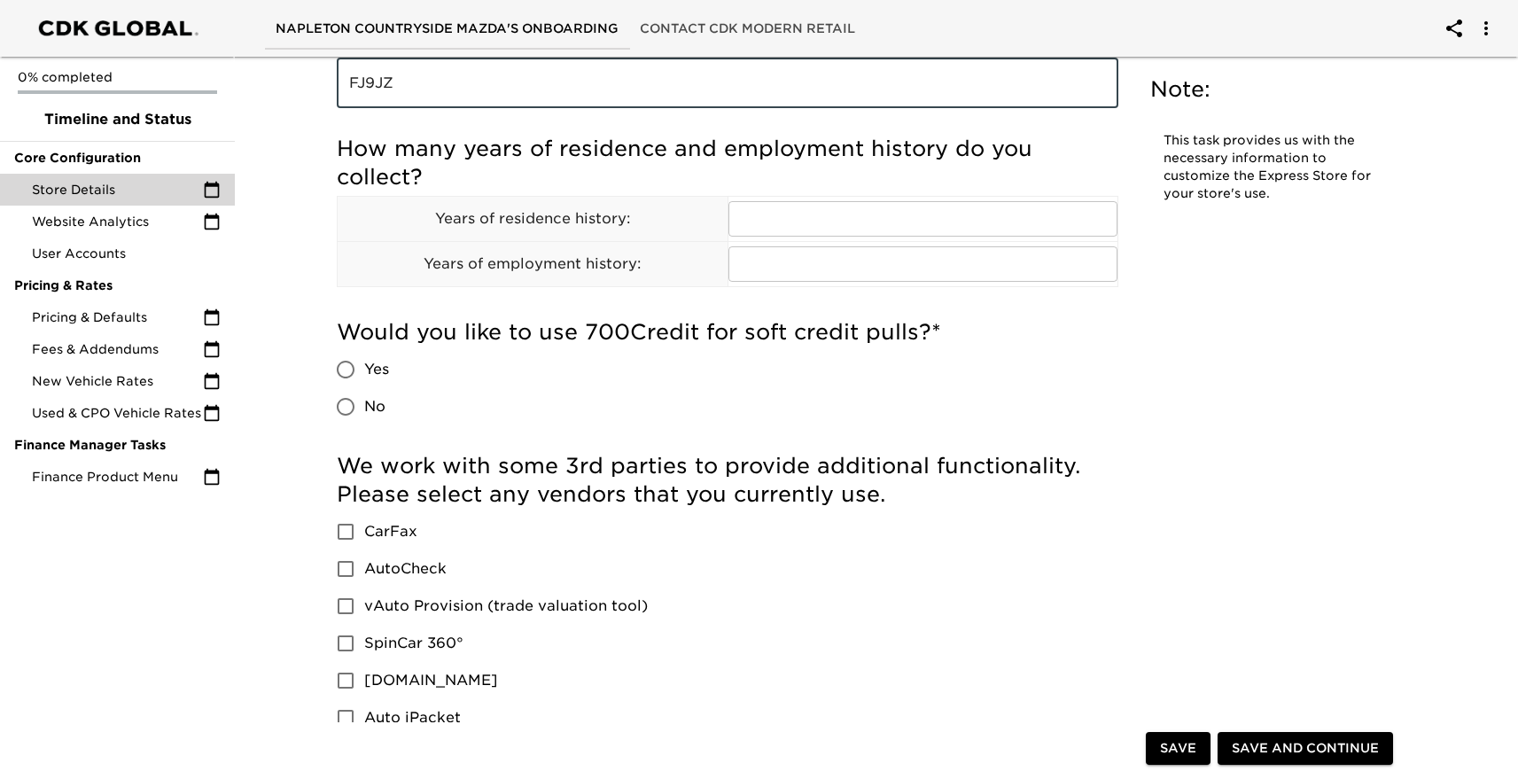
scroll to position [2583, 0]
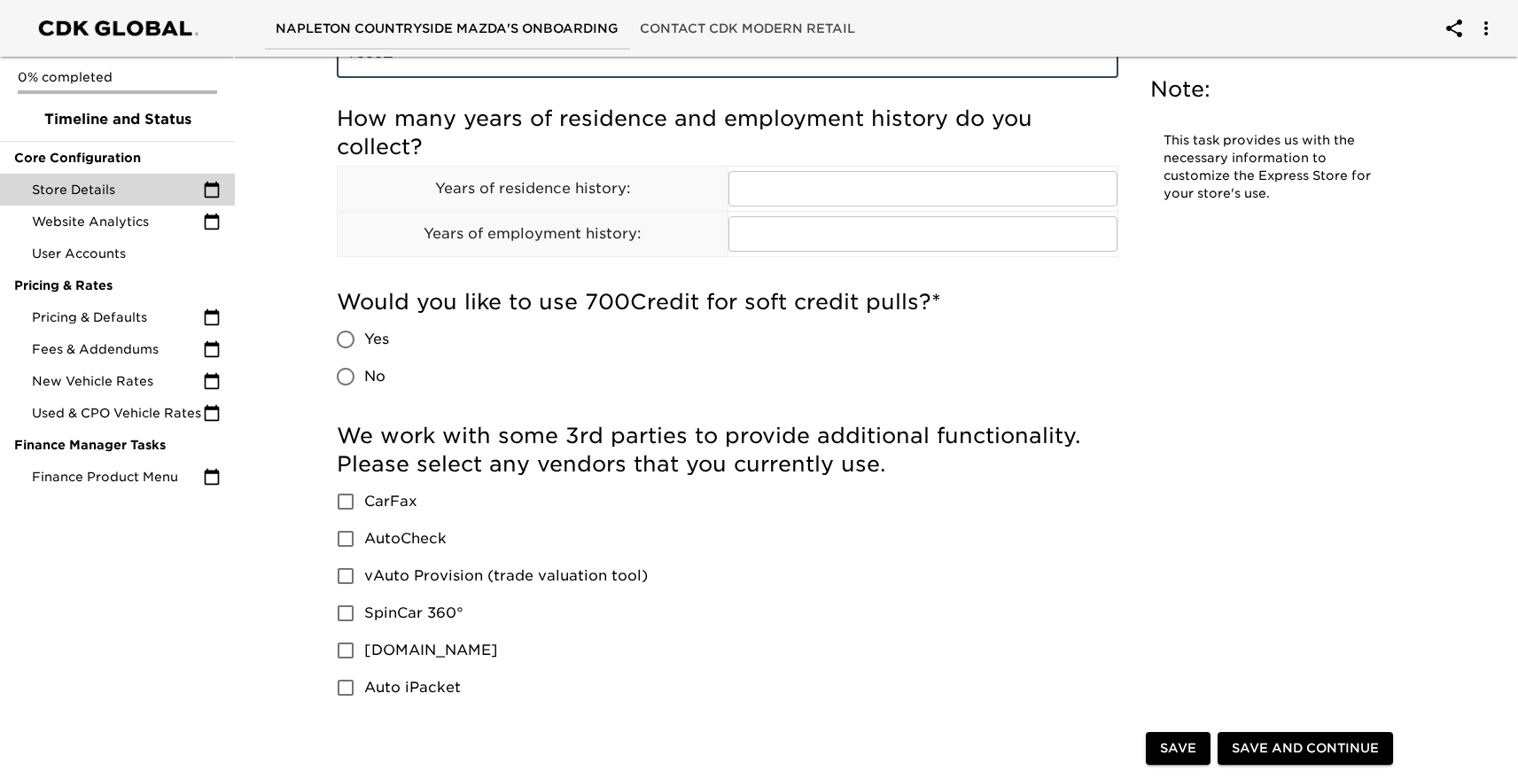
type input "FJ9JZ"
click at [350, 371] on input "No" at bounding box center [345, 376] width 37 height 37
radio input "true"
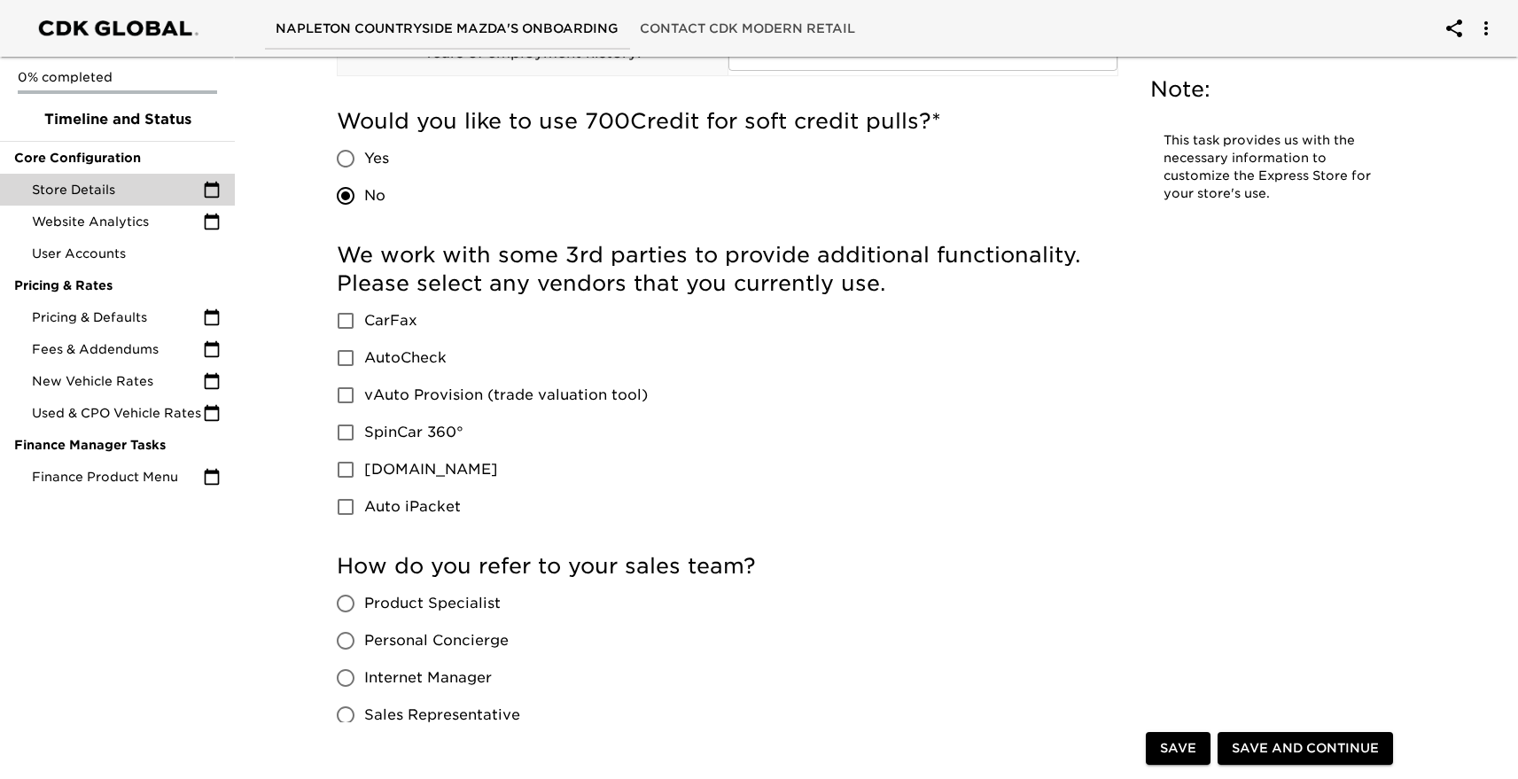
scroll to position [2766, 0]
click at [361, 317] on input "CarFax" at bounding box center [345, 318] width 37 height 37
checkbox input "true"
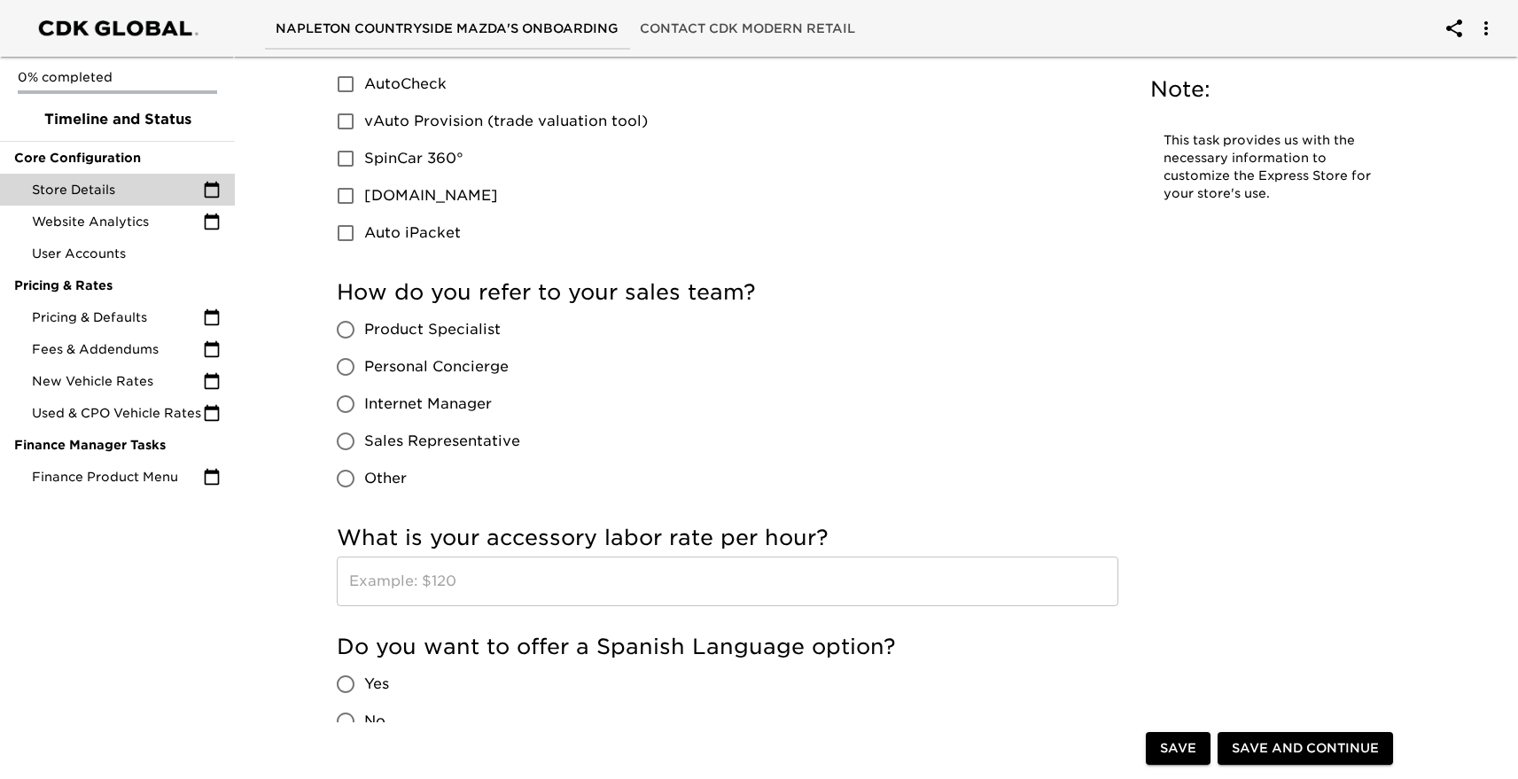
scroll to position [3042, 0]
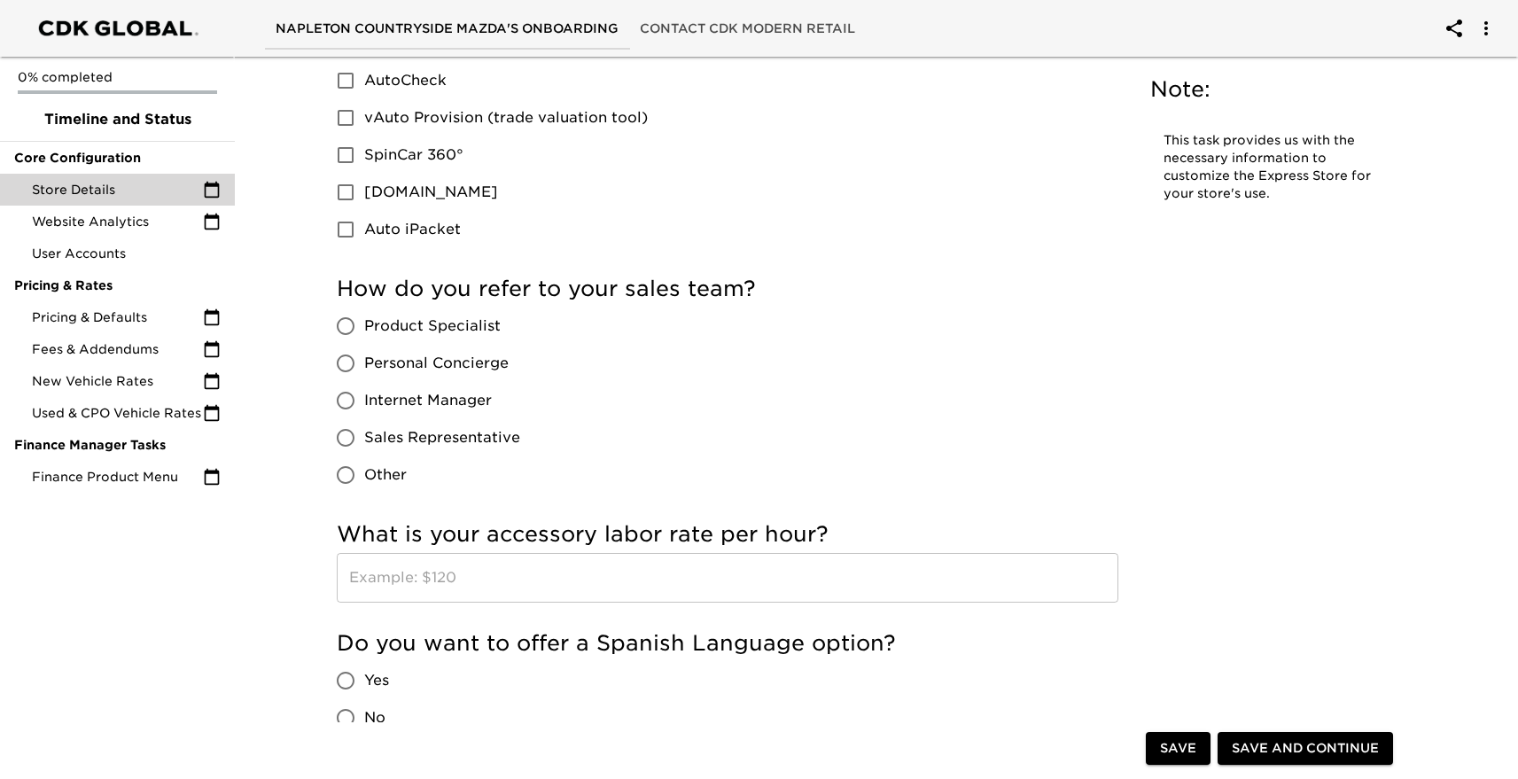
click at [441, 434] on span "Sales Representative" at bounding box center [442, 437] width 156 height 21
click at [364, 434] on input "Sales Representative" at bounding box center [345, 437] width 37 height 37
radio input "true"
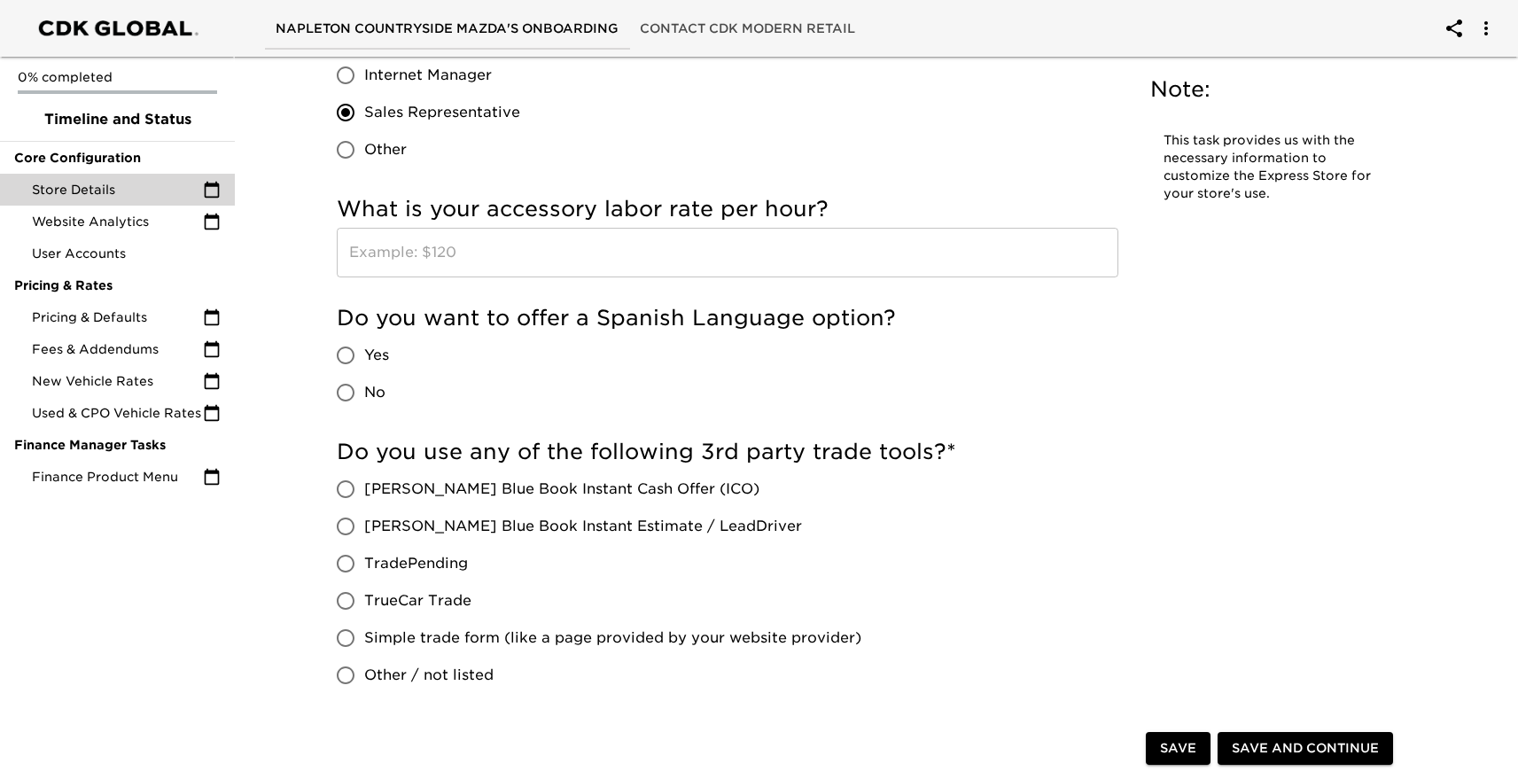
scroll to position [3372, 0]
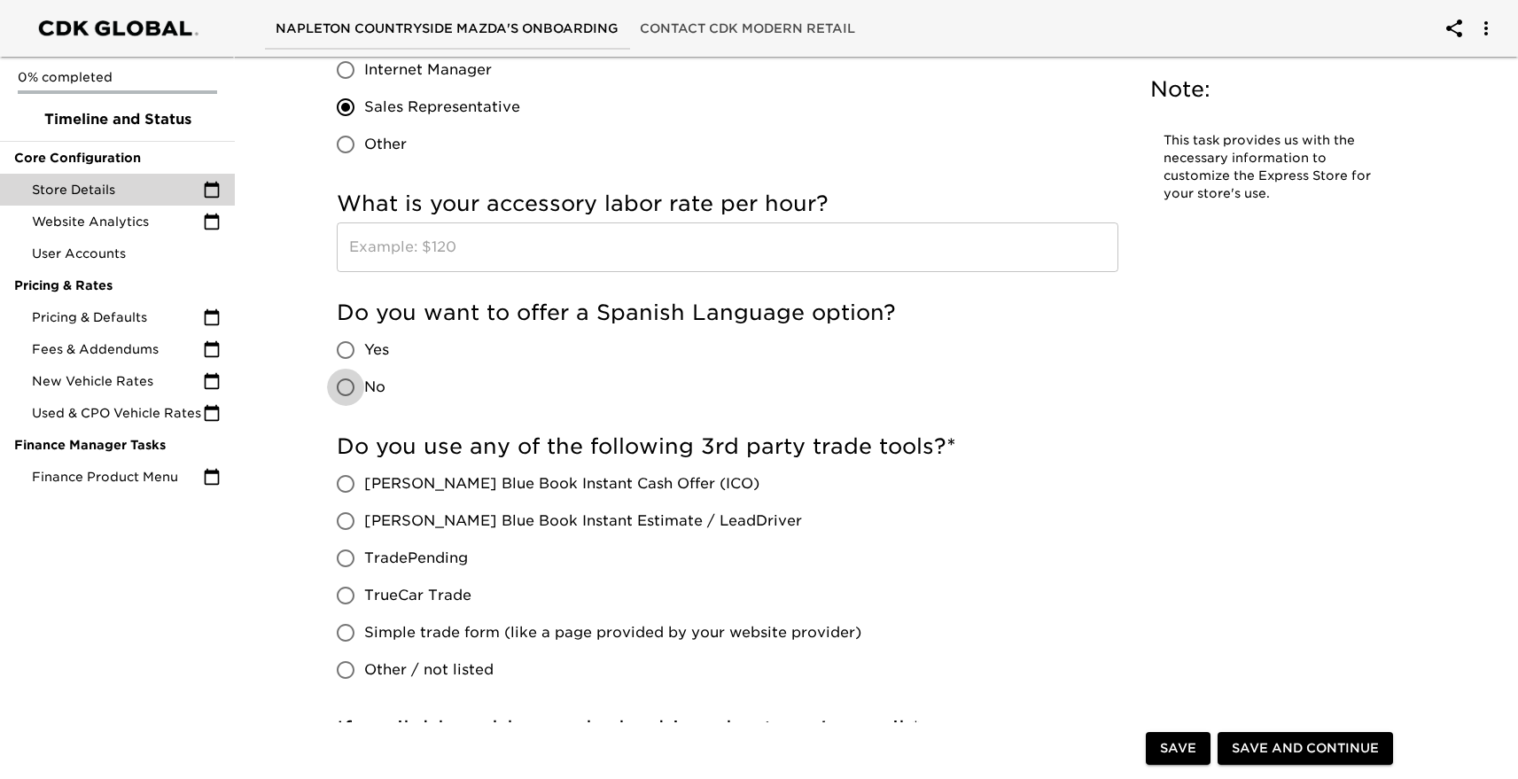
click at [348, 381] on input "No" at bounding box center [345, 387] width 37 height 37
radio input "true"
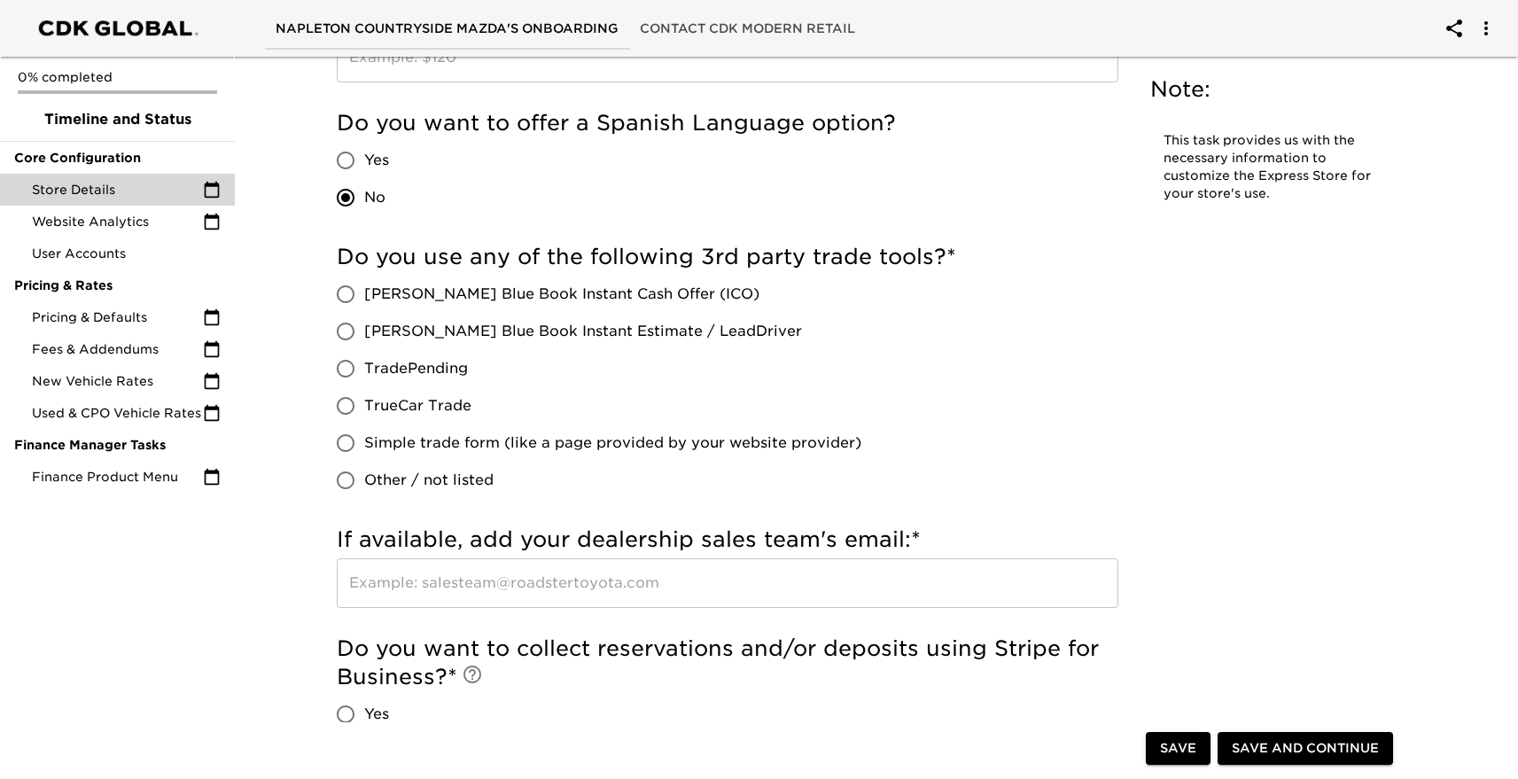
scroll to position [3590, 0]
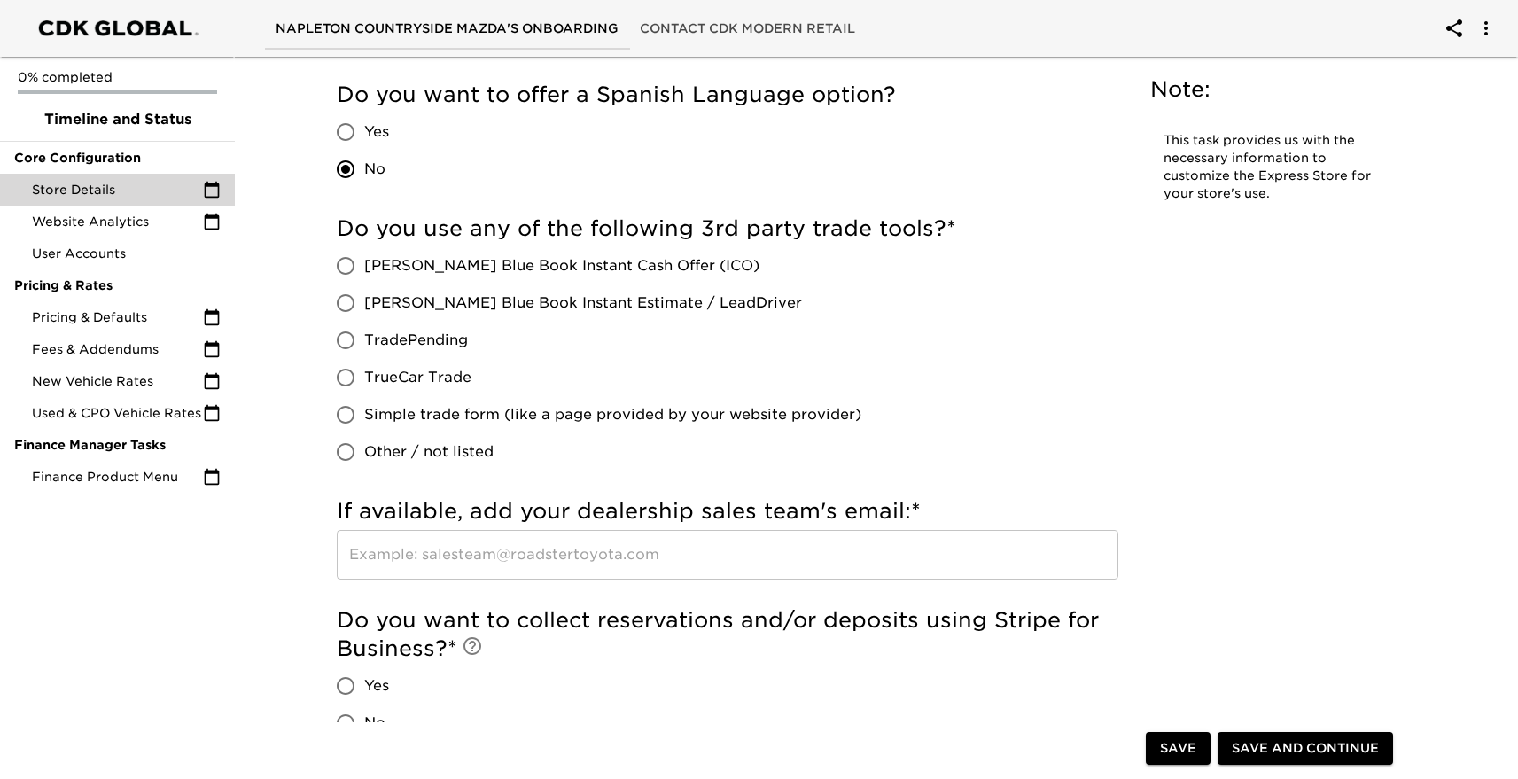
click at [345, 300] on input "[PERSON_NAME] Blue Book Instant Estimate / LeadDriver" at bounding box center [345, 302] width 37 height 37
radio input "true"
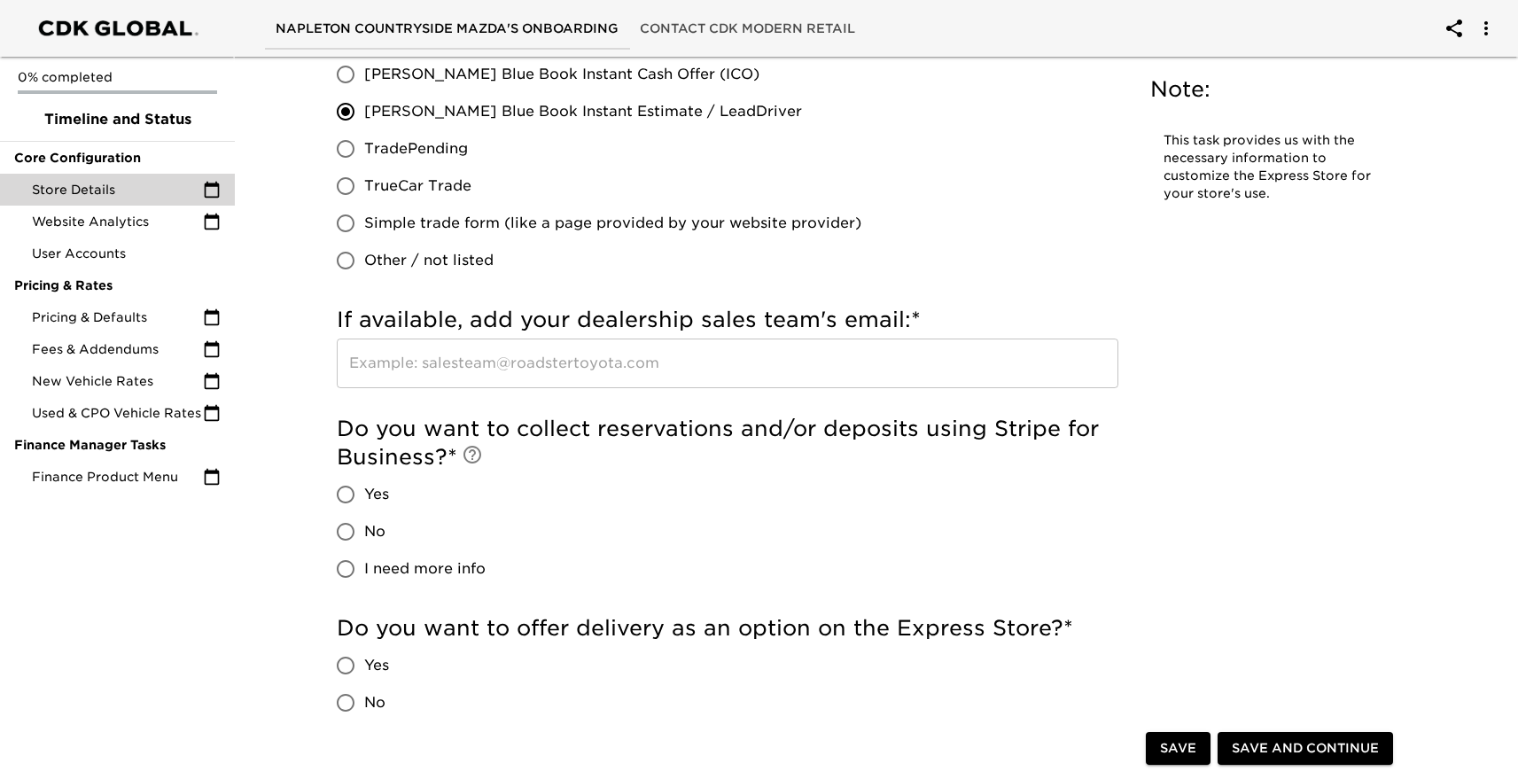
scroll to position [3784, 0]
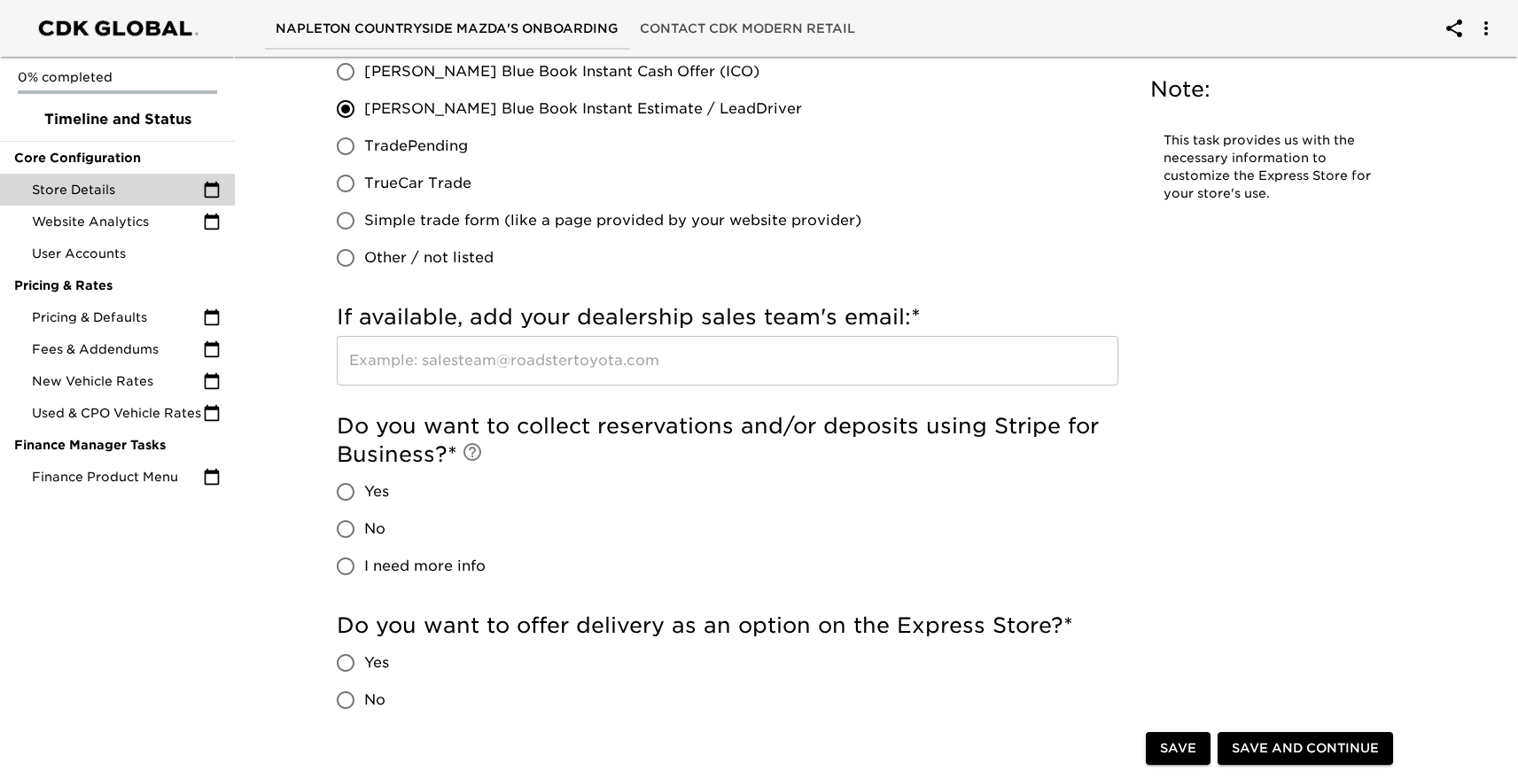
click at [475, 356] on input "text" at bounding box center [728, 361] width 782 height 50
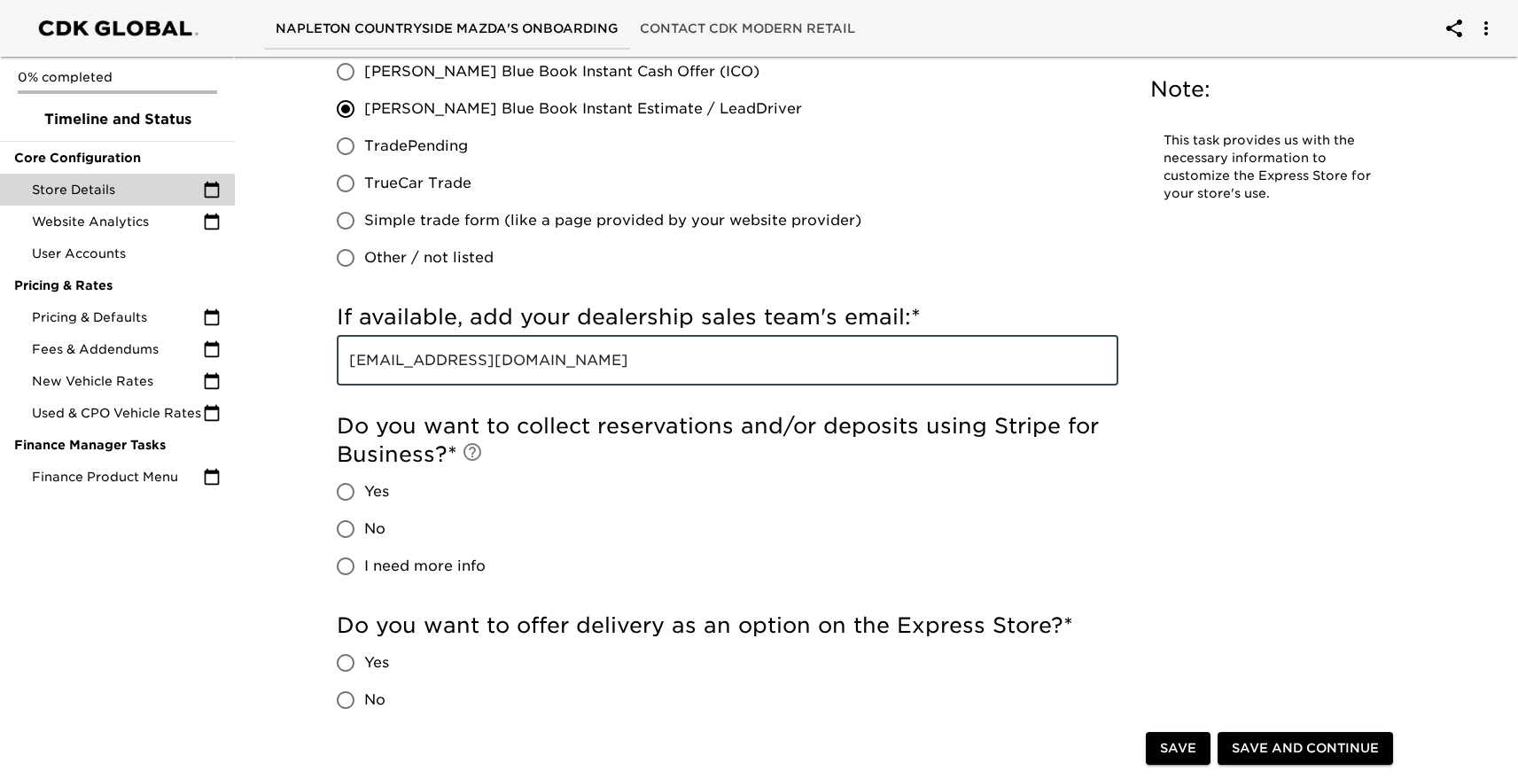
type input "ncmsales@napletonmail.com"
click at [348, 525] on input "No" at bounding box center [345, 528] width 37 height 37
radio input "true"
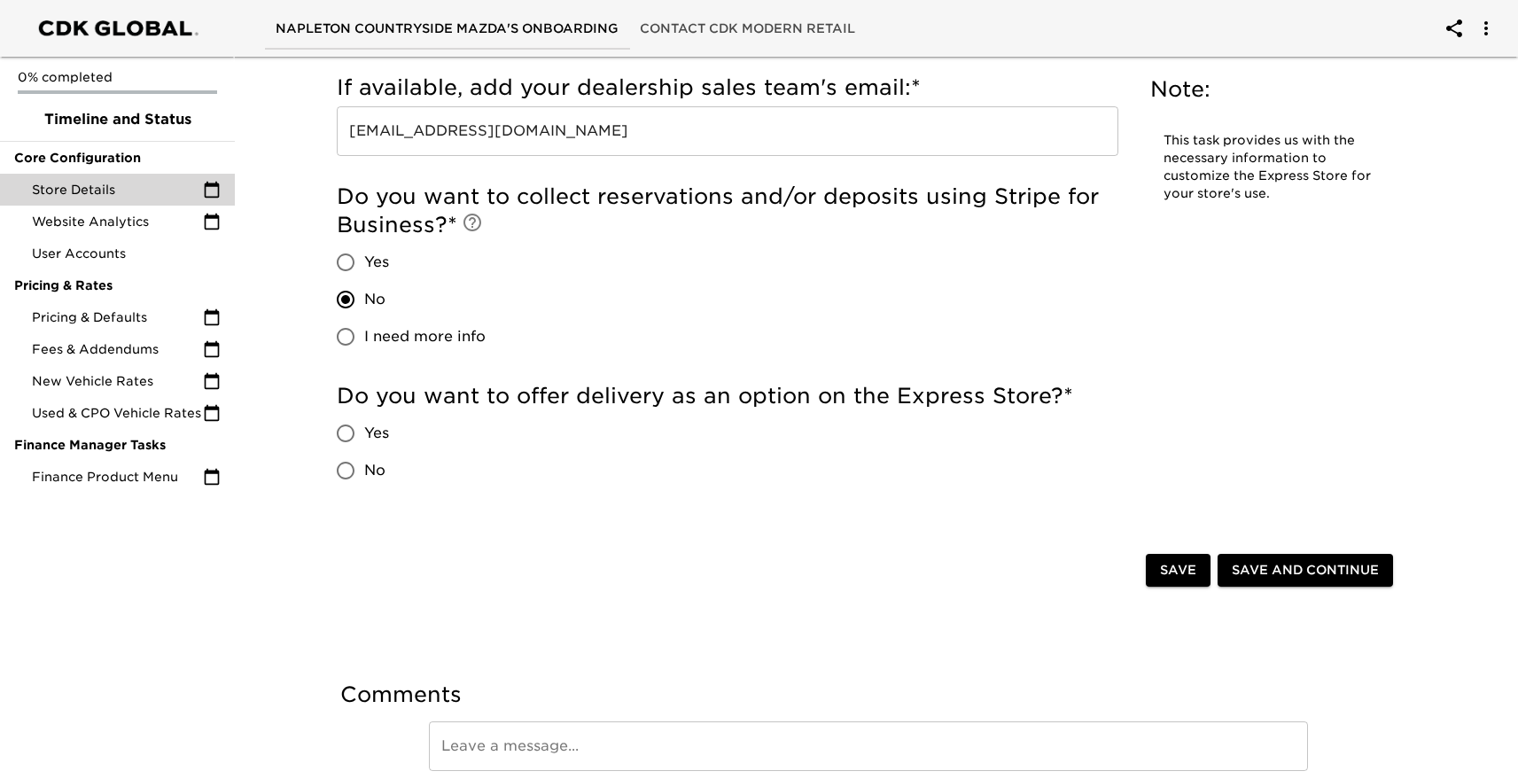
scroll to position [4021, 0]
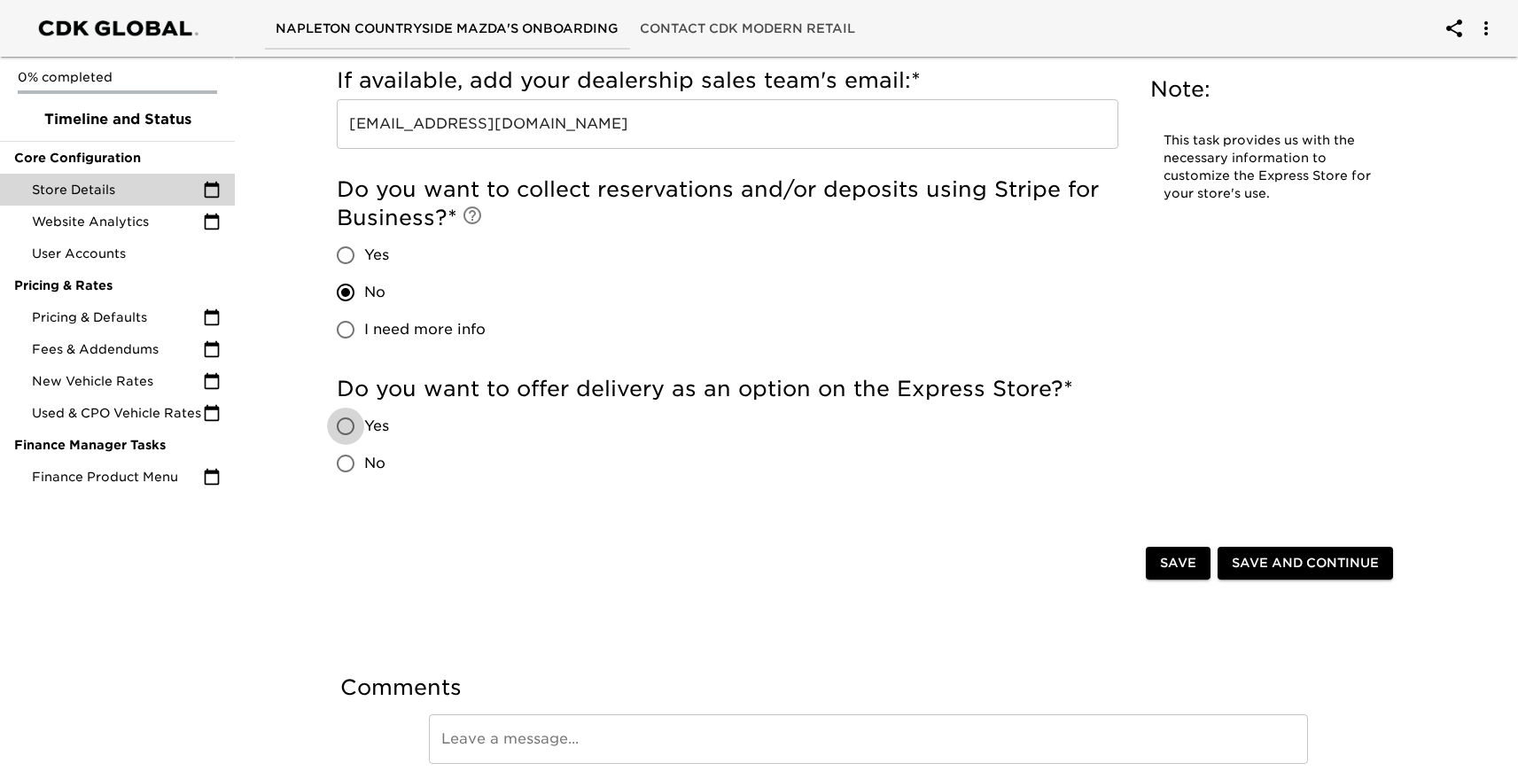
click at [351, 425] on input "Yes" at bounding box center [345, 426] width 37 height 37
radio input "true"
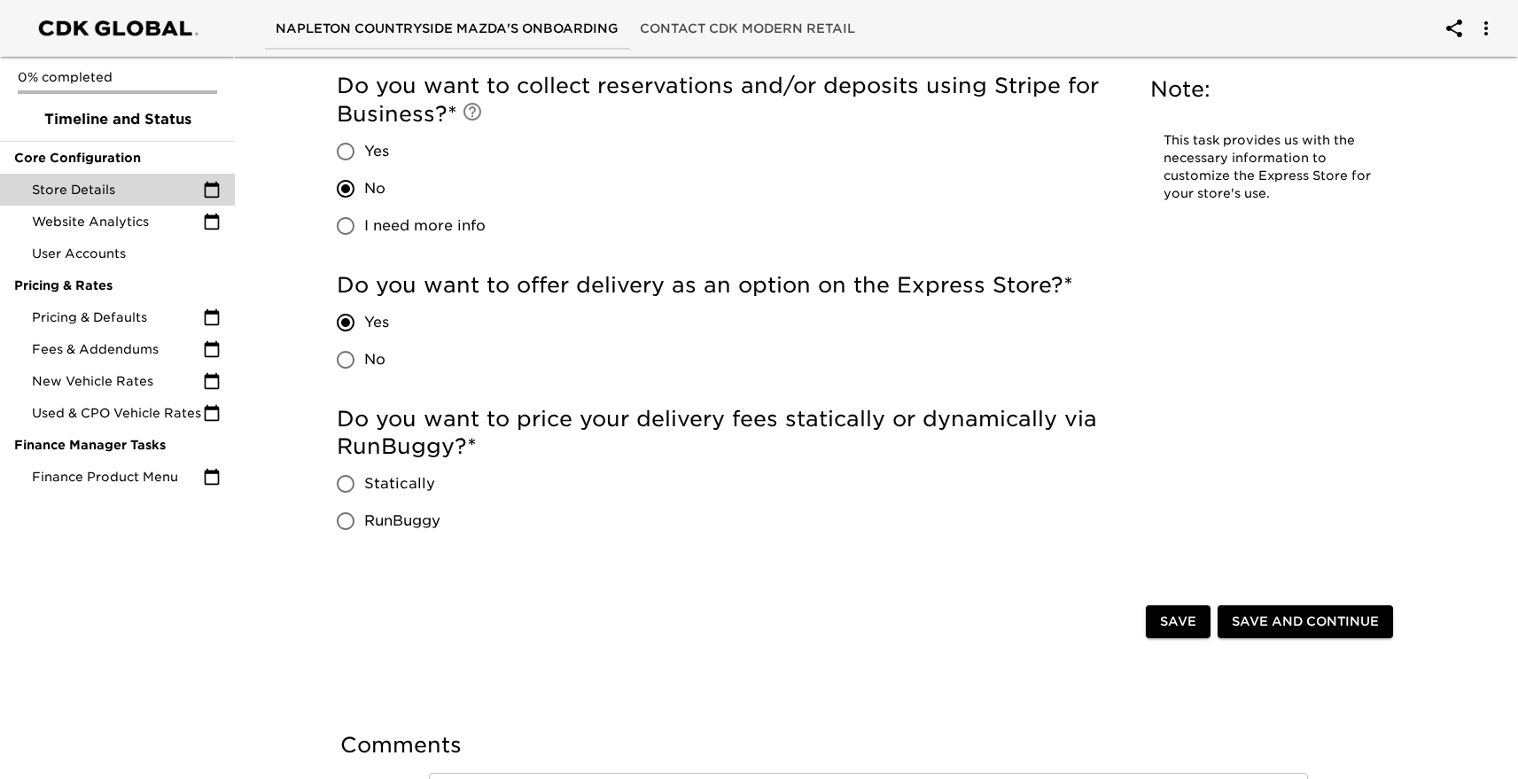
scroll to position [4131, 0]
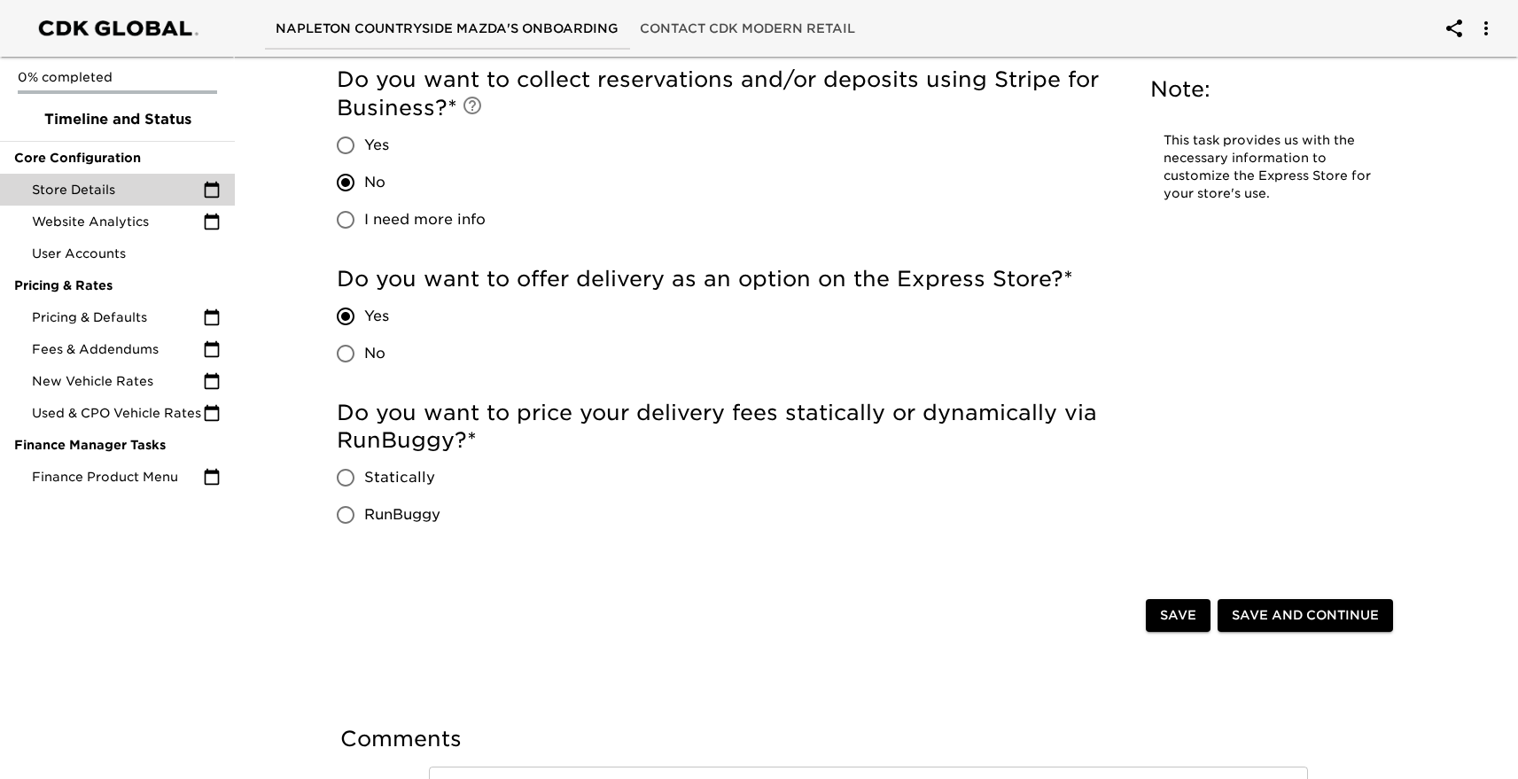
click at [392, 476] on span "Statically" at bounding box center [399, 477] width 71 height 21
click at [364, 476] on input "Statically" at bounding box center [345, 477] width 37 height 37
radio input "true"
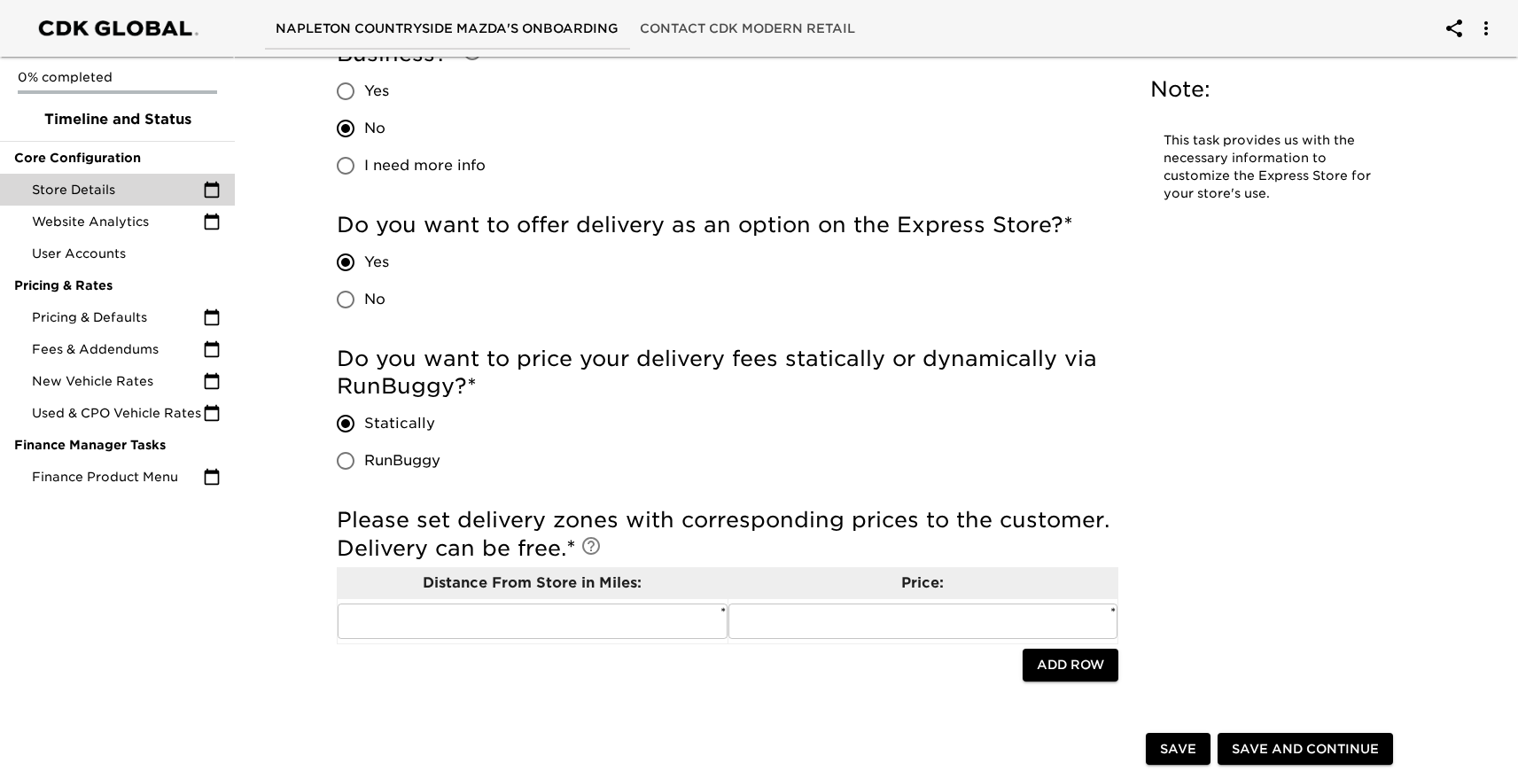
scroll to position [4207, 0]
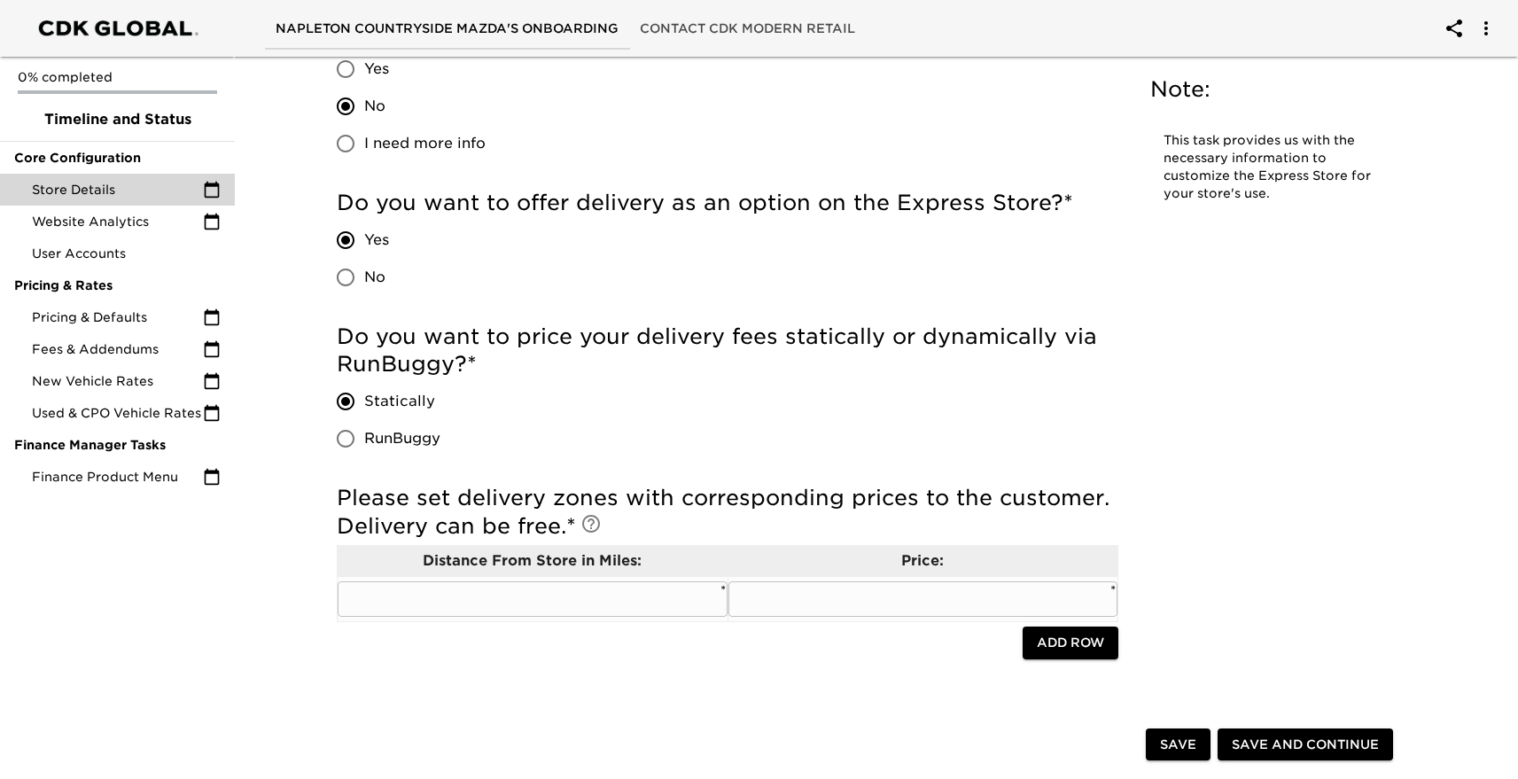
click at [506, 593] on input "text" at bounding box center [533, 598] width 390 height 35
type input "0-10 Miles"
click at [797, 596] on input "text" at bounding box center [924, 598] width 390 height 35
type input "0"
click at [1084, 631] on button "Add Row" at bounding box center [1071, 643] width 96 height 33
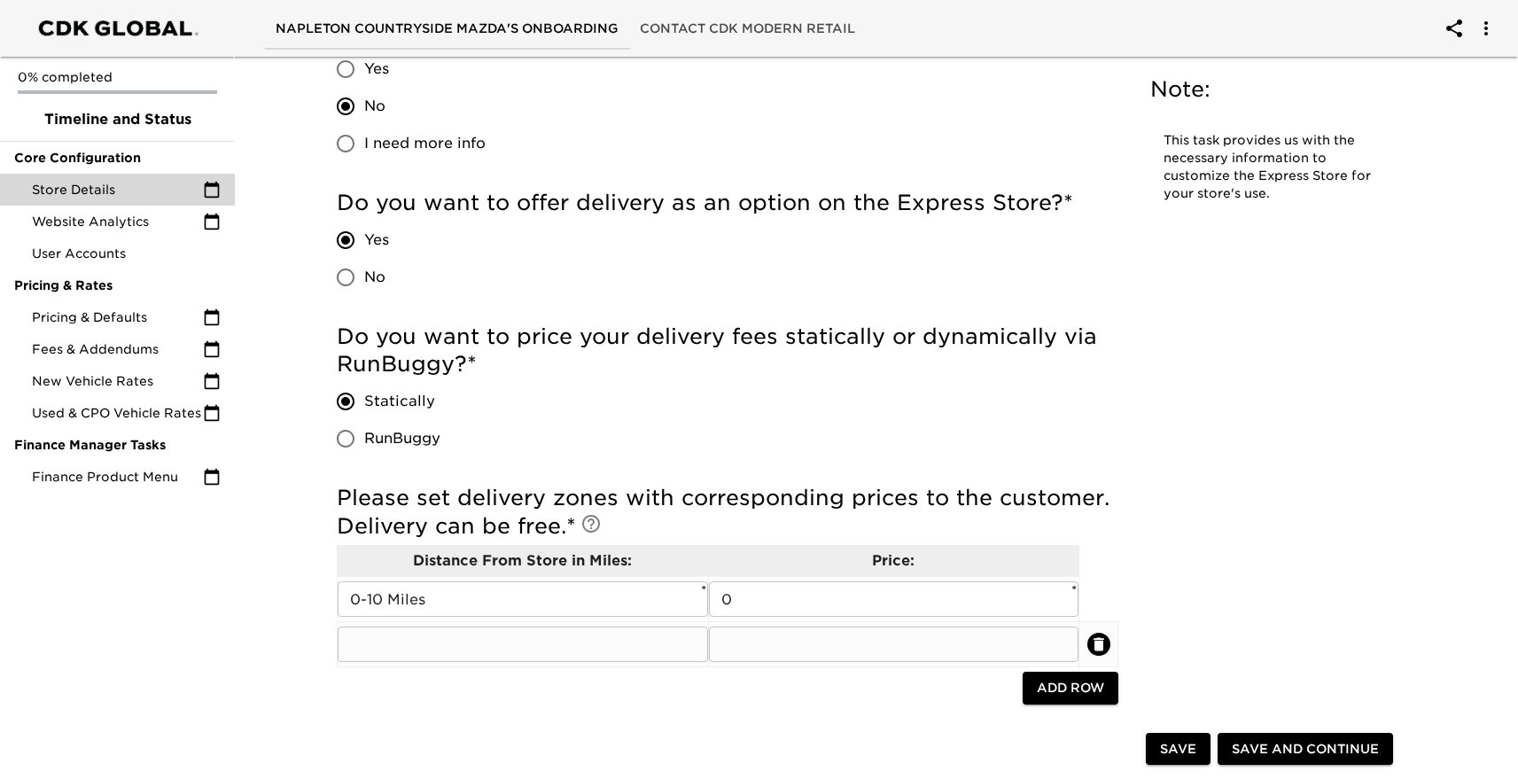
click at [563, 644] on input "text" at bounding box center [523, 644] width 370 height 35
type input "10+ Miles"
click at [777, 653] on input "text" at bounding box center [894, 644] width 370 height 35
type input "250"
click at [1261, 752] on span "Save and Continue" at bounding box center [1305, 749] width 147 height 22
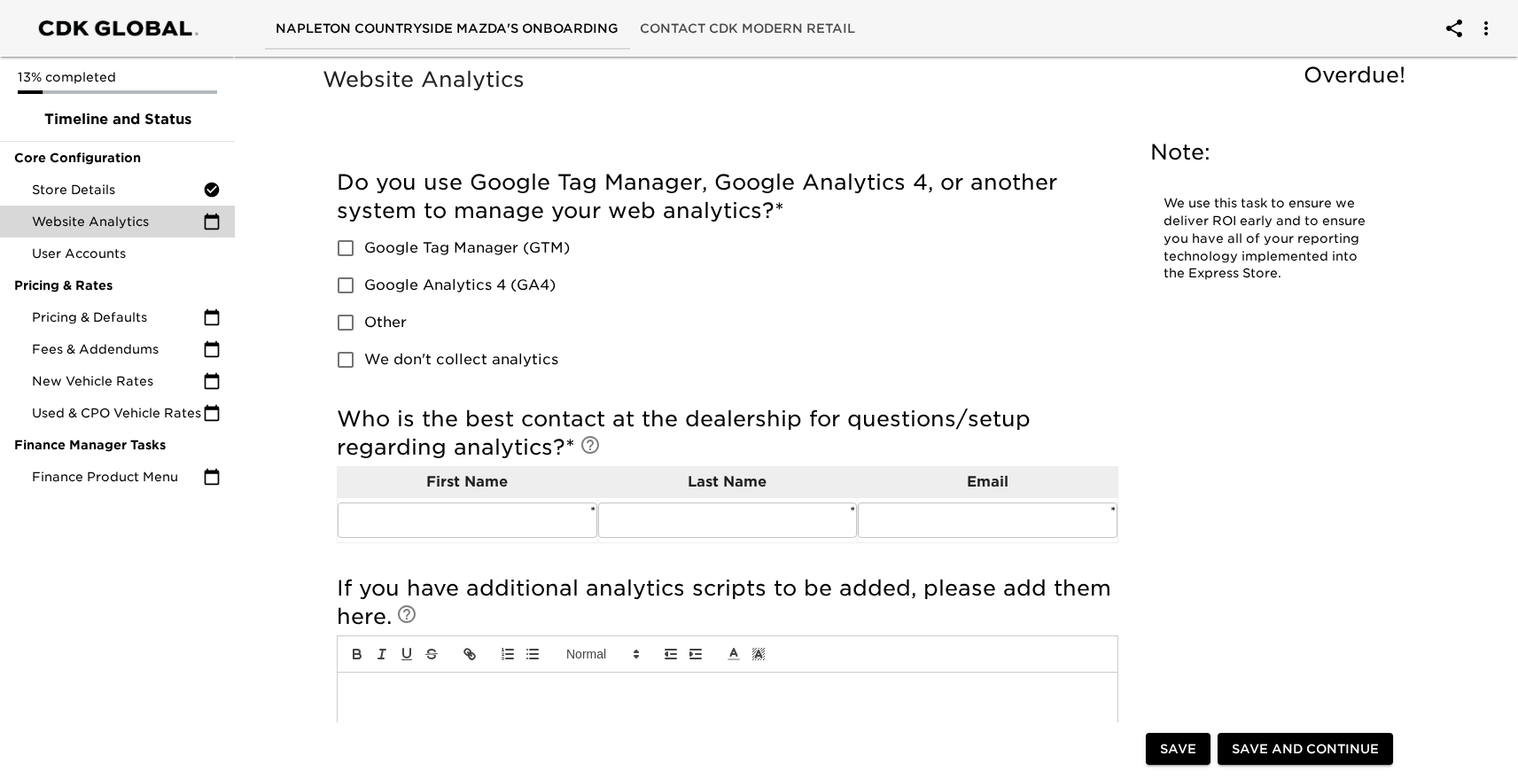
click at [374, 280] on span "Google Analytics 4 (GA4)" at bounding box center [459, 285] width 191 height 21
click at [364, 280] on input "Google Analytics 4 (GA4)" at bounding box center [345, 285] width 37 height 37
checkbox input "true"
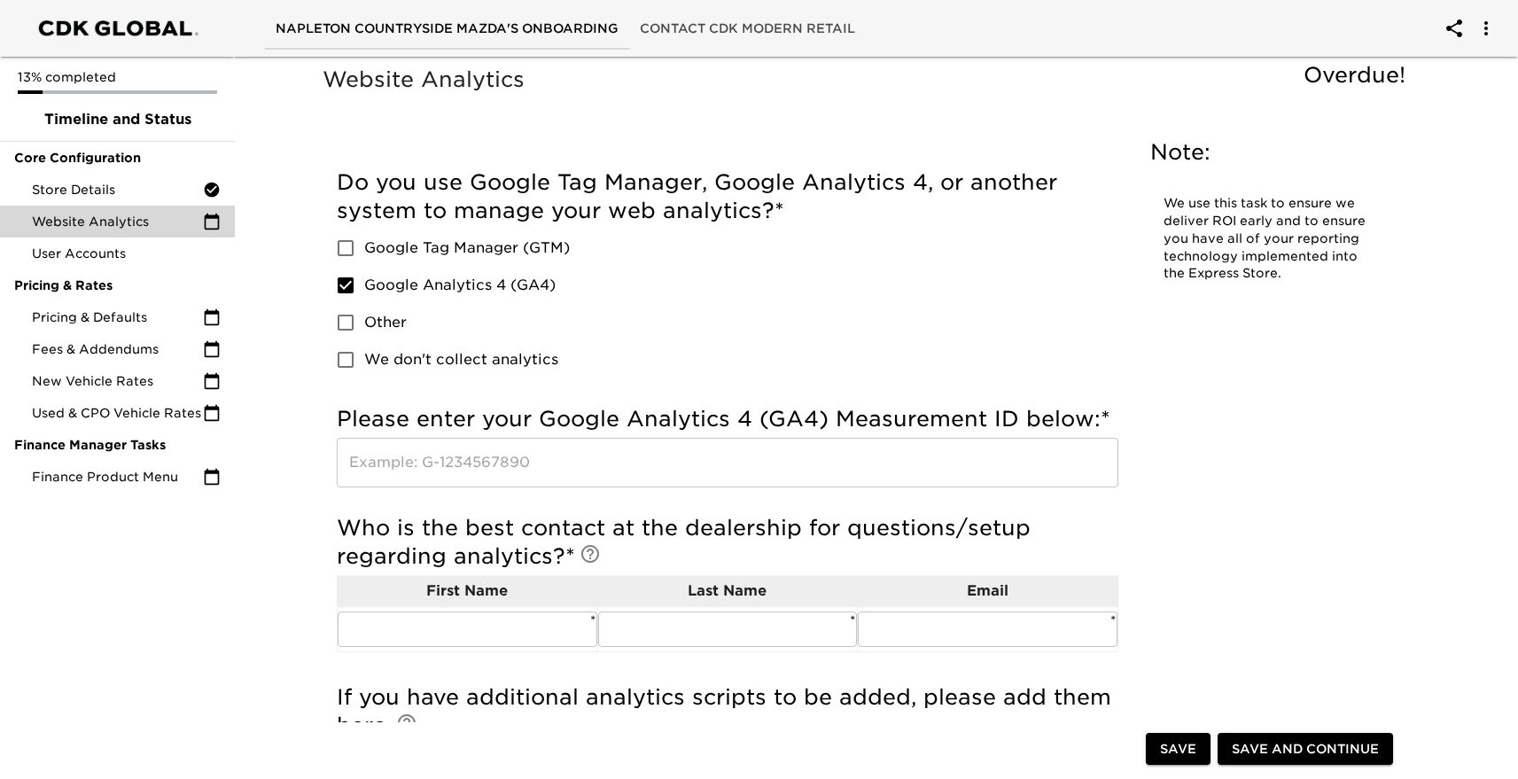
click at [542, 455] on input "text" at bounding box center [728, 463] width 782 height 50
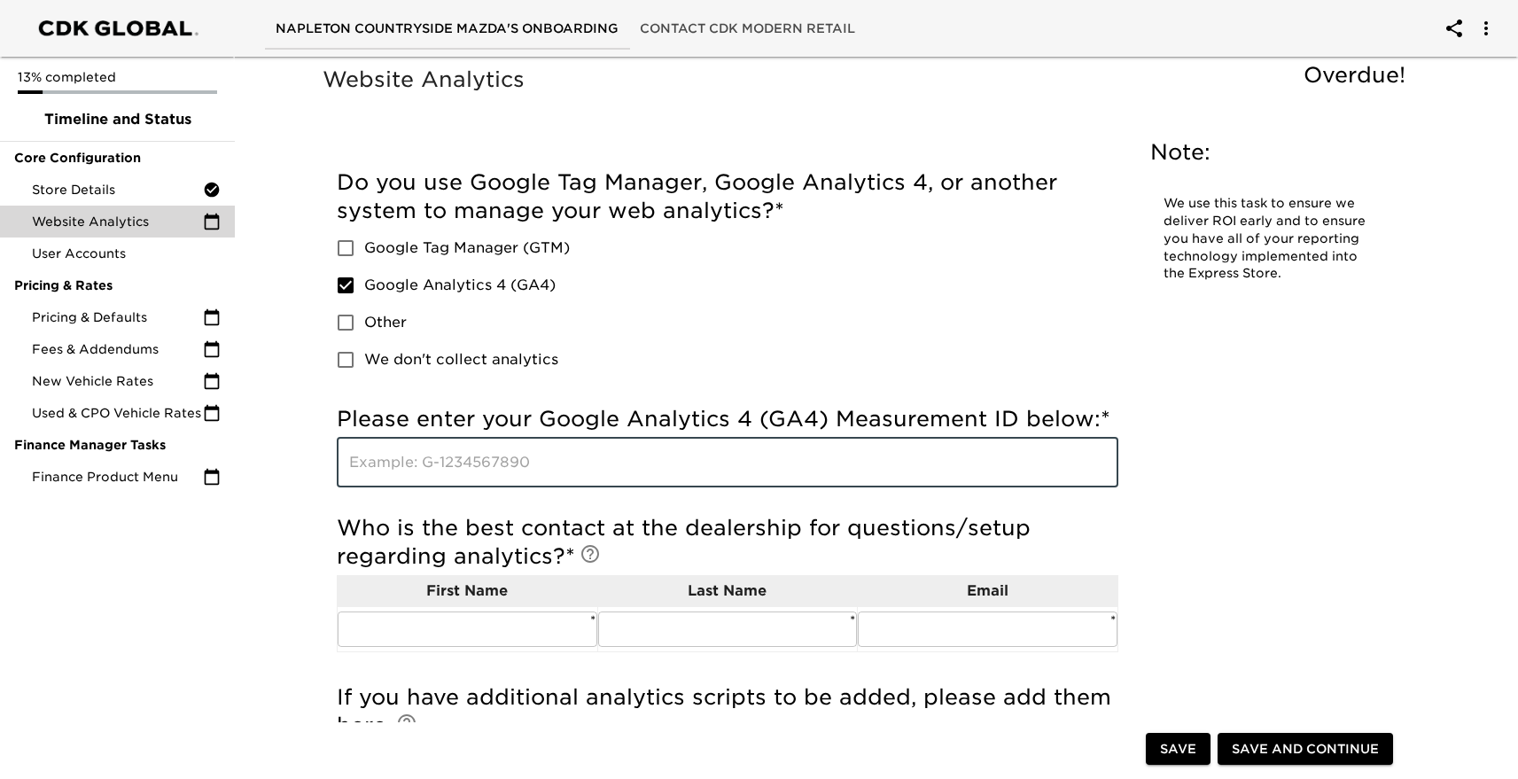
paste input "G-ELW5ZJ7CMC"
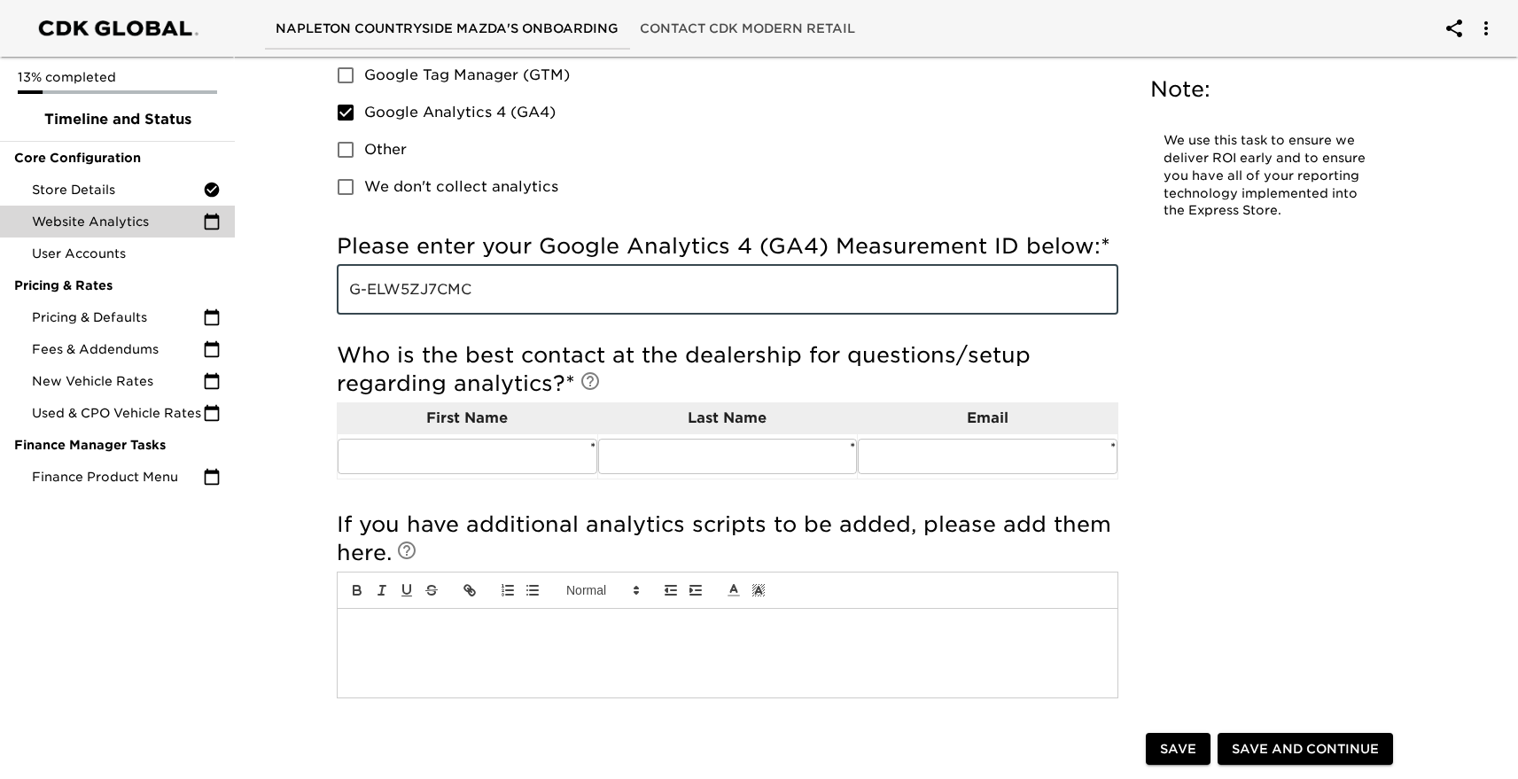
scroll to position [174, 0]
type input "G-ELW5ZJ7CMC"
click at [494, 452] on input "text" at bounding box center [468, 455] width 260 height 35
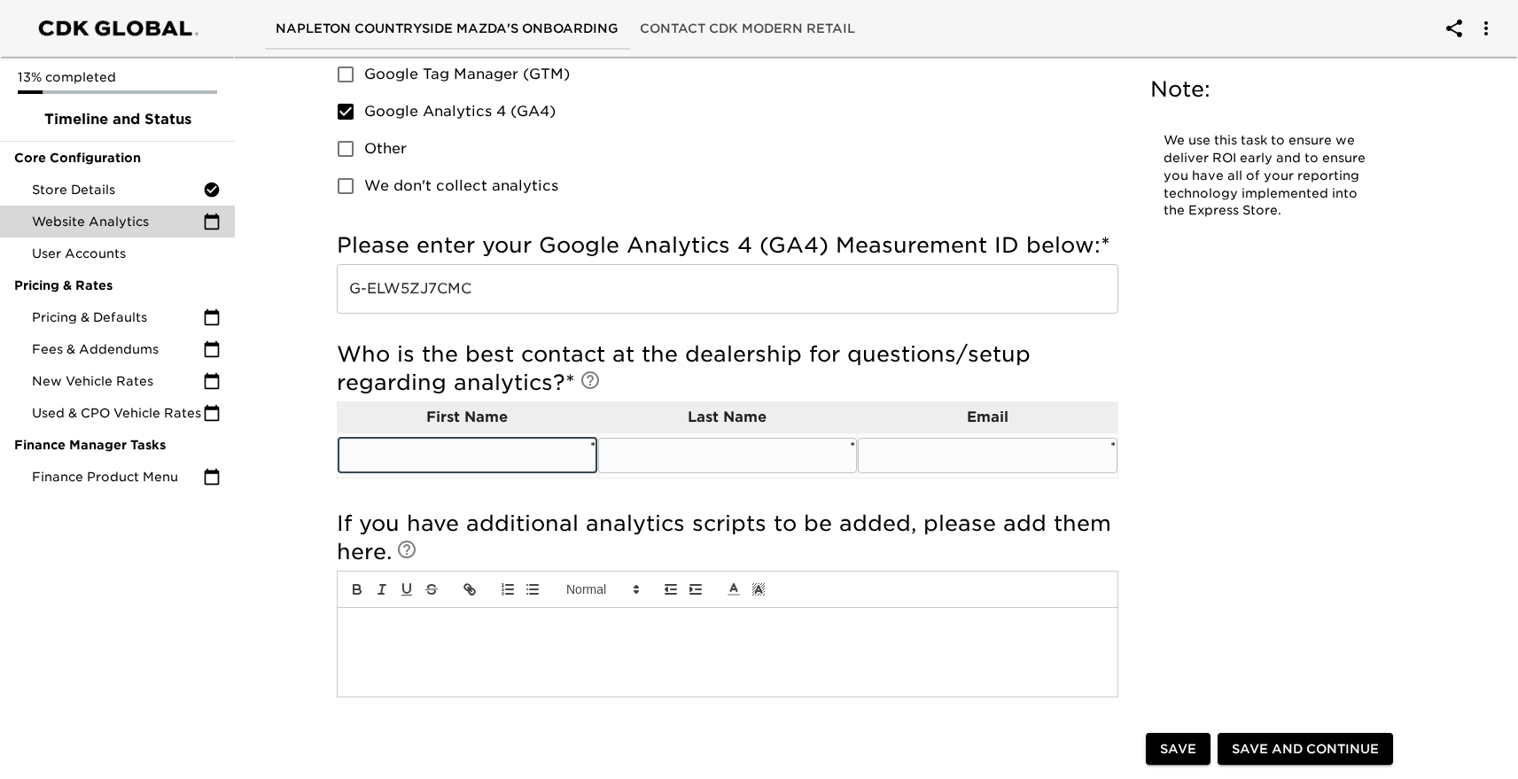
type input "[PERSON_NAME]"
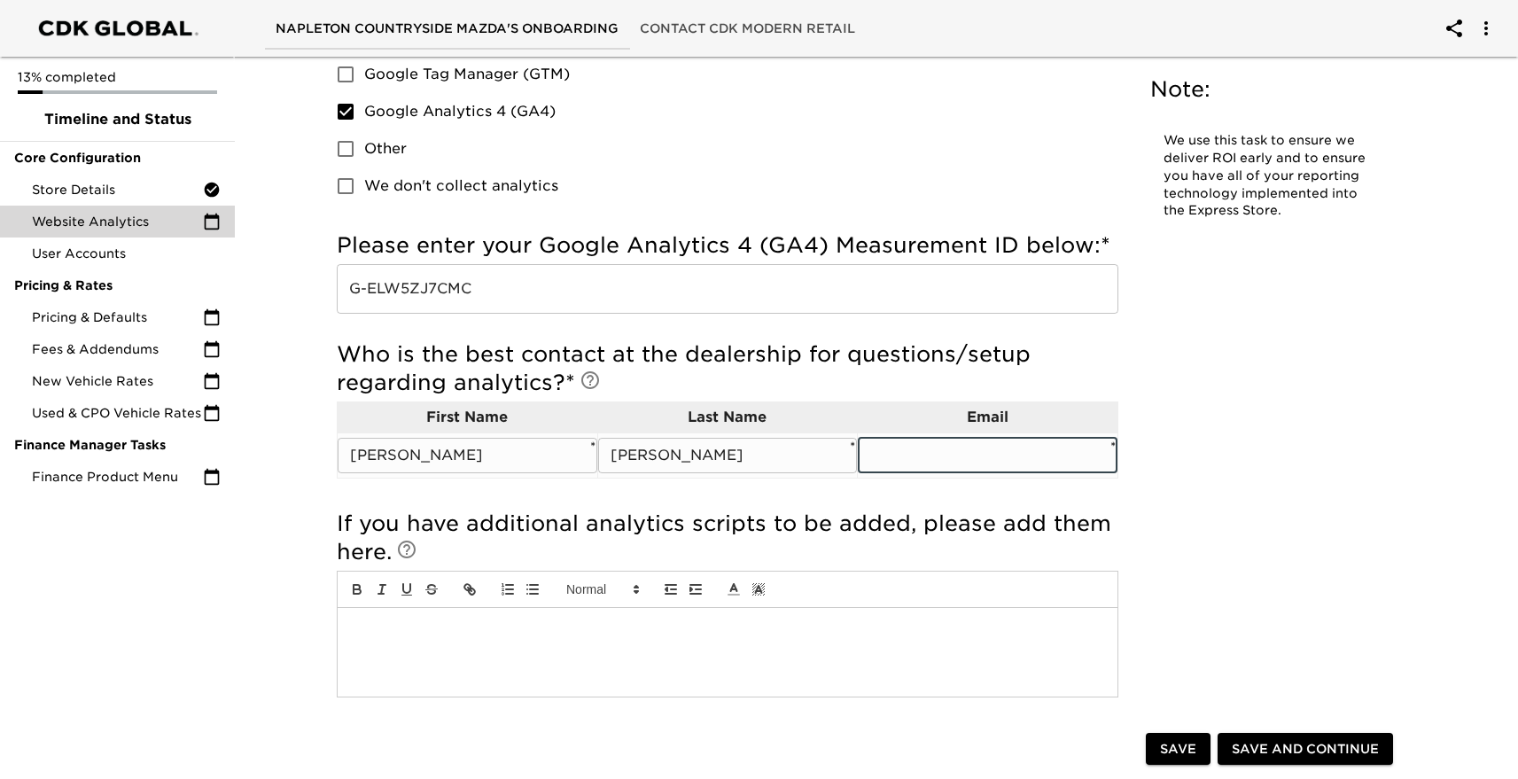
click at [920, 449] on input "text" at bounding box center [988, 455] width 260 height 35
type input "[EMAIL_ADDRESS][DOMAIN_NAME]"
click at [1181, 470] on div "Website Analytics Overdue! Note: We use this task to ensure we deliver ROI earl…" at bounding box center [868, 320] width 1099 height 864
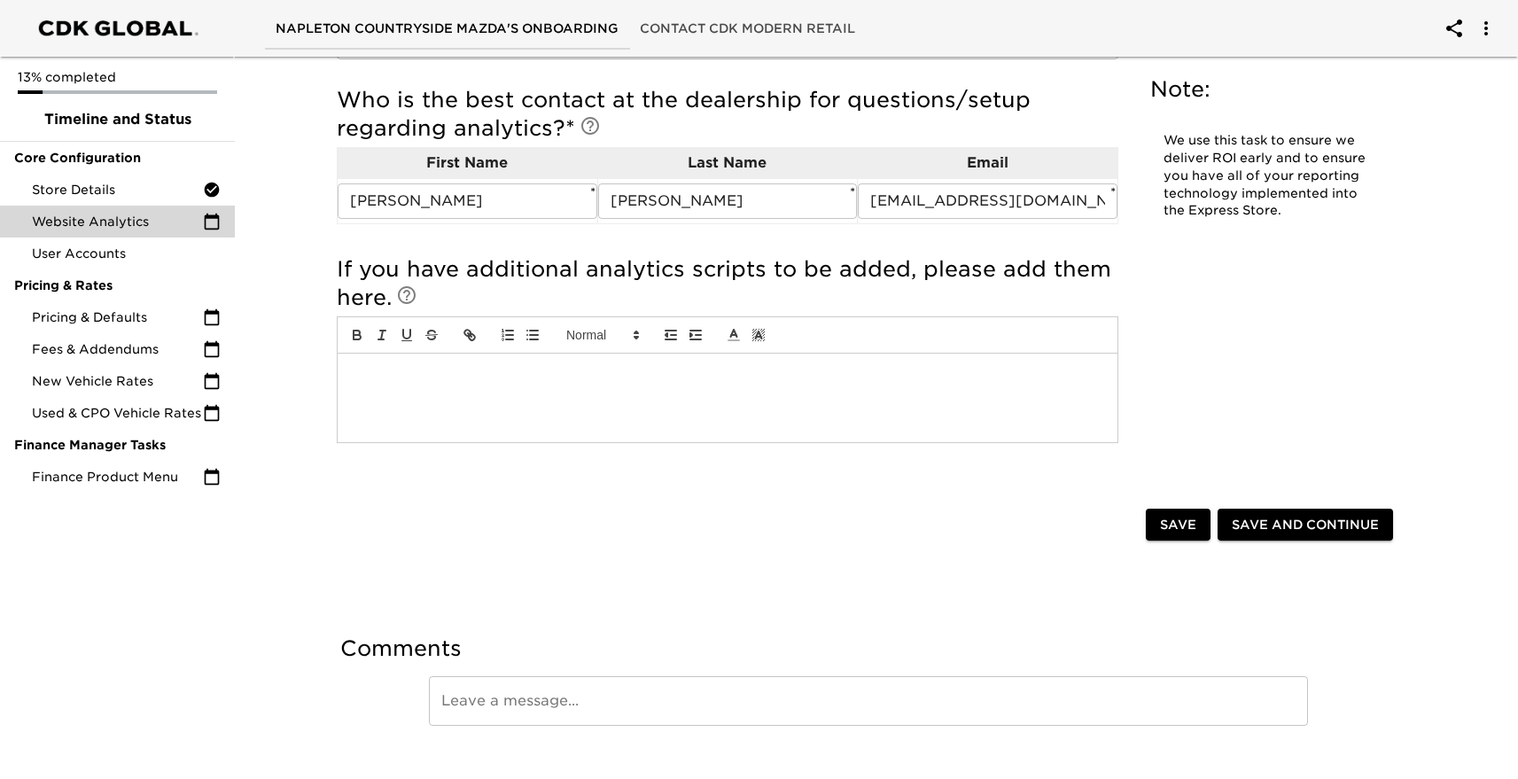
scroll to position [449, 0]
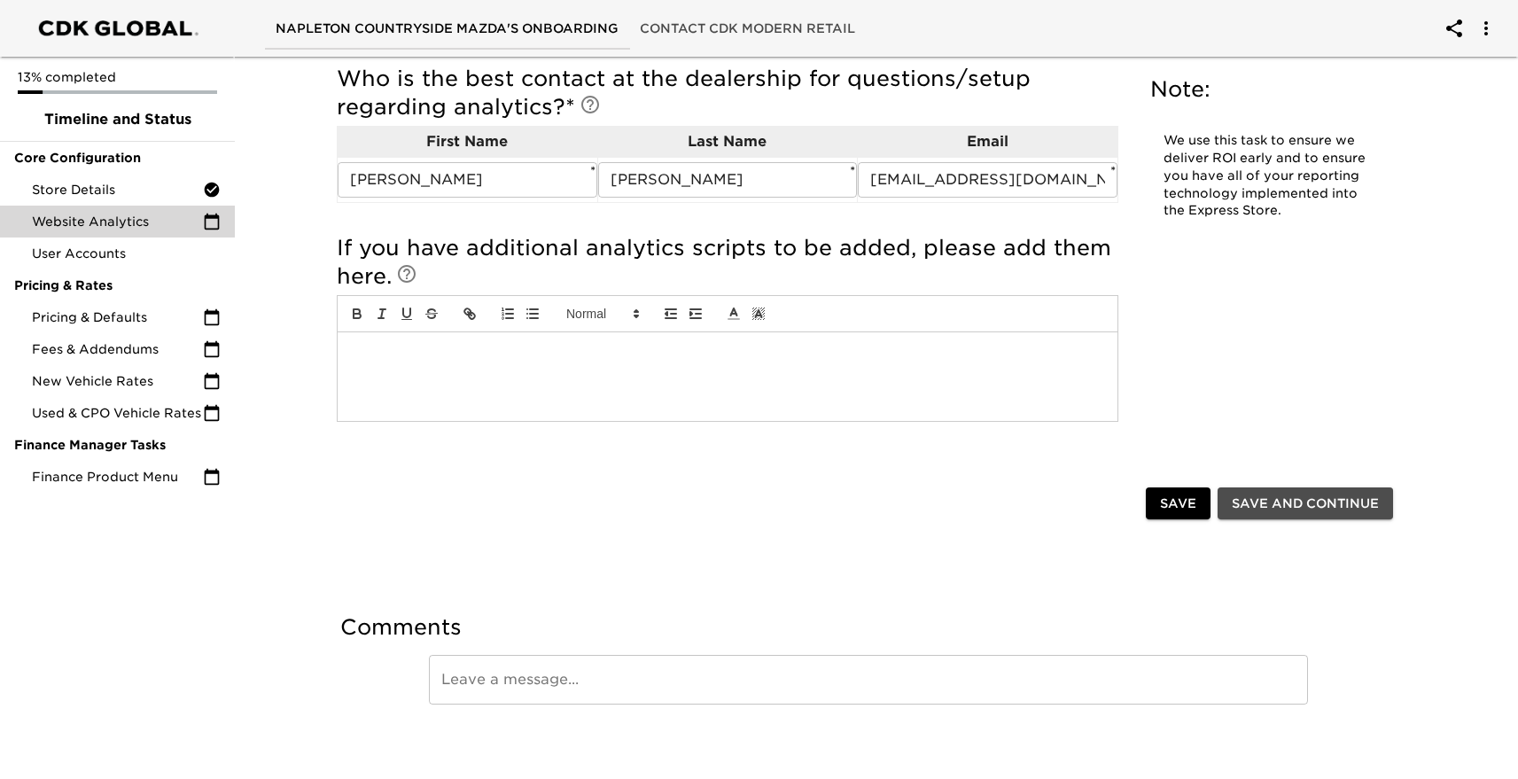
click at [1285, 502] on span "Save and Continue" at bounding box center [1305, 504] width 147 height 22
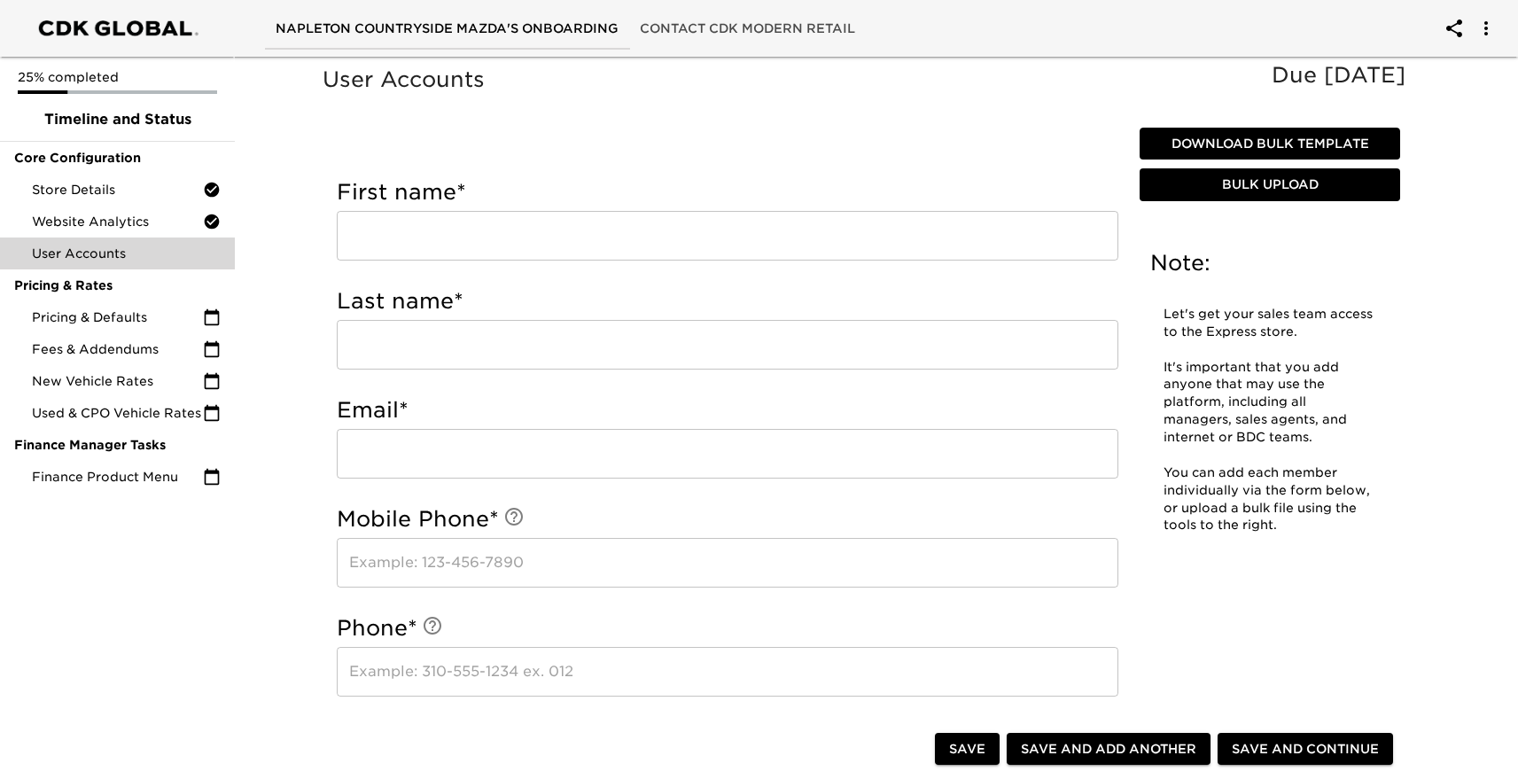
click at [1293, 183] on span "Bulk Upload" at bounding box center [1270, 185] width 246 height 22
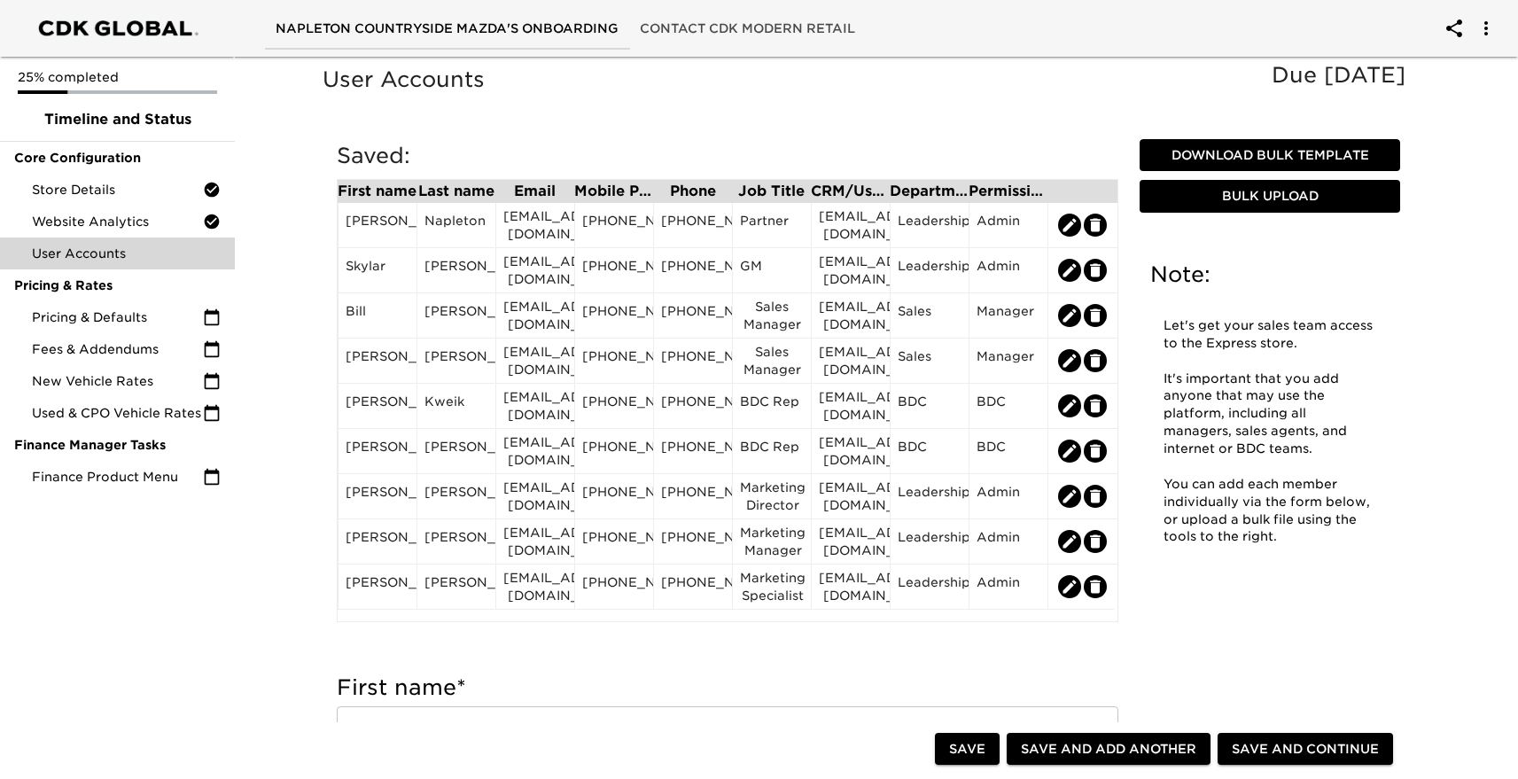
click at [1305, 739] on span "Save and Continue" at bounding box center [1305, 749] width 147 height 22
click at [962, 746] on span "Save" at bounding box center [967, 749] width 36 height 22
type input "[PERSON_NAME]"
type input "[EMAIL_ADDRESS][DOMAIN_NAME]"
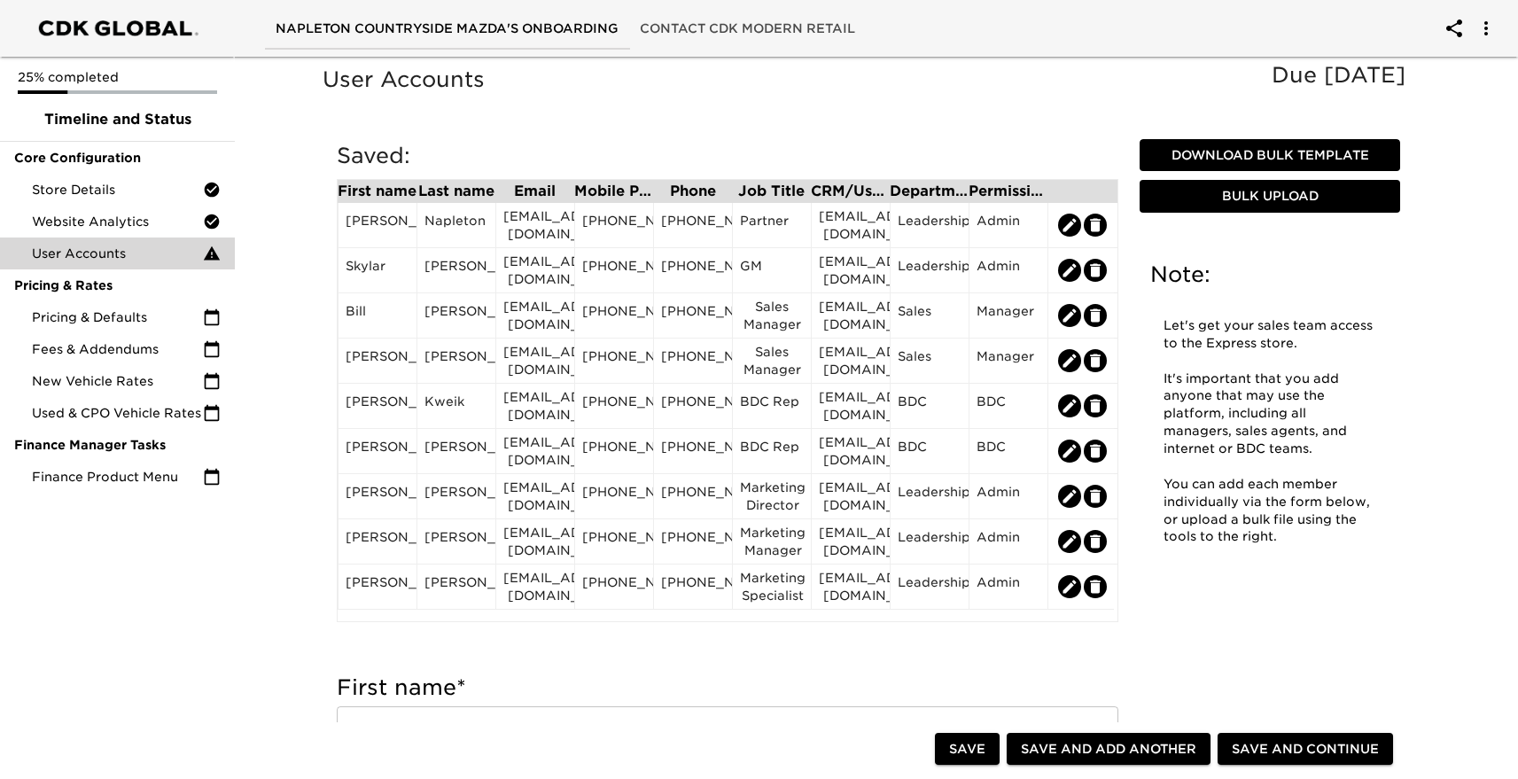
type input "[PHONE_NUMBER]"
type input "Marketing Specialist"
type input "[EMAIL_ADDRESS][DOMAIN_NAME]"
radio input "true"
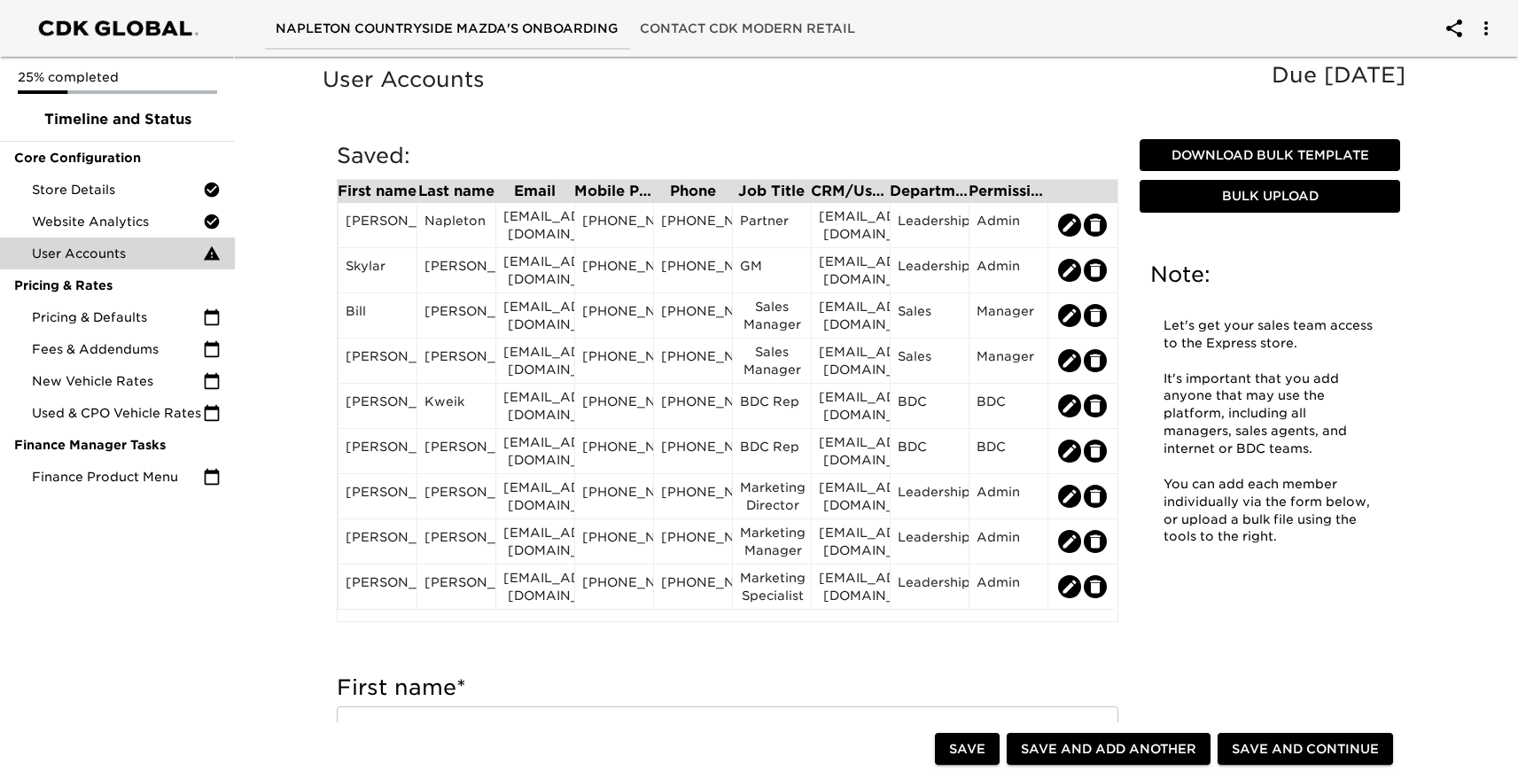
radio input "true"
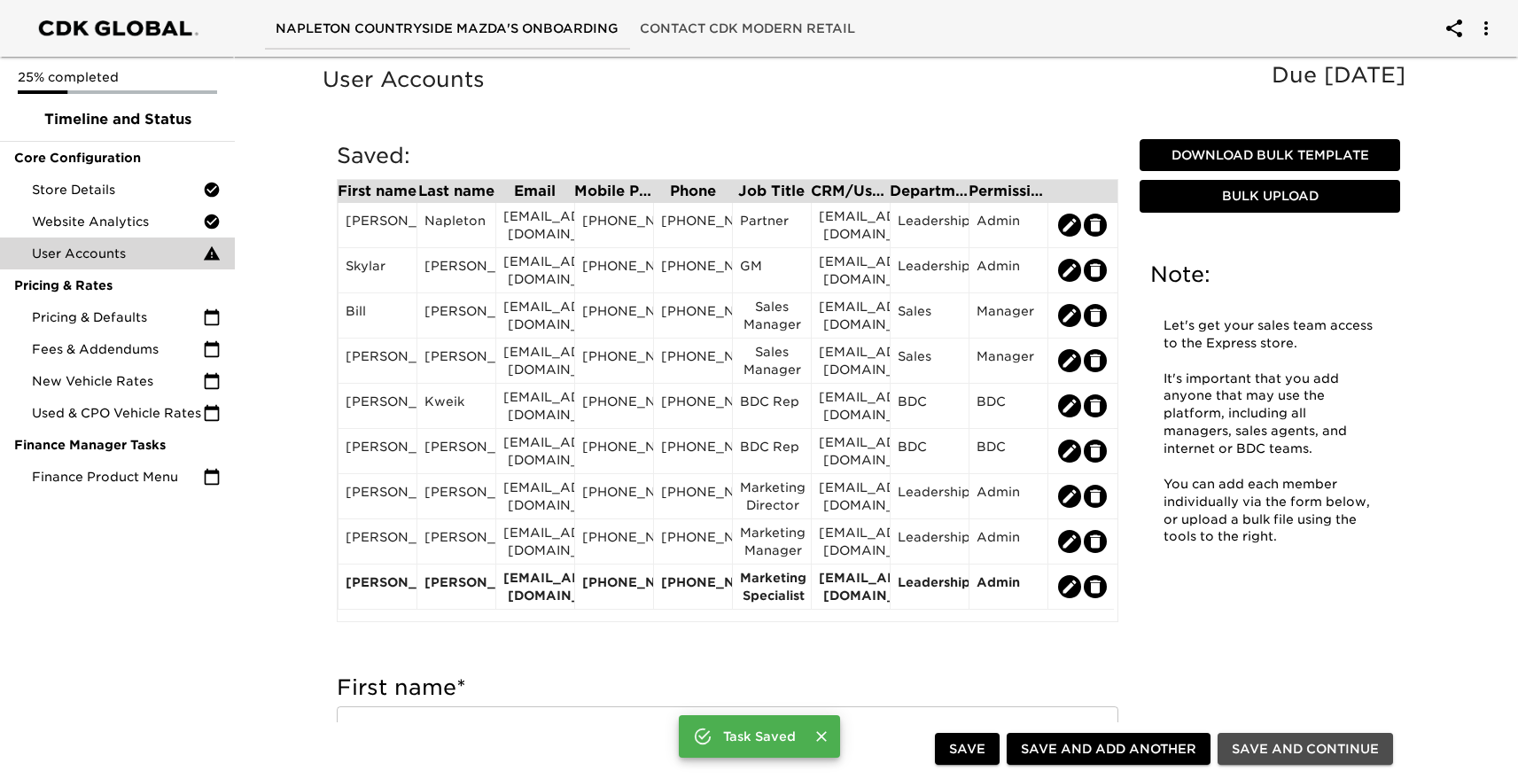
click at [1305, 749] on span "Save and Continue" at bounding box center [1305, 749] width 147 height 22
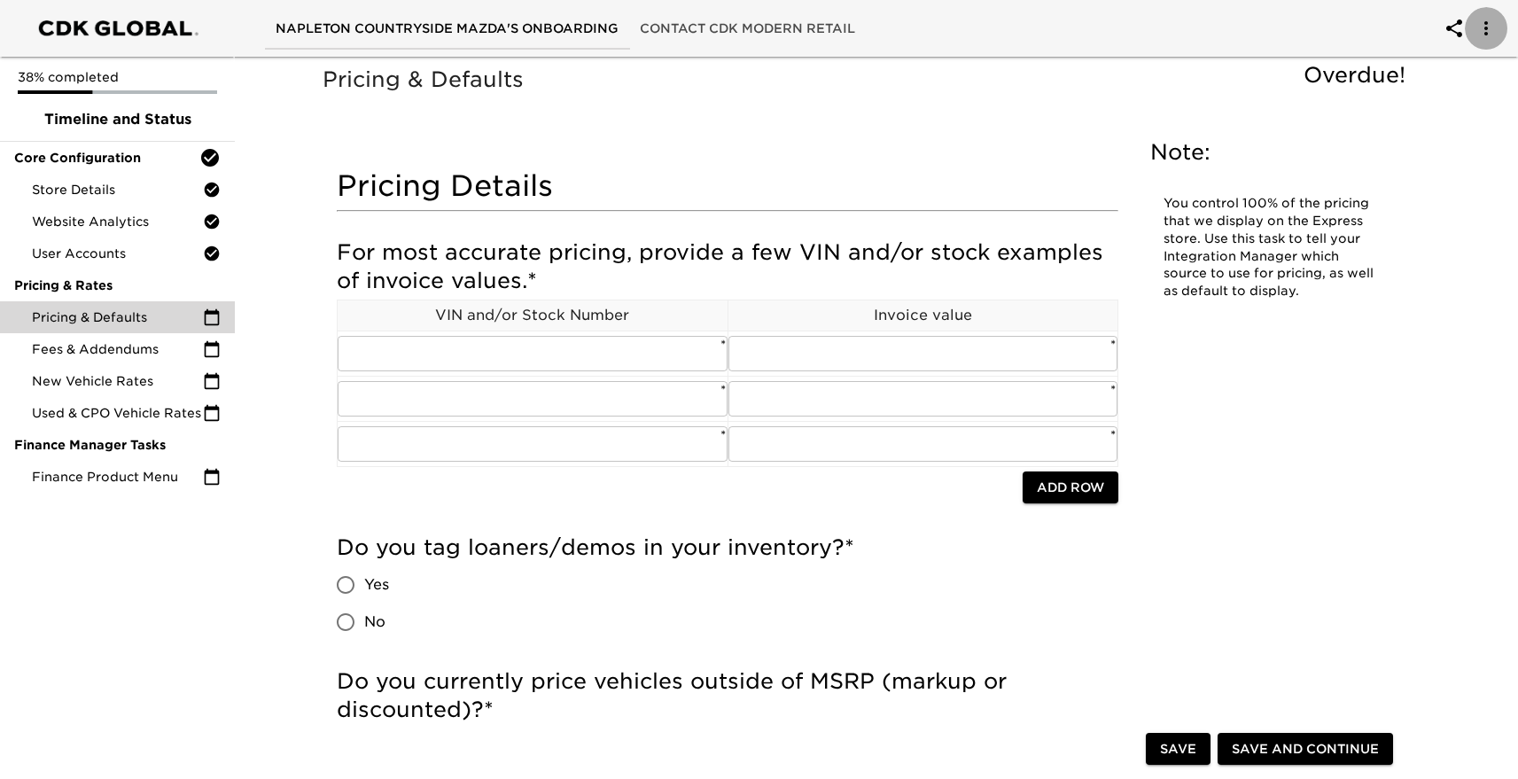
click at [1489, 23] on icon "account of current user" at bounding box center [1486, 28] width 21 height 21
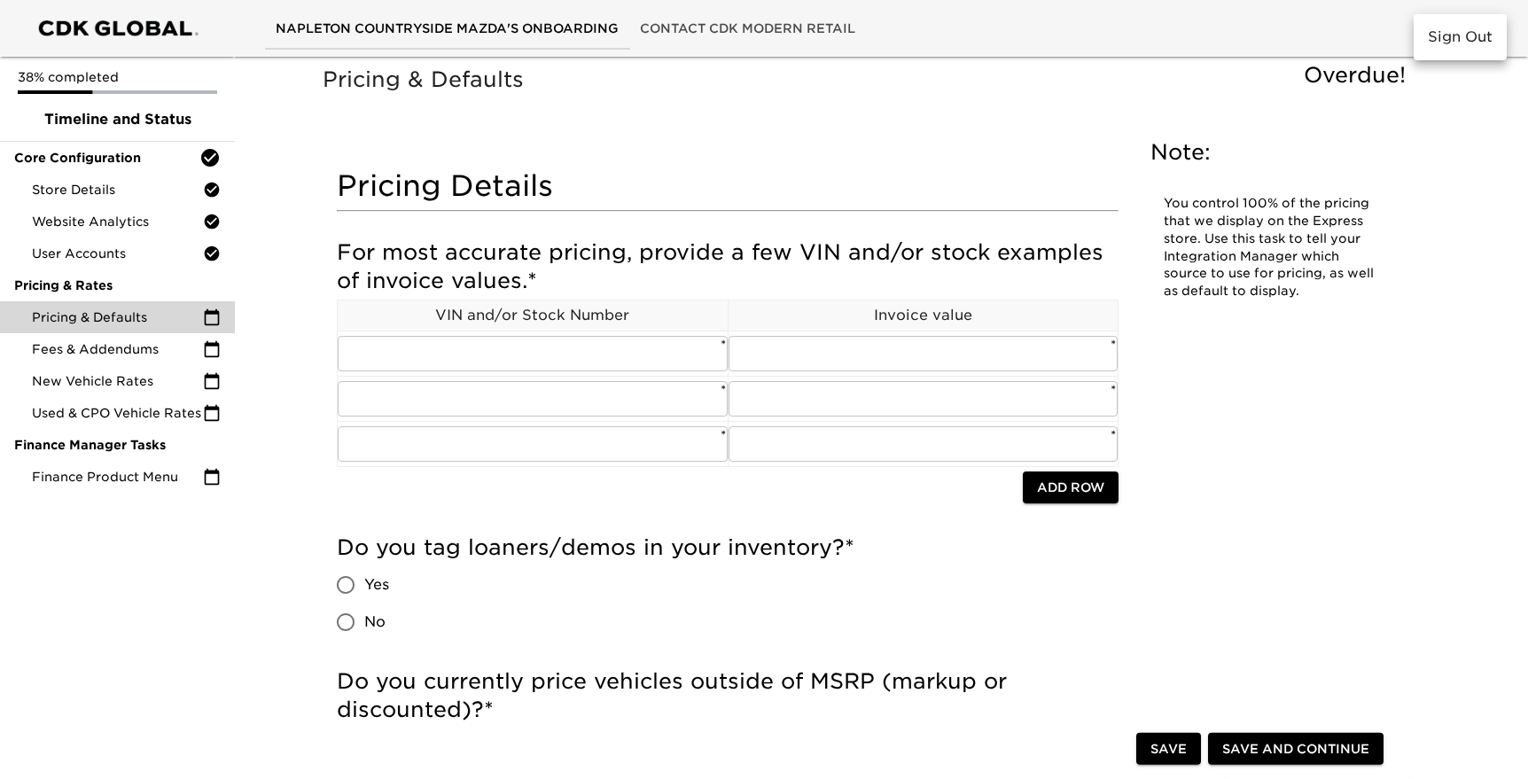
click at [1307, 31] on div at bounding box center [764, 389] width 1528 height 779
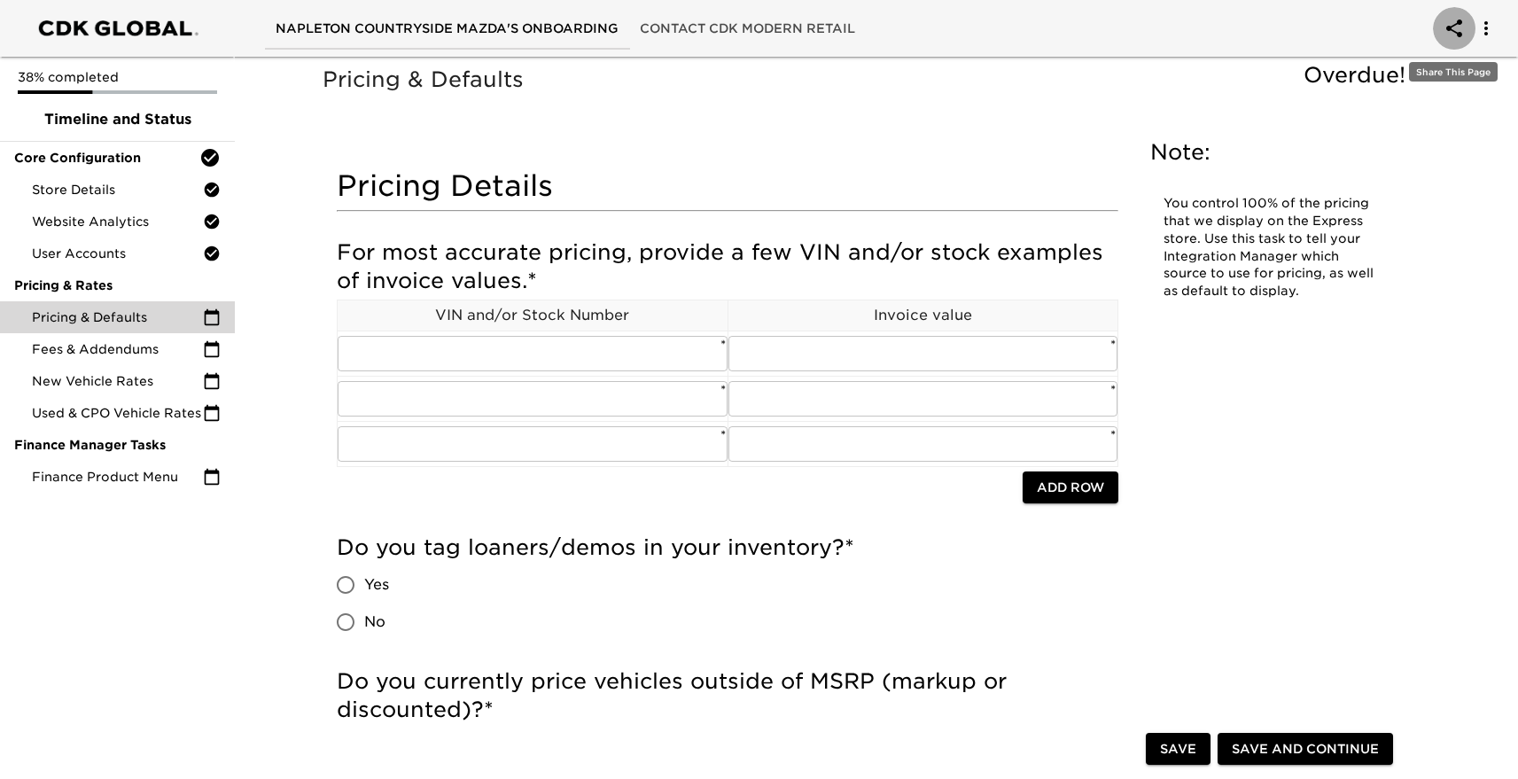
click at [1461, 30] on icon "account of current user" at bounding box center [1454, 28] width 21 height 21
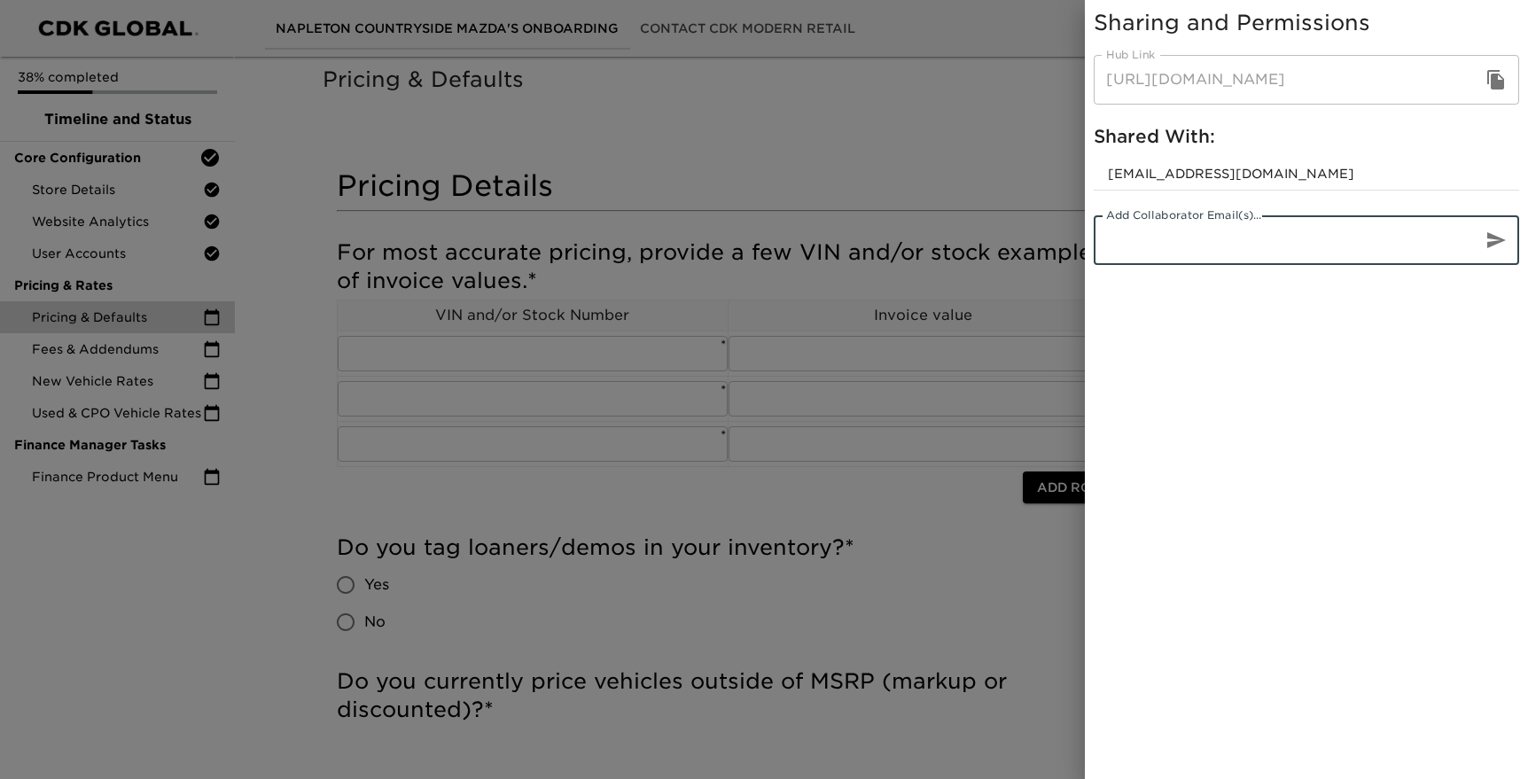
click at [1402, 252] on input "email" at bounding box center [1281, 240] width 374 height 50
type input "[EMAIL_ADDRESS][DOMAIN_NAME]"
click at [1495, 238] on icon "button" at bounding box center [1496, 240] width 19 height 16
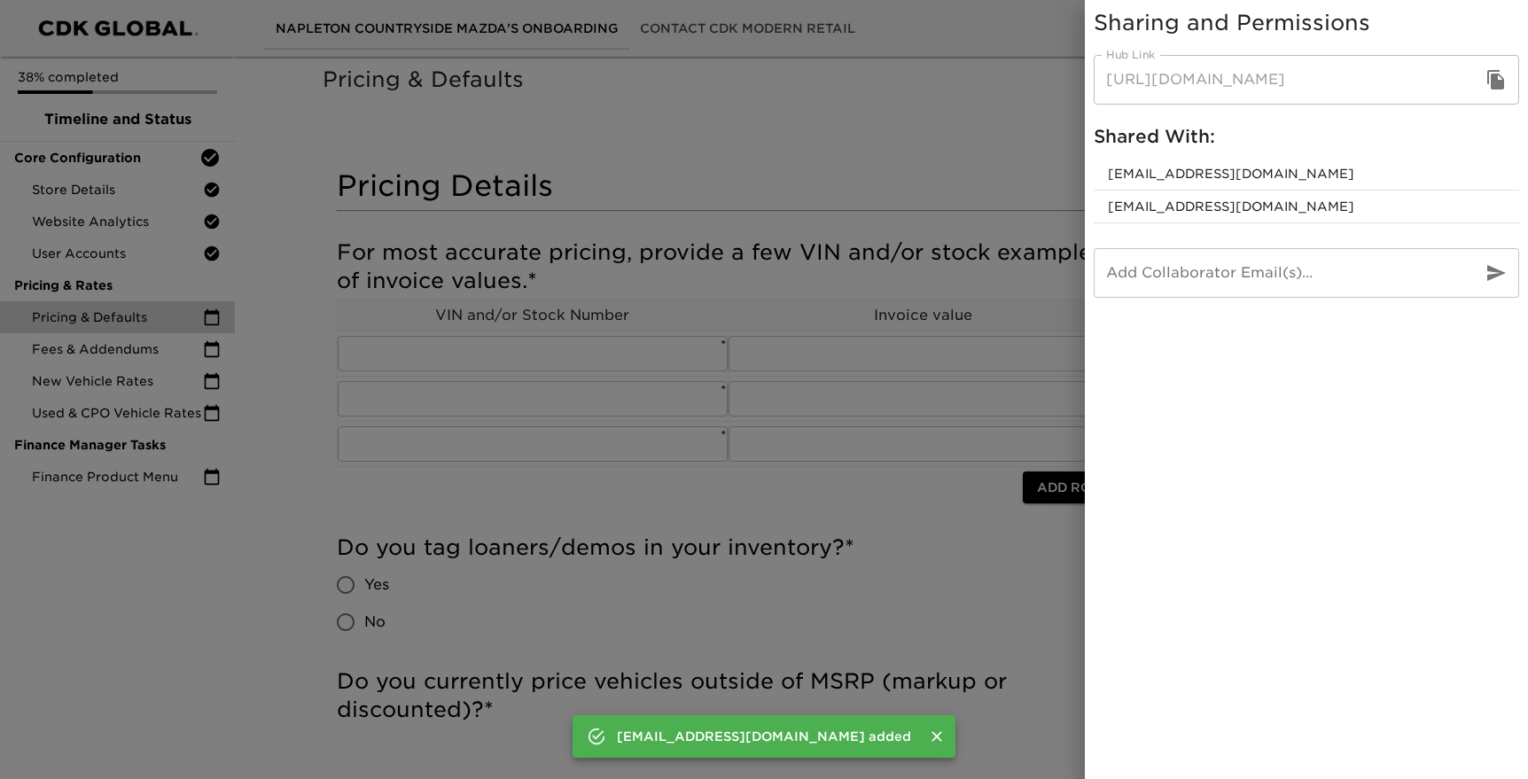
click at [1496, 80] on icon "button" at bounding box center [1495, 79] width 17 height 19
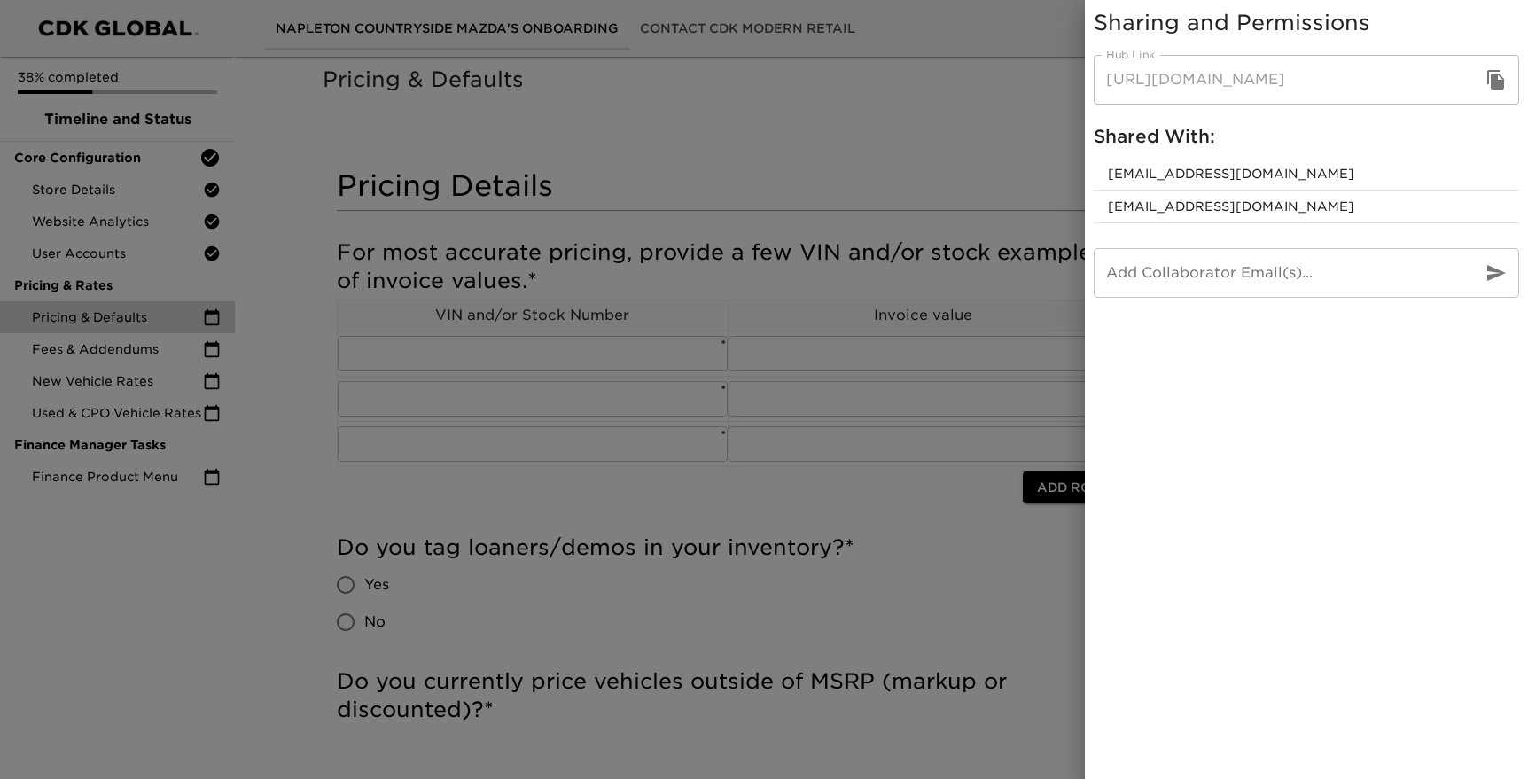
click at [772, 564] on div at bounding box center [764, 389] width 1528 height 779
